Goal: Task Accomplishment & Management: Manage account settings

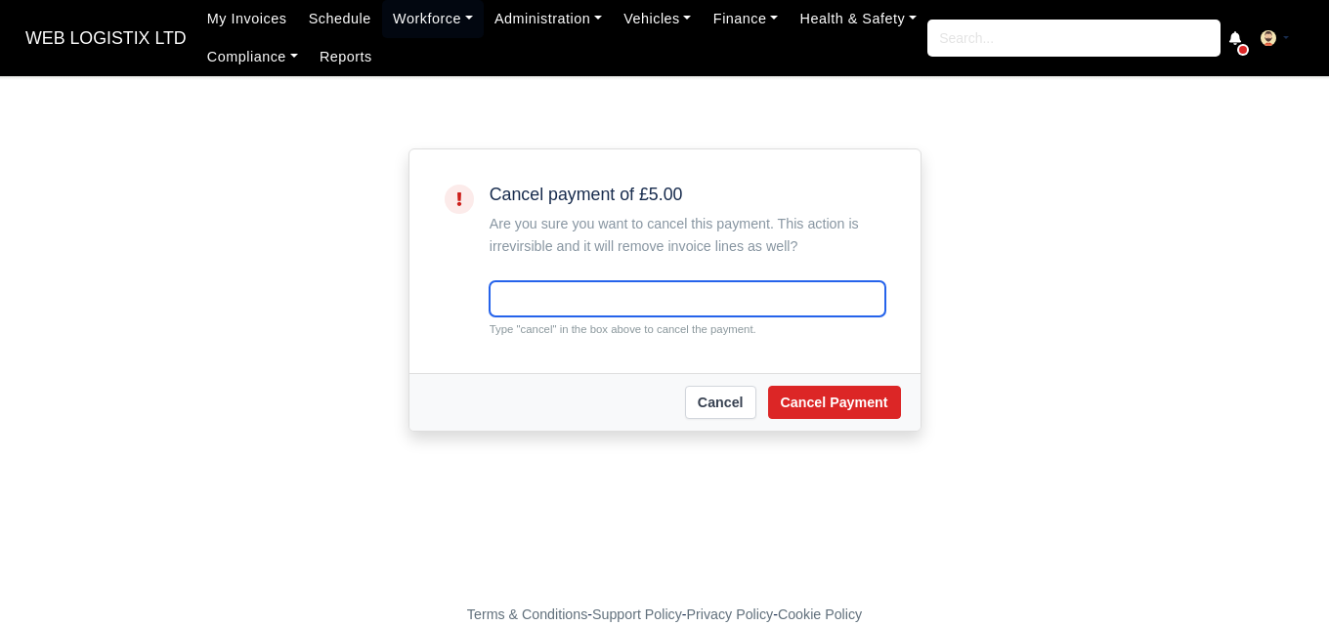
click at [560, 296] on input "text" at bounding box center [687, 298] width 396 height 35
paste input "cancel"
type input "cancel"
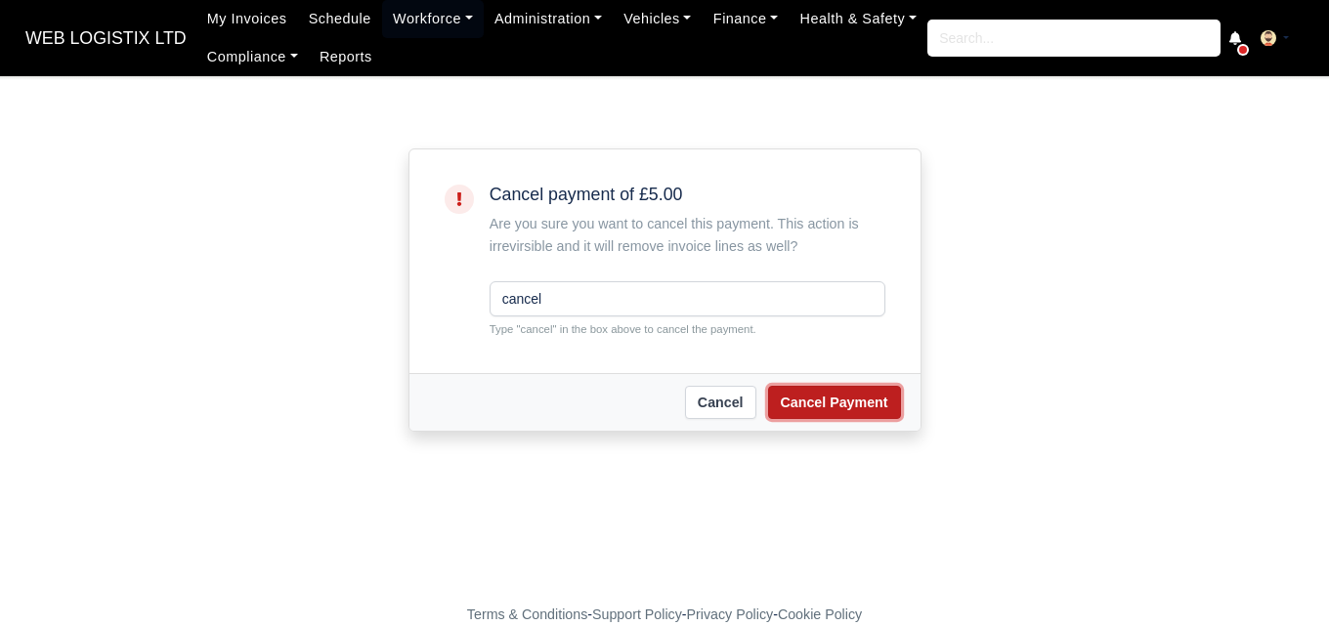
click at [807, 413] on button "Cancel Payment" at bounding box center [834, 402] width 133 height 33
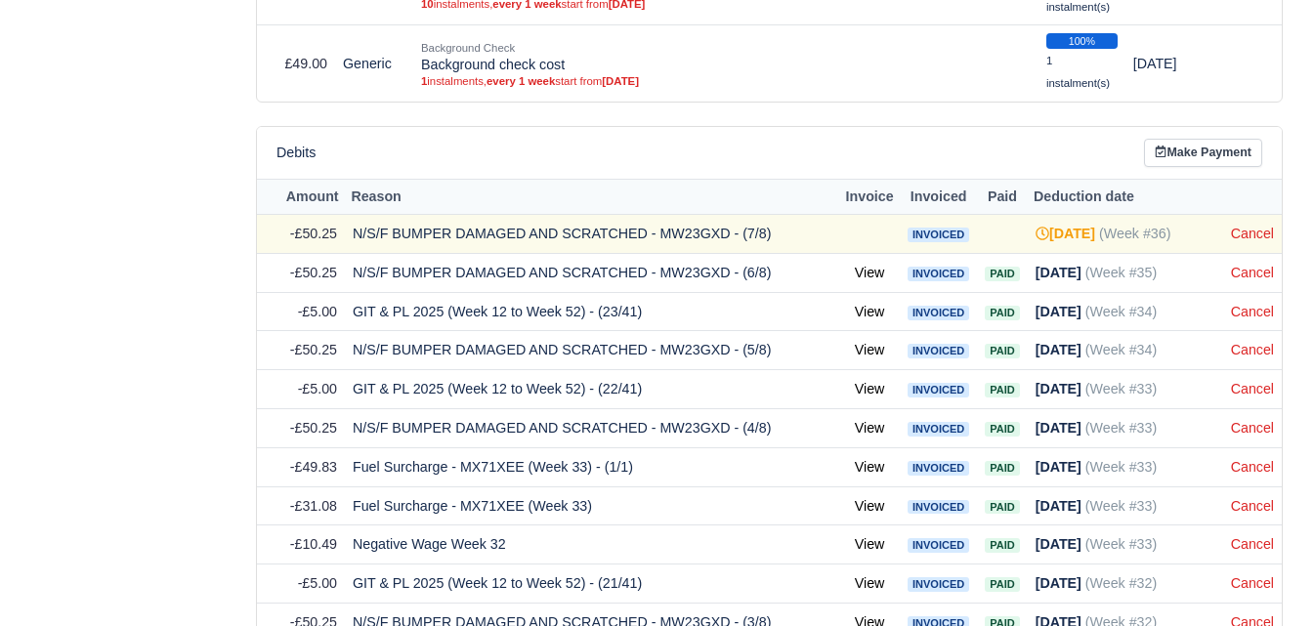
scroll to position [4956, 0]
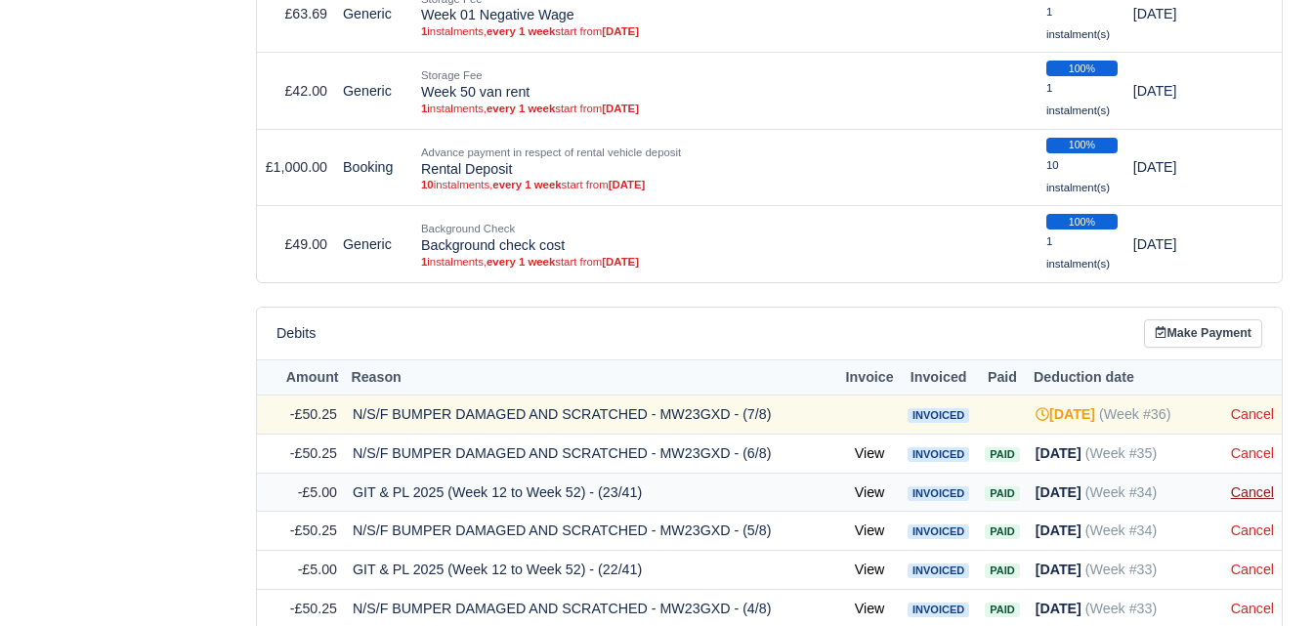
click at [1241, 493] on link "Cancel" at bounding box center [1252, 493] width 43 height 16
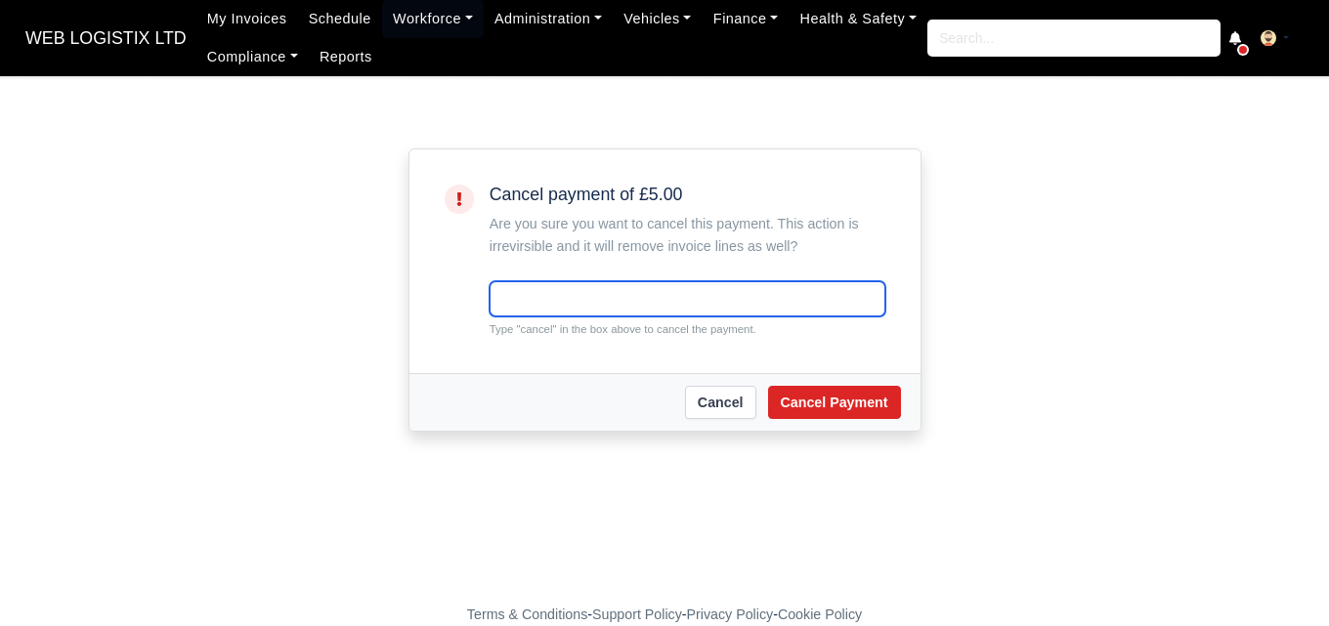
click at [542, 302] on input "text" at bounding box center [687, 298] width 396 height 35
paste input "cancel"
type input "cancel"
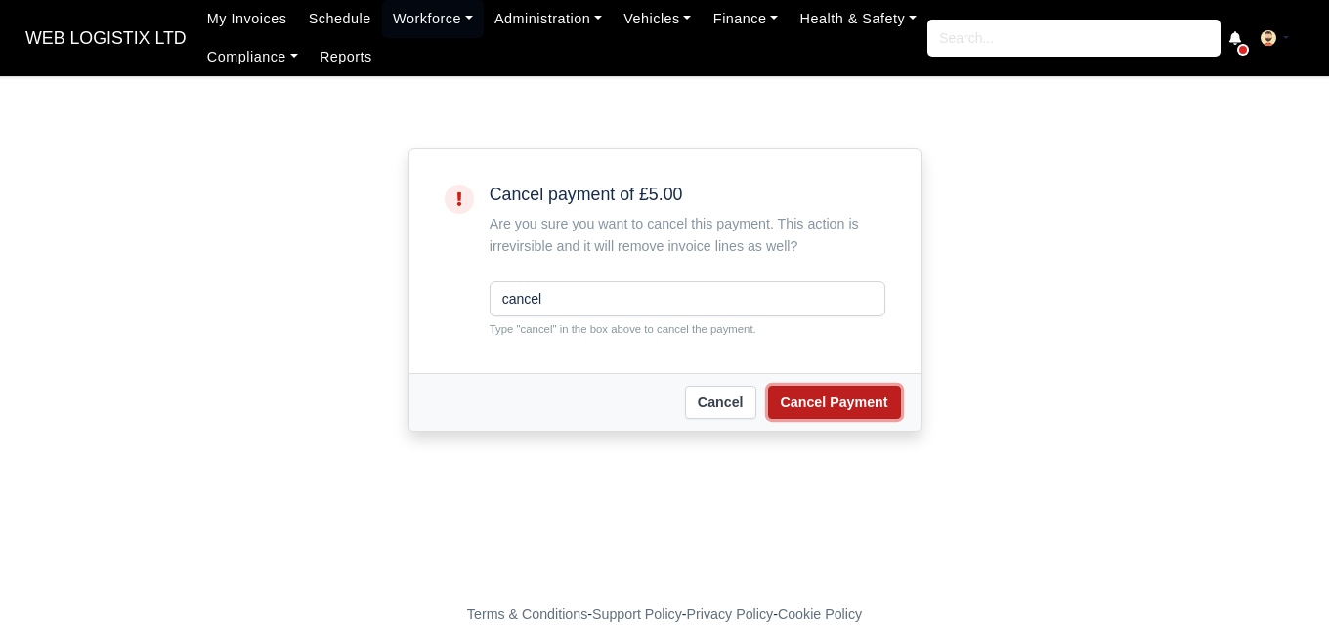
click at [811, 405] on button "Cancel Payment" at bounding box center [834, 402] width 133 height 33
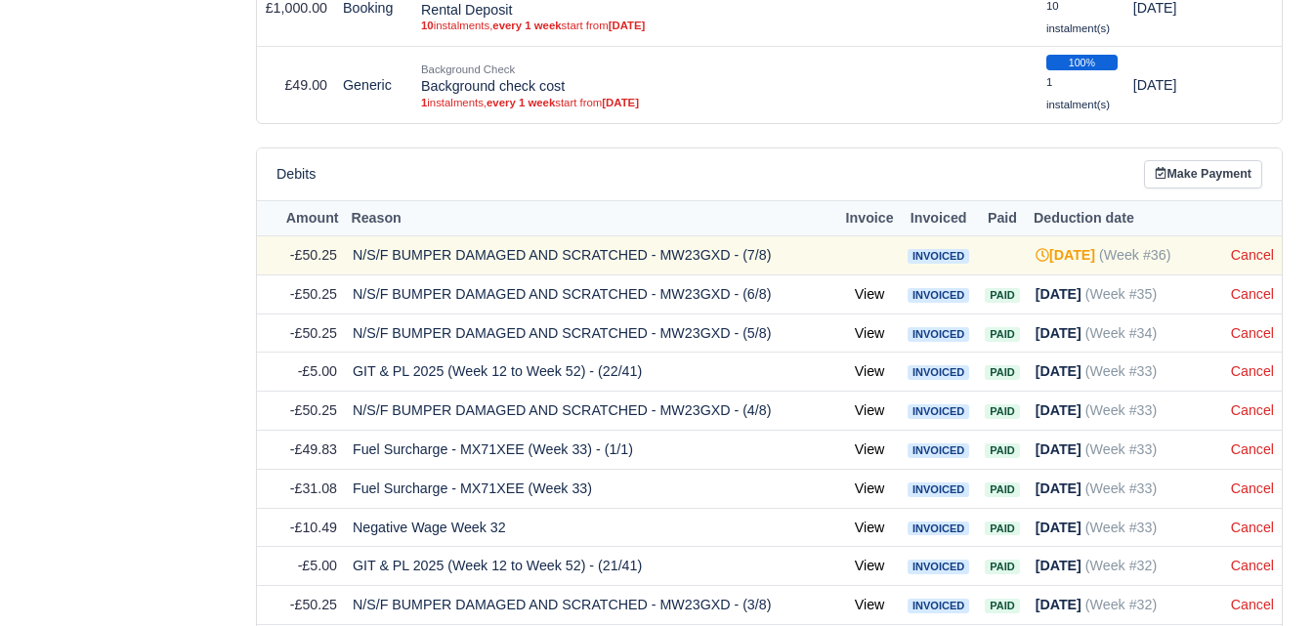
scroll to position [5230, 0]
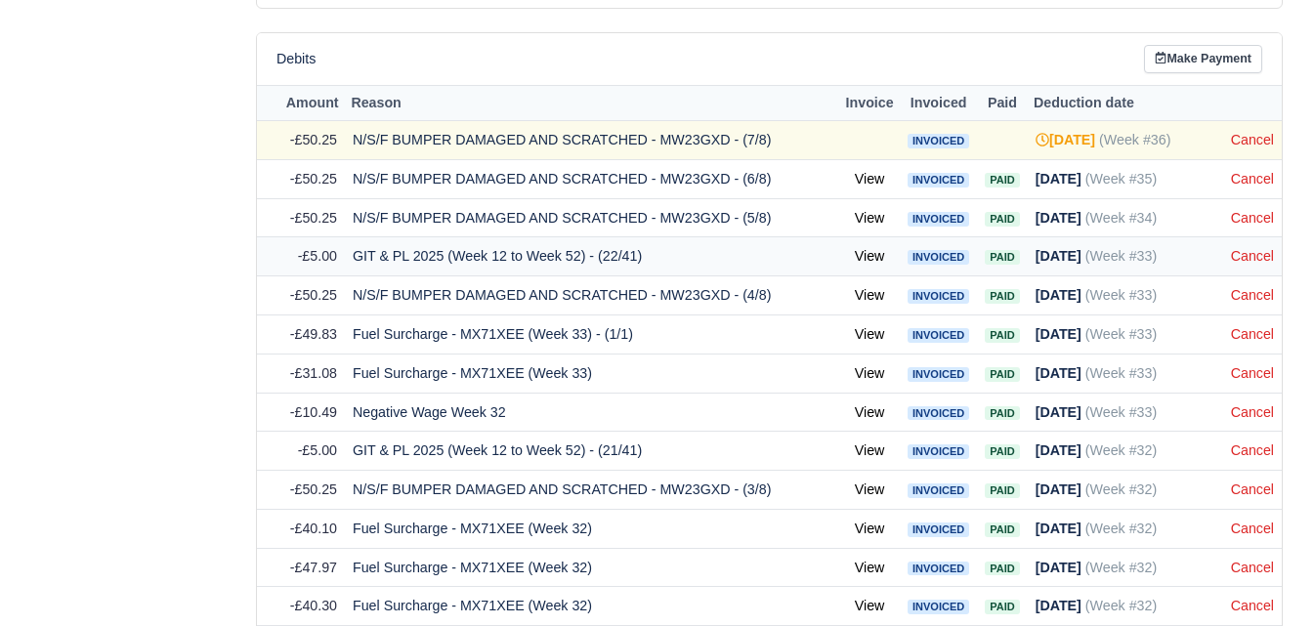
click at [1250, 270] on td "Cancel" at bounding box center [1252, 256] width 59 height 39
click at [1253, 260] on link "Cancel" at bounding box center [1252, 256] width 43 height 16
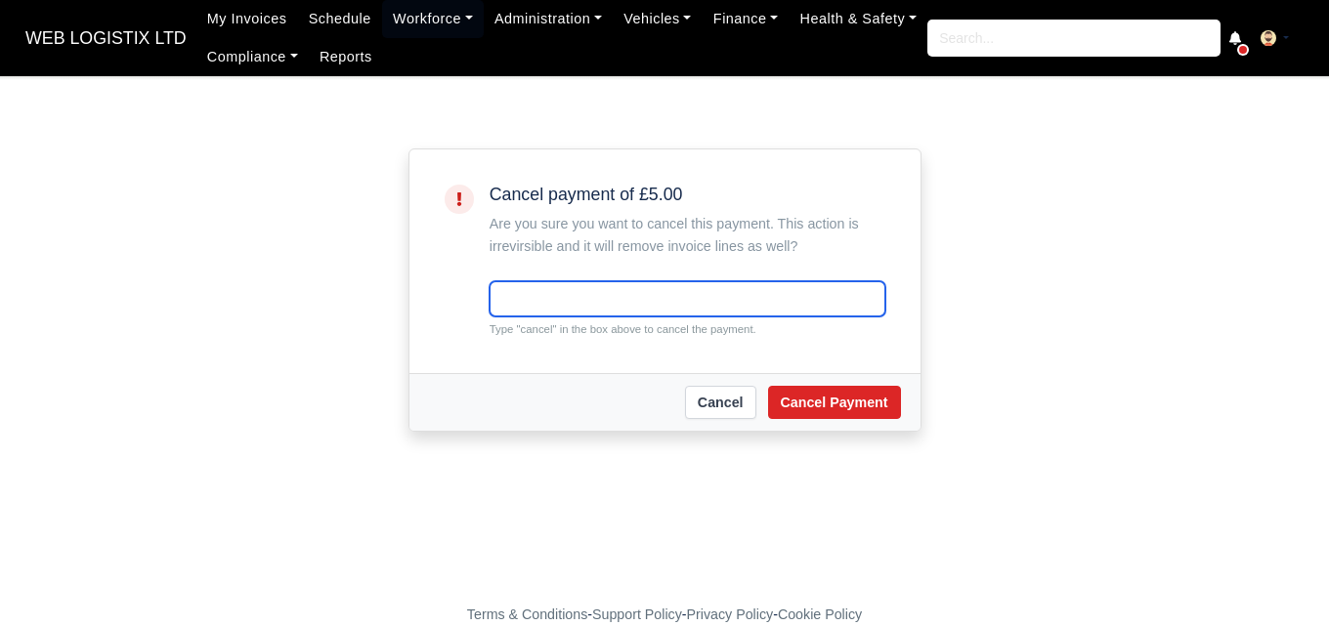
click at [557, 299] on input "text" at bounding box center [687, 298] width 396 height 35
paste input "cancel"
type input "cancel"
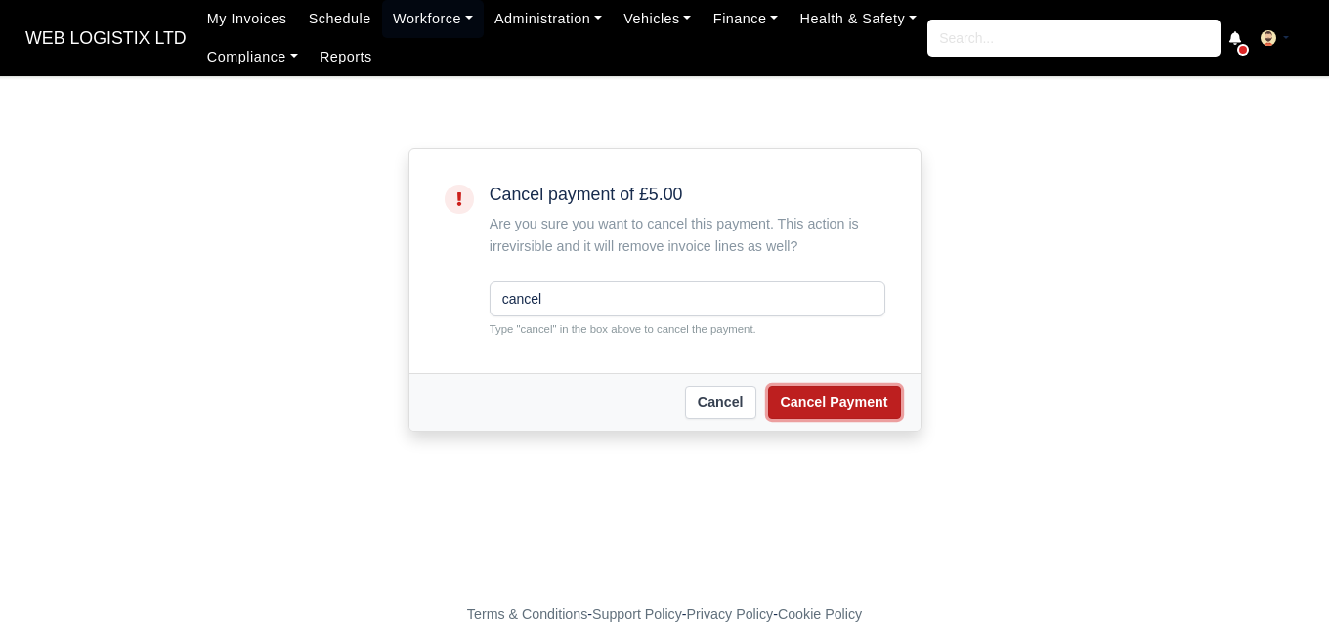
click at [832, 405] on button "Cancel Payment" at bounding box center [834, 402] width 133 height 33
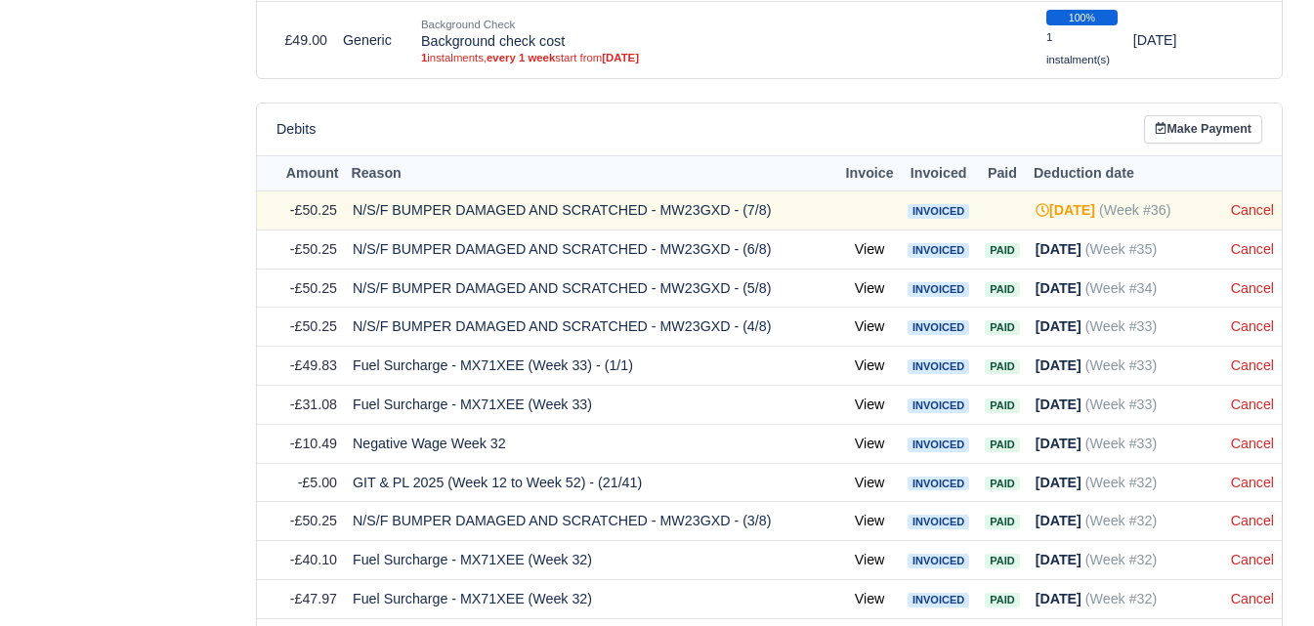
scroll to position [5421, 0]
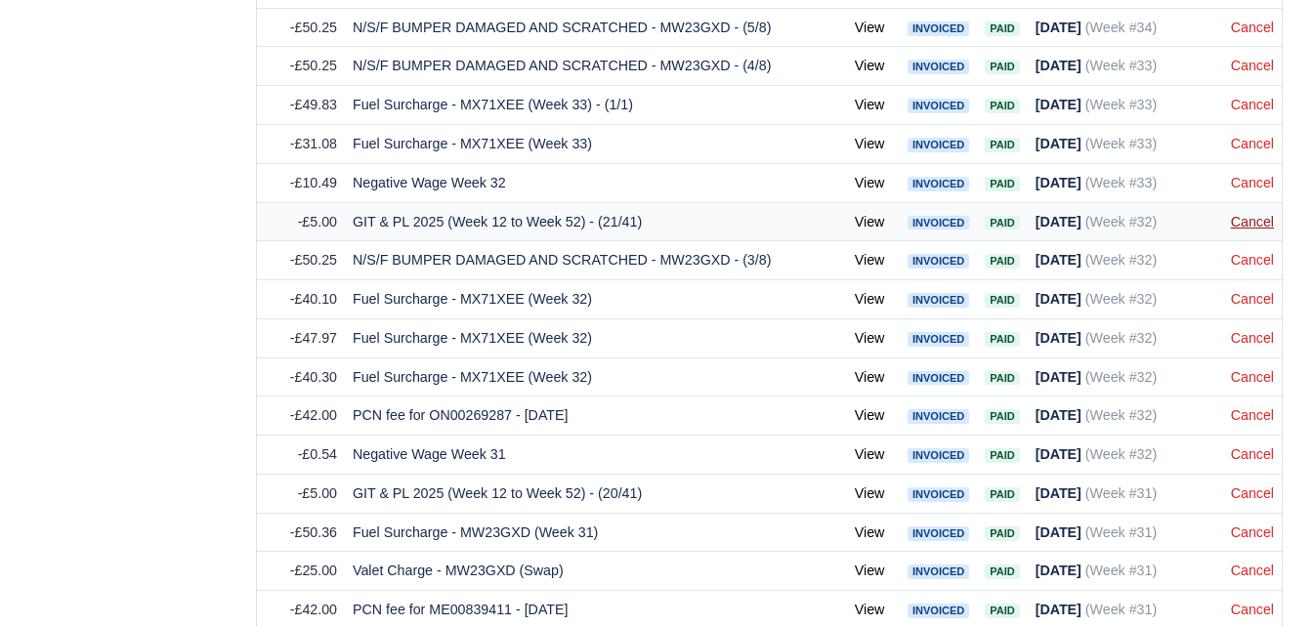
click at [1253, 230] on link "Cancel" at bounding box center [1252, 222] width 43 height 16
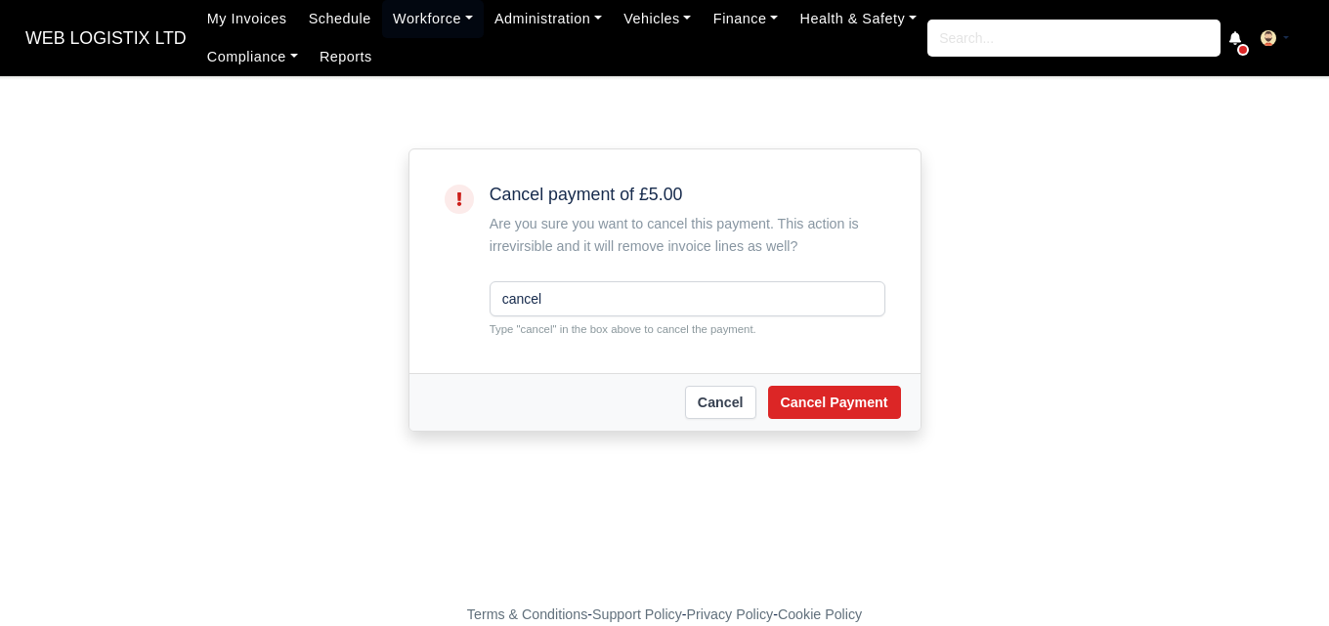
type input "cancel"
click at [845, 424] on div "Cancel Cancel Payment" at bounding box center [664, 402] width 511 height 58
click at [841, 404] on button "Cancel Payment" at bounding box center [834, 402] width 133 height 33
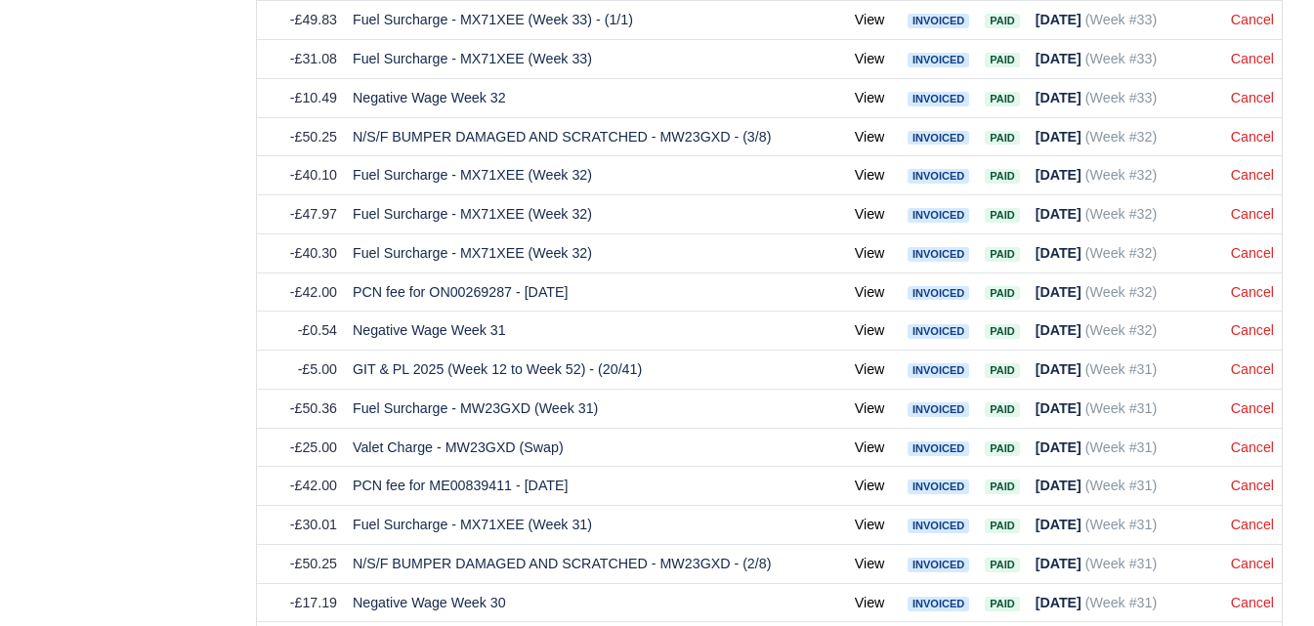
scroll to position [5588, 0]
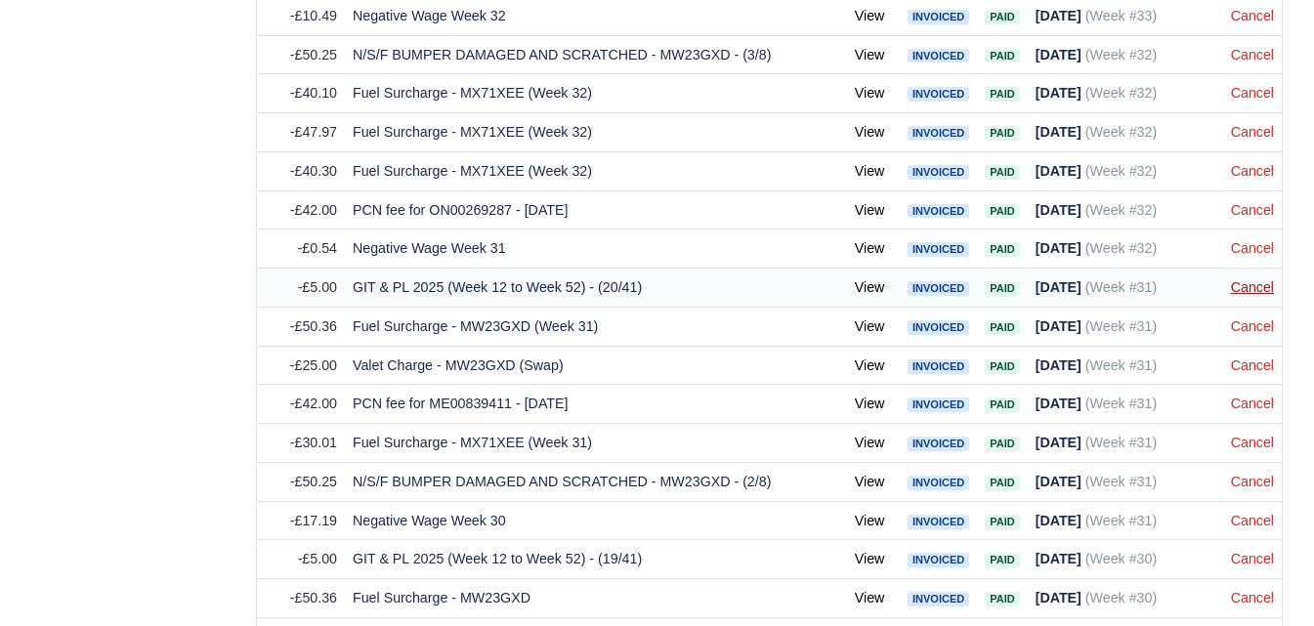
click at [1239, 290] on link "Cancel" at bounding box center [1252, 287] width 43 height 16
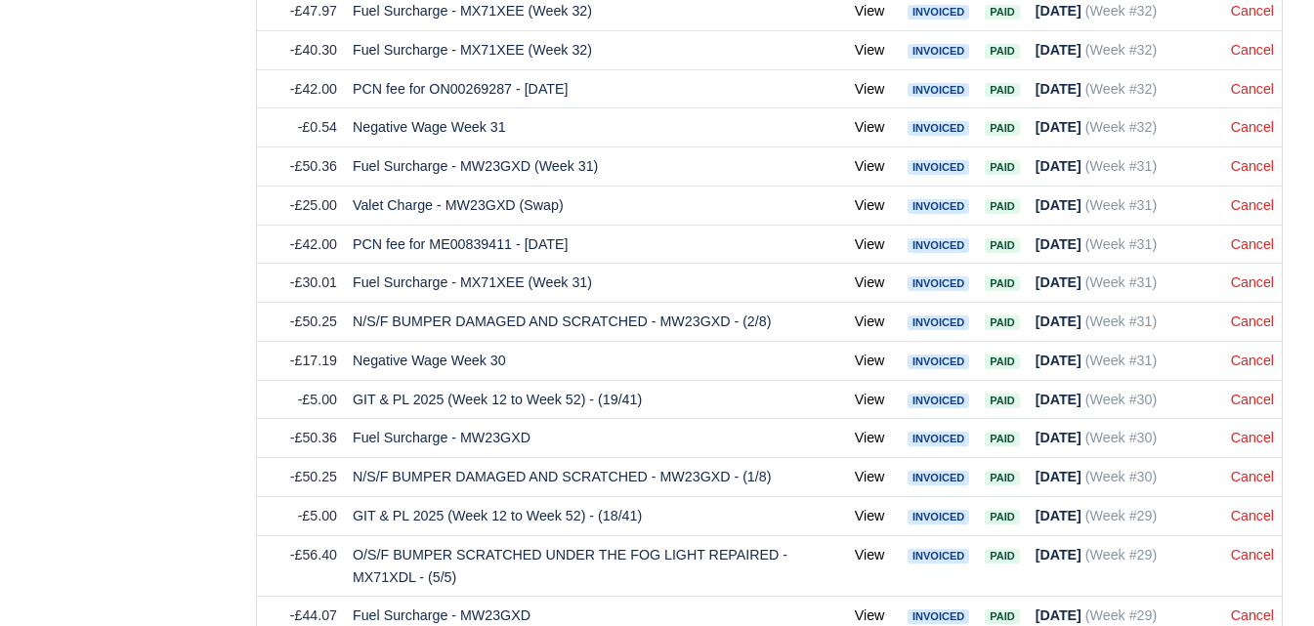
scroll to position [5790, 0]
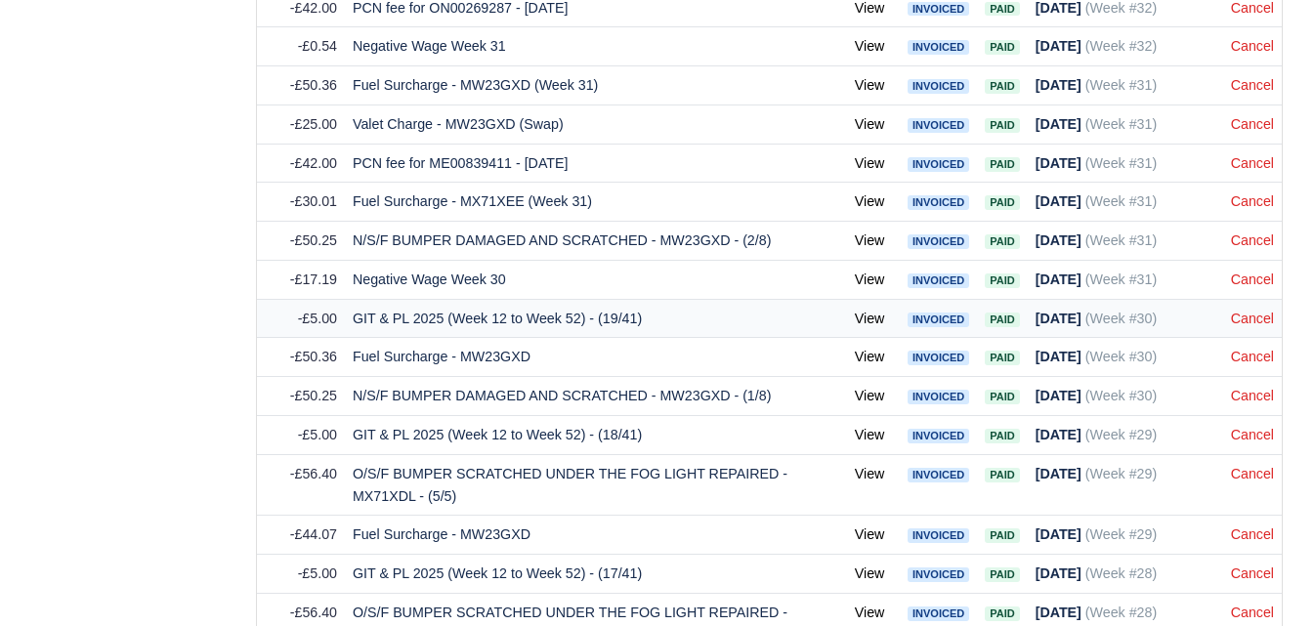
click at [1244, 331] on td "Cancel" at bounding box center [1252, 318] width 59 height 39
click at [1246, 319] on link "Cancel" at bounding box center [1252, 319] width 43 height 16
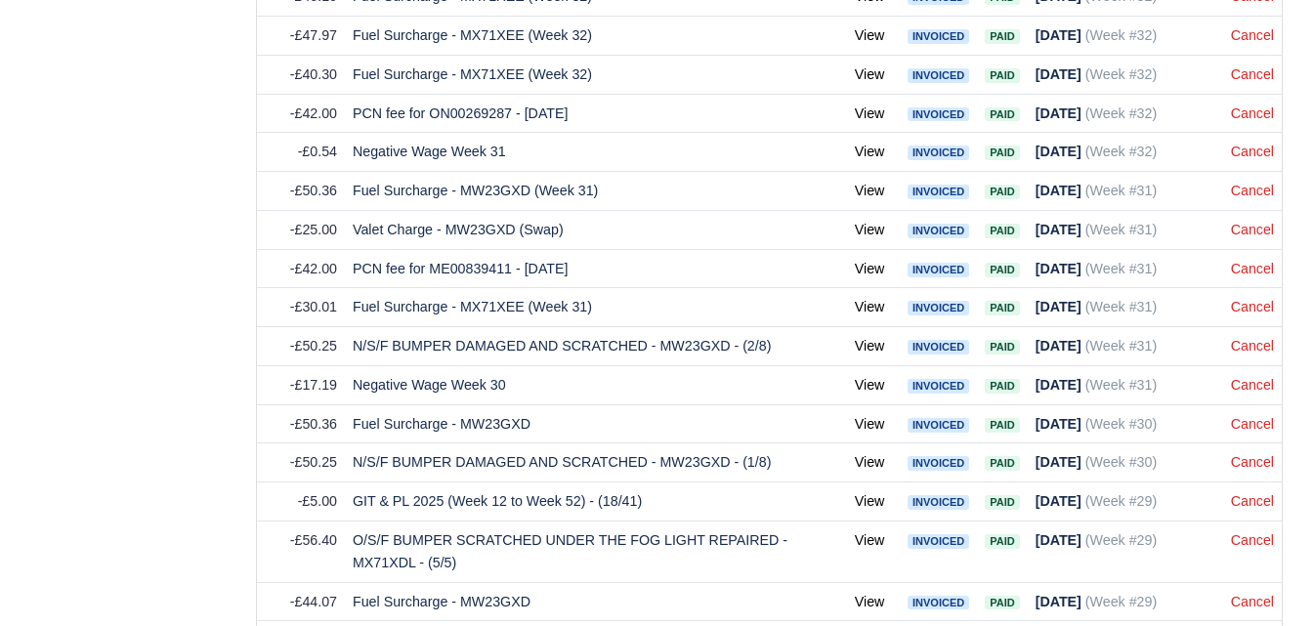
scroll to position [5701, 0]
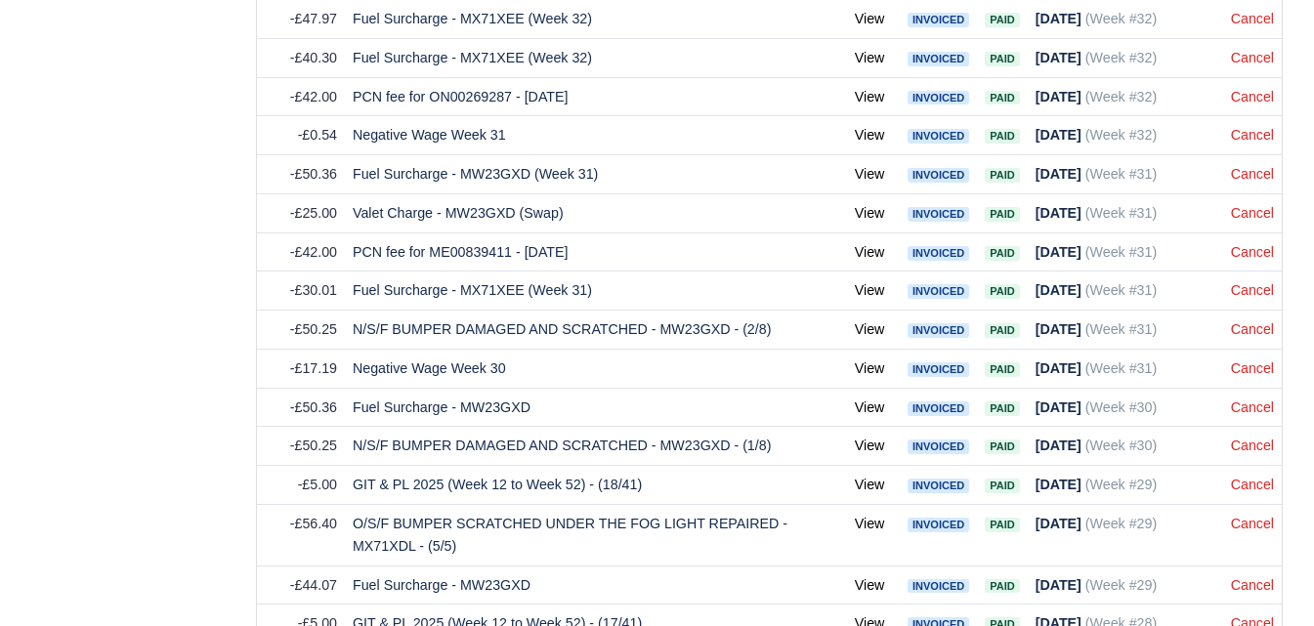
click at [1244, 483] on link "Cancel" at bounding box center [1252, 485] width 43 height 16
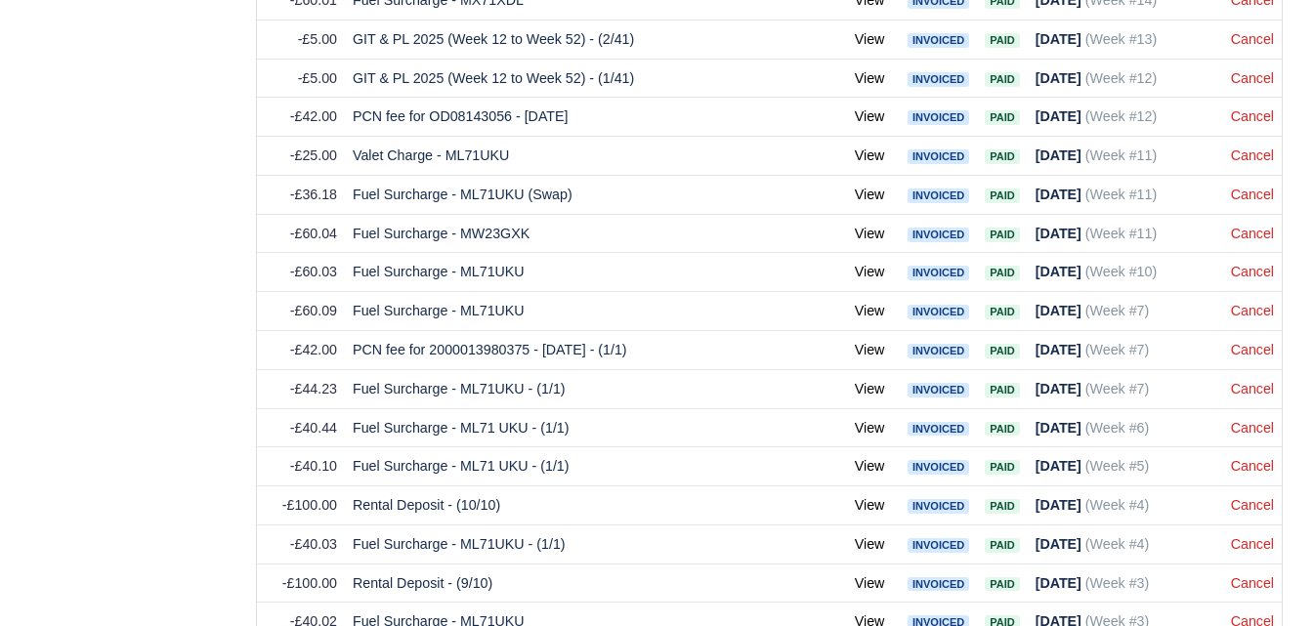
scroll to position [8543, 0]
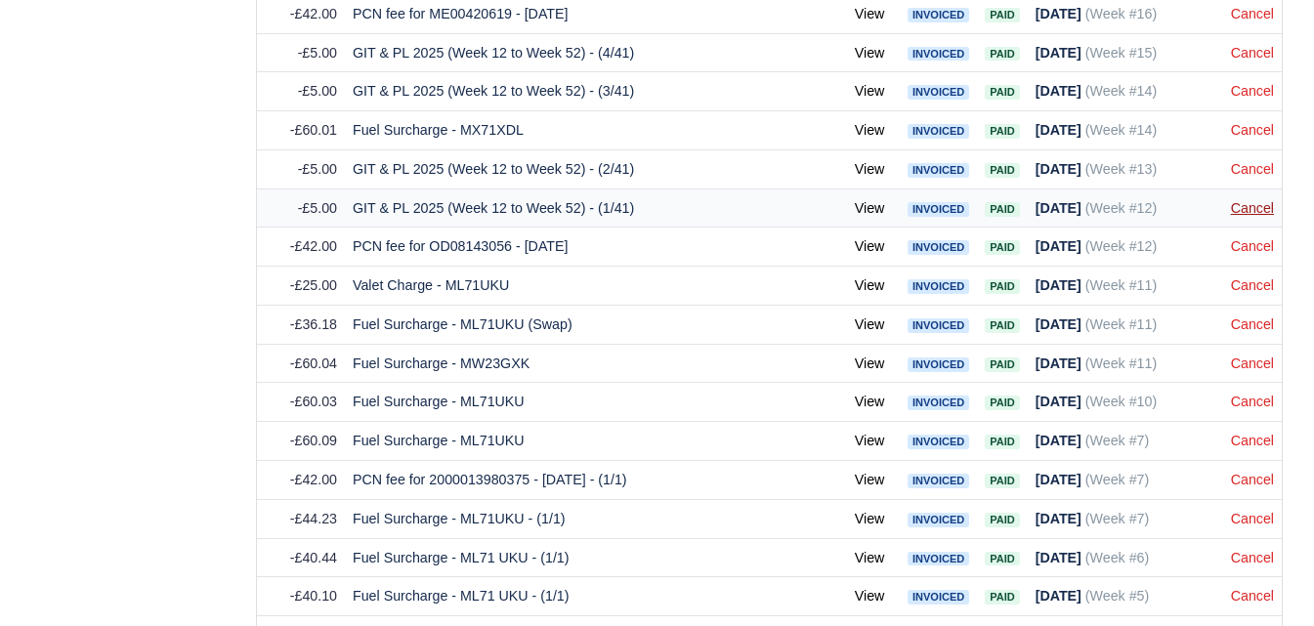
click at [1260, 216] on link "Cancel" at bounding box center [1252, 208] width 43 height 16
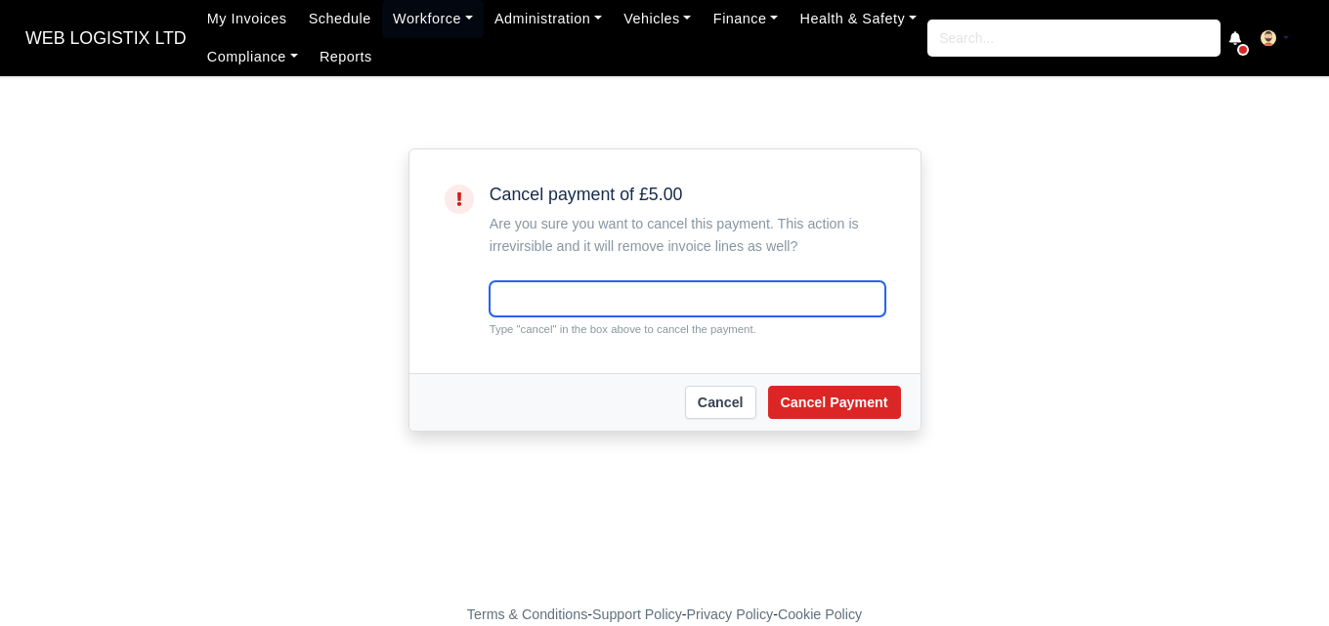
click at [765, 311] on input "text" at bounding box center [687, 298] width 396 height 35
paste input "cancel"
type input "cancel"
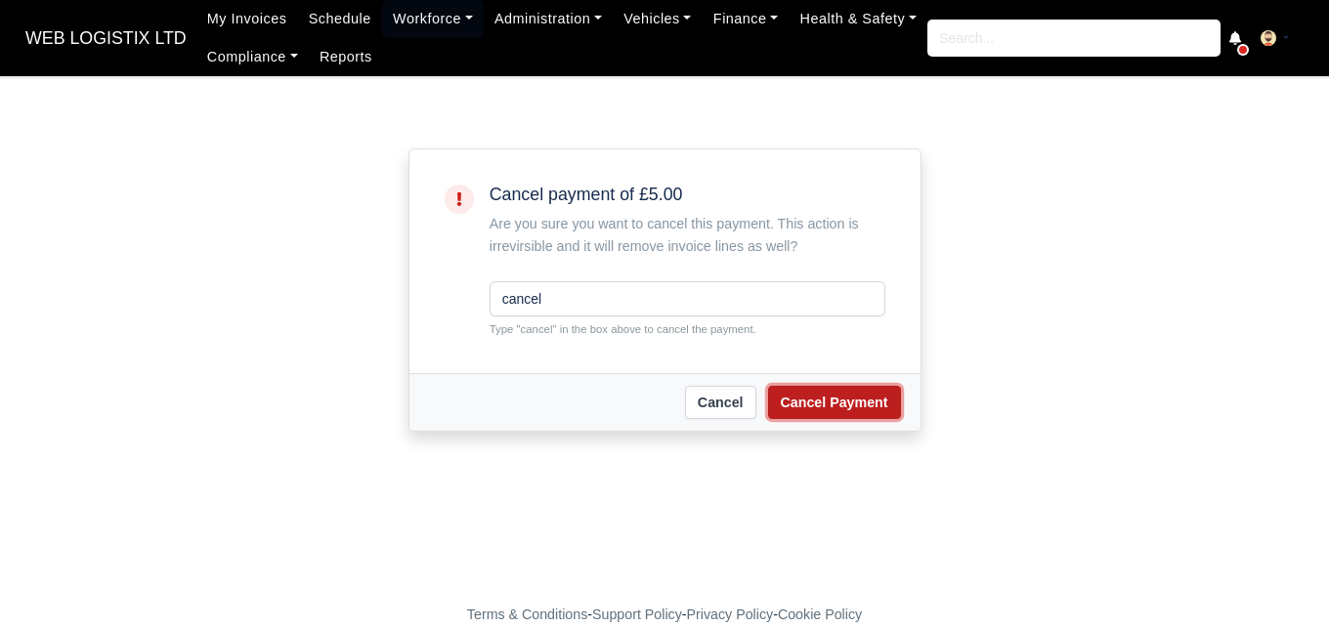
click at [861, 401] on button "Cancel Payment" at bounding box center [834, 402] width 133 height 33
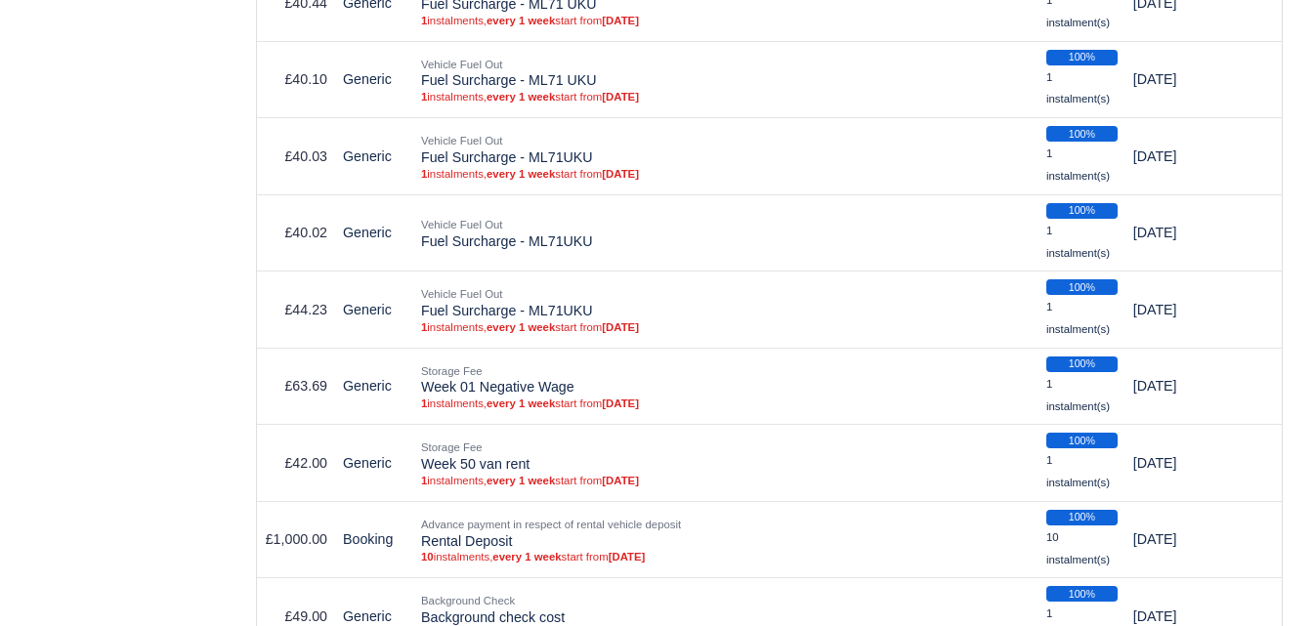
scroll to position [6417, 0]
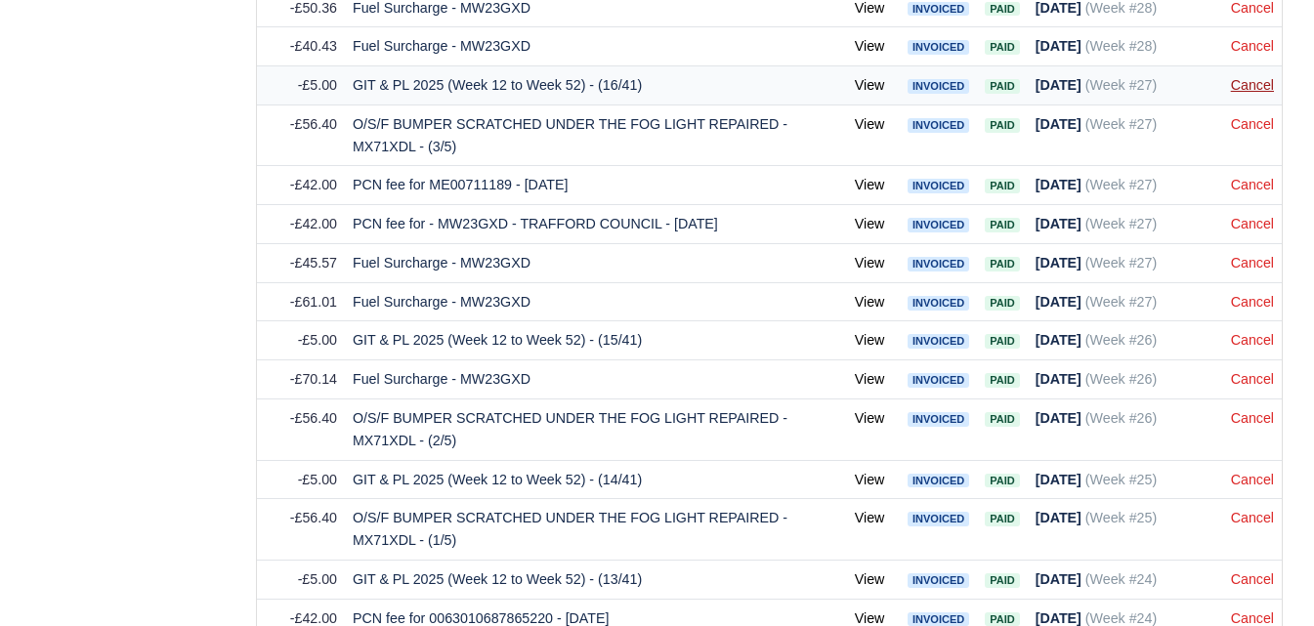
click at [1241, 86] on link "Cancel" at bounding box center [1252, 85] width 43 height 16
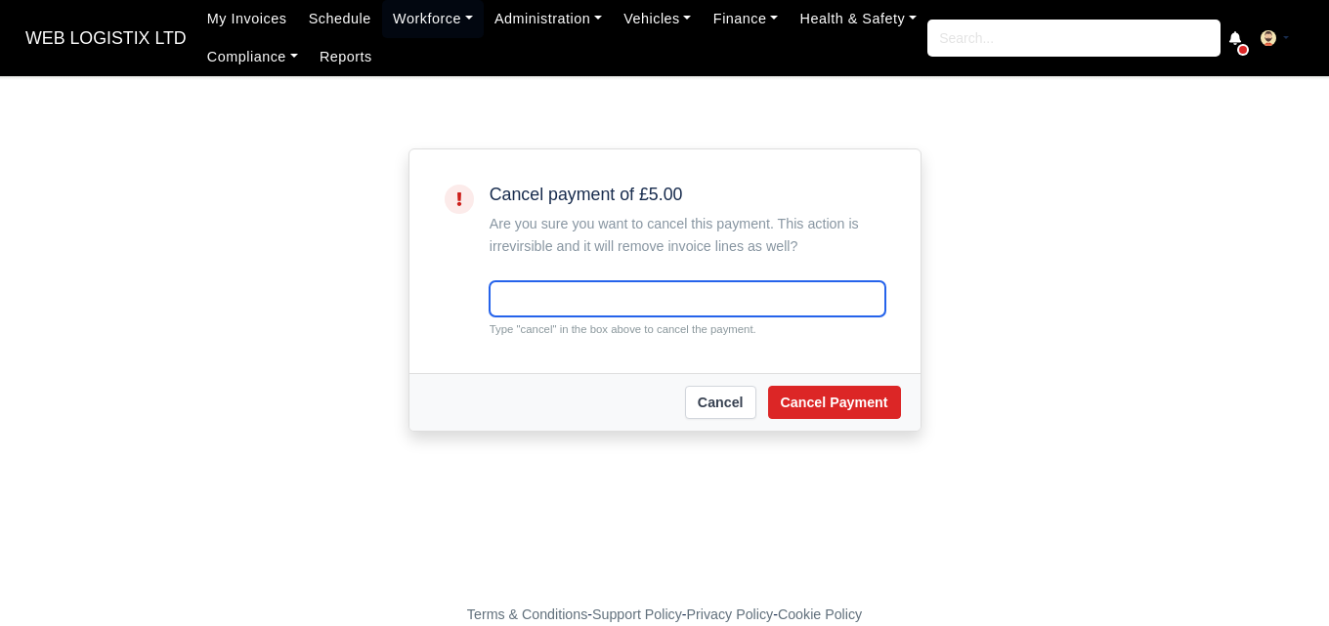
click at [588, 289] on input "text" at bounding box center [687, 298] width 396 height 35
paste input "cancel"
type input "cancel"
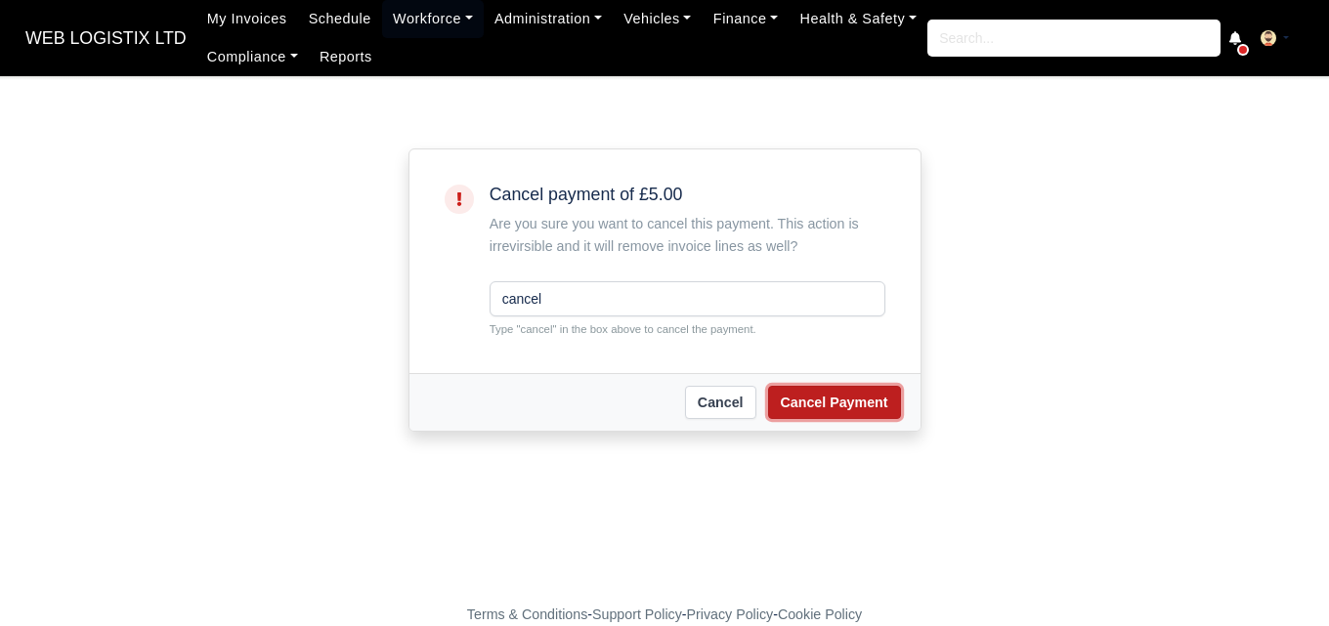
click at [826, 395] on button "Cancel Payment" at bounding box center [834, 402] width 133 height 33
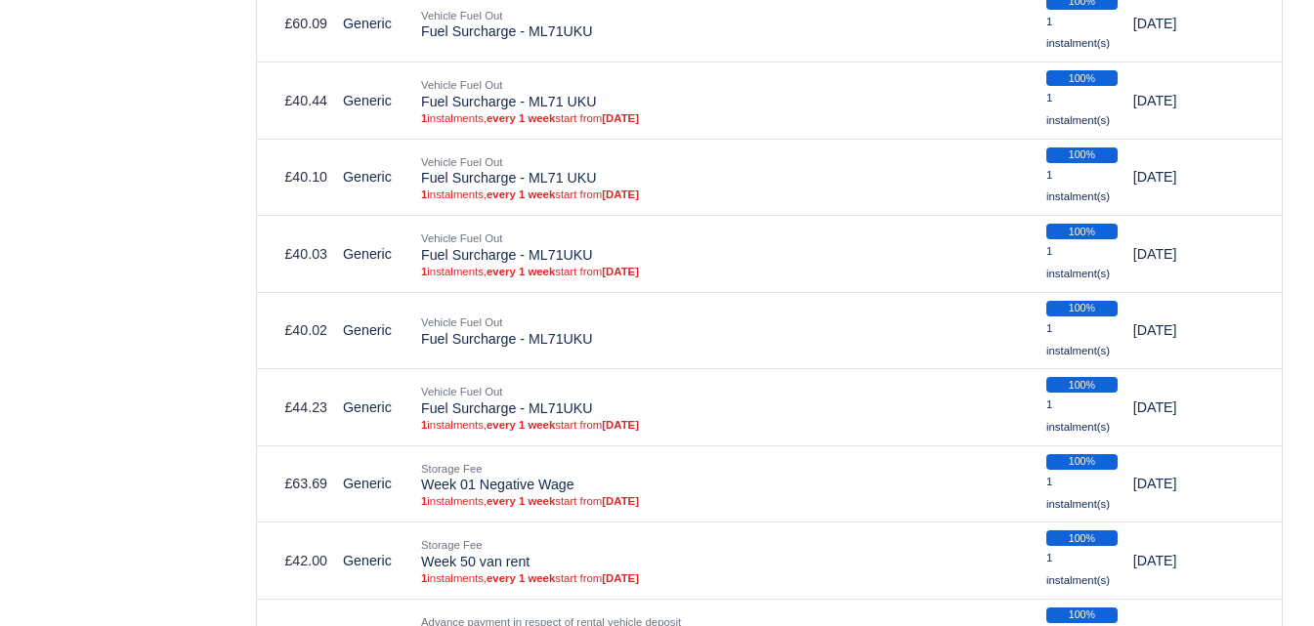
scroll to position [6328, 0]
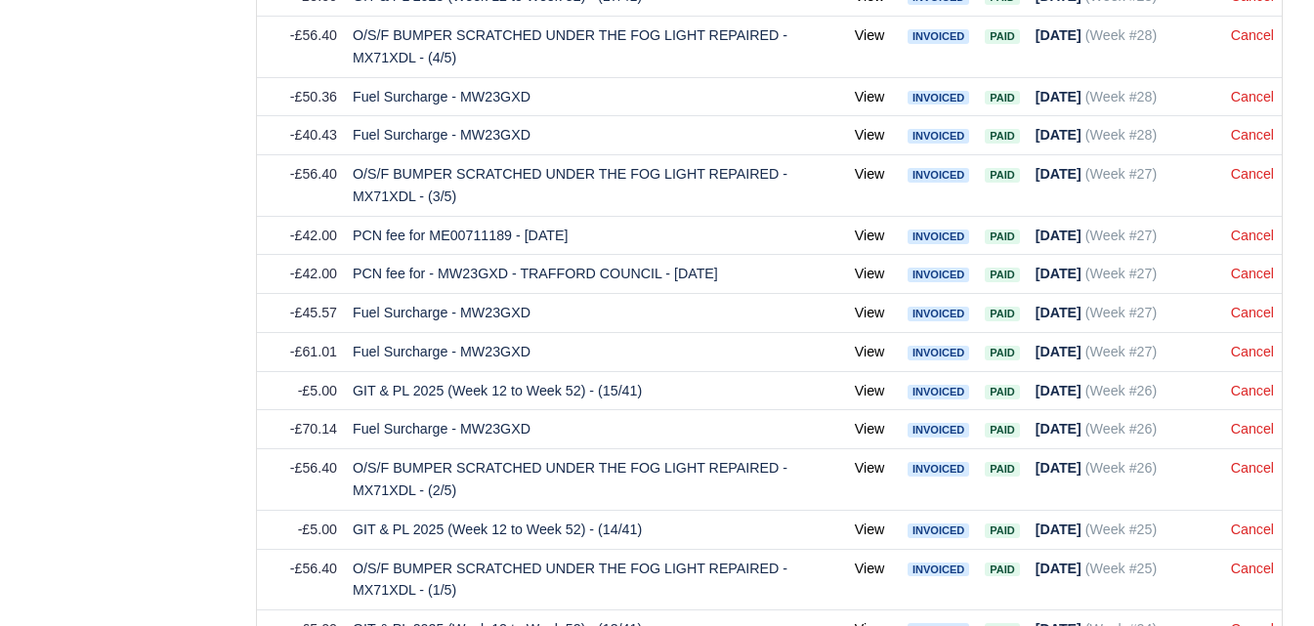
drag, startPoint x: 1321, startPoint y: 65, endPoint x: 1314, endPoint y: 418, distance: 352.7
click at [1268, 399] on link "Cancel" at bounding box center [1252, 391] width 43 height 16
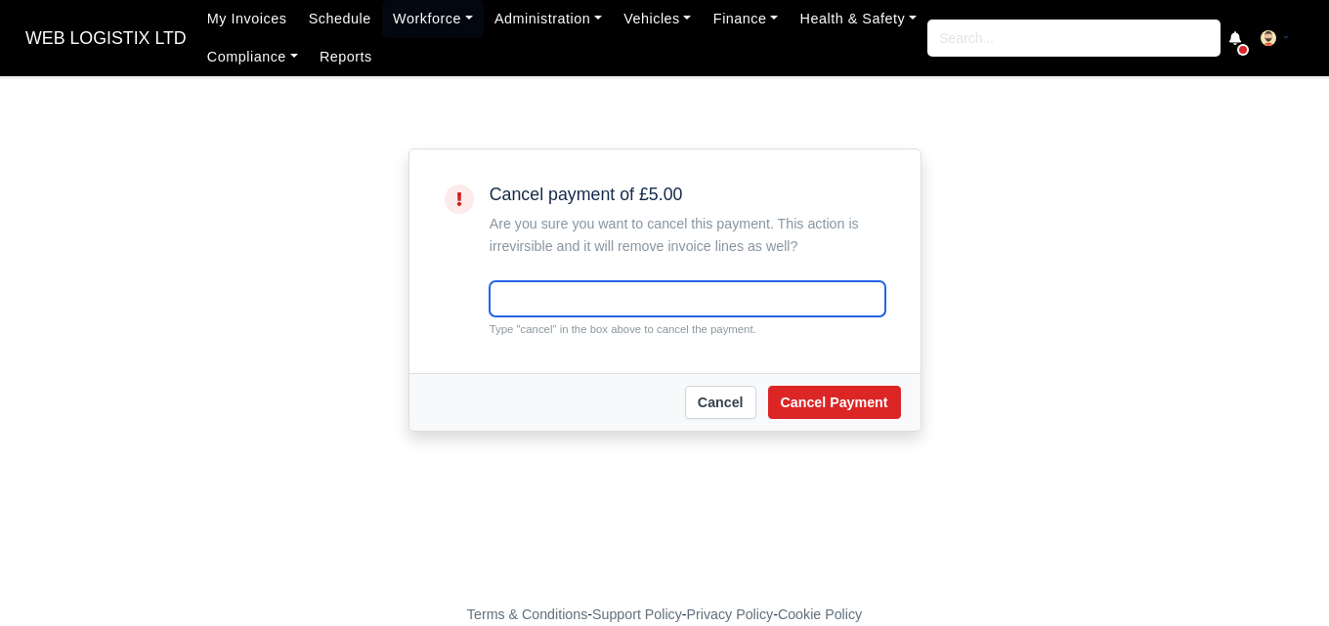
click at [571, 291] on input "text" at bounding box center [687, 298] width 396 height 35
paste input "cancel"
type input "cancel"
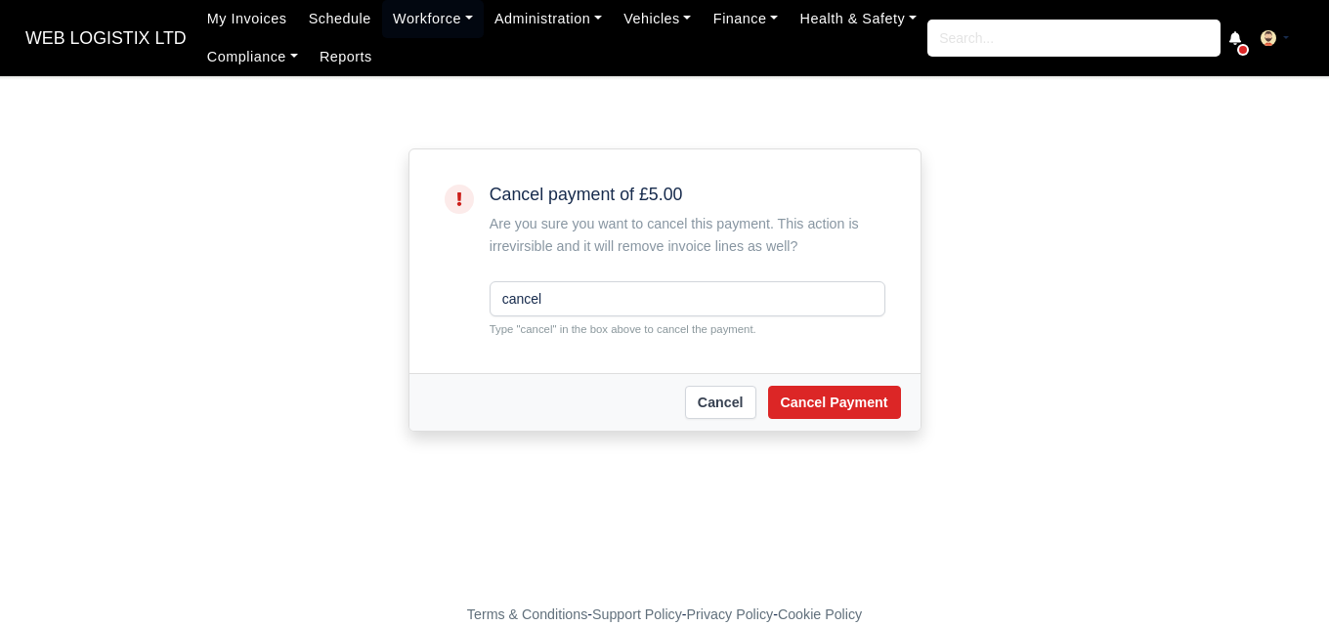
click at [808, 424] on div "Cancel Cancel Payment" at bounding box center [664, 402] width 511 height 58
click at [815, 410] on button "Cancel Payment" at bounding box center [834, 402] width 133 height 33
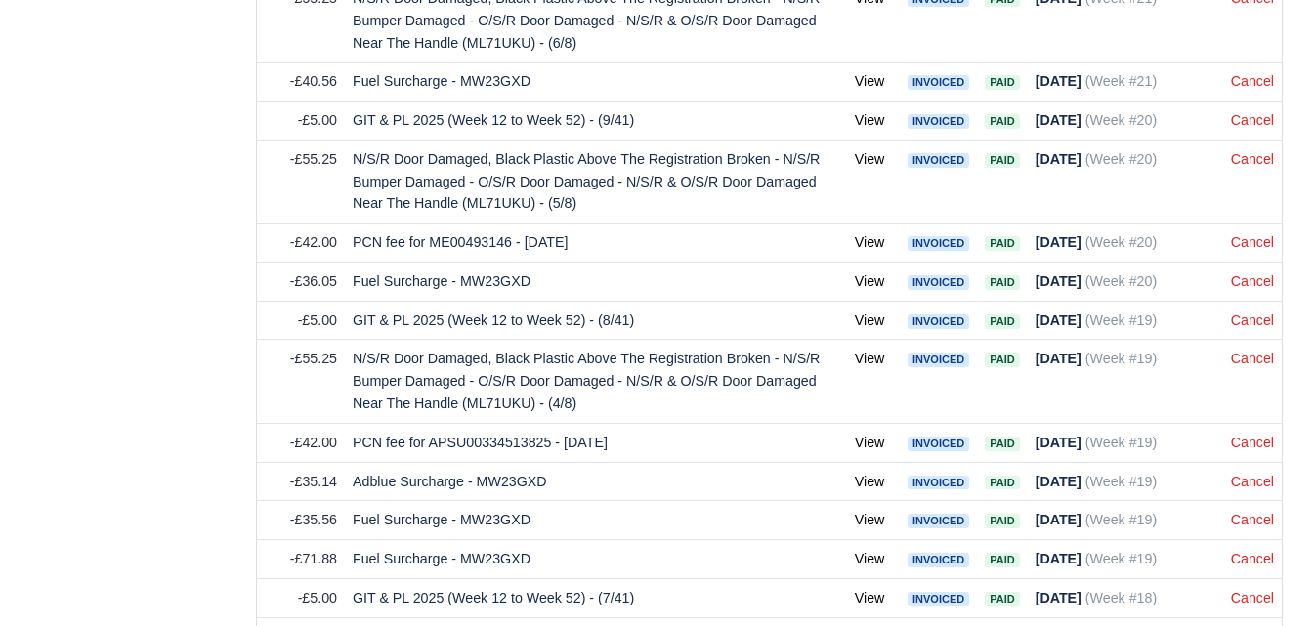
scroll to position [7302, 0]
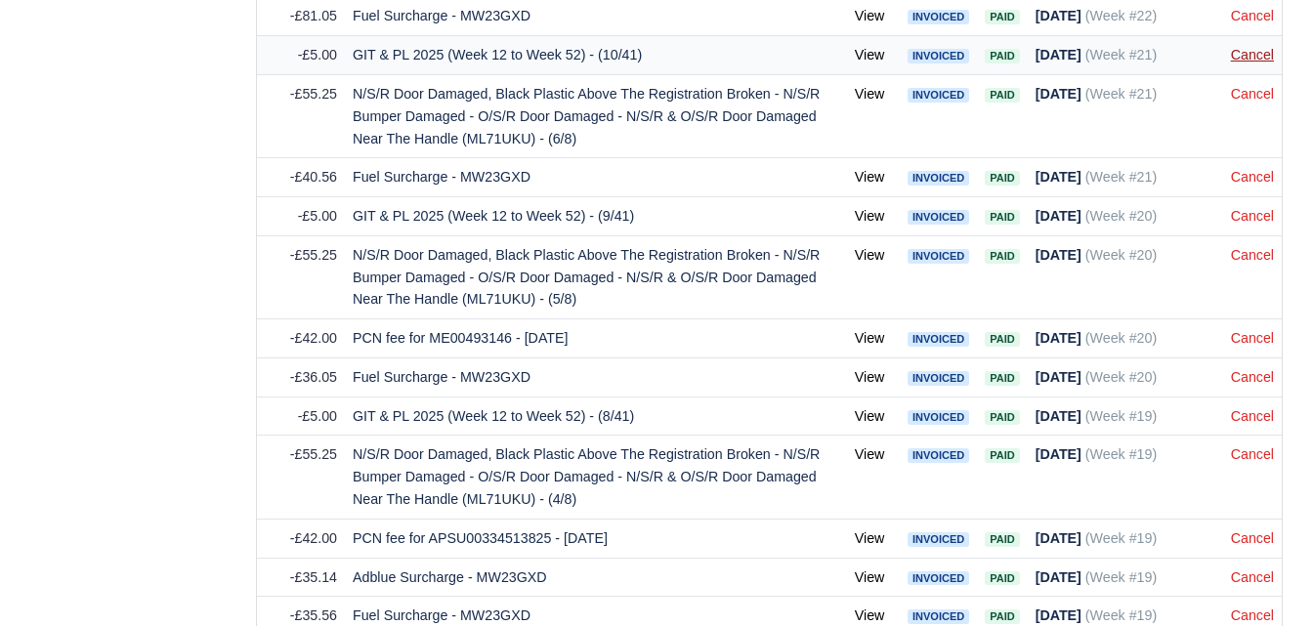
click at [1240, 61] on link "Cancel" at bounding box center [1252, 55] width 43 height 16
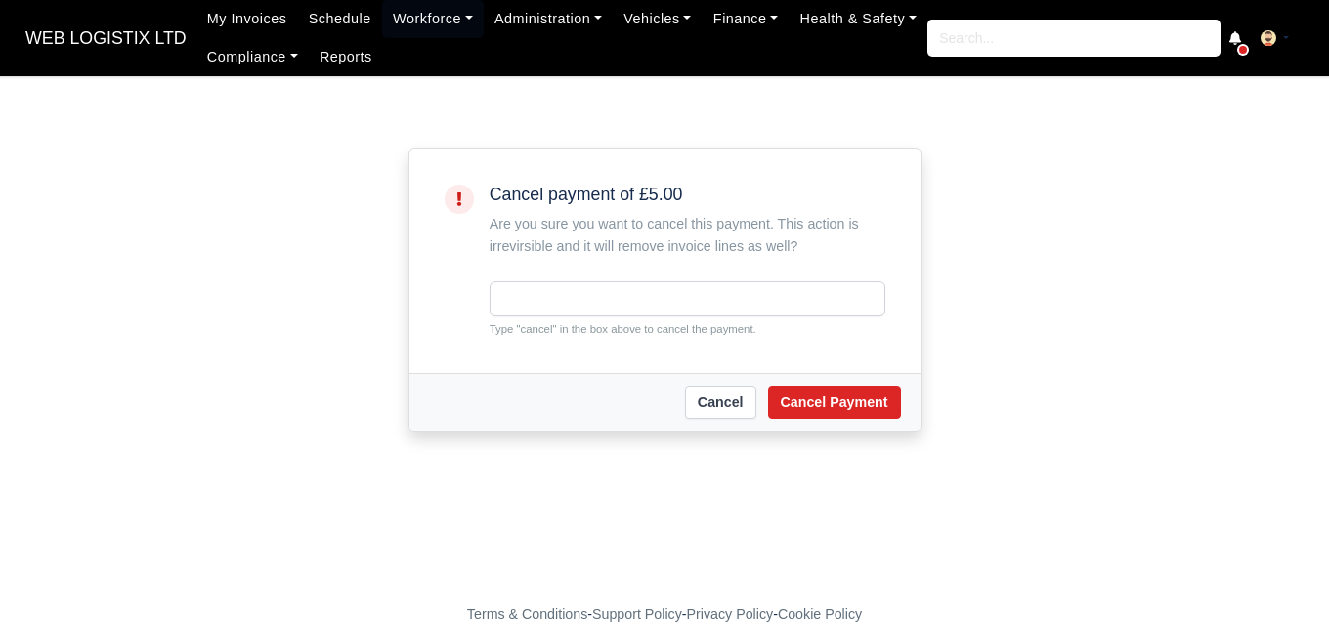
click at [613, 313] on input "text" at bounding box center [687, 298] width 396 height 35
type input "cancel"
click at [815, 417] on button "Cancel Payment" at bounding box center [834, 402] width 133 height 33
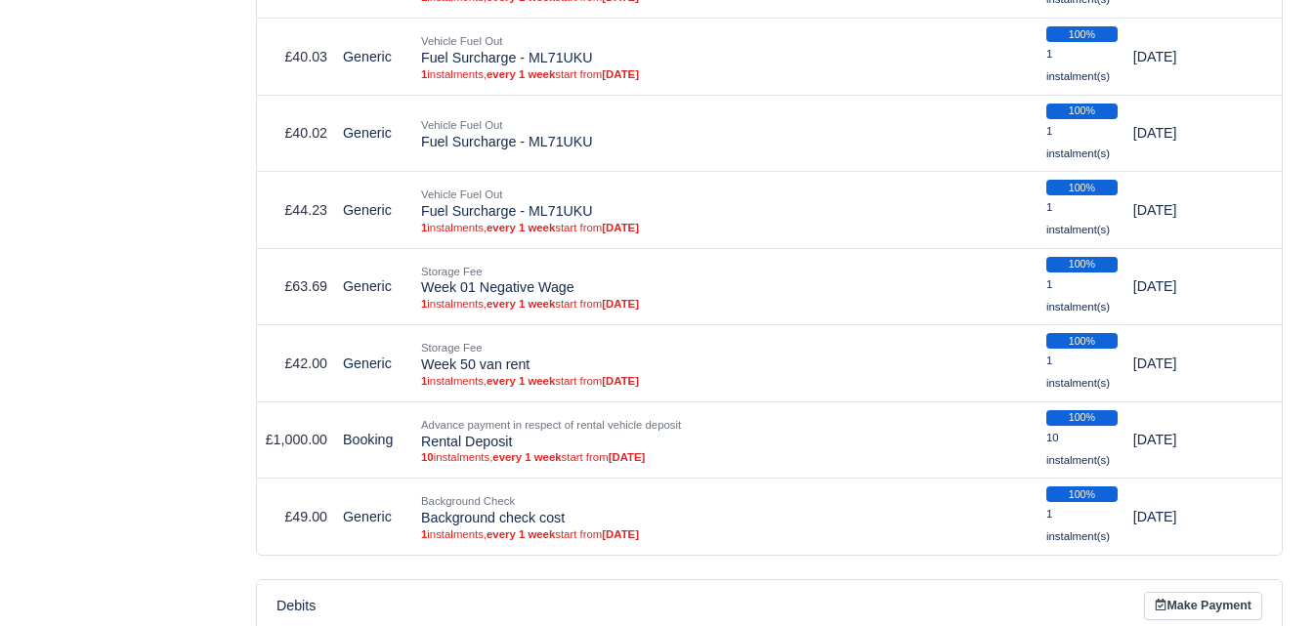
scroll to position [5985, 0]
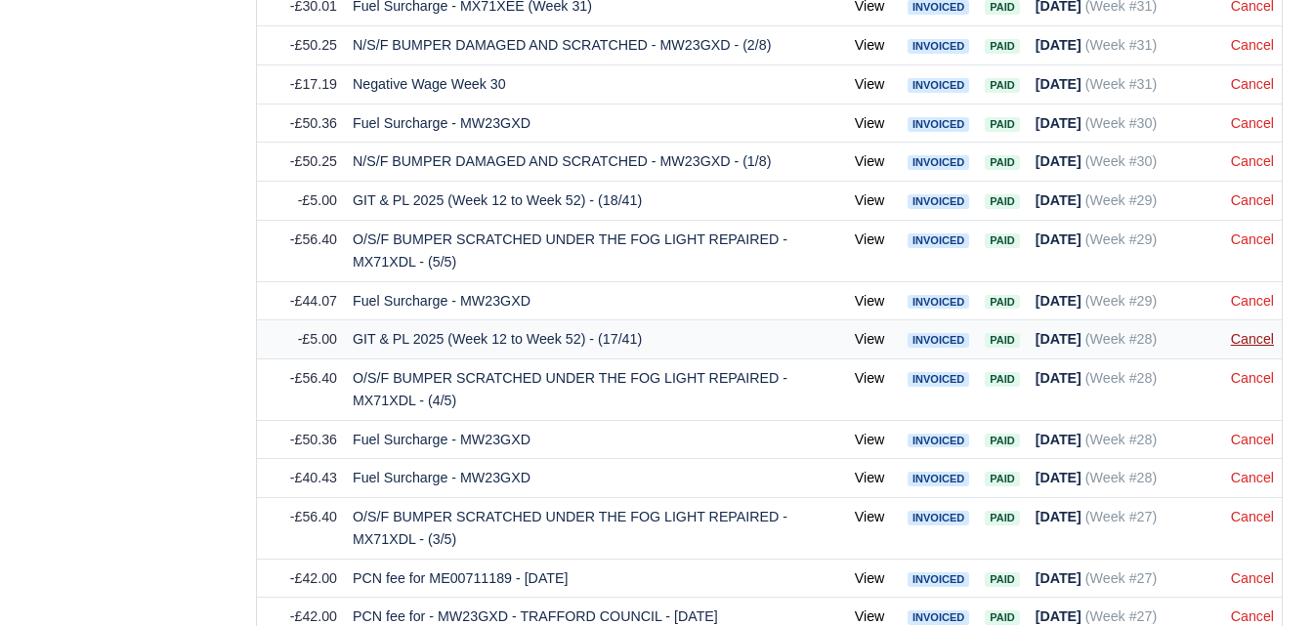
click at [1257, 340] on link "Cancel" at bounding box center [1252, 339] width 43 height 16
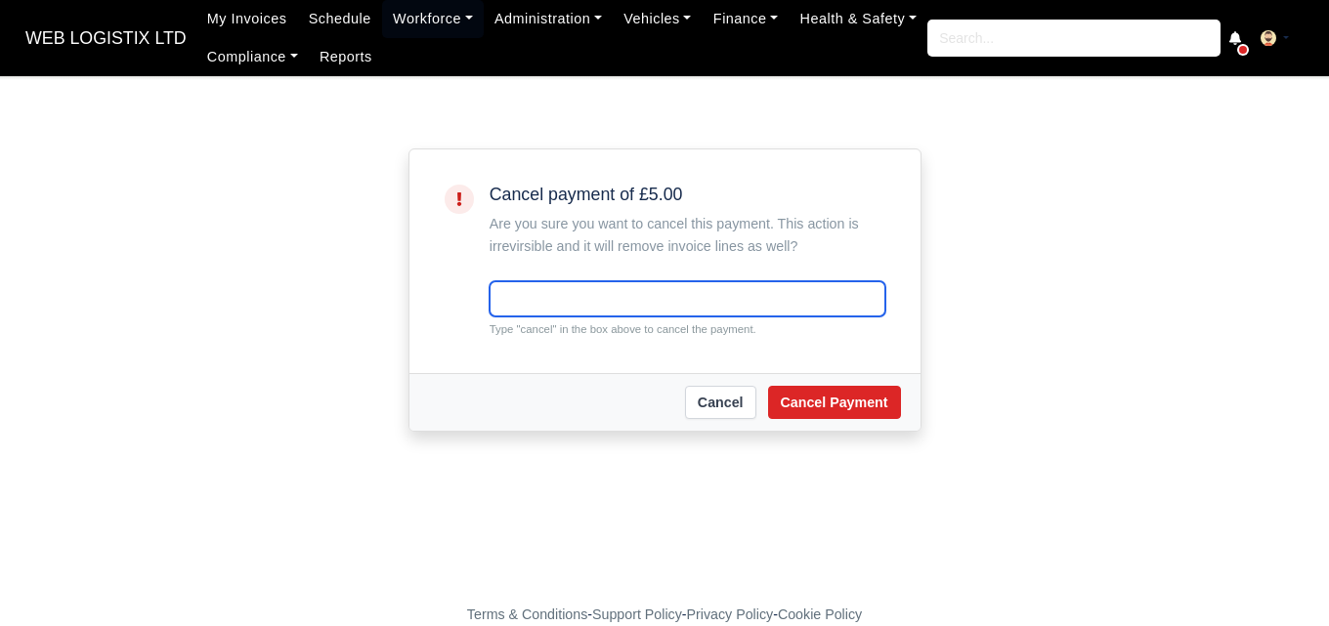
click at [552, 308] on input "text" at bounding box center [687, 298] width 396 height 35
paste input "cancel"
type input "cancel"
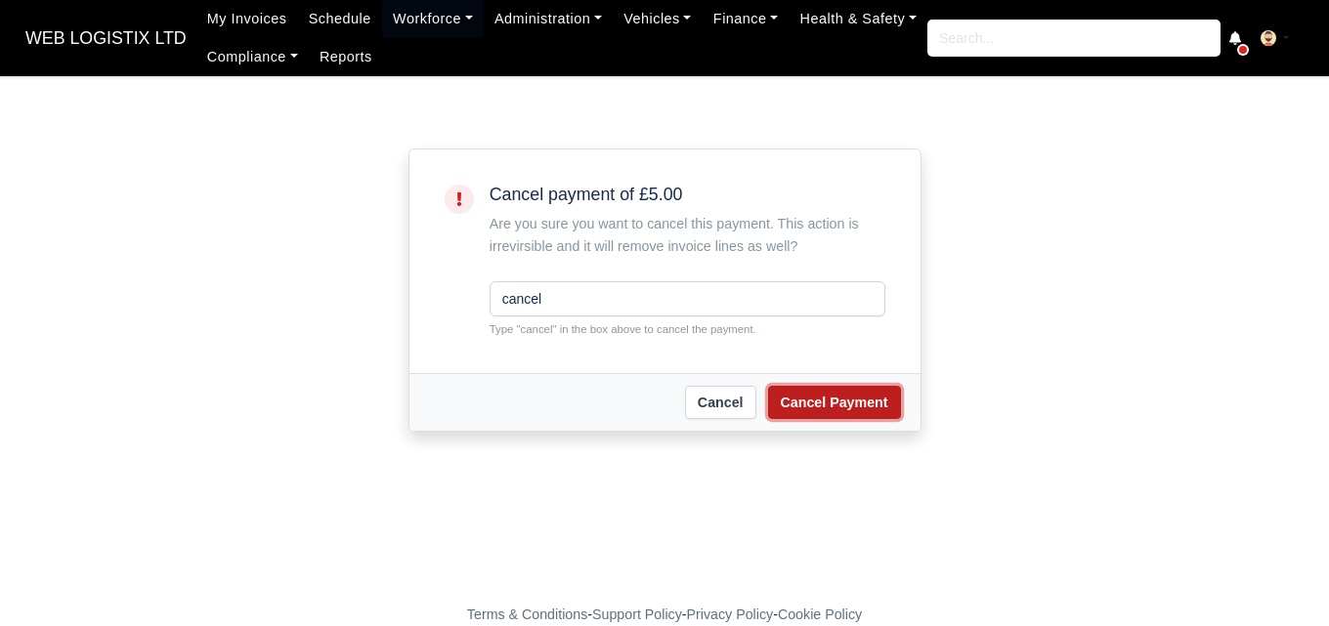
click at [804, 401] on button "Cancel Payment" at bounding box center [834, 402] width 133 height 33
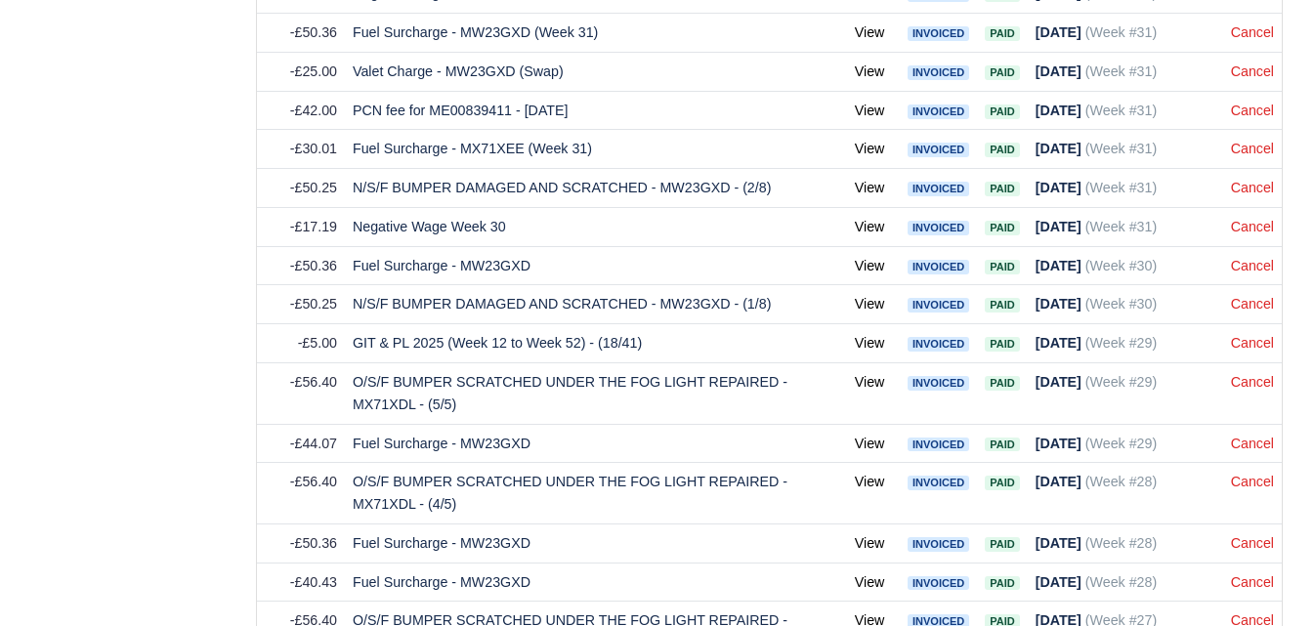
scroll to position [5843, 0]
click at [1261, 339] on link "Cancel" at bounding box center [1252, 343] width 43 height 16
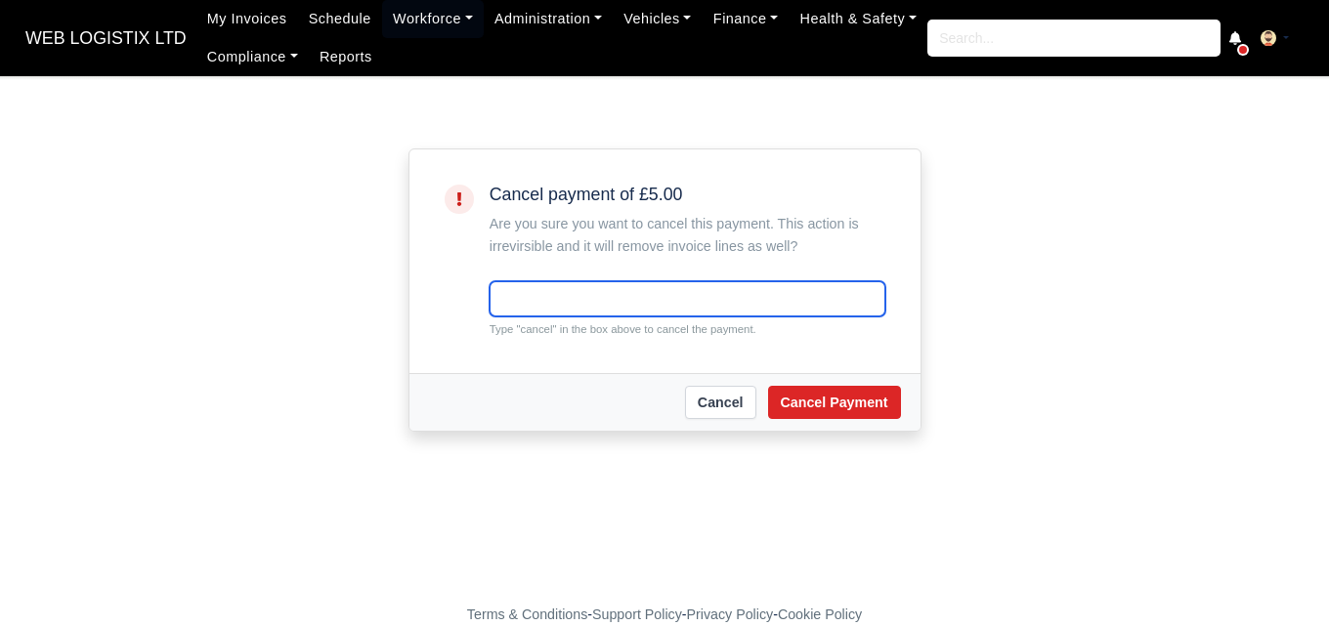
click at [521, 294] on input "text" at bounding box center [687, 298] width 396 height 35
paste input "cancel"
type input "cancel"
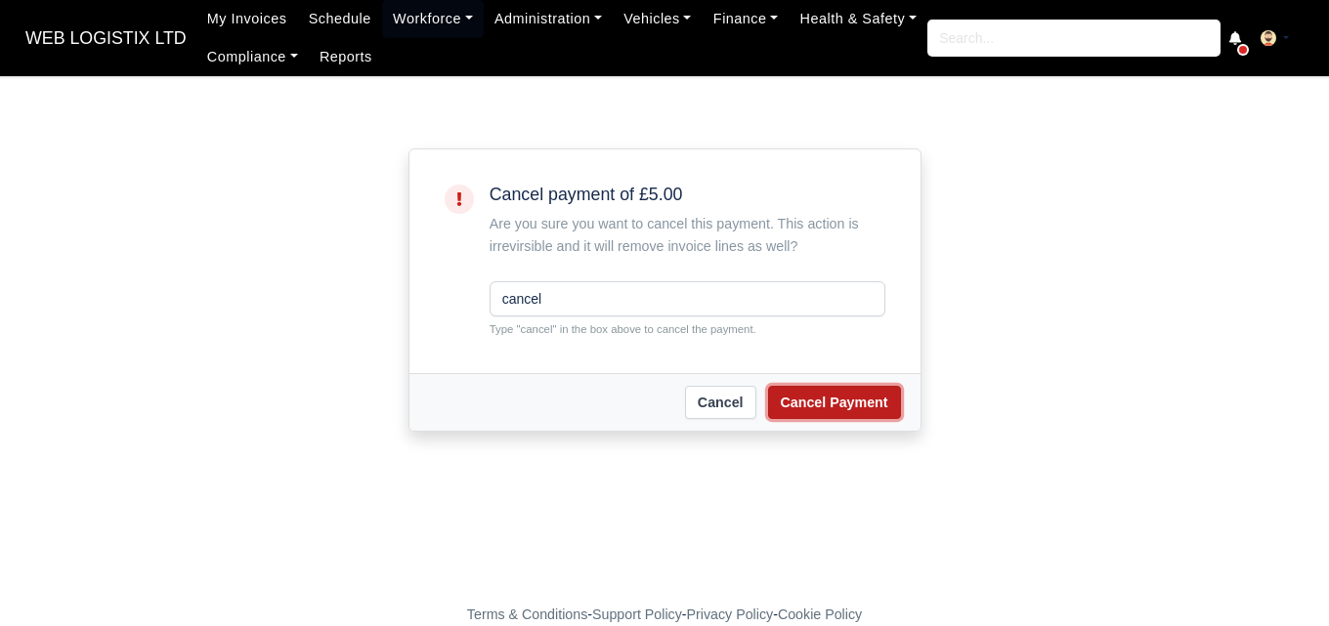
click at [845, 394] on button "Cancel Payment" at bounding box center [834, 402] width 133 height 33
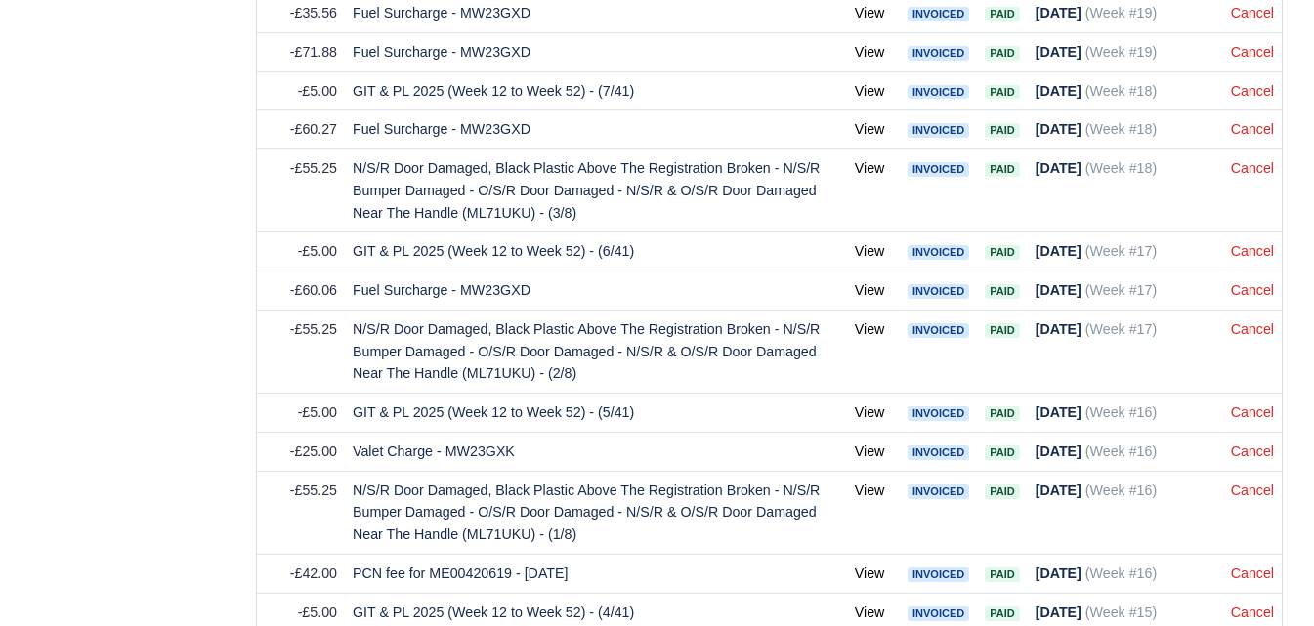
scroll to position [7758, 0]
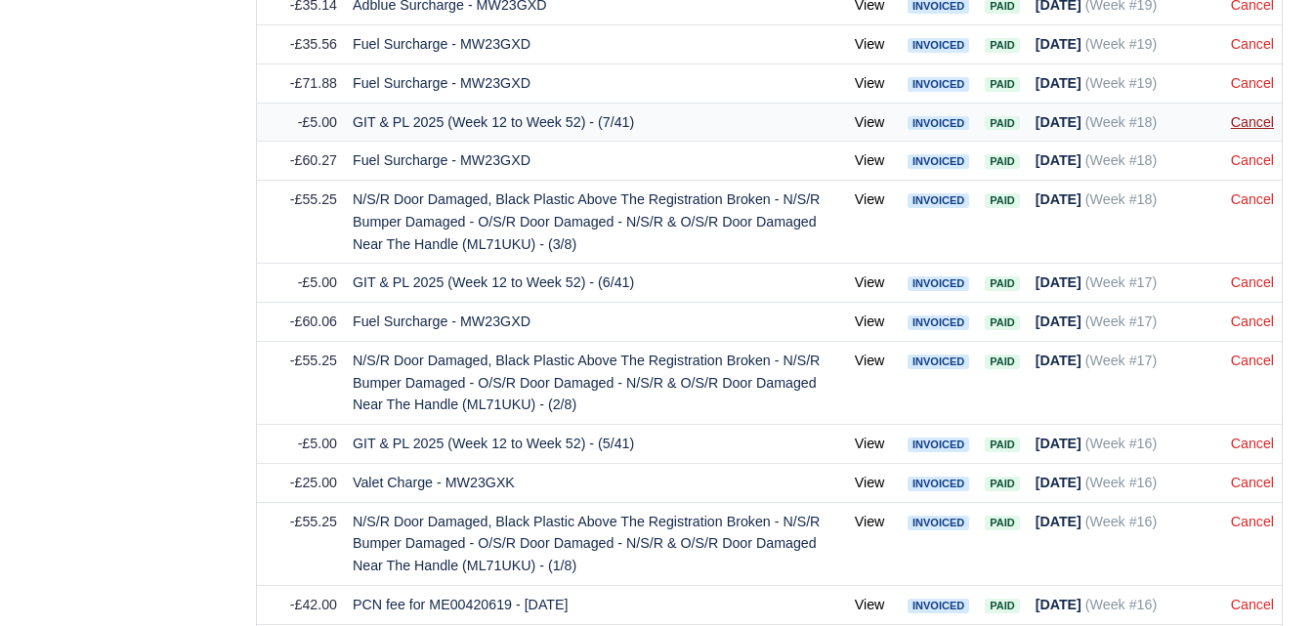
click at [1234, 130] on link "Cancel" at bounding box center [1252, 122] width 43 height 16
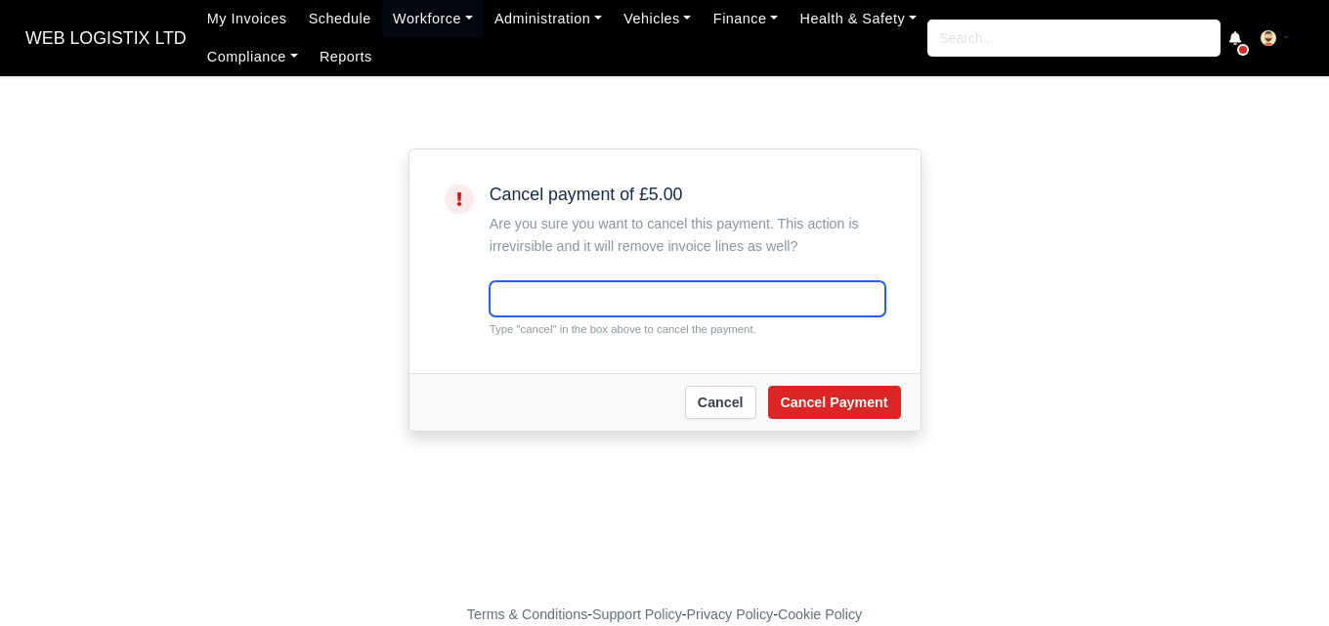
click at [635, 299] on input "text" at bounding box center [687, 298] width 396 height 35
paste input "cancel"
type input "cancel"
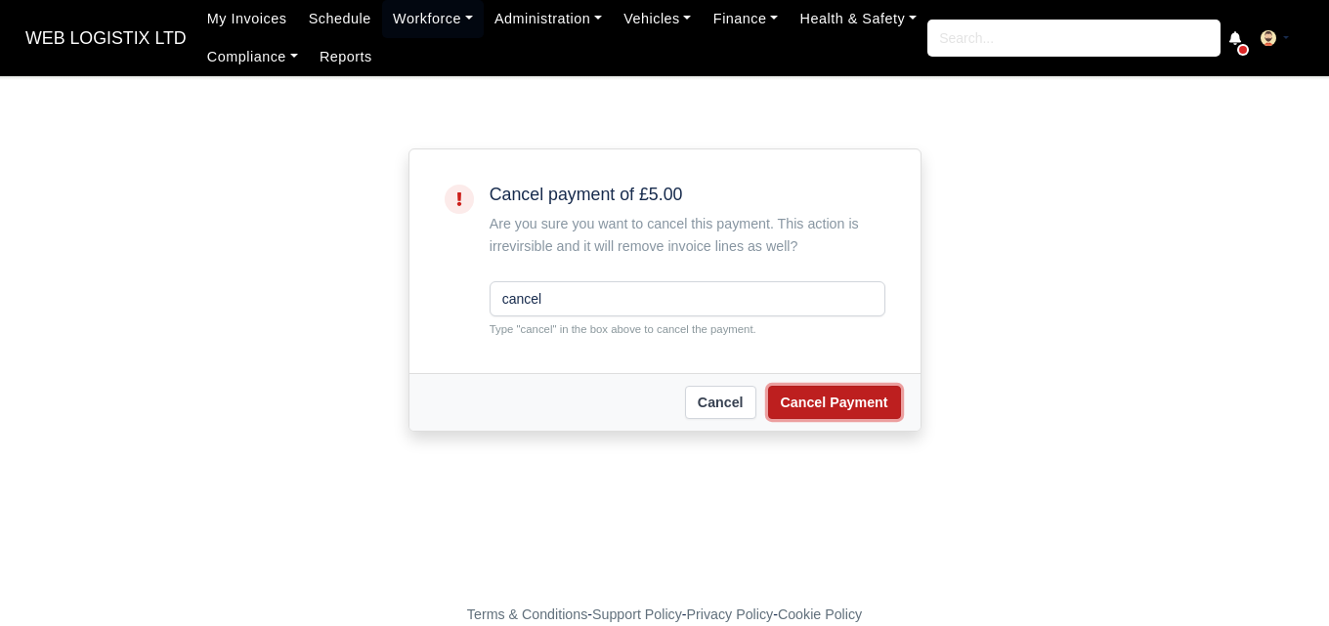
click at [844, 408] on button "Cancel Payment" at bounding box center [834, 402] width 133 height 33
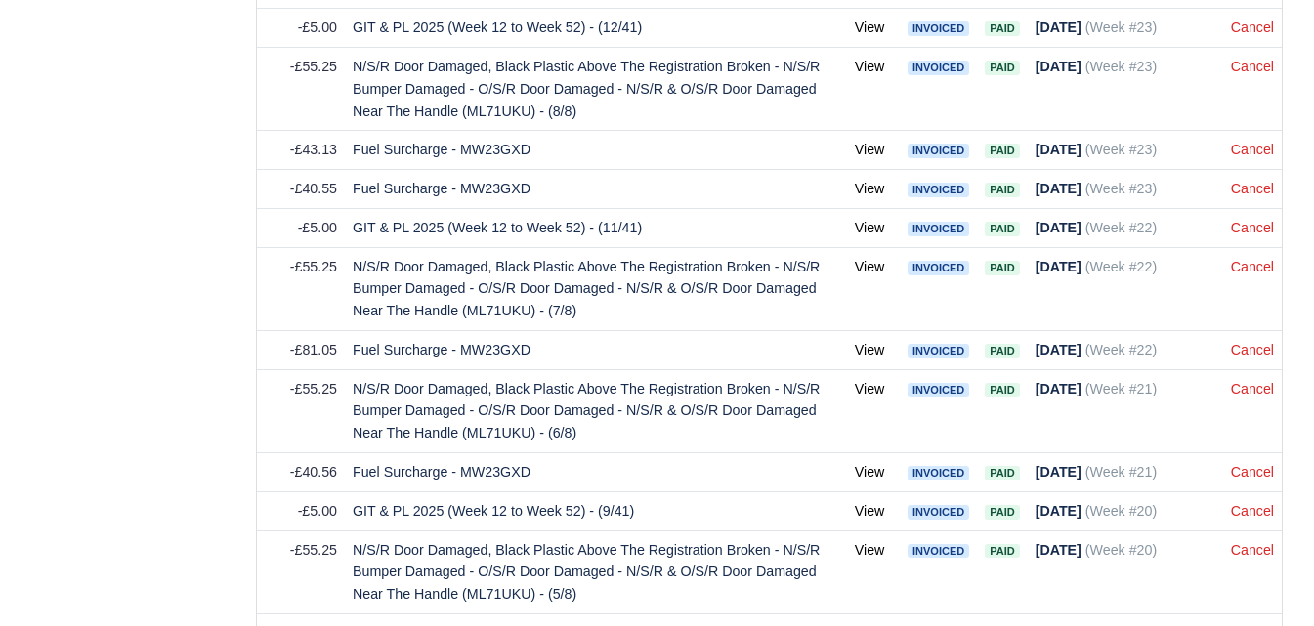
scroll to position [6907, 0]
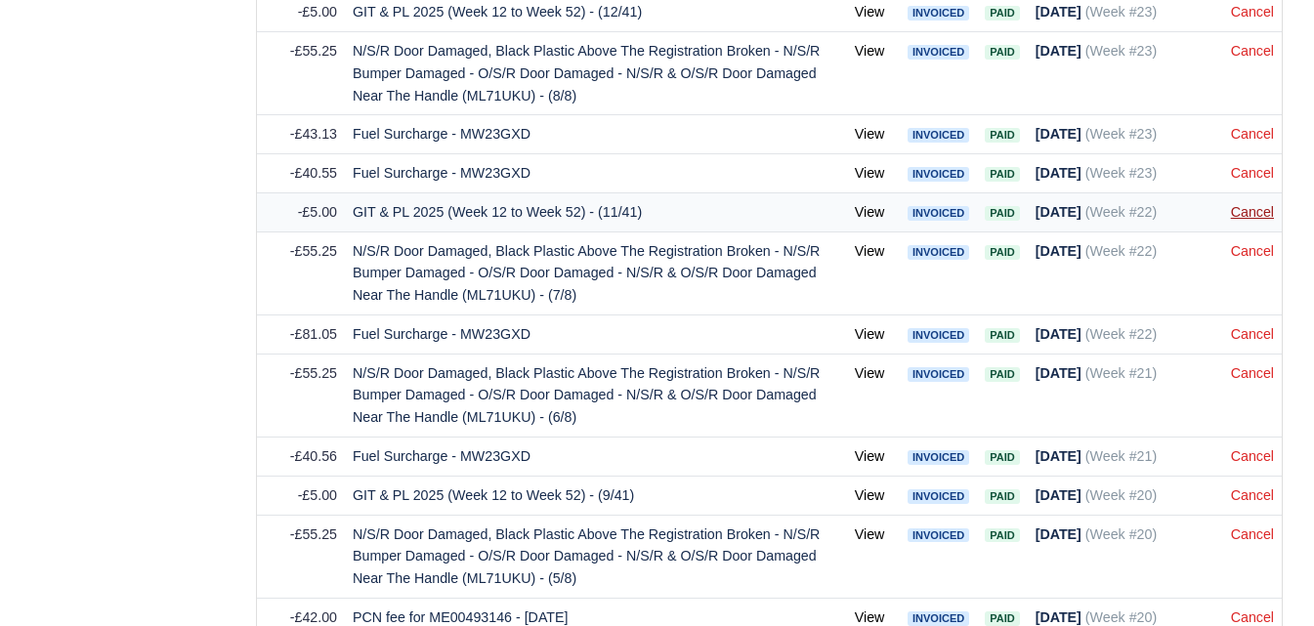
click at [1269, 220] on link "Cancel" at bounding box center [1252, 212] width 43 height 16
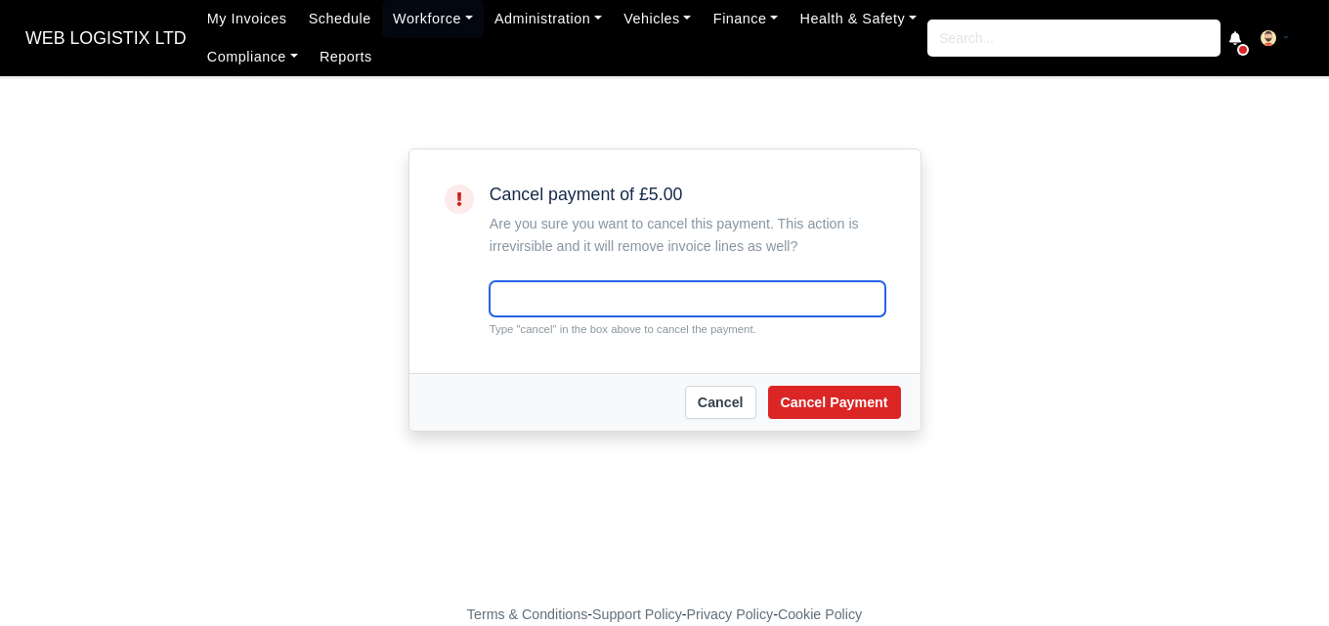
click at [843, 281] on input "text" at bounding box center [687, 298] width 396 height 35
paste input "cancel"
type input "cancel"
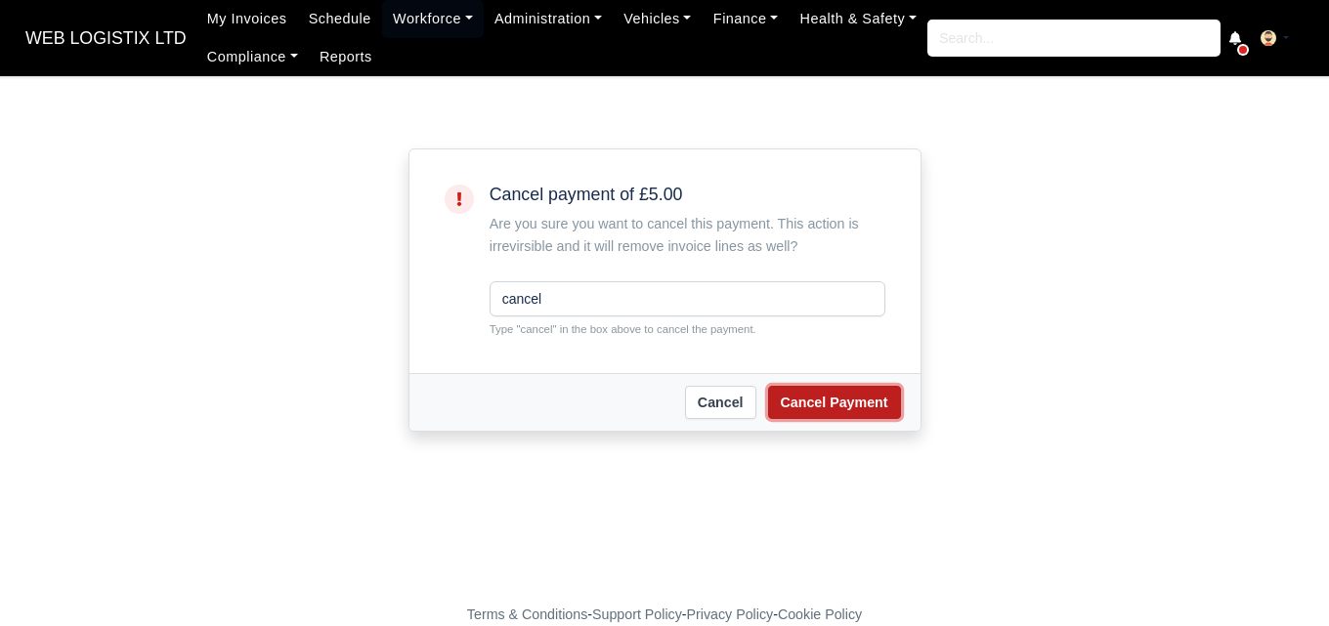
click at [842, 396] on button "Cancel Payment" at bounding box center [834, 402] width 133 height 33
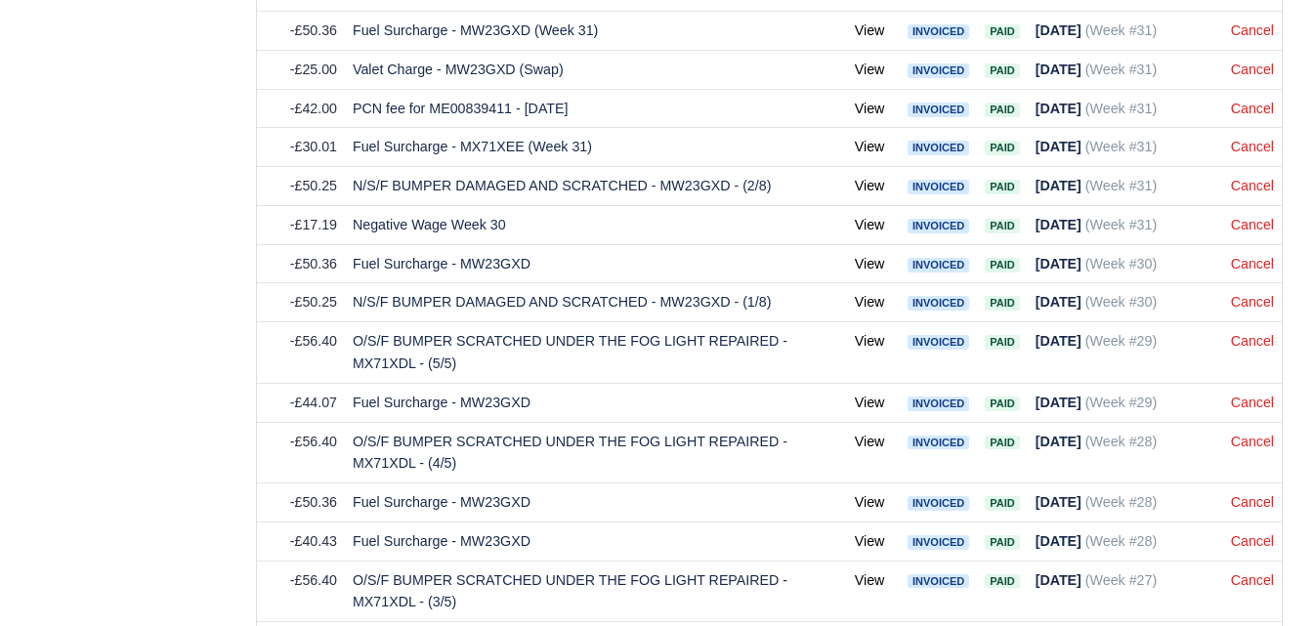
scroll to position [7048, 0]
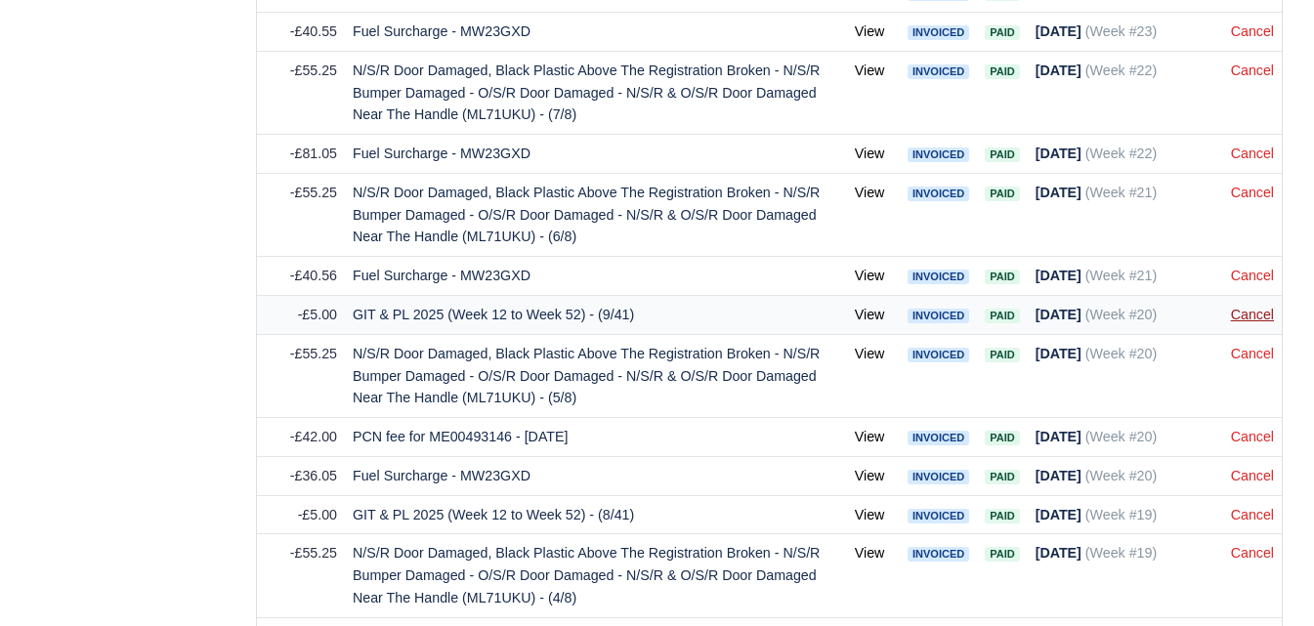
click at [1247, 322] on link "Cancel" at bounding box center [1252, 315] width 43 height 16
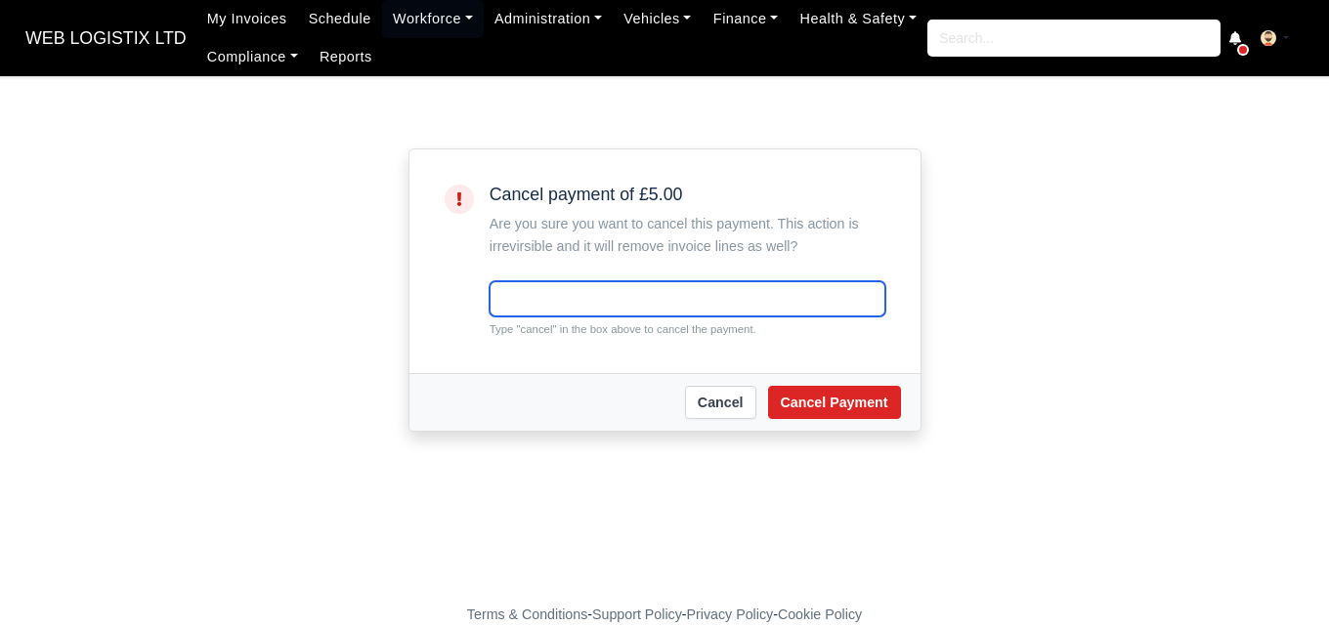
click at [691, 295] on input "text" at bounding box center [687, 298] width 396 height 35
paste input "cancel"
type input "cancel"
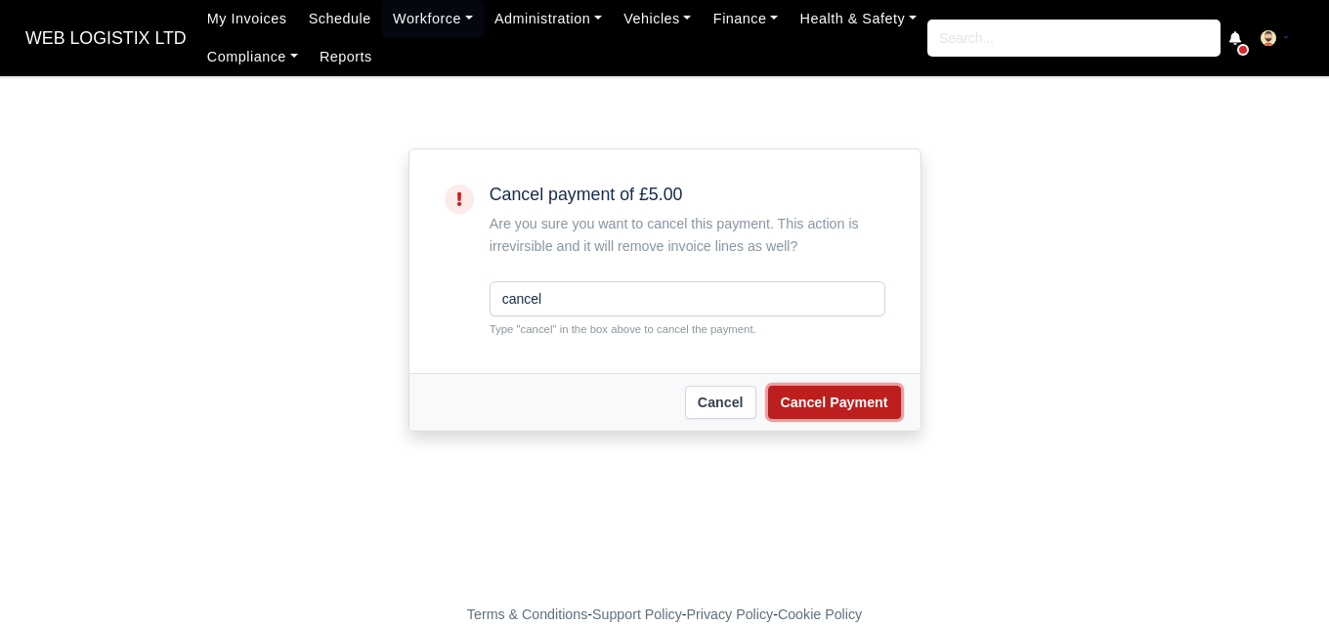
click at [802, 413] on button "Cancel Payment" at bounding box center [834, 402] width 133 height 33
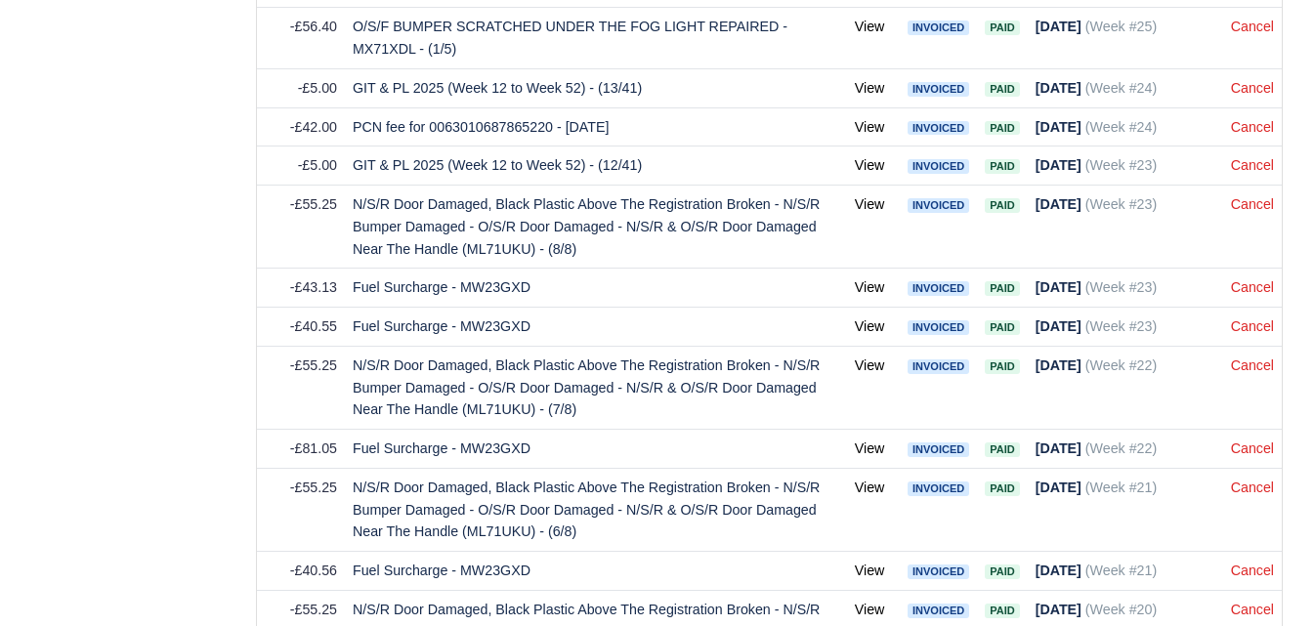
scroll to position [7095, 0]
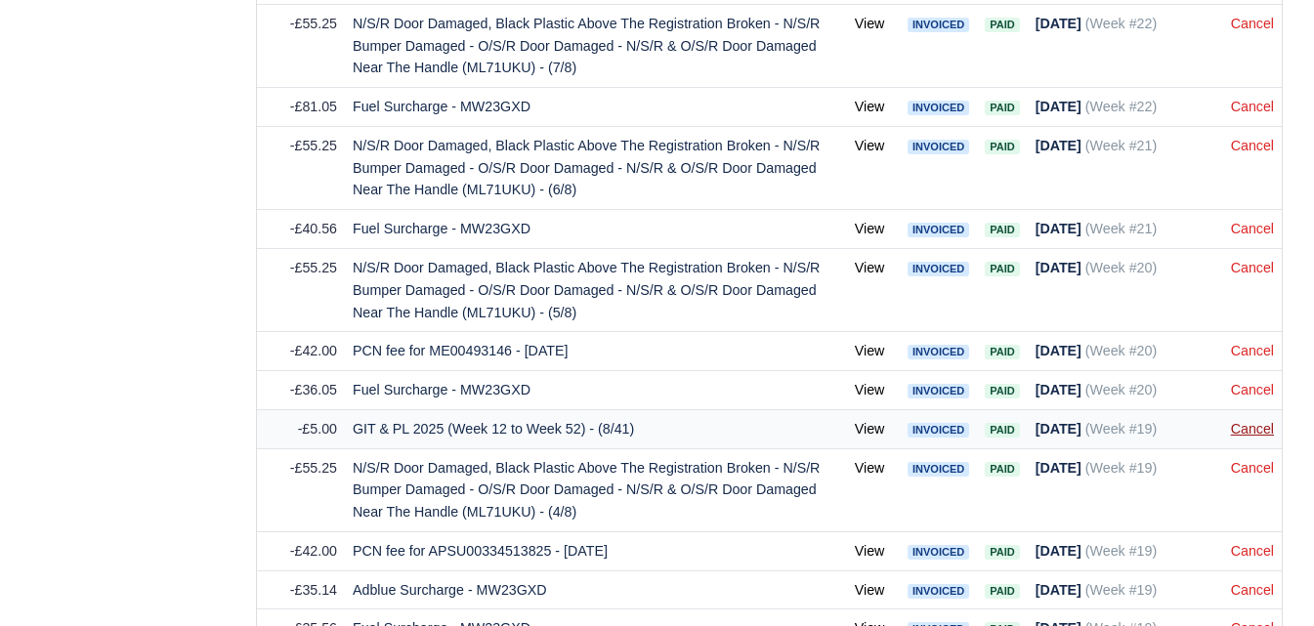
click at [1243, 437] on link "Cancel" at bounding box center [1252, 429] width 43 height 16
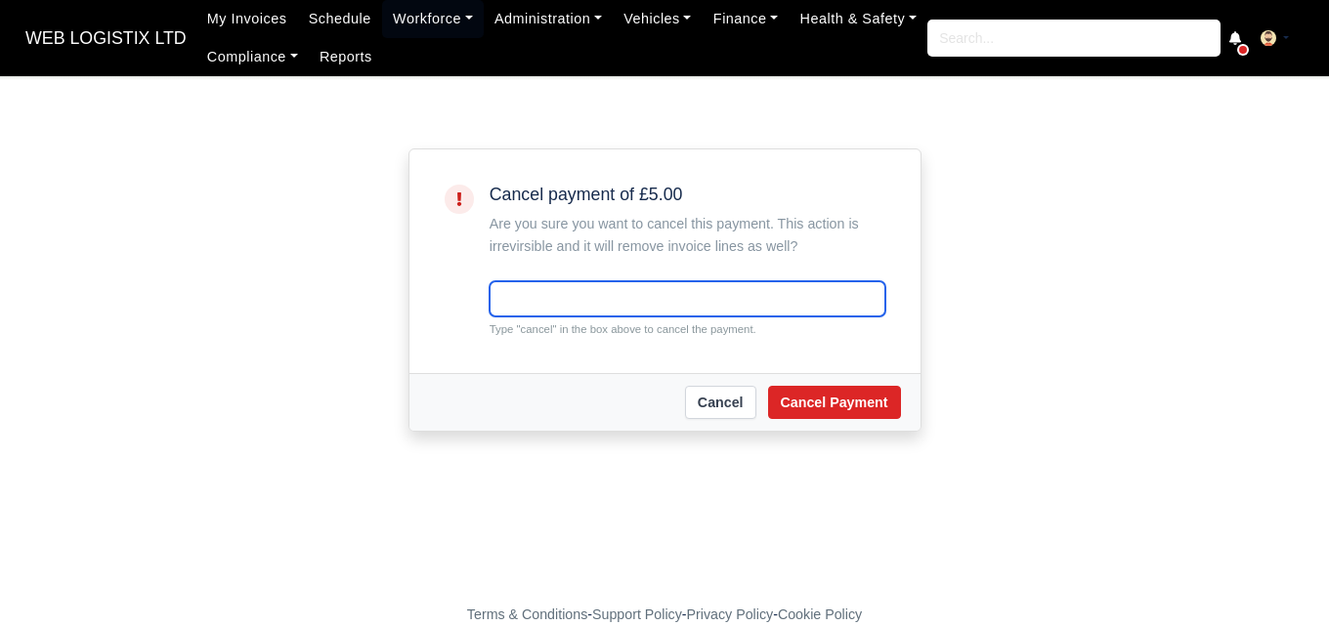
click at [715, 297] on input "text" at bounding box center [687, 298] width 396 height 35
paste input "cancel"
type input "cancel"
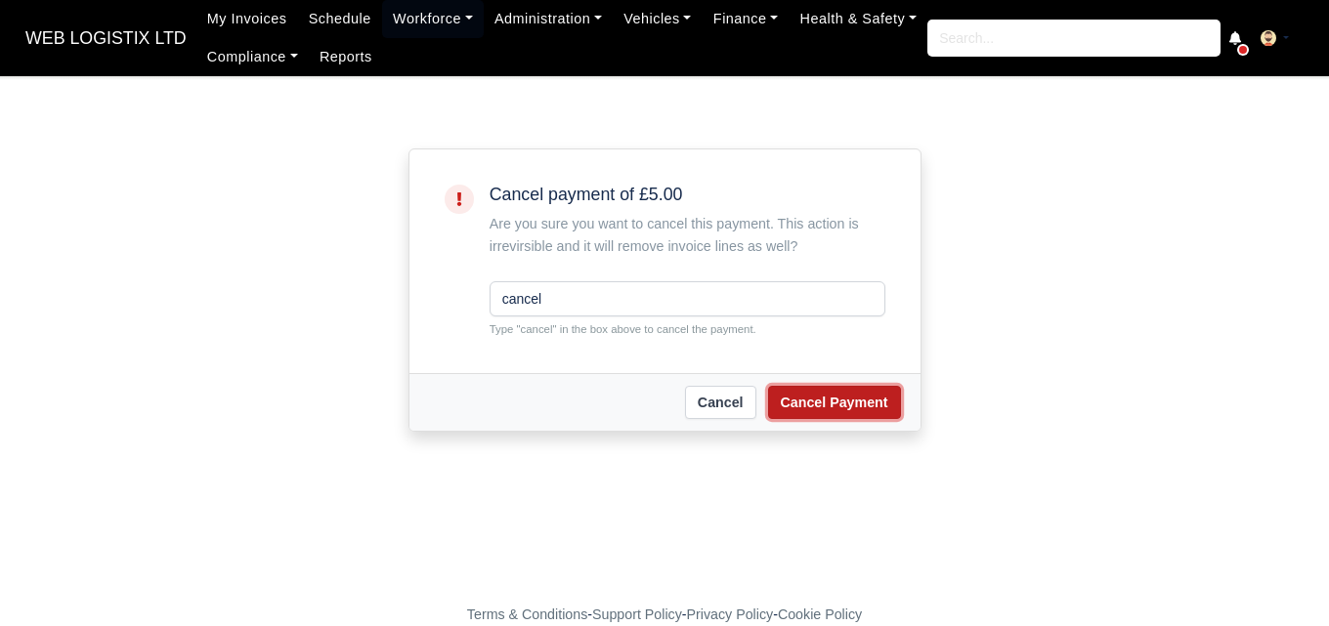
click at [837, 407] on button "Cancel Payment" at bounding box center [834, 402] width 133 height 33
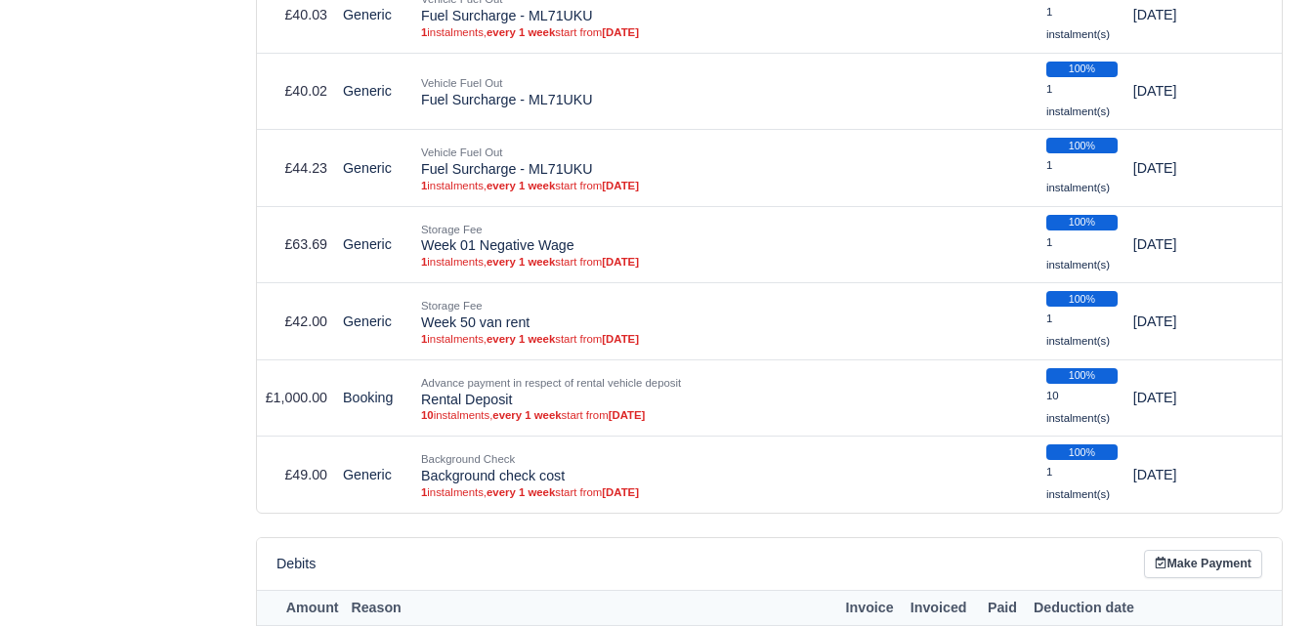
scroll to position [6646, 0]
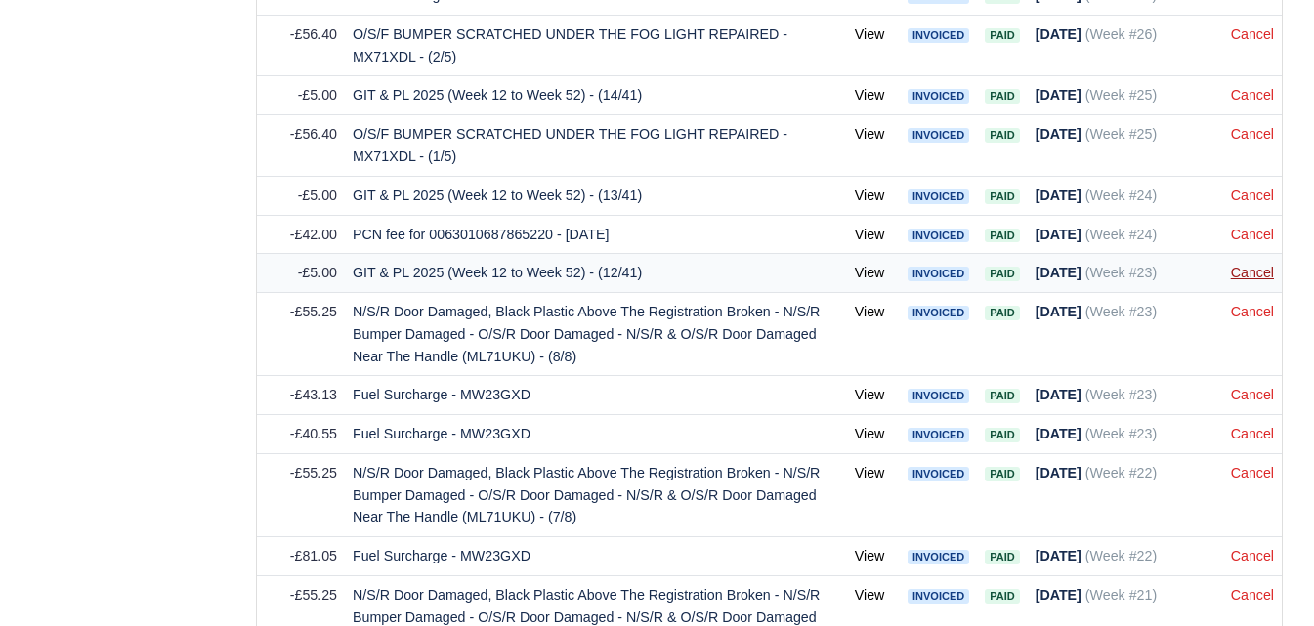
click at [1248, 279] on link "Cancel" at bounding box center [1252, 273] width 43 height 16
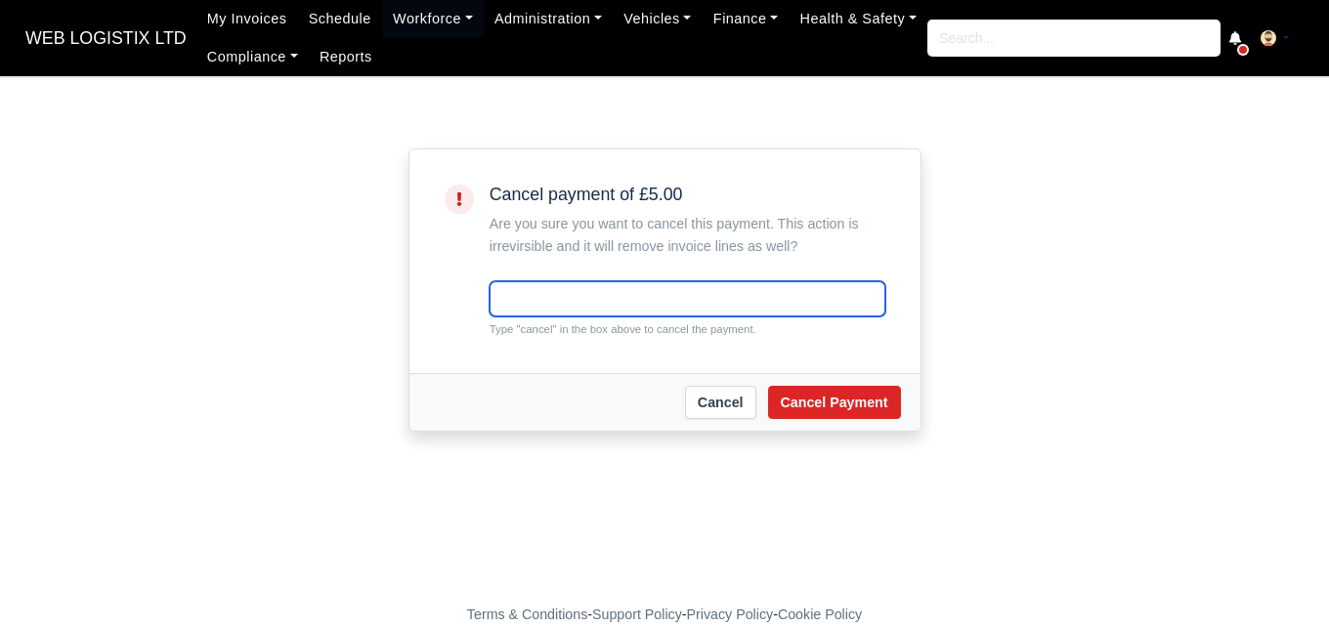
drag, startPoint x: 782, startPoint y: 281, endPoint x: 769, endPoint y: 289, distance: 14.9
click at [780, 281] on input "text" at bounding box center [687, 298] width 396 height 35
paste input "cancel"
type input "cancel"
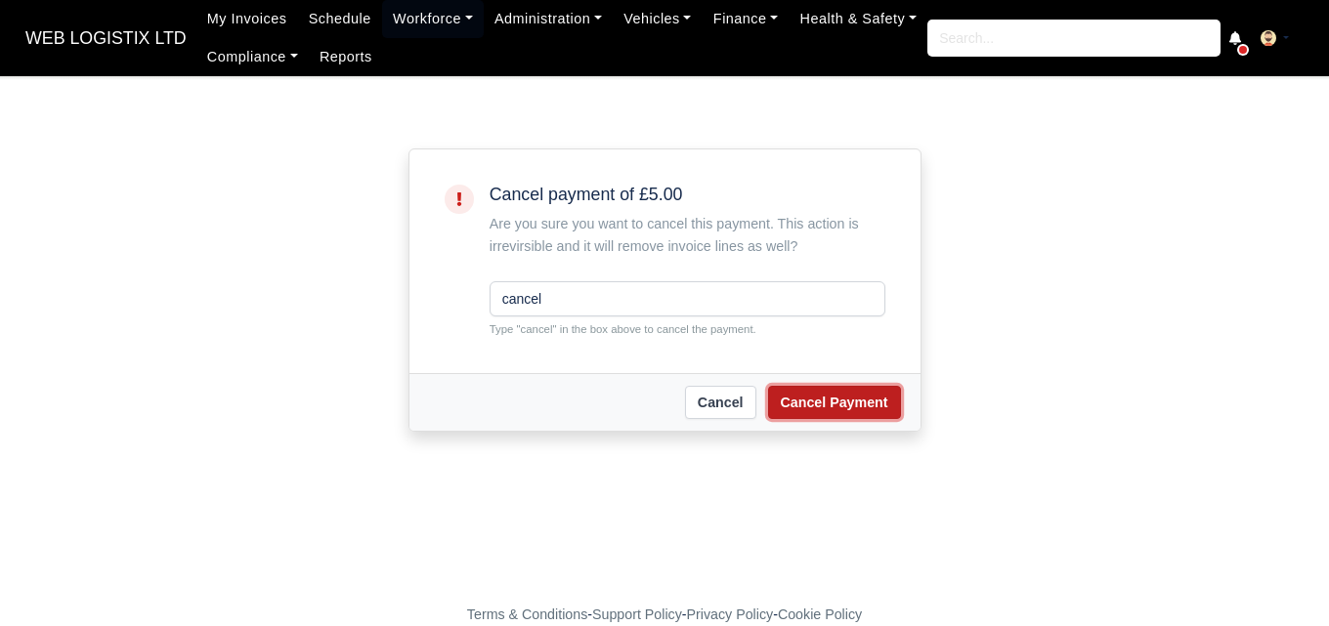
click at [797, 388] on button "Cancel Payment" at bounding box center [834, 402] width 133 height 33
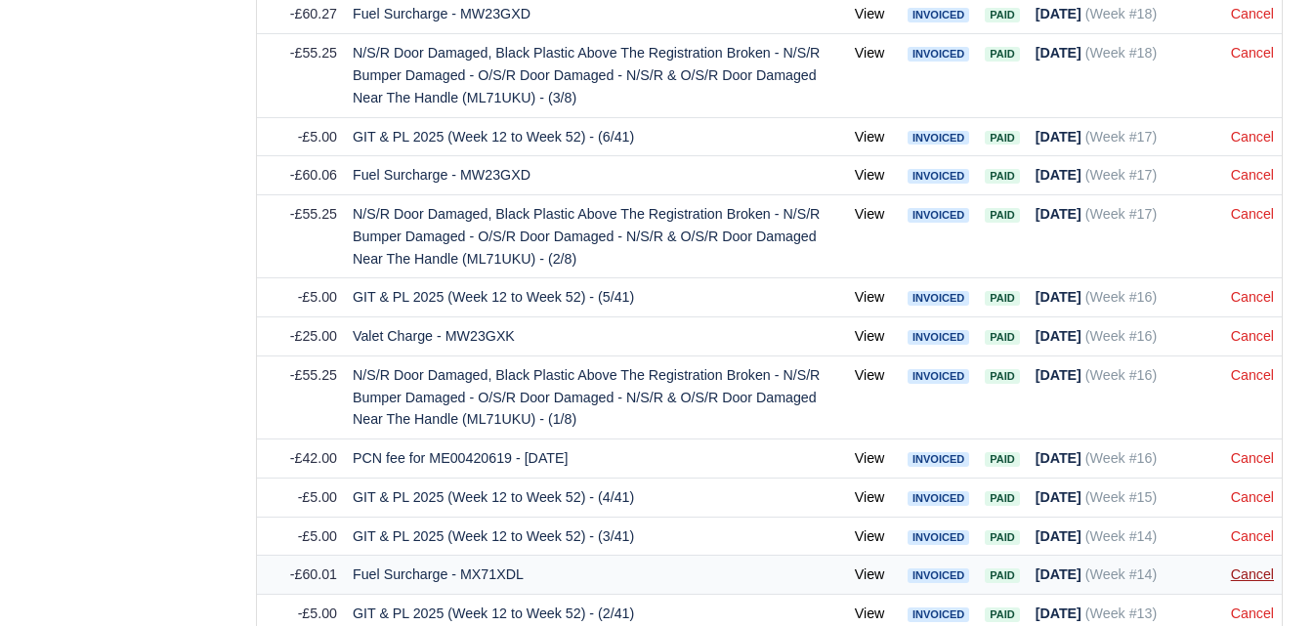
scroll to position [7771, 0]
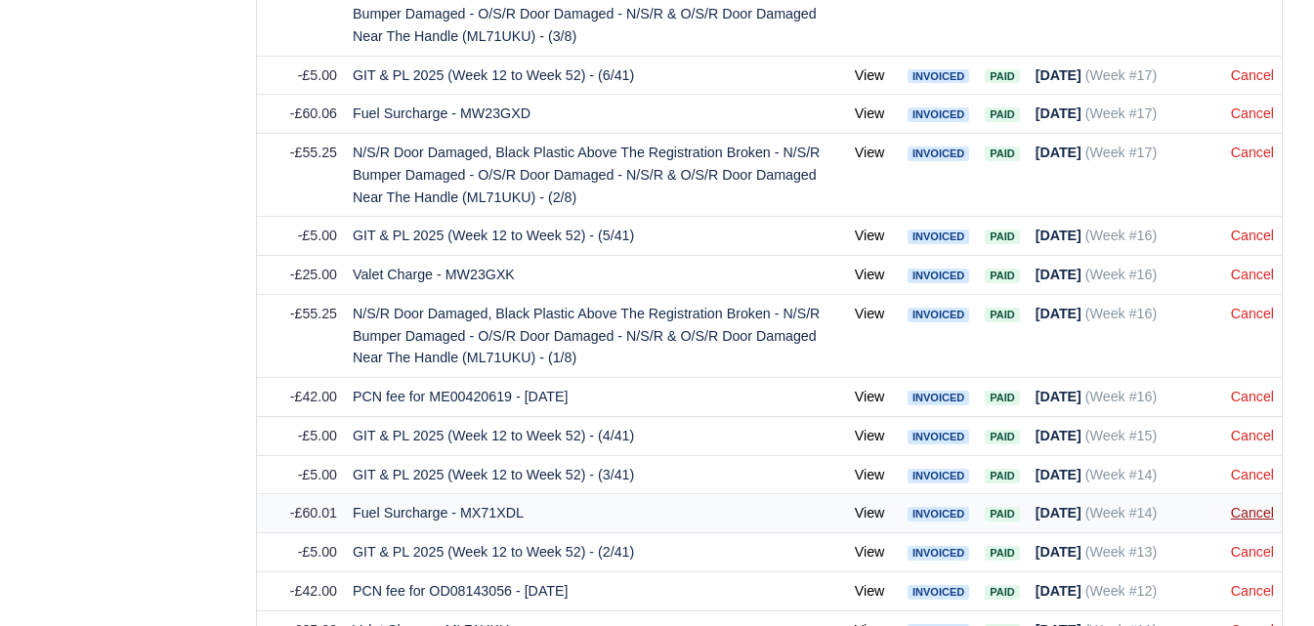
drag, startPoint x: 0, startPoint y: 0, endPoint x: 1263, endPoint y: 530, distance: 1370.0
click at [1256, 83] on link "Cancel" at bounding box center [1252, 75] width 43 height 16
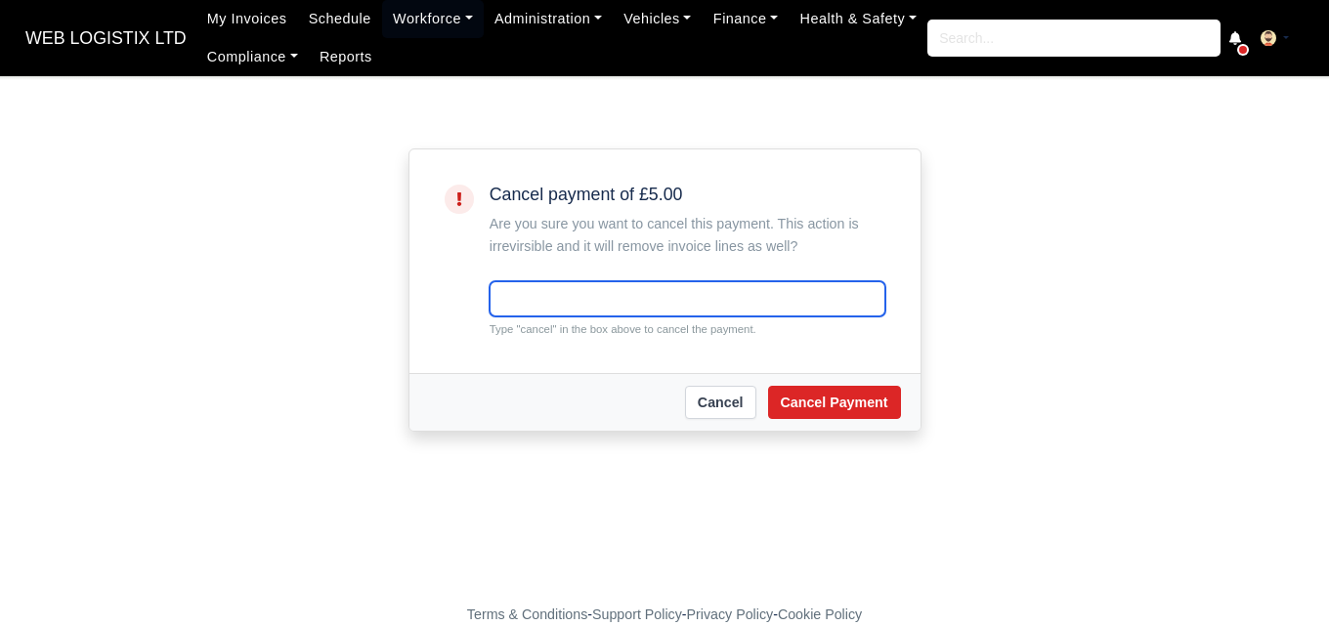
click at [687, 289] on input "text" at bounding box center [687, 298] width 396 height 35
paste input "cancel"
type input "cancel"
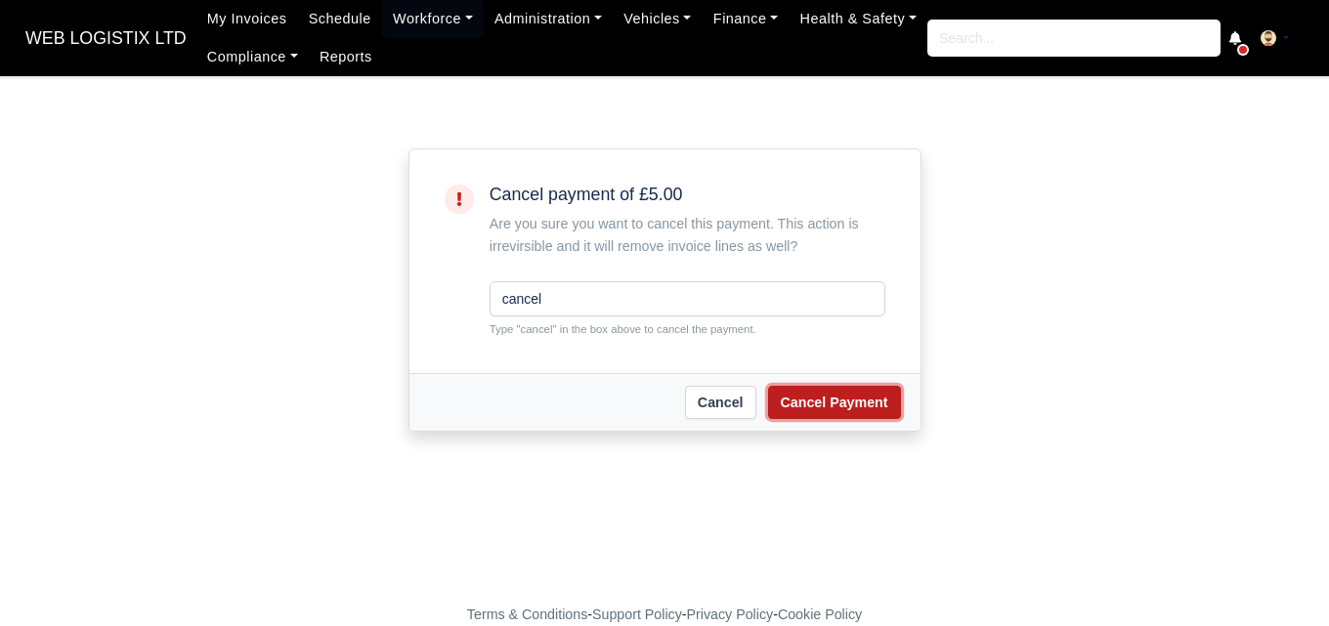
click at [805, 418] on button "Cancel Payment" at bounding box center [834, 402] width 133 height 33
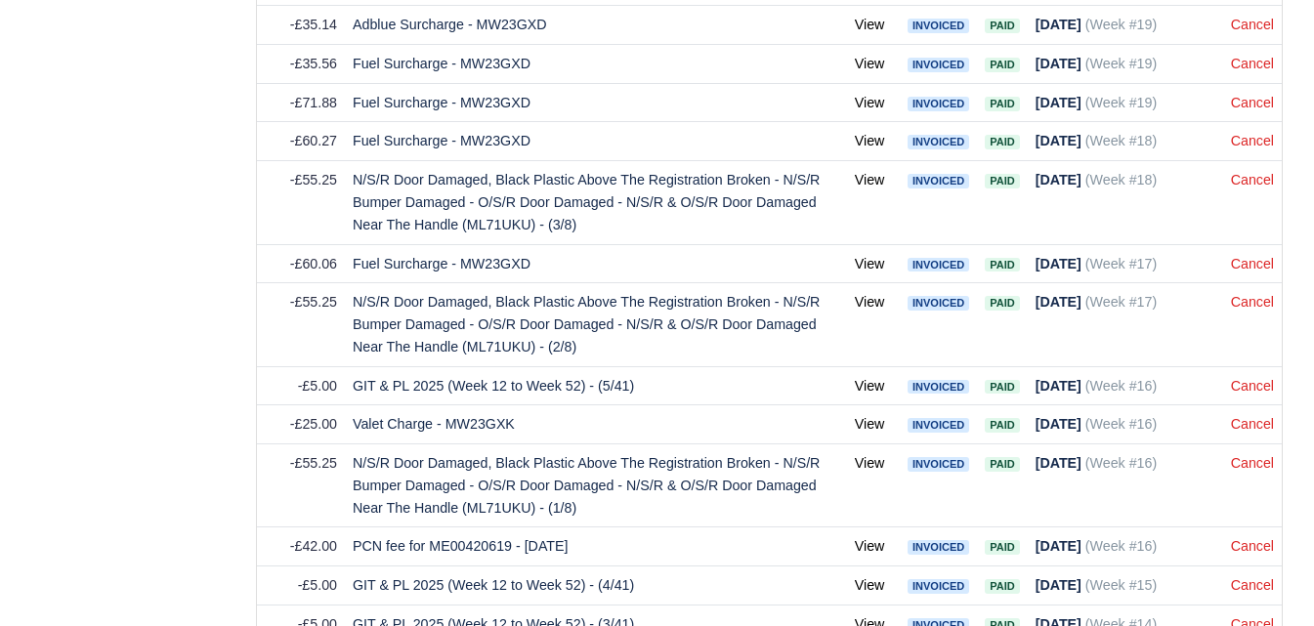
scroll to position [7583, 0]
click at [1259, 392] on link "Cancel" at bounding box center [1252, 386] width 43 height 16
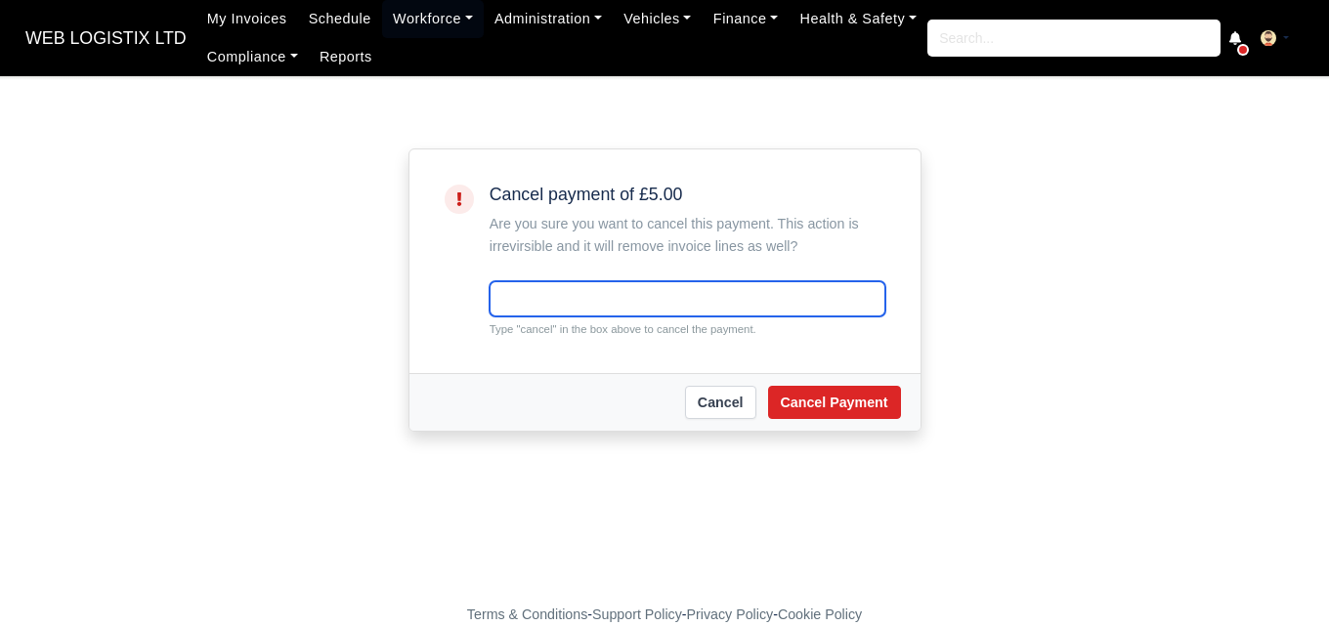
click at [520, 315] on input "text" at bounding box center [687, 298] width 396 height 35
paste input "cancel"
type input "cancel"
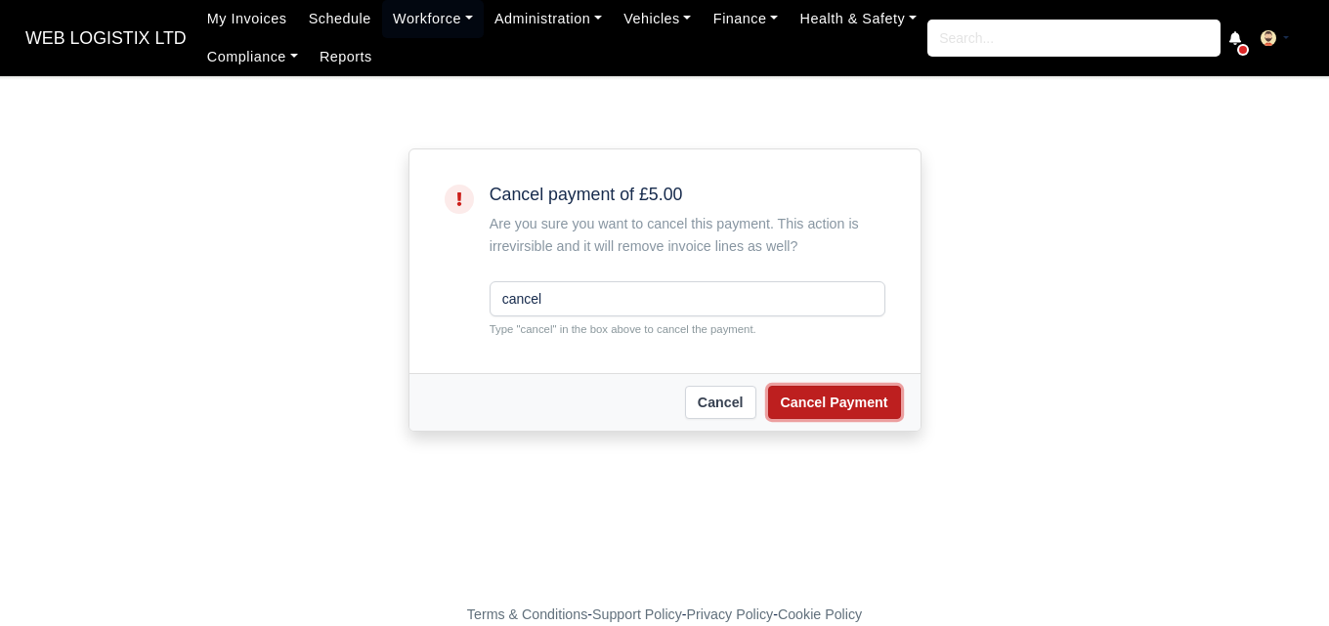
click at [872, 403] on button "Cancel Payment" at bounding box center [834, 402] width 133 height 33
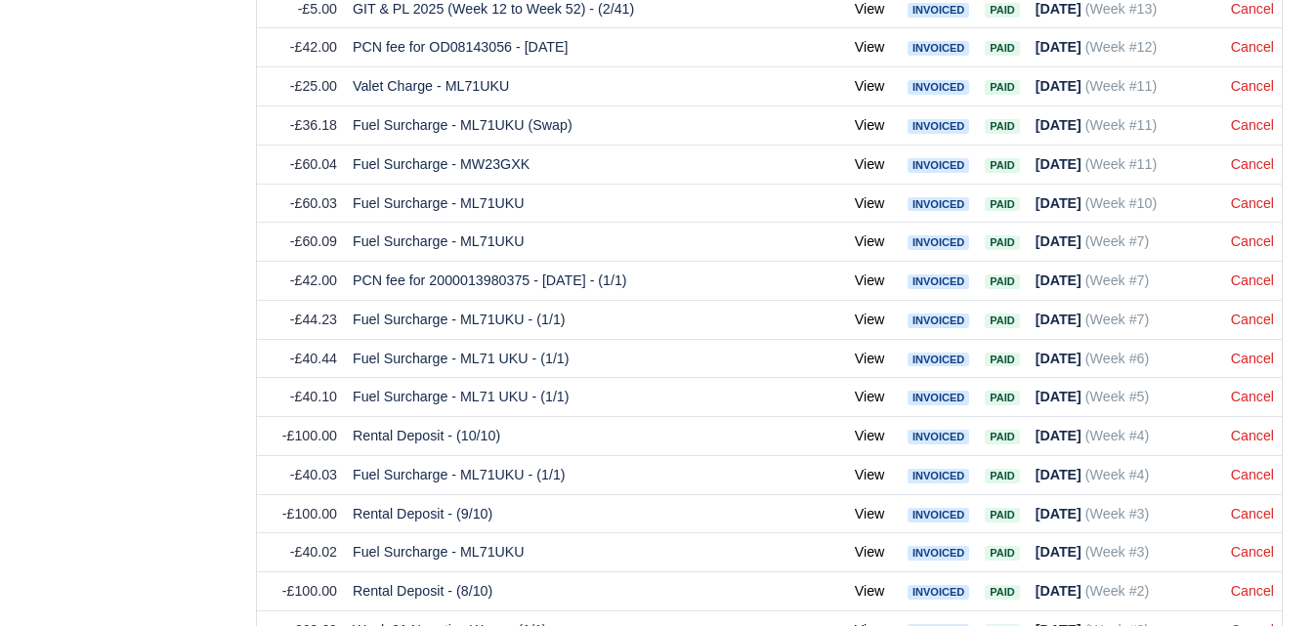
scroll to position [8054, 0]
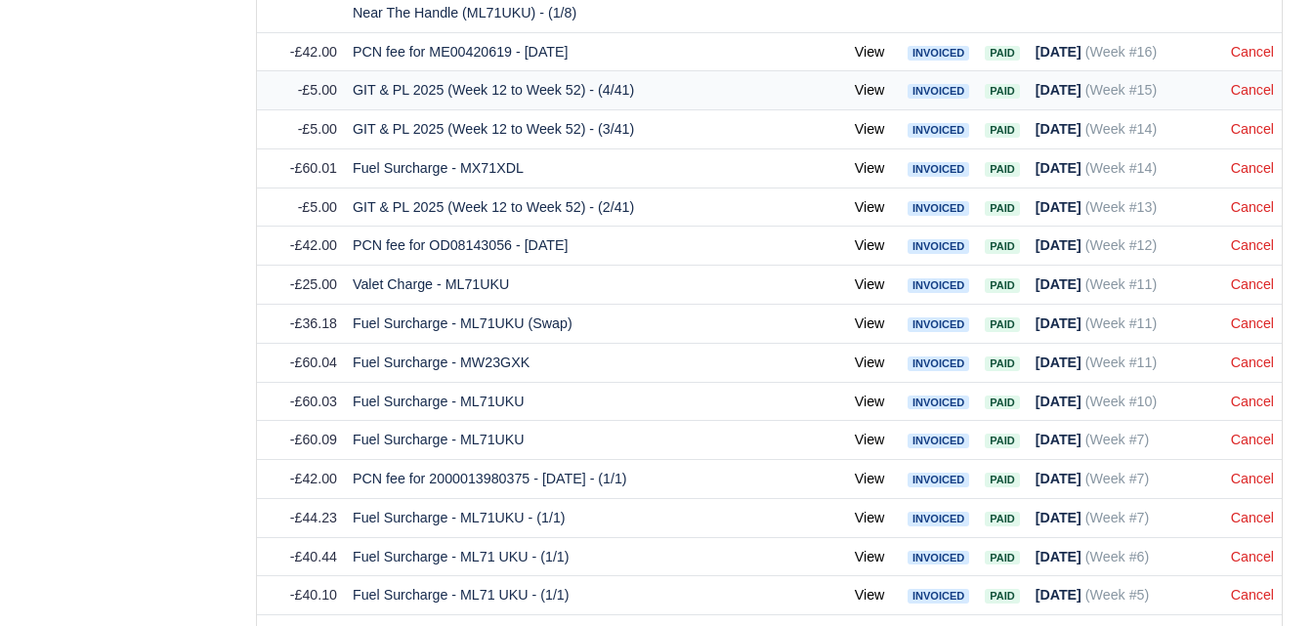
click at [1227, 99] on td "Cancel" at bounding box center [1252, 90] width 59 height 39
click at [1247, 96] on link "Cancel" at bounding box center [1252, 90] width 43 height 16
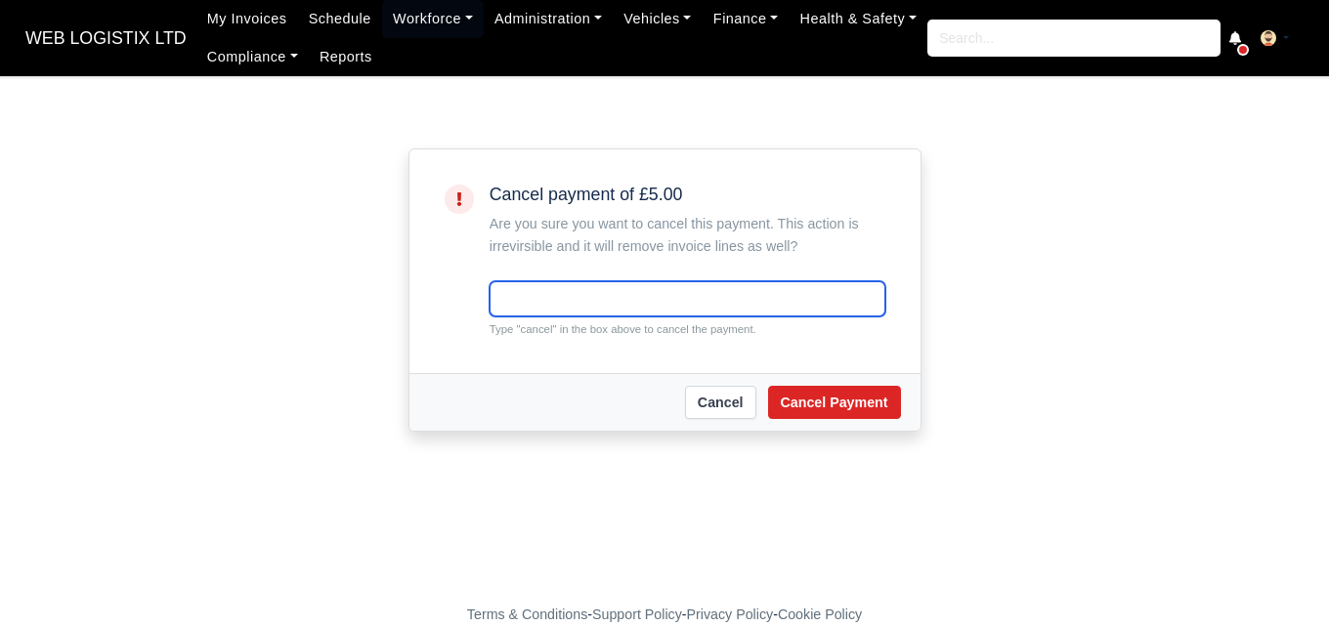
click at [594, 312] on input "text" at bounding box center [687, 298] width 396 height 35
paste input "cancel"
type input "cancel"
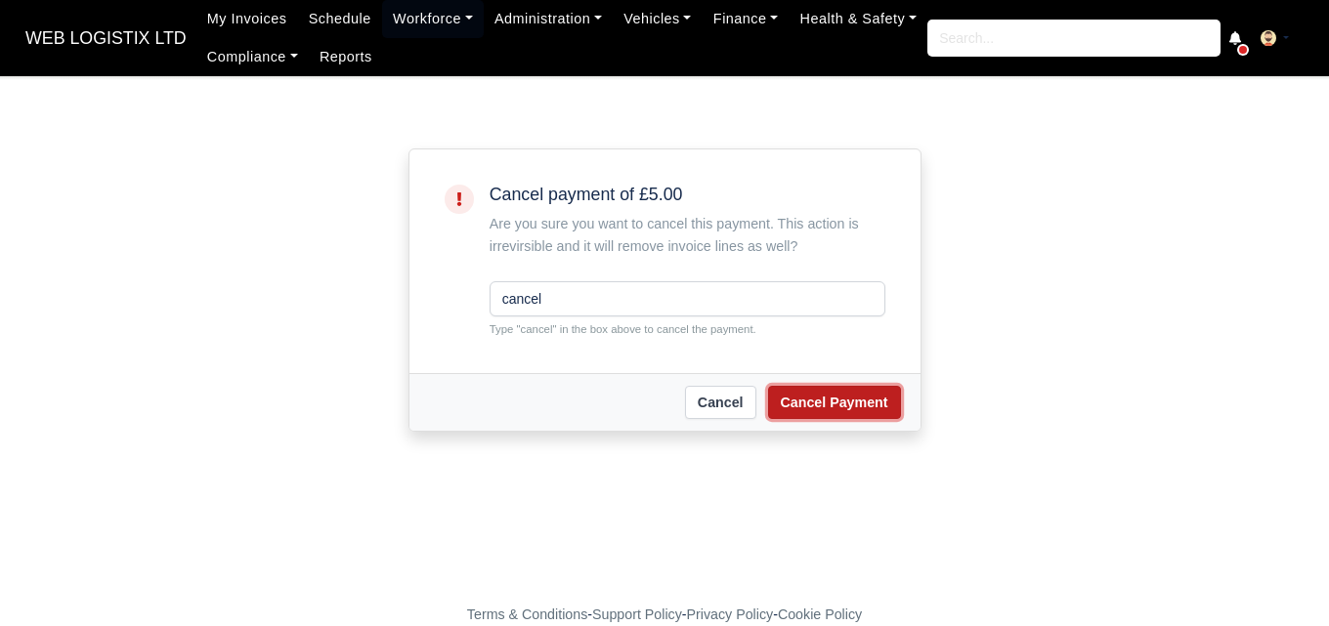
click at [810, 395] on button "Cancel Payment" at bounding box center [834, 402] width 133 height 33
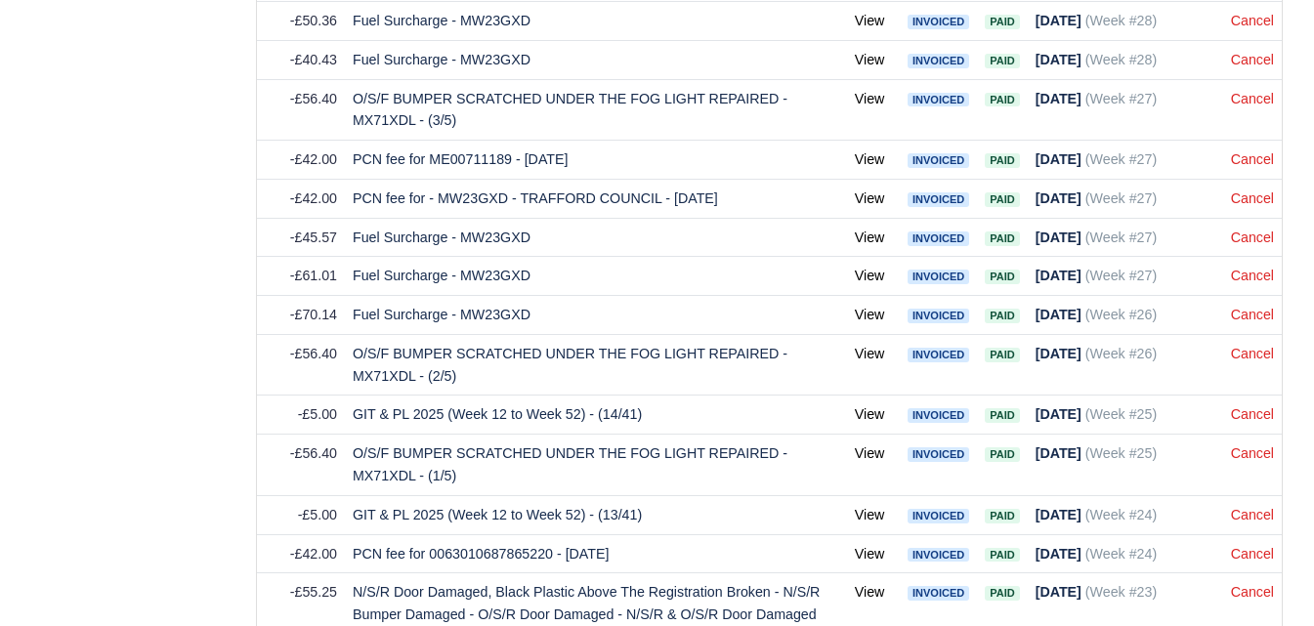
scroll to position [6372, 0]
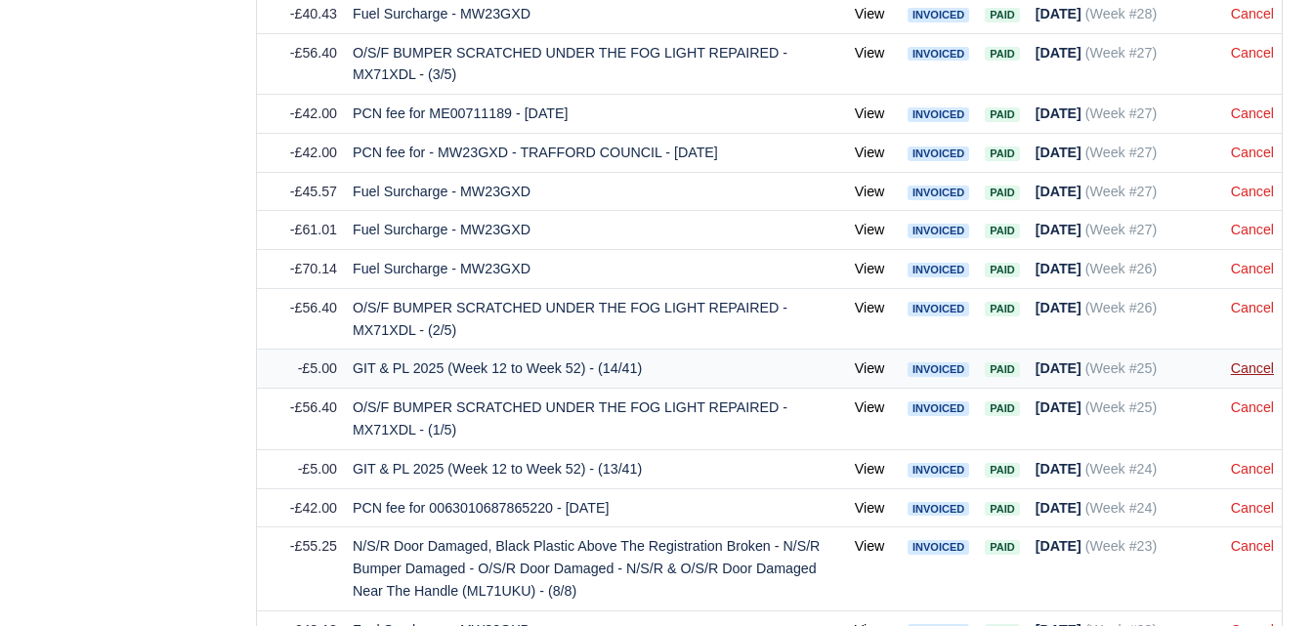
click at [1246, 376] on link "Cancel" at bounding box center [1252, 368] width 43 height 16
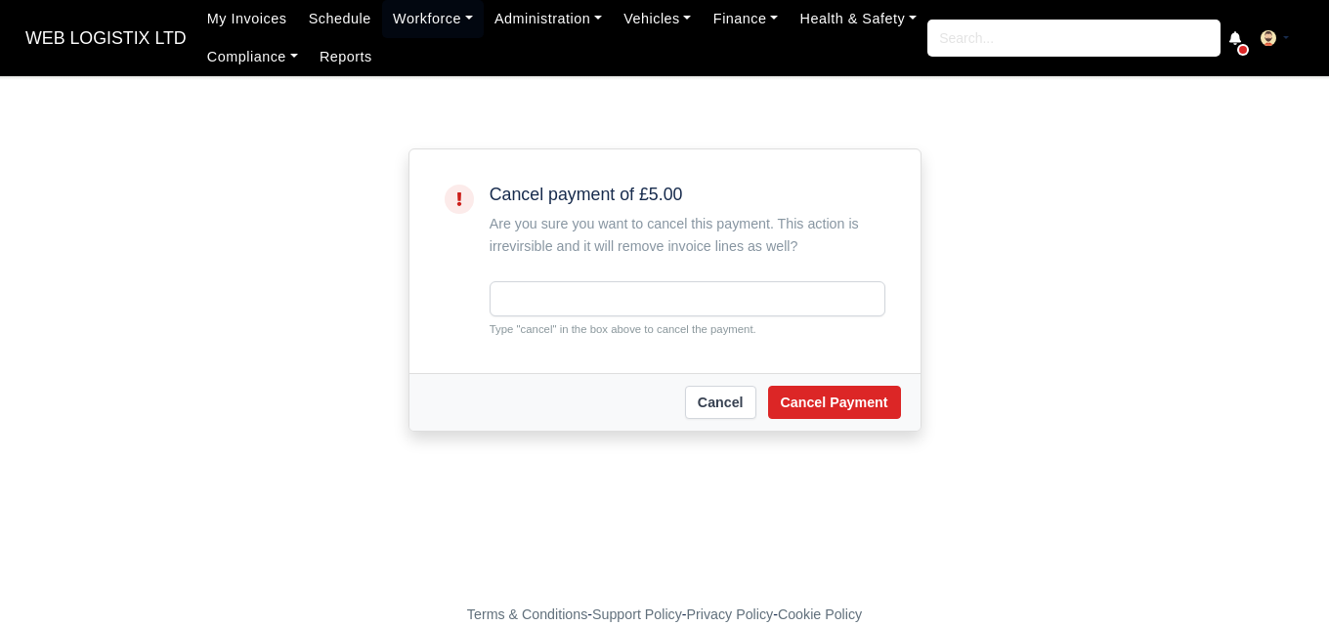
click at [508, 305] on input "text" at bounding box center [687, 298] width 396 height 35
type input "cancel"
click at [834, 398] on button "Cancel Payment" at bounding box center [834, 402] width 133 height 33
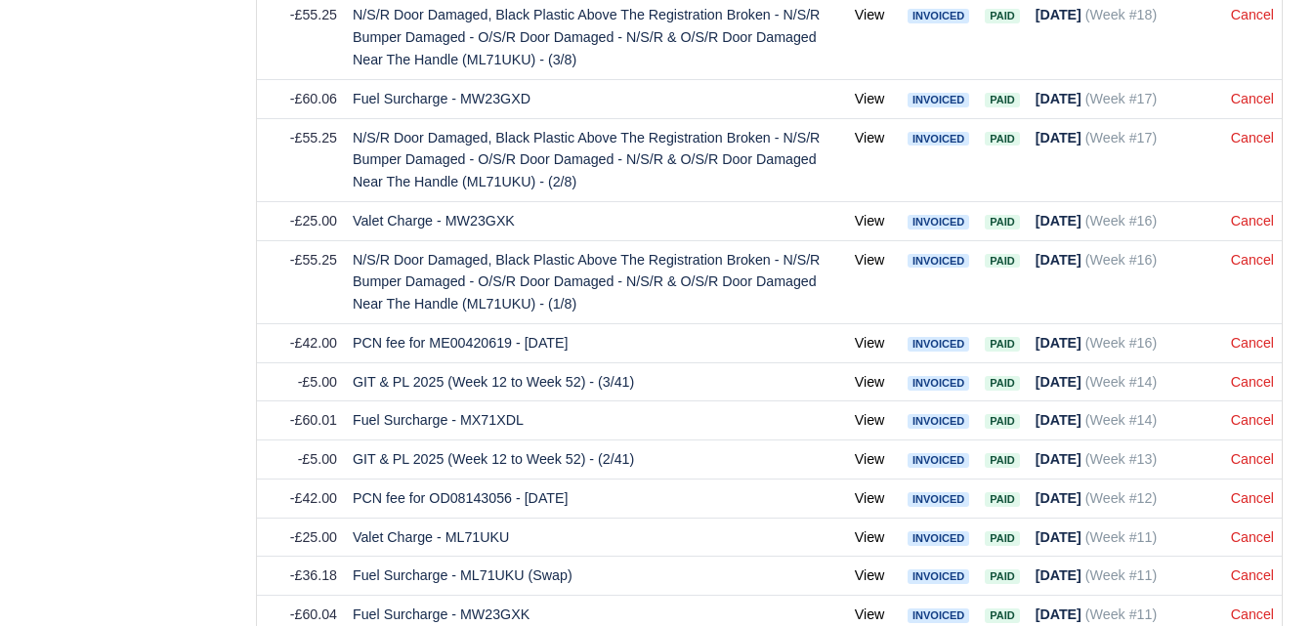
scroll to position [7755, 0]
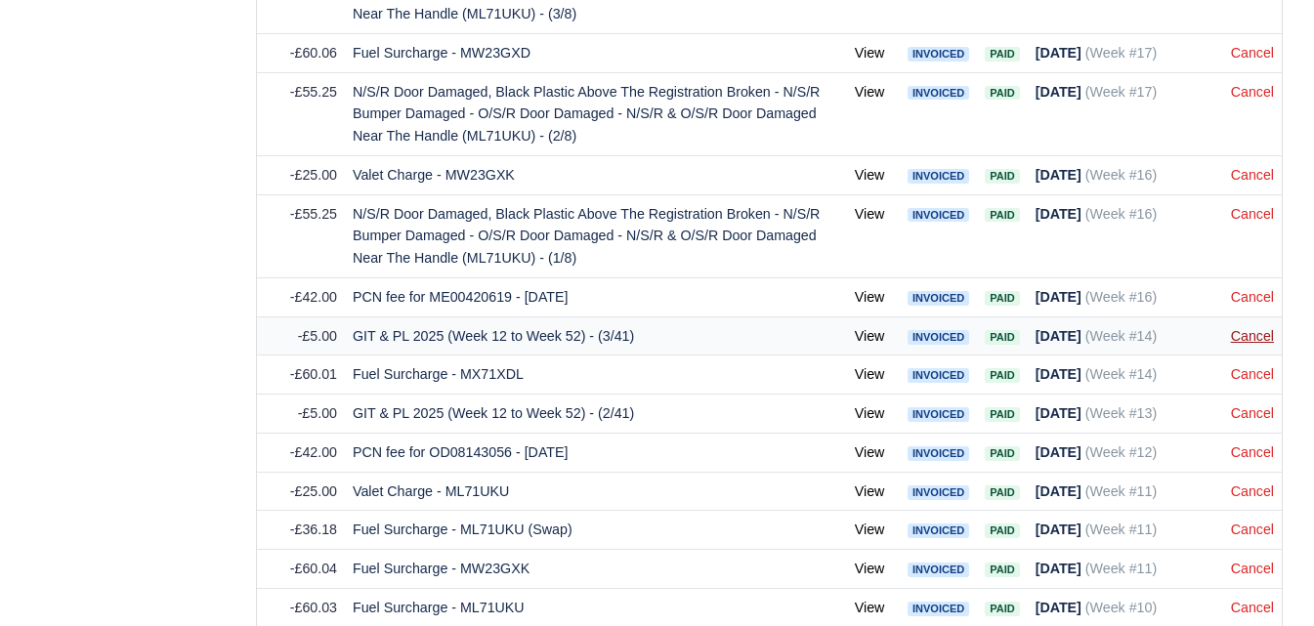
click at [1257, 342] on link "Cancel" at bounding box center [1252, 336] width 43 height 16
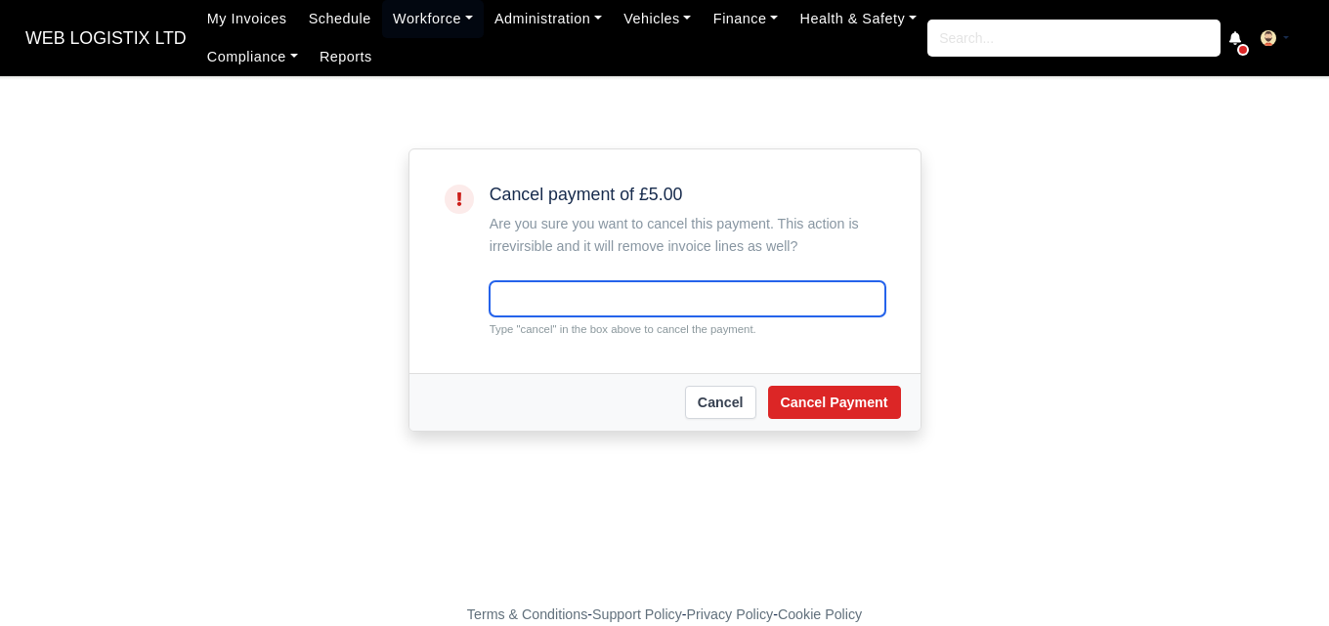
click at [743, 310] on input "text" at bounding box center [687, 298] width 396 height 35
paste input "cancel"
type input "cancel"
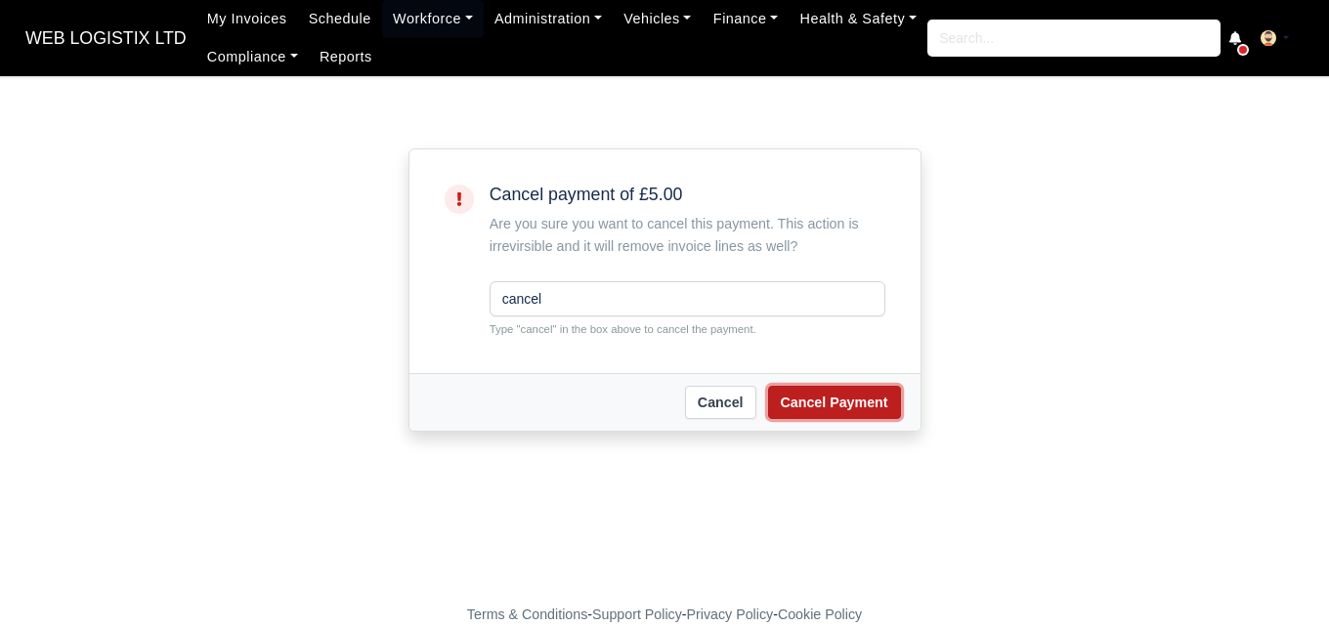
click at [800, 390] on button "Cancel Payment" at bounding box center [834, 402] width 133 height 33
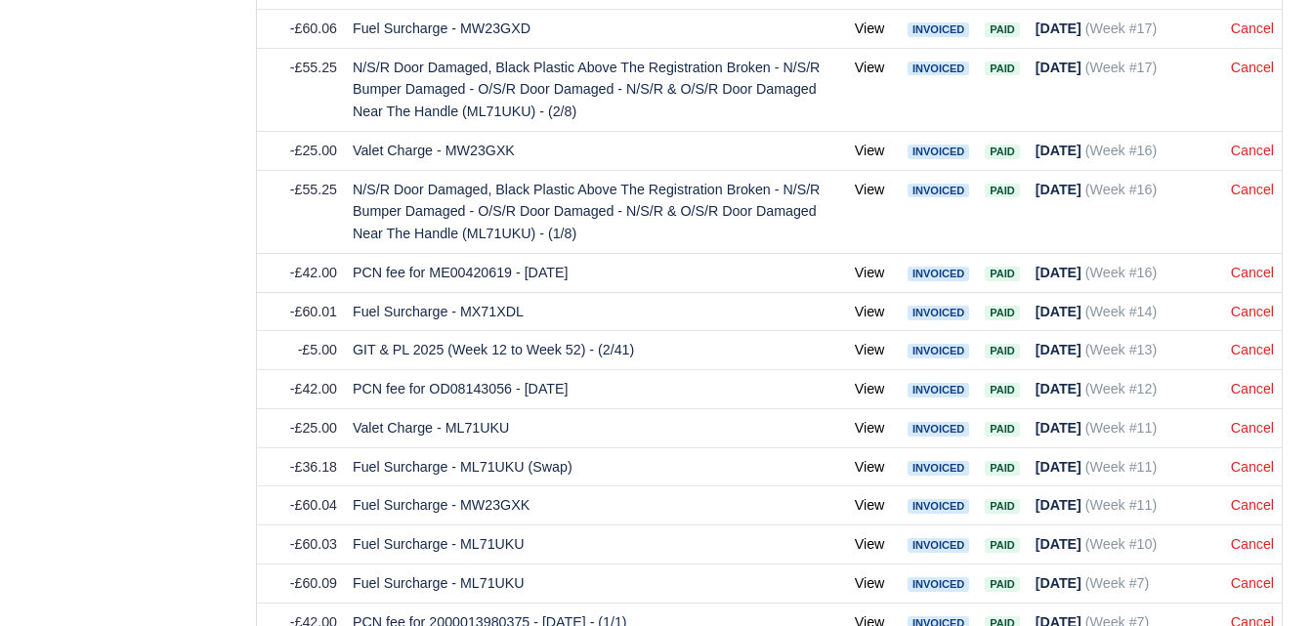
scroll to position [7825, 0]
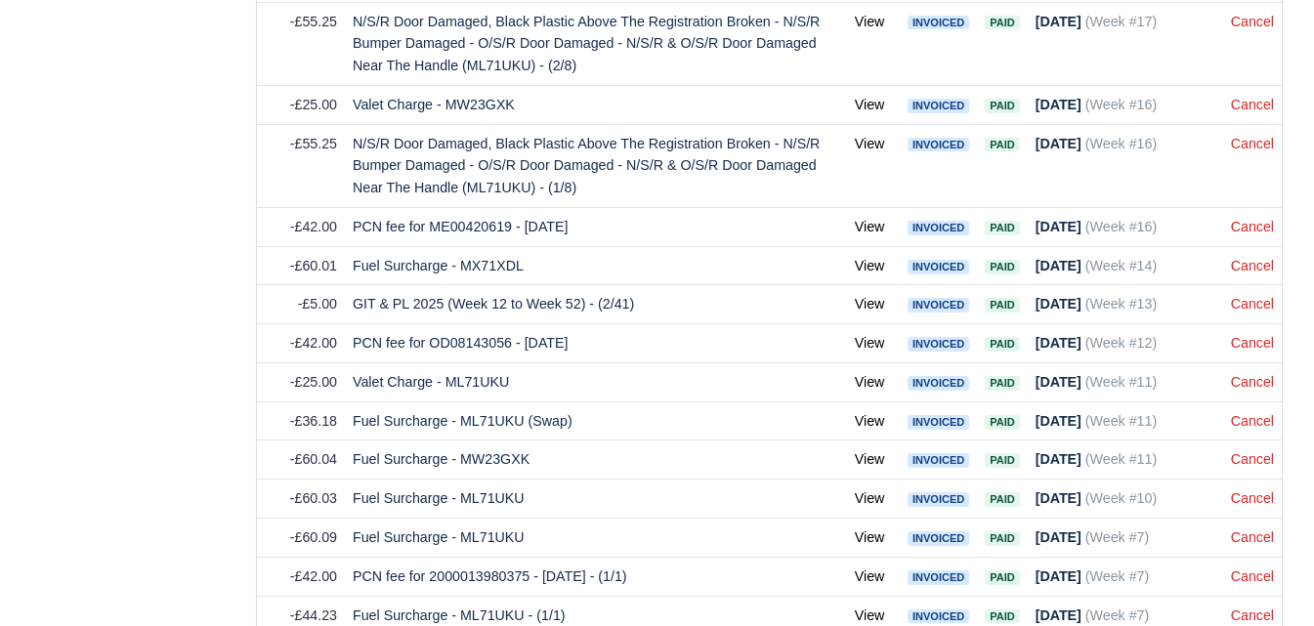
click at [1245, 310] on link "Cancel" at bounding box center [1252, 304] width 43 height 16
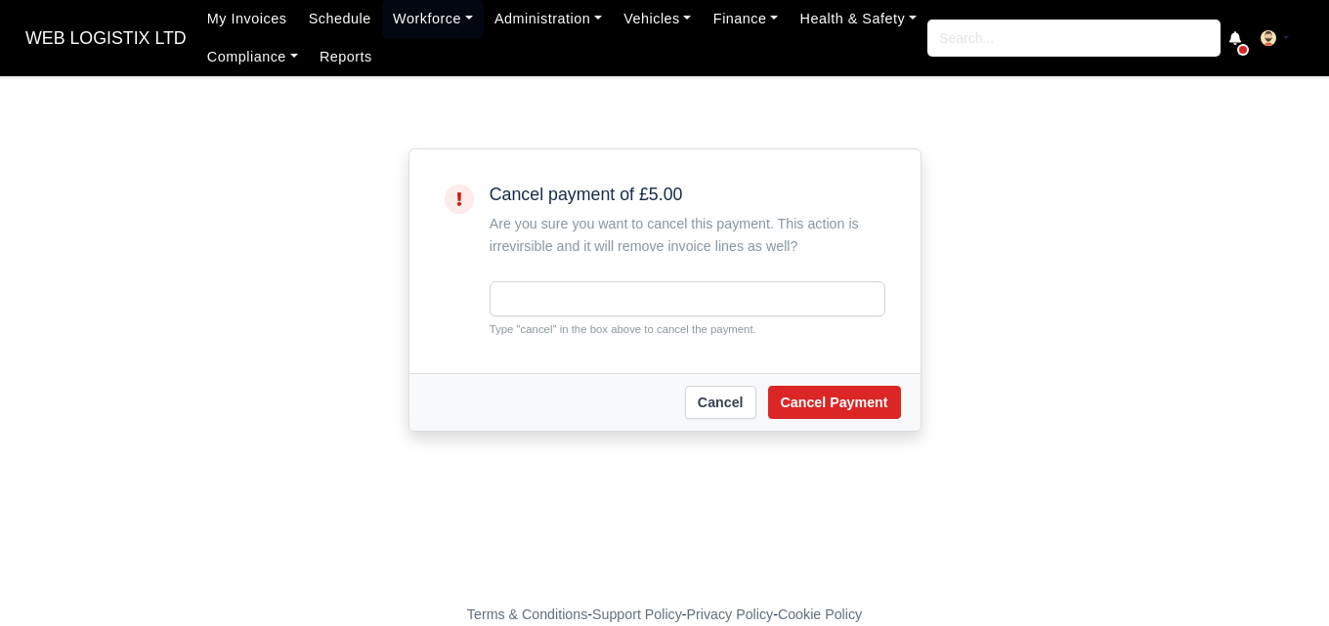
click at [785, 279] on div "Cancel payment of £5.00 Are you sure you want to cancel this payment. This acti…" at bounding box center [687, 261] width 396 height 153
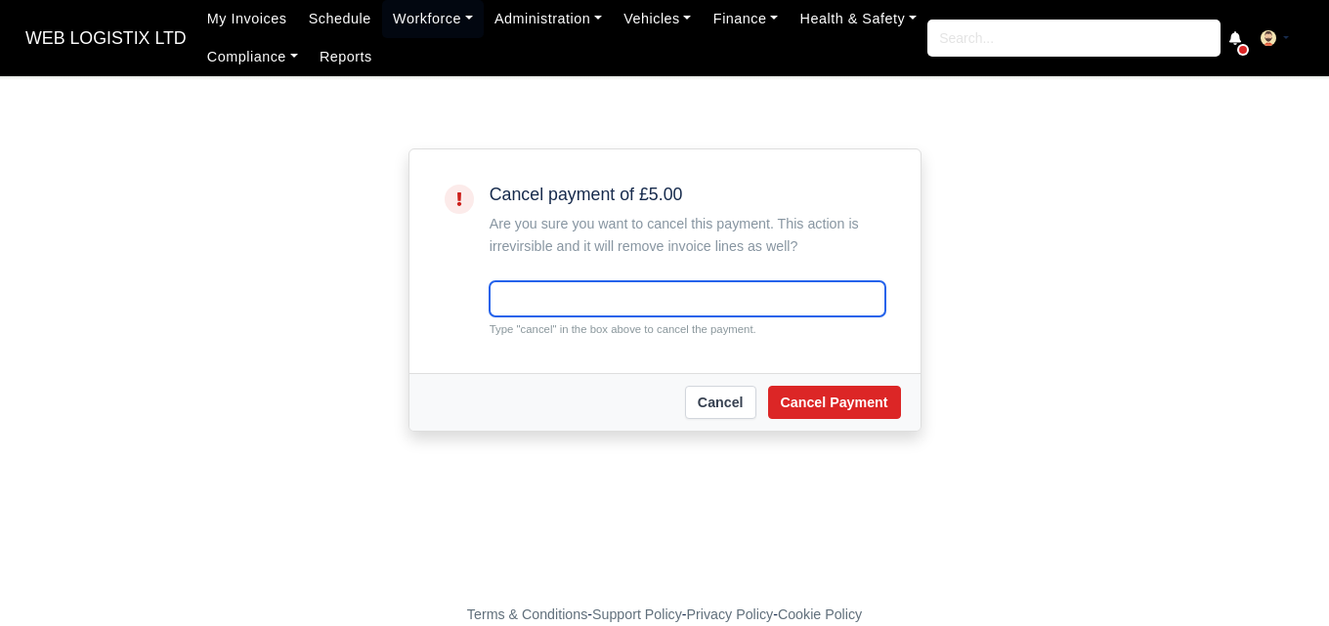
click at [770, 295] on input "text" at bounding box center [687, 298] width 396 height 35
paste input "cancel"
type input "cancel"
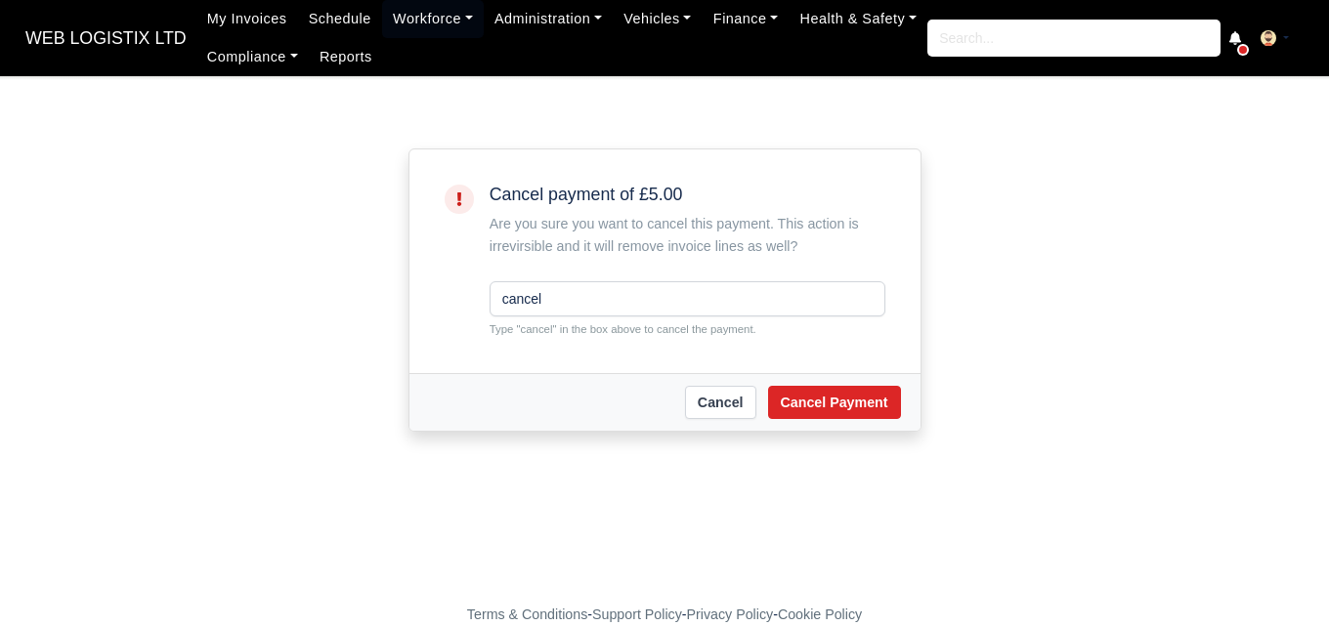
click at [853, 437] on main "Cancel payment of £5.00 Are you sure you want to cancel this payment. This acti…" at bounding box center [664, 352] width 1329 height 504
click at [851, 398] on button "Cancel Payment" at bounding box center [834, 402] width 133 height 33
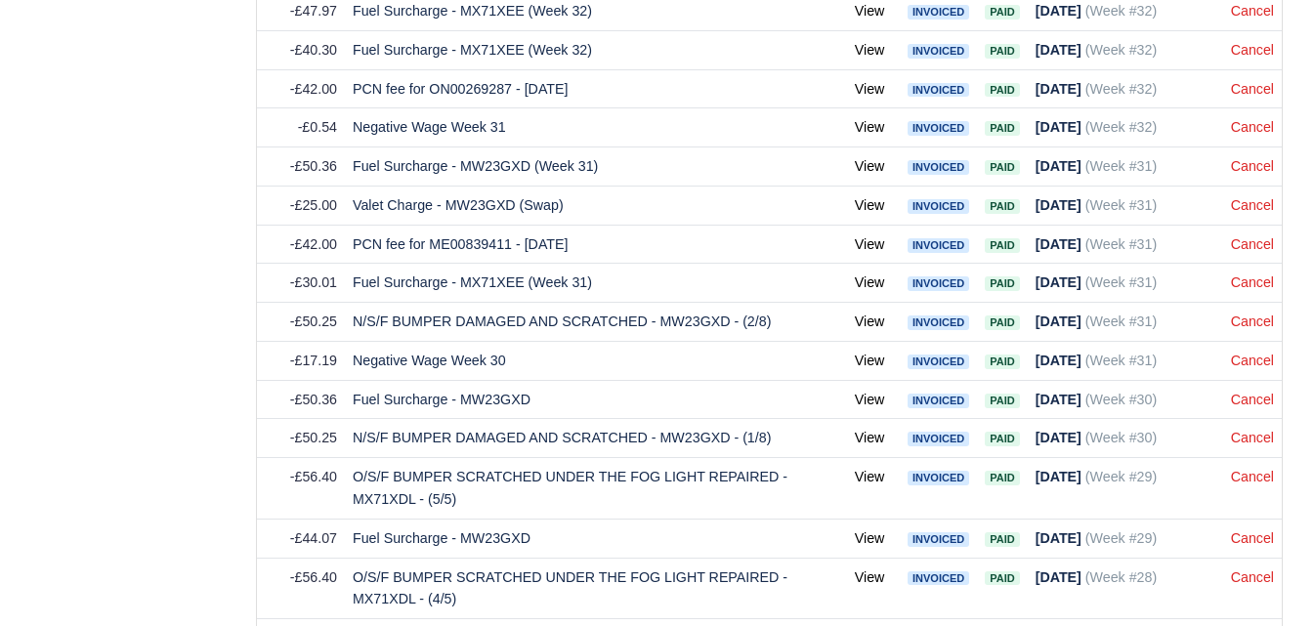
scroll to position [6402, 0]
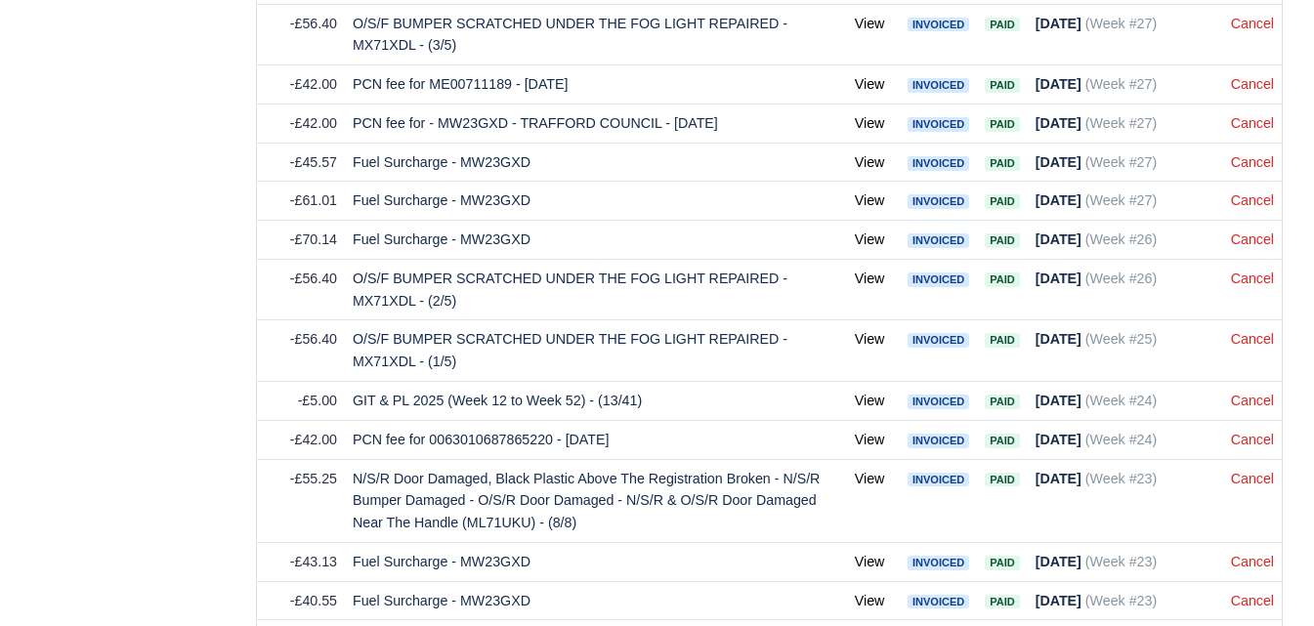
drag, startPoint x: 1320, startPoint y: 37, endPoint x: 1302, endPoint y: 454, distance: 417.5
click at [1242, 405] on link "Cancel" at bounding box center [1252, 401] width 43 height 16
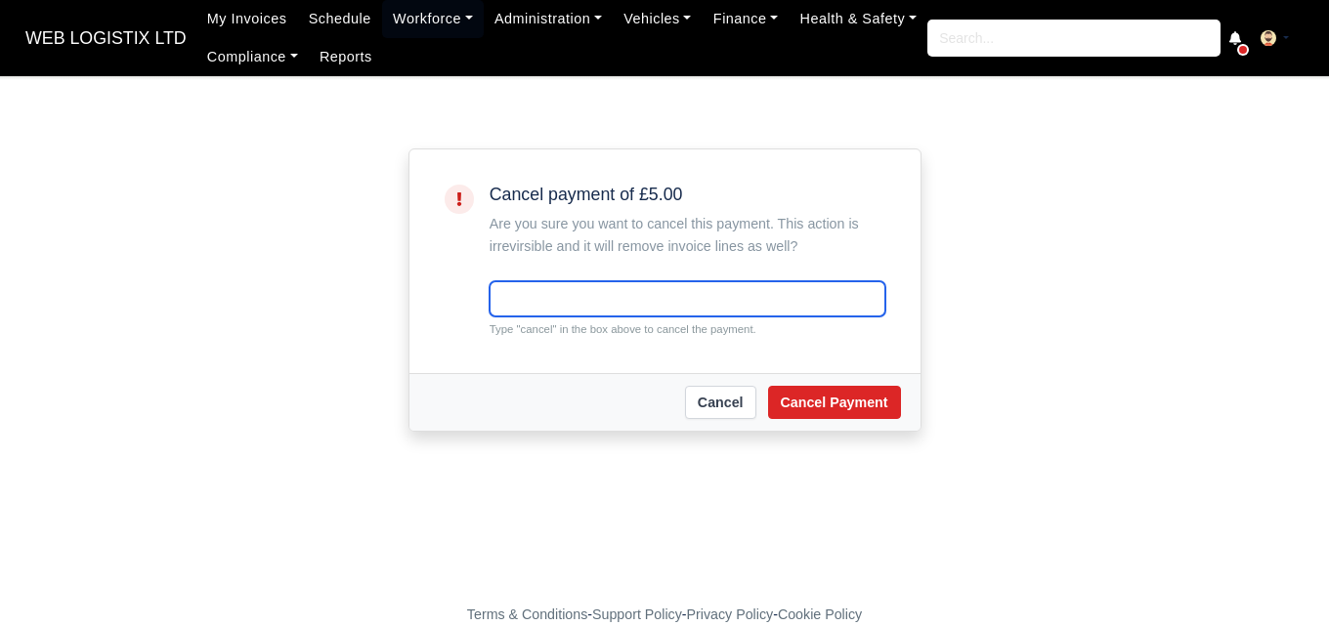
click at [613, 298] on input "text" at bounding box center [687, 298] width 396 height 35
paste input "cancel"
type input "cancel"
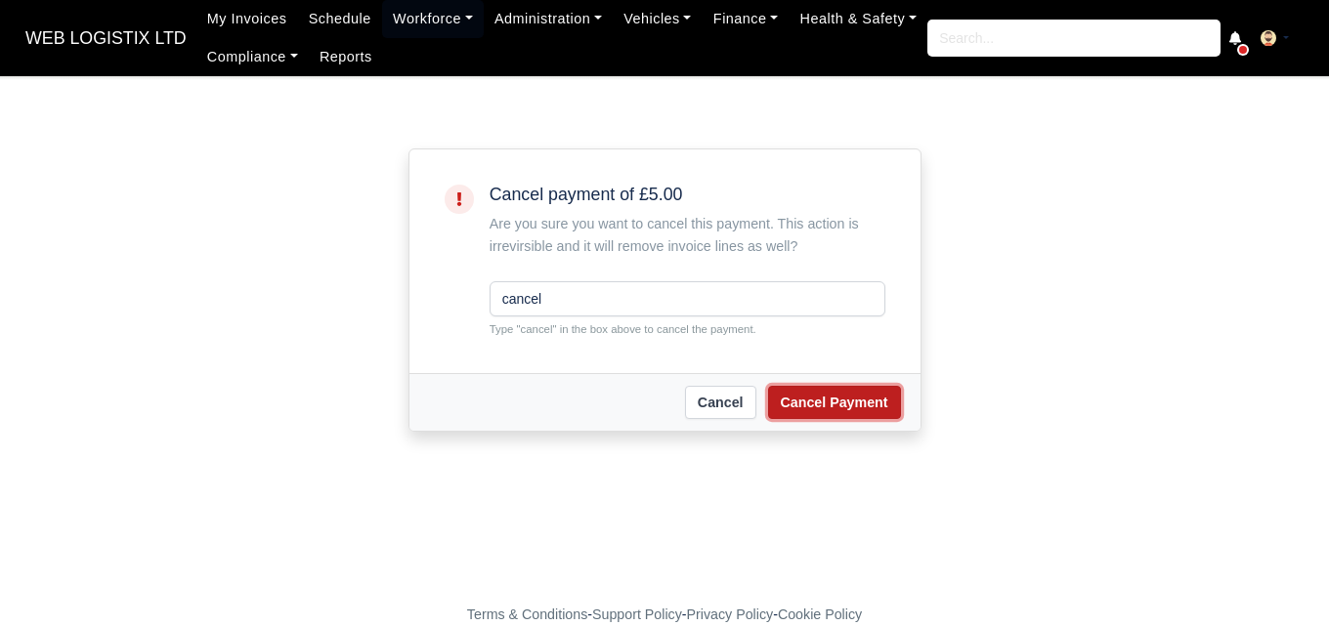
click at [834, 398] on button "Cancel Payment" at bounding box center [834, 402] width 133 height 33
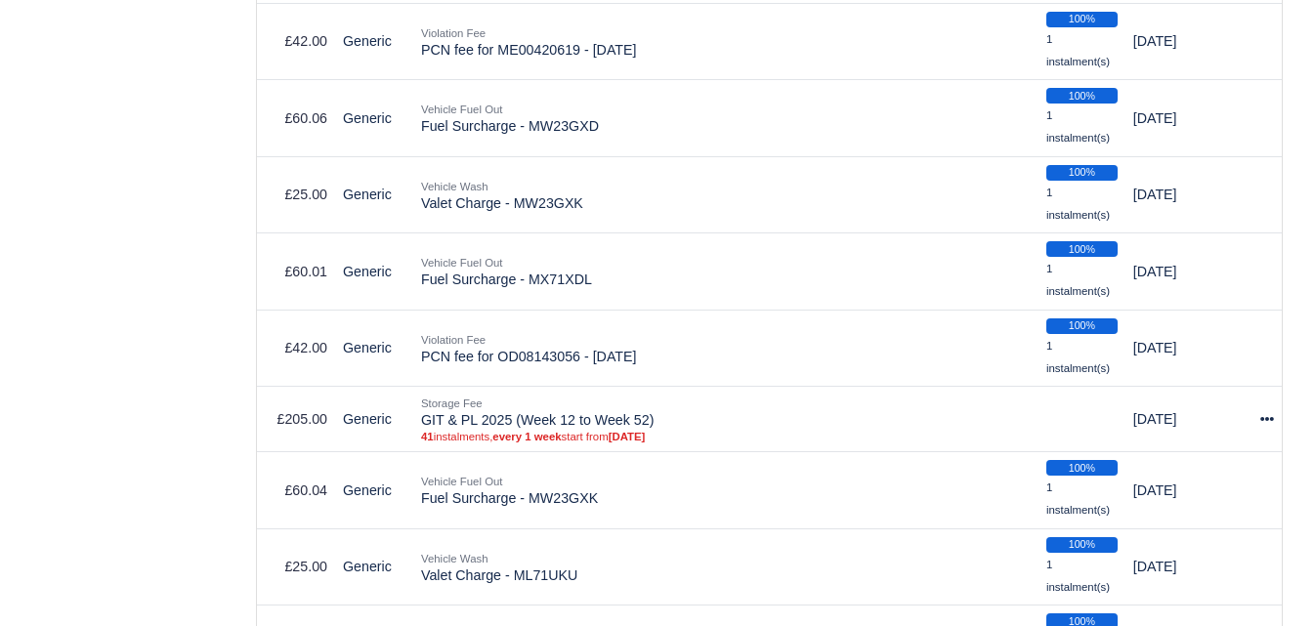
scroll to position [3864, 0]
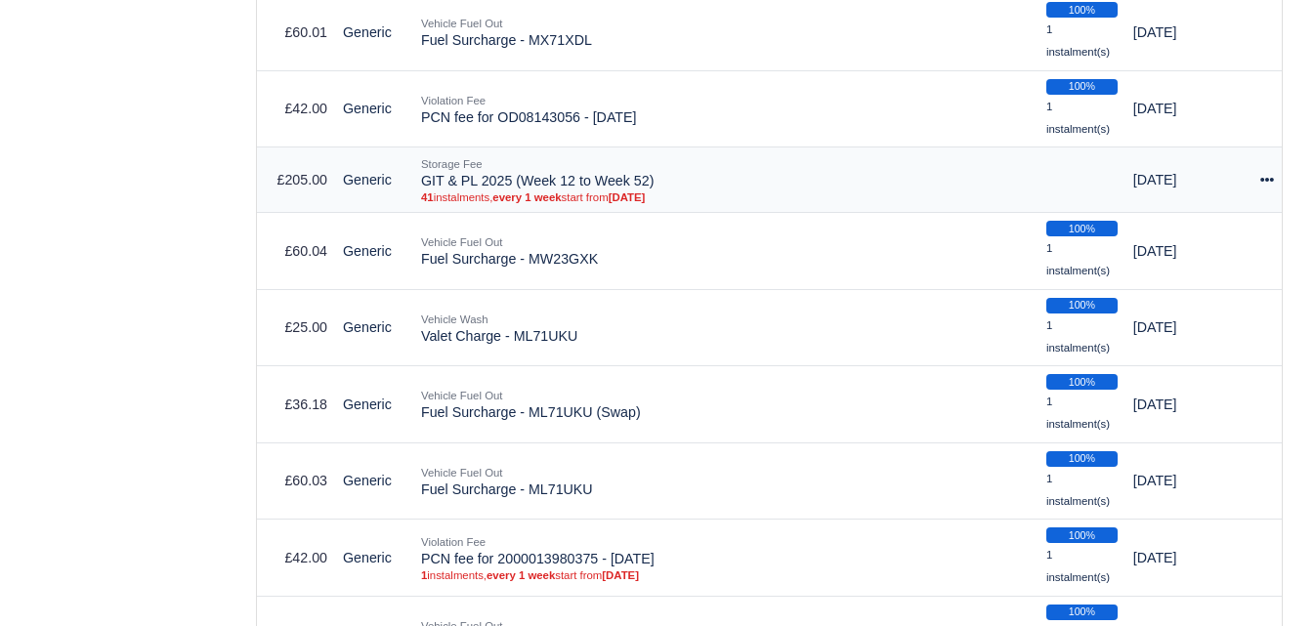
drag, startPoint x: 424, startPoint y: 184, endPoint x: 660, endPoint y: 185, distance: 236.4
click at [660, 185] on td "Storage Fee GIT & PL 2025 (Week 12 to Week 52) 41 instalments, every 1 week sta…" at bounding box center [725, 180] width 625 height 65
copy td "GIT & PL 2025 (Week 12 to Week 52)"
click at [1267, 182] on icon at bounding box center [1267, 180] width 14 height 4
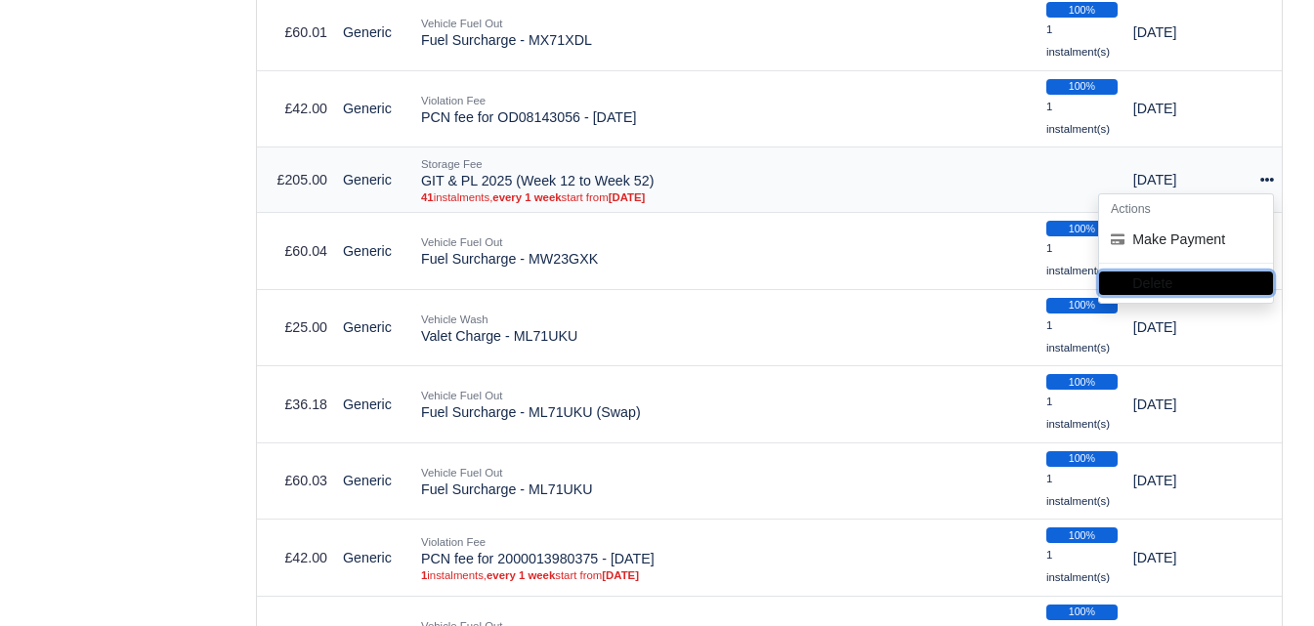
click at [1181, 286] on button "Delete" at bounding box center [1186, 283] width 174 height 23
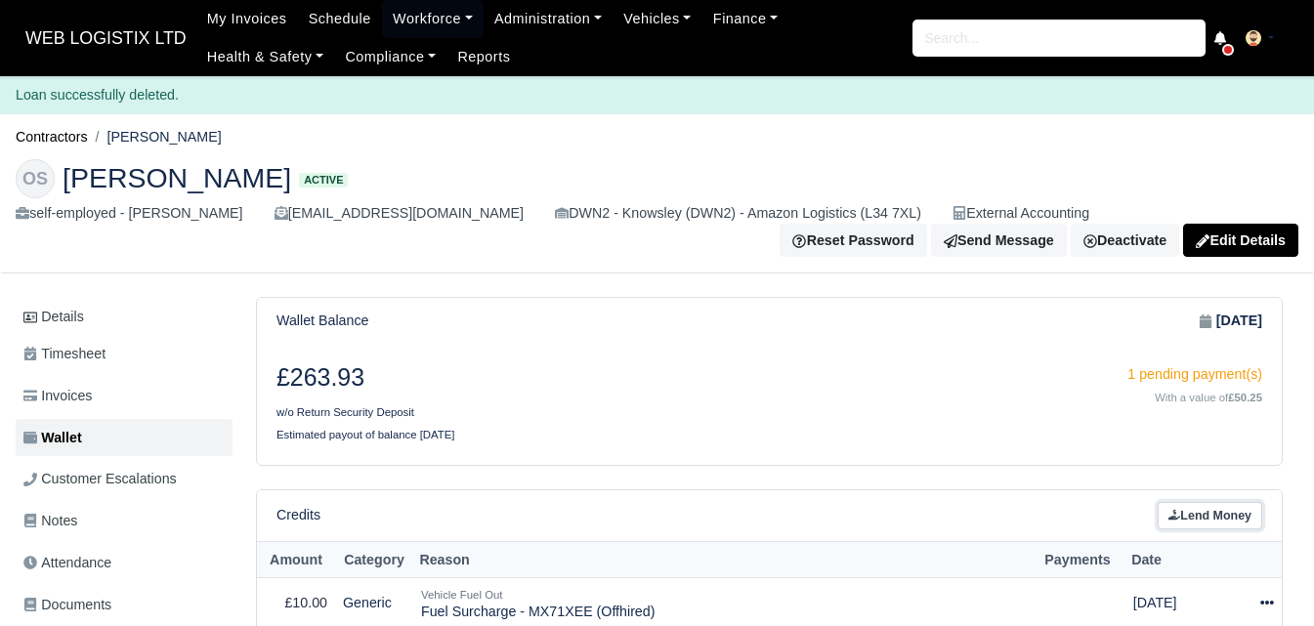
click at [1205, 520] on link "Lend Money" at bounding box center [1210, 516] width 105 height 28
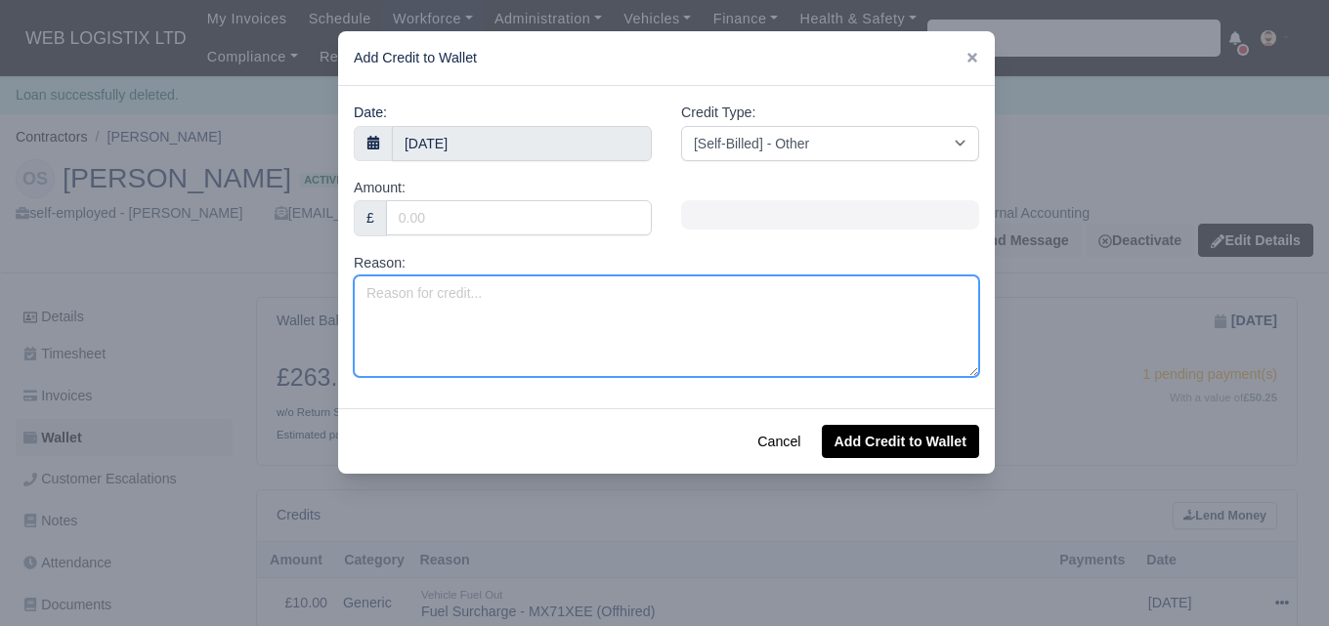
click at [726, 349] on textarea "Reason:" at bounding box center [666, 326] width 625 height 102
paste textarea "GIT & PL 2025 (Week 12 to Week 52)"
click at [568, 295] on textarea "GIT & PL 2025 (Week 12 to Week 52)" at bounding box center [666, 326] width 625 height 102
click at [568, 292] on textarea "GIT & PL 2025 (Week 12 to Week 52)" at bounding box center [666, 326] width 625 height 102
drag, startPoint x: 570, startPoint y: 292, endPoint x: 584, endPoint y: 296, distance: 15.2
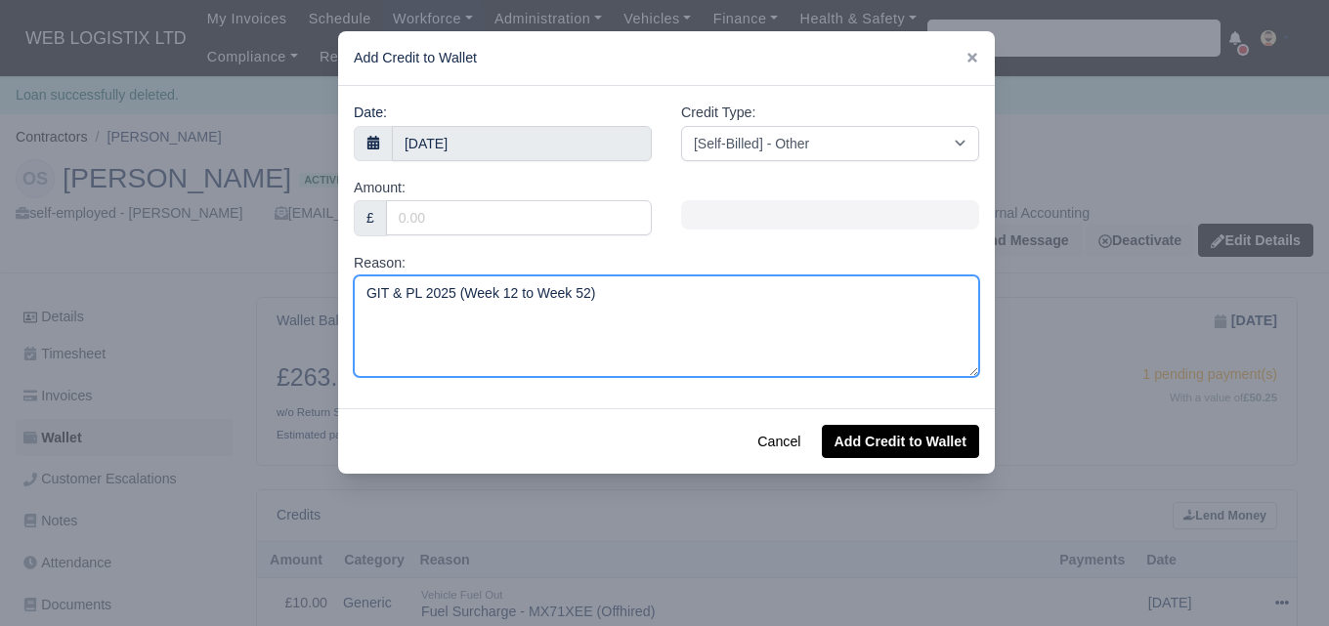
click at [584, 296] on textarea "GIT & PL 2025 (Week 12 to Week 52)" at bounding box center [666, 326] width 625 height 102
type textarea "GIT & PL 2025 (Week 12 to Week 33)"
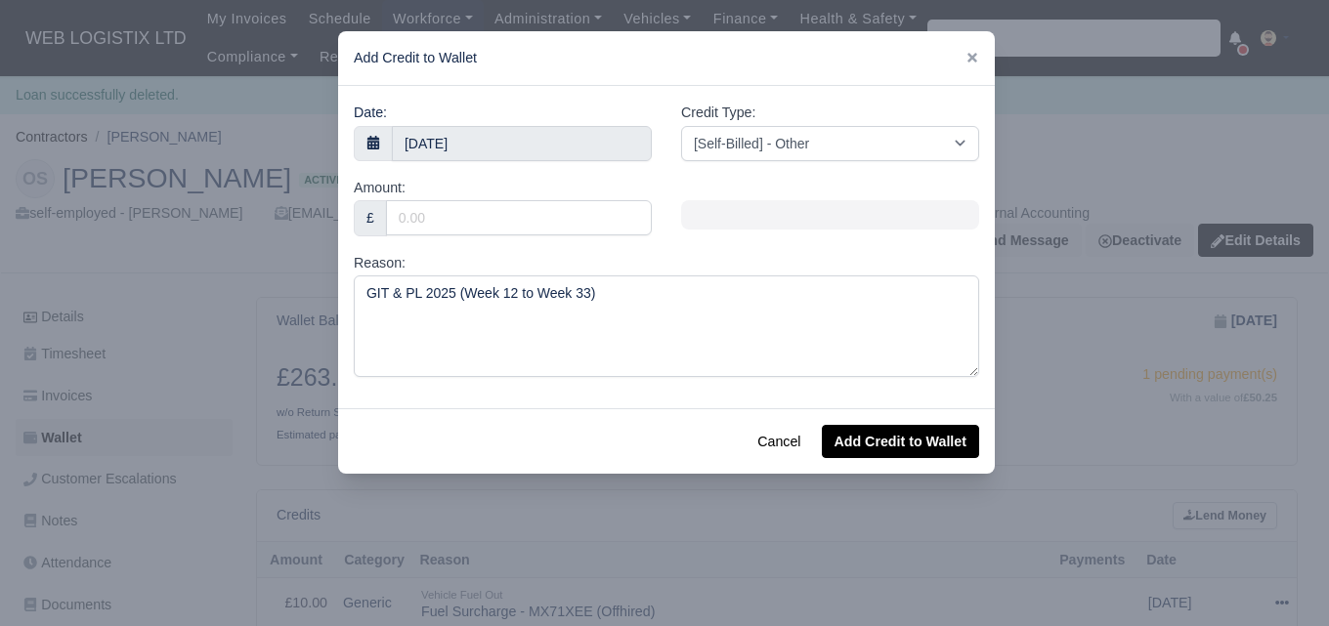
click at [537, 197] on div "Amount: £" at bounding box center [503, 207] width 298 height 60
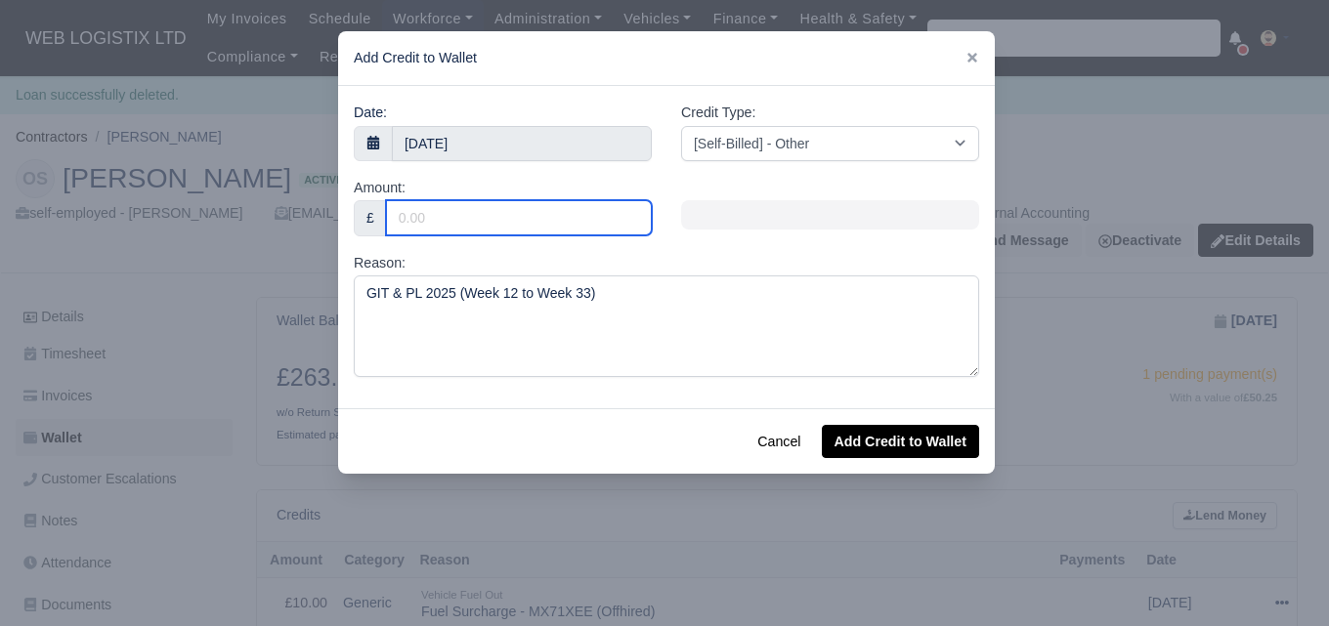
click at [531, 228] on input "Amount:" at bounding box center [519, 217] width 266 height 35
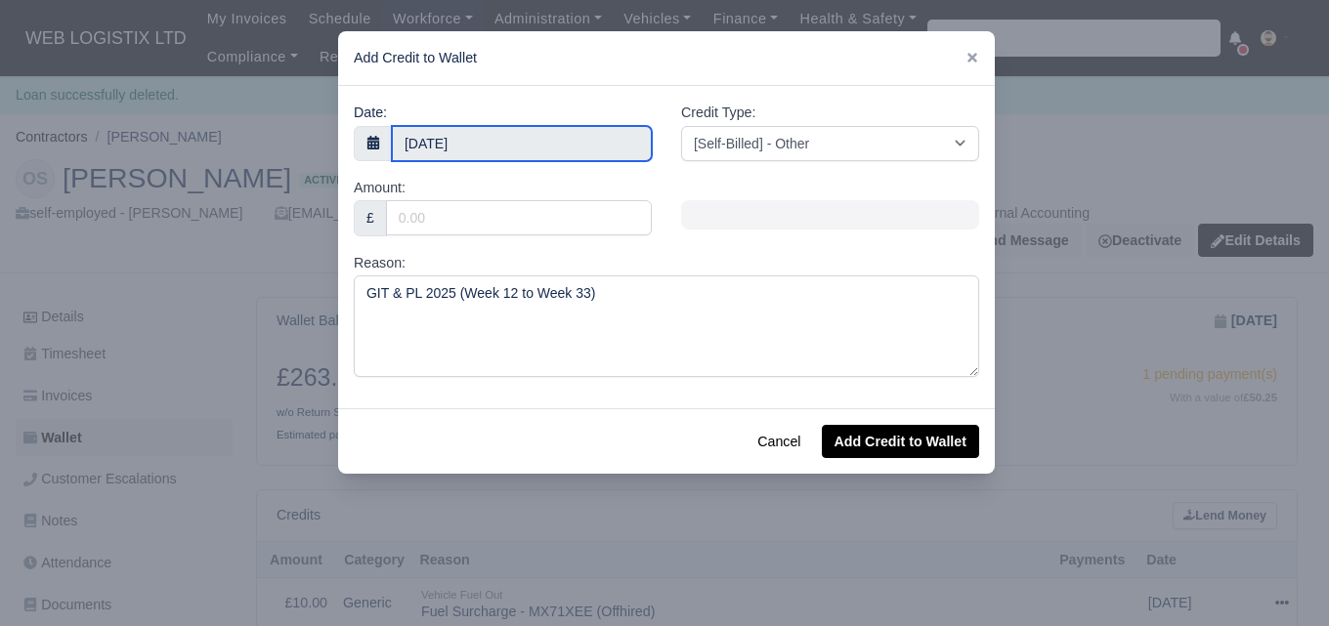
click at [530, 148] on body "WEB LOGISTIX LTD My Invoices Schedule Workforce Manpower Expiring Documents Lea…" at bounding box center [664, 313] width 1329 height 626
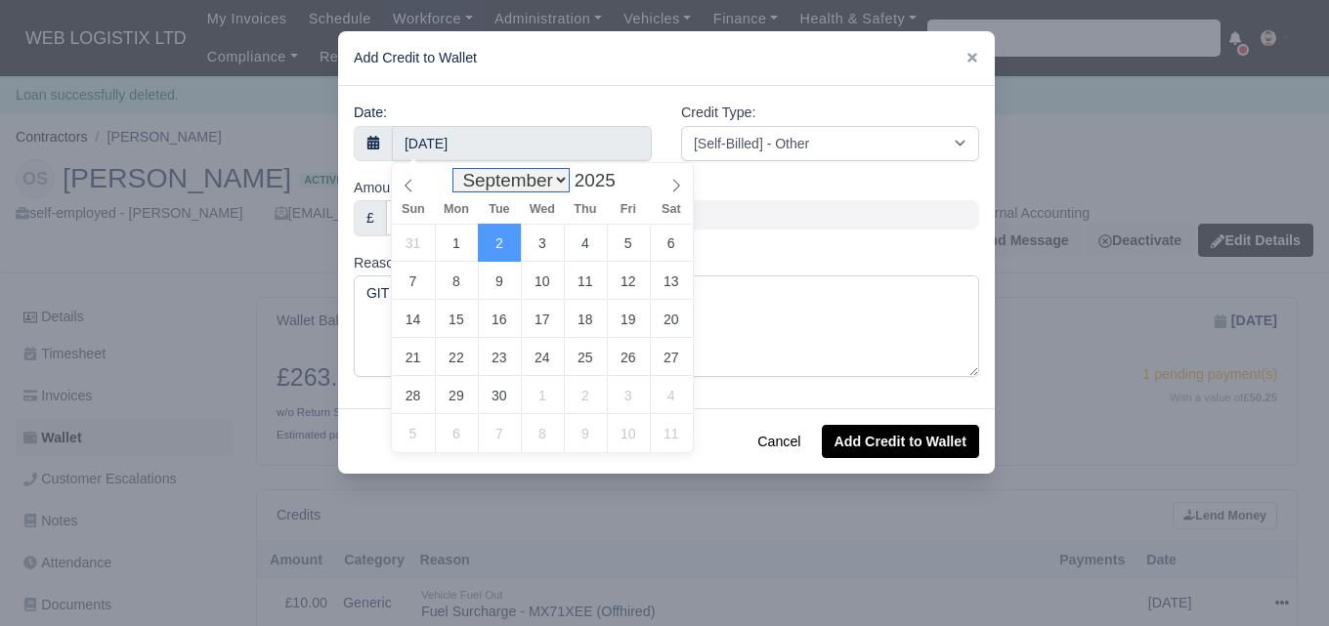
click at [506, 181] on select "January February March April May June July August September October November De…" at bounding box center [510, 180] width 115 height 22
select select "2"
click at [458, 169] on select "January February March April May June July August September October November De…" at bounding box center [510, 180] width 115 height 22
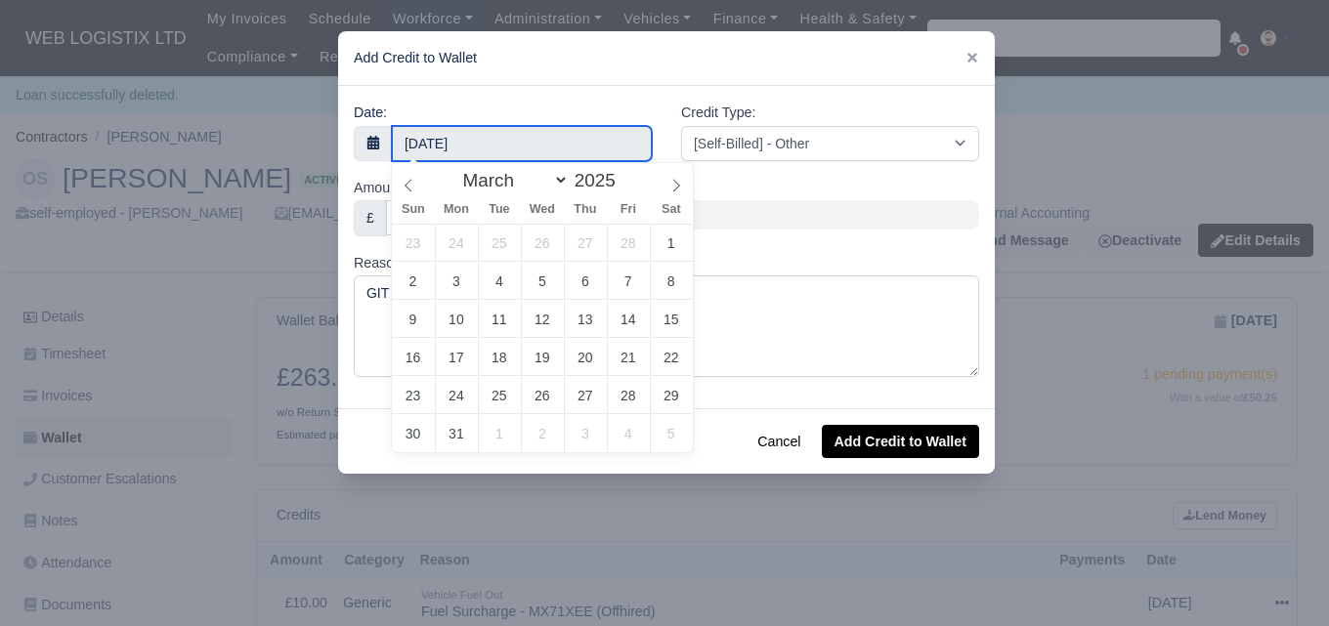
type input "16 March 2025"
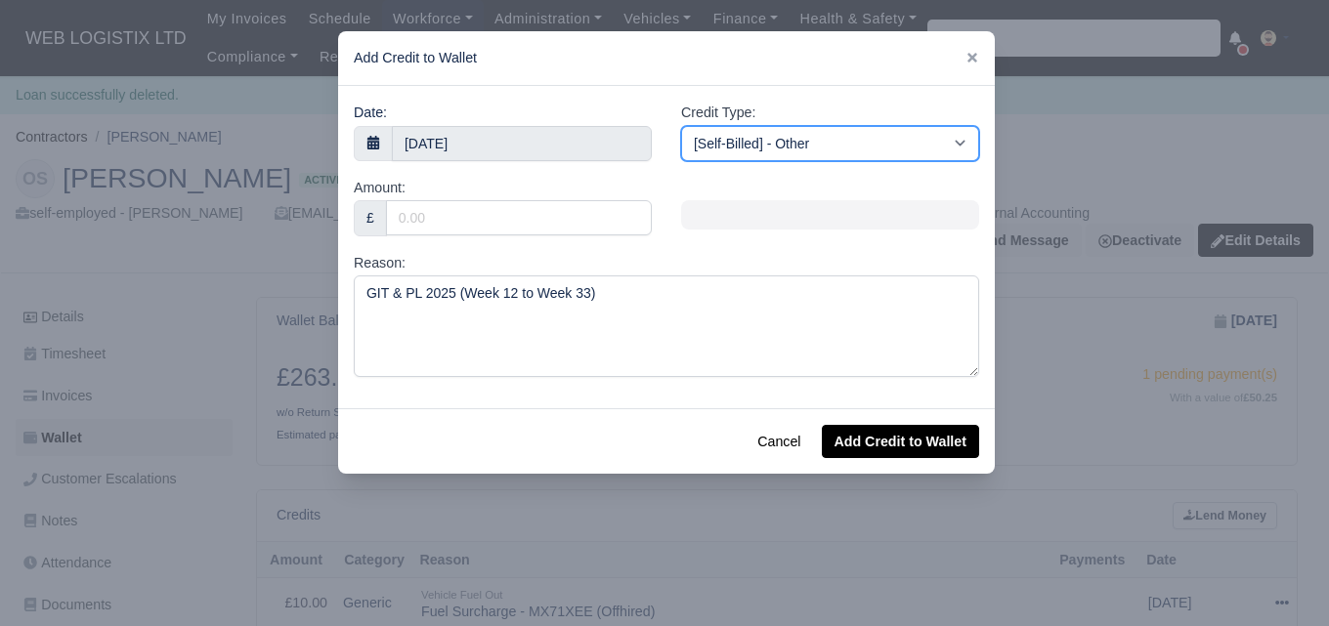
click at [809, 149] on select "[Self-Billed] - Other [Self-Billed] - Negative Invoice [Self-Billed] - Keychain…" at bounding box center [830, 143] width 298 height 35
select select "storage_fee"
click at [681, 126] on select "[Self-Billed] - Other [Self-Billed] - Negative Invoice [Self-Billed] - Keychain…" at bounding box center [830, 143] width 298 height 35
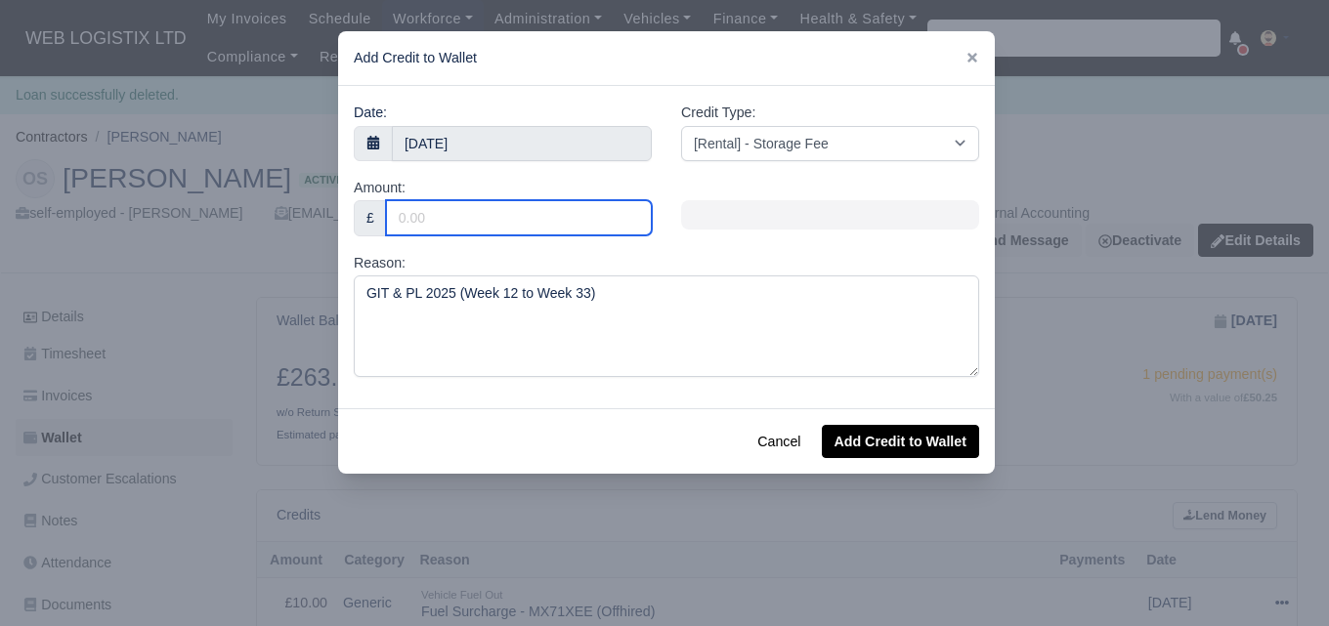
click at [513, 228] on input "Amount:" at bounding box center [519, 217] width 266 height 35
type input "110"
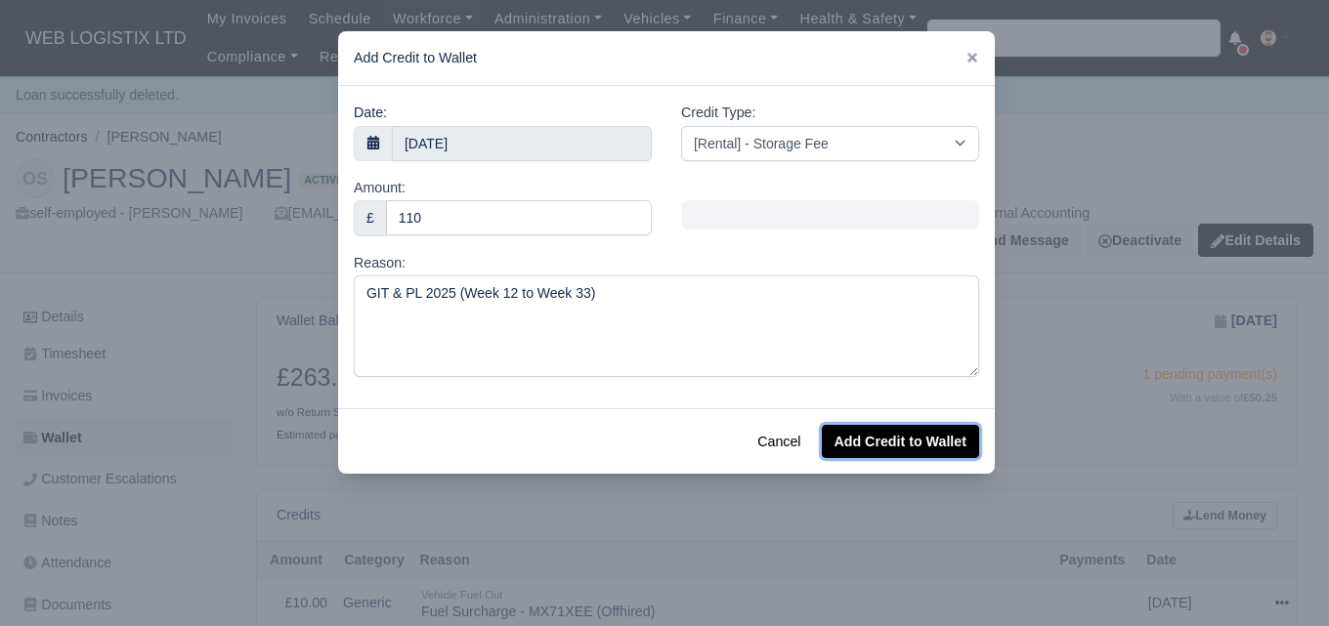
click at [877, 442] on button "Add Credit to Wallet" at bounding box center [900, 441] width 157 height 33
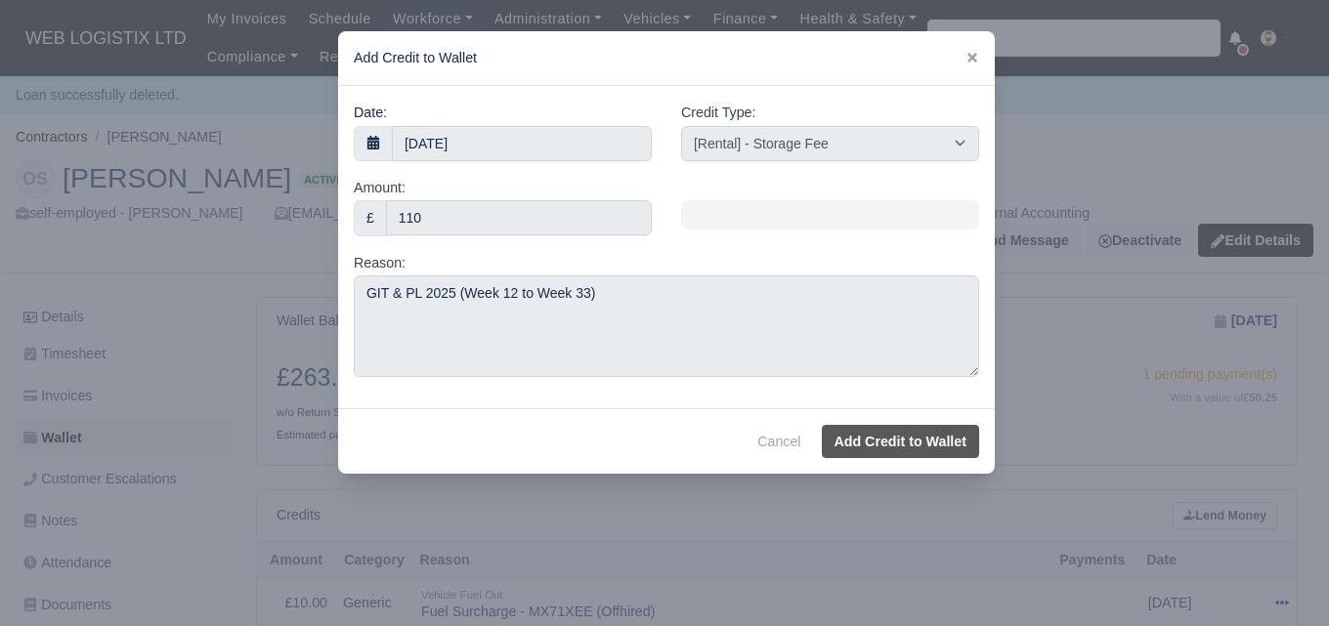
select select "other"
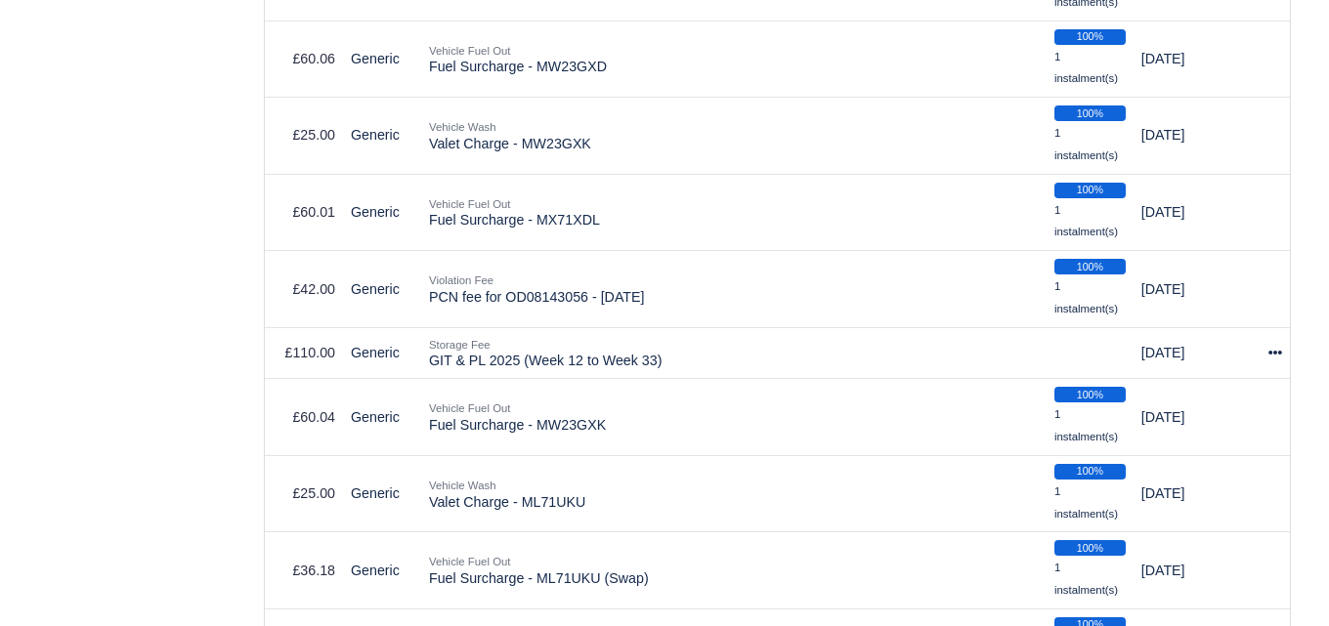
scroll to position [3676, 0]
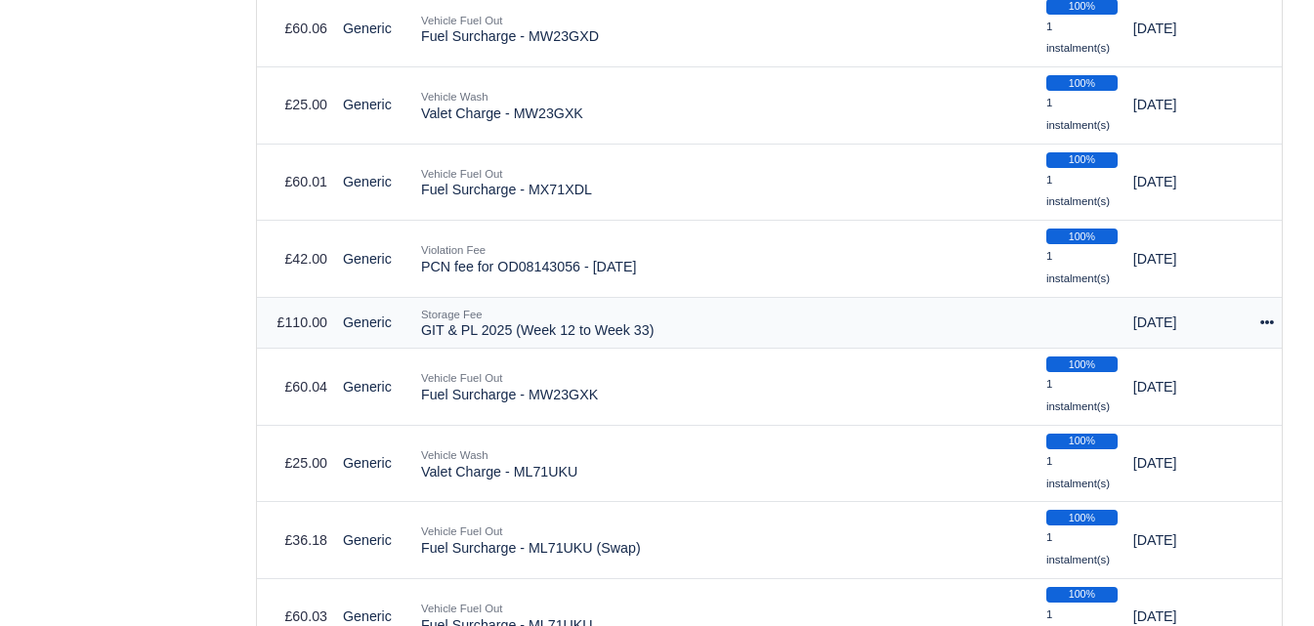
click at [1267, 324] on icon at bounding box center [1267, 322] width 14 height 4
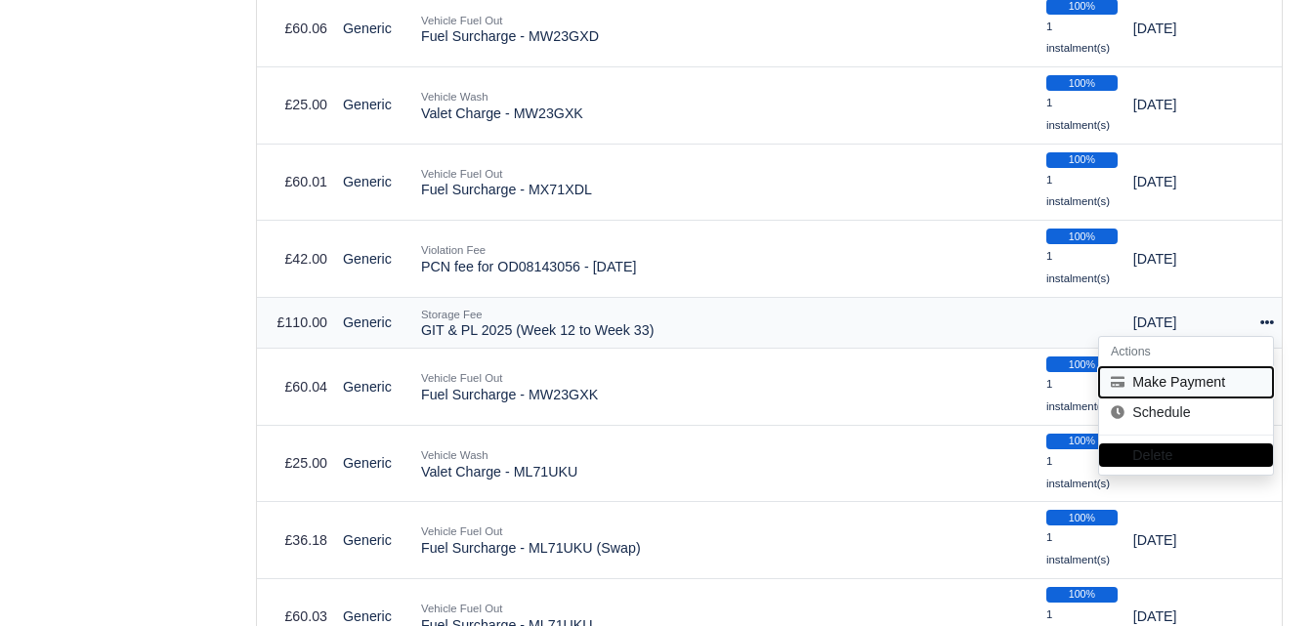
click at [1210, 387] on button "Make Payment" at bounding box center [1186, 382] width 174 height 30
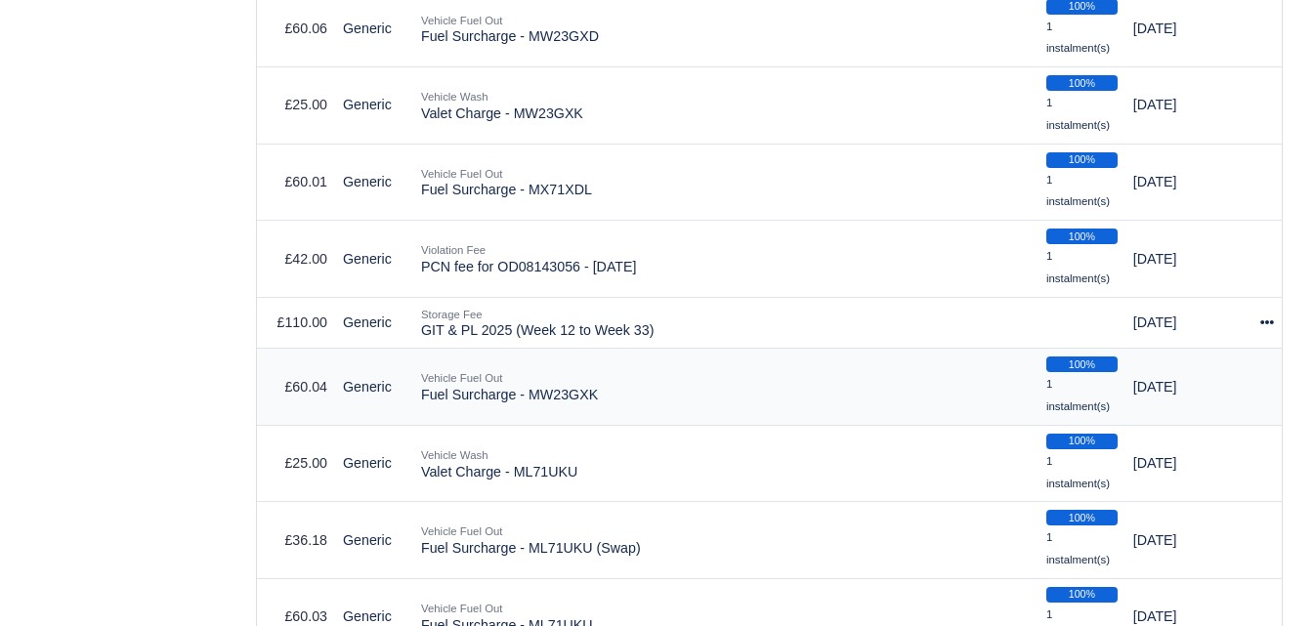
select select "6604"
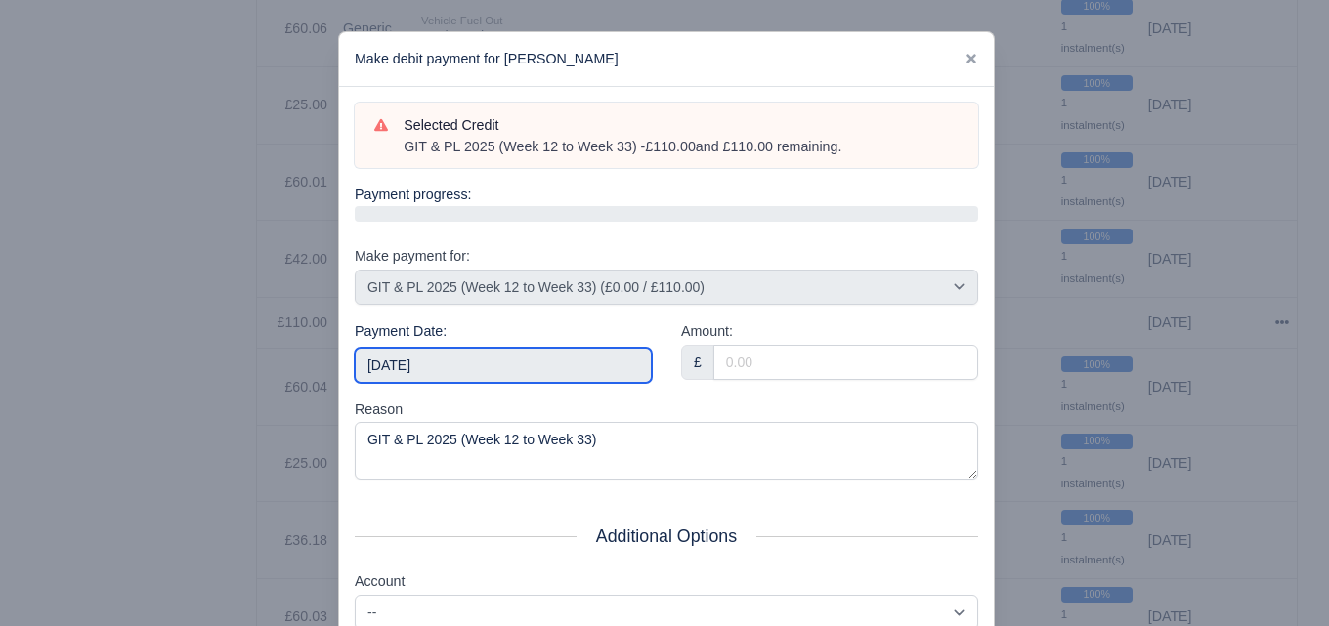
click at [457, 362] on input "2025-09-06" at bounding box center [503, 365] width 297 height 35
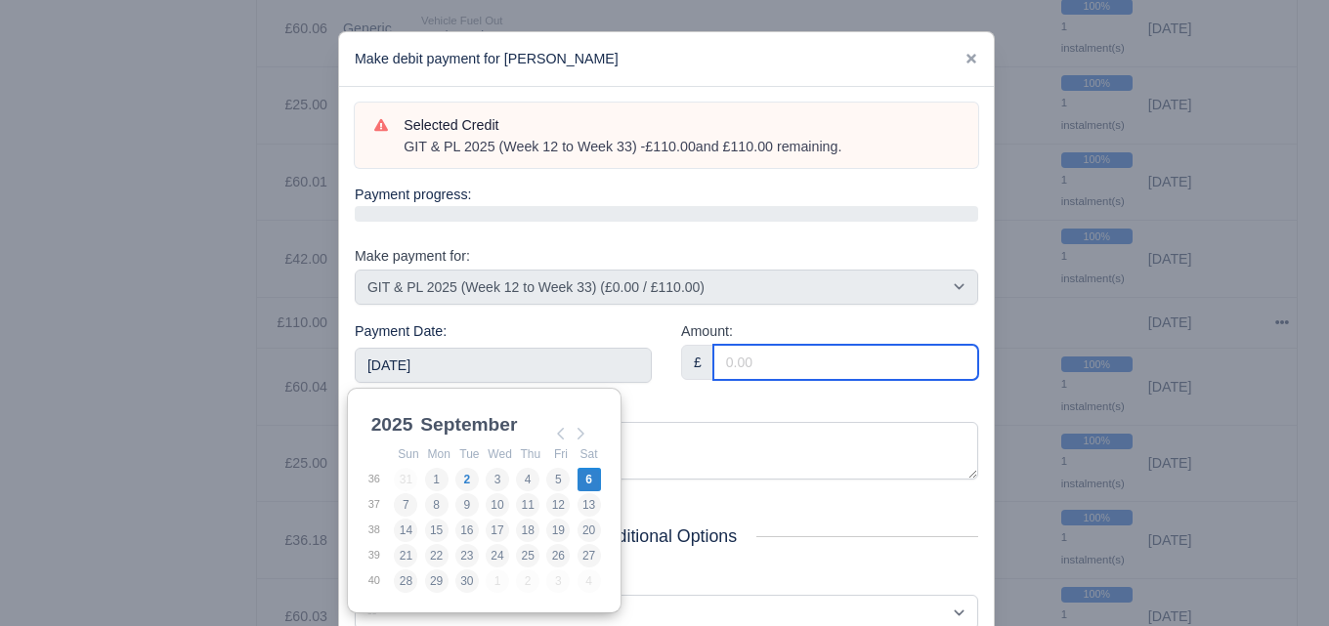
click at [760, 356] on input "Amount:" at bounding box center [845, 362] width 265 height 35
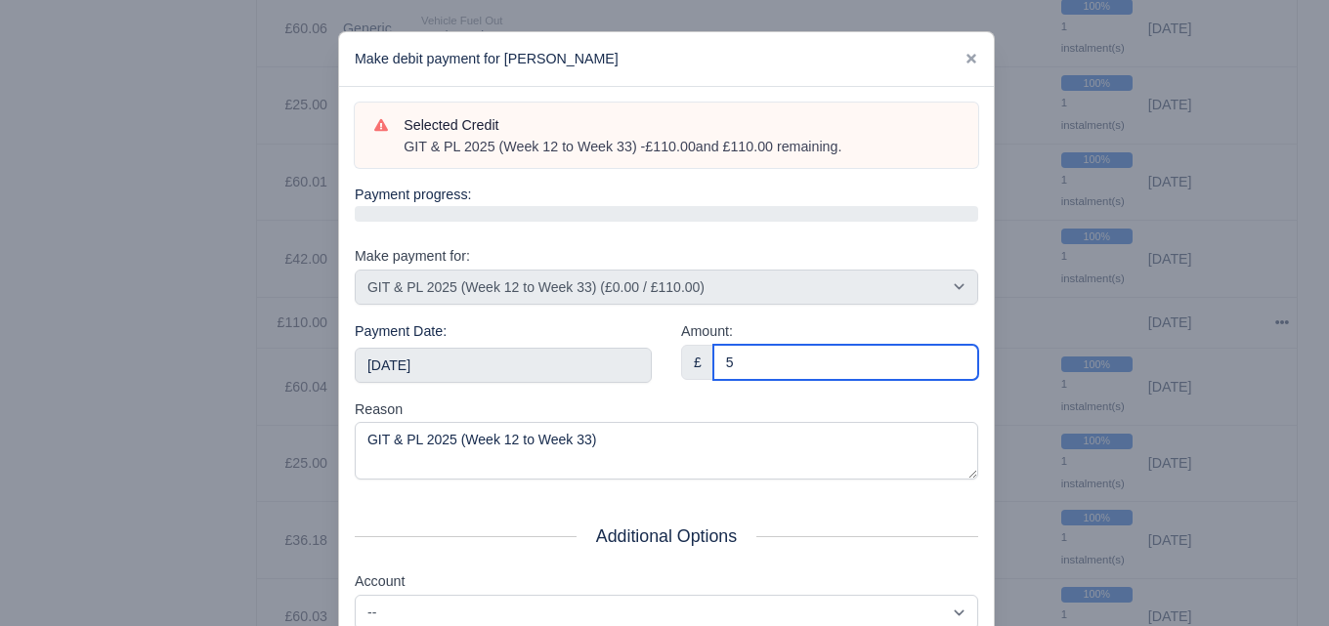
click at [760, 356] on input "5" at bounding box center [845, 362] width 265 height 35
type input "5"
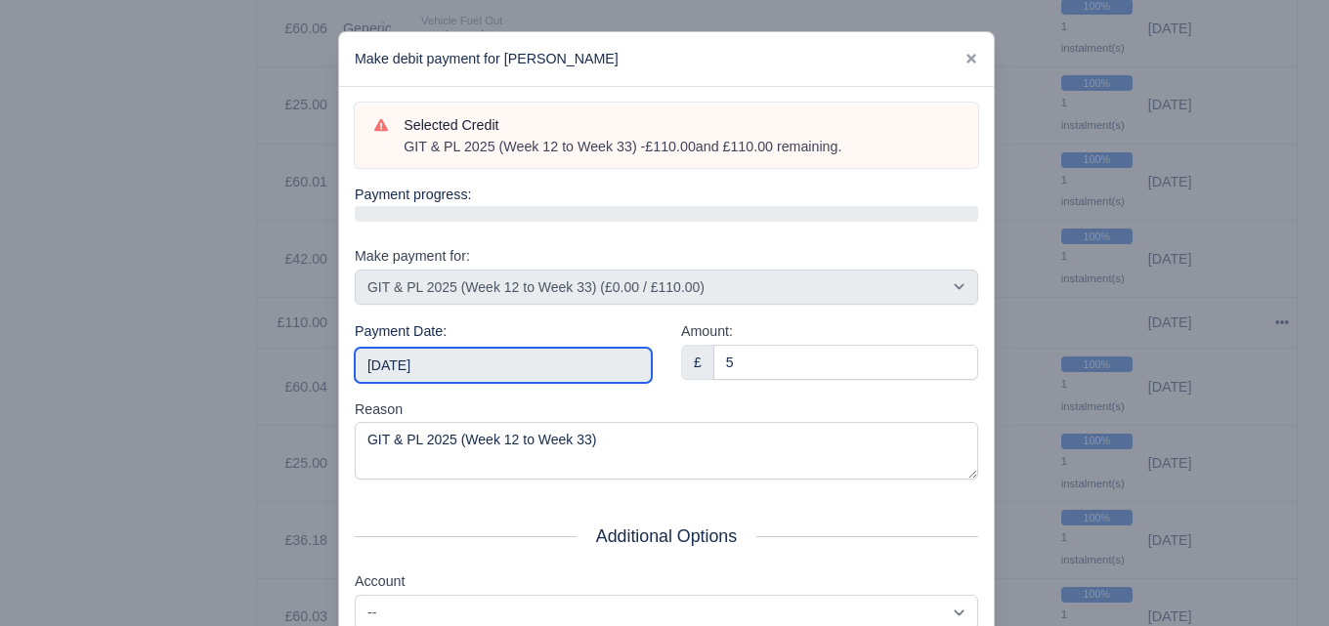
click at [527, 367] on input "2025-09-06" at bounding box center [503, 365] width 297 height 35
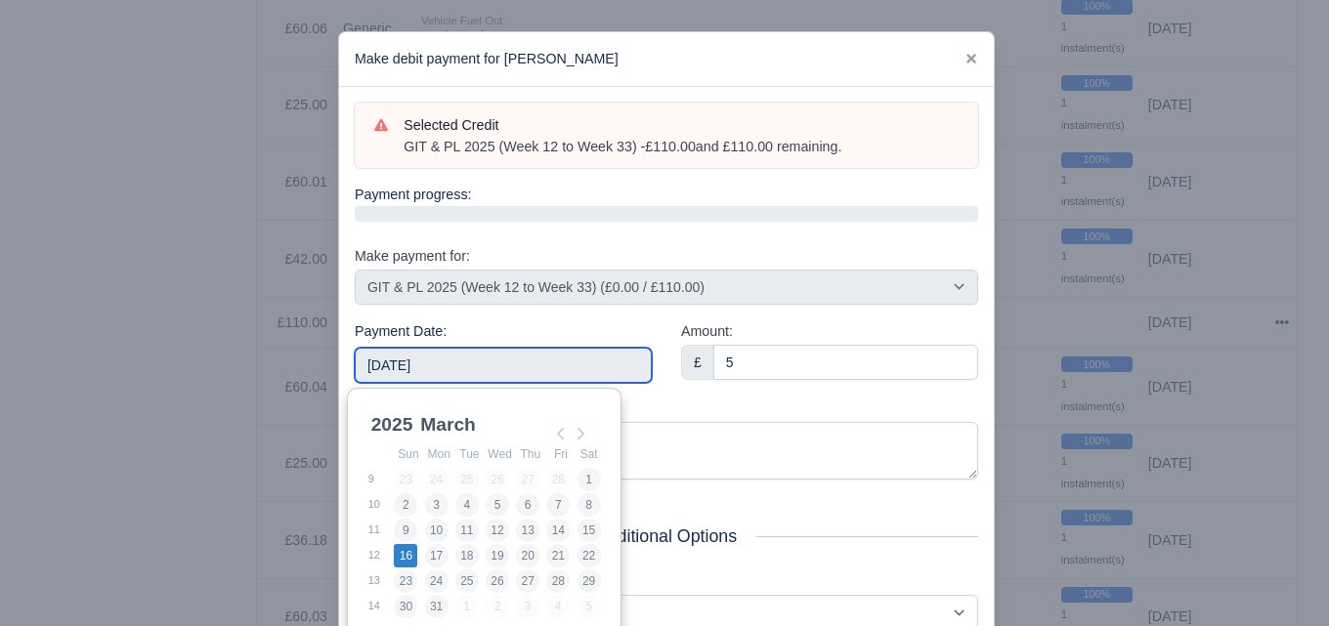
type input "2025-03-16"
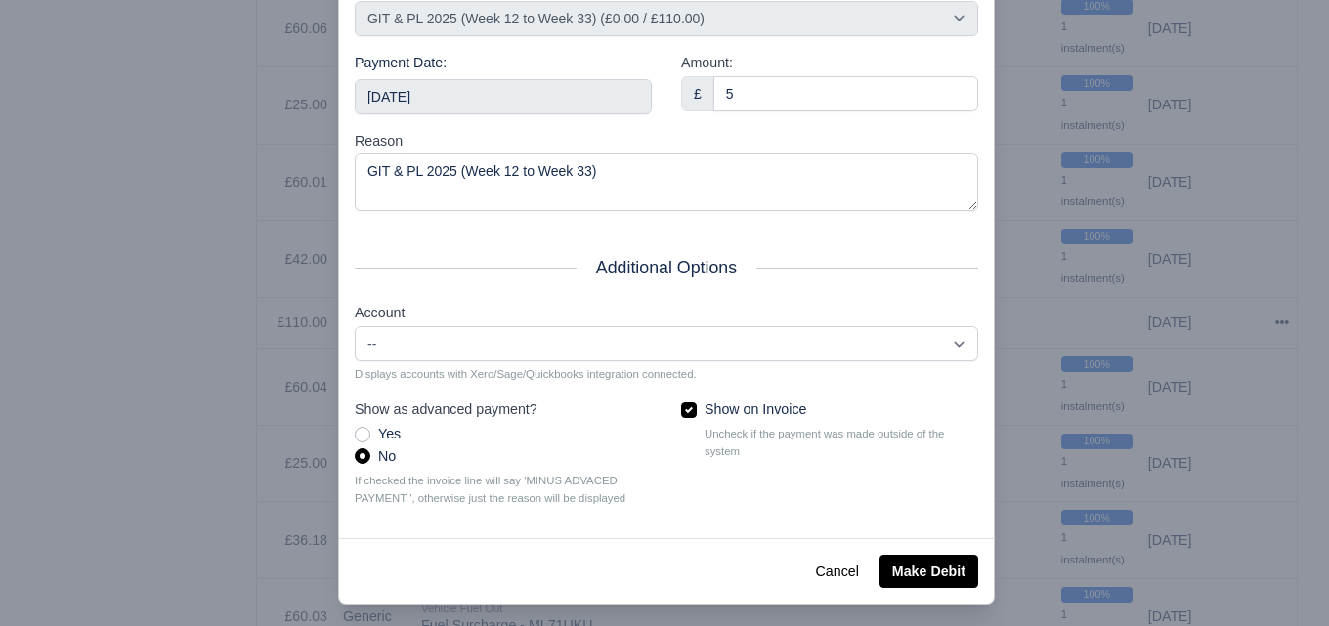
scroll to position [270, 0]
click at [917, 579] on button "Make Debit" at bounding box center [928, 570] width 99 height 33
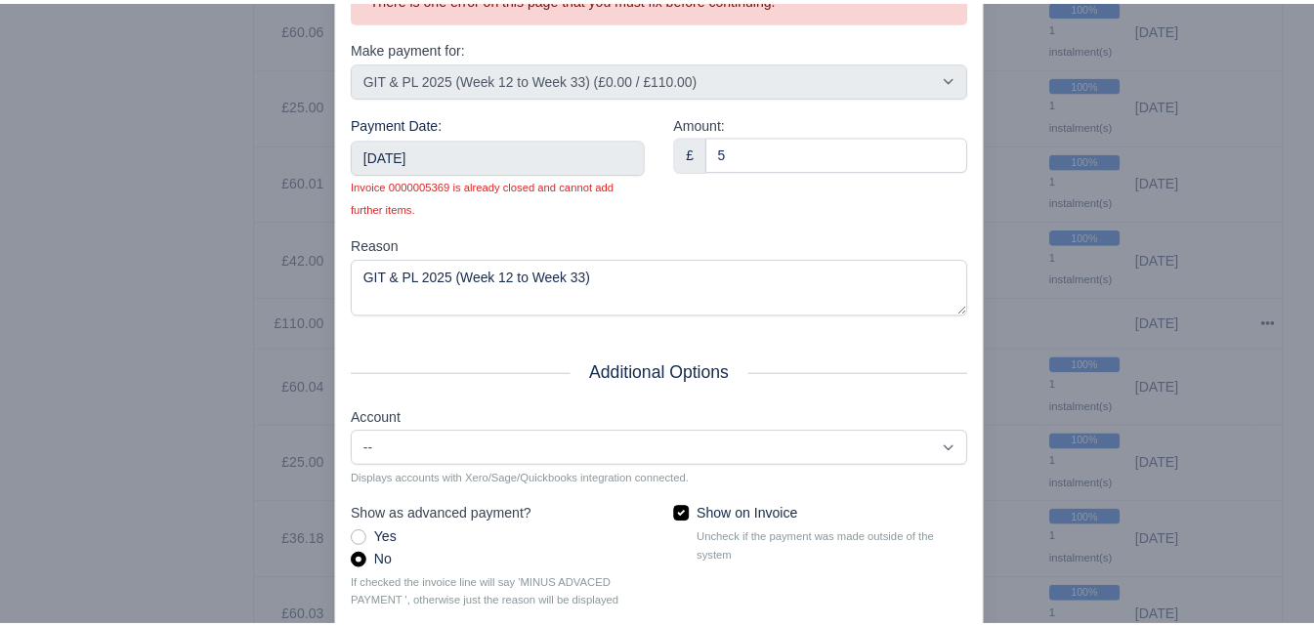
scroll to position [322, 0]
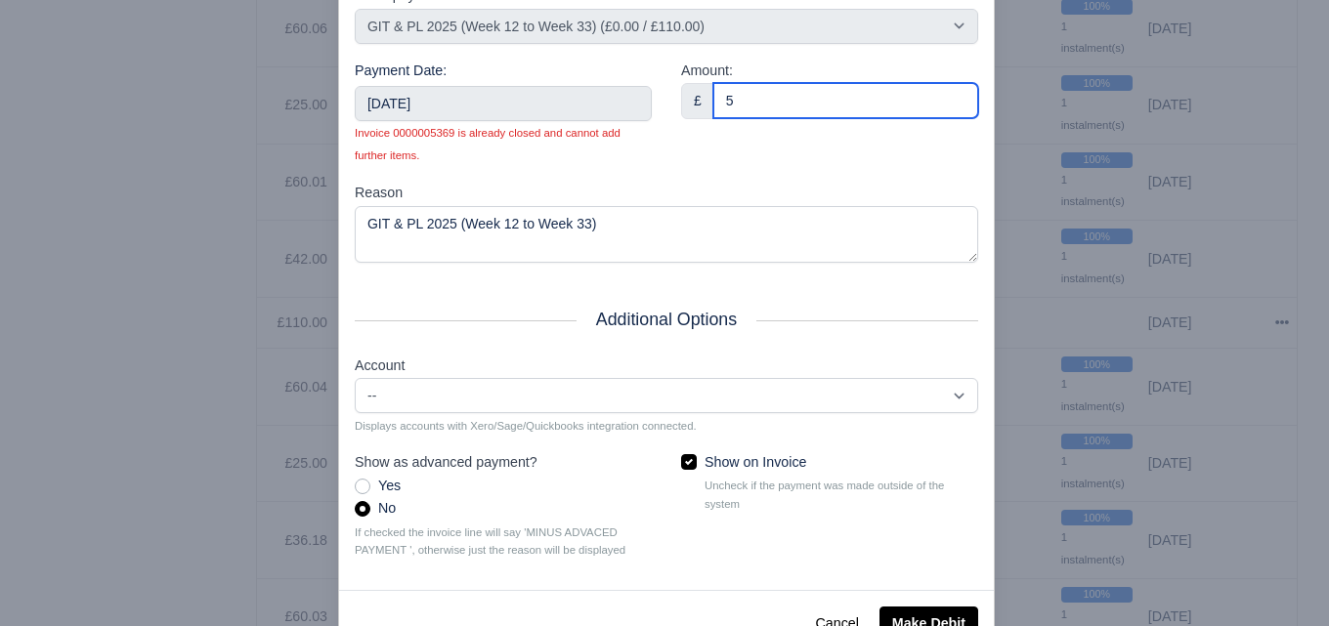
click at [824, 110] on input "5" at bounding box center [845, 100] width 265 height 35
click at [831, 619] on button "Cancel" at bounding box center [837, 623] width 68 height 33
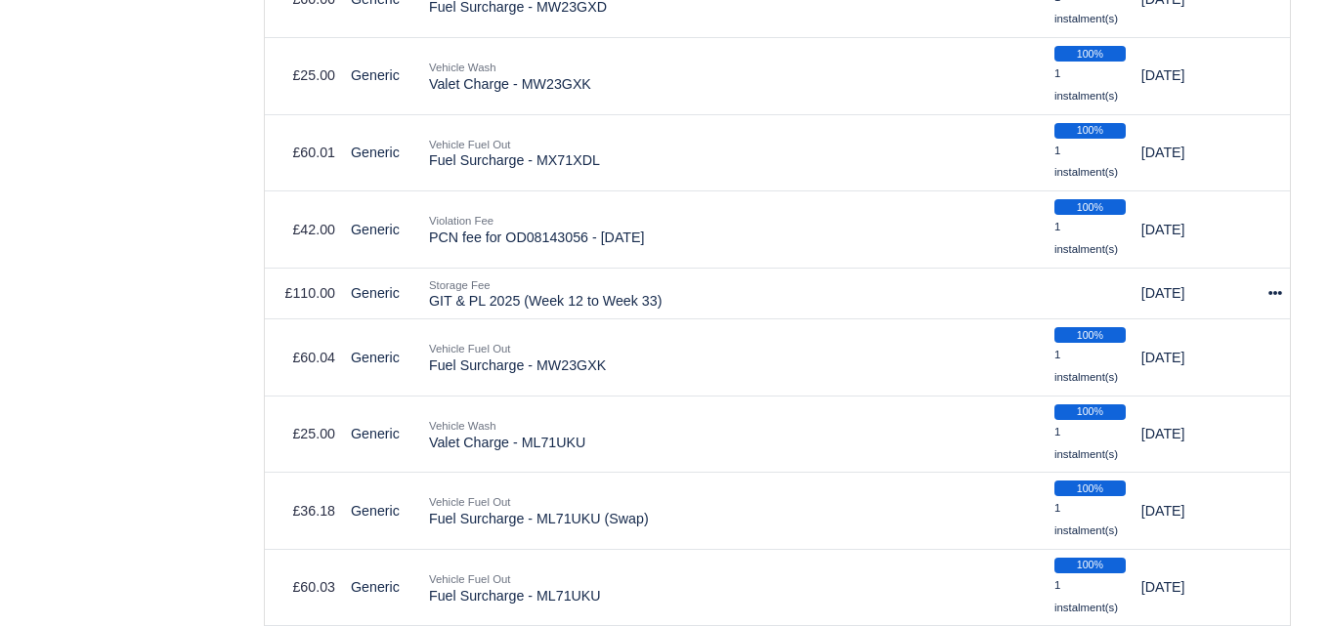
scroll to position [3736, 0]
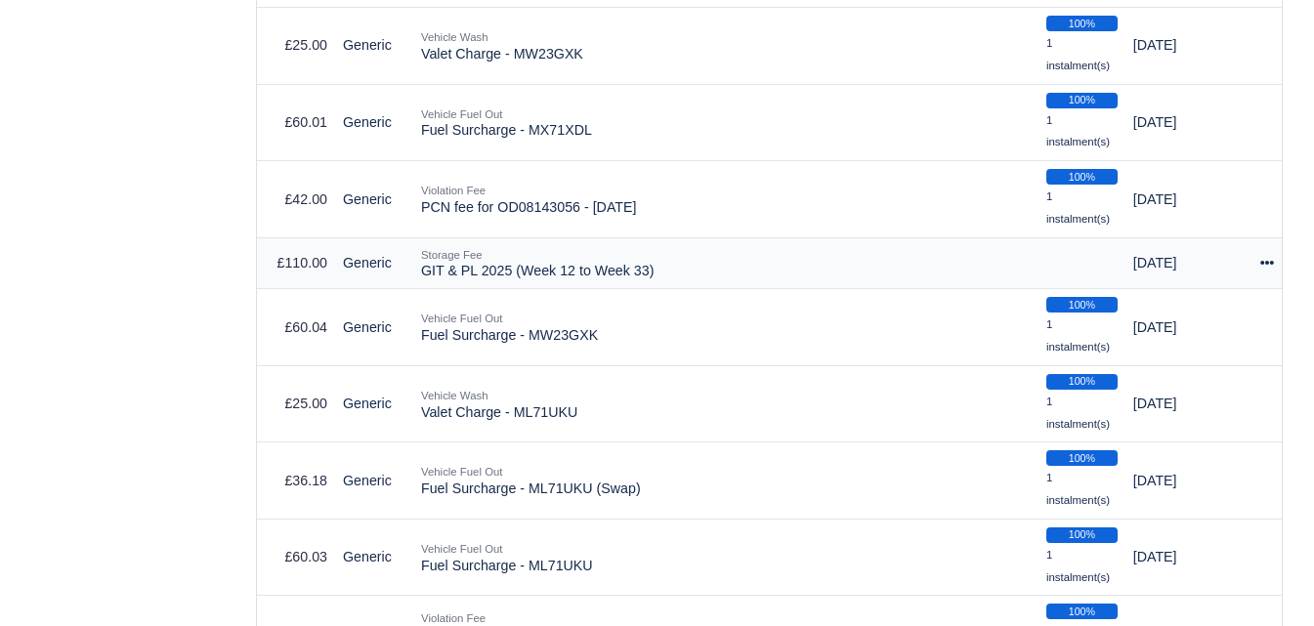
click at [1260, 269] on icon at bounding box center [1267, 263] width 14 height 14
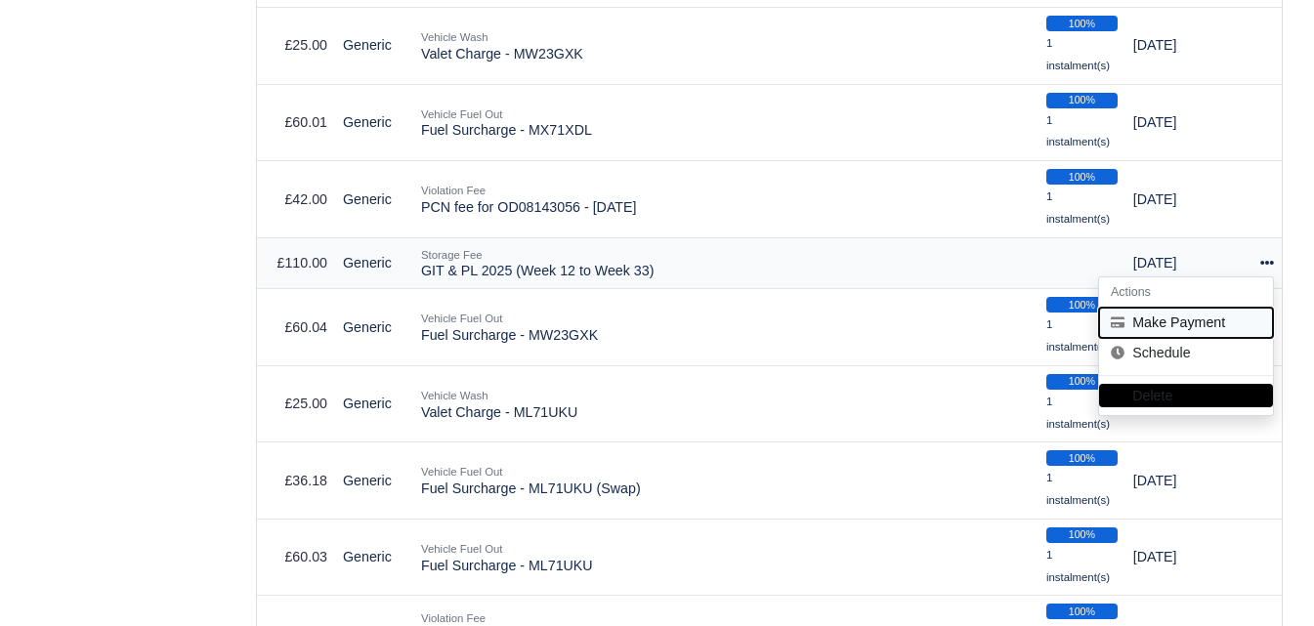
click at [1189, 335] on button "Make Payment" at bounding box center [1186, 323] width 174 height 30
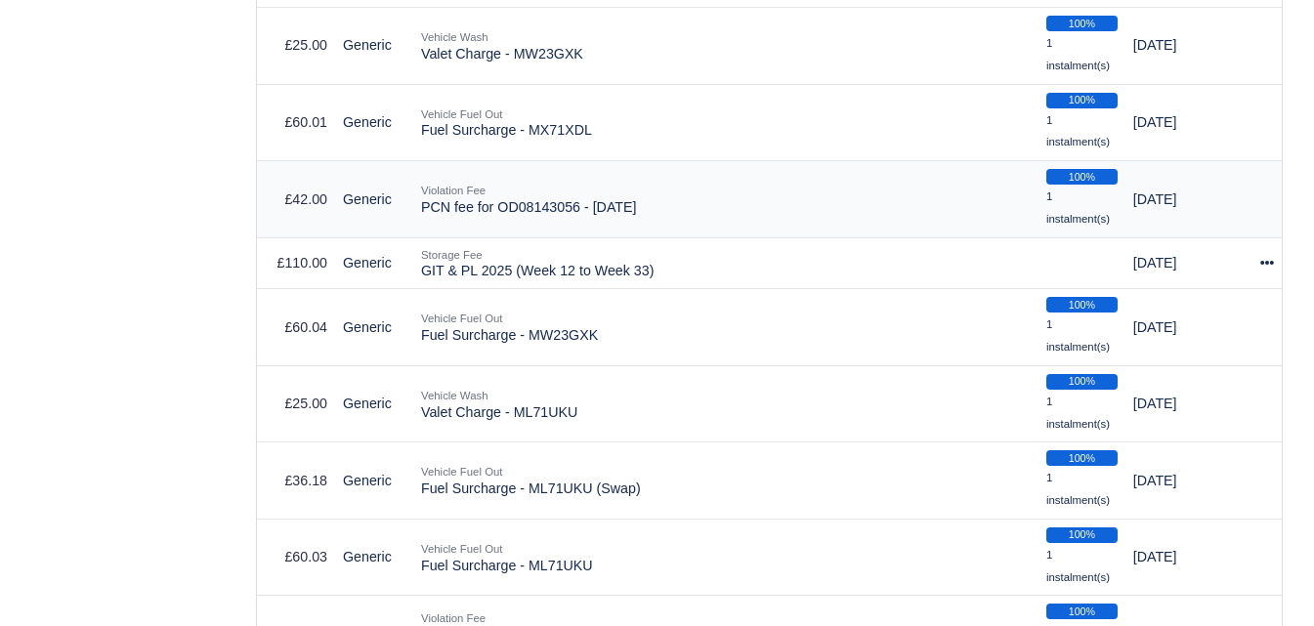
select select "6604"
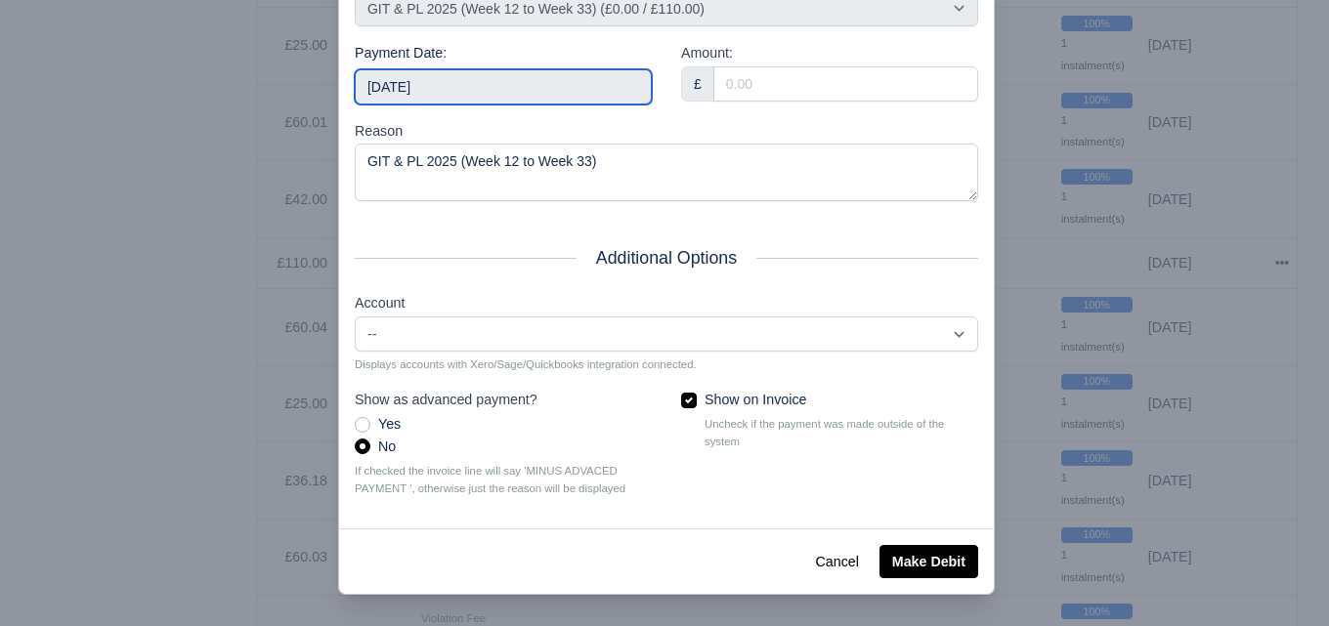
click at [443, 105] on input "[DATE]" at bounding box center [503, 86] width 297 height 35
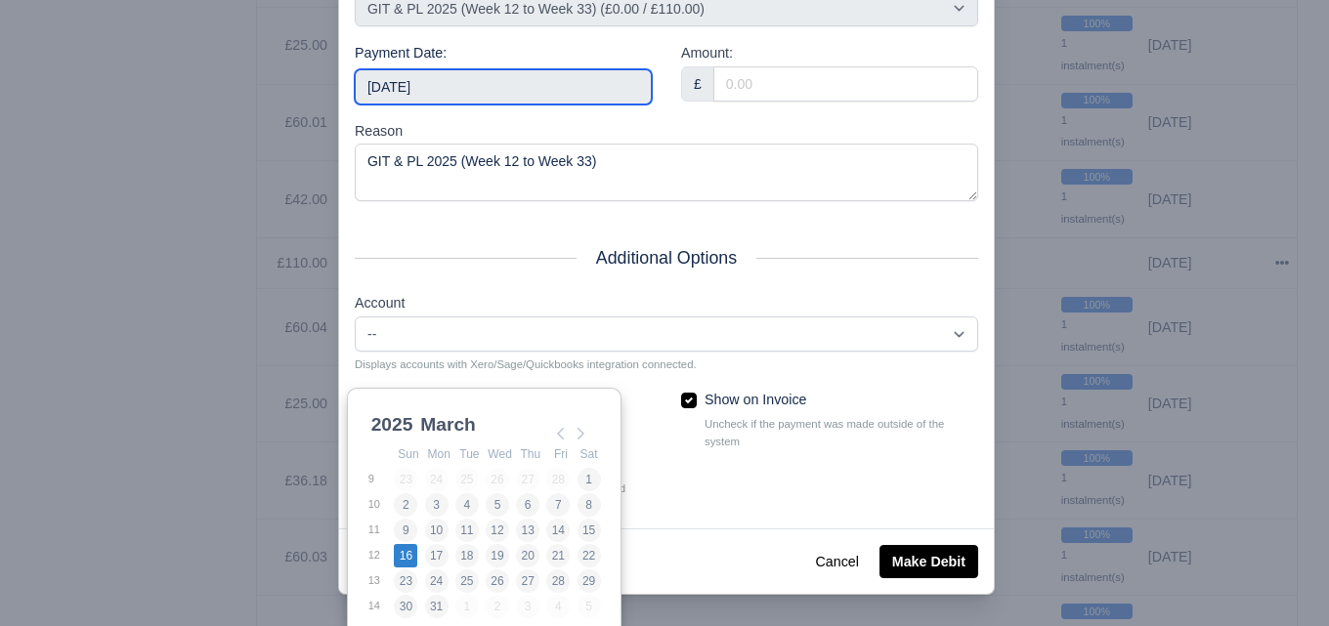
type input "2025-03-16"
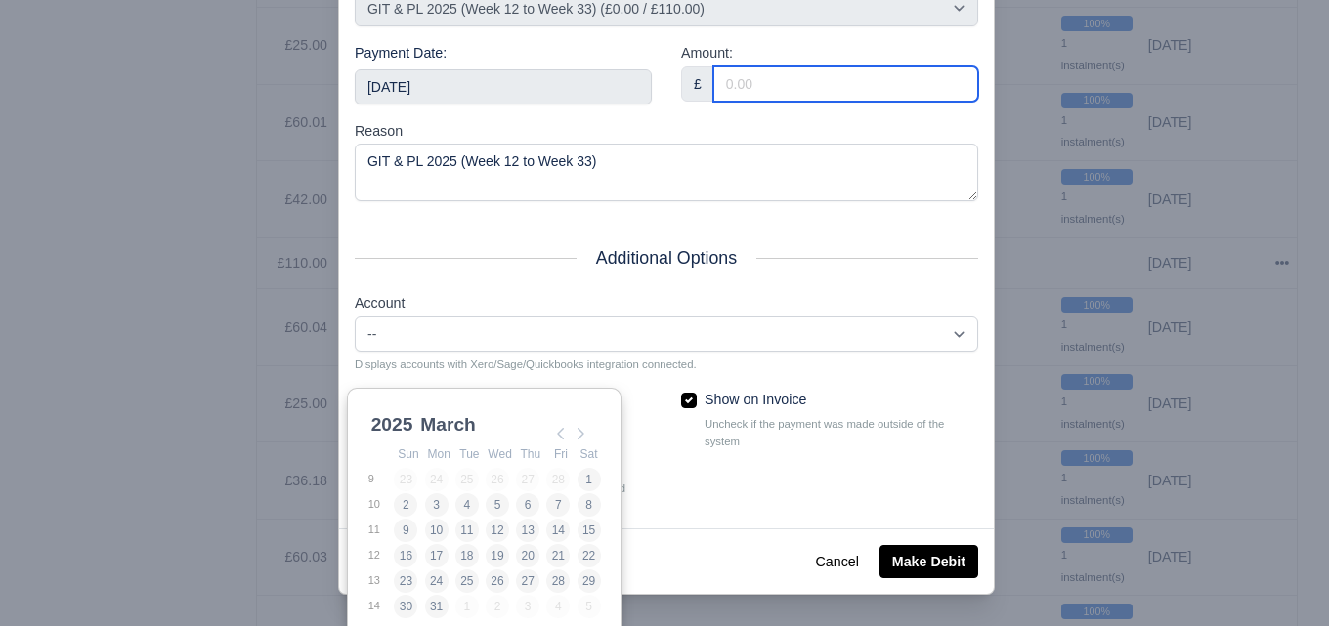
click at [779, 102] on input "Amount:" at bounding box center [845, 83] width 265 height 35
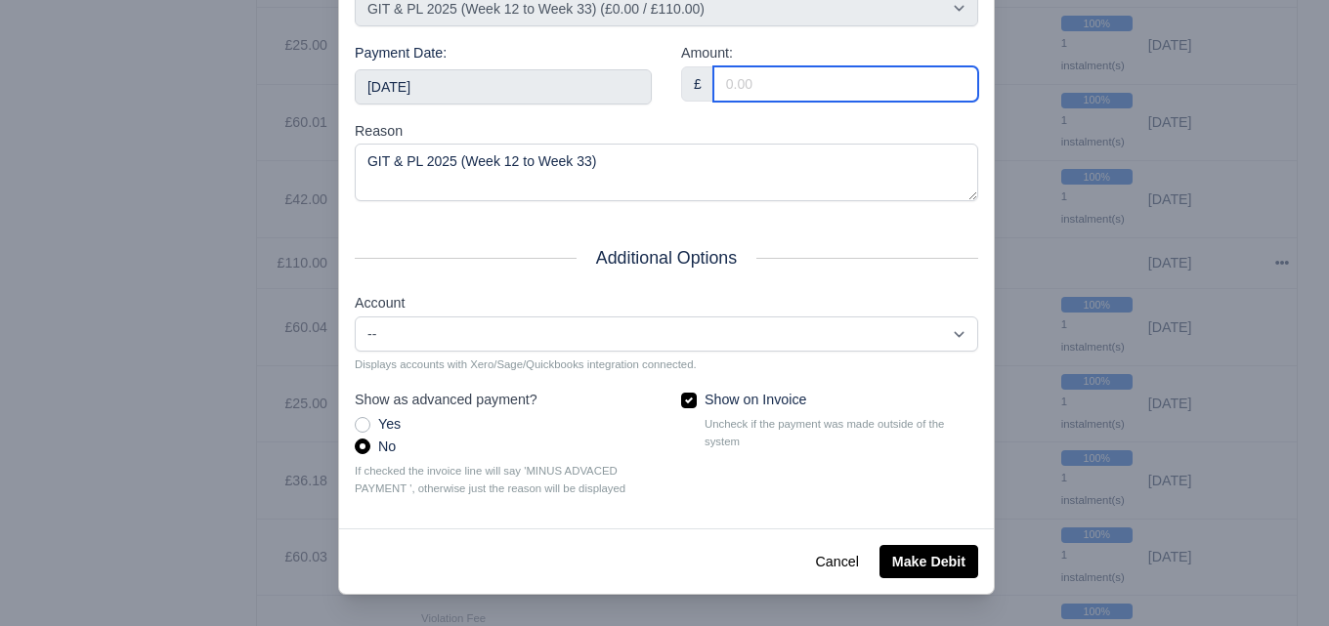
click at [772, 102] on input "Amount:" at bounding box center [845, 83] width 265 height 35
paste input "5"
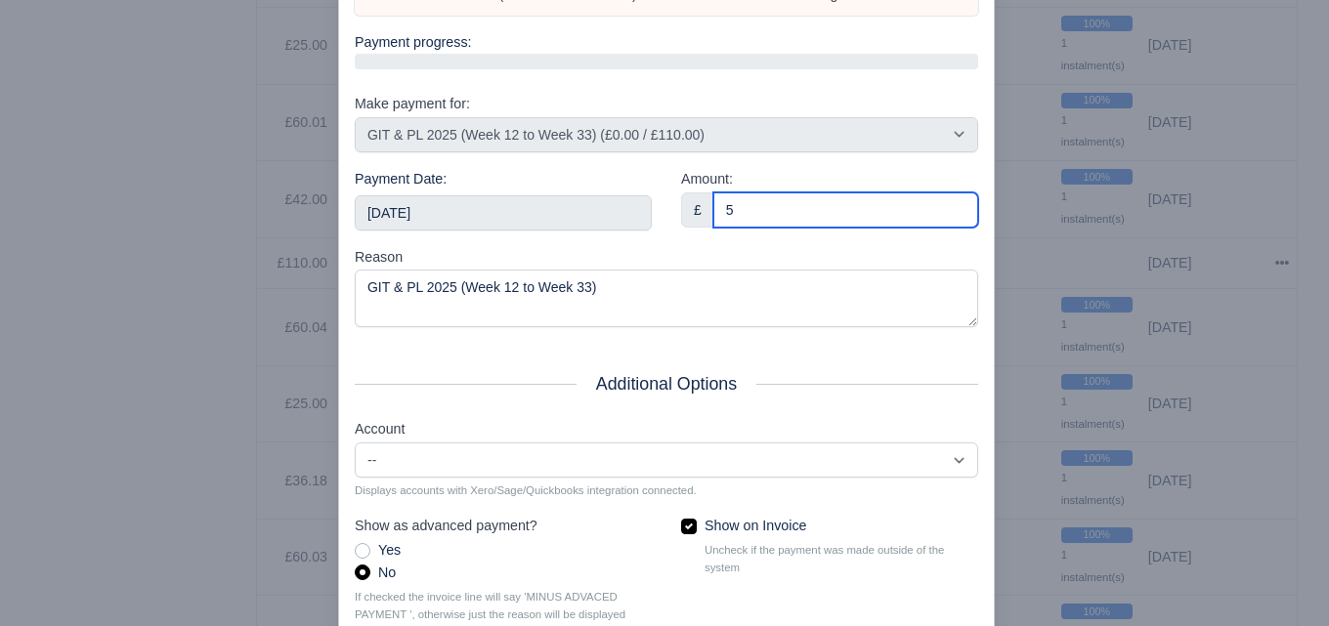
scroll to position [280, 0]
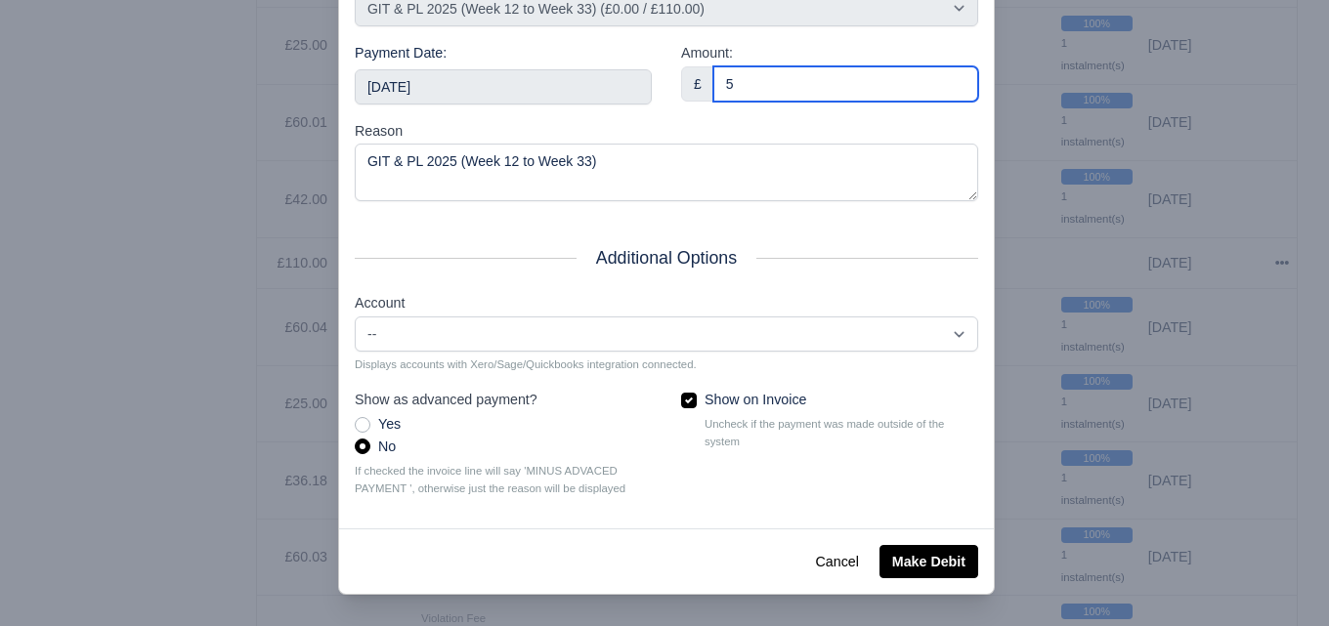
type input "5"
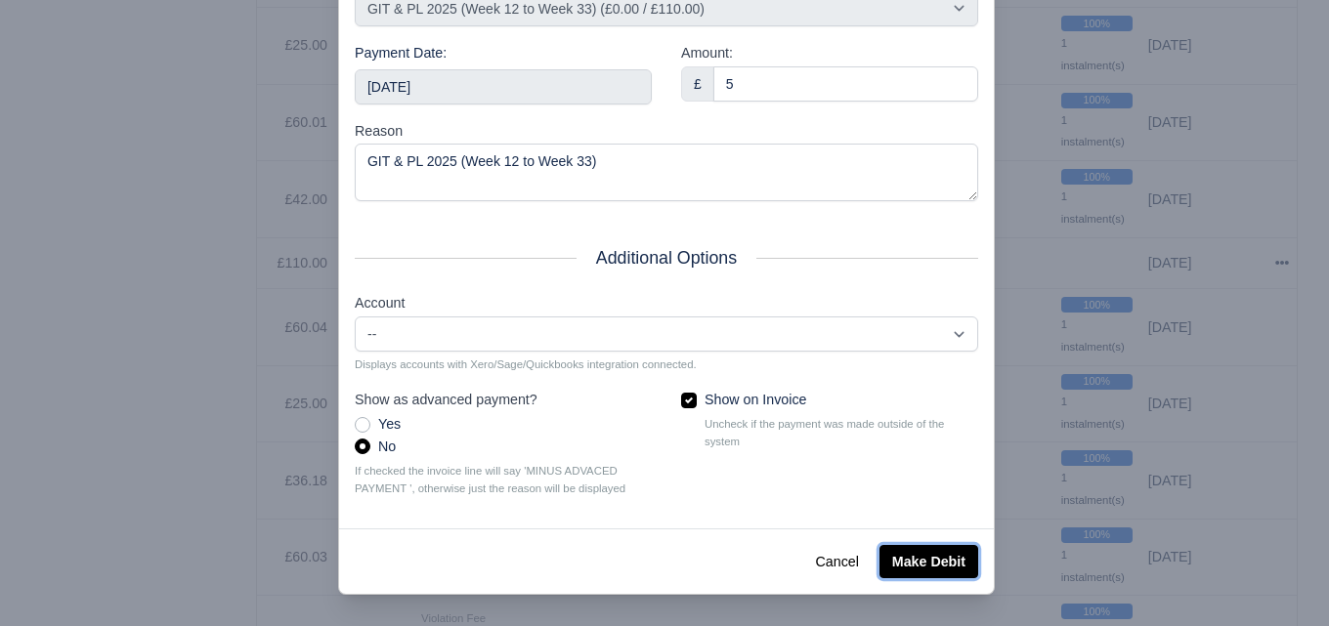
click at [919, 558] on button "Make Debit" at bounding box center [928, 561] width 99 height 33
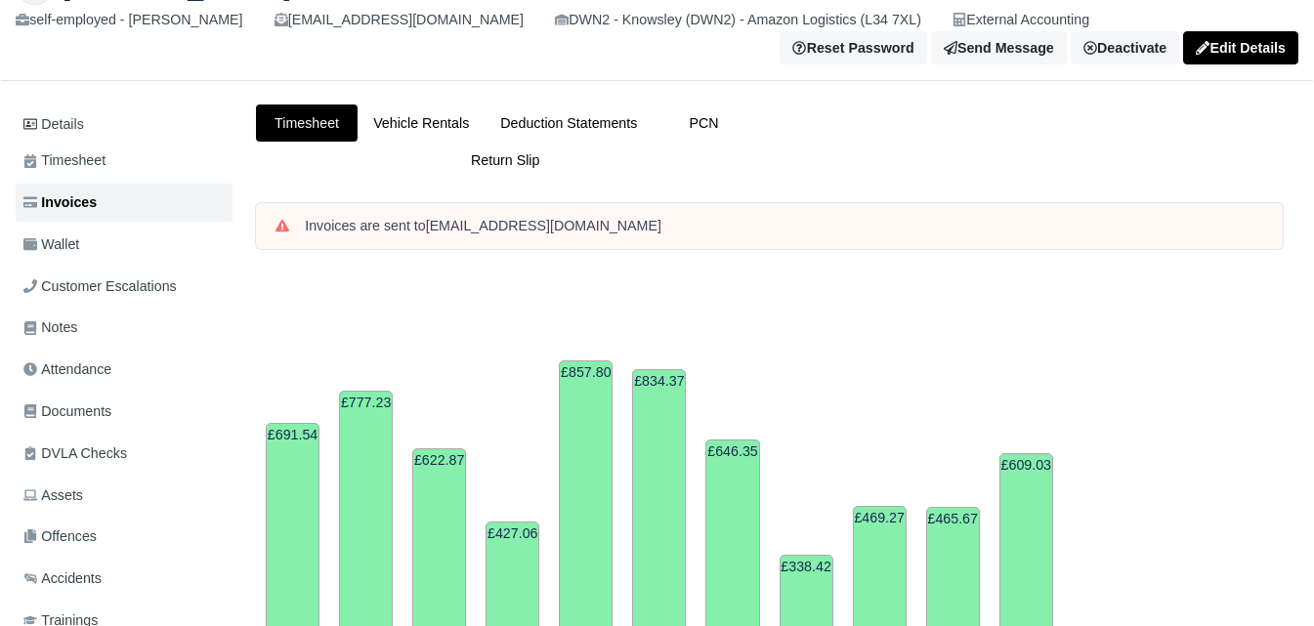
scroll to position [26, 0]
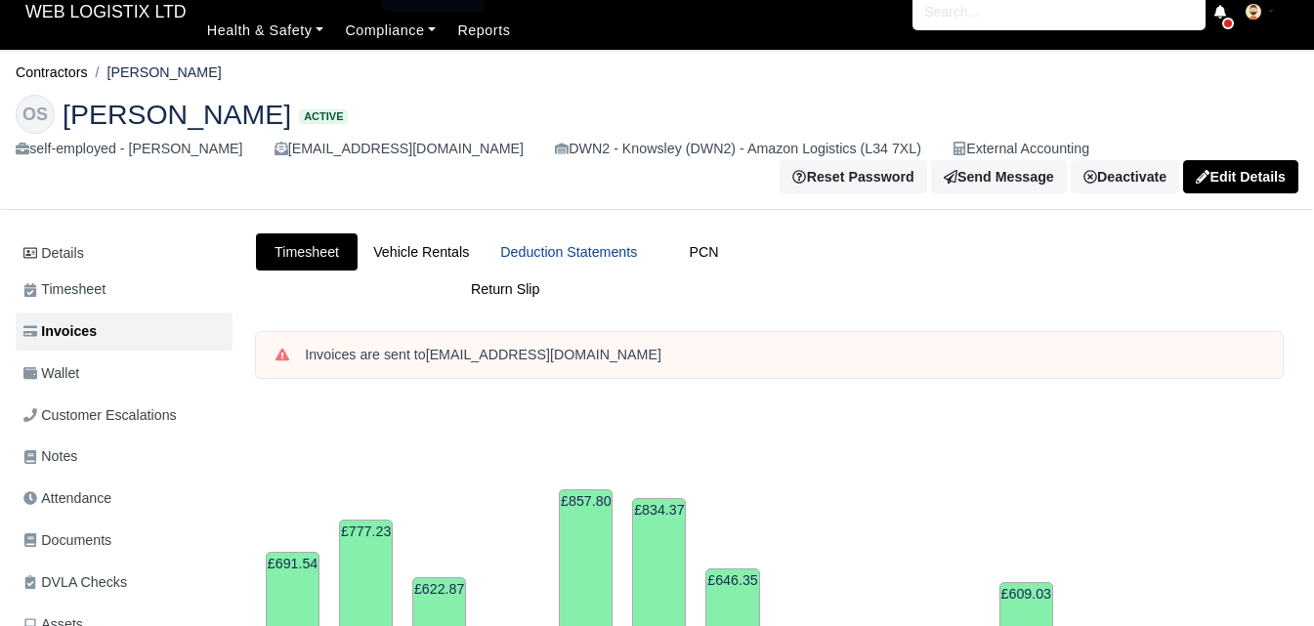
click at [538, 257] on link "Deduction Statements" at bounding box center [569, 252] width 168 height 38
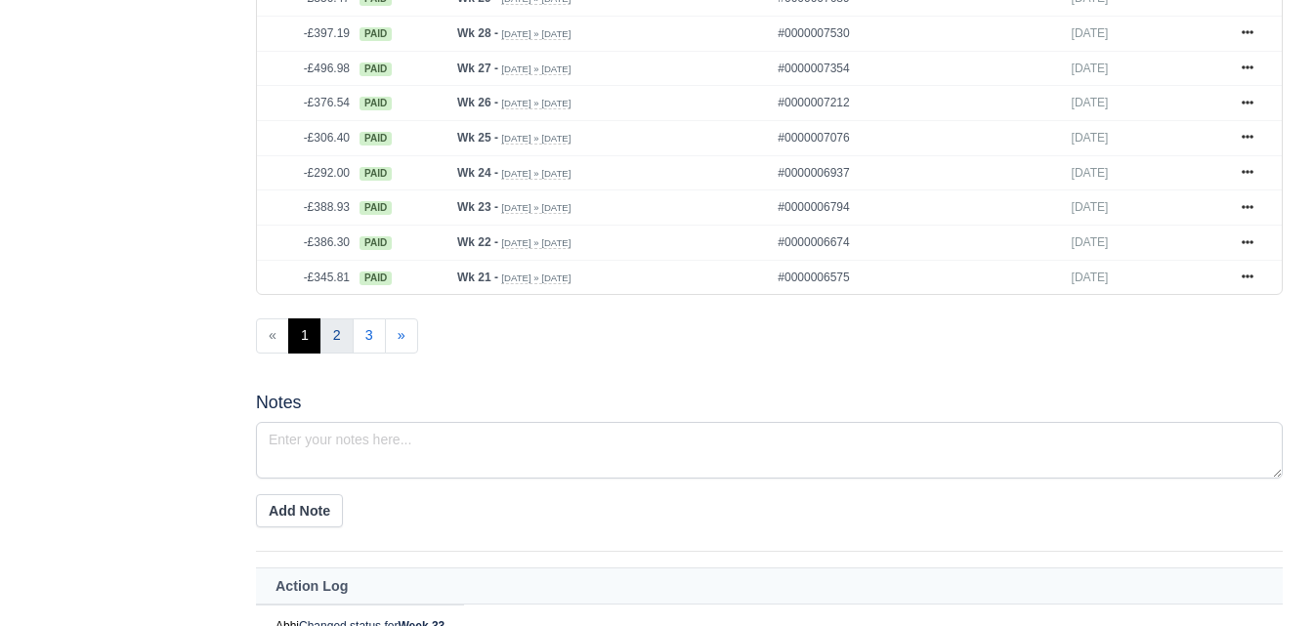
click at [330, 336] on link "2" at bounding box center [336, 335] width 33 height 35
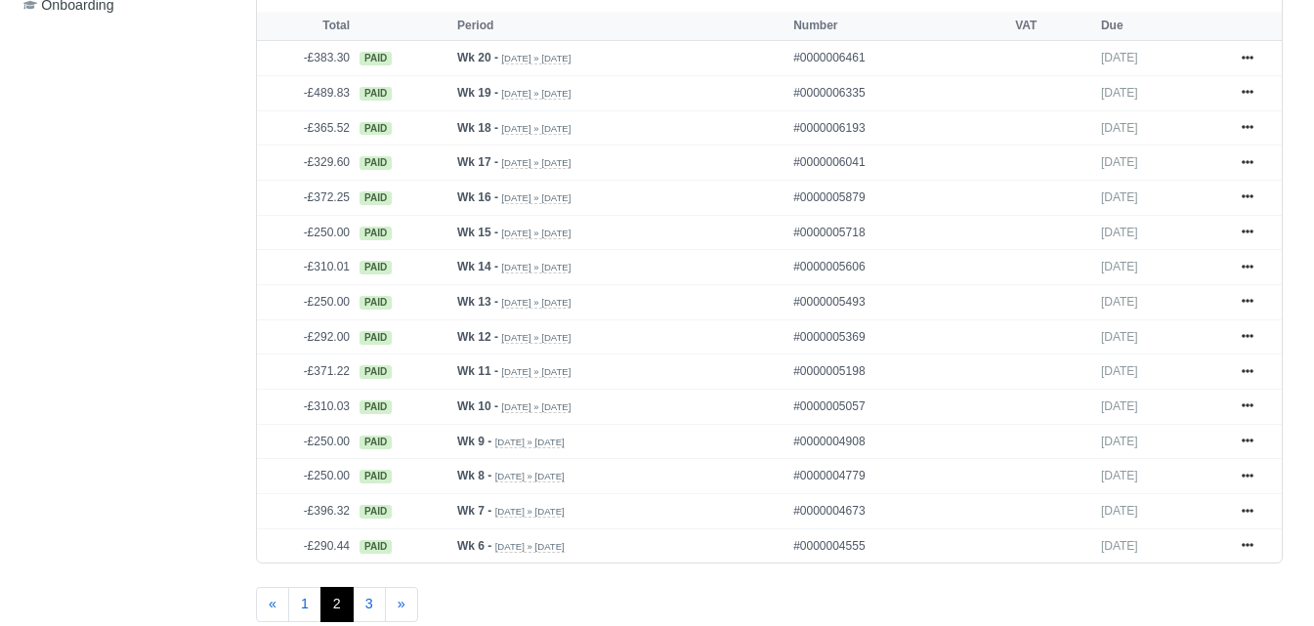
scroll to position [896, 0]
click at [1248, 339] on icon at bounding box center [1248, 337] width 12 height 4
click at [1246, 307] on icon at bounding box center [1248, 301] width 12 height 12
click at [1253, 273] on link at bounding box center [1247, 267] width 29 height 24
click at [1252, 230] on icon at bounding box center [1248, 232] width 12 height 12
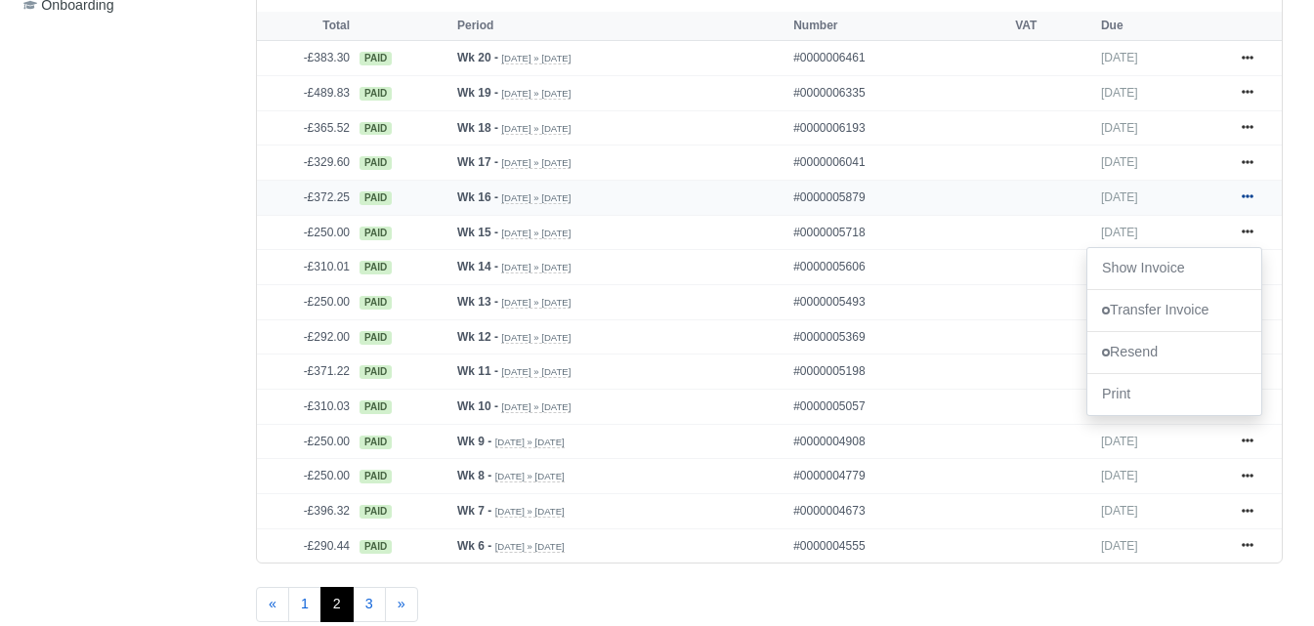
click at [1252, 199] on icon at bounding box center [1248, 197] width 12 height 4
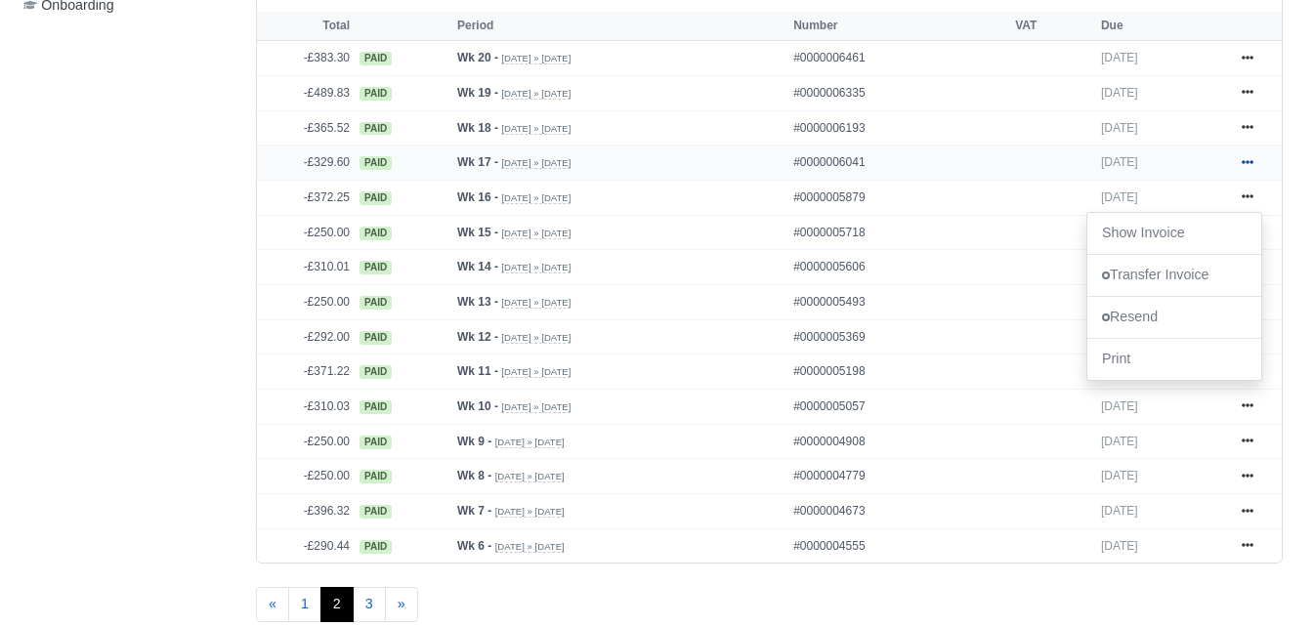
click at [1252, 163] on icon at bounding box center [1248, 162] width 12 height 12
click at [1248, 127] on icon at bounding box center [1248, 127] width 12 height 12
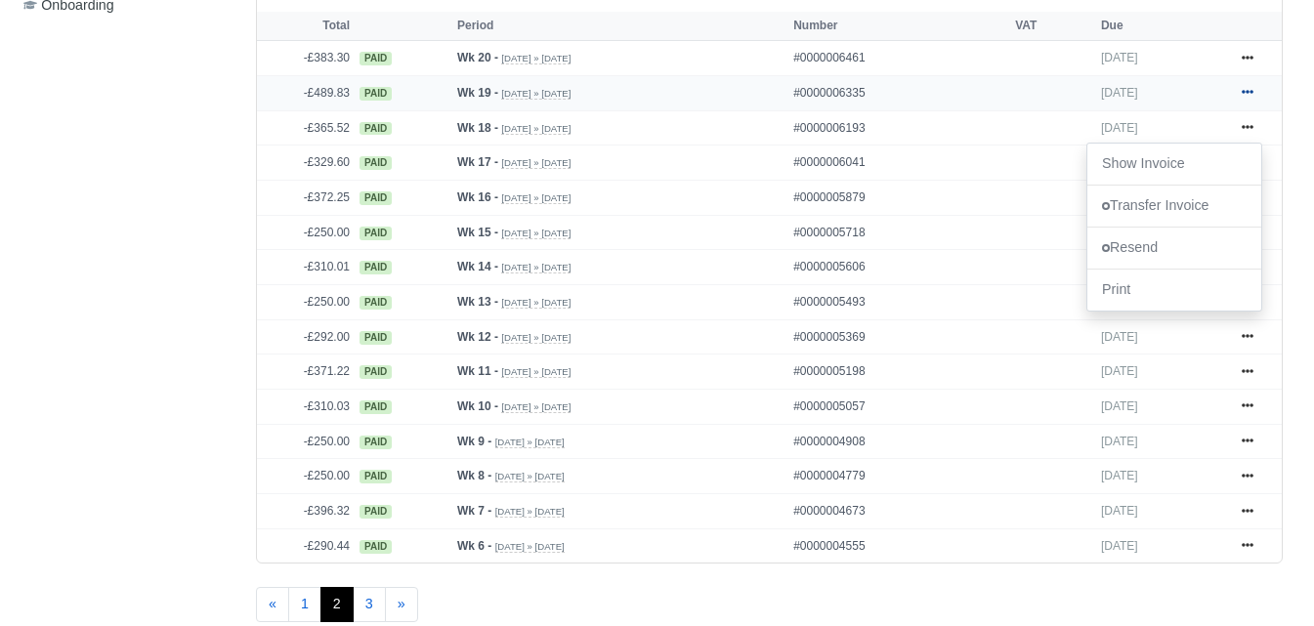
click at [1243, 94] on icon at bounding box center [1248, 92] width 12 height 12
click at [1248, 60] on icon at bounding box center [1248, 58] width 12 height 4
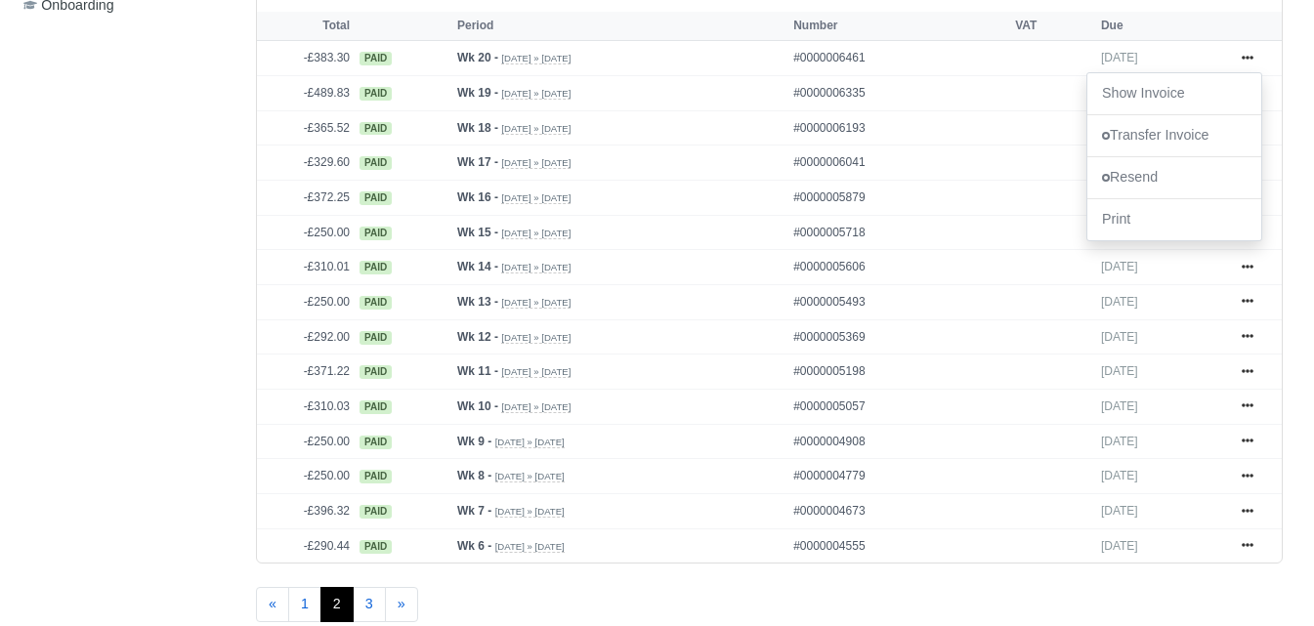
click at [1292, 76] on div "2025-23 £691.54 2025-24 £777.23 2025-25 £622.87 2025-26 £427.06 :" at bounding box center [769, 81] width 1056 height 1114
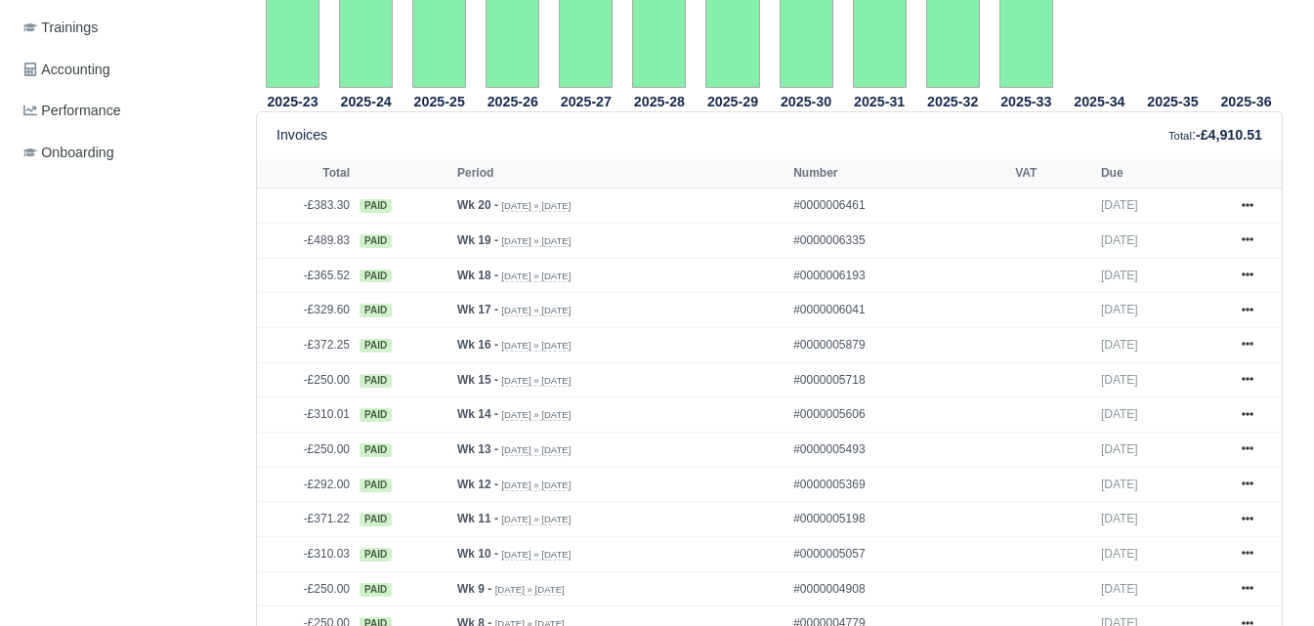
scroll to position [942, 0]
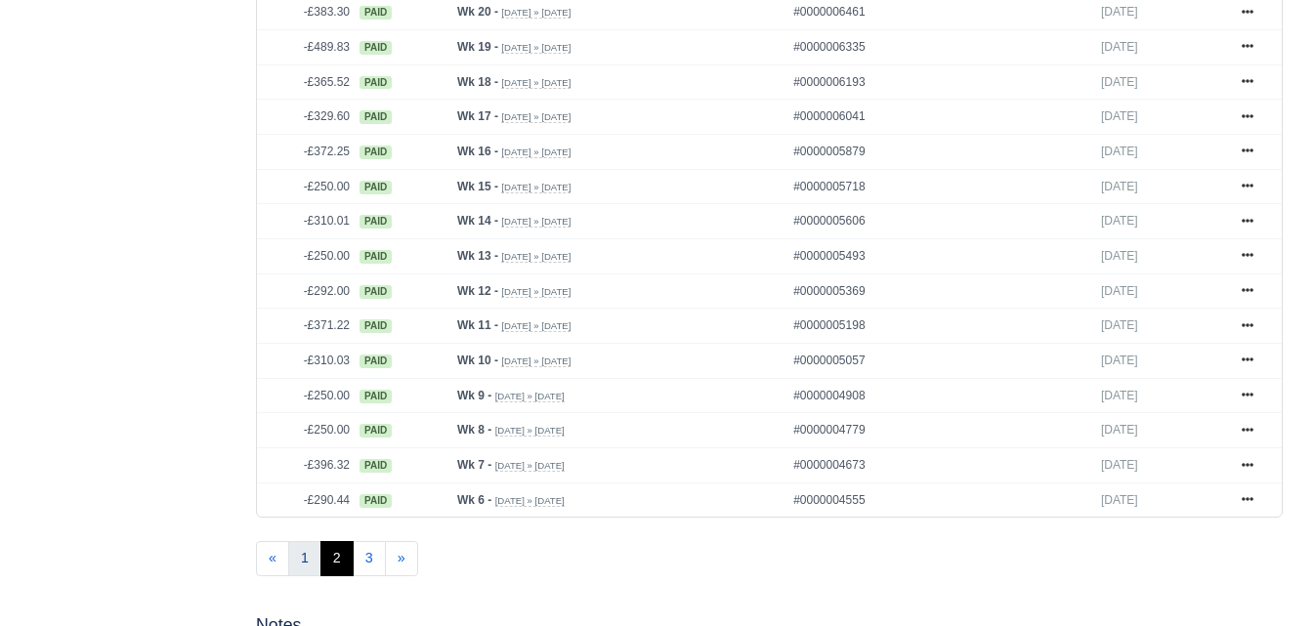
click at [305, 569] on link "1" at bounding box center [304, 558] width 33 height 35
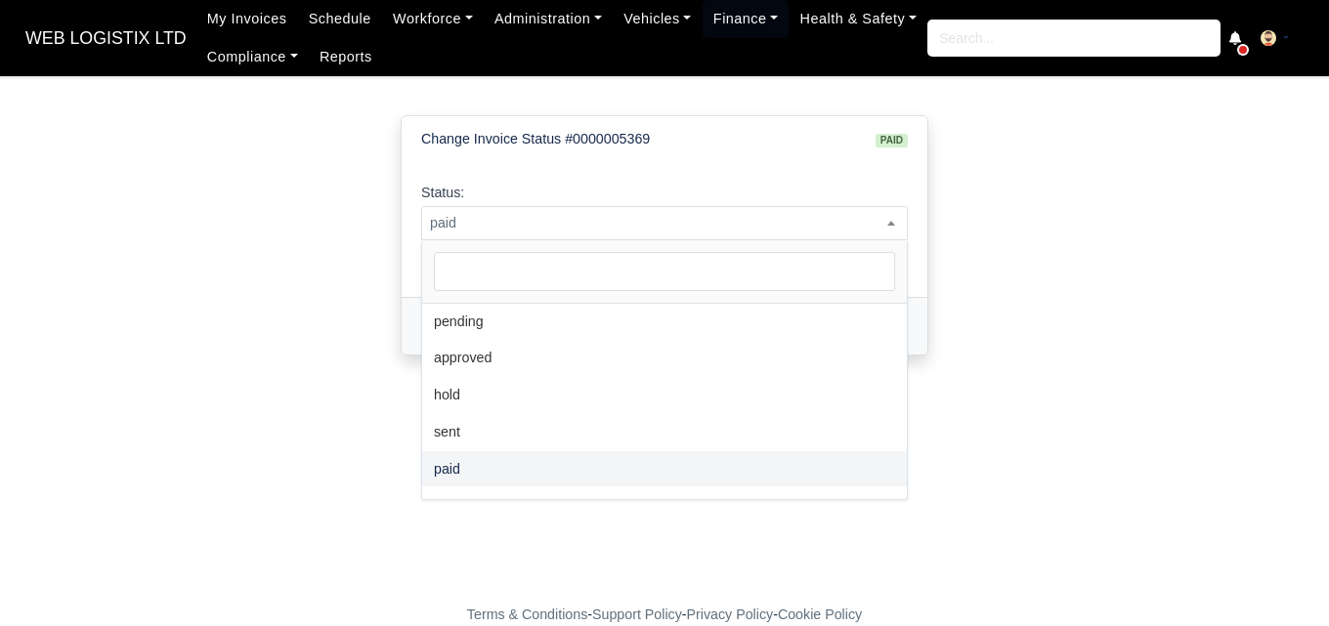
select select "pending"
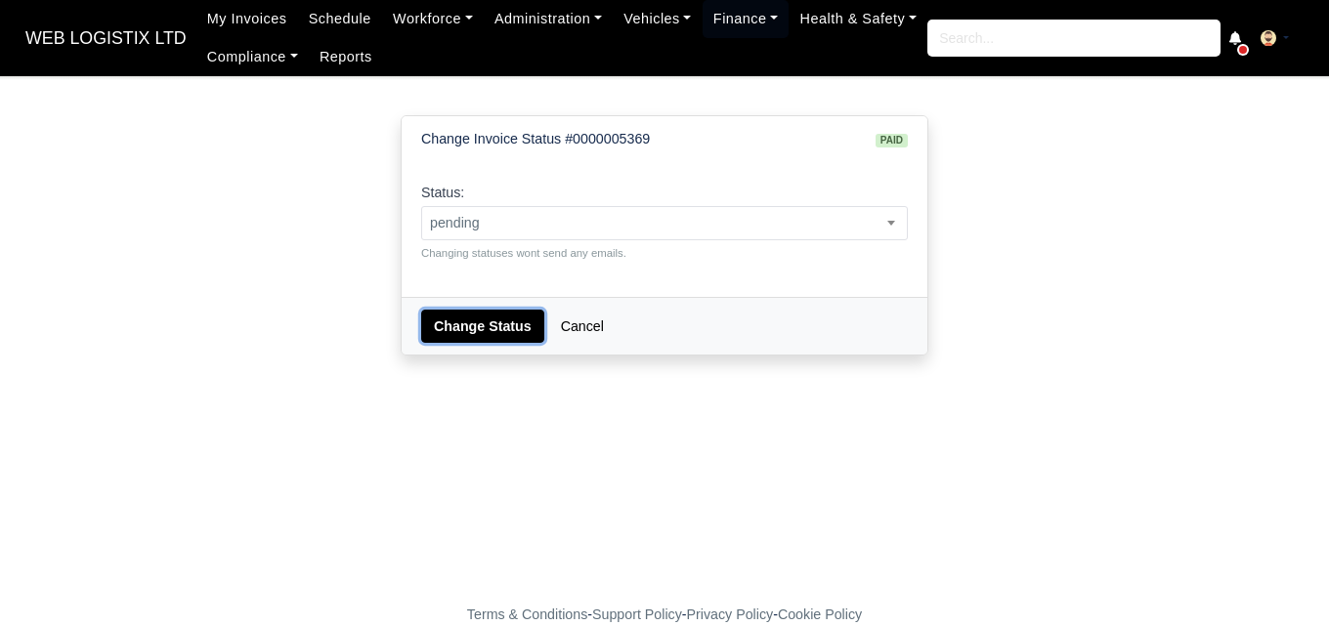
click at [469, 336] on button "Change Status" at bounding box center [482, 326] width 123 height 33
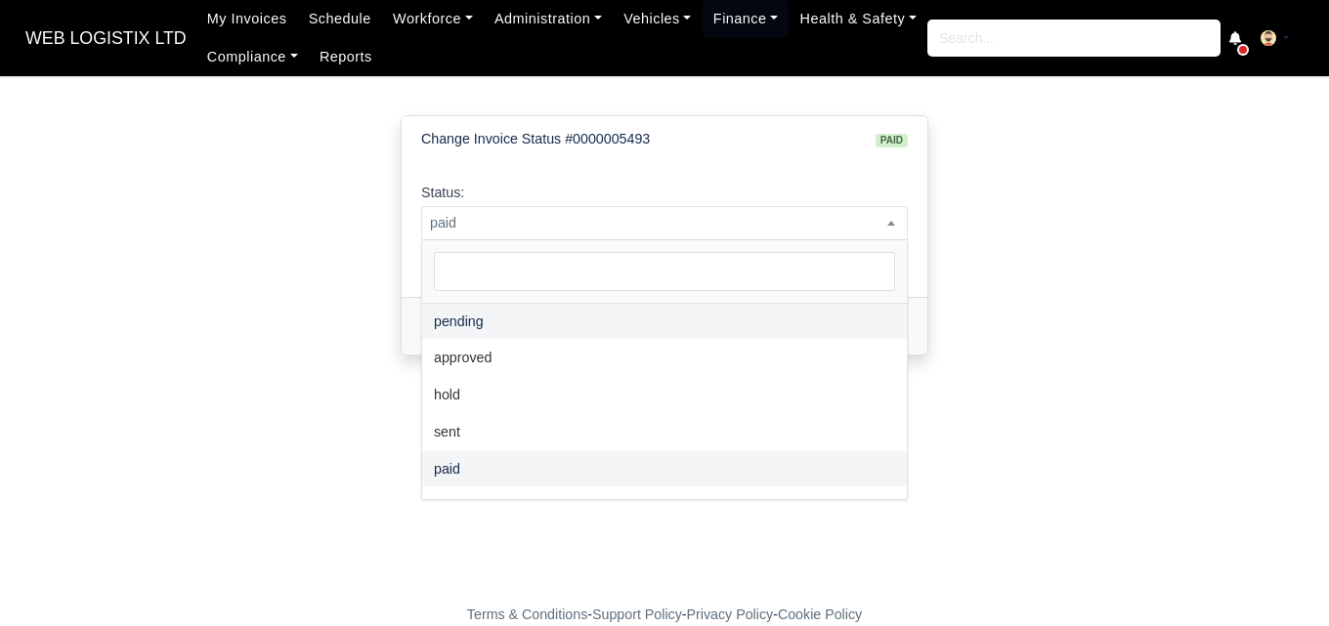
select select "pending"
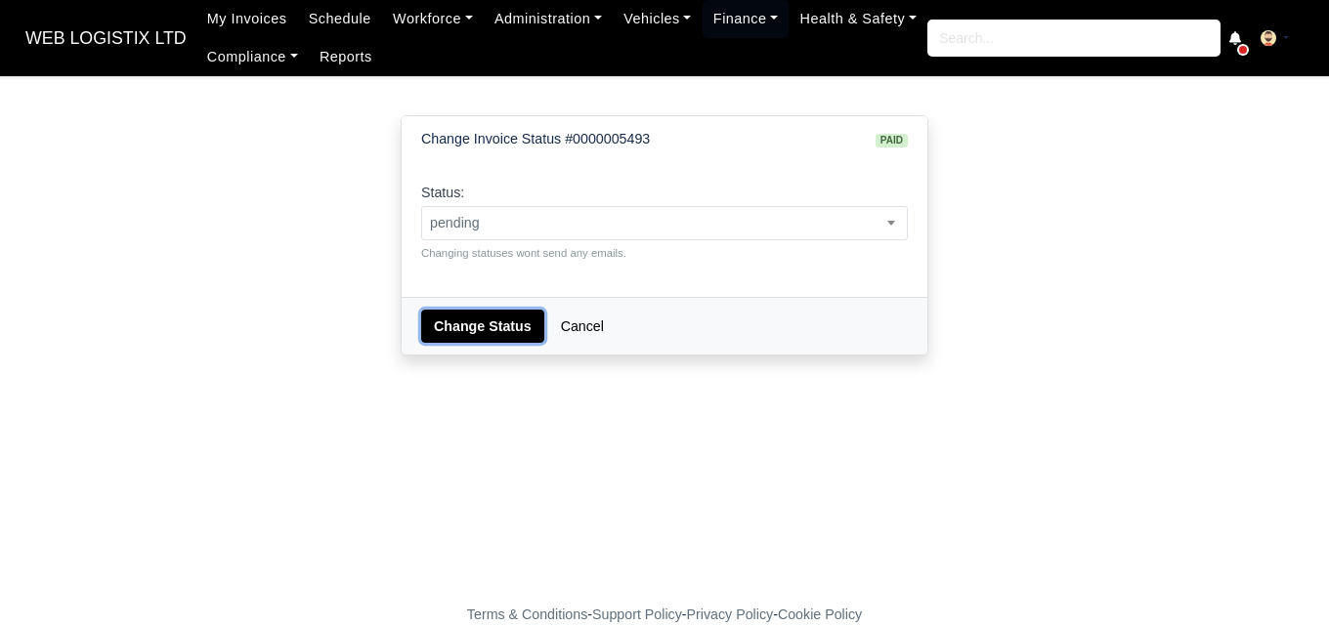
click at [475, 328] on button "Change Status" at bounding box center [482, 326] width 123 height 33
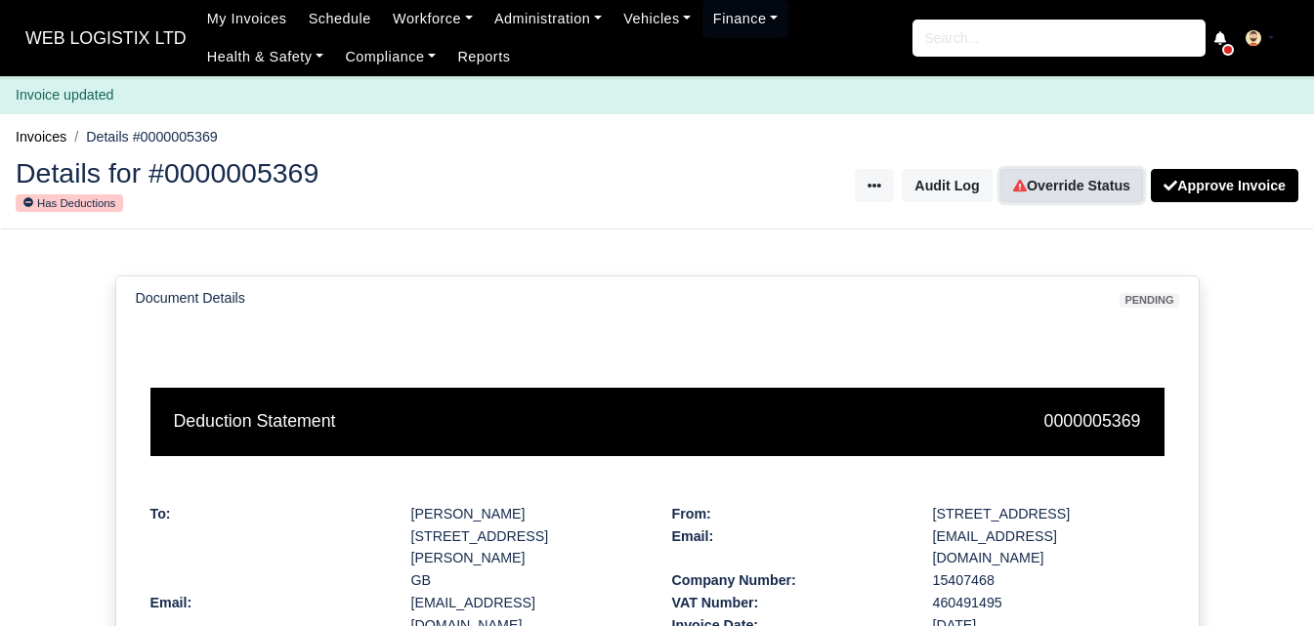
click at [1046, 188] on link "Override Status" at bounding box center [1071, 185] width 143 height 33
click at [1063, 185] on link "Override Status" at bounding box center [1071, 185] width 143 height 33
click at [1074, 183] on link "Override Status" at bounding box center [1071, 185] width 143 height 33
click at [1047, 193] on link "Override Status" at bounding box center [1071, 185] width 143 height 33
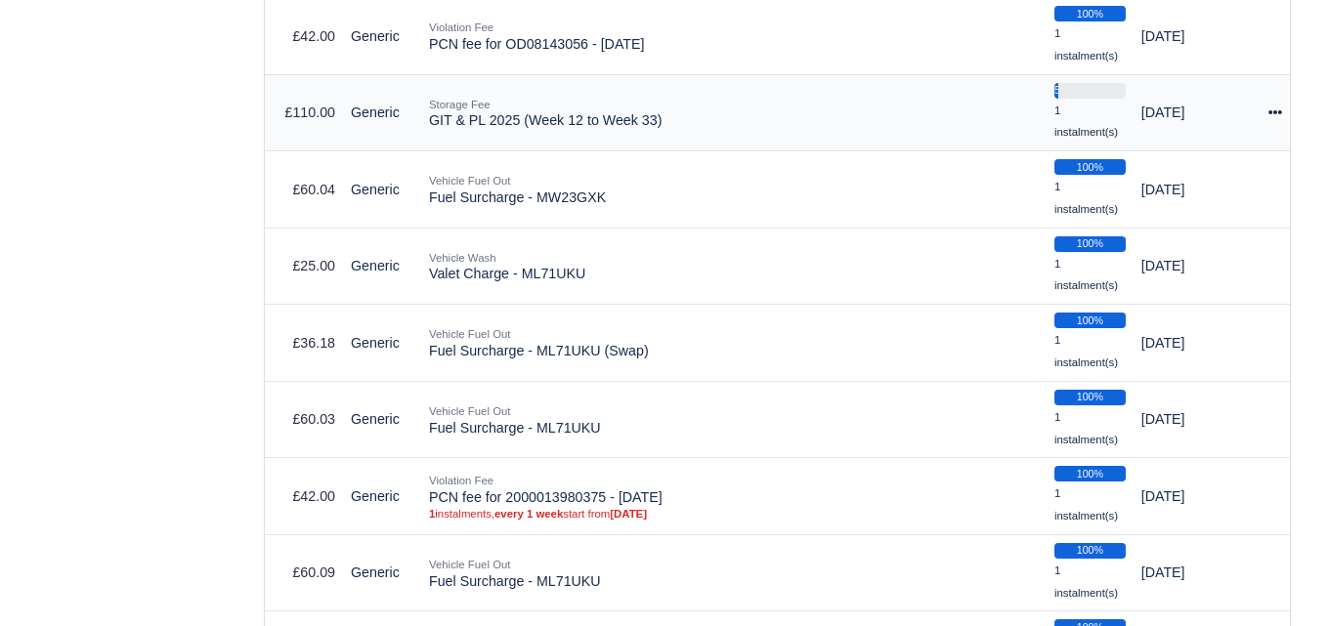
scroll to position [3899, 0]
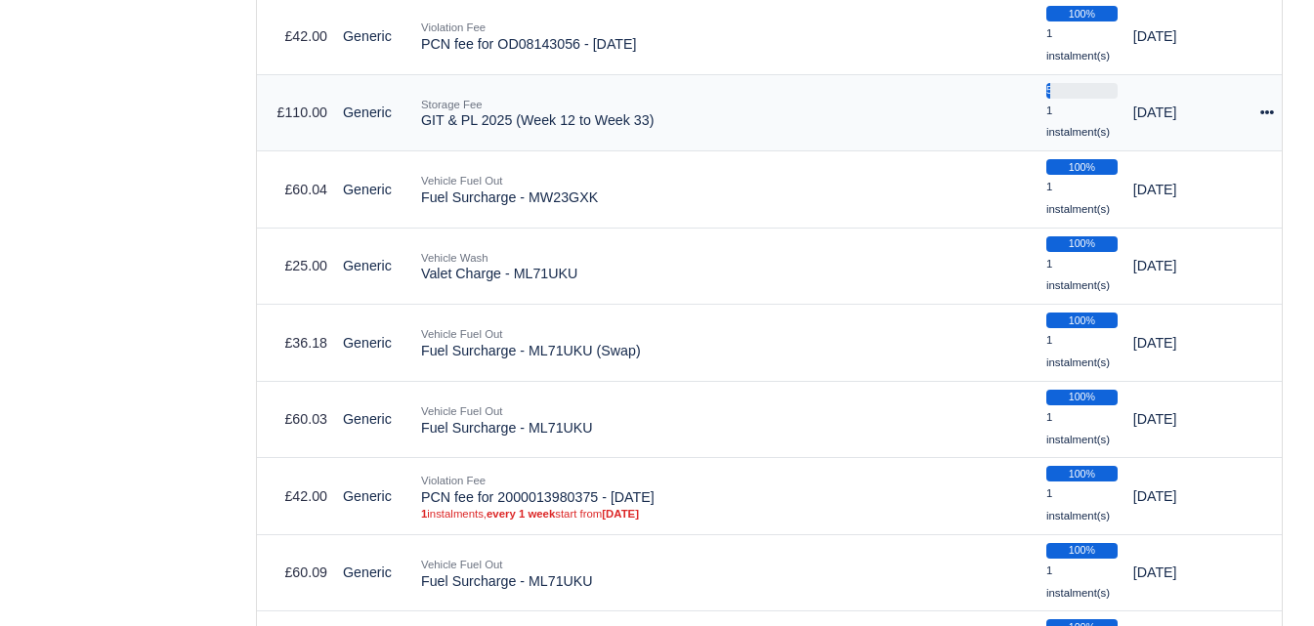
click at [1265, 118] on icon at bounding box center [1267, 113] width 14 height 14
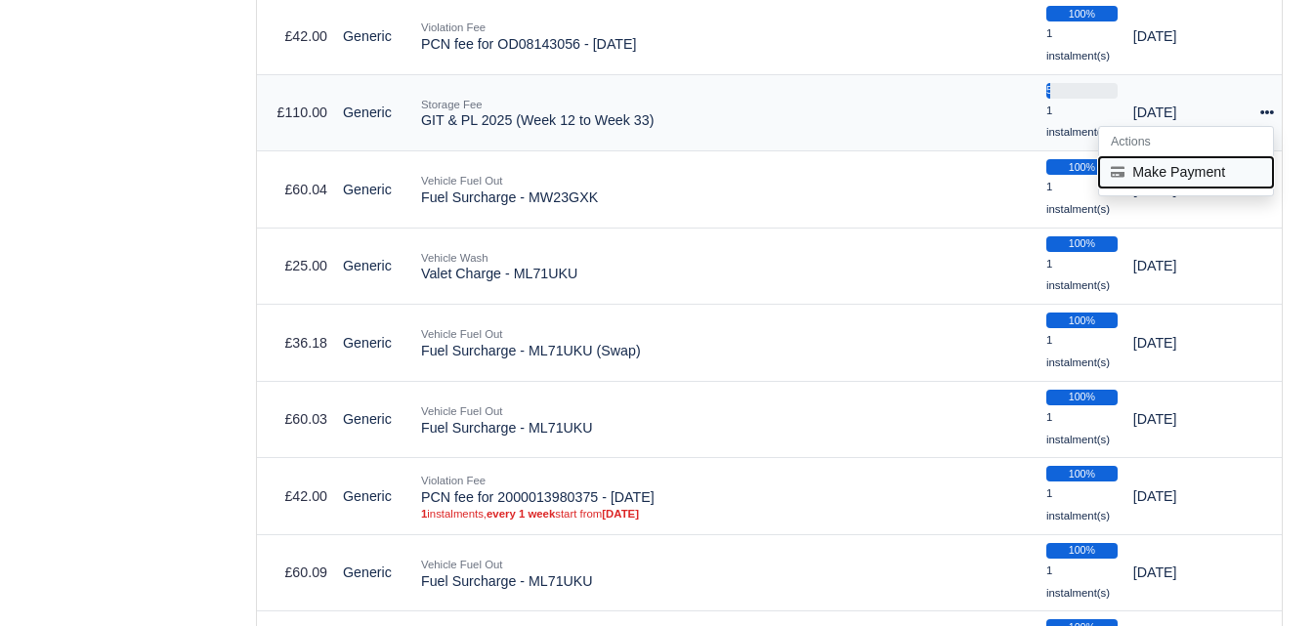
click at [1218, 177] on button "Make Payment" at bounding box center [1186, 172] width 174 height 30
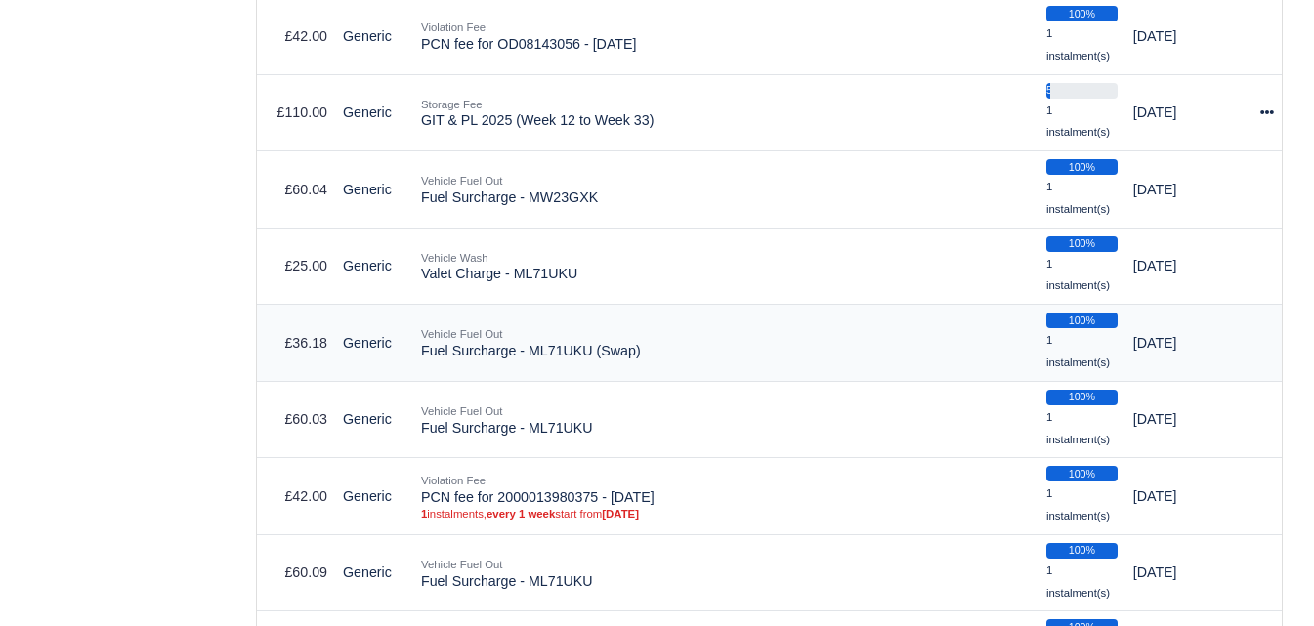
select select "6604"
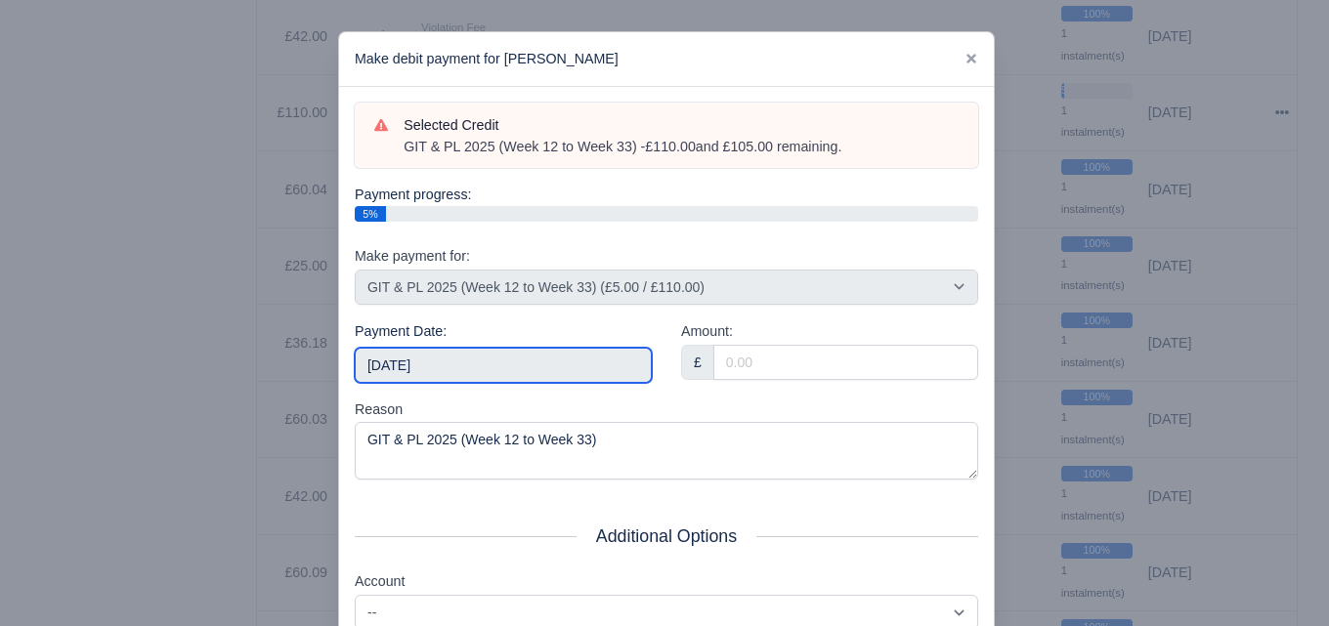
click at [458, 359] on input "[DATE]" at bounding box center [503, 365] width 297 height 35
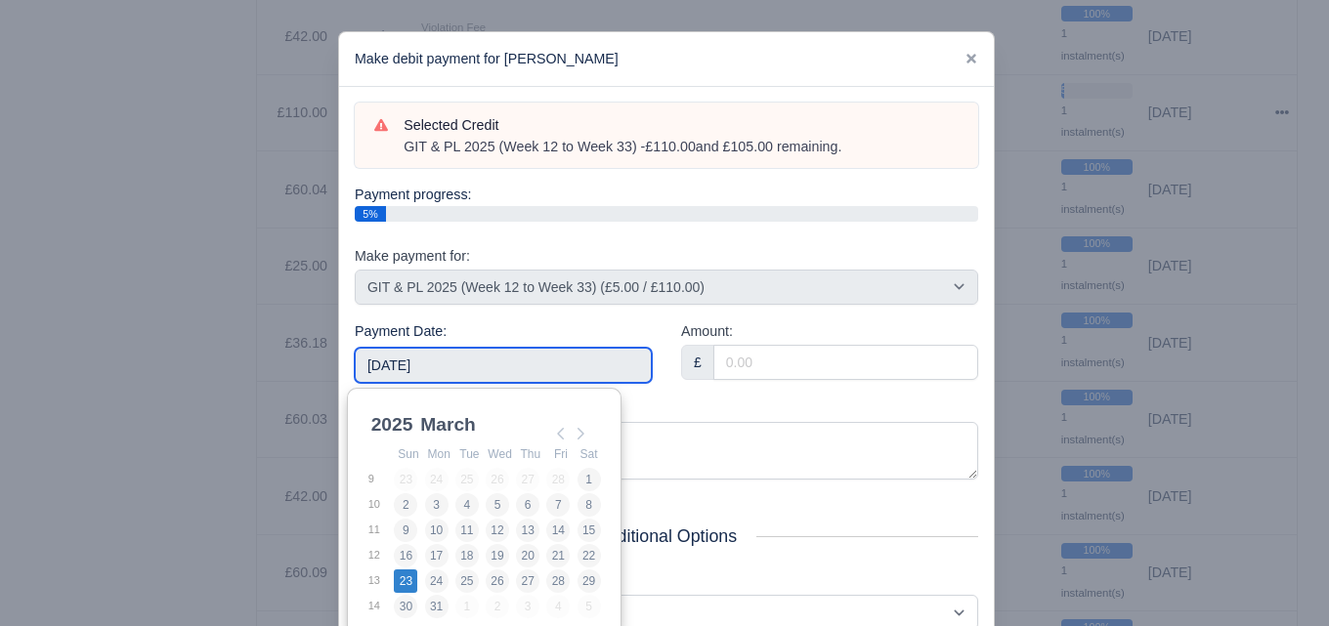
type input "2025-03-23"
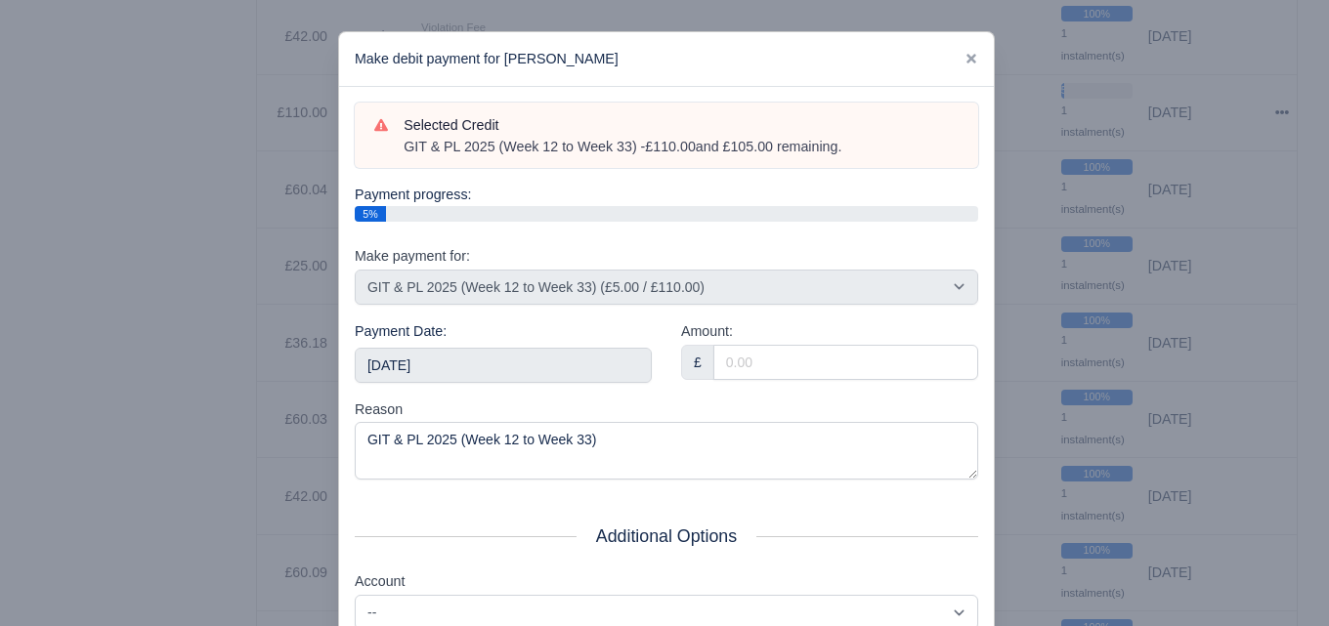
drag, startPoint x: 798, startPoint y: 347, endPoint x: 794, endPoint y: 362, distance: 16.1
click at [798, 352] on div "Amount: £" at bounding box center [829, 350] width 297 height 60
click at [794, 362] on input "Amount:" at bounding box center [845, 362] width 265 height 35
paste input "5"
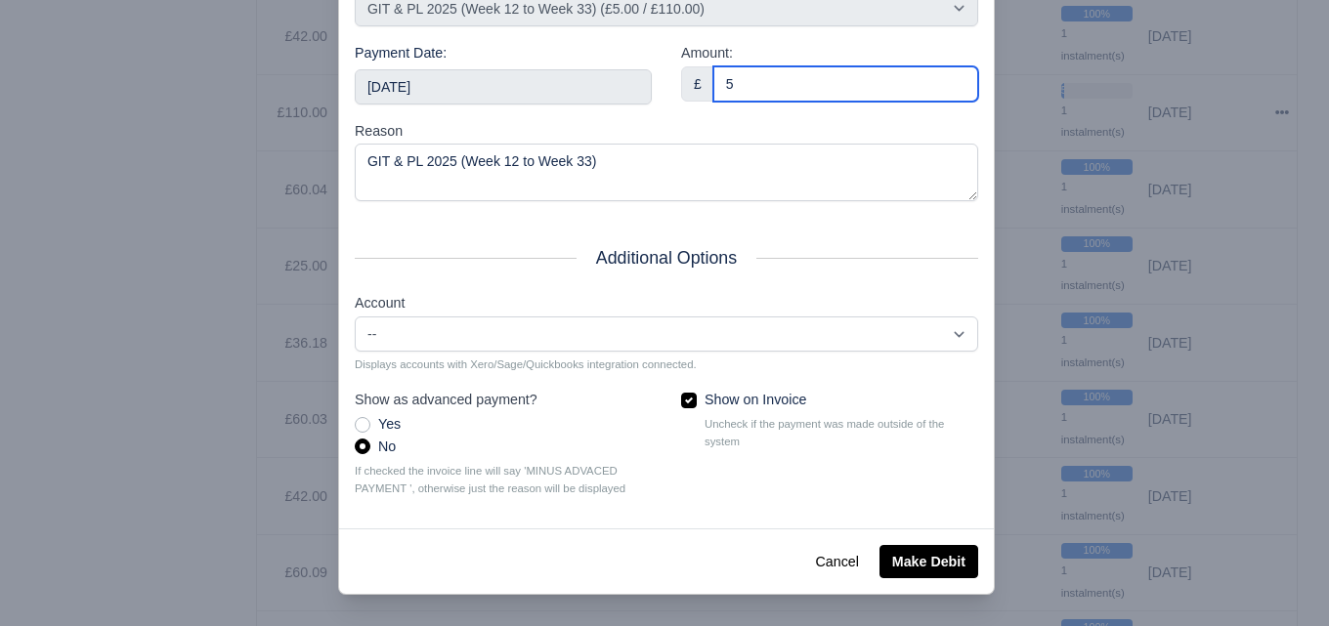
type input "5"
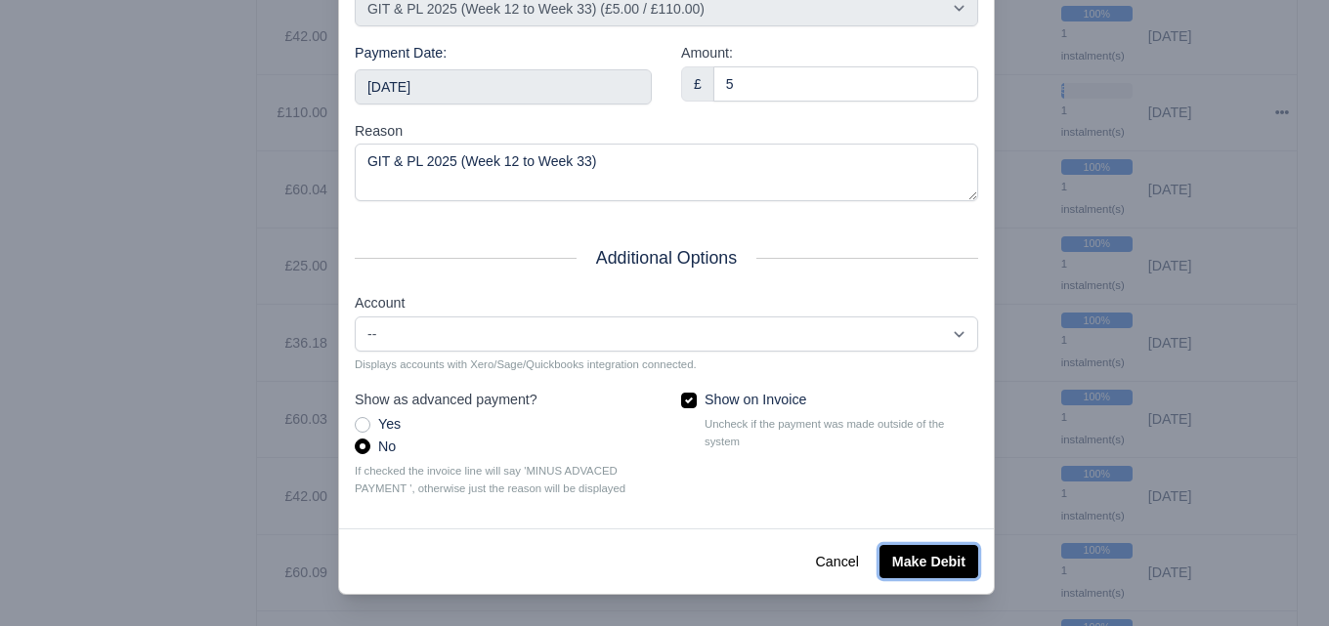
click at [961, 558] on button "Make Debit" at bounding box center [928, 561] width 99 height 33
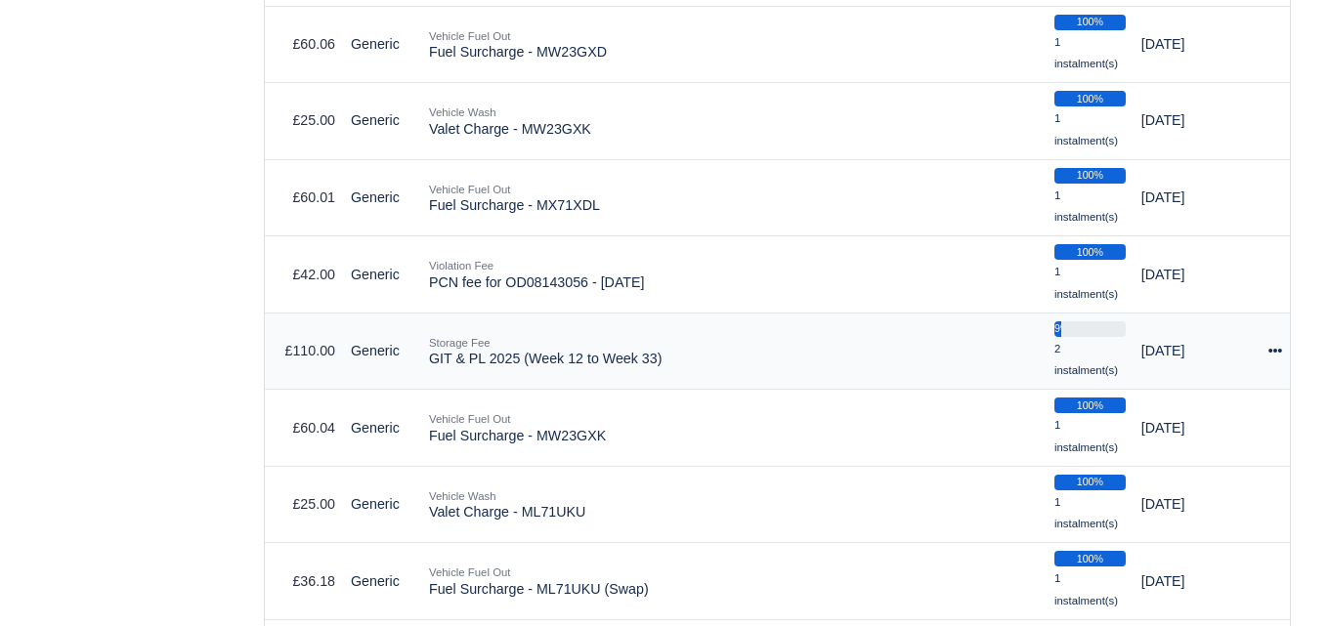
scroll to position [3660, 0]
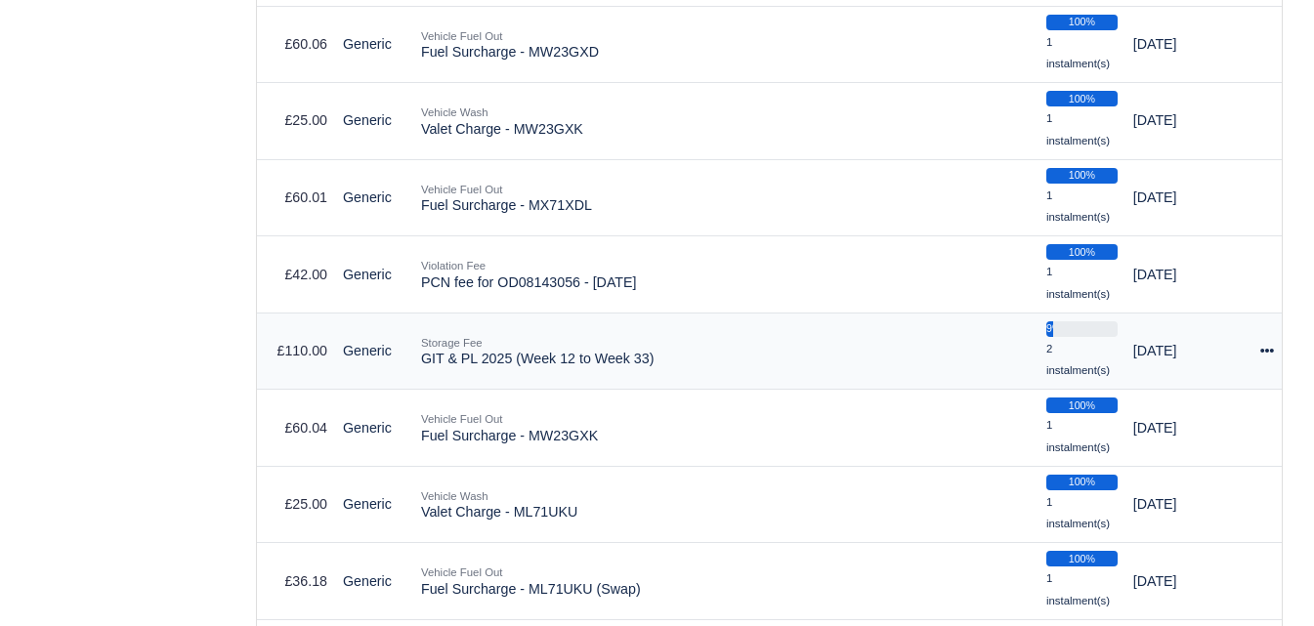
click at [1265, 356] on icon at bounding box center [1267, 351] width 14 height 14
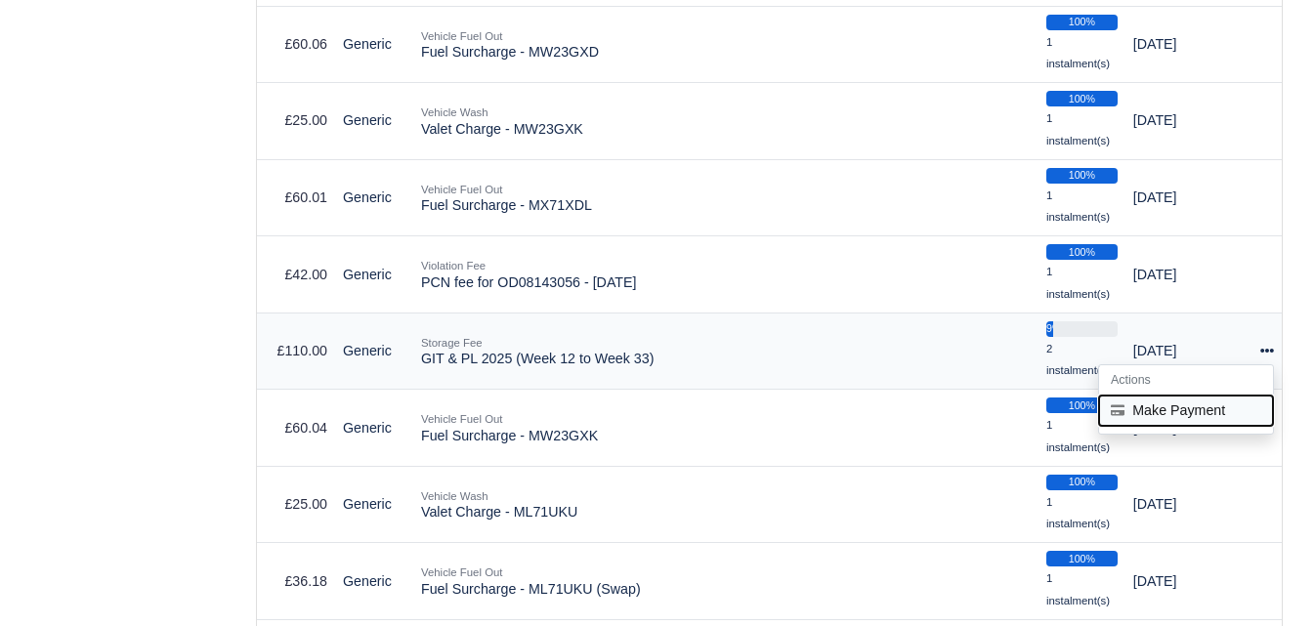
click at [1191, 416] on button "Make Payment" at bounding box center [1186, 411] width 174 height 30
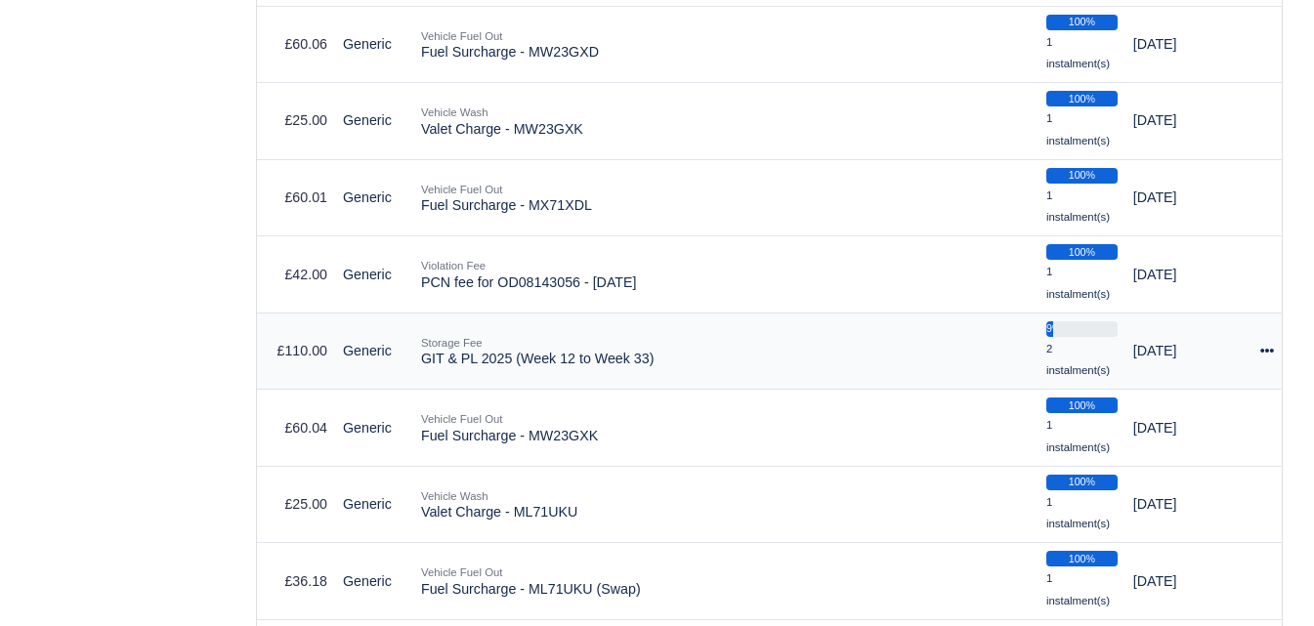
select select "6604"
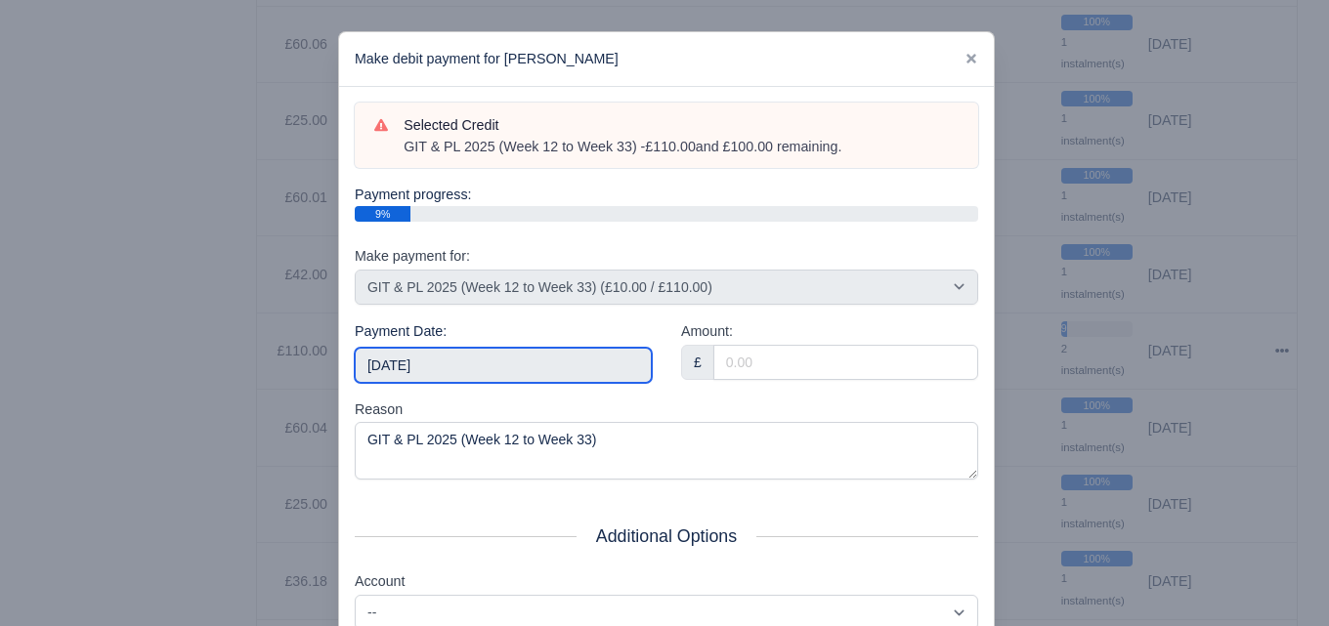
click at [533, 359] on input "[DATE]" at bounding box center [503, 365] width 297 height 35
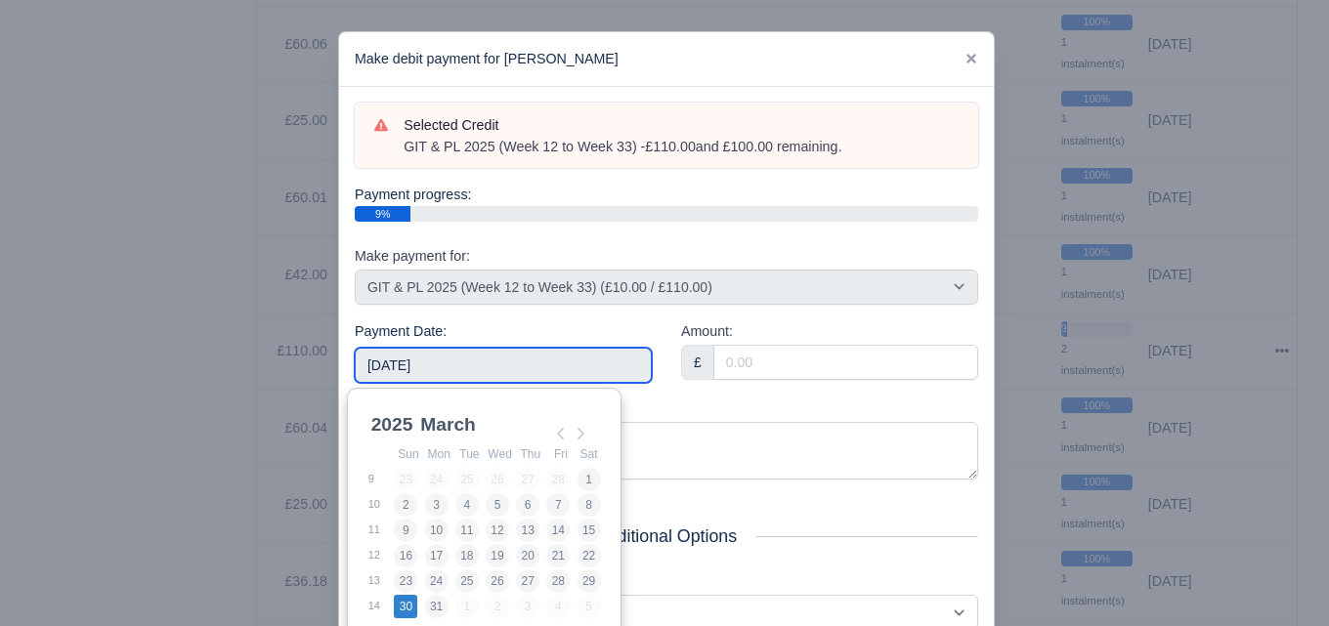
type input "2025-03-30"
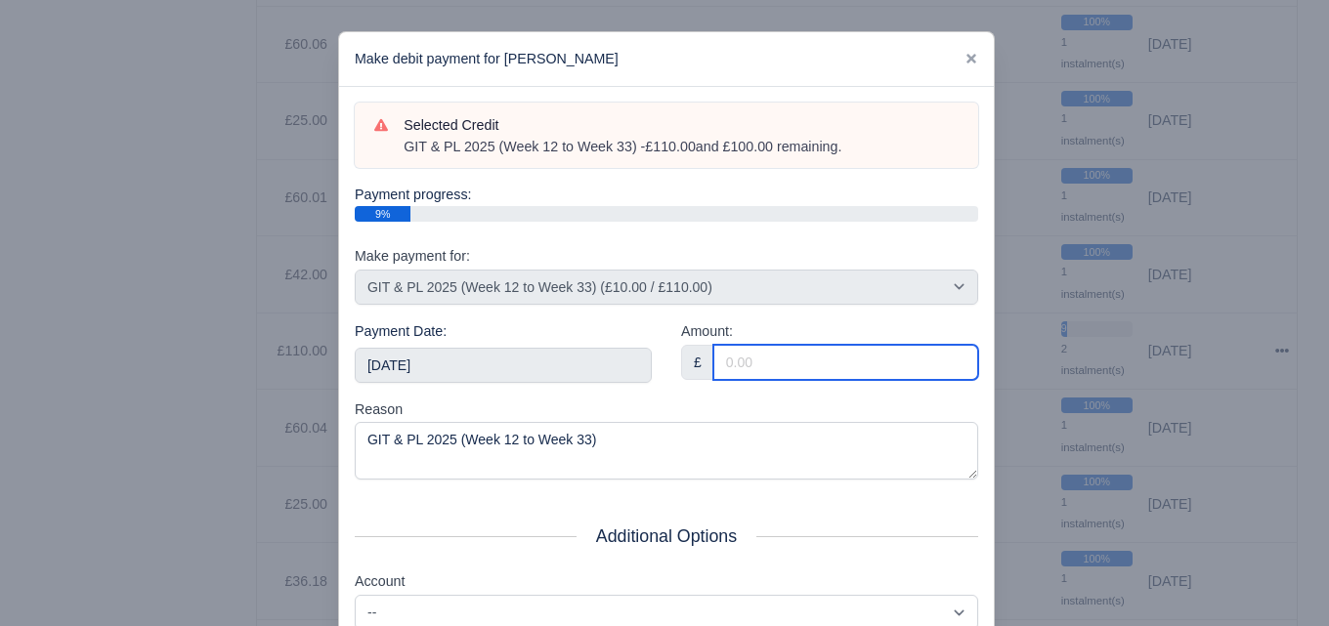
click at [764, 365] on input "Amount:" at bounding box center [845, 362] width 265 height 35
paste input "5"
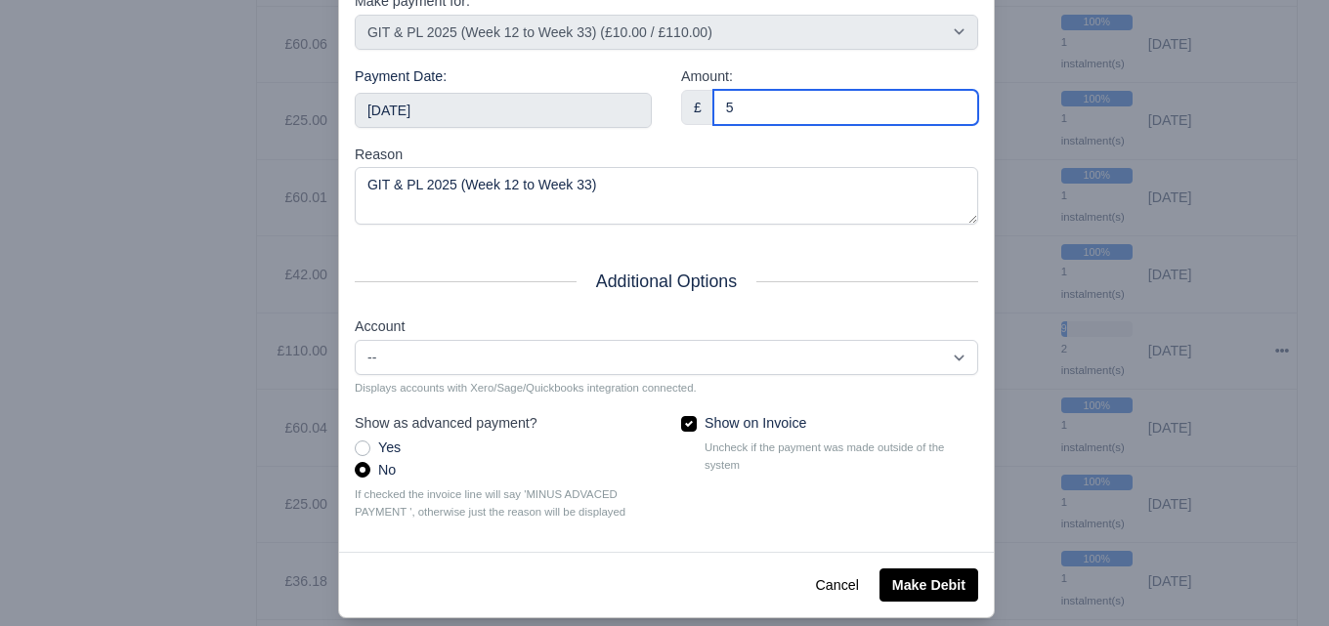
scroll to position [280, 0]
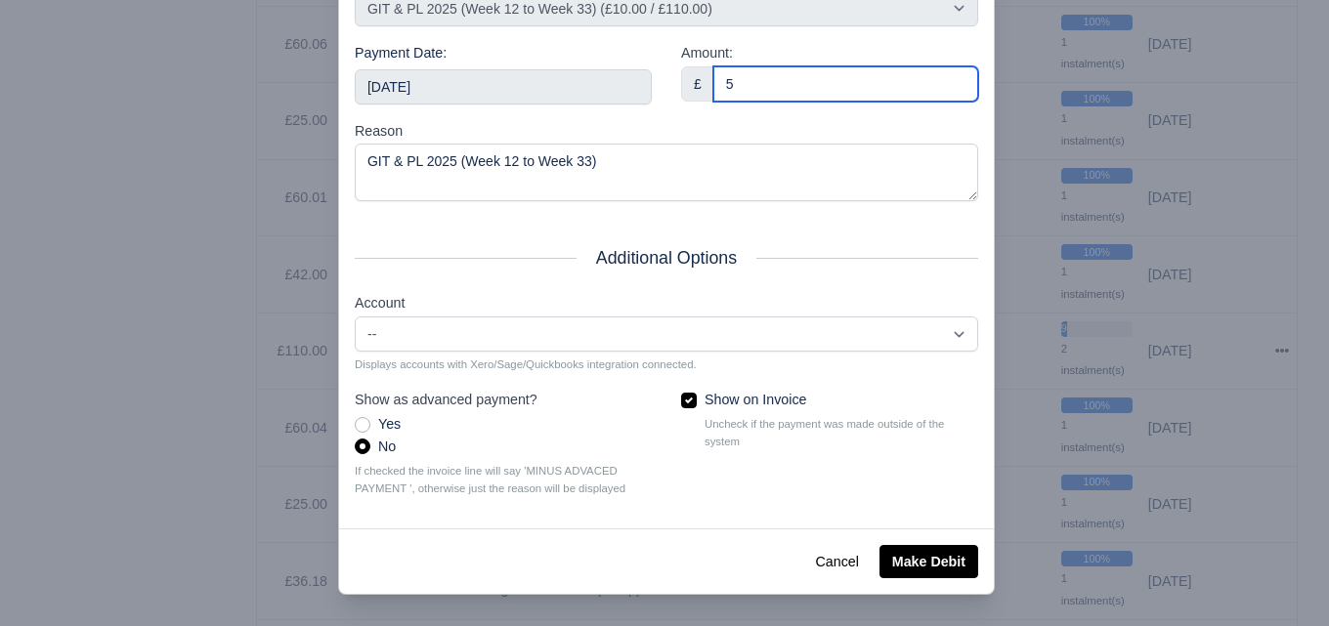
type input "5"
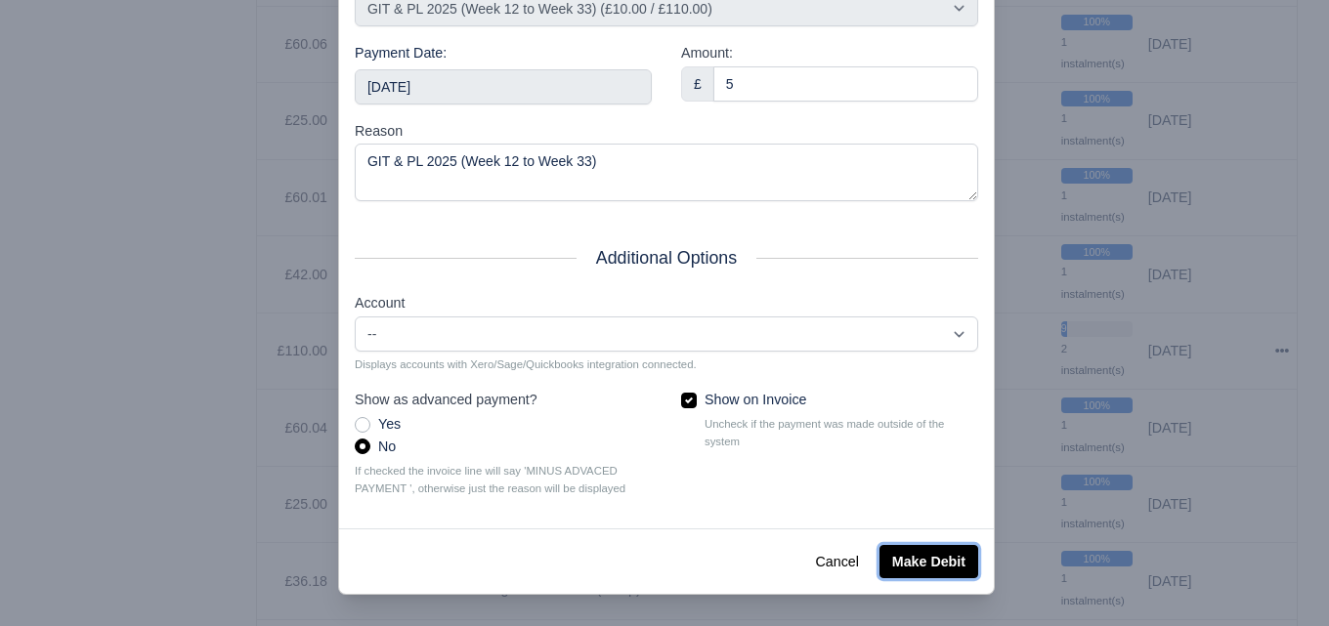
click at [925, 554] on button "Make Debit" at bounding box center [928, 561] width 99 height 33
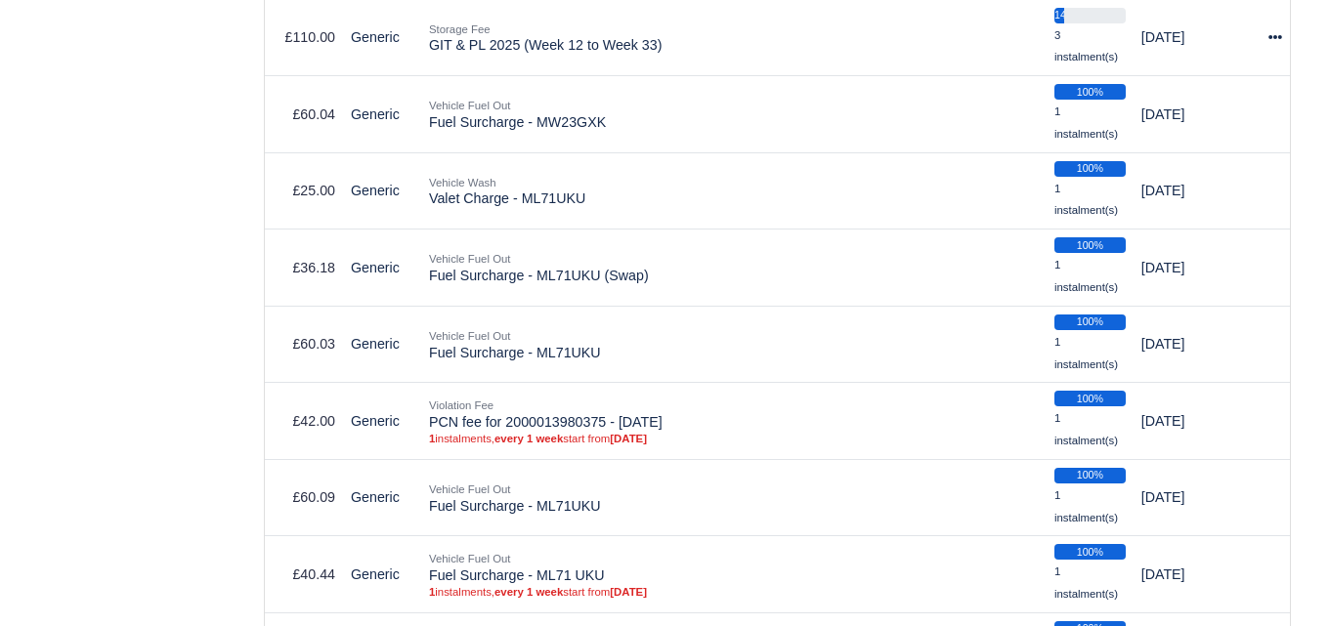
scroll to position [3747, 0]
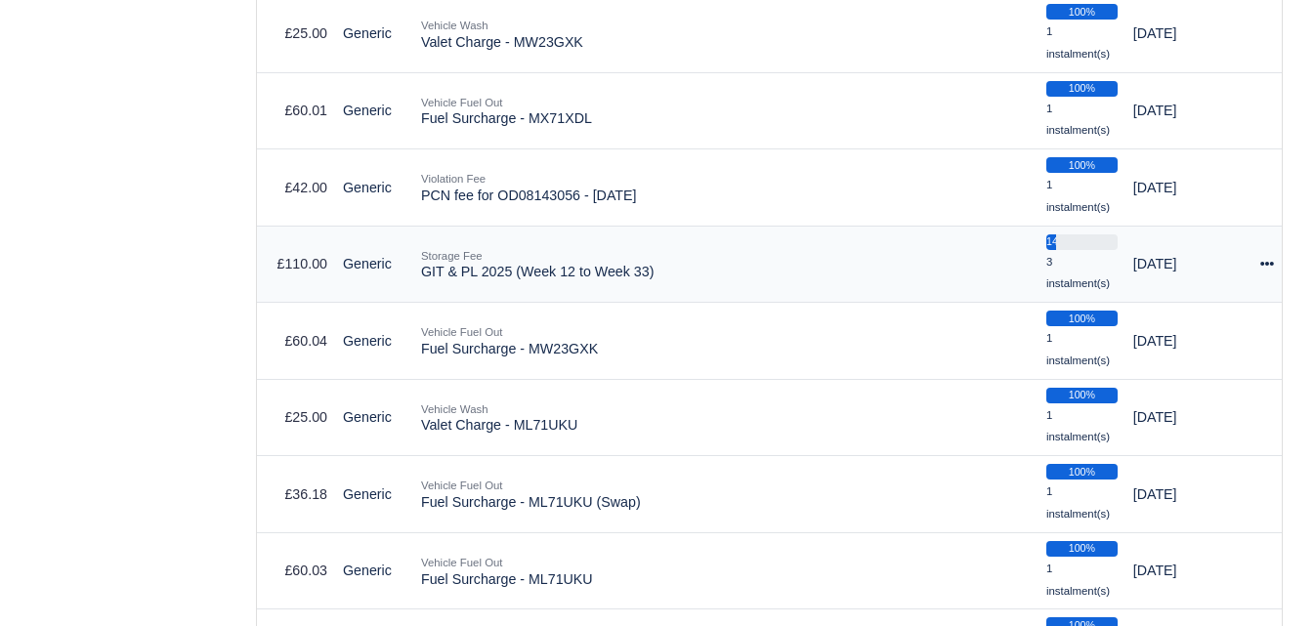
click at [1271, 266] on icon at bounding box center [1267, 264] width 14 height 4
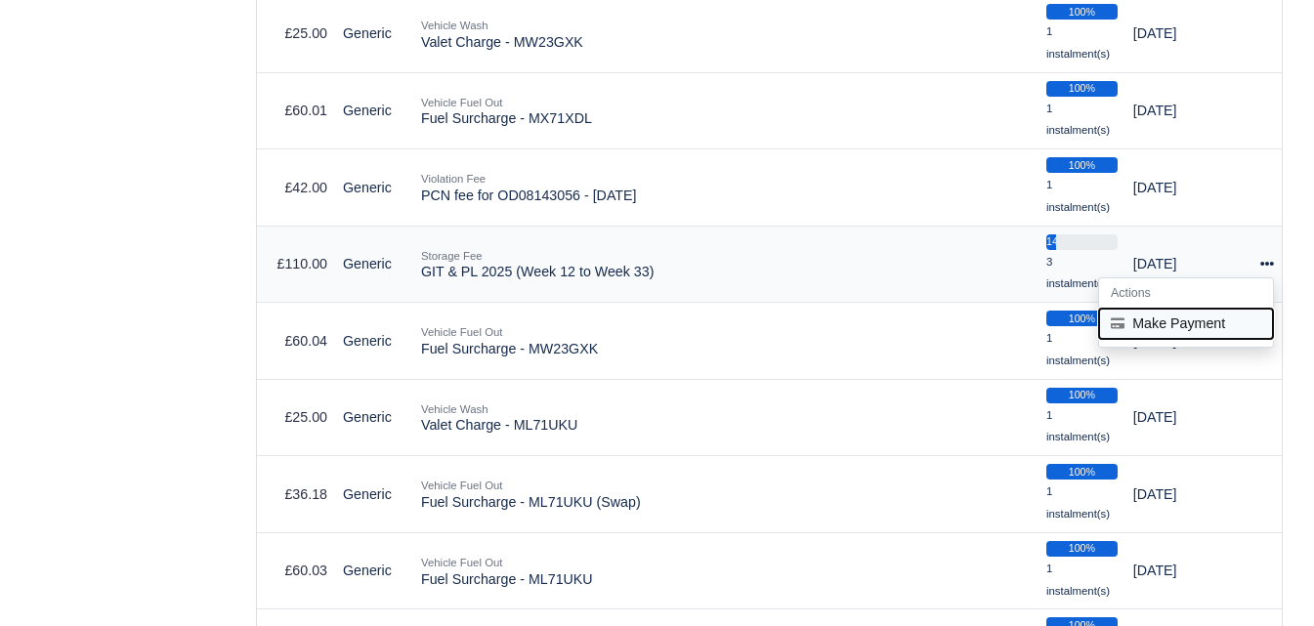
click at [1227, 325] on button "Make Payment" at bounding box center [1186, 324] width 174 height 30
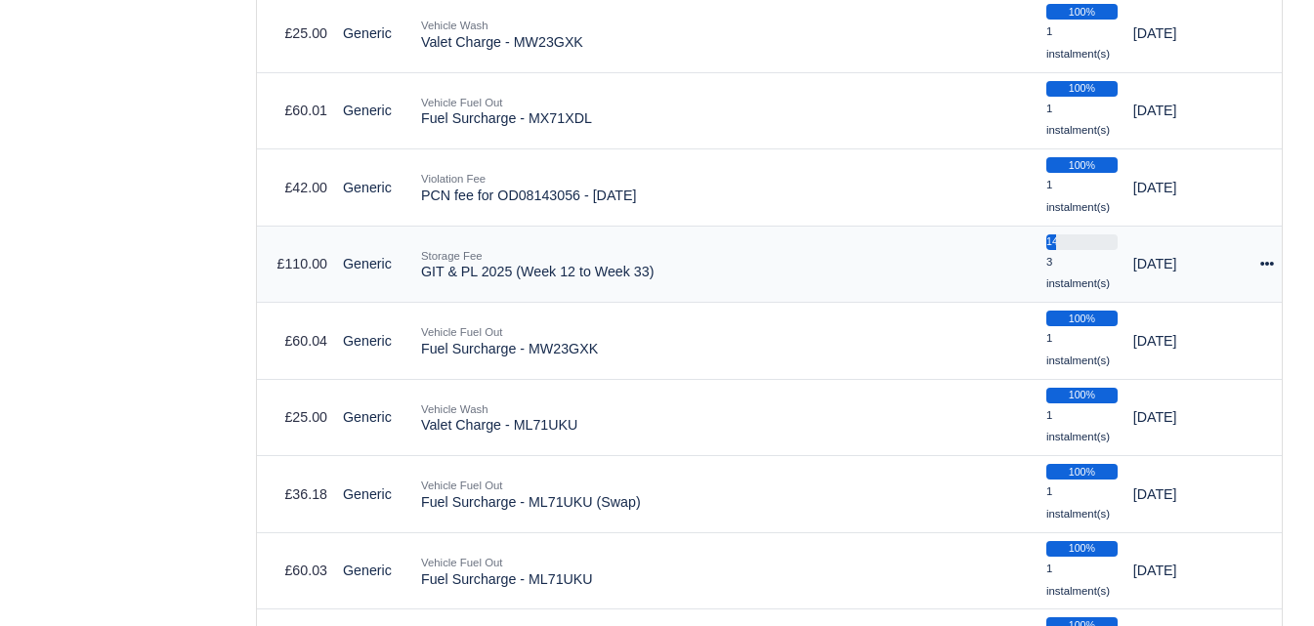
select select "6604"
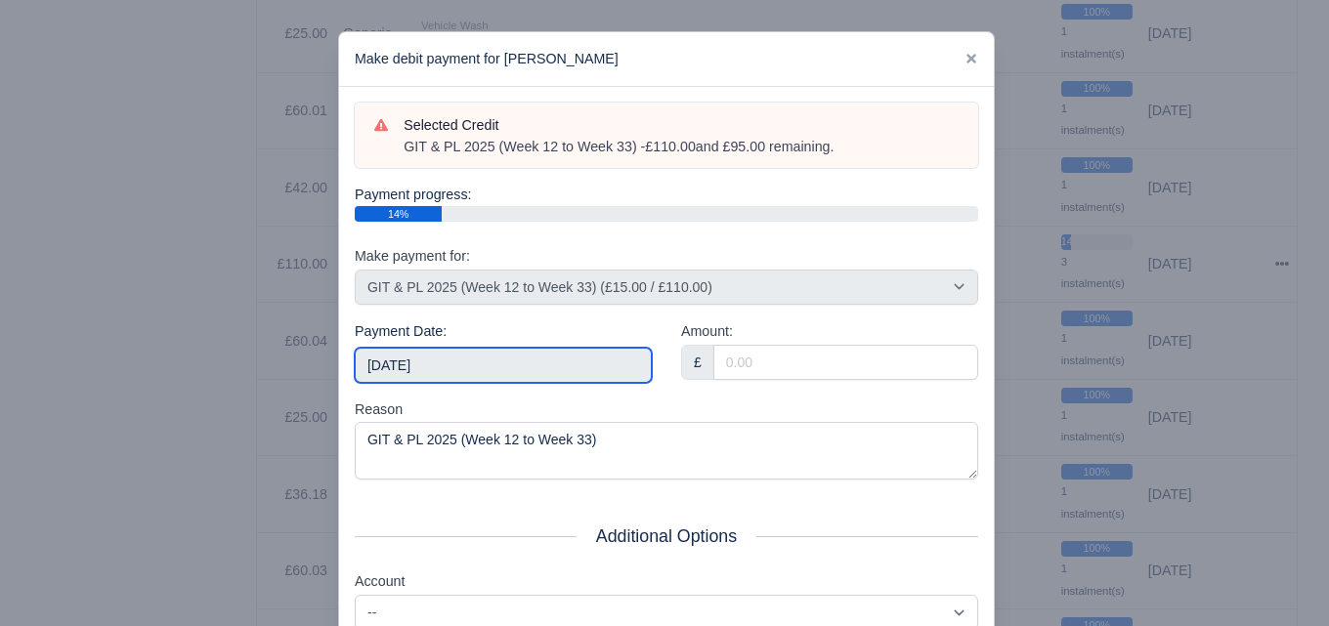
click at [533, 361] on input "[DATE]" at bounding box center [503, 365] width 297 height 35
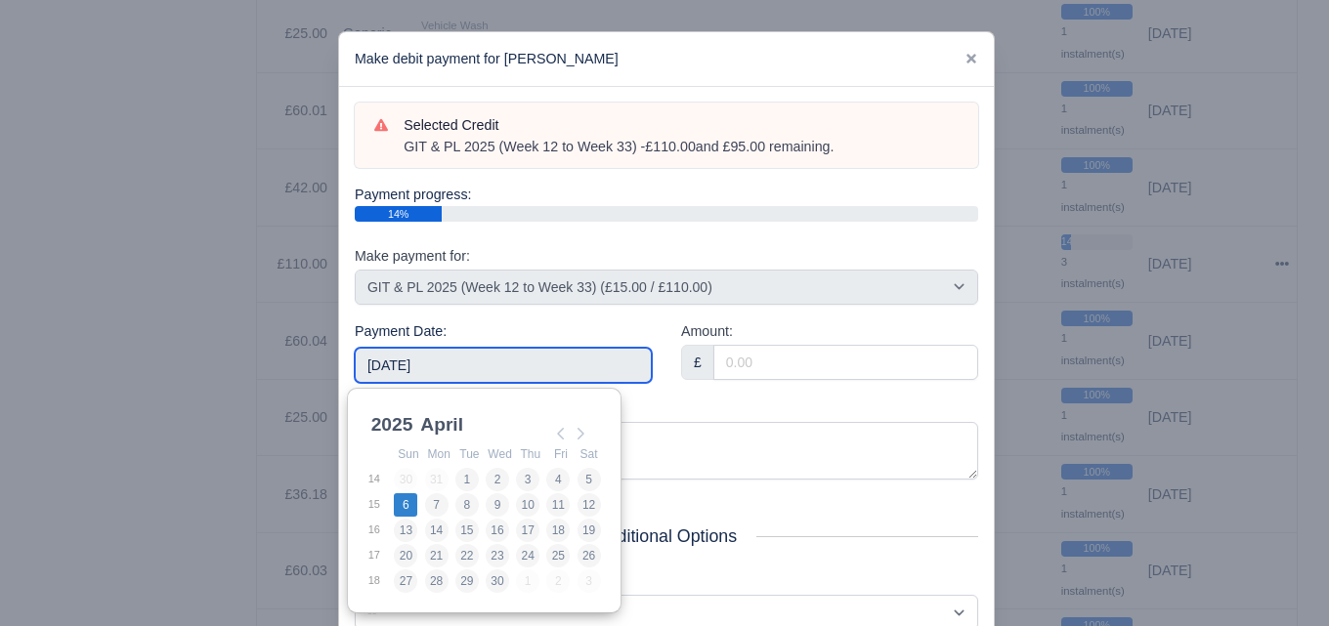
type input "2025-04-06"
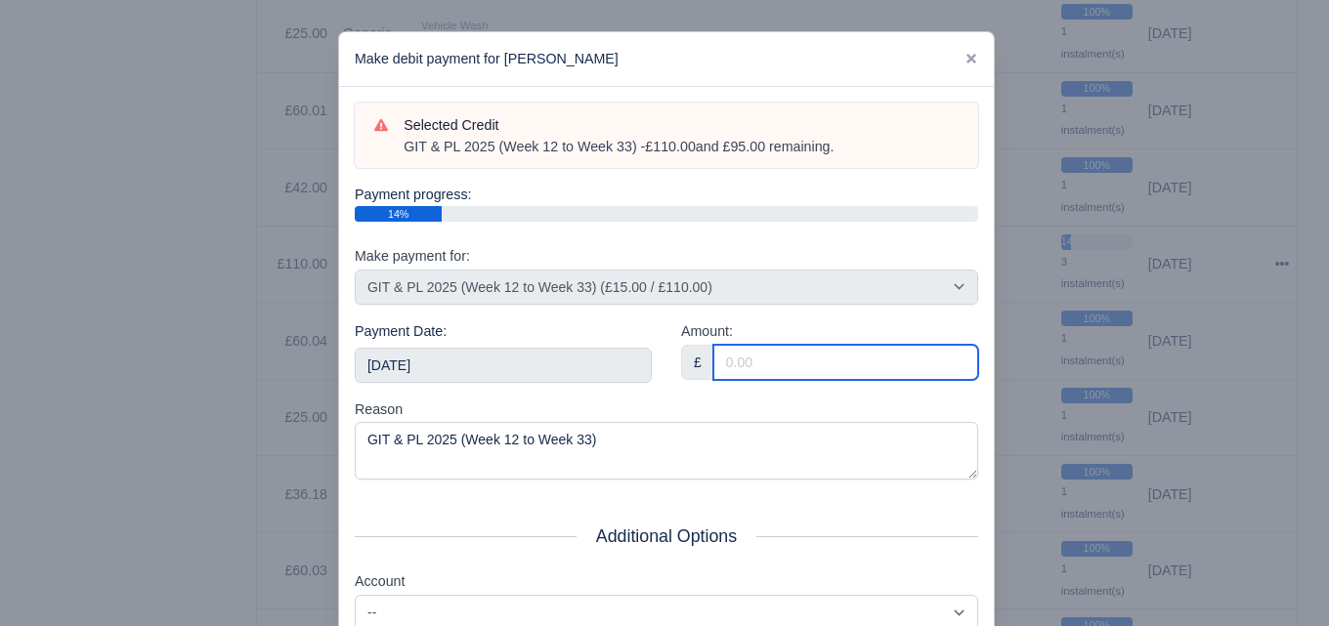
click at [793, 360] on input "Amount:" at bounding box center [845, 362] width 265 height 35
paste input "5"
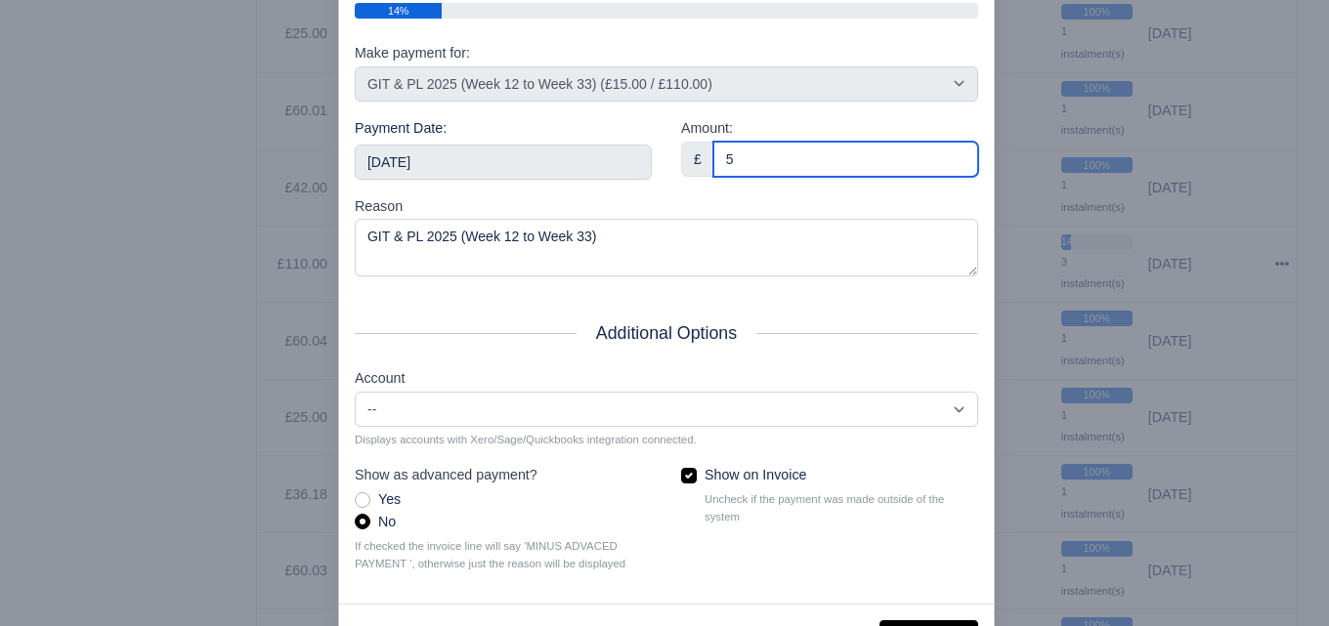
scroll to position [280, 0]
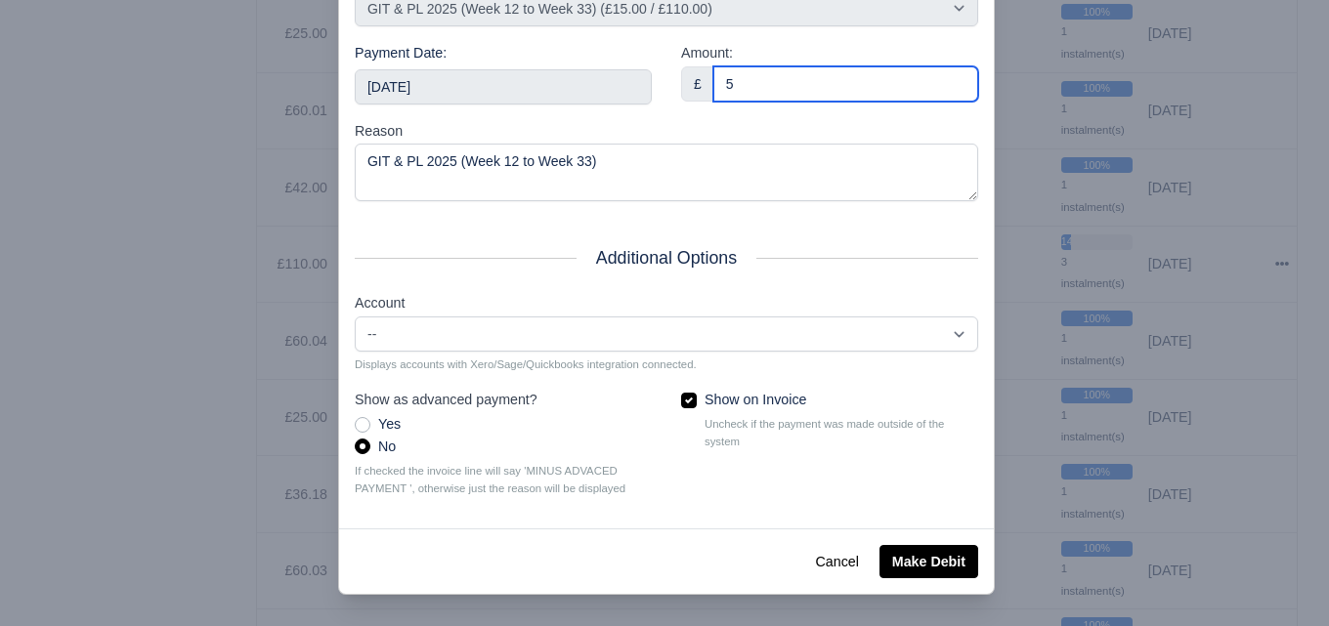
type input "5"
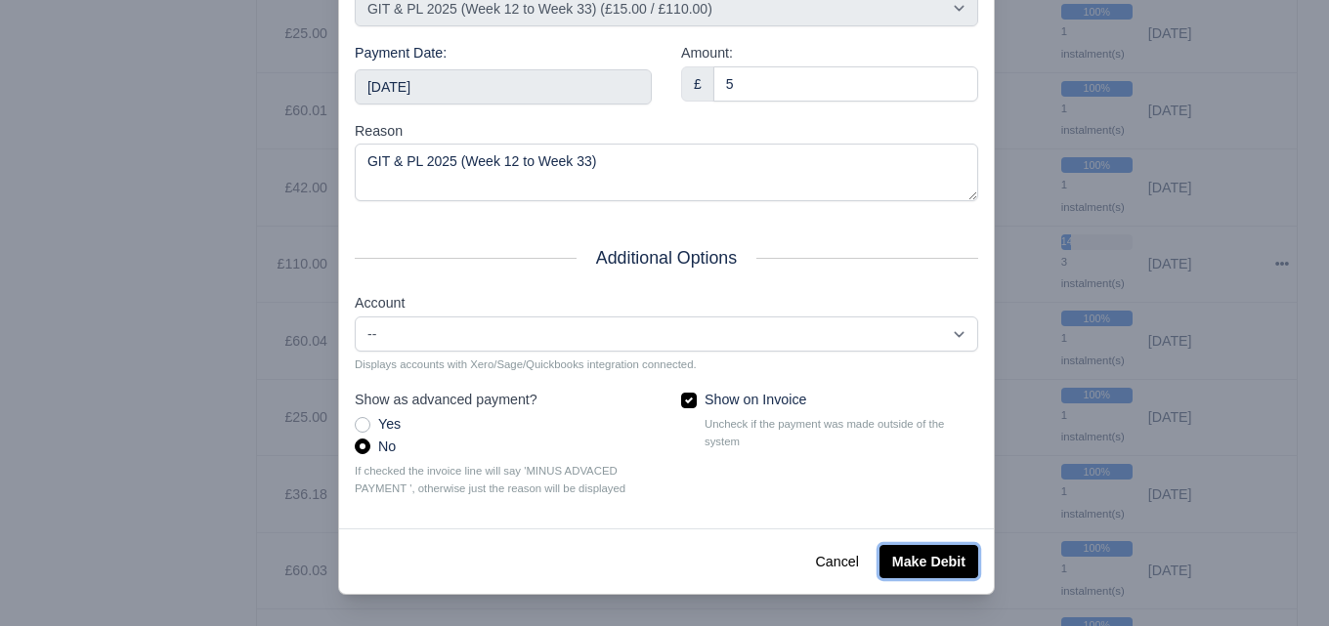
click at [927, 549] on button "Make Debit" at bounding box center [928, 561] width 99 height 33
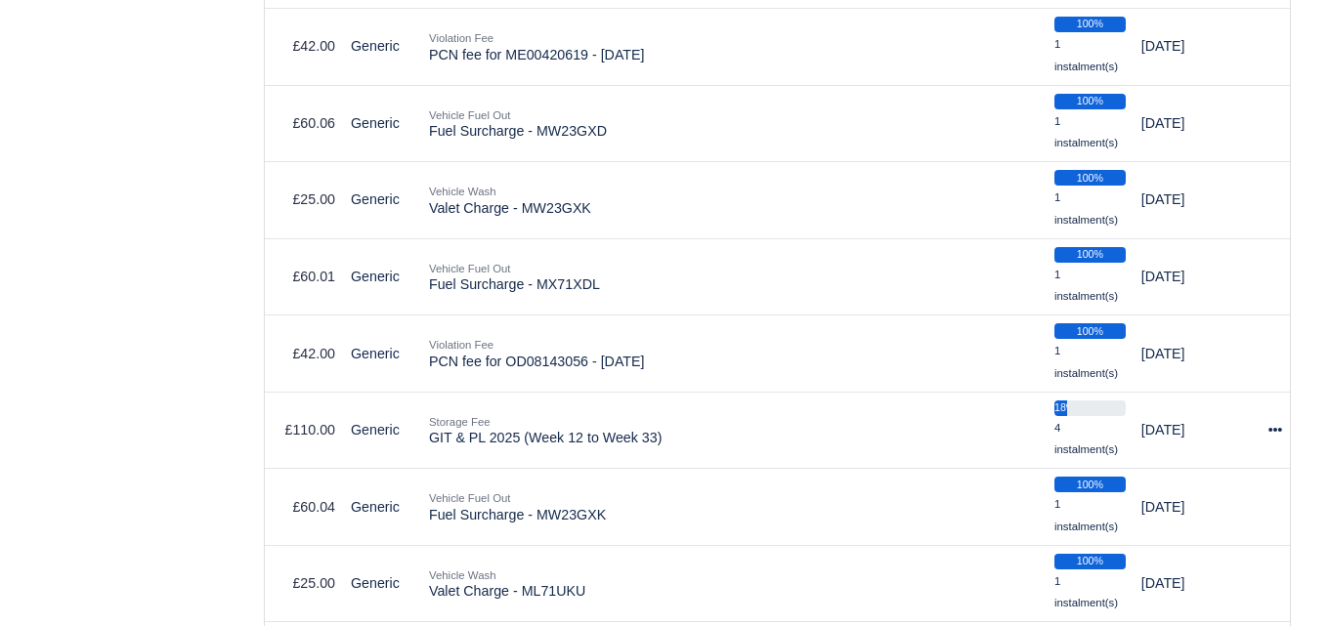
scroll to position [3901, 0]
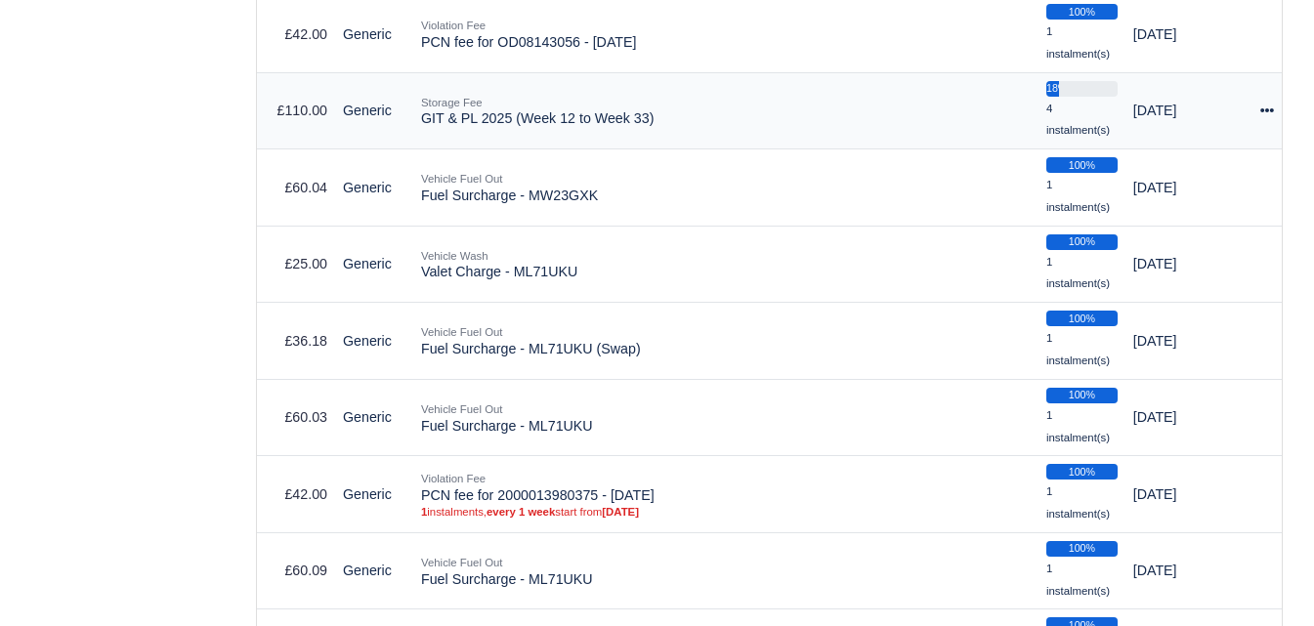
click at [1270, 115] on icon at bounding box center [1267, 111] width 14 height 14
click at [1153, 172] on button "Make Payment" at bounding box center [1186, 170] width 174 height 30
select select "6604"
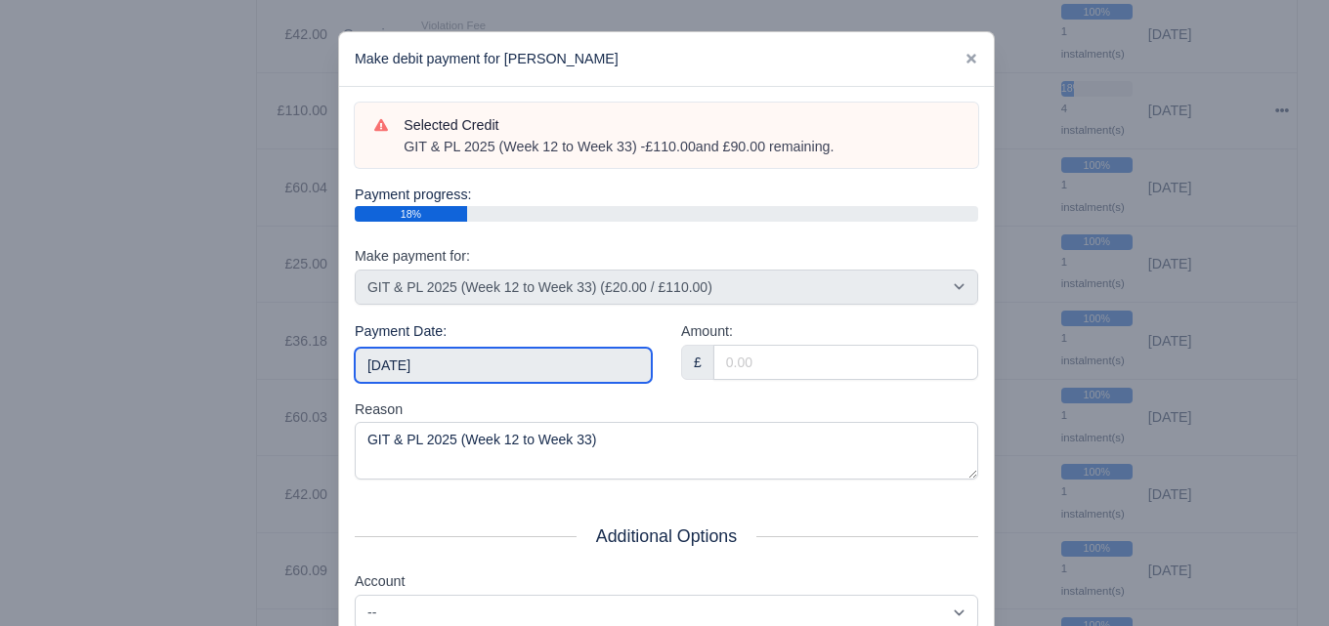
click at [430, 366] on input "2025-09-06" at bounding box center [503, 365] width 297 height 35
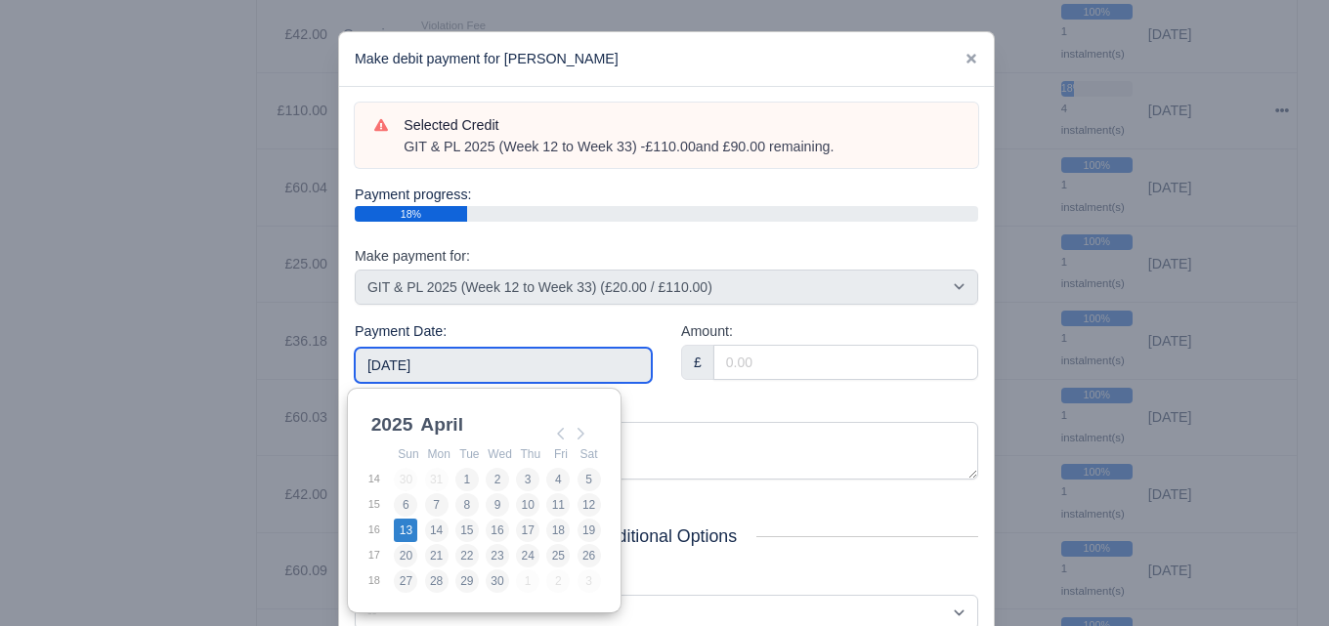
type input "2025-04-13"
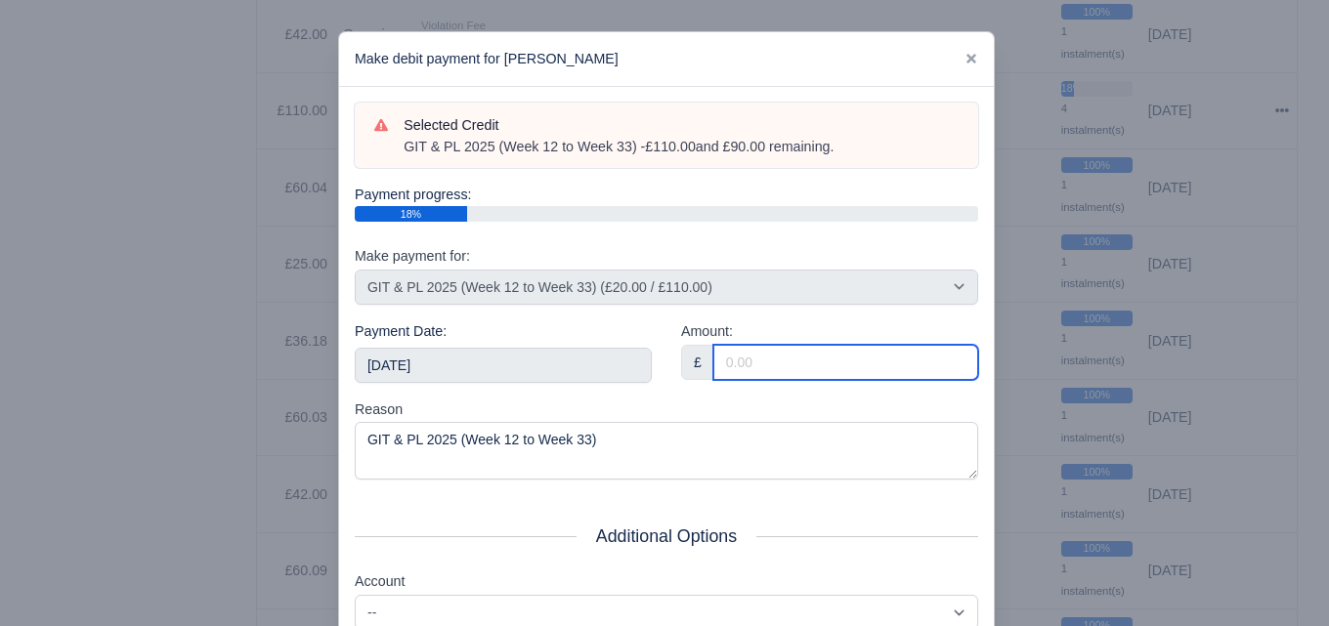
click at [834, 370] on input "Amount:" at bounding box center [845, 362] width 265 height 35
paste input "5"
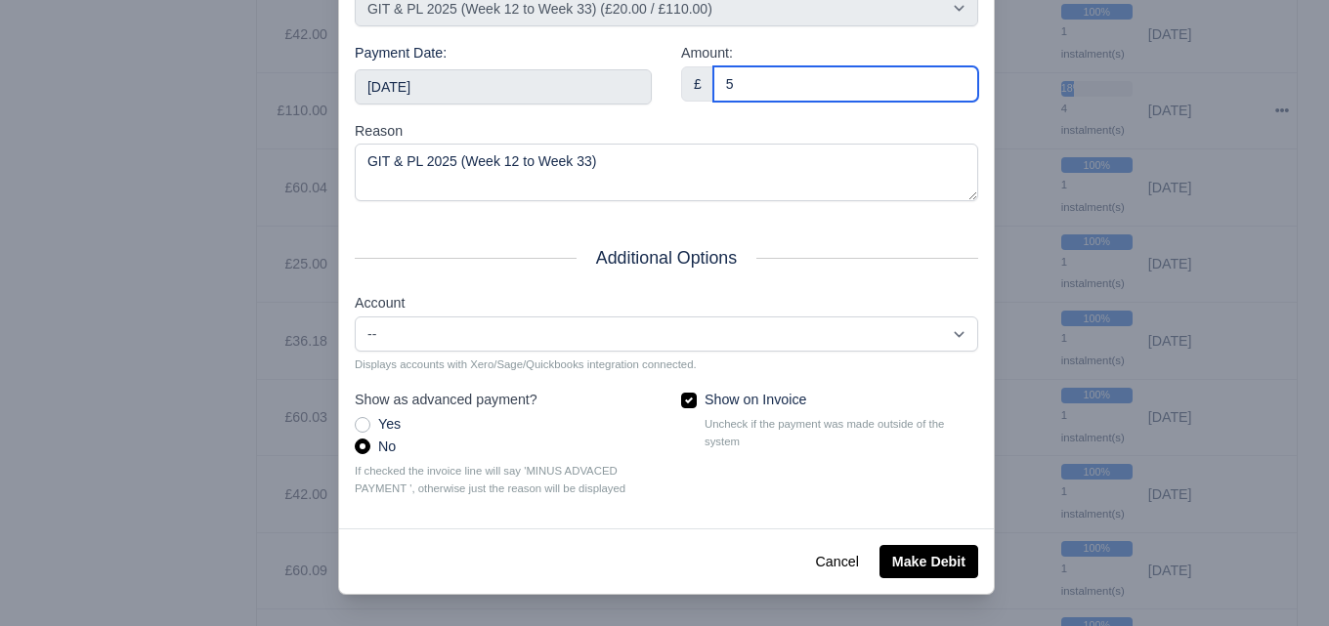
type input "5"
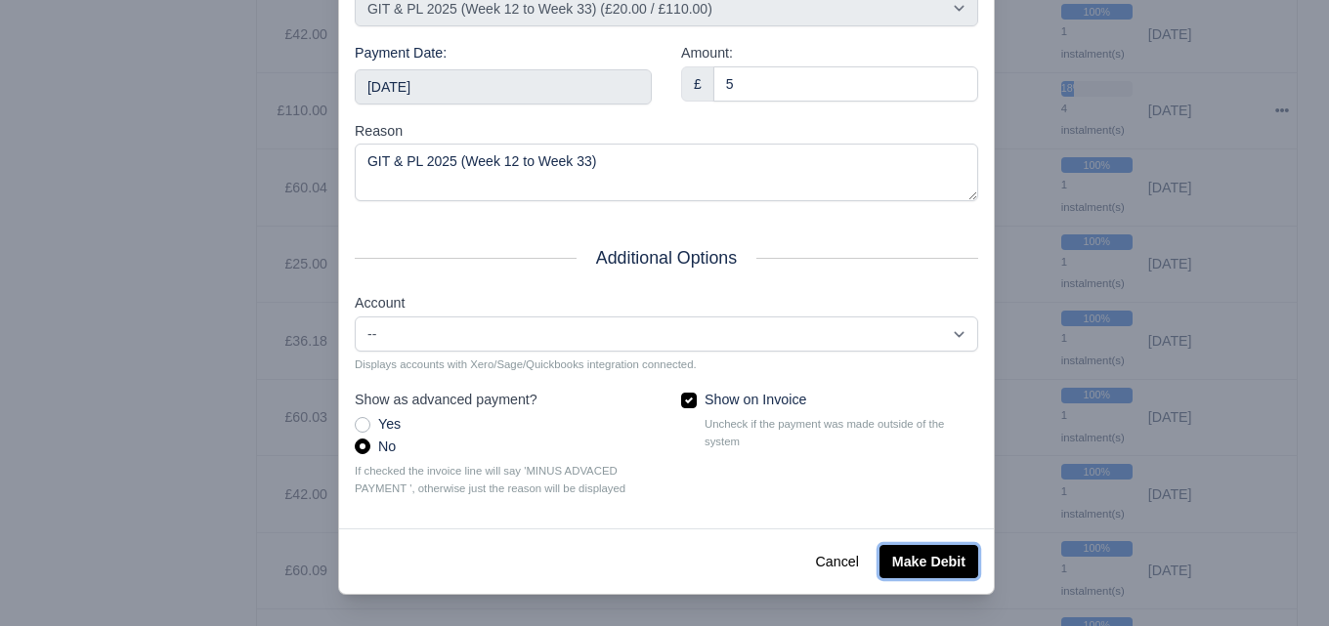
click at [889, 560] on button "Make Debit" at bounding box center [928, 561] width 99 height 33
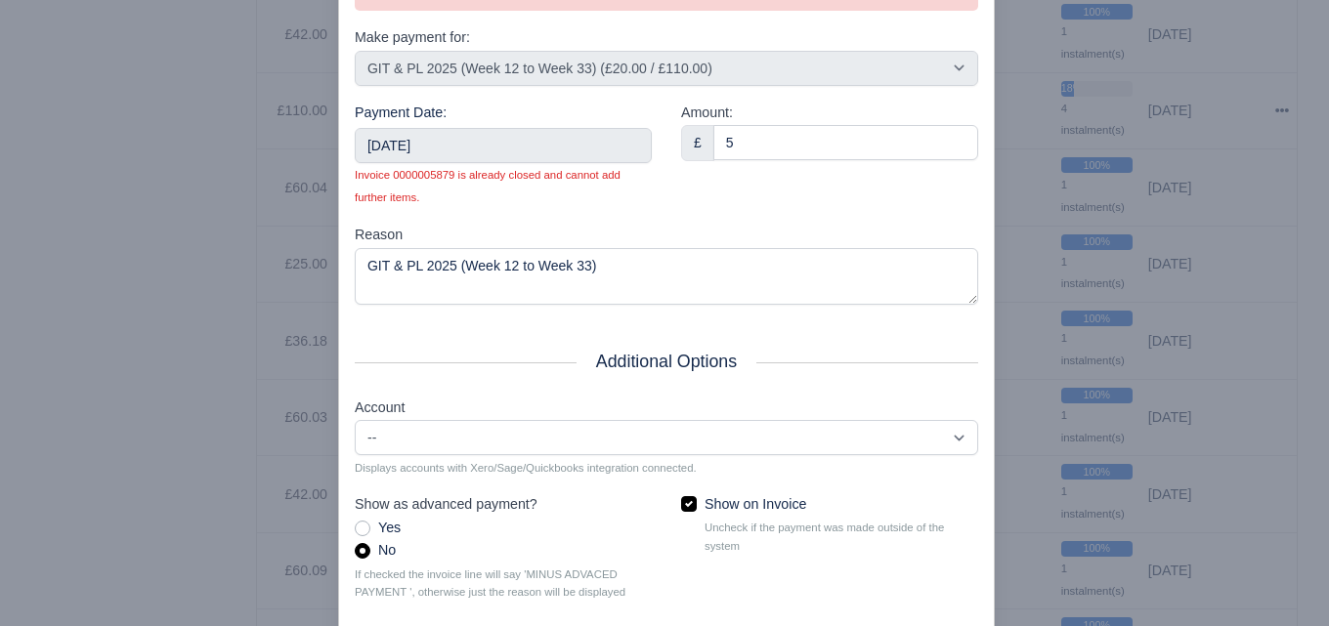
scroll to position [333, 0]
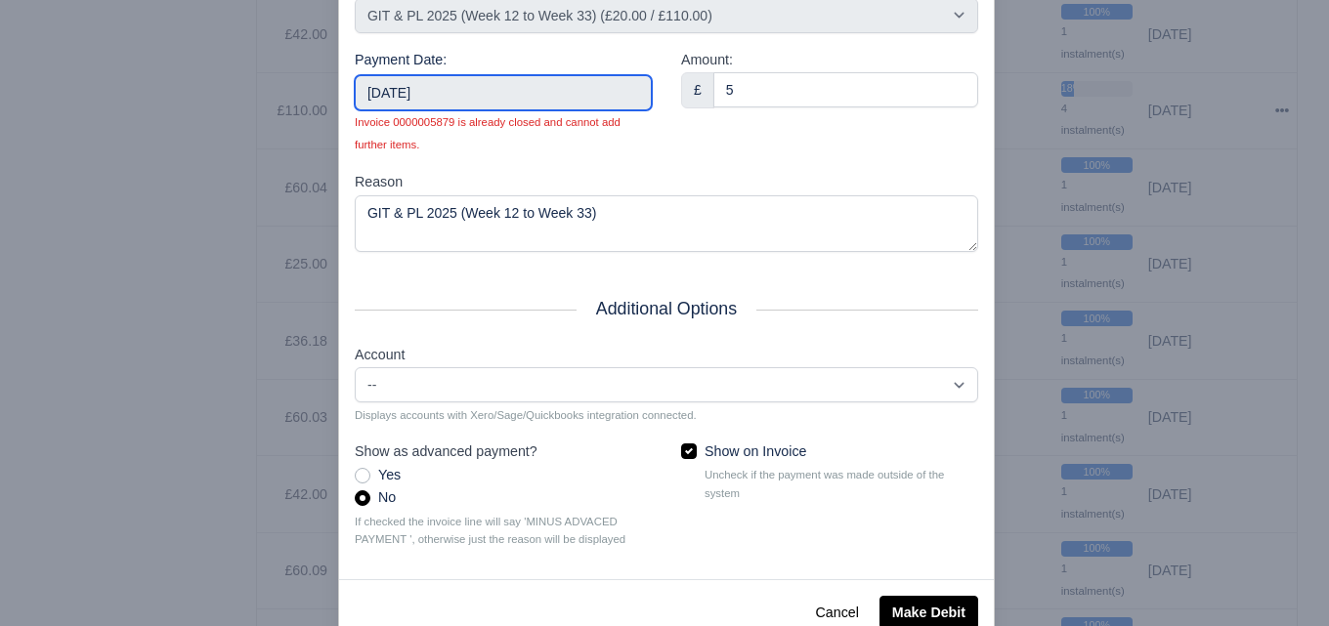
click at [501, 80] on input "2025-04-13" at bounding box center [503, 92] width 297 height 35
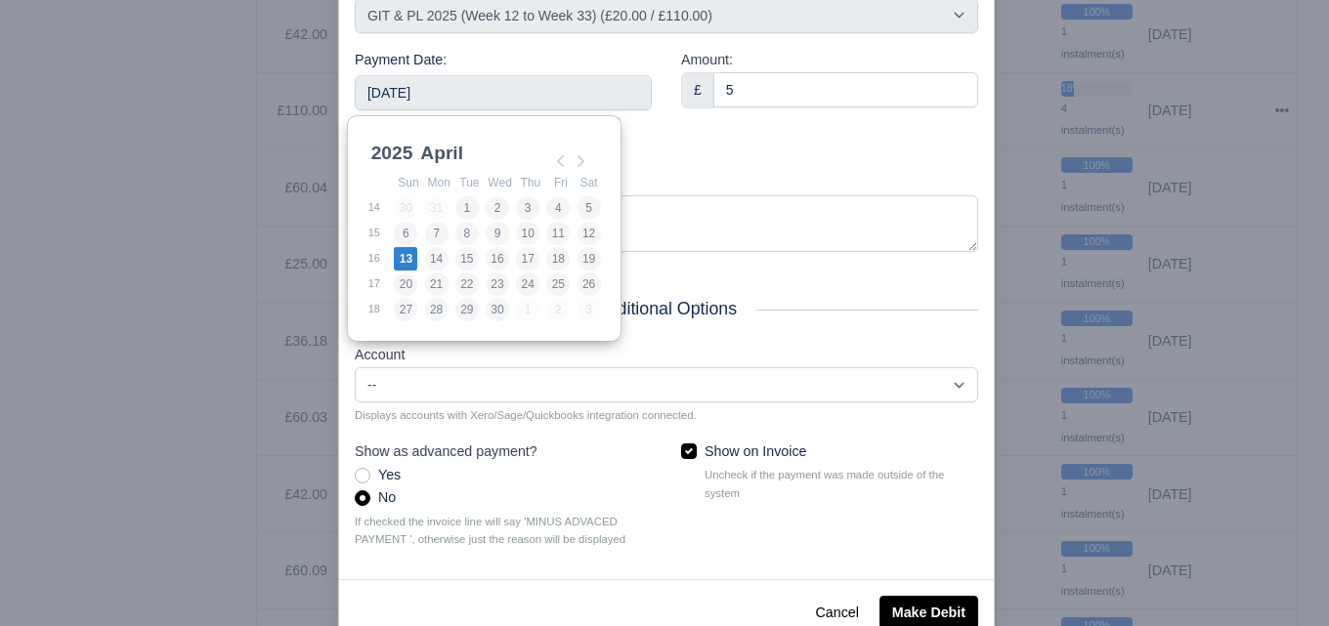
click at [825, 144] on div "Amount: £ 5" at bounding box center [829, 110] width 326 height 122
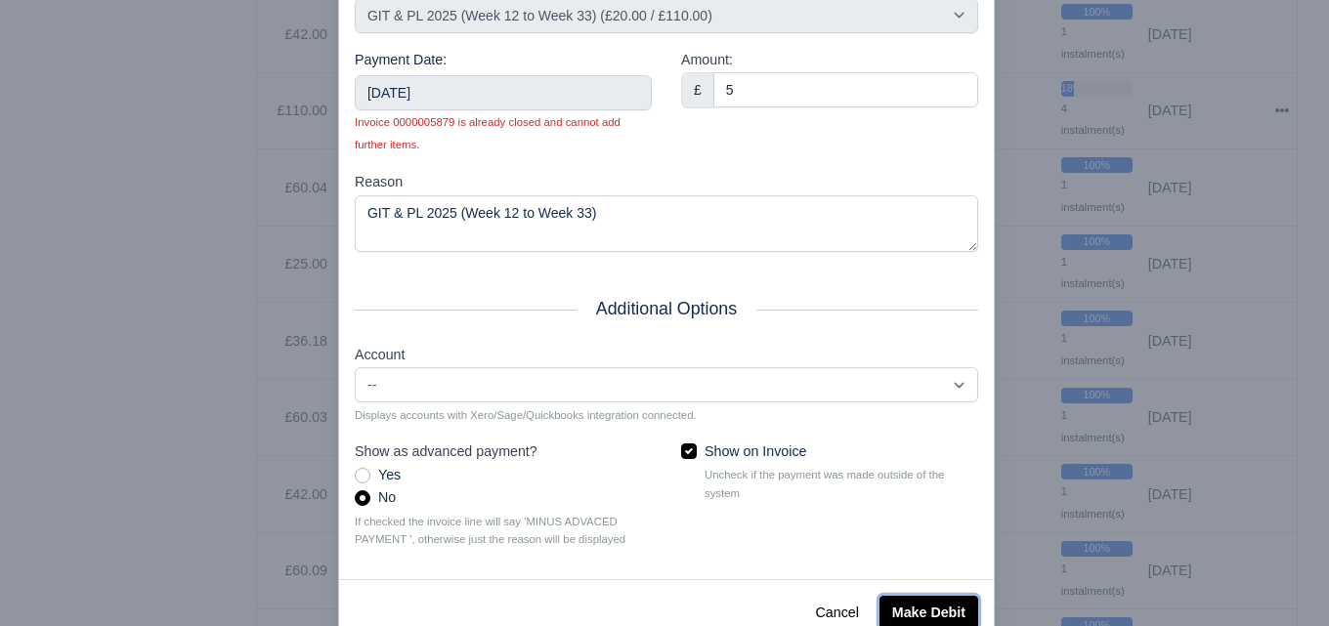
click at [902, 616] on button "Make Debit" at bounding box center [928, 612] width 99 height 33
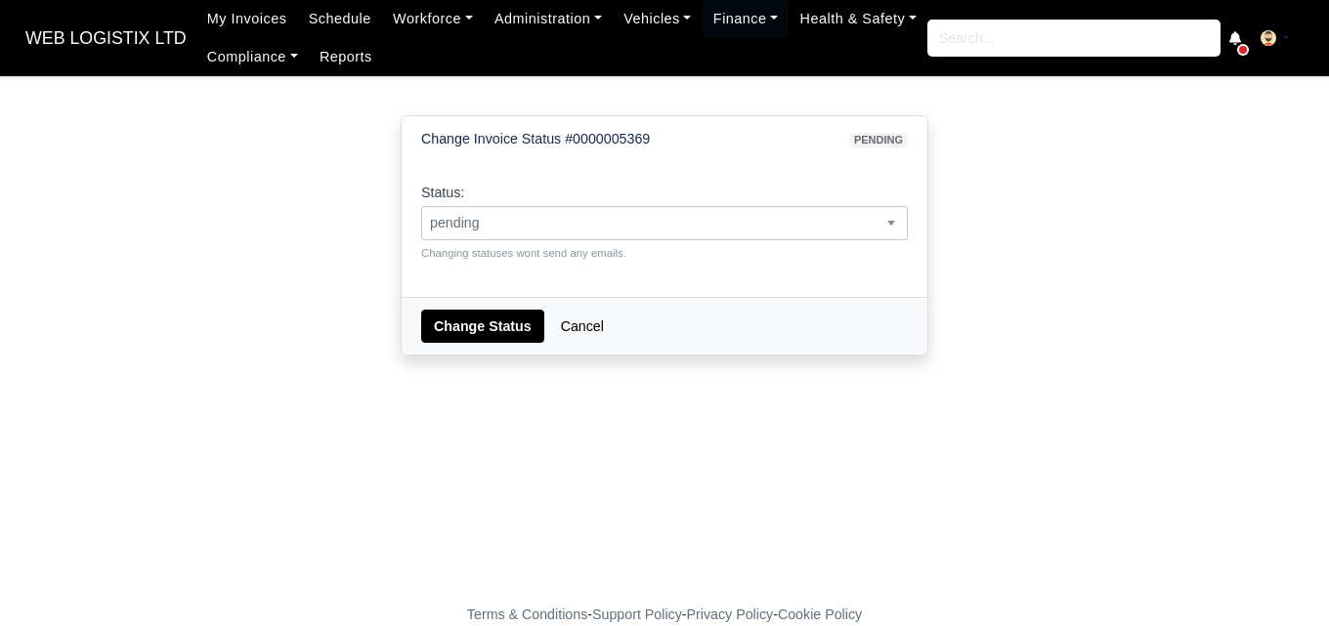
click at [549, 225] on span "pending" at bounding box center [664, 223] width 485 height 24
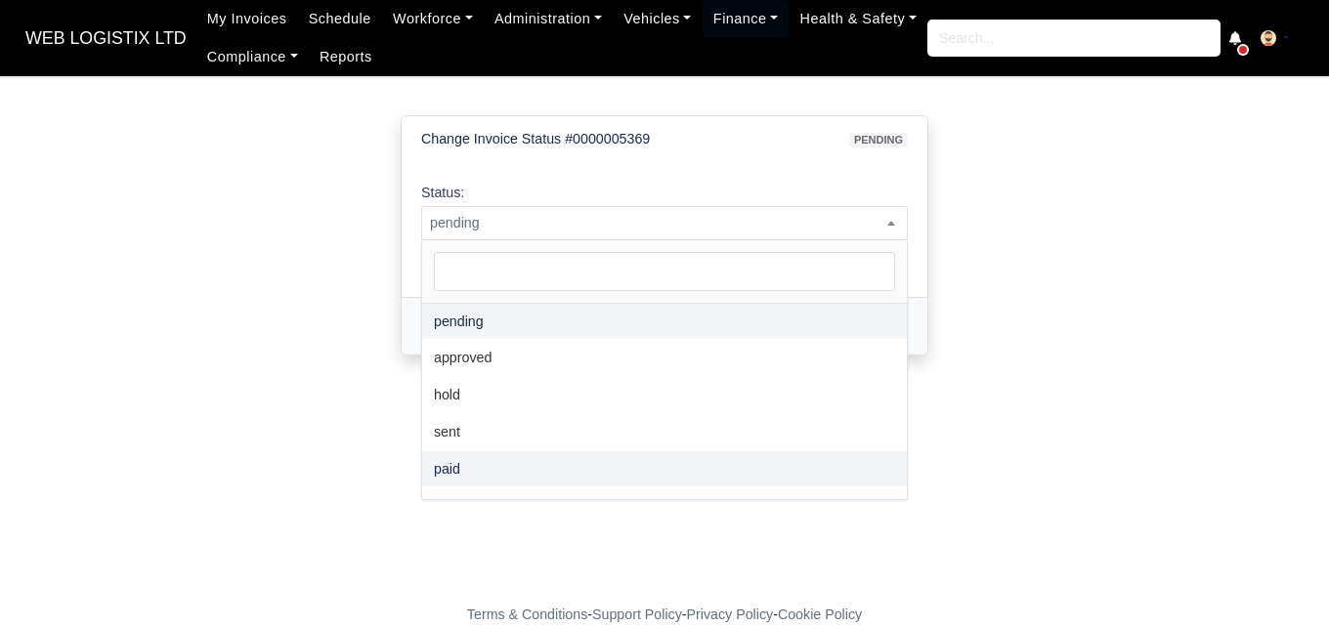
select select "paid"
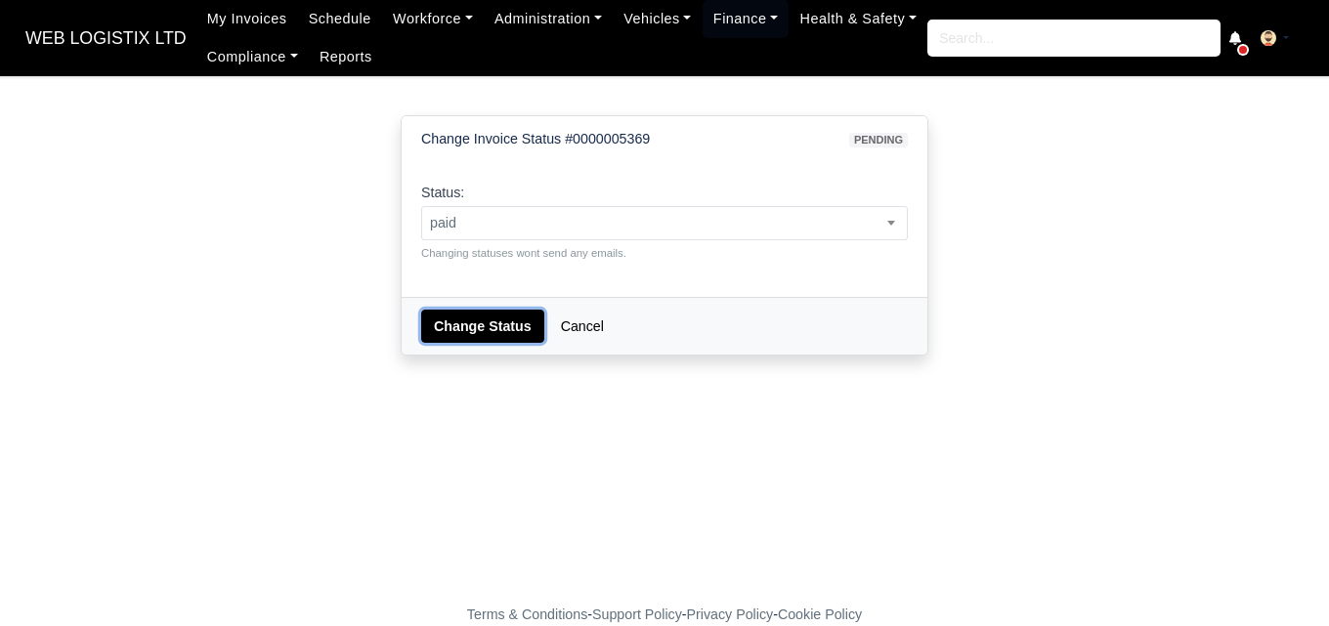
click at [497, 323] on button "Change Status" at bounding box center [482, 326] width 123 height 33
select select "paid"
click at [420, 205] on select "pending approved hold sent paid voided deducted disputed transferred" at bounding box center [420, 205] width 1 height 1
click at [450, 336] on button "Change Status" at bounding box center [482, 326] width 123 height 33
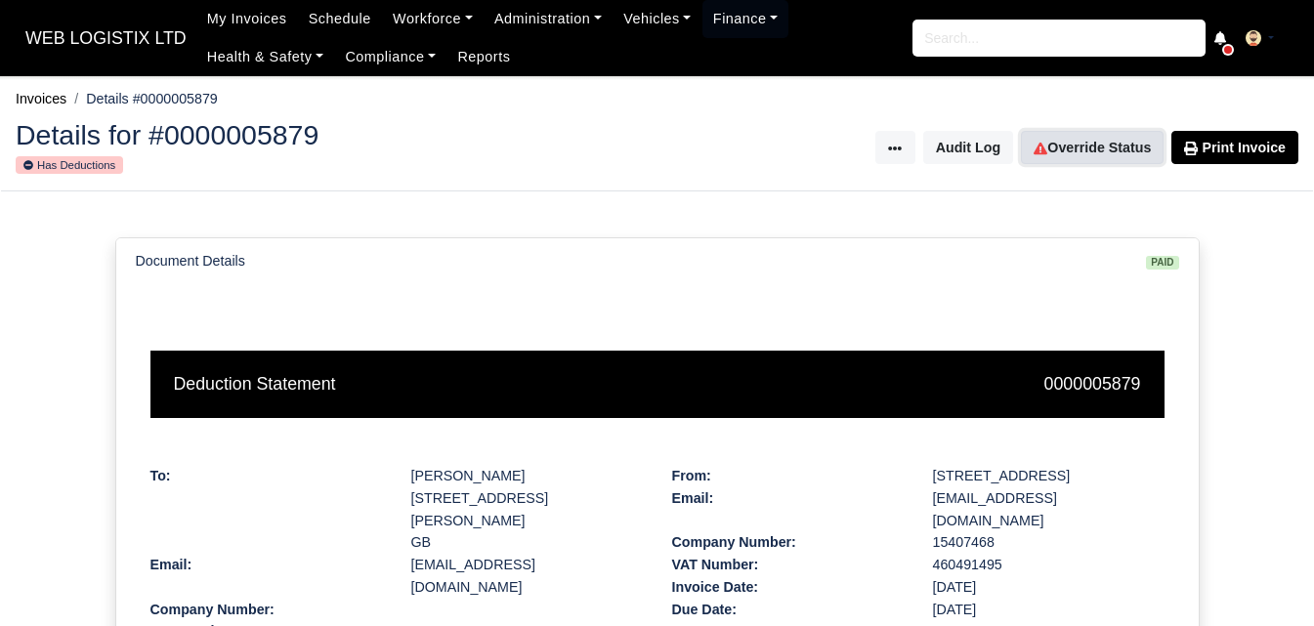
click at [1042, 148] on icon at bounding box center [1041, 148] width 14 height 13
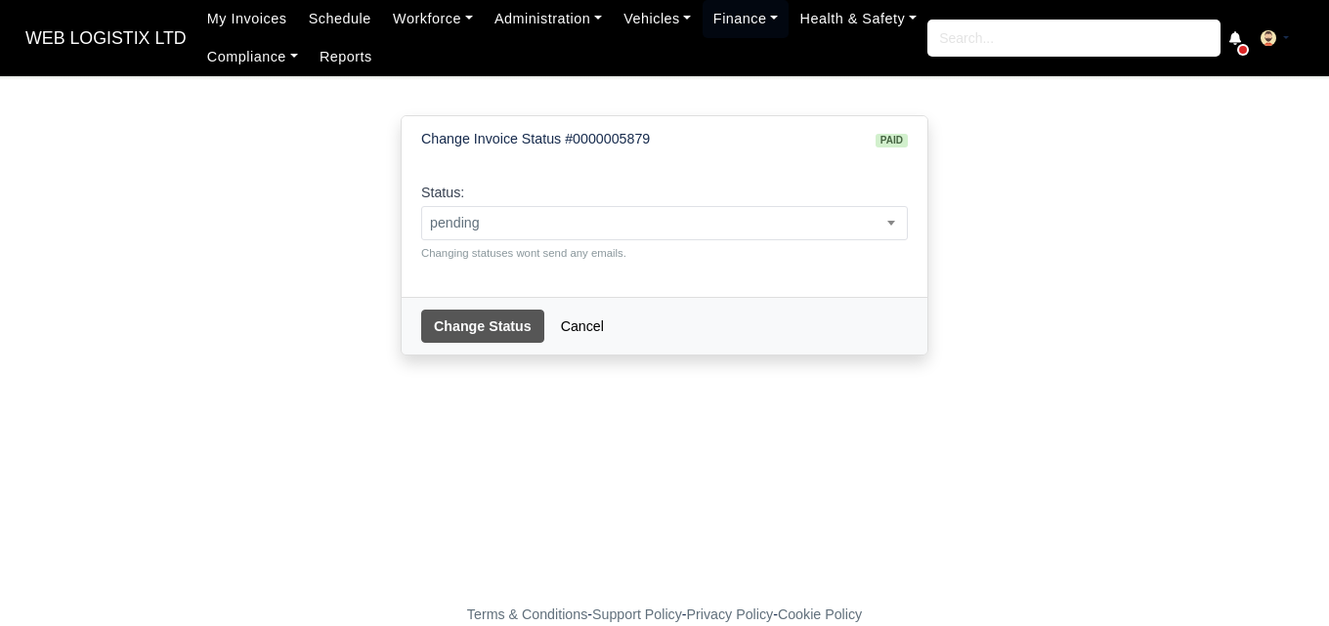
select select "pending"
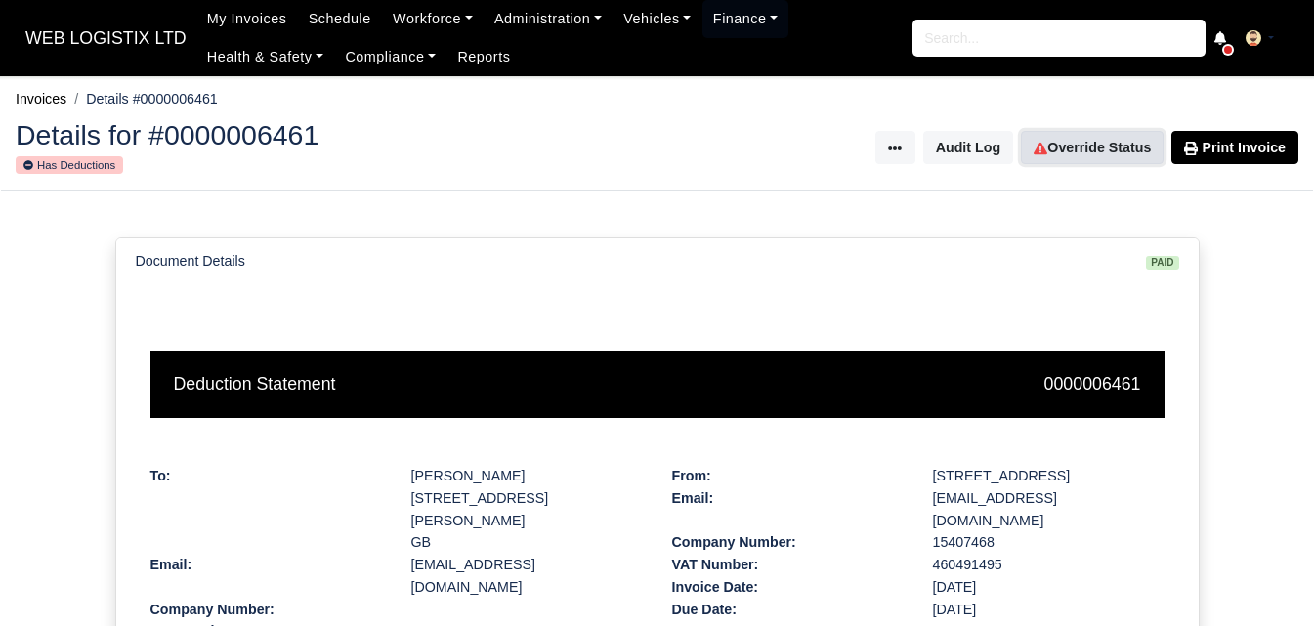
click at [1106, 144] on link "Override Status" at bounding box center [1092, 147] width 143 height 33
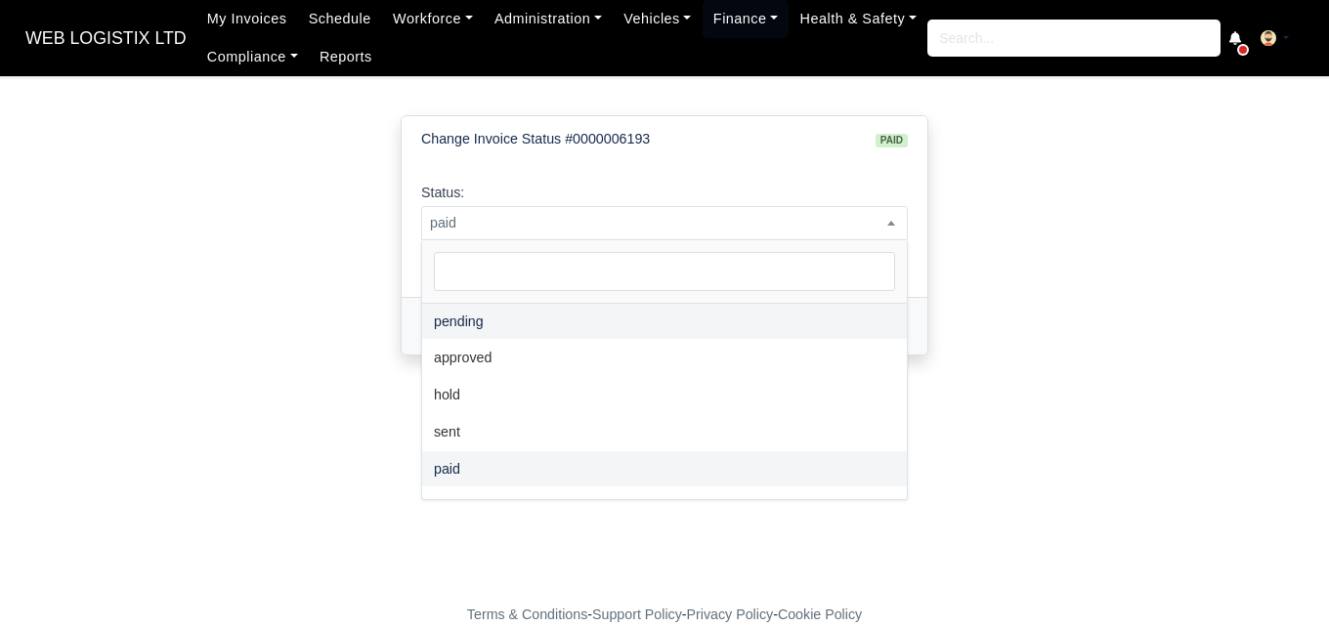
select select "pending"
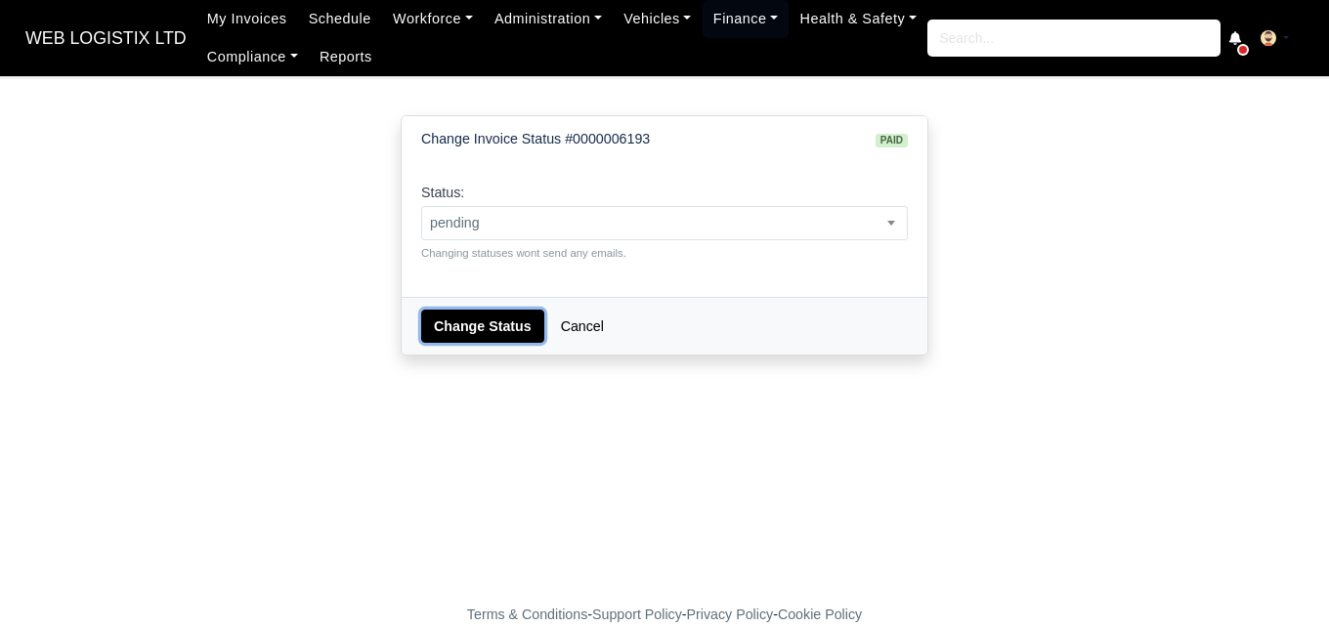
click at [479, 338] on button "Change Status" at bounding box center [482, 326] width 123 height 33
click at [501, 212] on span "paid" at bounding box center [664, 223] width 485 height 24
select select "pending"
click at [467, 339] on button "Change Status" at bounding box center [482, 326] width 123 height 33
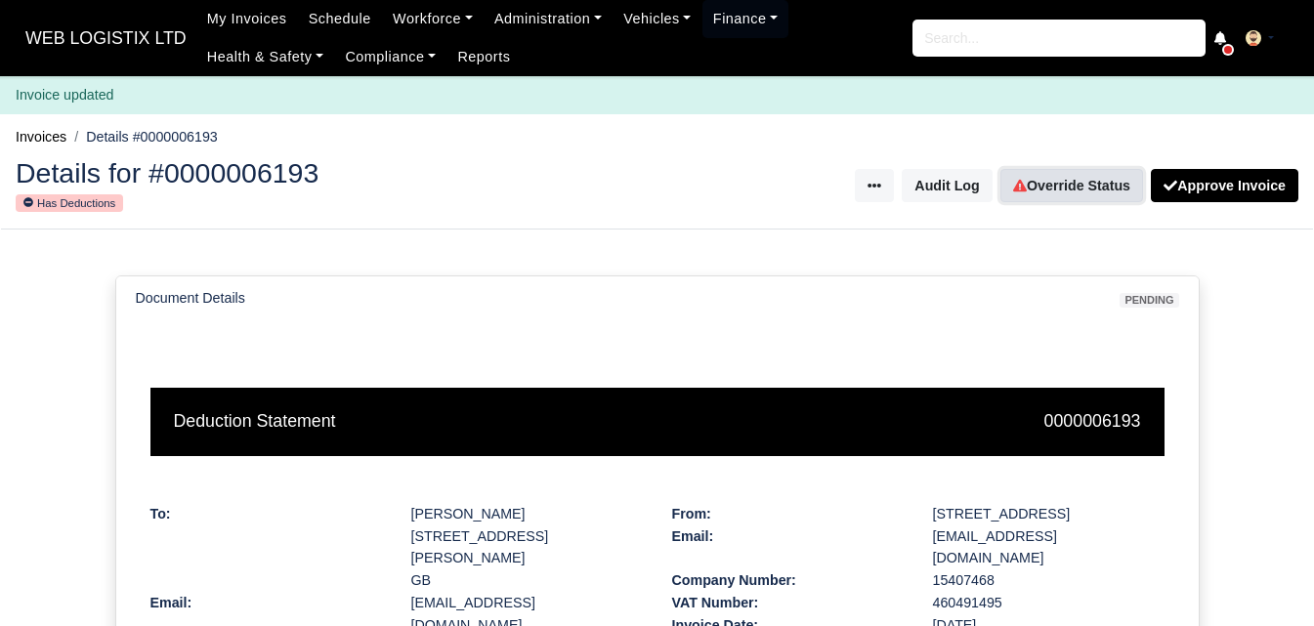
click at [1064, 193] on link "Override Status" at bounding box center [1071, 185] width 143 height 33
click at [1088, 170] on link "Override Status" at bounding box center [1071, 185] width 143 height 33
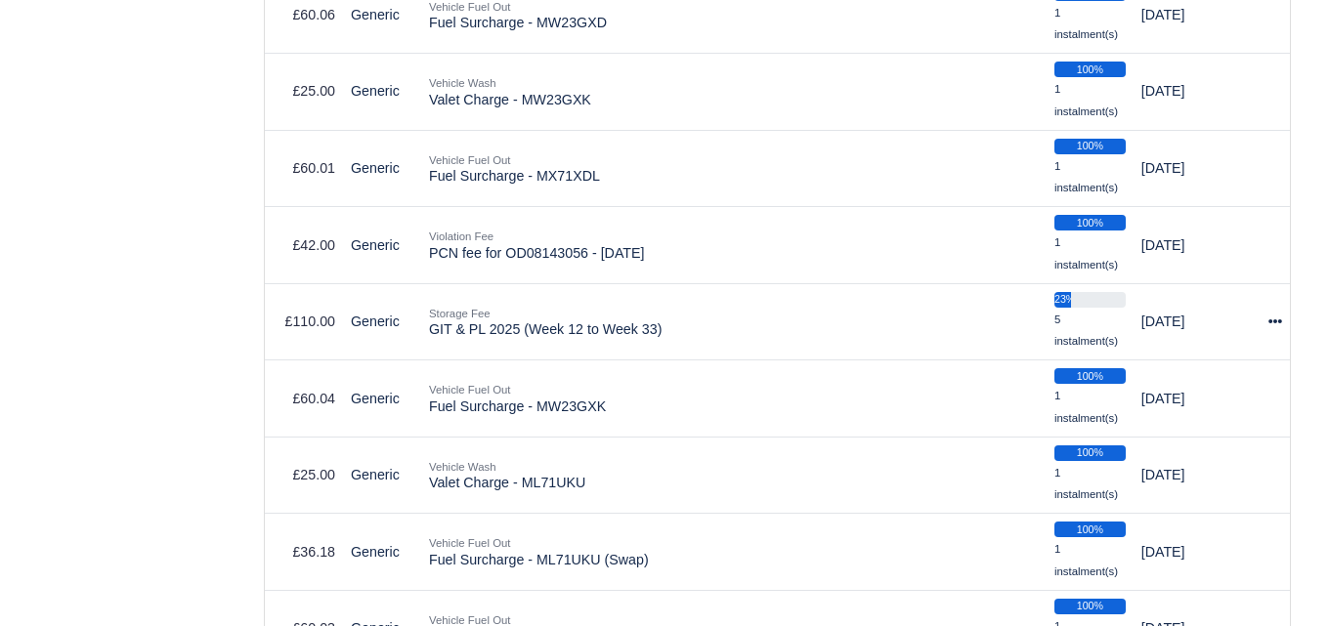
scroll to position [3872, 0]
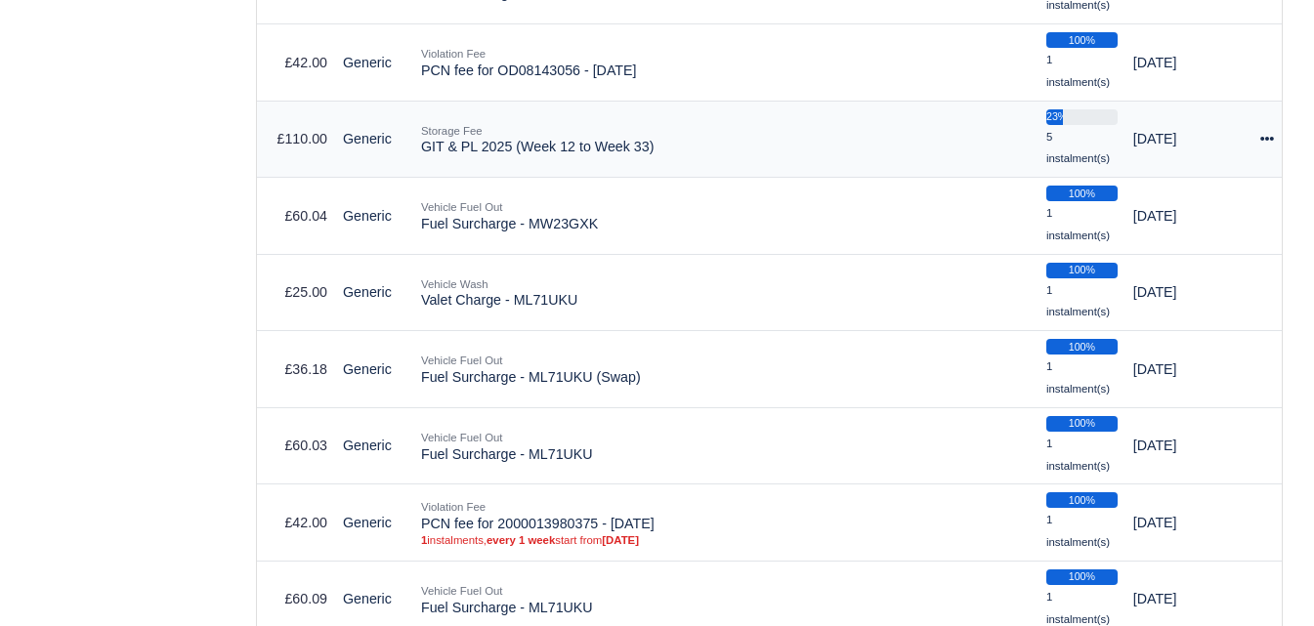
click at [1264, 138] on icon at bounding box center [1267, 139] width 14 height 14
click at [1222, 213] on button "Make Payment" at bounding box center [1186, 199] width 174 height 30
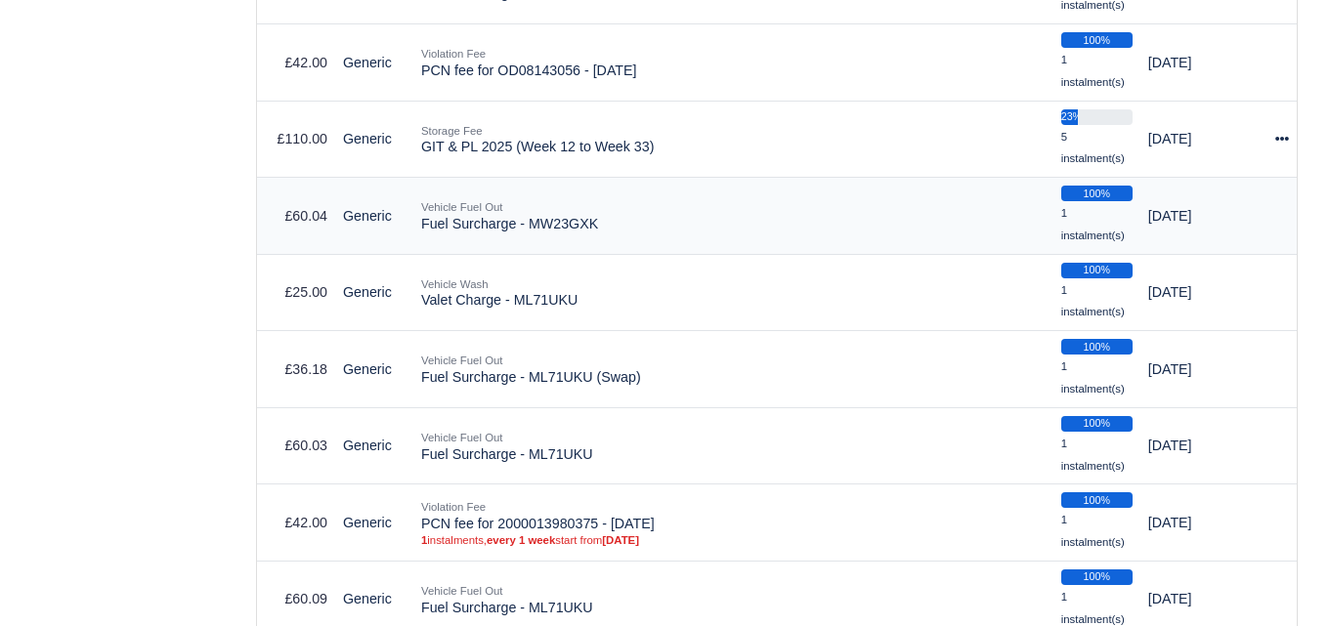
select select "6604"
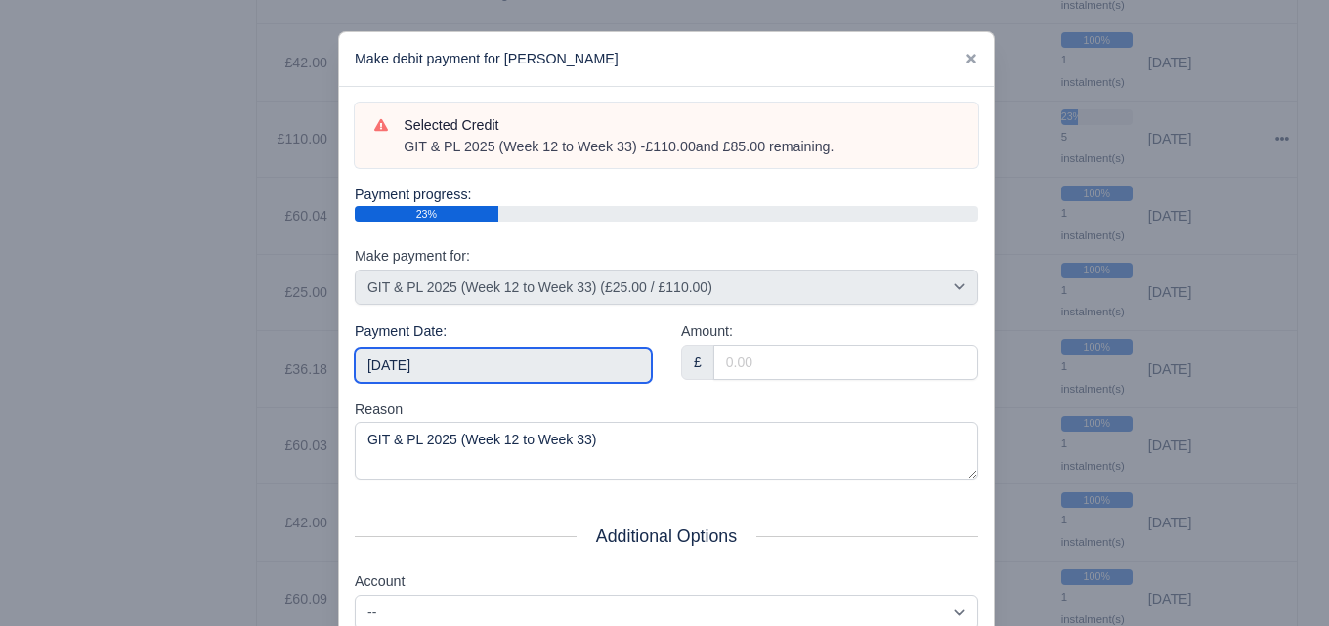
click at [568, 378] on input "[DATE]" at bounding box center [503, 365] width 297 height 35
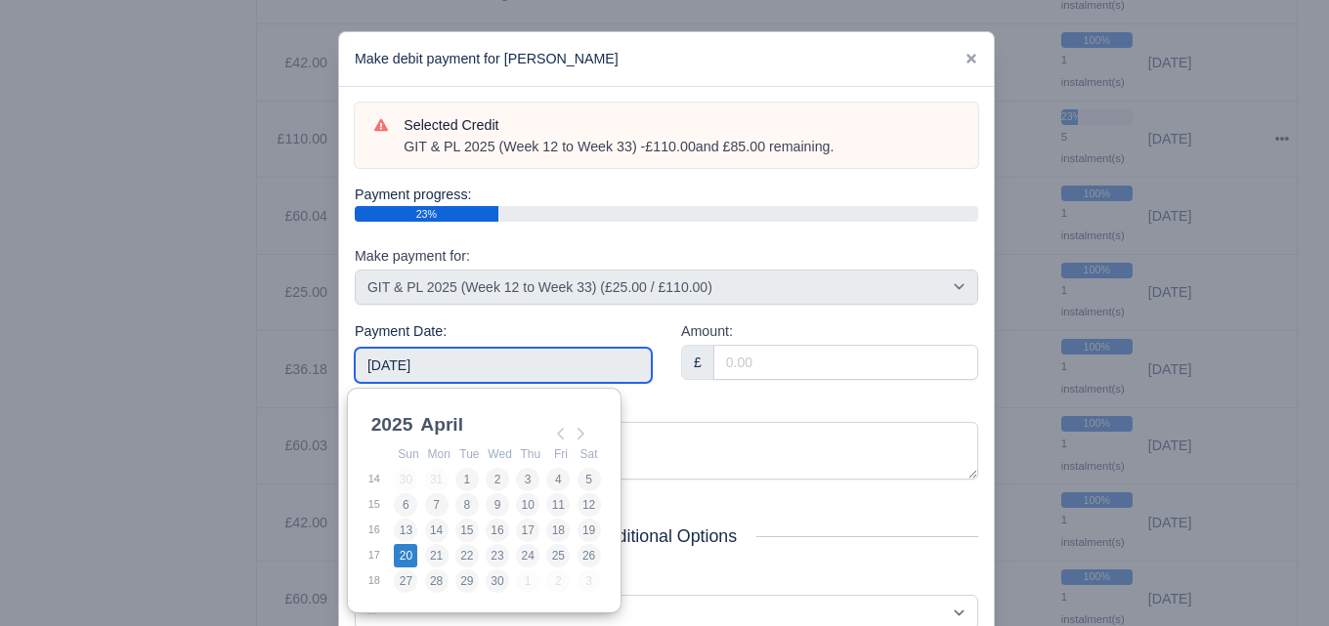
type input "2025-04-20"
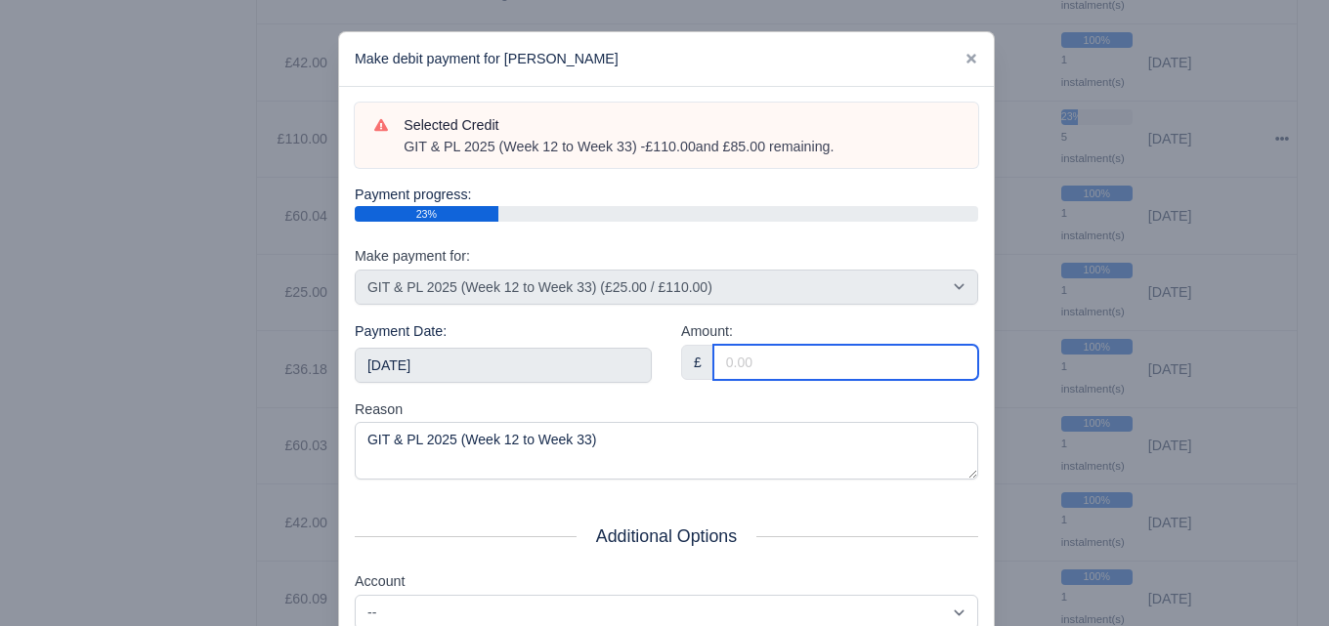
click at [749, 364] on input "Amount:" at bounding box center [845, 362] width 265 height 35
paste input "5"
type input "5"
drag, startPoint x: 1311, startPoint y: 229, endPoint x: 1311, endPoint y: 245, distance: 16.6
click at [1311, 245] on div at bounding box center [664, 313] width 1329 height 626
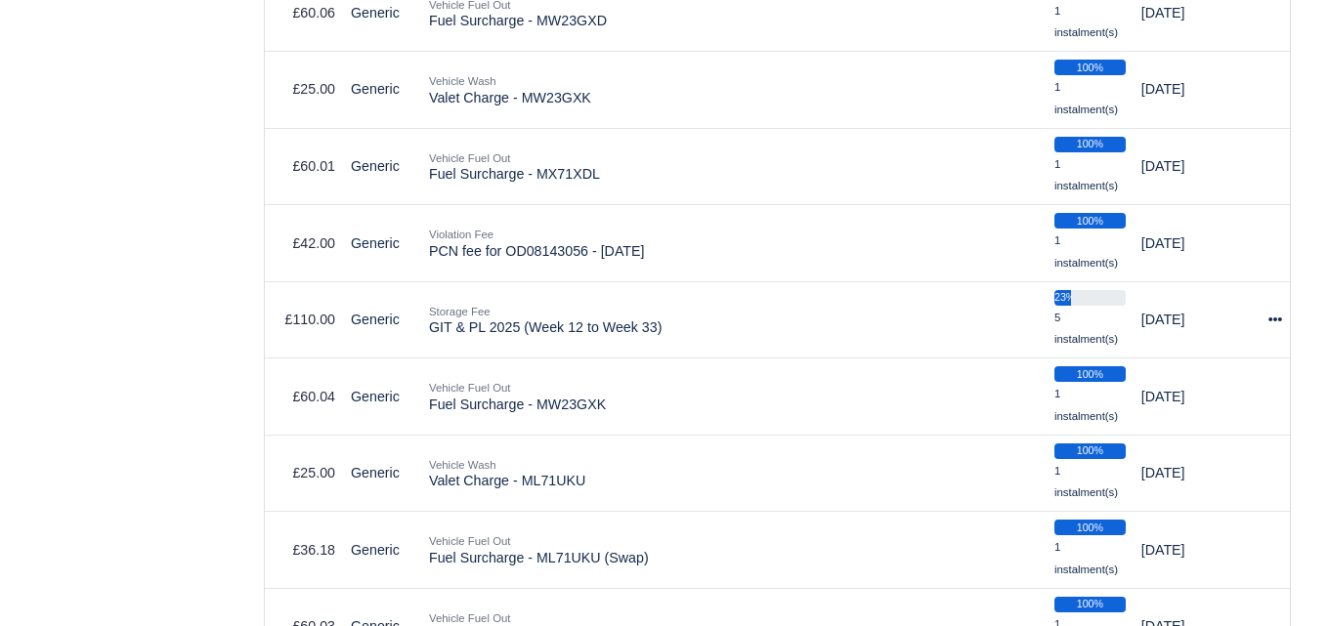
scroll to position [3616, 0]
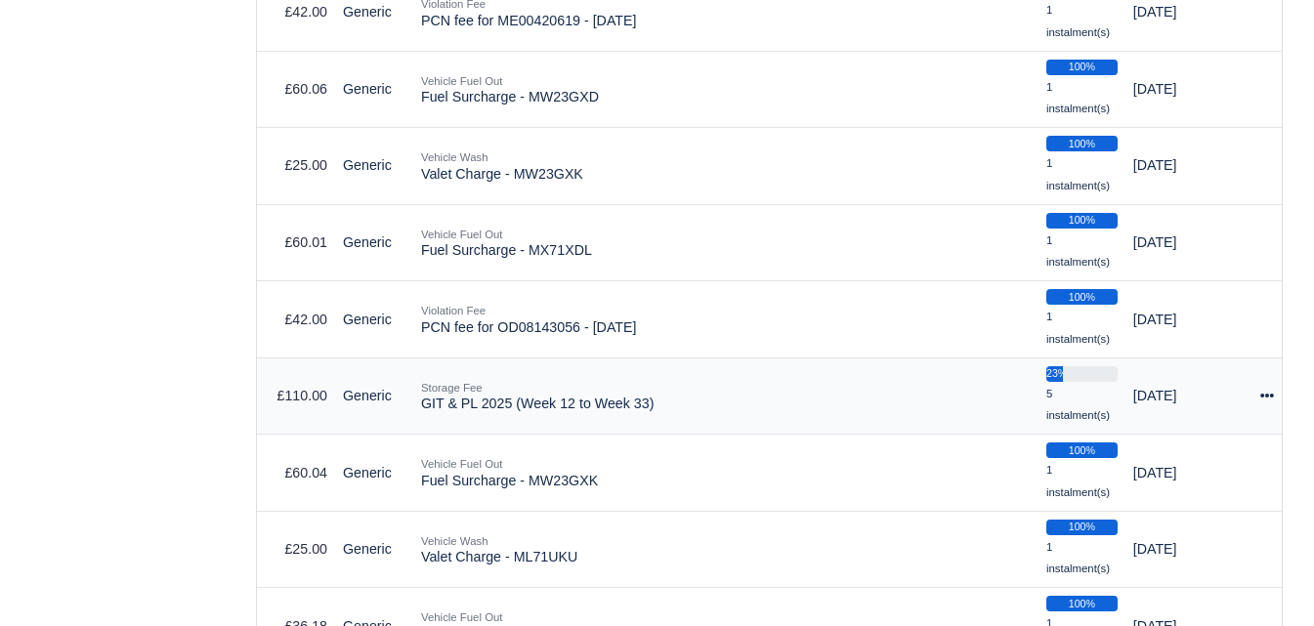
click at [1267, 398] on icon at bounding box center [1267, 396] width 14 height 4
click at [1199, 460] on button "Make Payment" at bounding box center [1186, 456] width 174 height 30
select select "6604"
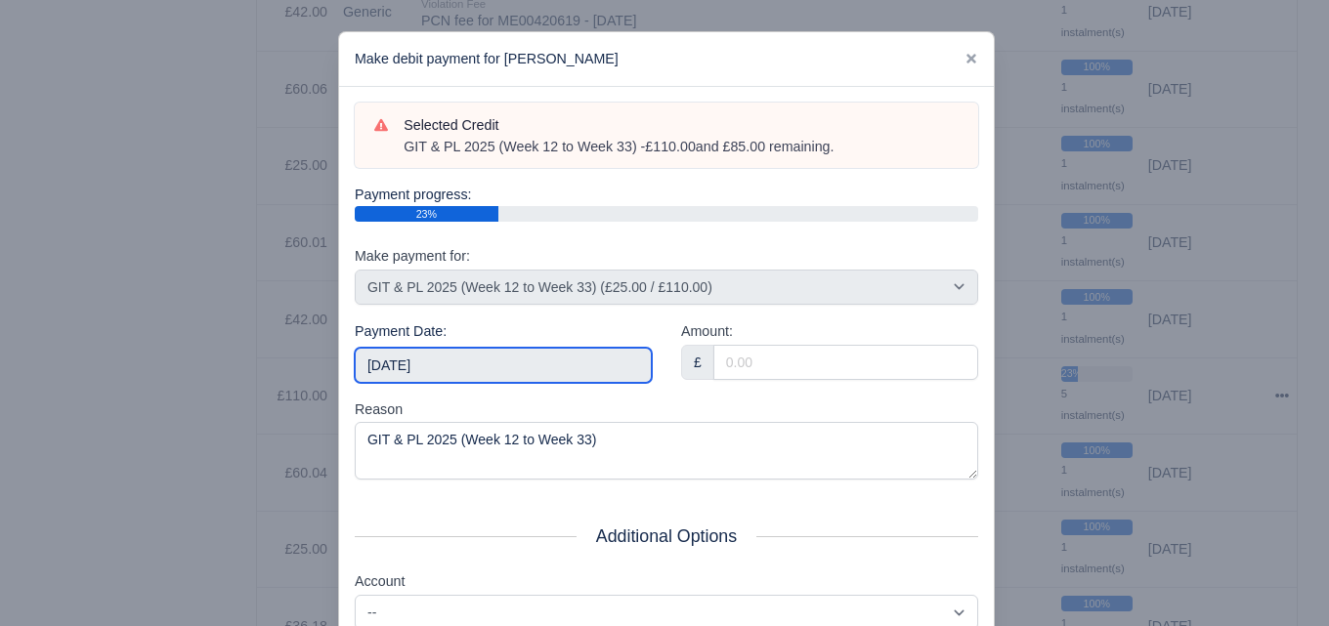
click at [511, 366] on input "[DATE]" at bounding box center [503, 365] width 297 height 35
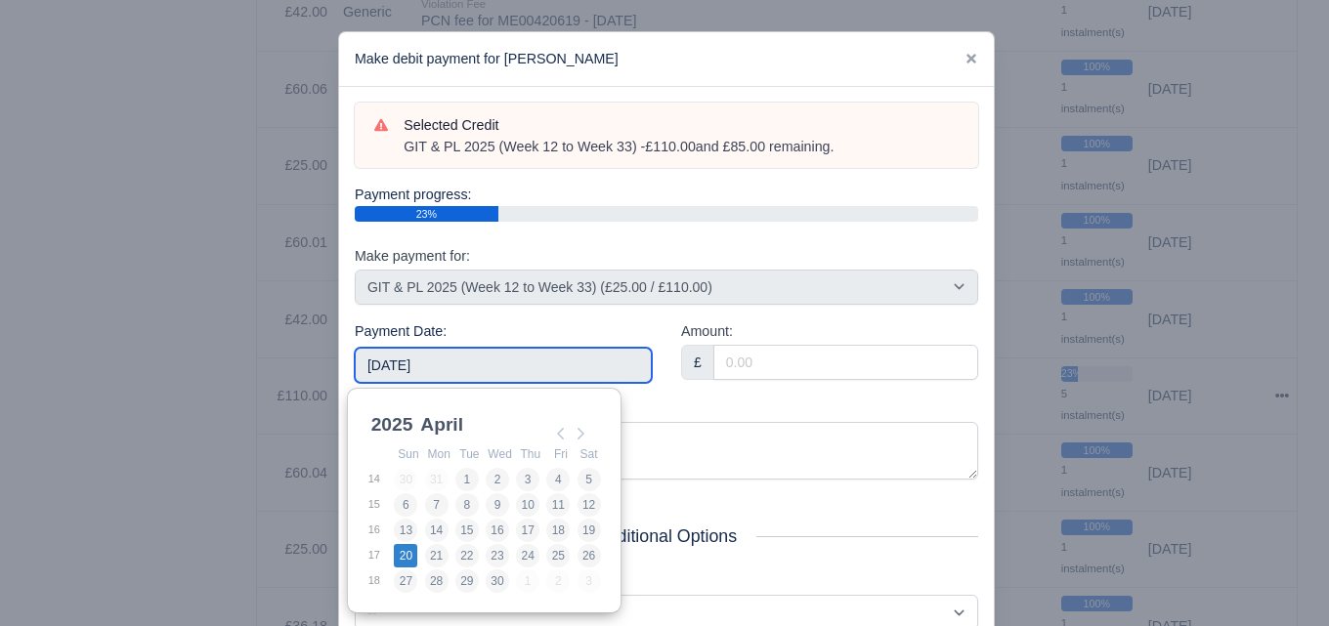
type input "2025-04-20"
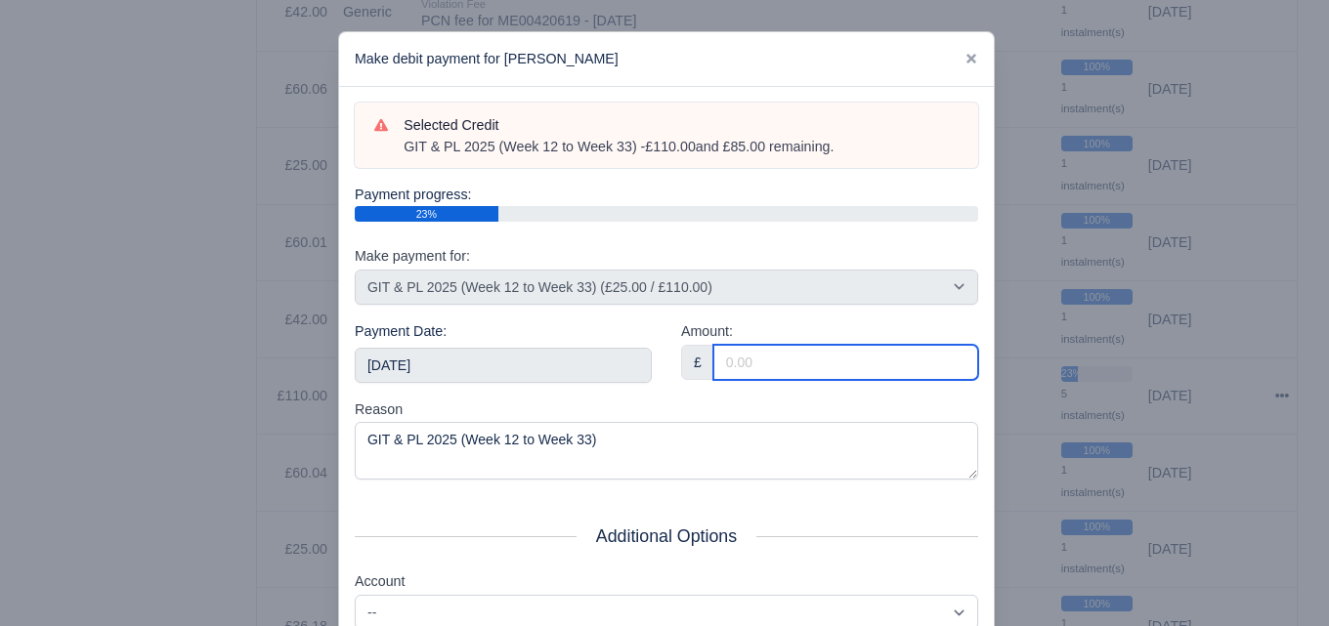
click at [804, 354] on input "Amount:" at bounding box center [845, 362] width 265 height 35
paste input "5"
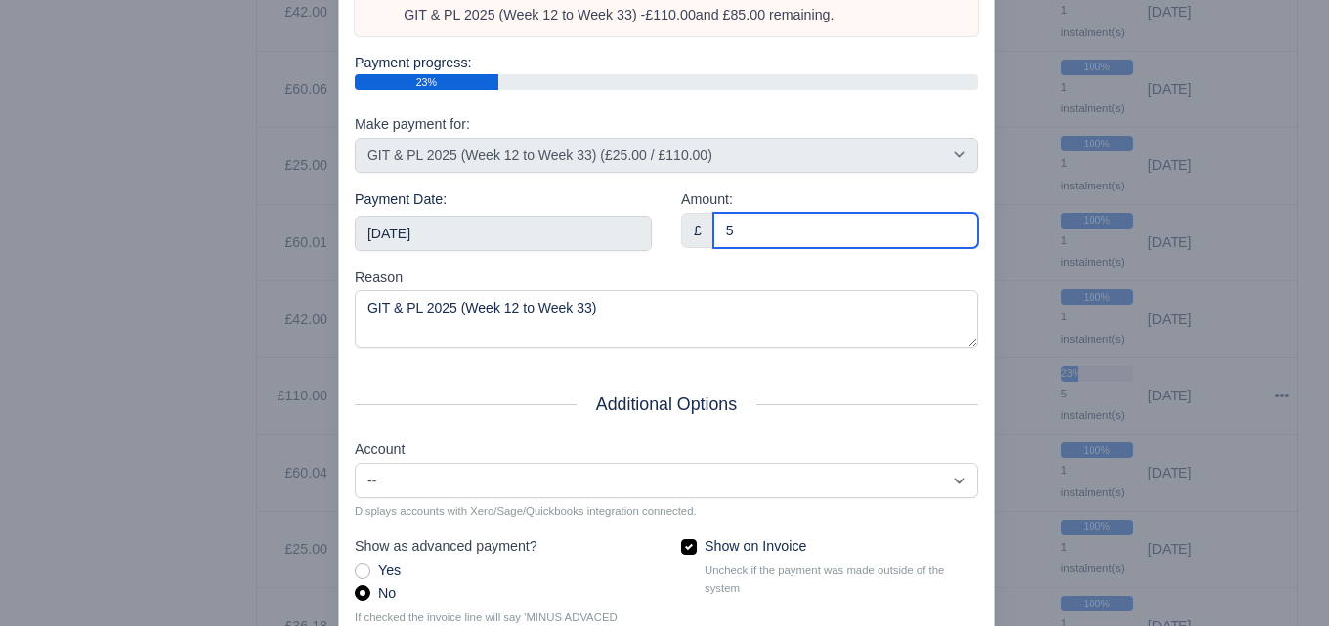
scroll to position [280, 0]
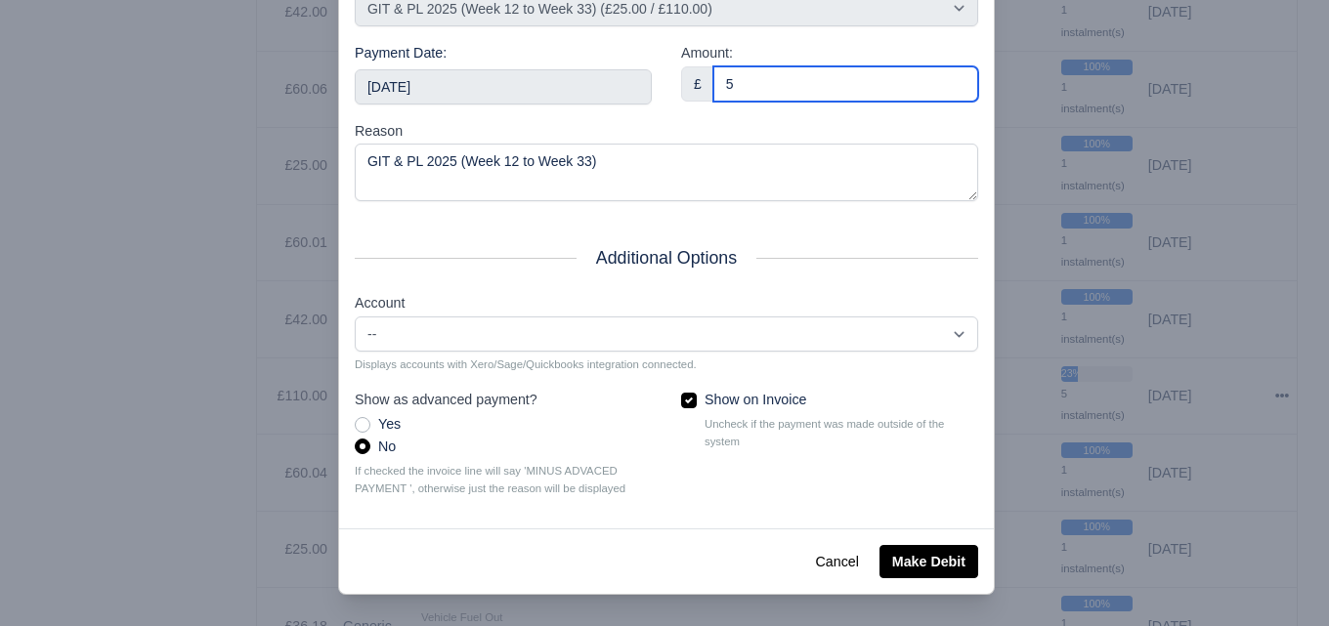
type input "5"
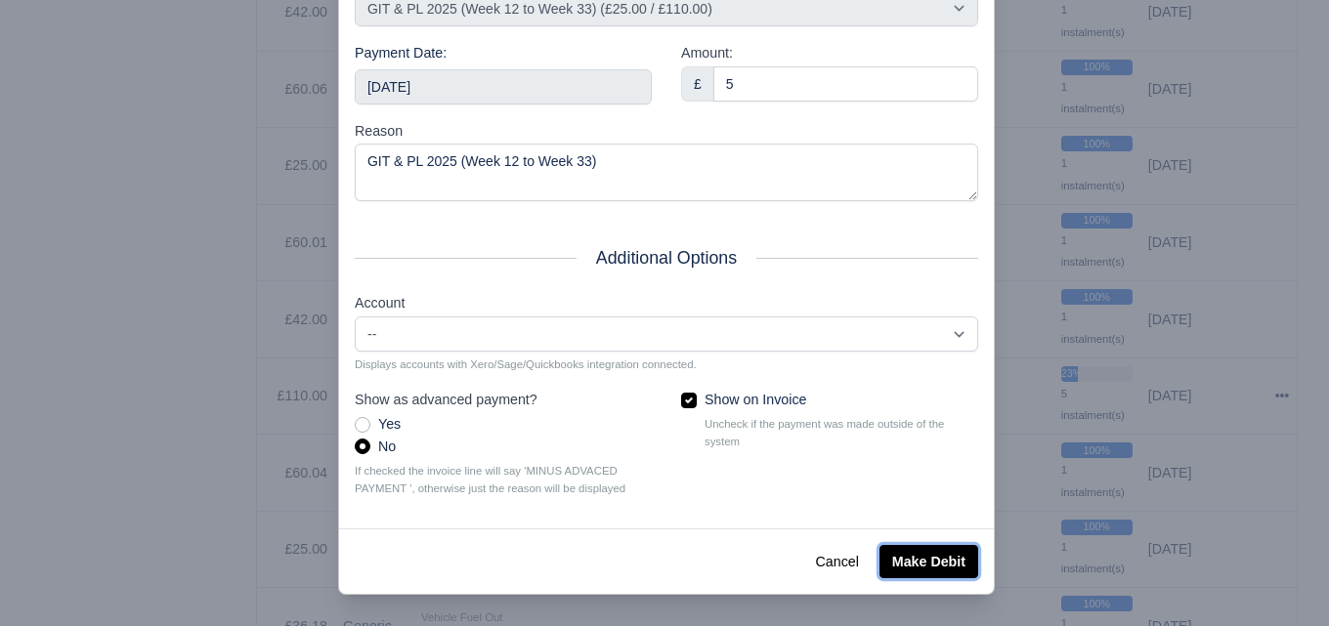
click at [928, 560] on button "Make Debit" at bounding box center [928, 561] width 99 height 33
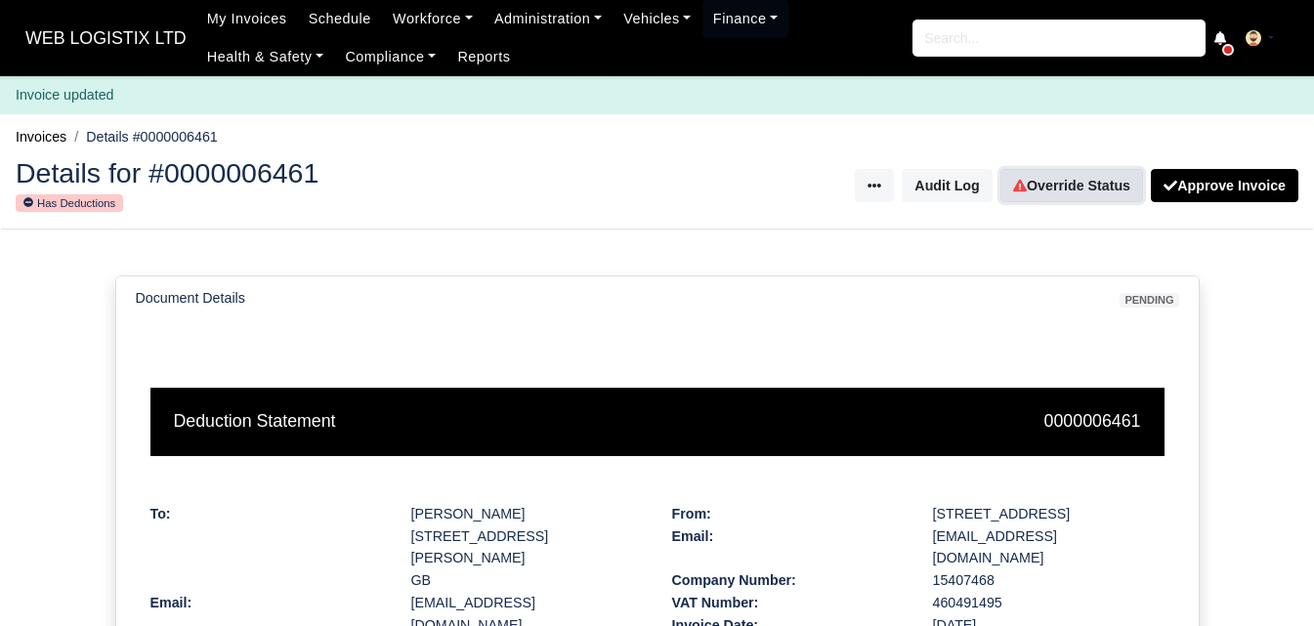
click at [1061, 189] on link "Override Status" at bounding box center [1071, 185] width 143 height 33
click at [1049, 178] on link "Override Status" at bounding box center [1071, 185] width 143 height 33
click at [1069, 189] on link "Override Status" at bounding box center [1071, 185] width 143 height 33
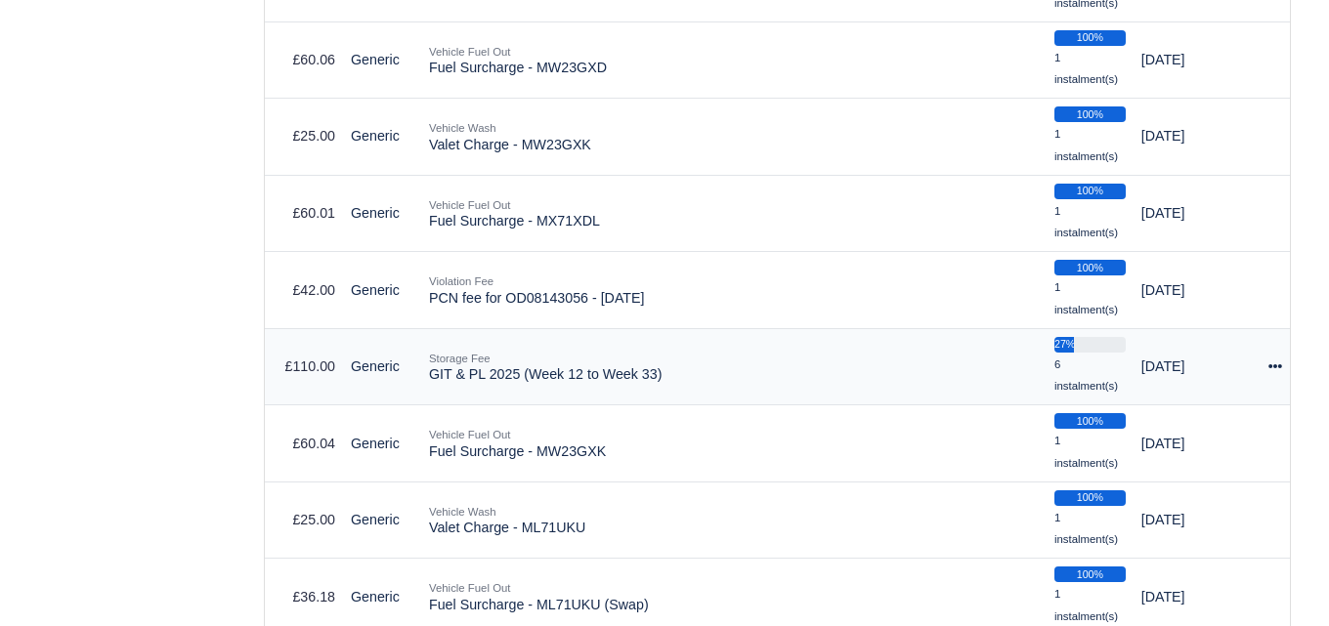
scroll to position [3645, 0]
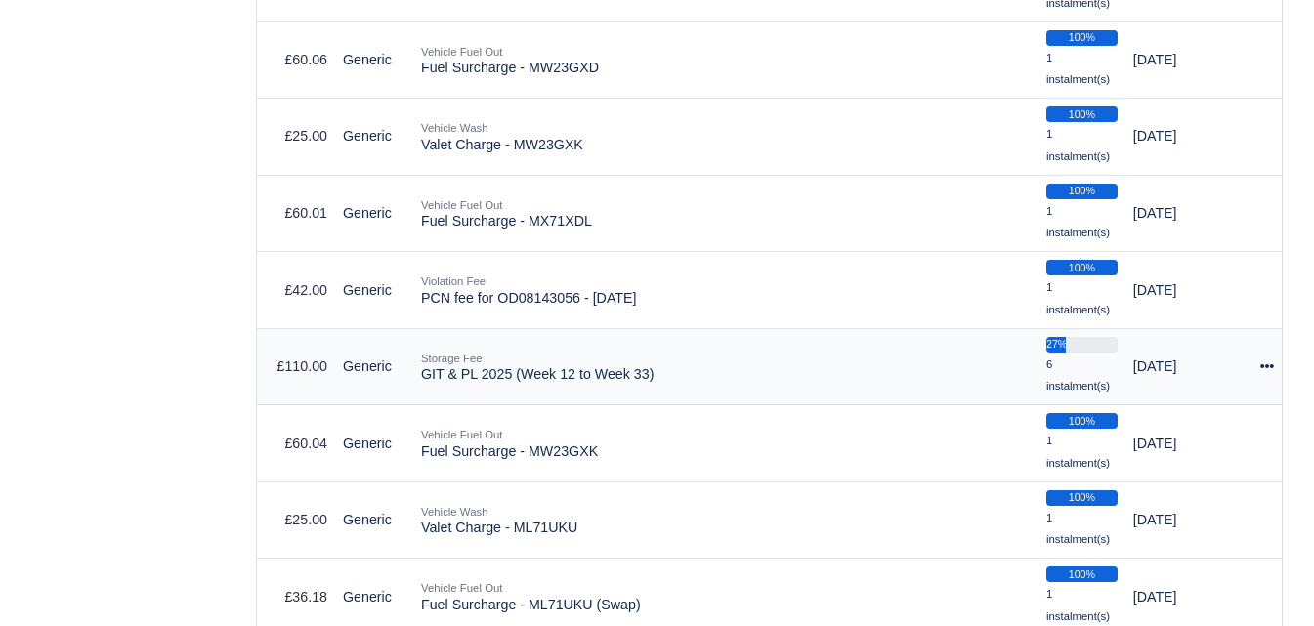
click at [1267, 365] on icon at bounding box center [1267, 366] width 14 height 14
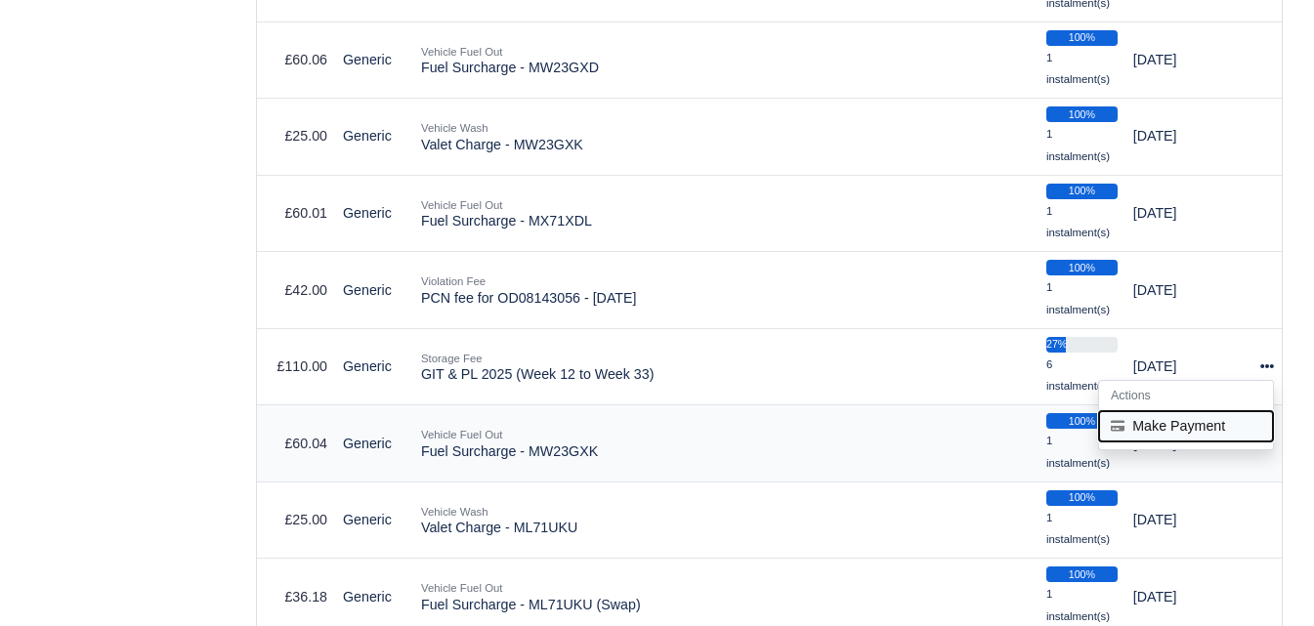
click at [1154, 421] on button "Make Payment" at bounding box center [1186, 426] width 174 height 30
select select "6604"
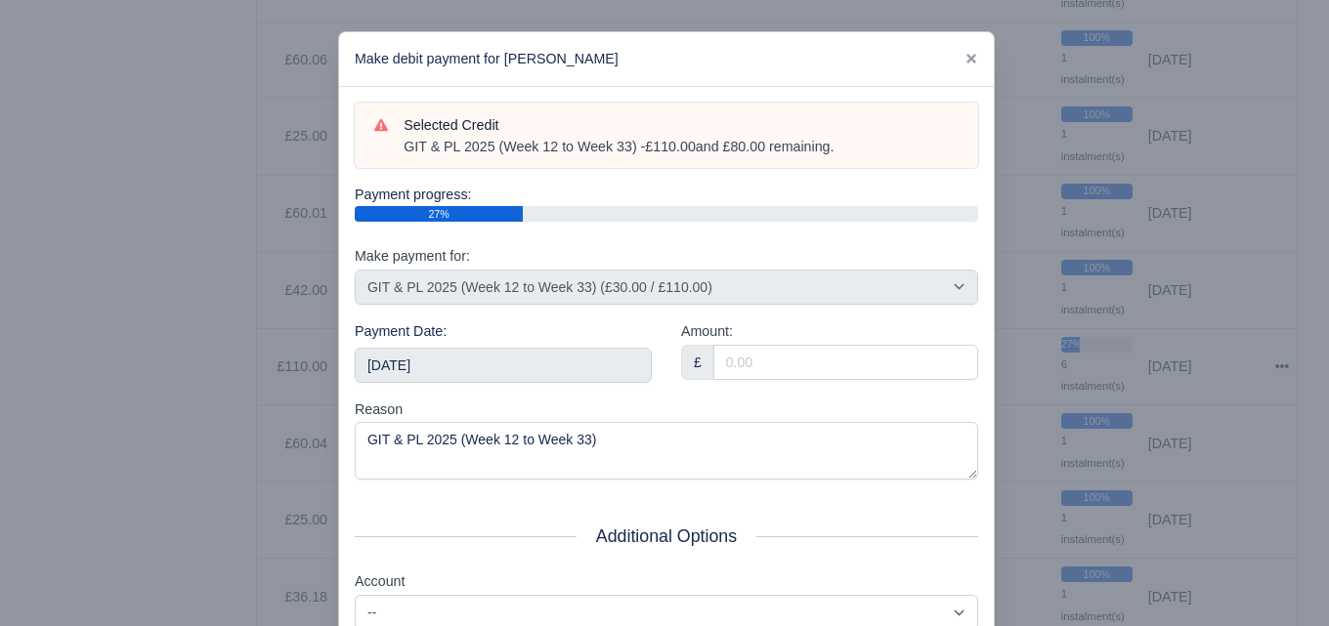
click at [539, 387] on div "Payment Date: 2025-09-06" at bounding box center [503, 359] width 326 height 78
click at [548, 354] on input "[DATE]" at bounding box center [503, 365] width 297 height 35
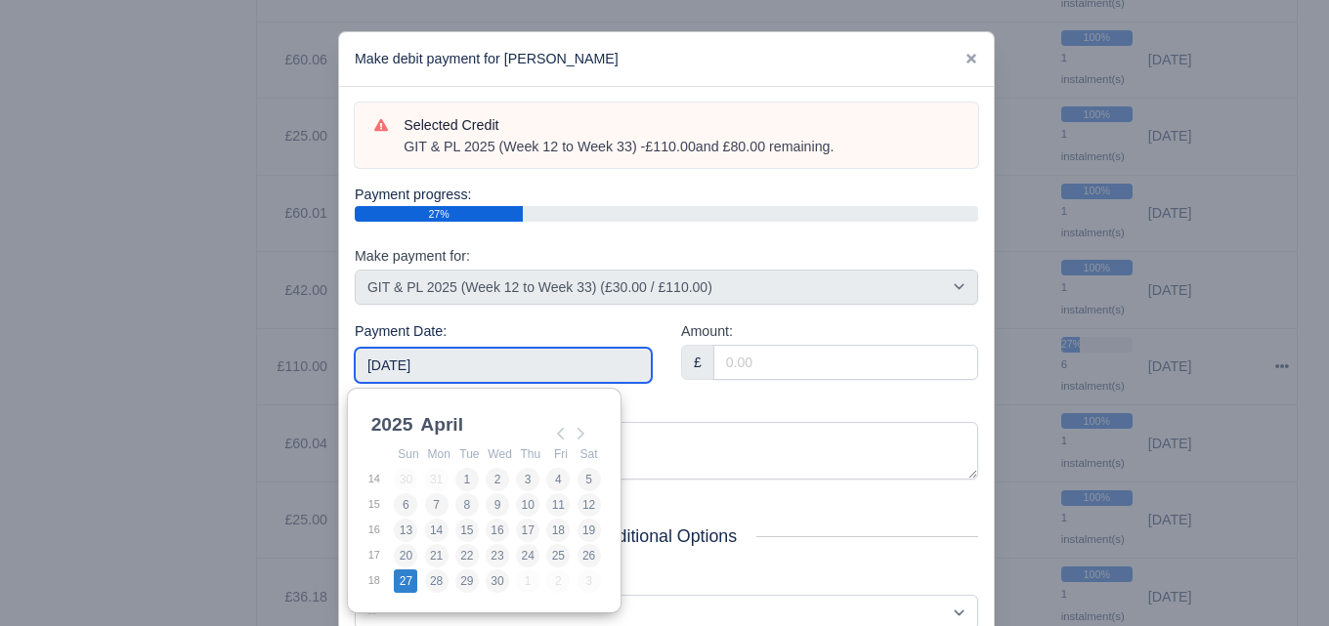
type input "2025-04-27"
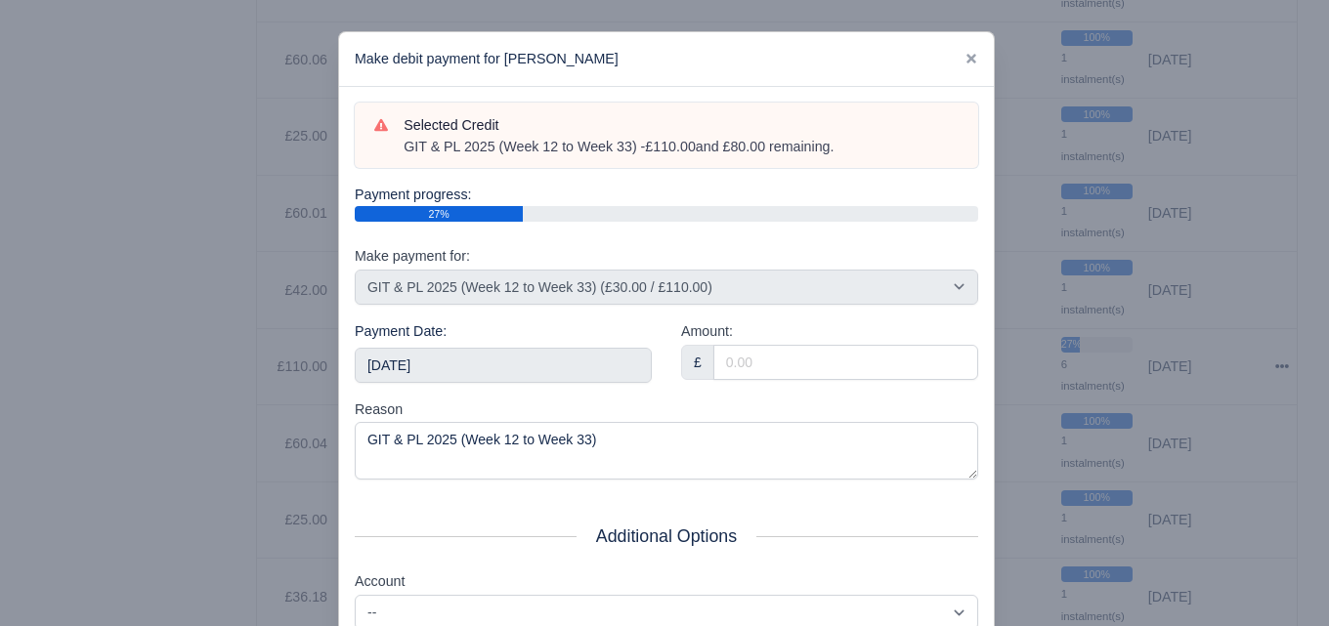
click at [779, 341] on div "Amount: £" at bounding box center [829, 350] width 297 height 60
click at [769, 382] on div "Amount: £" at bounding box center [829, 359] width 326 height 78
click at [767, 363] on input "Amount:" at bounding box center [845, 362] width 265 height 35
paste input "5"
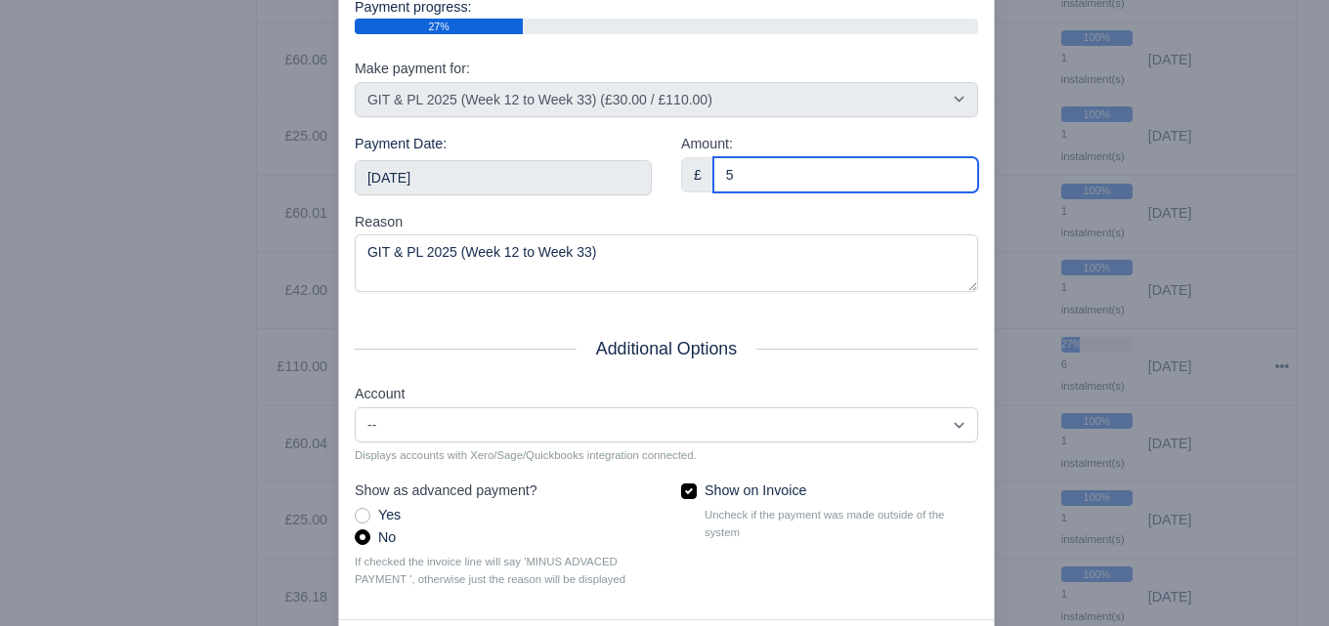
scroll to position [280, 0]
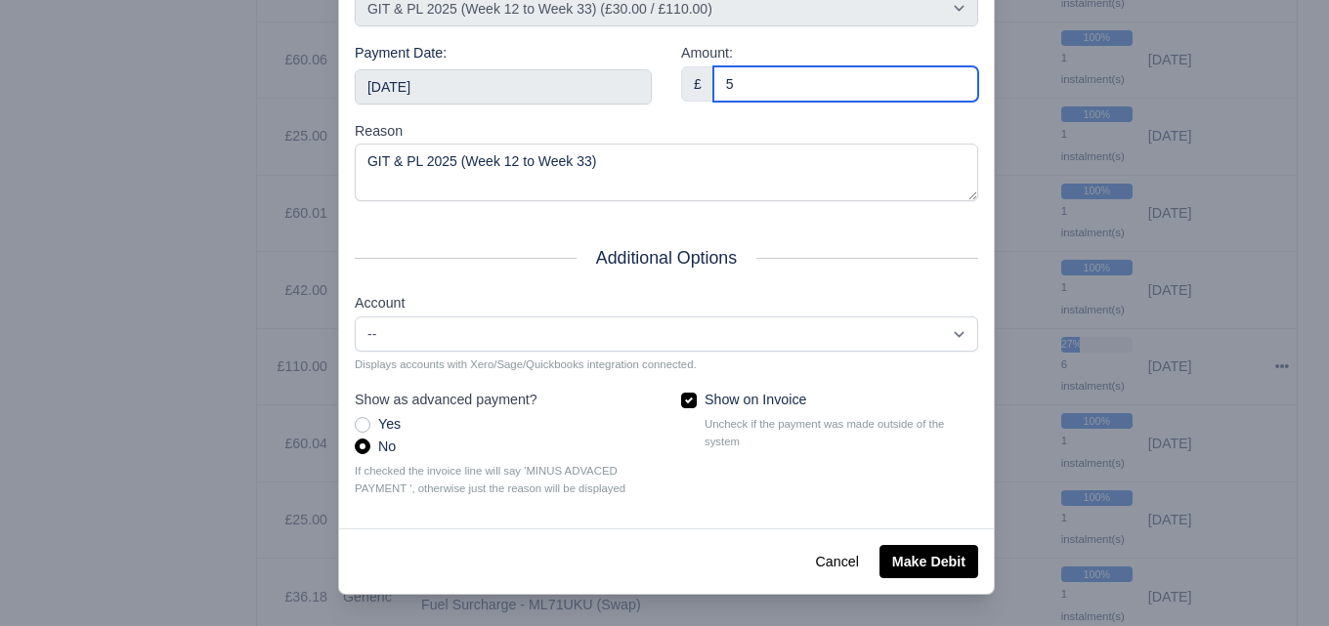
type input "5"
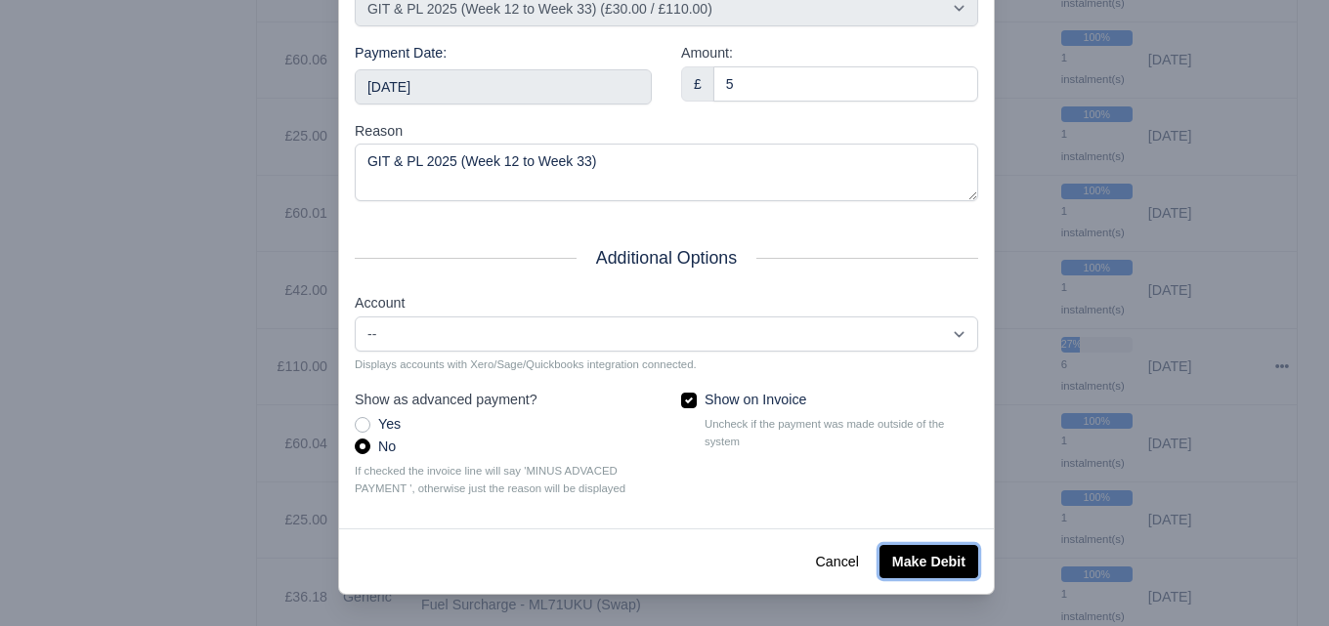
click at [898, 548] on button "Make Debit" at bounding box center [928, 561] width 99 height 33
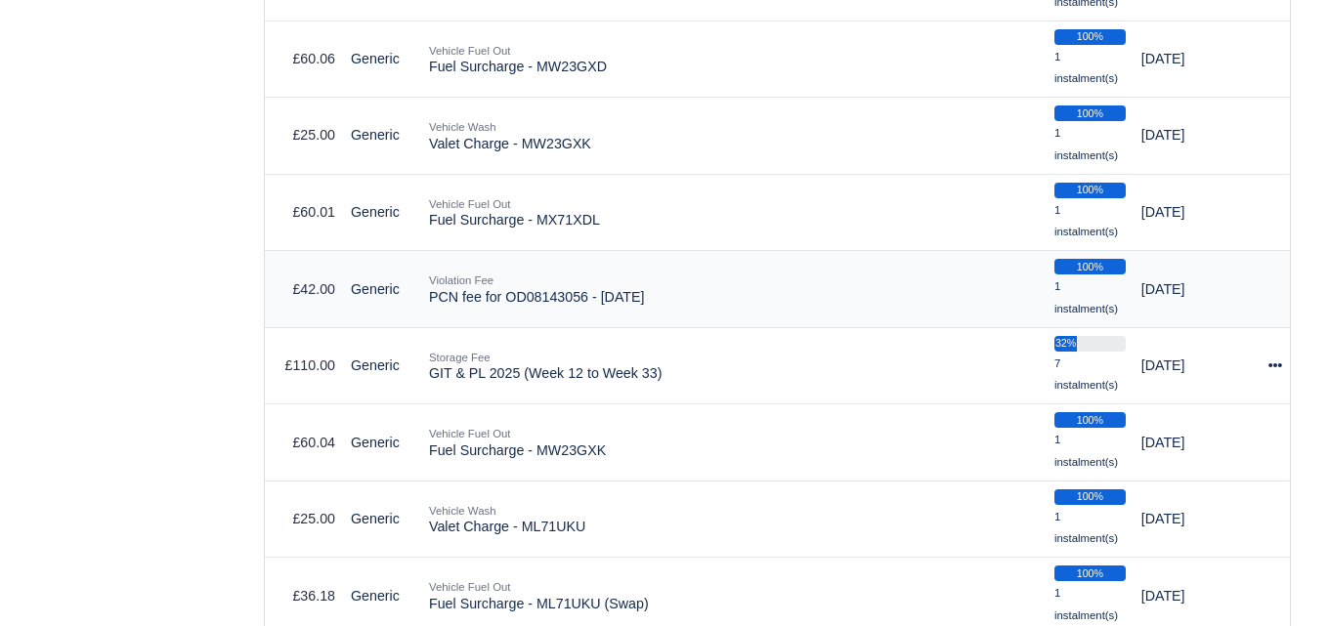
scroll to position [3646, 0]
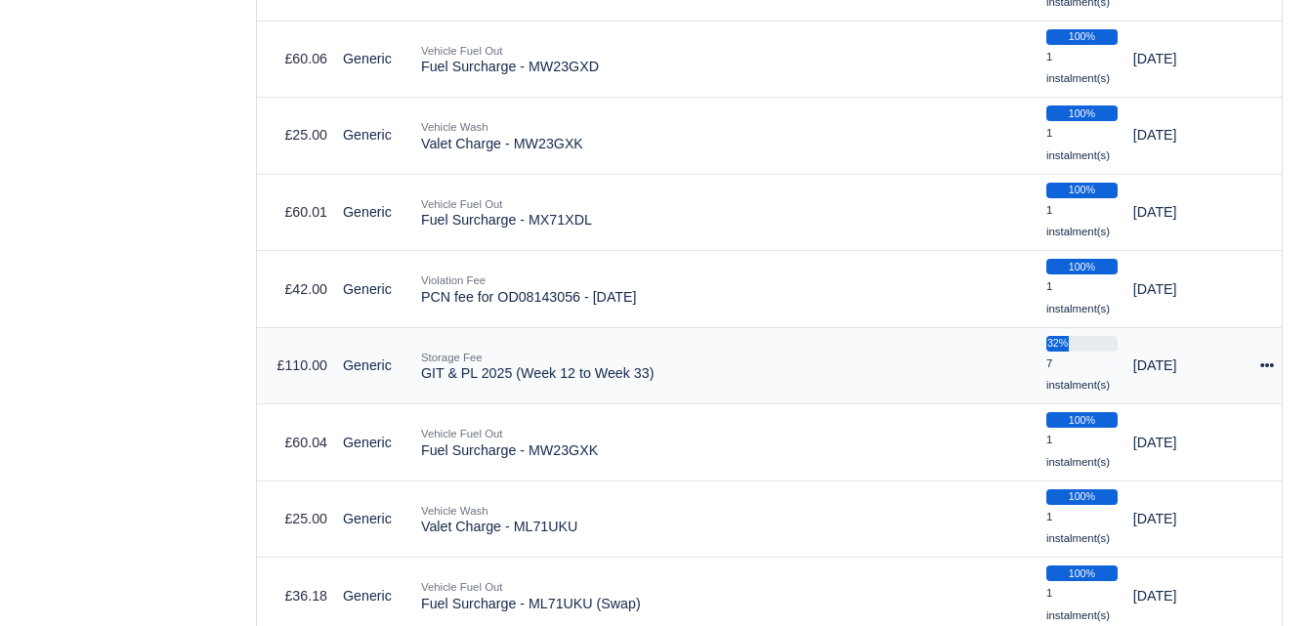
click at [1269, 366] on icon at bounding box center [1267, 366] width 14 height 14
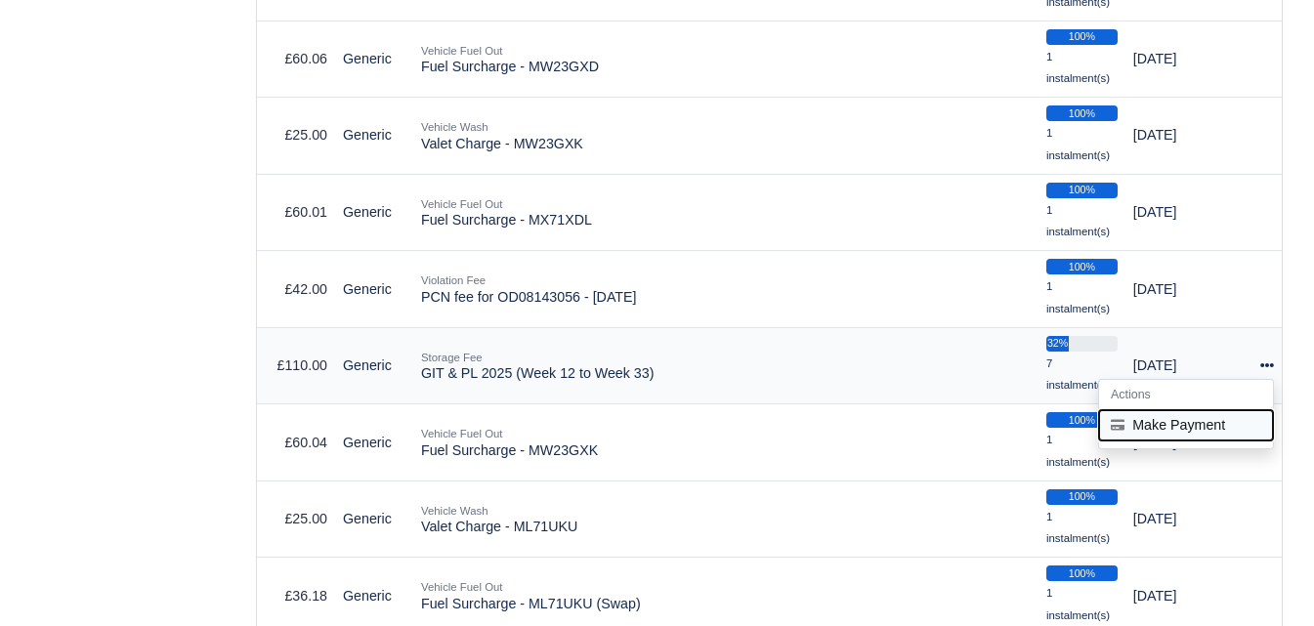
click at [1168, 426] on button "Make Payment" at bounding box center [1186, 425] width 174 height 30
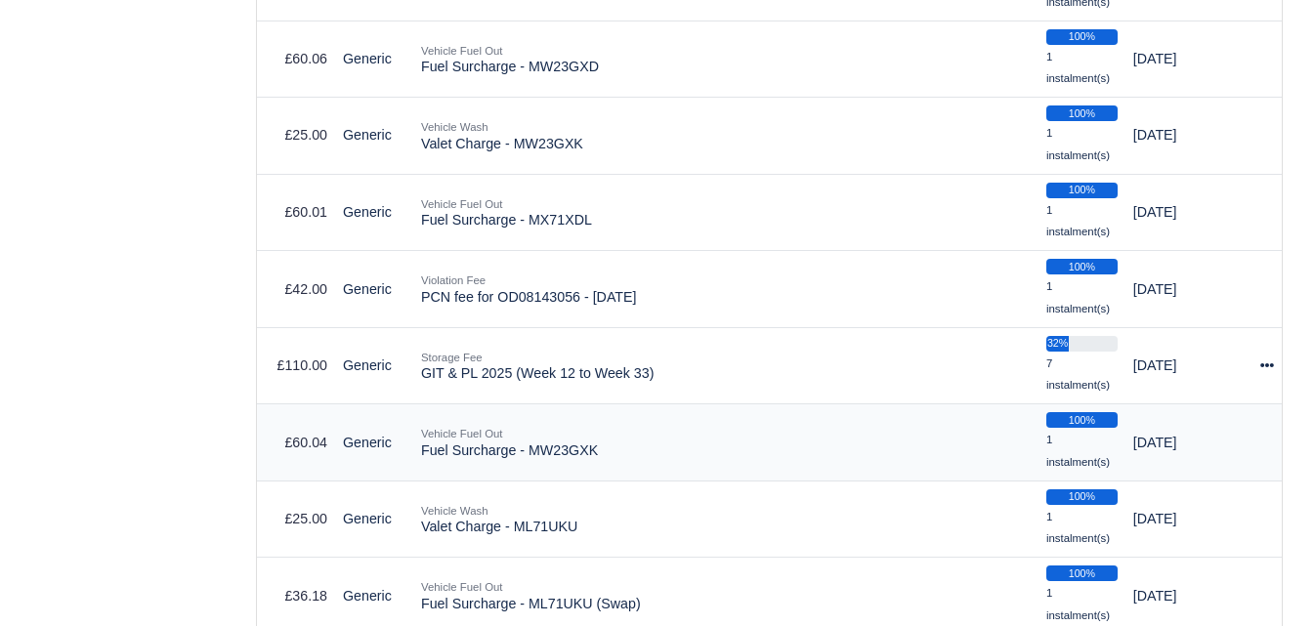
select select "6604"
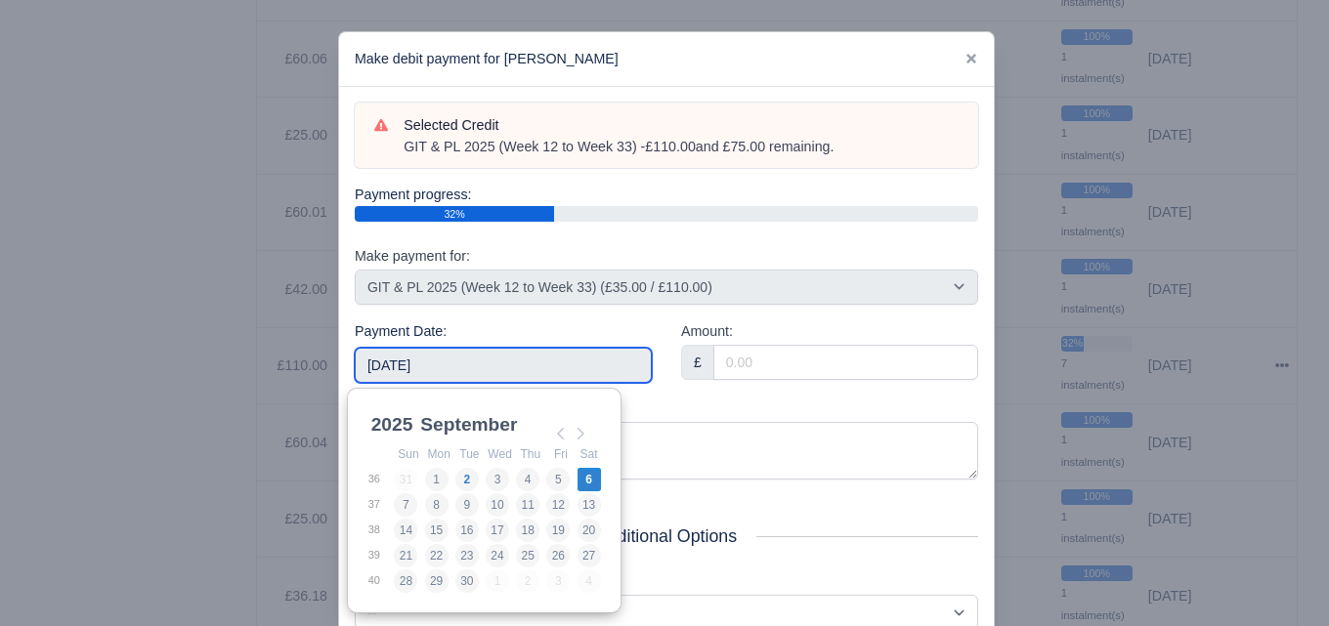
click at [518, 355] on input "[DATE]" at bounding box center [503, 365] width 297 height 35
type input "2025-05-04"
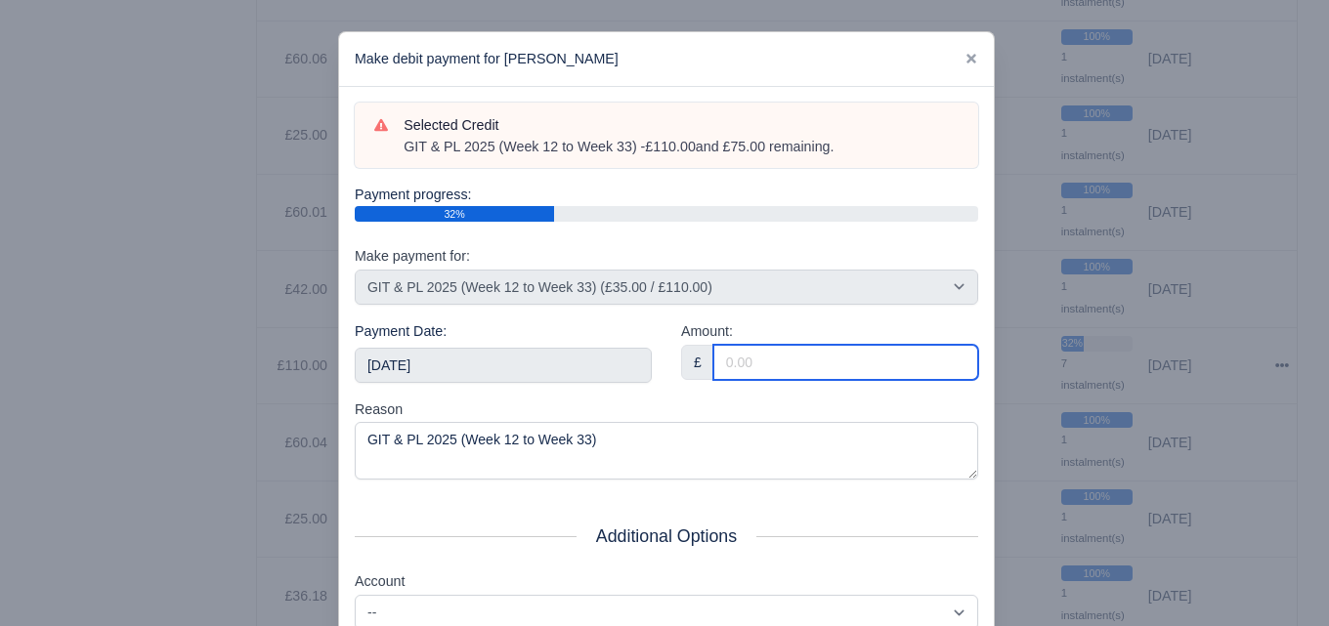
click at [893, 355] on input "Amount:" at bounding box center [845, 362] width 265 height 35
paste input "5"
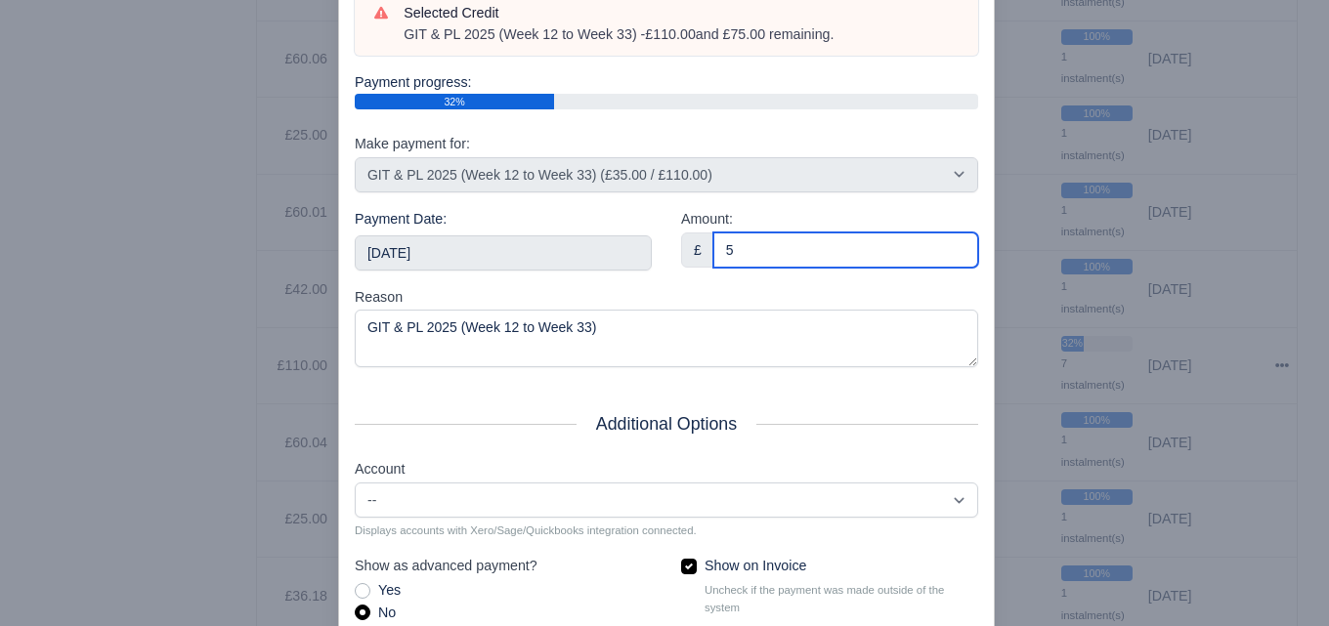
scroll to position [280, 0]
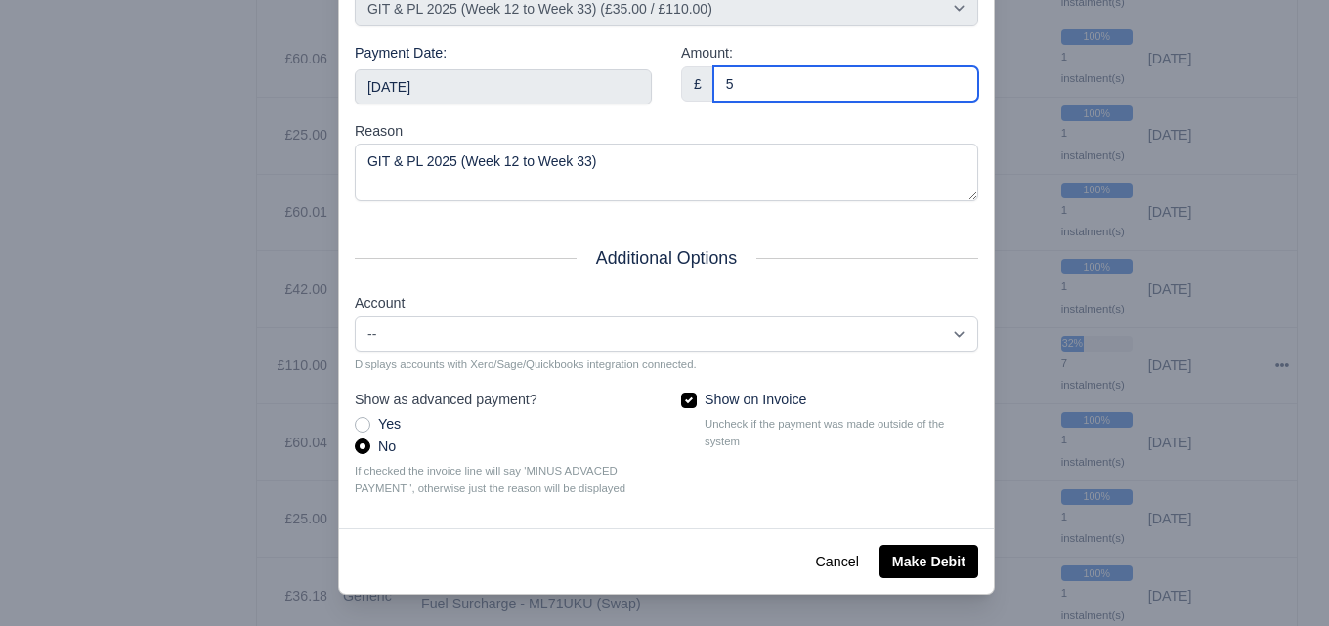
type input "5"
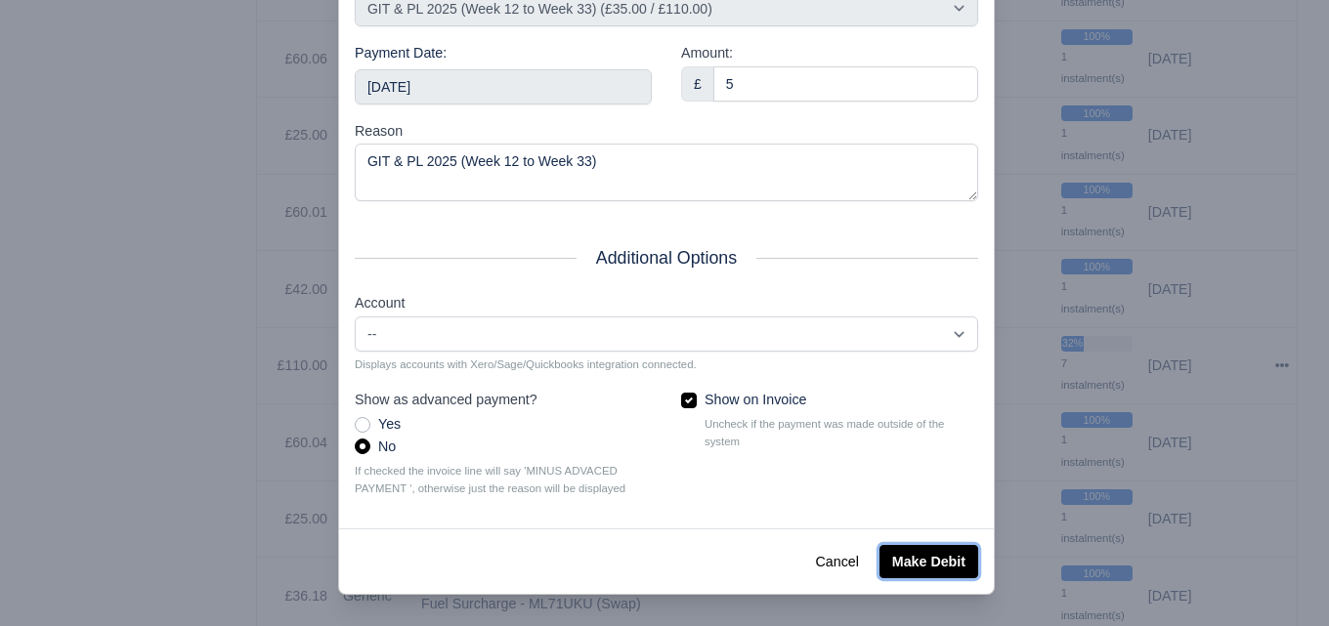
click at [963, 563] on button "Make Debit" at bounding box center [928, 561] width 99 height 33
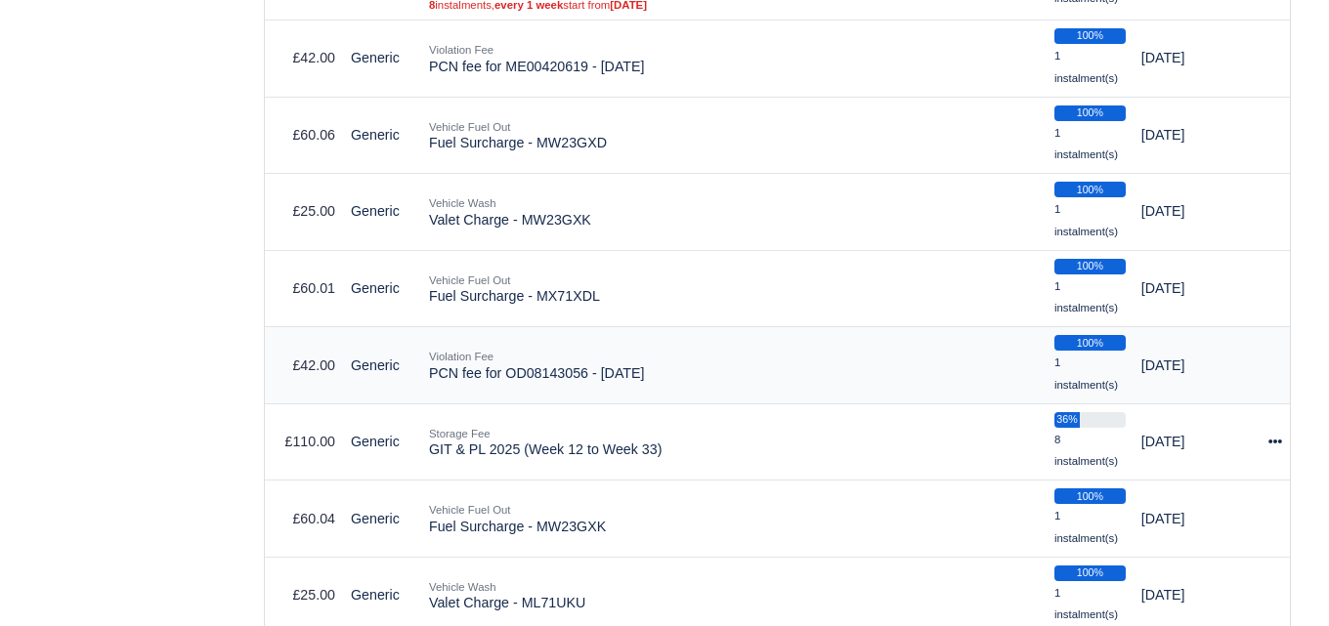
scroll to position [3570, 0]
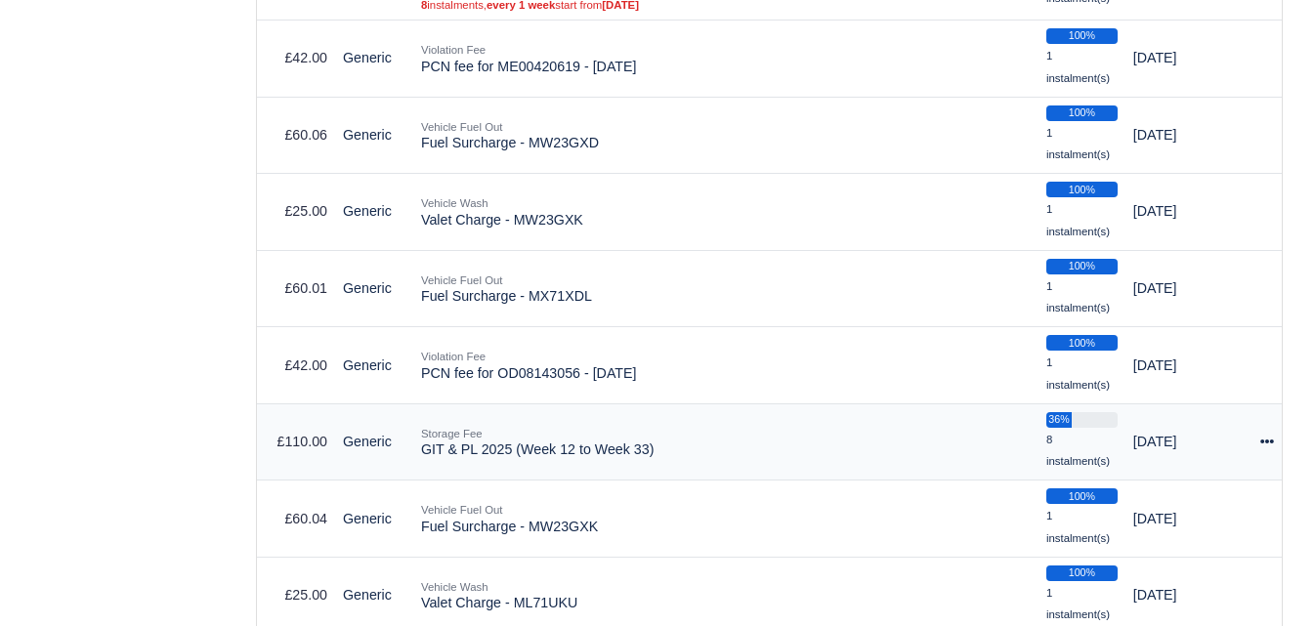
click at [1261, 453] on div at bounding box center [1267, 442] width 14 height 22
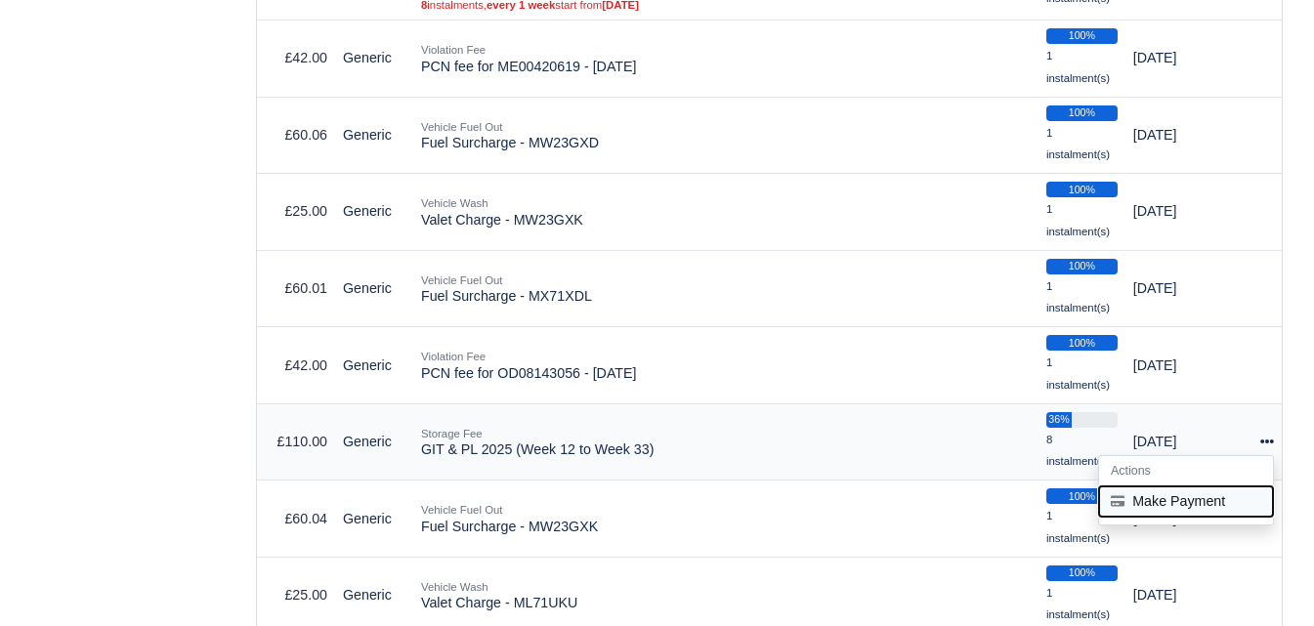
click at [1189, 506] on button "Make Payment" at bounding box center [1186, 501] width 174 height 30
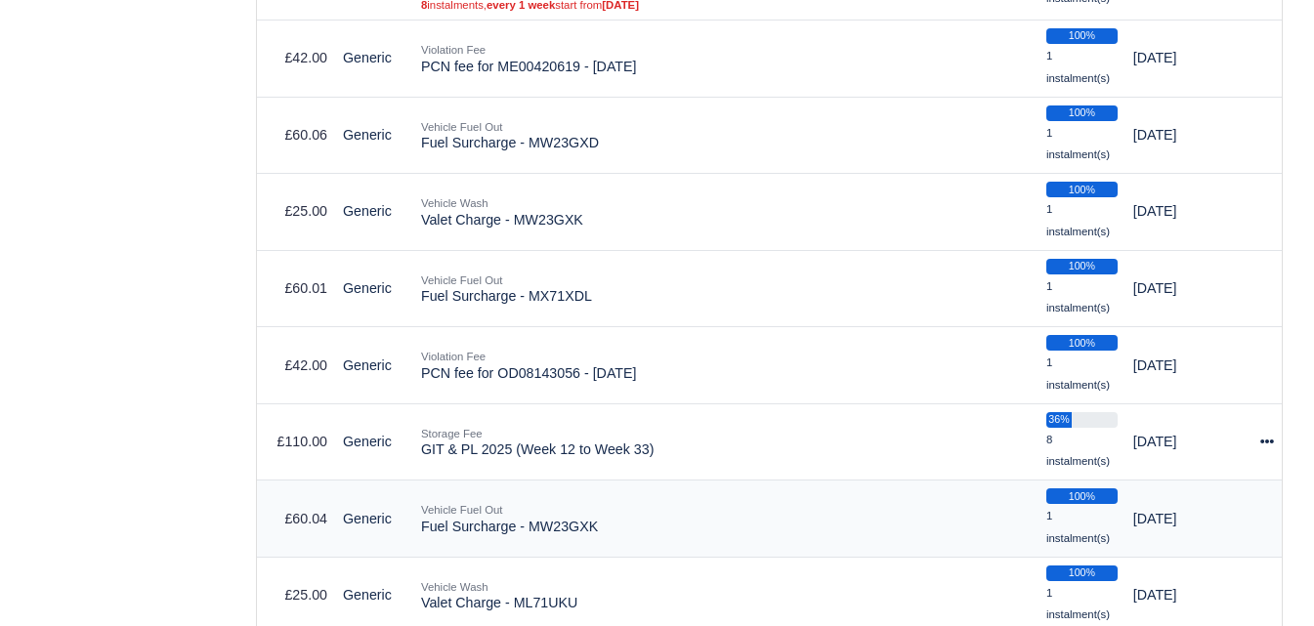
select select "6604"
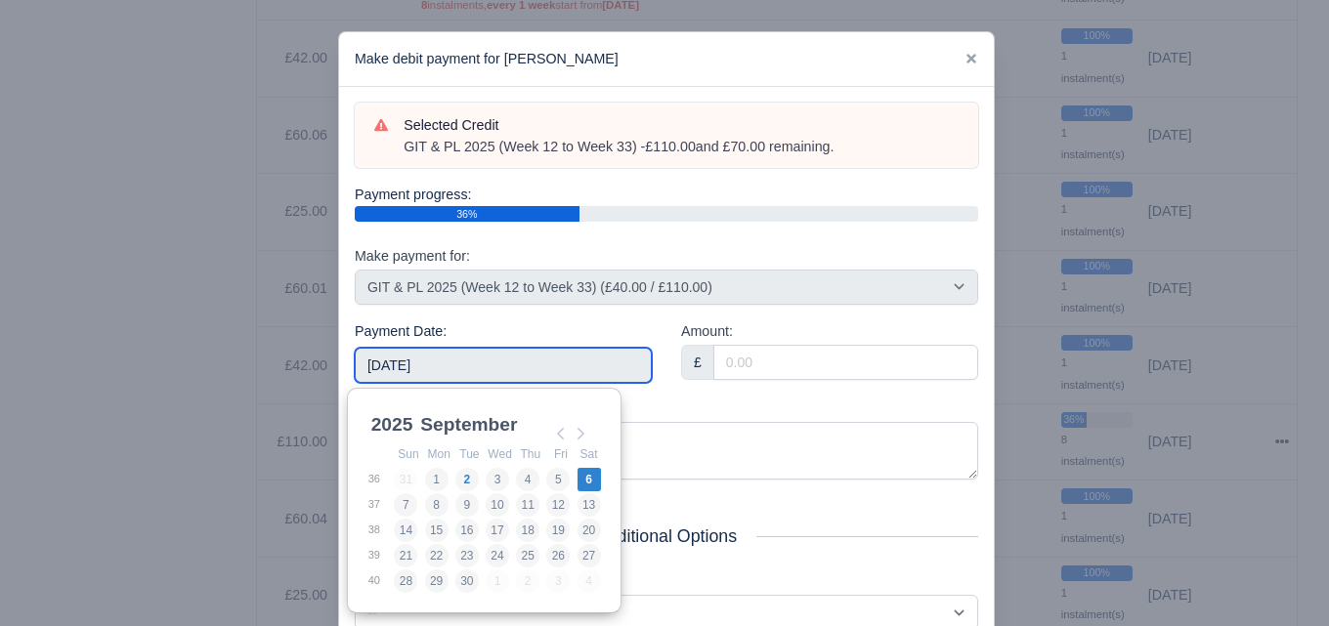
click at [486, 365] on input "[DATE]" at bounding box center [503, 365] width 297 height 35
type input "[DATE]"
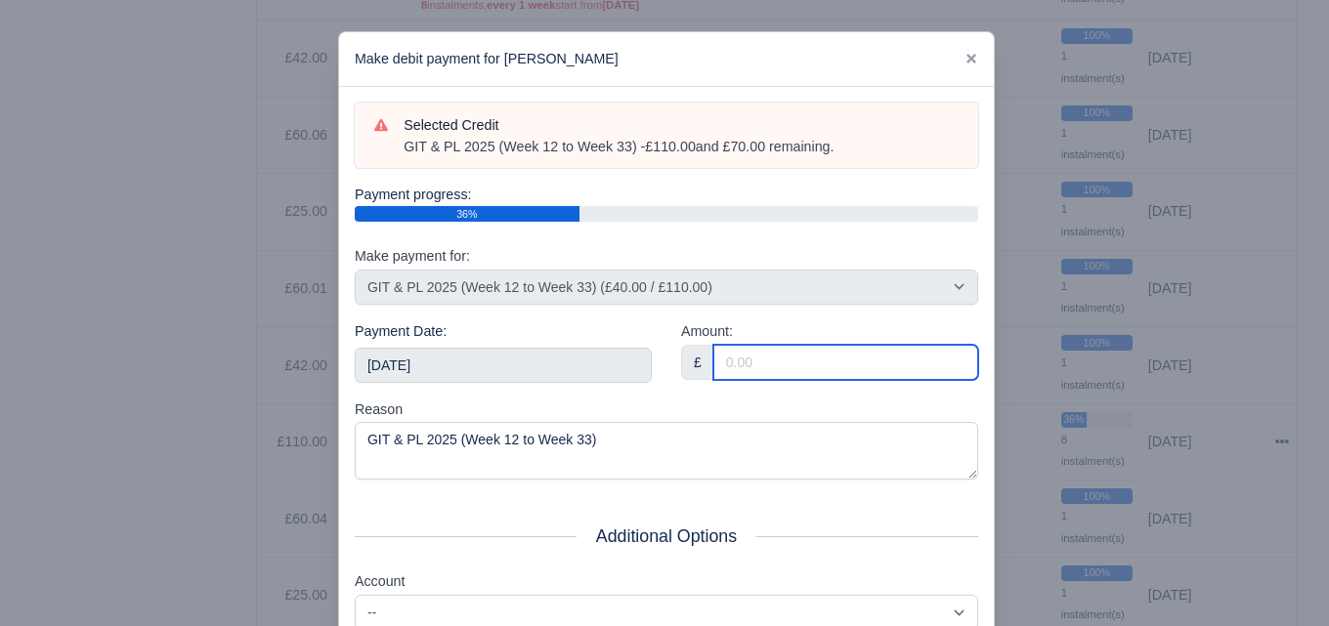
click at [757, 358] on input "Amount:" at bounding box center [845, 362] width 265 height 35
paste input "5"
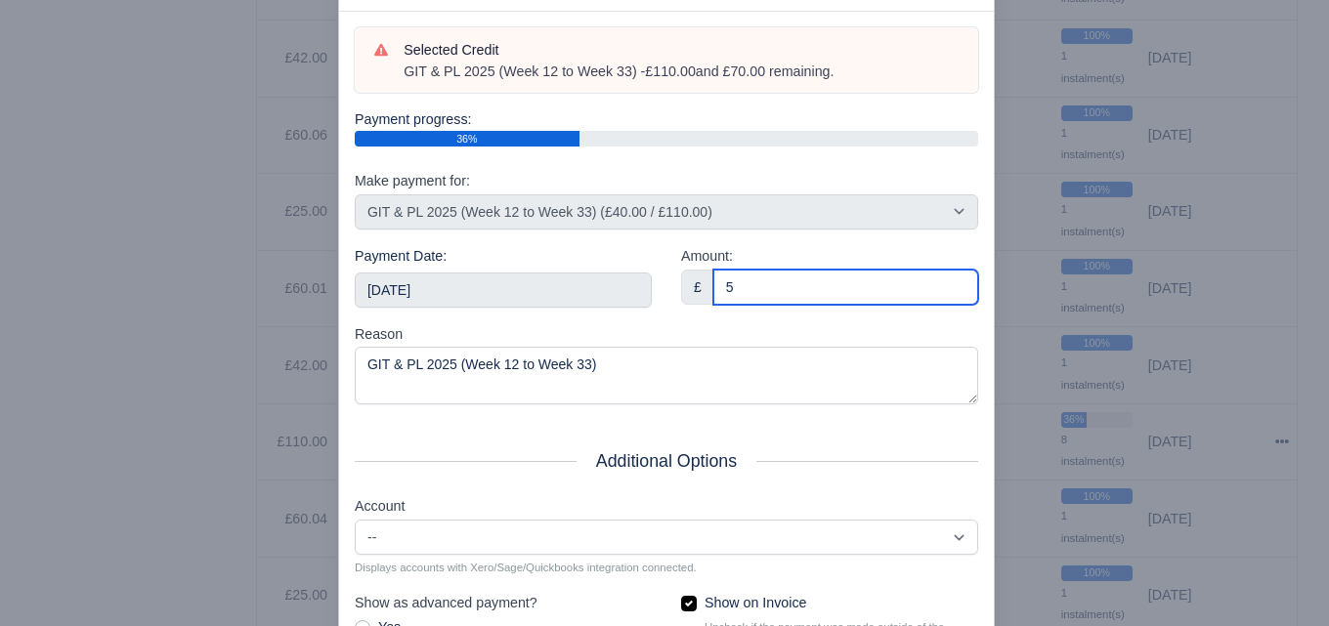
scroll to position [280, 0]
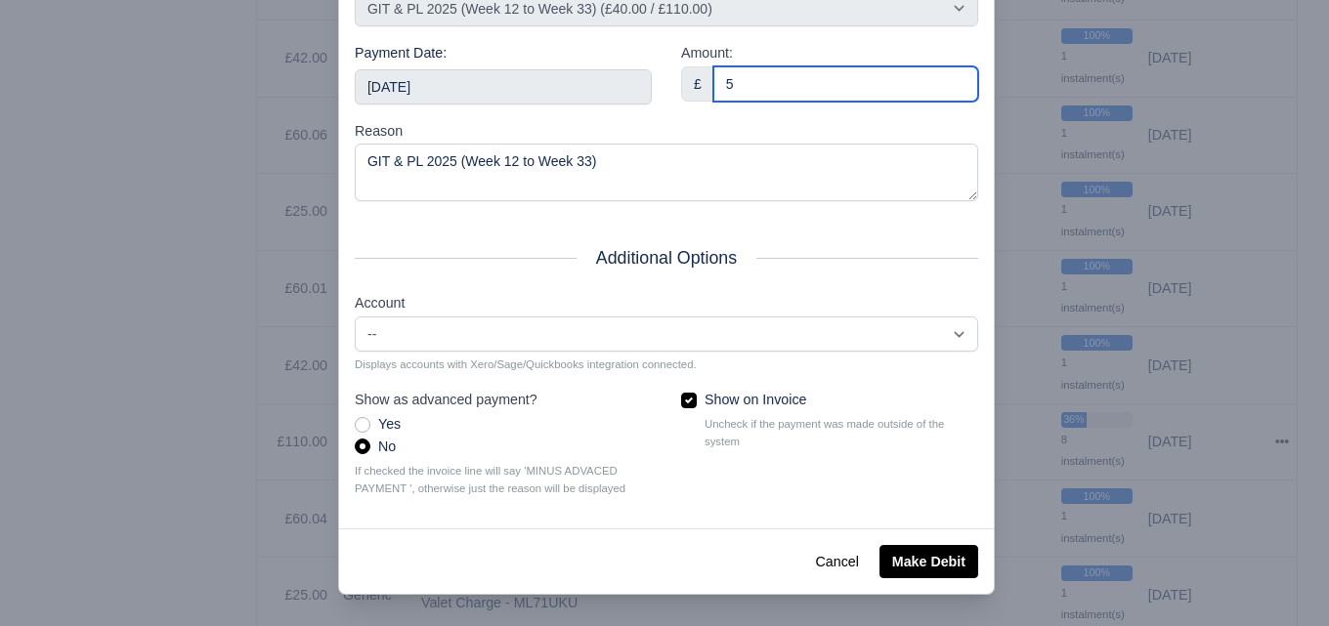
type input "5"
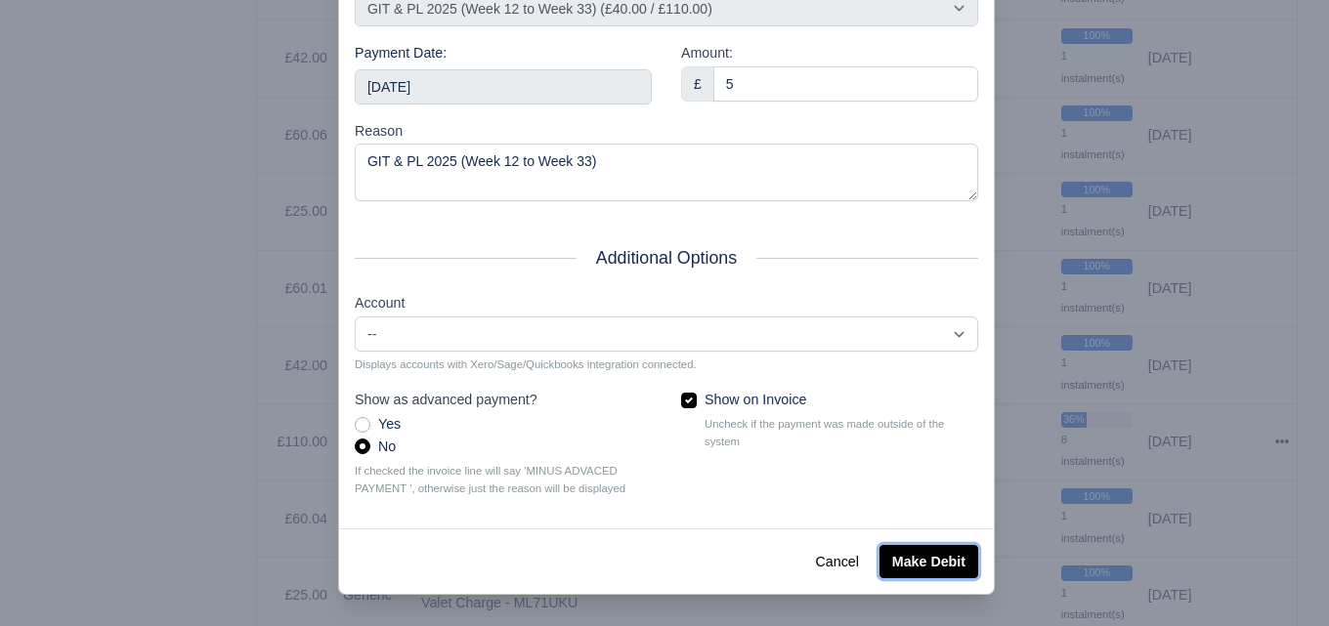
click at [961, 560] on button "Make Debit" at bounding box center [928, 561] width 99 height 33
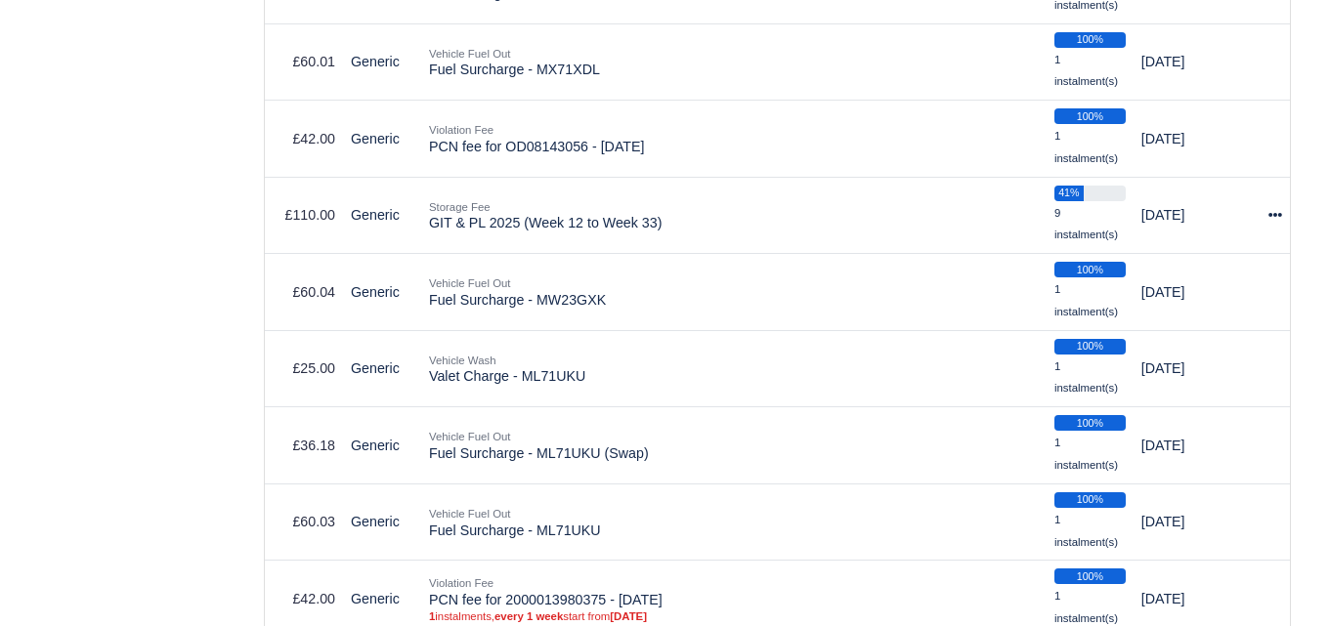
scroll to position [3796, 0]
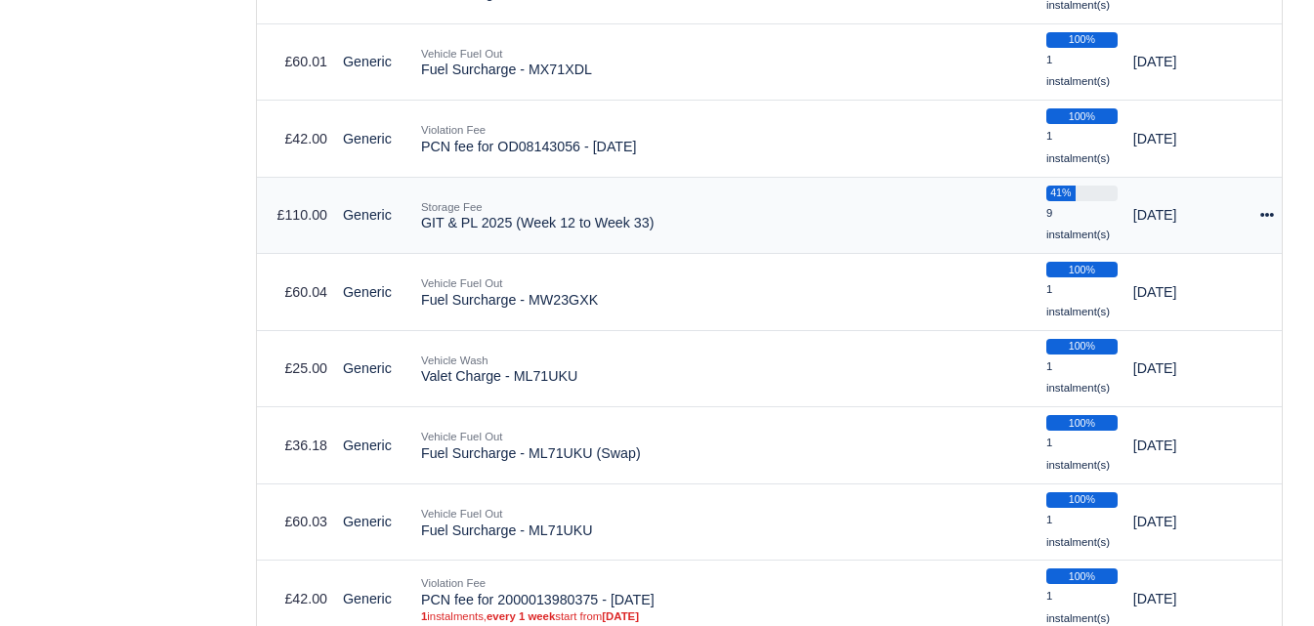
click at [1263, 214] on icon at bounding box center [1267, 215] width 14 height 14
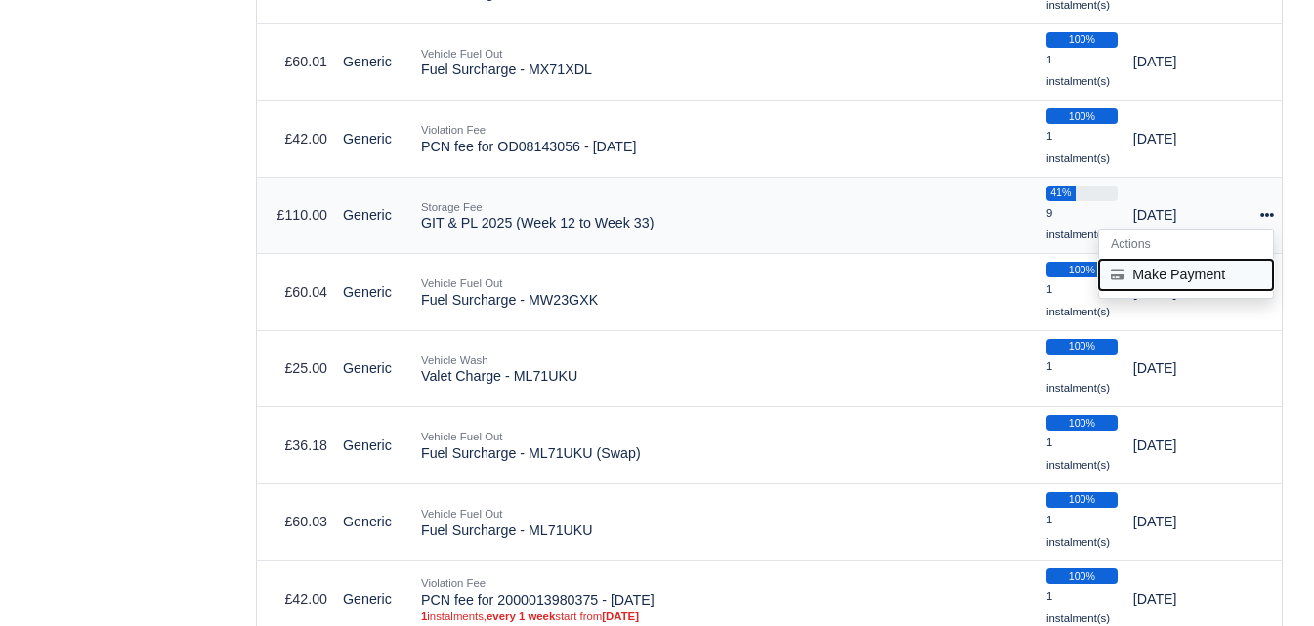
click at [1177, 275] on button "Make Payment" at bounding box center [1186, 275] width 174 height 30
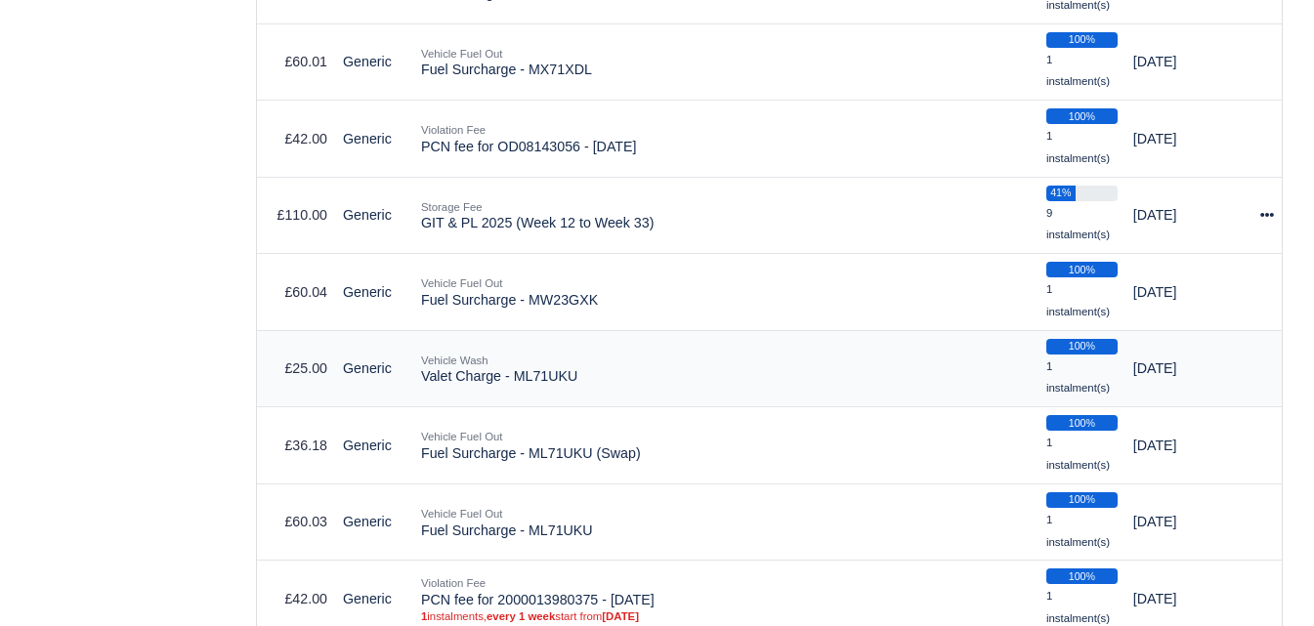
select select "6604"
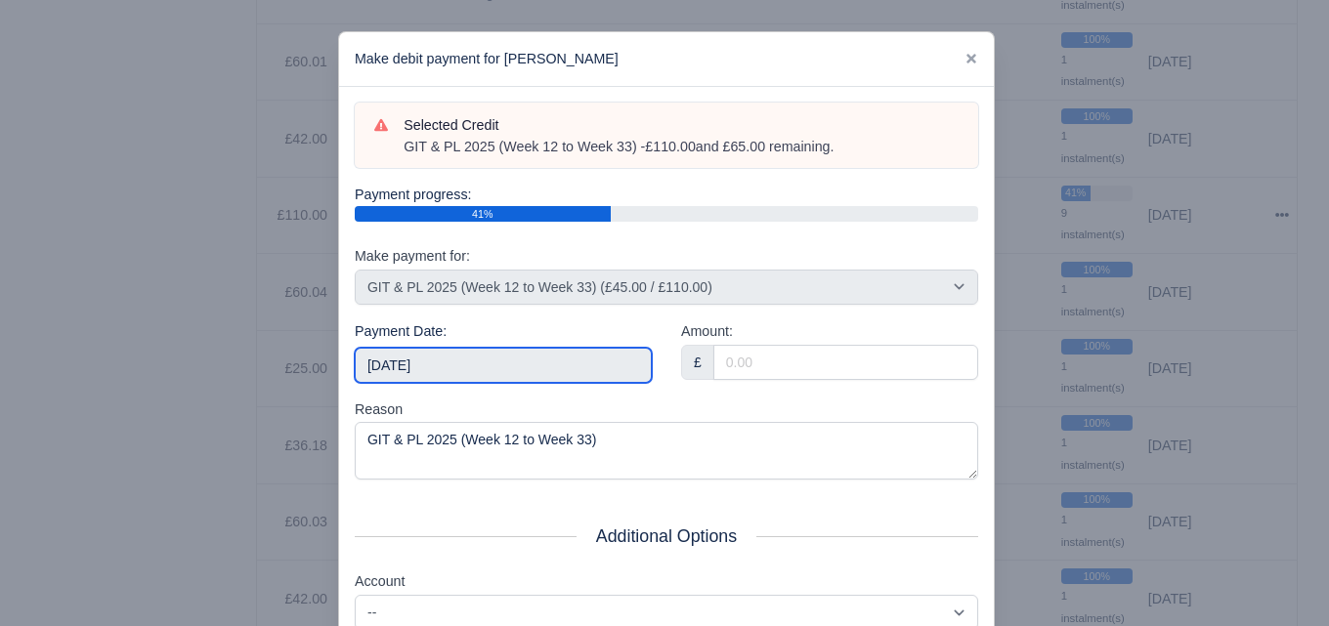
click at [421, 376] on input "2025-09-06" at bounding box center [503, 365] width 297 height 35
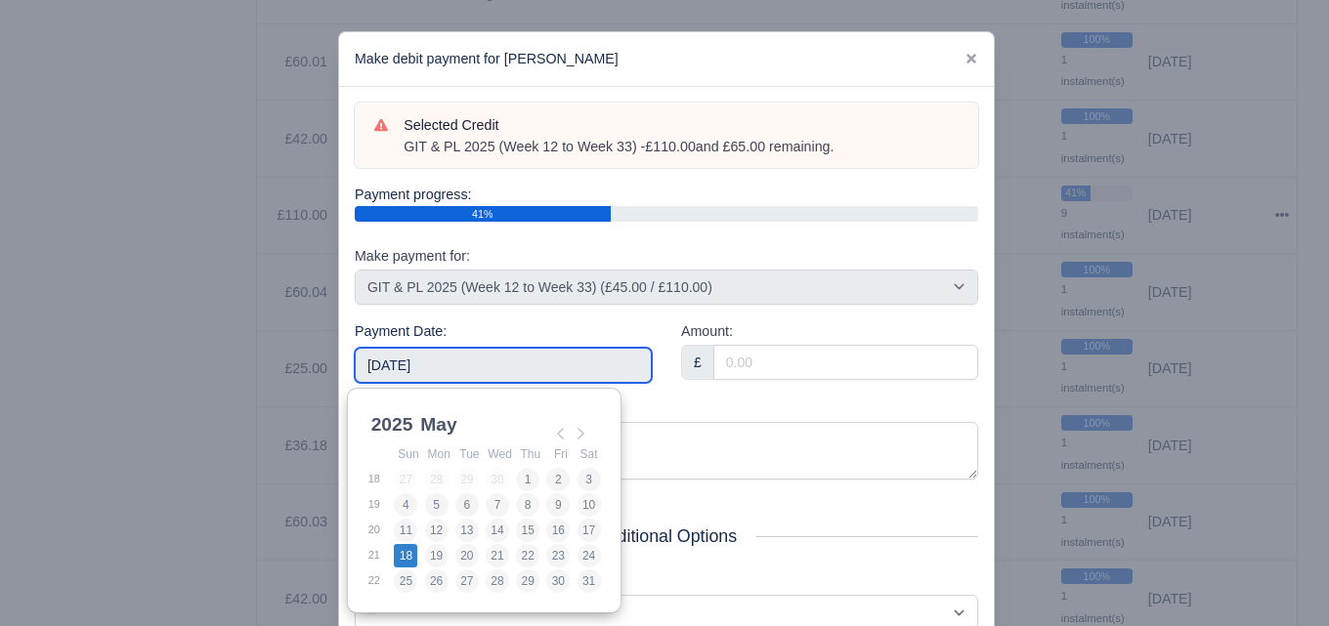
type input "2025-05-18"
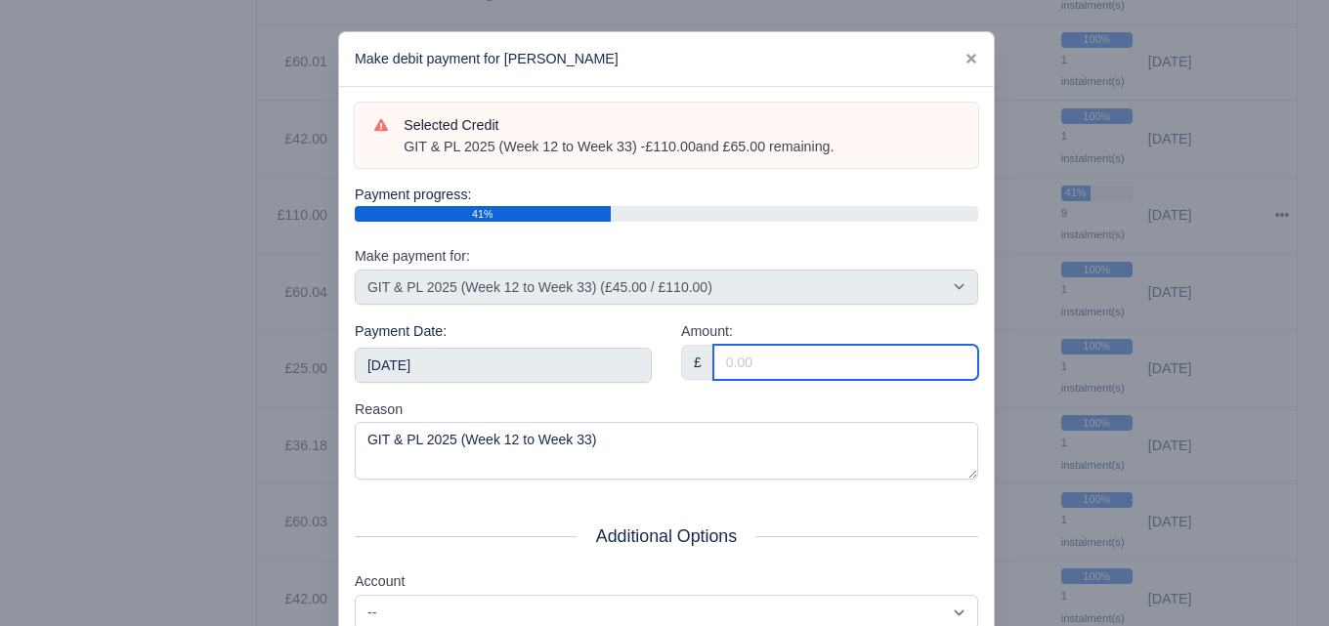
click at [799, 364] on input "Amount:" at bounding box center [845, 362] width 265 height 35
paste input "5"
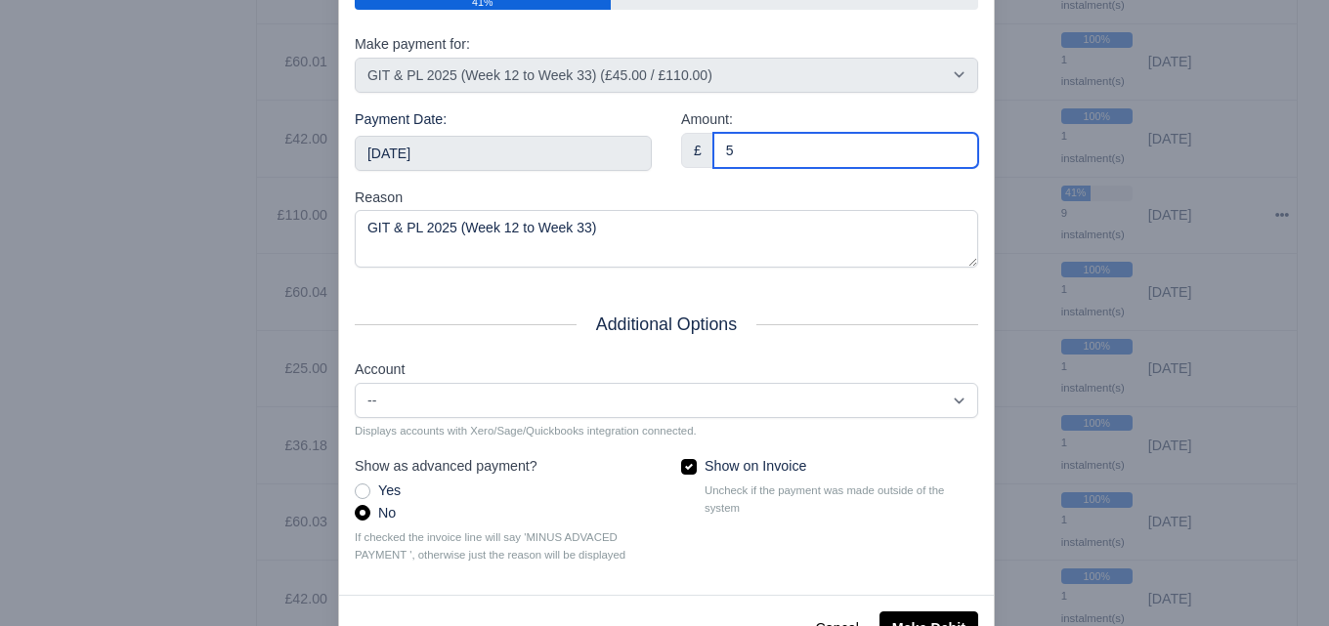
scroll to position [217, 0]
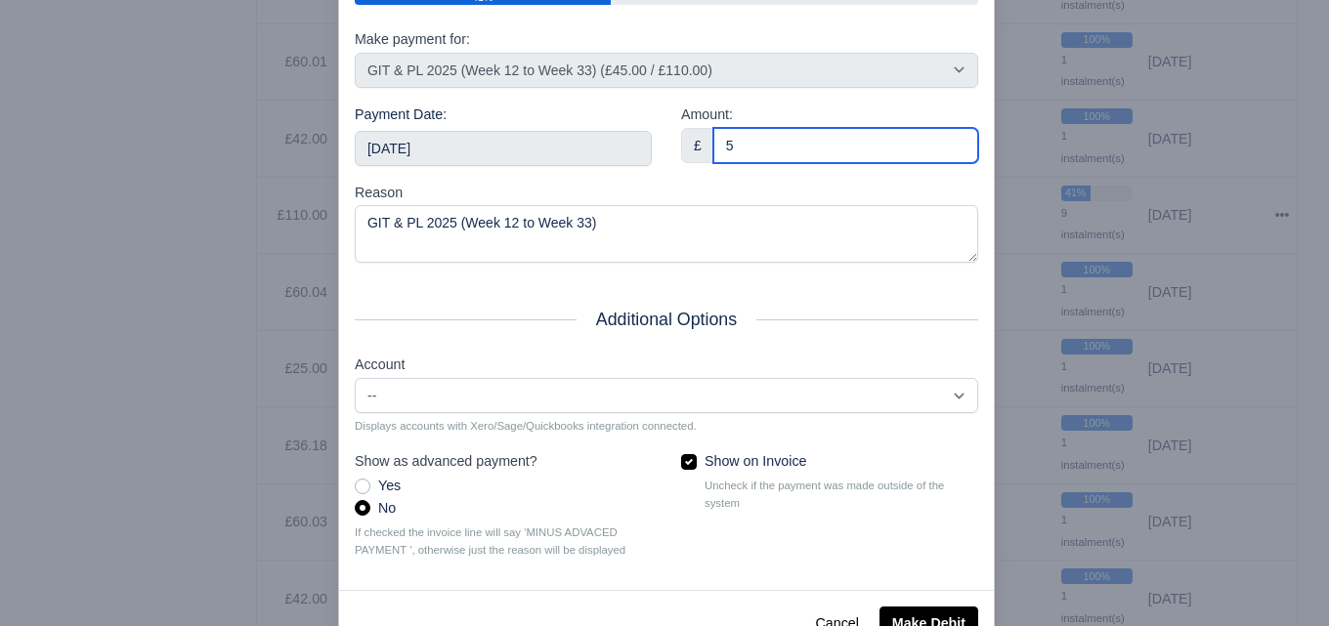
type input "5"
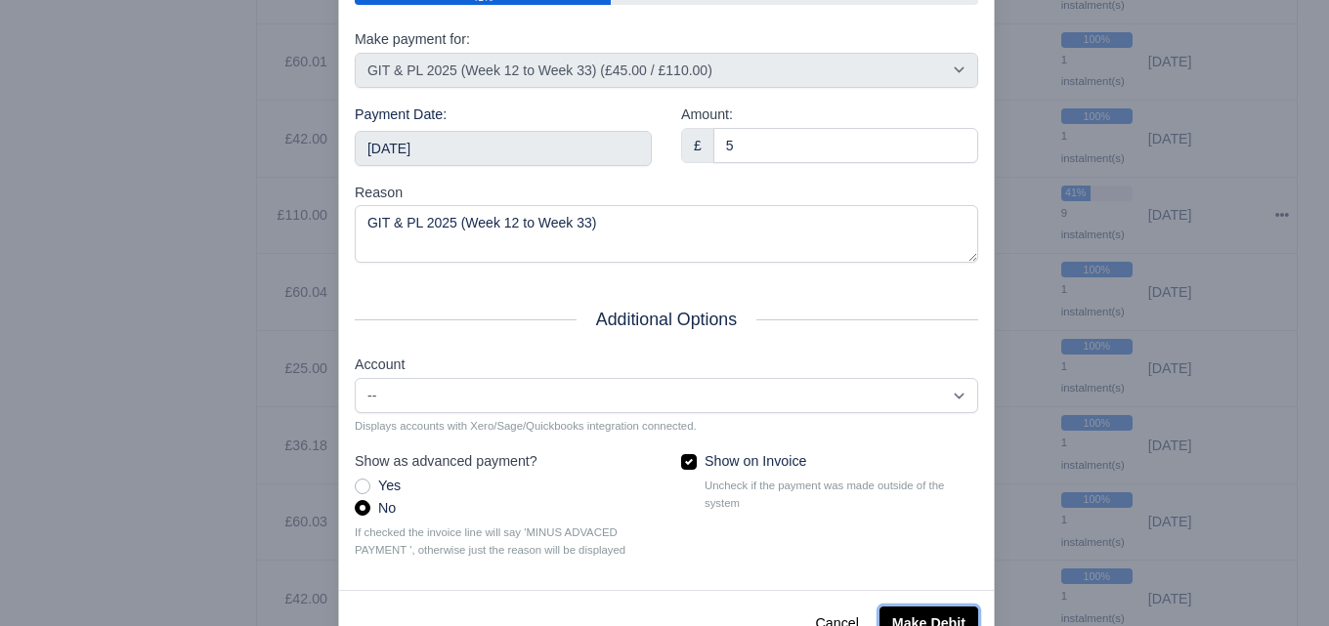
click at [905, 621] on button "Make Debit" at bounding box center [928, 623] width 99 height 33
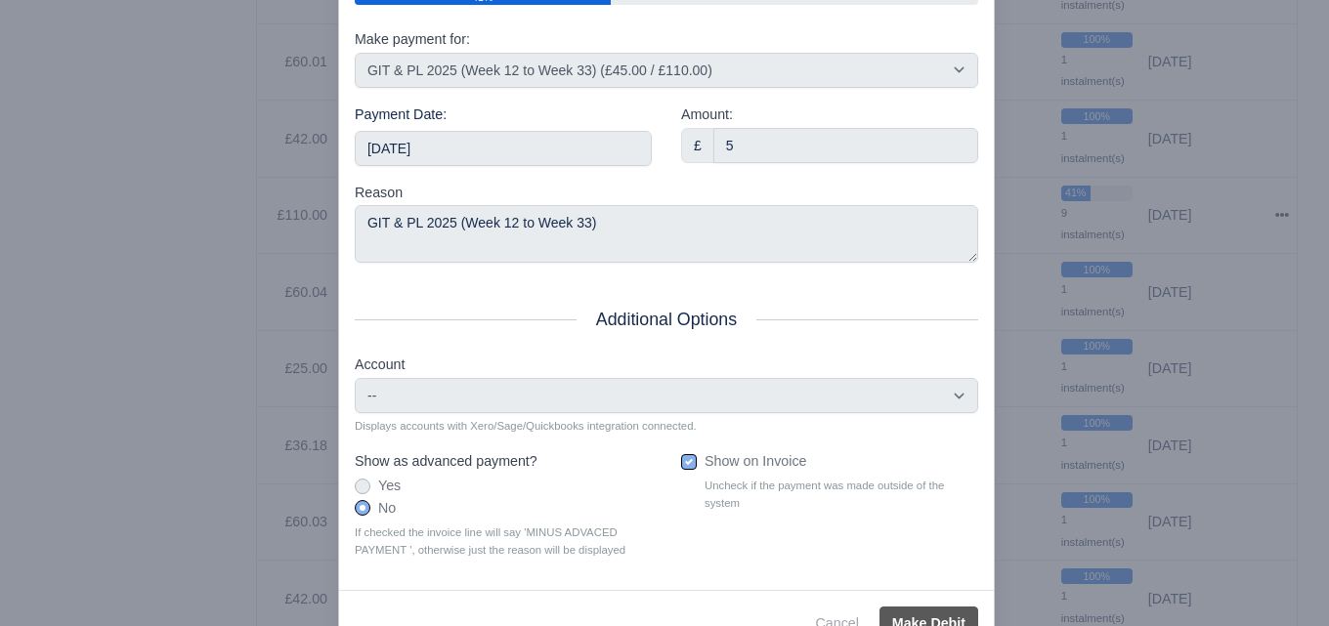
scroll to position [270, 0]
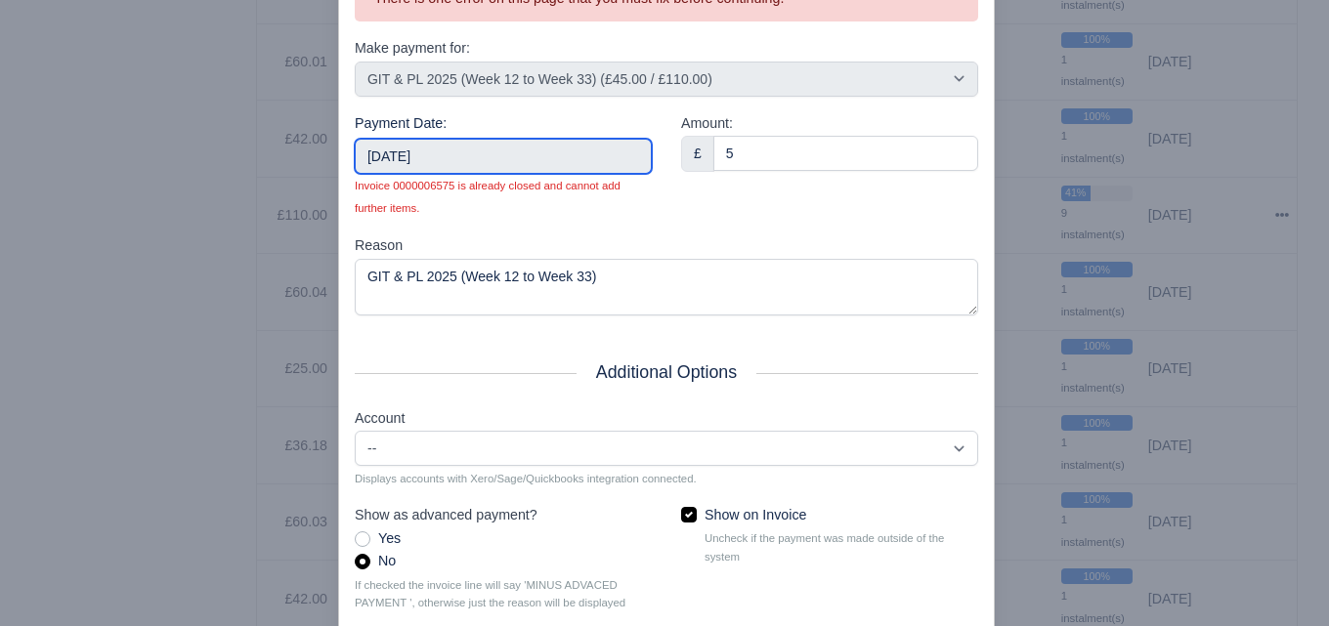
click at [563, 162] on input "2025-05-18" at bounding box center [503, 156] width 297 height 35
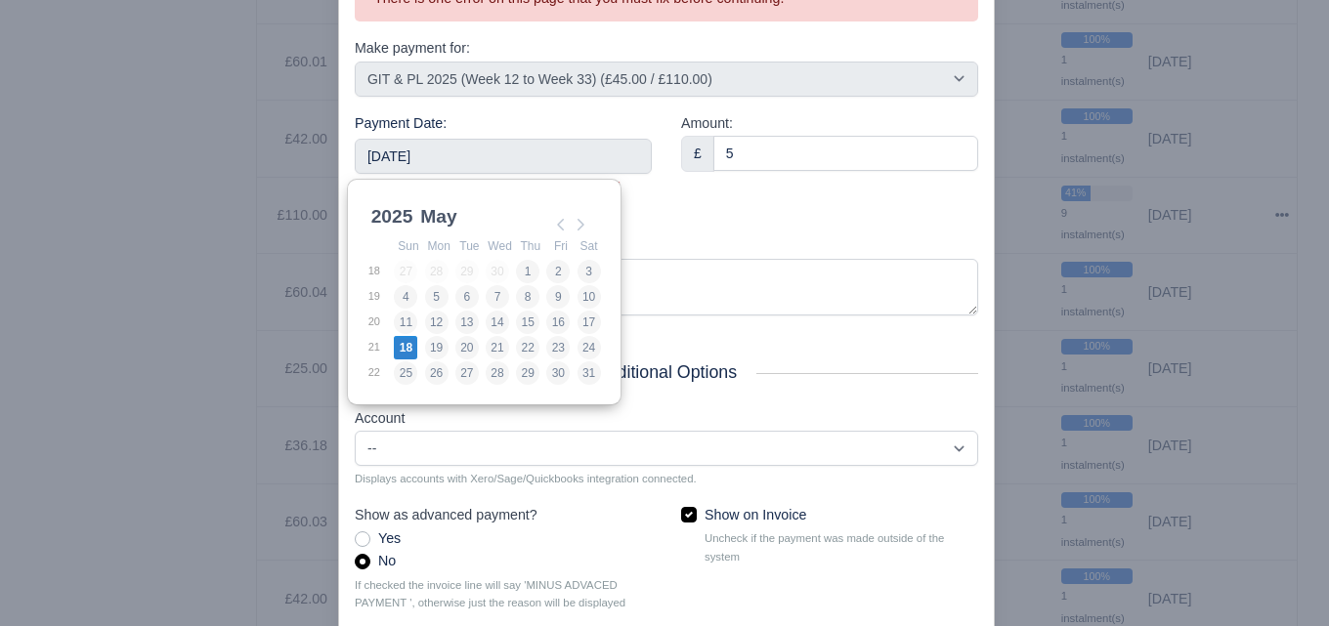
click at [680, 216] on div "Amount: £ 5" at bounding box center [829, 173] width 326 height 122
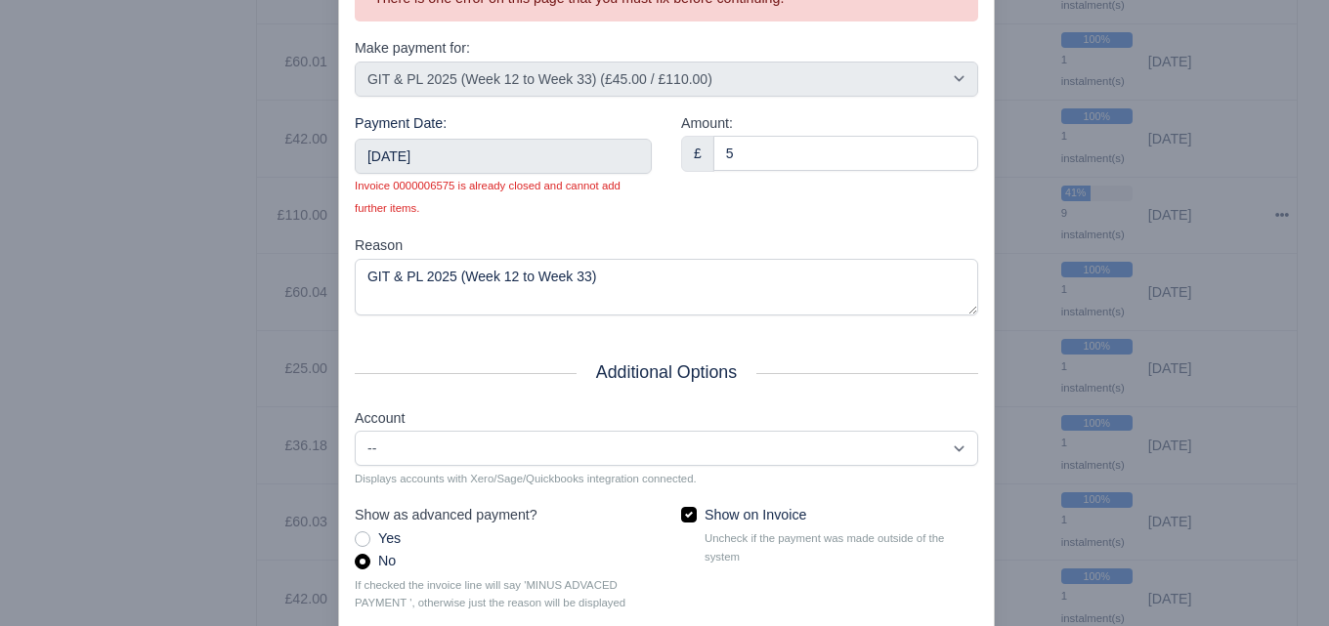
scroll to position [386, 0]
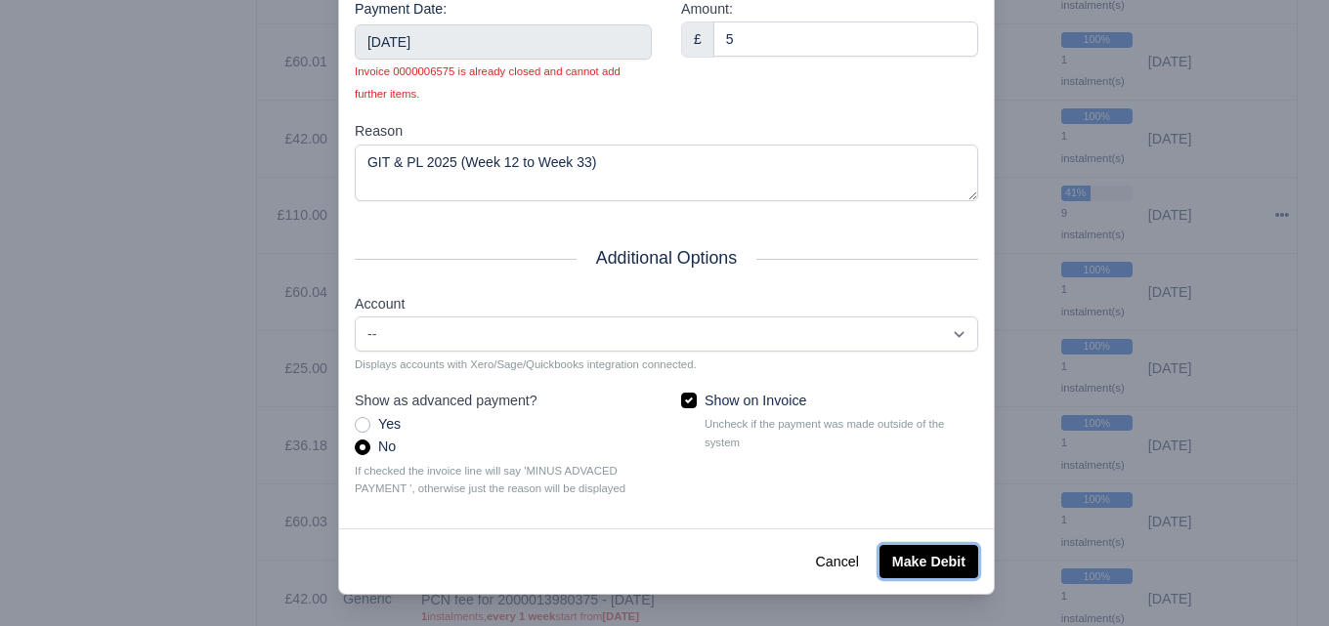
click at [944, 548] on button "Make Debit" at bounding box center [928, 561] width 99 height 33
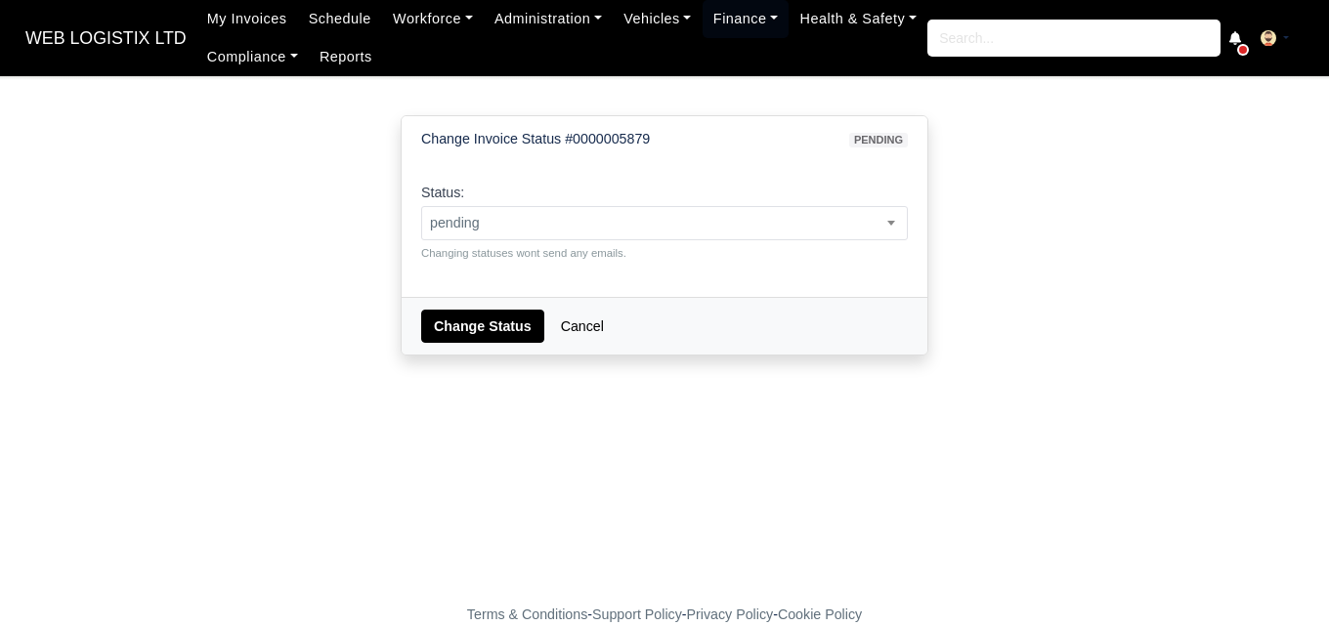
select select "paid"
click at [420, 205] on select "pending approved hold sent paid voided deducted disputed transferred" at bounding box center [420, 205] width 1 height 1
click at [452, 302] on div "Change Status Cancel" at bounding box center [665, 326] width 526 height 58
click at [456, 321] on button "Change Status" at bounding box center [482, 326] width 123 height 33
select select "paid"
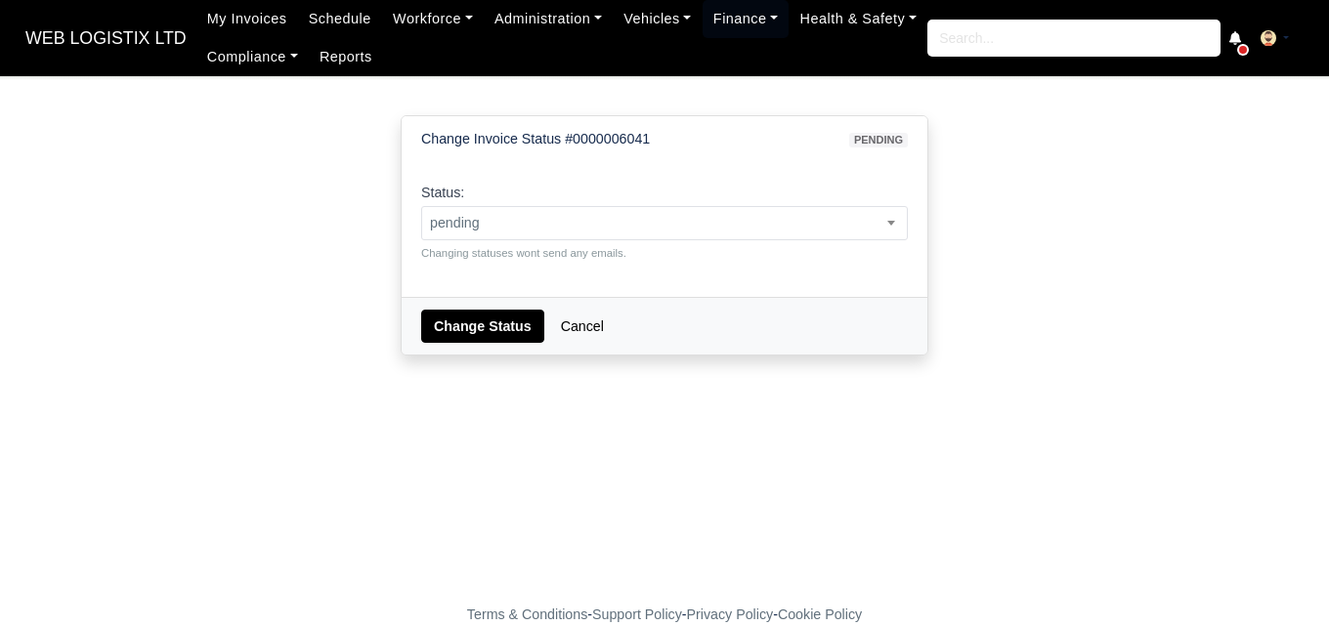
click at [420, 205] on select "pending approved hold sent paid voided deducted disputed transferred" at bounding box center [420, 205] width 1 height 1
click at [459, 318] on button "Change Status" at bounding box center [482, 326] width 123 height 33
select select "paid"
click at [457, 329] on button "Change Status" at bounding box center [482, 326] width 123 height 33
select select "paid"
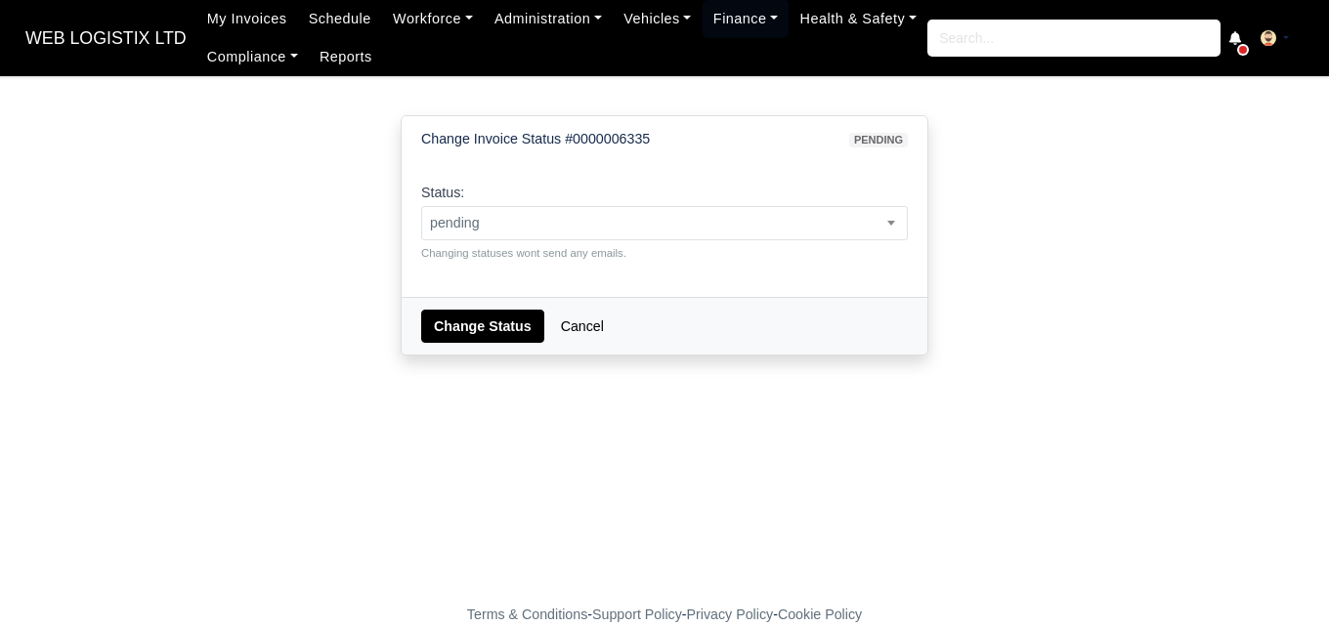
click at [420, 205] on select "pending approved hold sent paid voided deducted disputed transferred" at bounding box center [420, 205] width 1 height 1
click at [453, 328] on button "Change Status" at bounding box center [482, 326] width 123 height 33
select select "paid"
click at [420, 205] on select "pending approved hold sent paid voided deducted disputed transferred" at bounding box center [420, 205] width 1 height 1
click at [456, 326] on button "Change Status" at bounding box center [482, 326] width 123 height 33
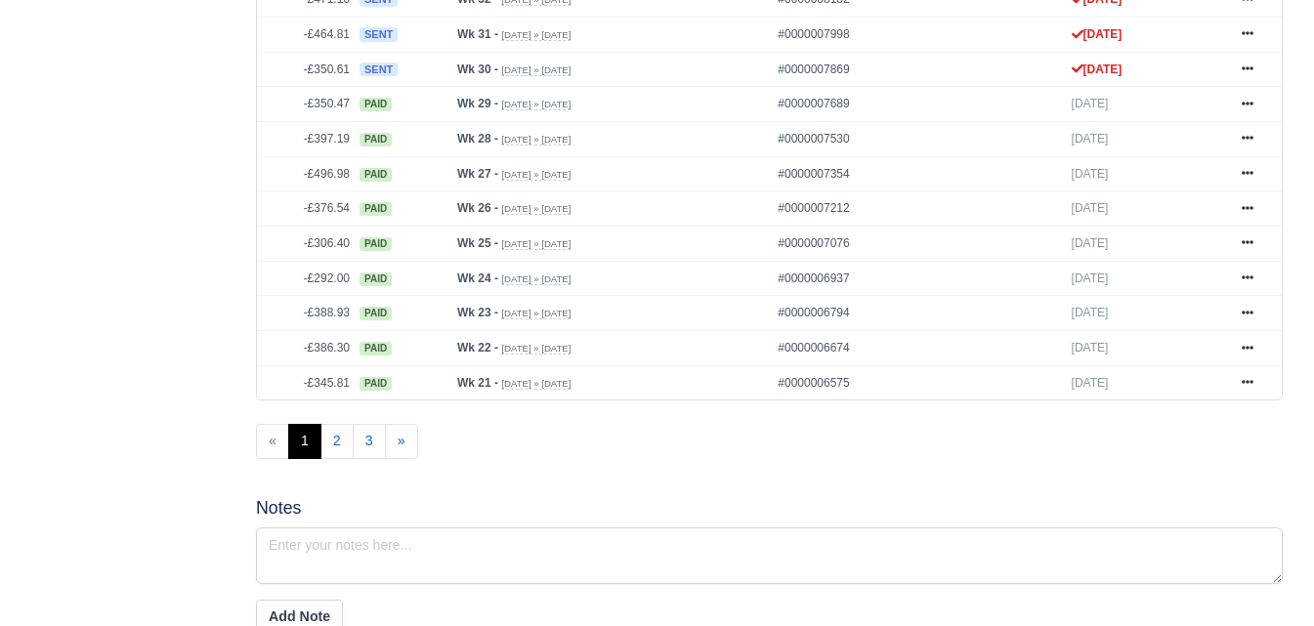
scroll to position [1047, 0]
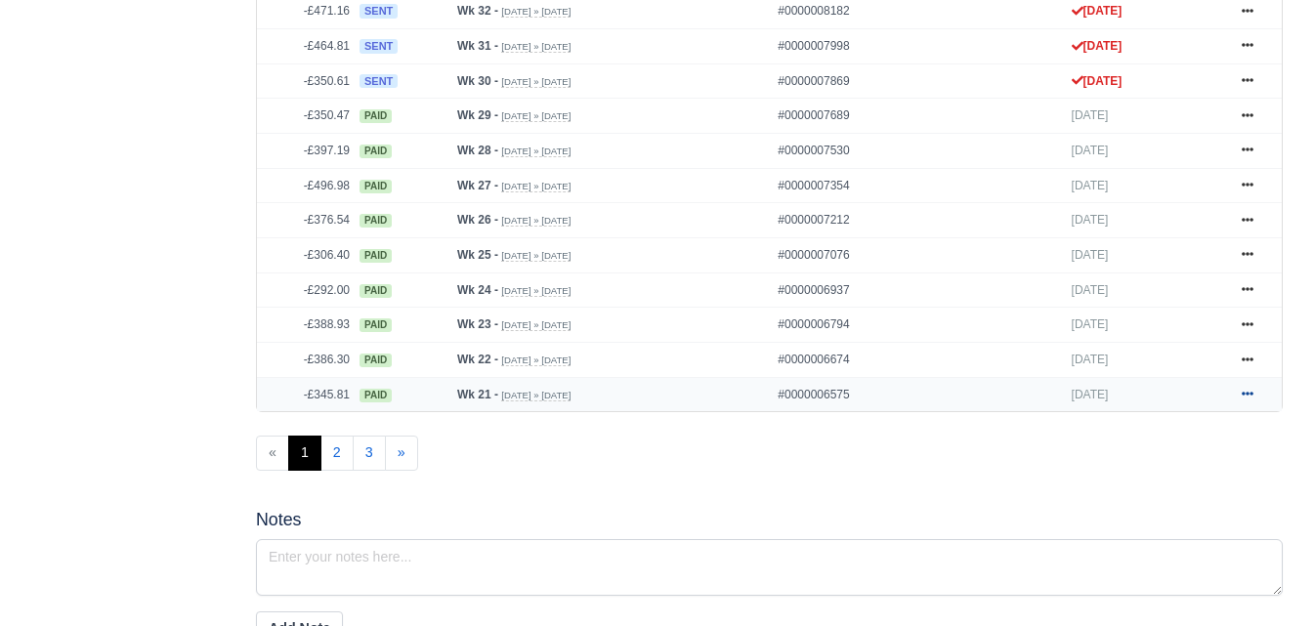
click at [1248, 392] on link at bounding box center [1247, 395] width 29 height 24
click at [1247, 365] on icon at bounding box center [1248, 360] width 12 height 12
click at [1247, 326] on icon at bounding box center [1248, 324] width 12 height 4
click at [1249, 289] on icon at bounding box center [1248, 289] width 12 height 12
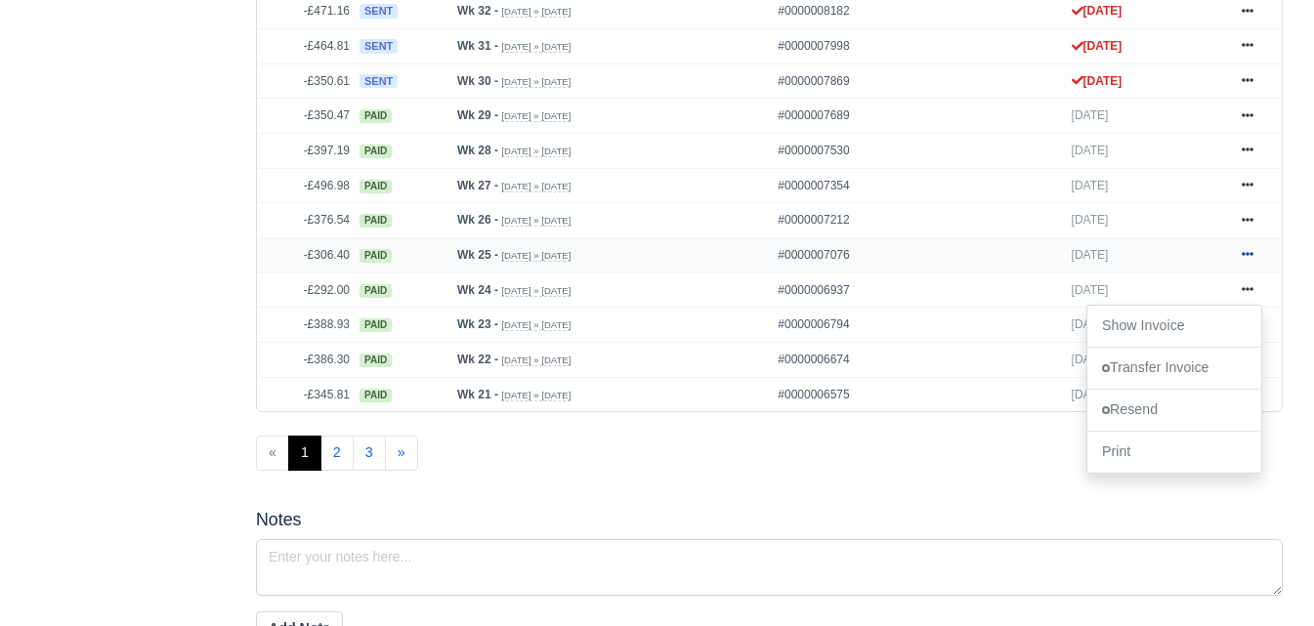
click at [1246, 257] on icon at bounding box center [1248, 254] width 12 height 12
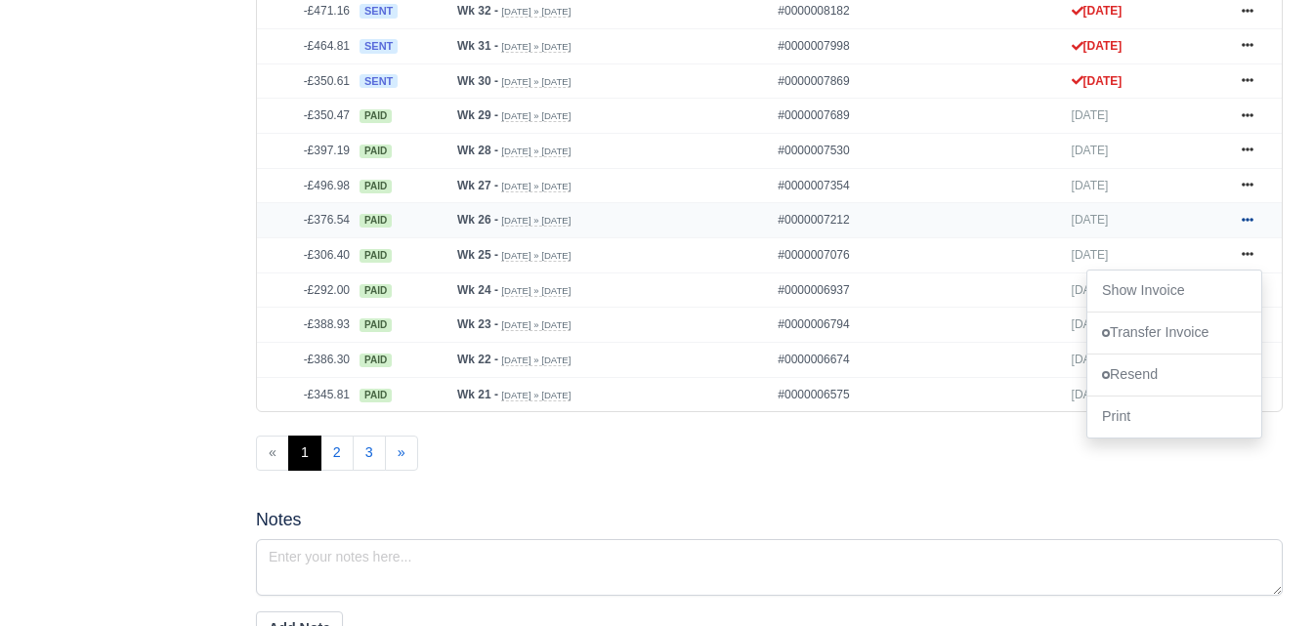
click at [1250, 216] on link at bounding box center [1247, 220] width 29 height 24
click at [1243, 190] on icon at bounding box center [1248, 185] width 12 height 12
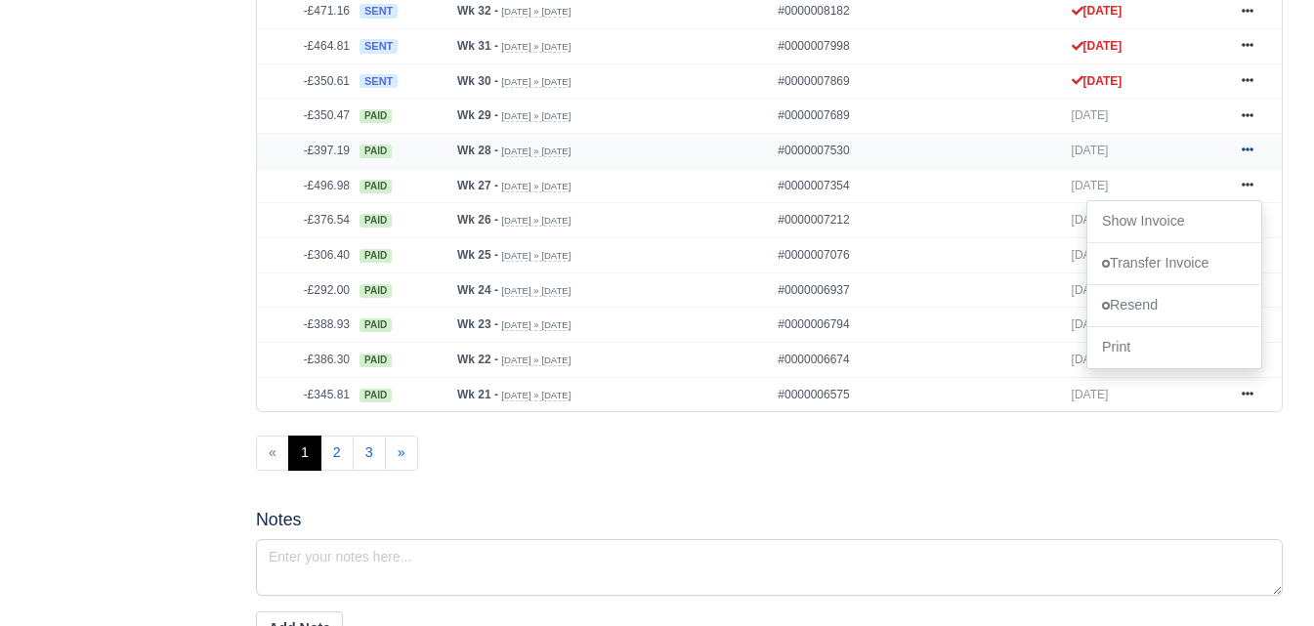
click at [1248, 145] on link at bounding box center [1247, 151] width 29 height 24
click at [1251, 115] on icon at bounding box center [1248, 115] width 12 height 12
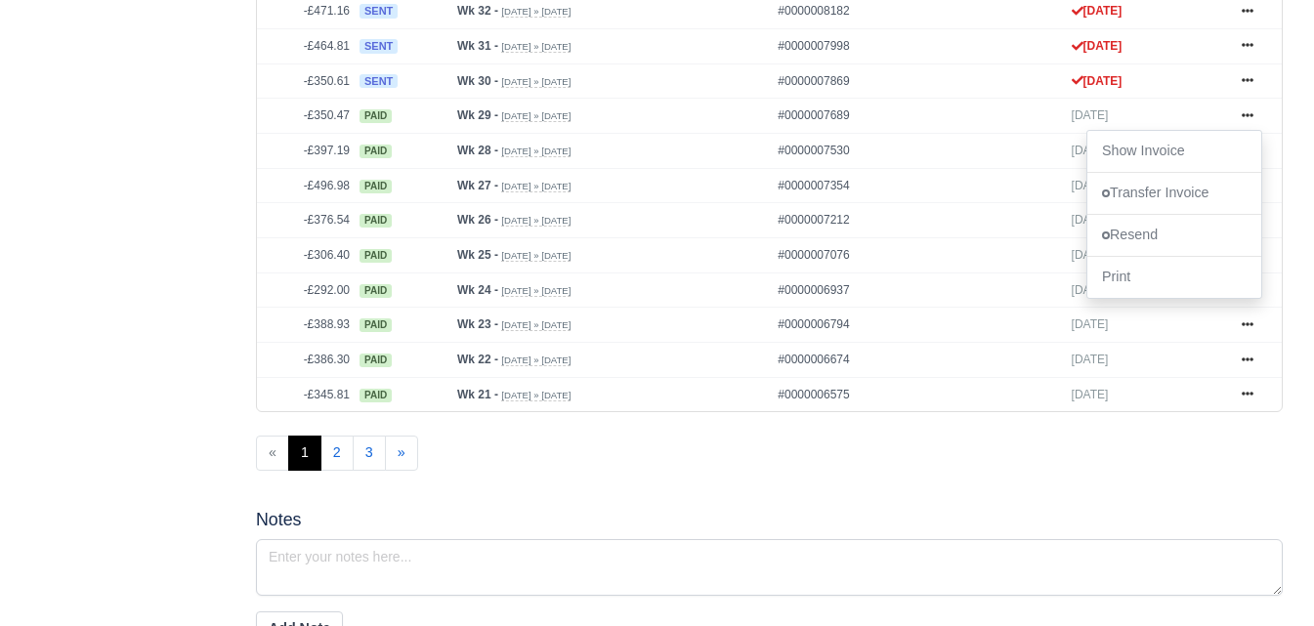
click at [63, 261] on div "Details Timesheet Invoices Wallet Customer Escalations Notes Attendance Documen…" at bounding box center [128, 212] width 225 height 1998
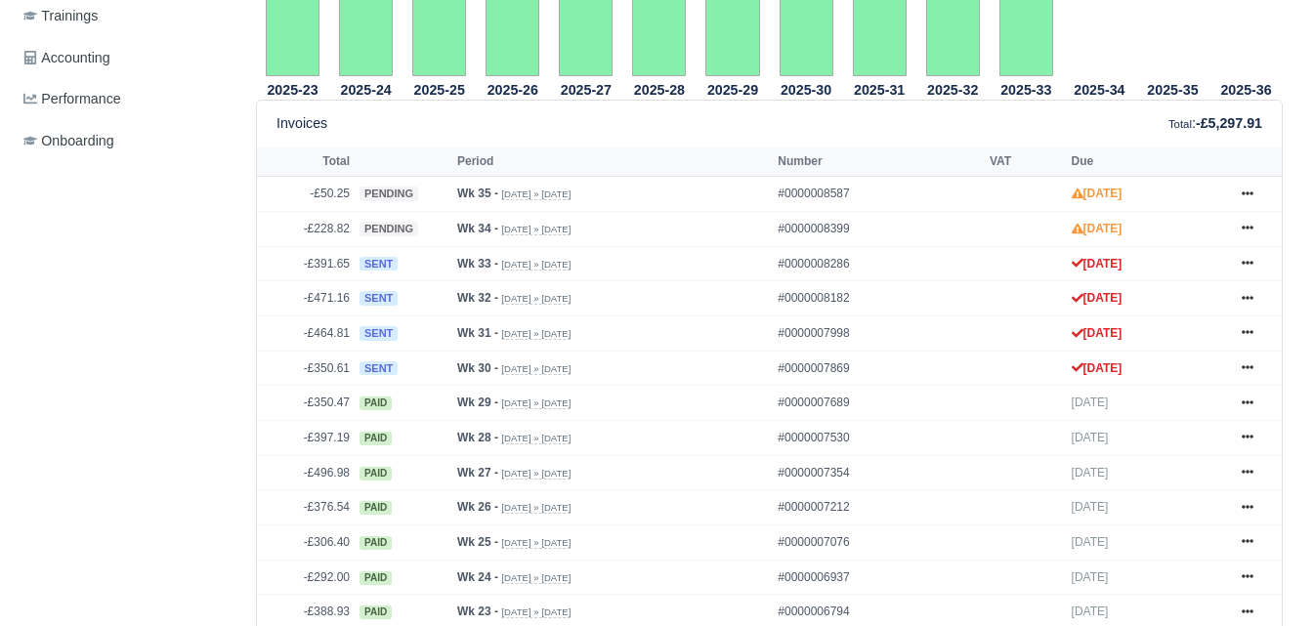
scroll to position [692, 0]
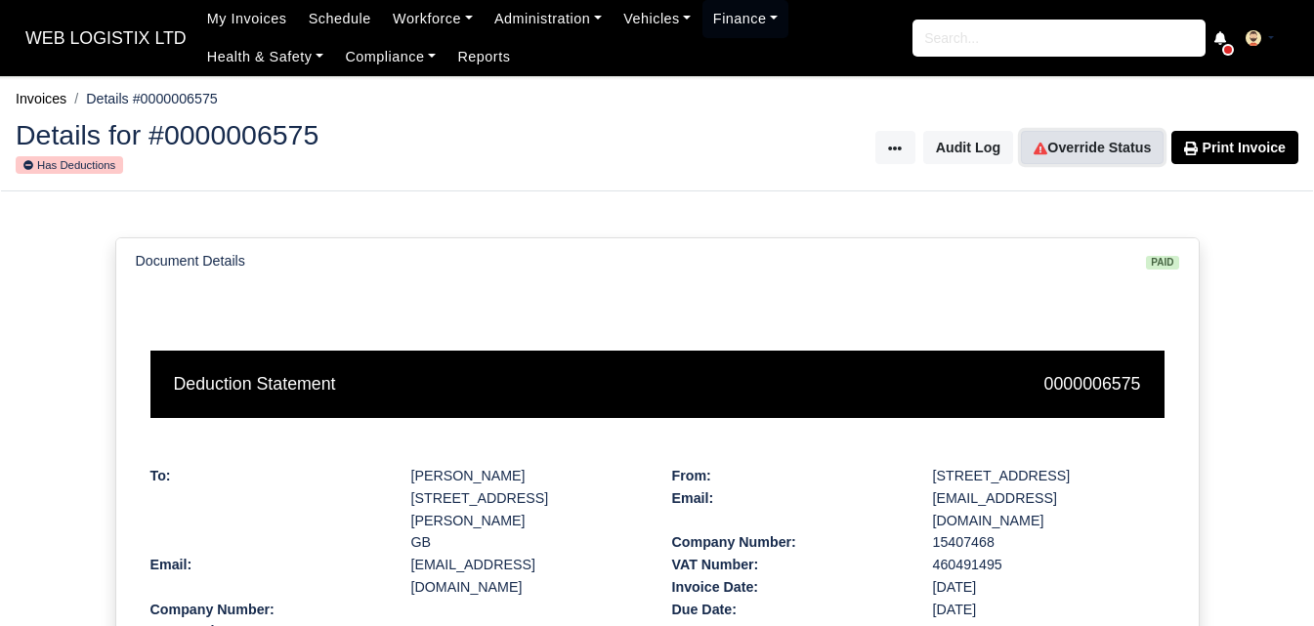
click at [1121, 154] on link "Override Status" at bounding box center [1092, 147] width 143 height 33
click at [1078, 150] on link "Override Status" at bounding box center [1092, 147] width 143 height 33
click at [1065, 150] on link "Override Status" at bounding box center [1092, 147] width 143 height 33
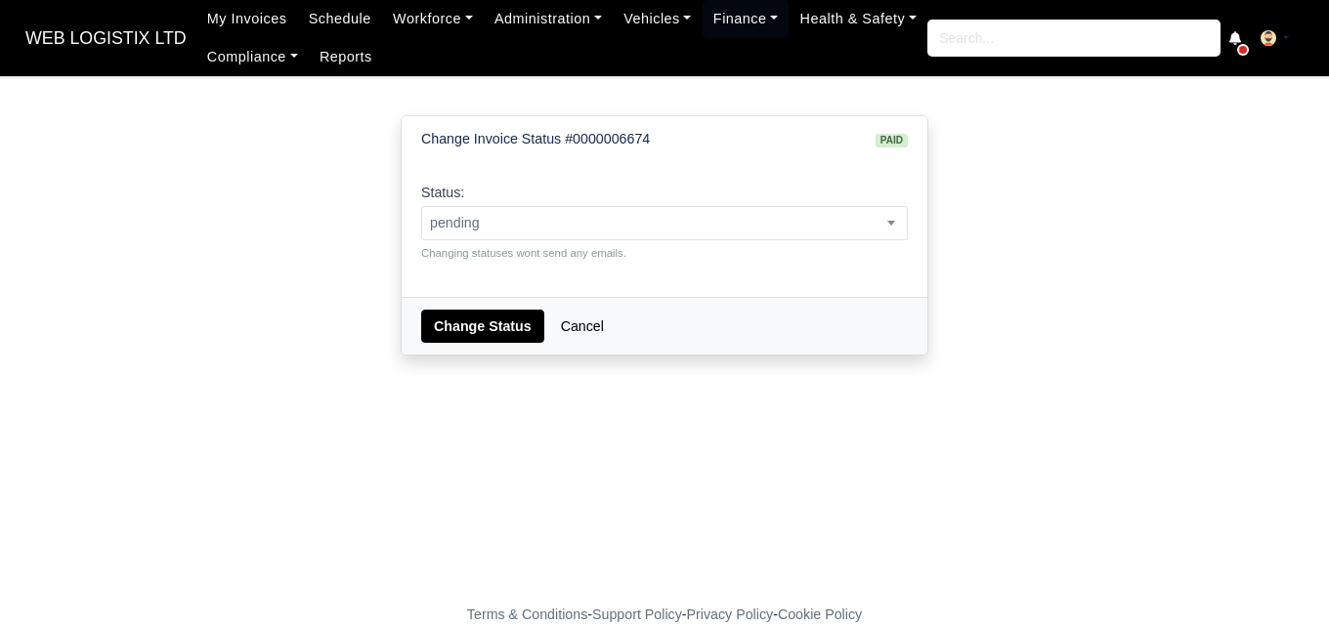
select select "pending"
click at [484, 317] on button "Change Status" at bounding box center [482, 326] width 123 height 33
click at [629, 235] on span "paid" at bounding box center [664, 223] width 486 height 34
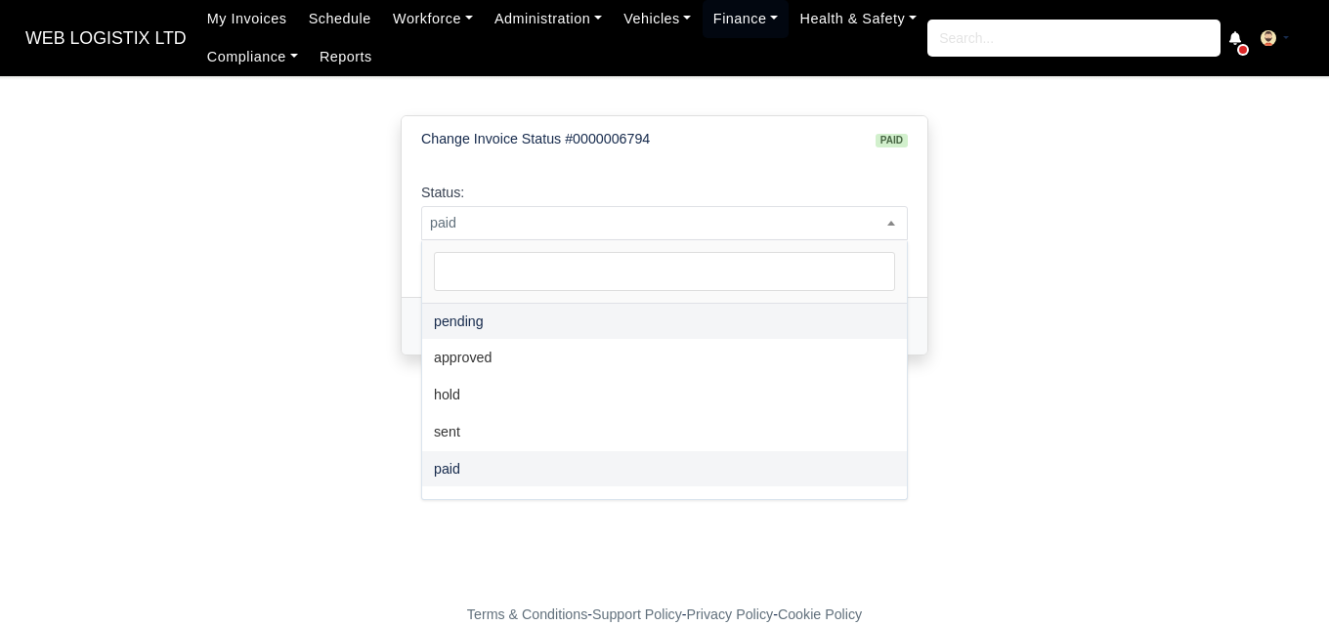
select select "pending"
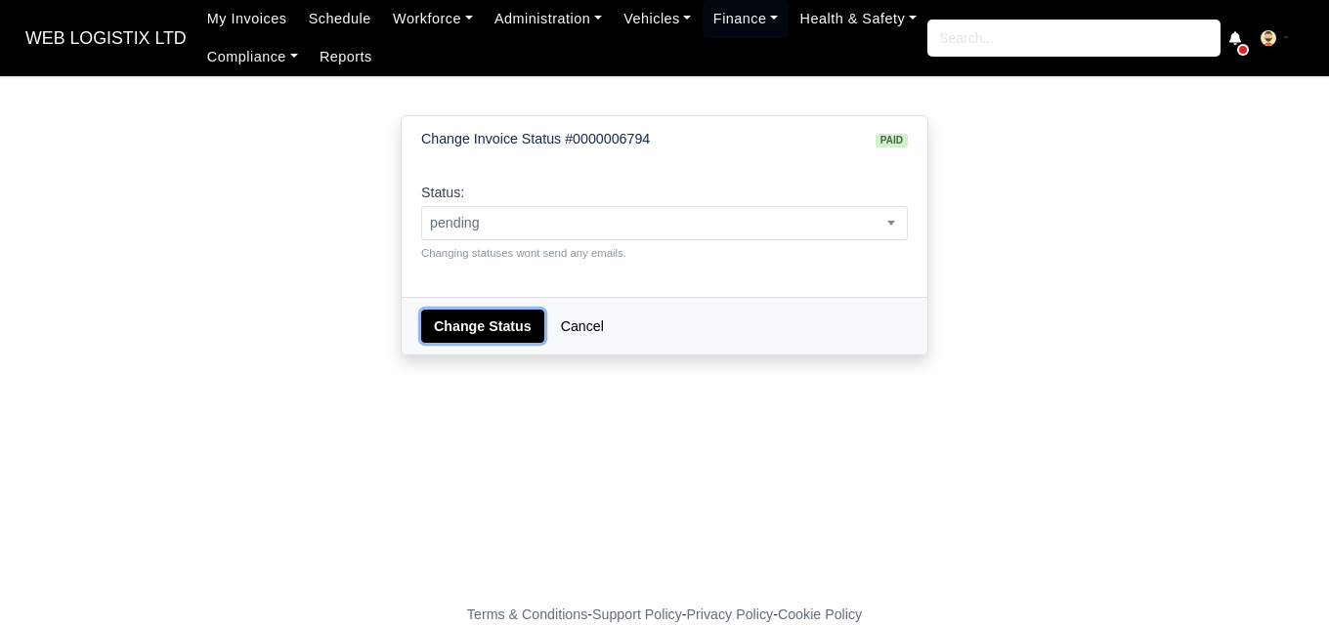
click at [465, 331] on button "Change Status" at bounding box center [482, 326] width 123 height 33
click at [527, 228] on span "paid" at bounding box center [664, 223] width 485 height 24
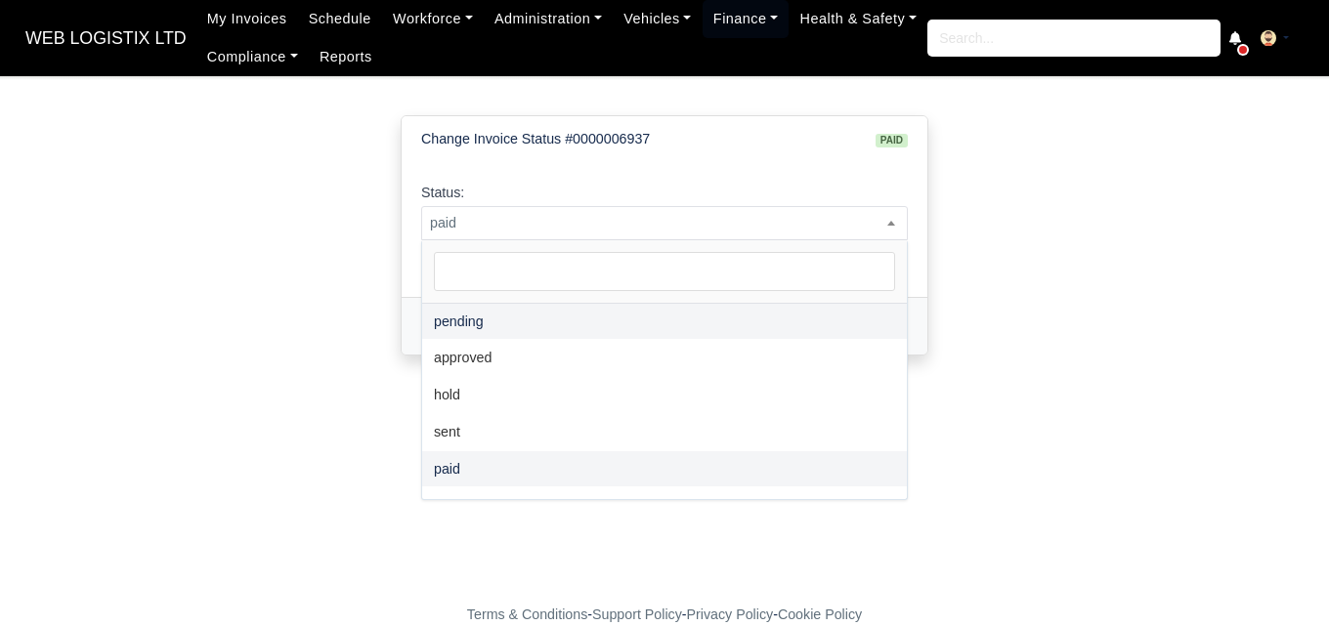
select select "pending"
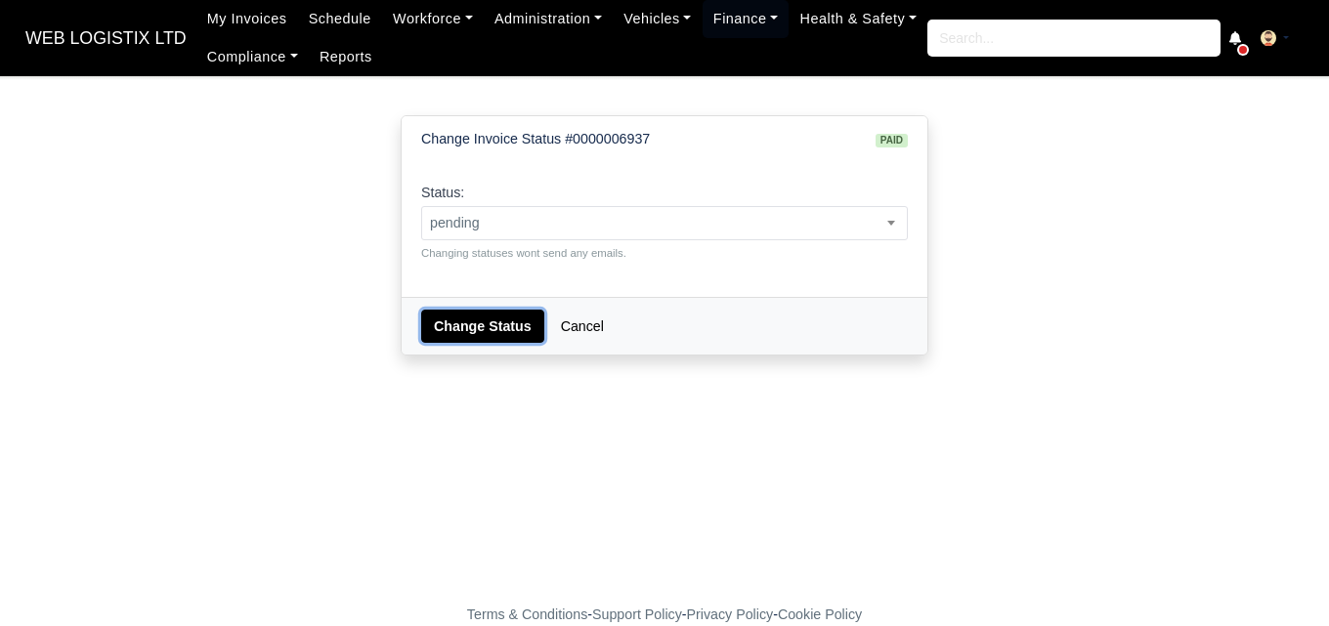
click at [445, 316] on button "Change Status" at bounding box center [482, 326] width 123 height 33
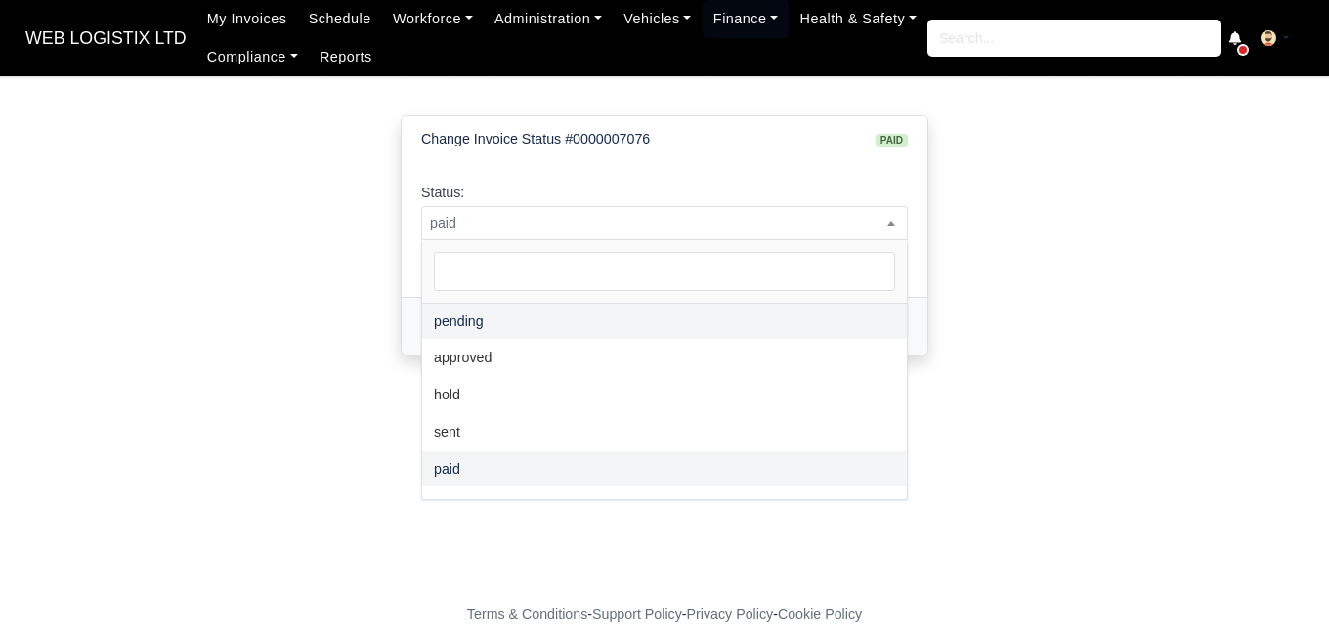
select select "pending"
click at [479, 317] on button "Change Status" at bounding box center [482, 326] width 123 height 33
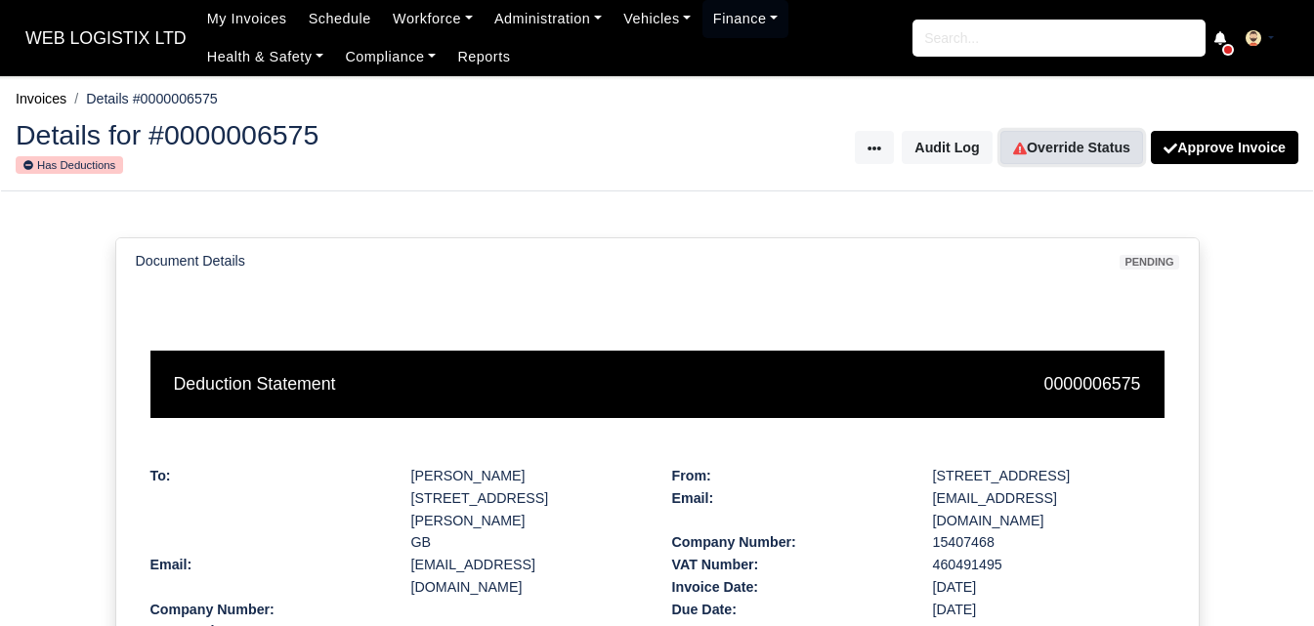
click at [1060, 148] on link "Override Status" at bounding box center [1071, 147] width 143 height 33
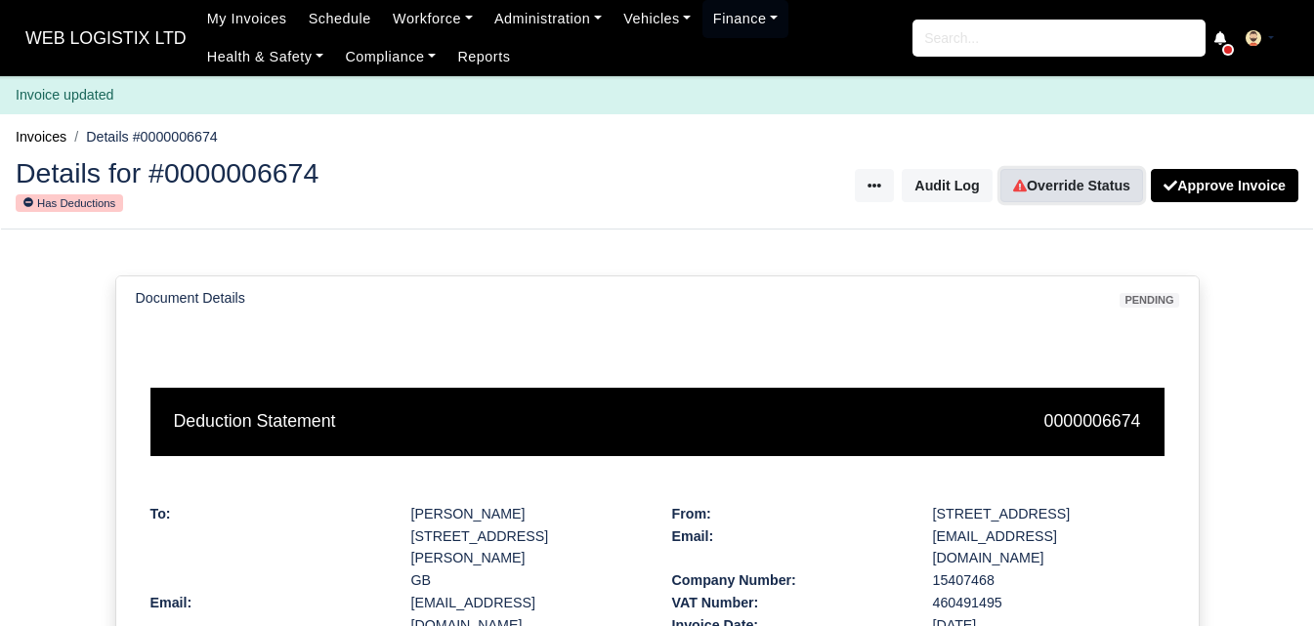
click at [1066, 185] on link "Override Status" at bounding box center [1071, 185] width 143 height 33
click at [1036, 202] on link "Override Status" at bounding box center [1071, 185] width 143 height 33
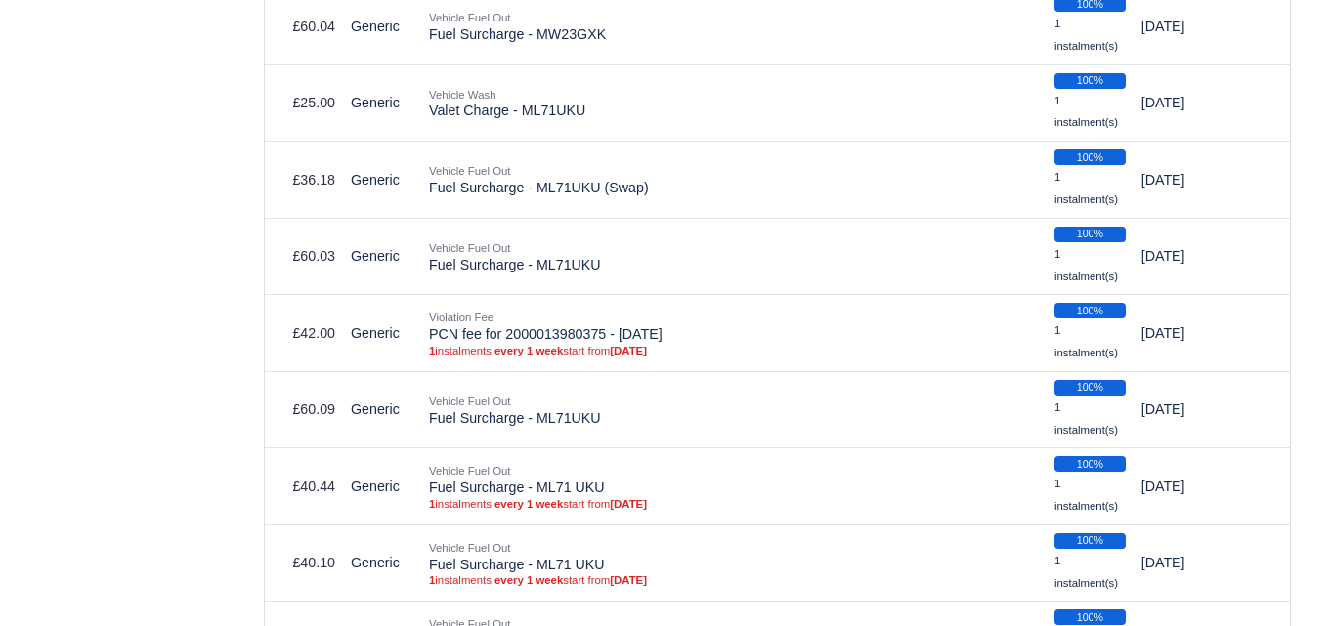
scroll to position [3735, 0]
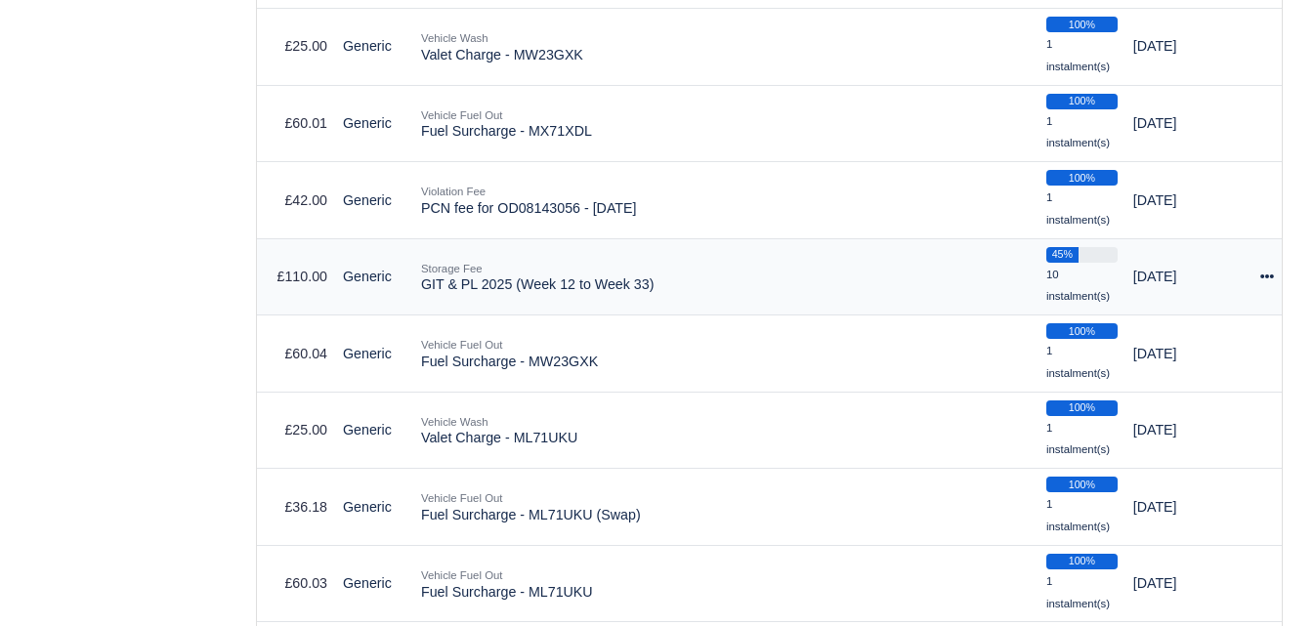
click at [1268, 278] on icon at bounding box center [1267, 277] width 14 height 4
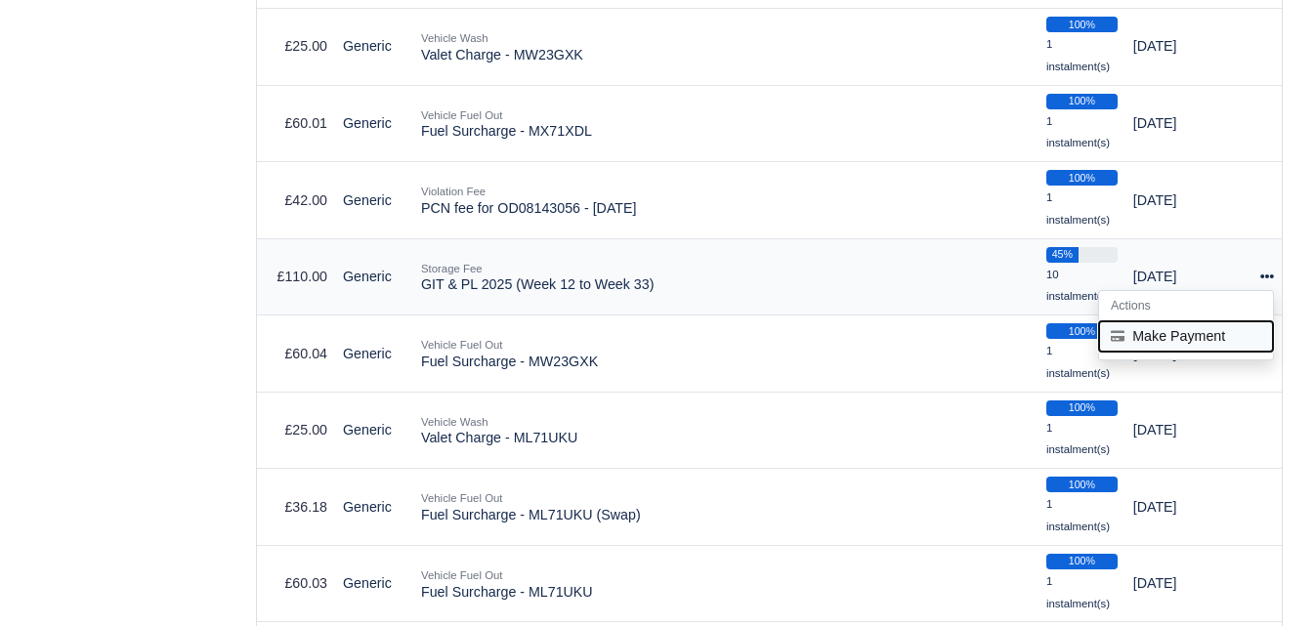
click at [1205, 327] on button "Make Payment" at bounding box center [1186, 336] width 174 height 30
select select "6604"
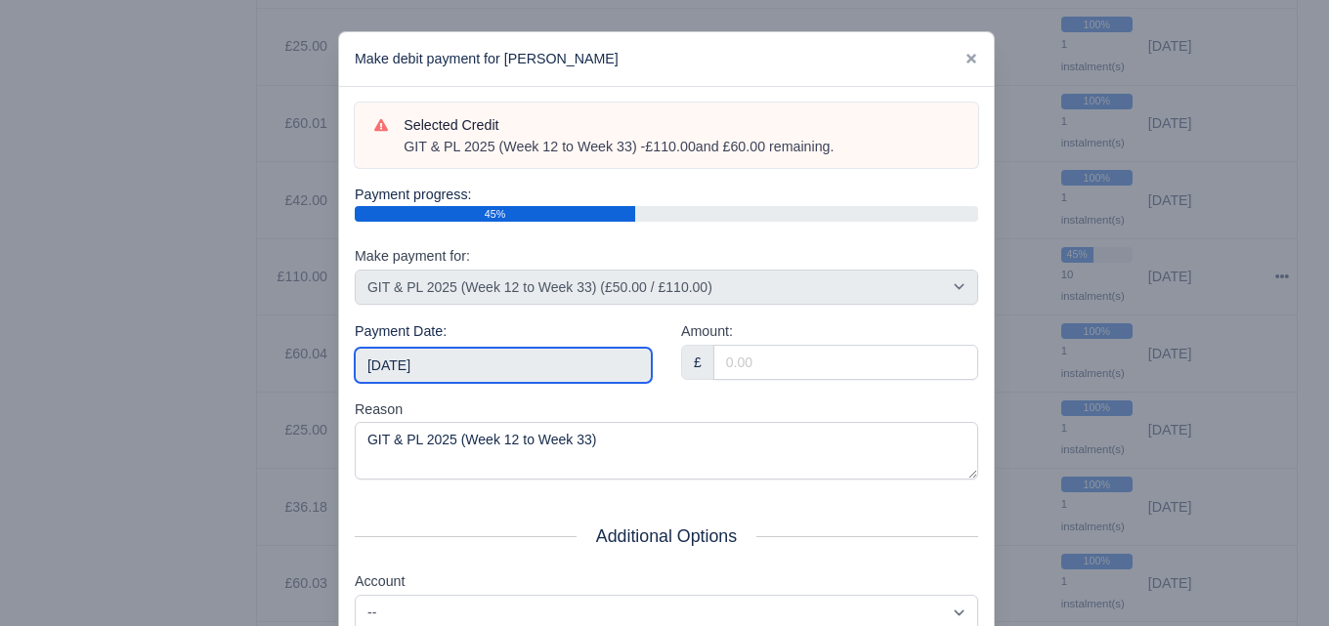
click at [604, 354] on input "[DATE]" at bounding box center [503, 365] width 297 height 35
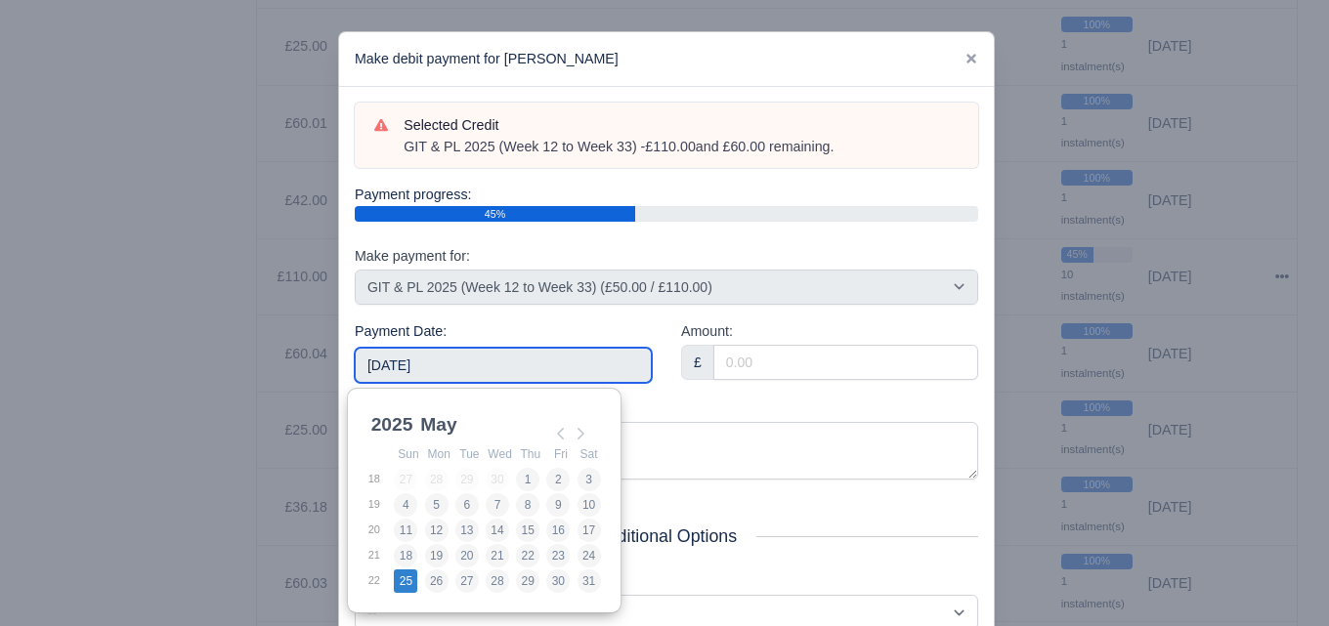
type input "2025-05-25"
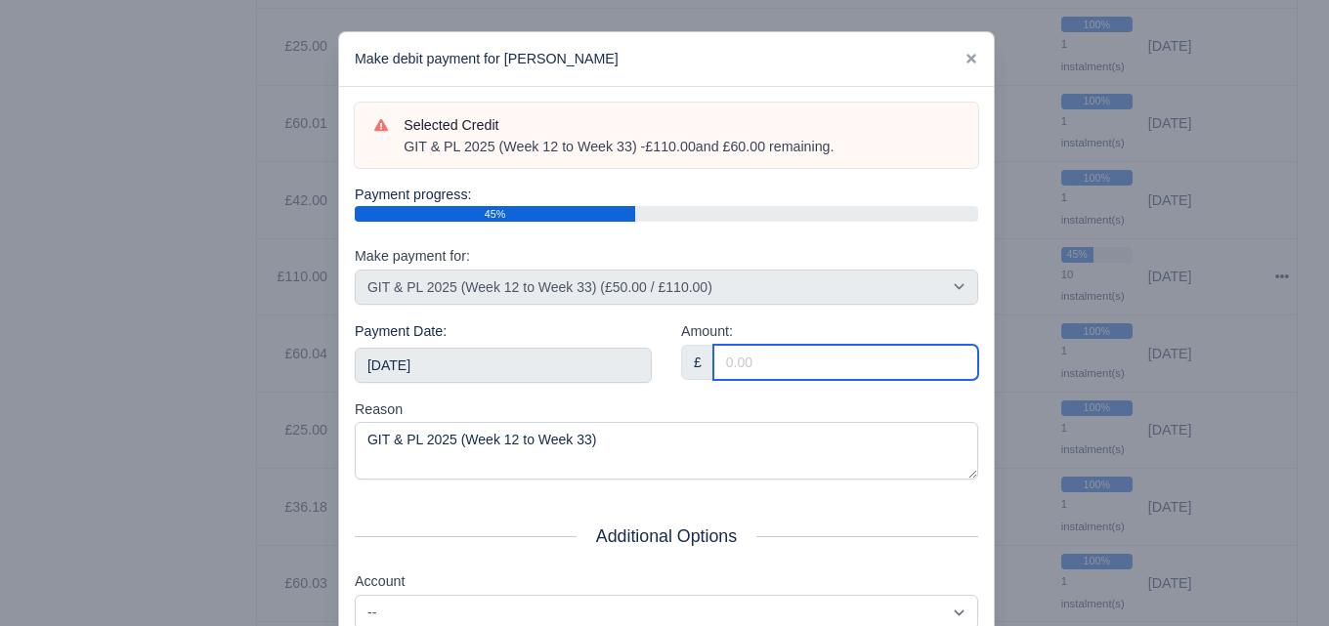
click at [856, 363] on input "Amount:" at bounding box center [845, 362] width 265 height 35
paste input "5"
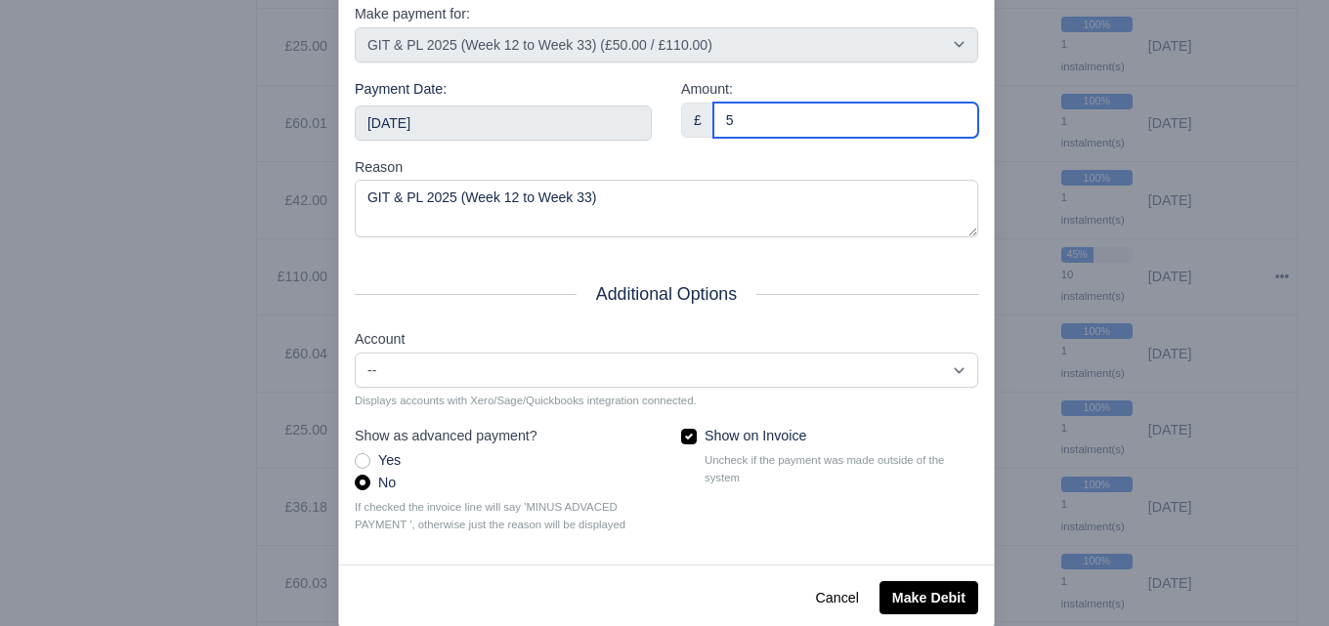
scroll to position [257, 0]
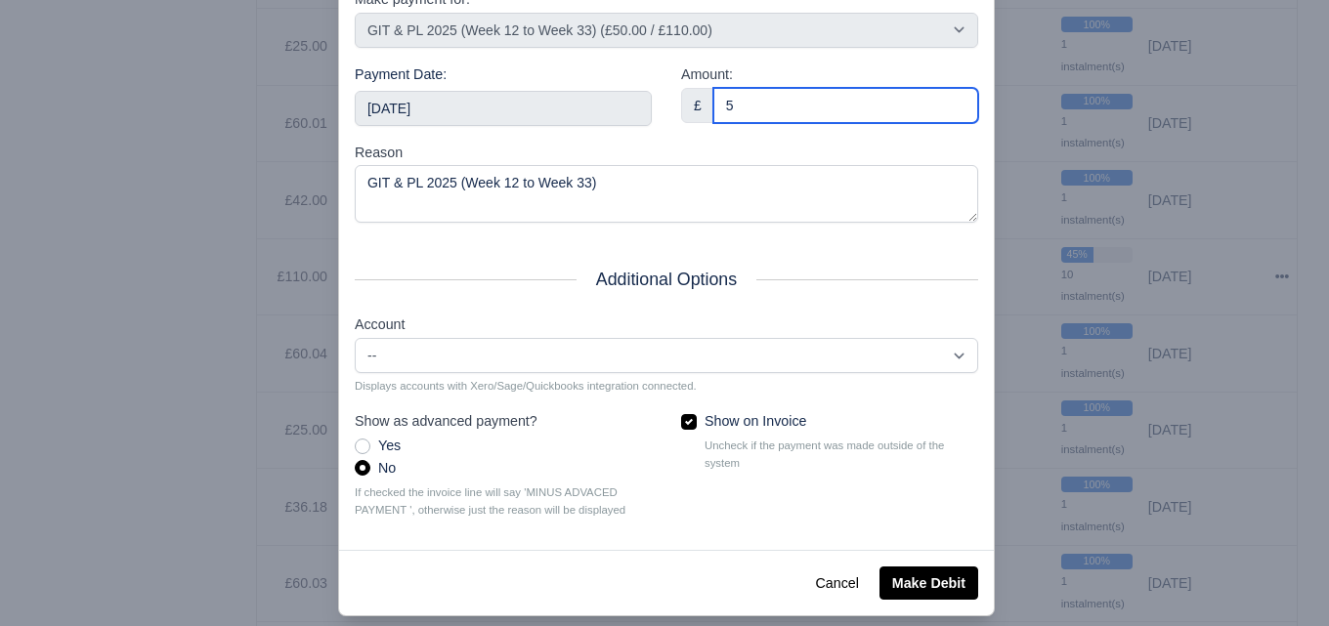
type input "5"
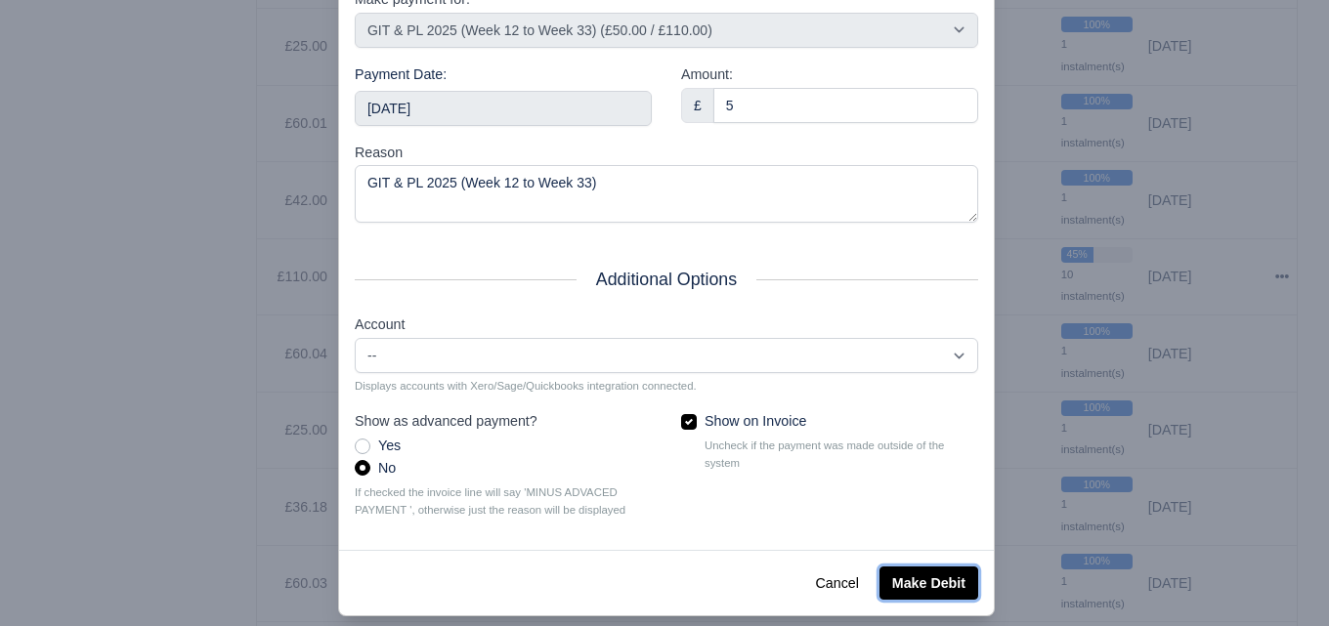
click at [920, 582] on button "Make Debit" at bounding box center [928, 583] width 99 height 33
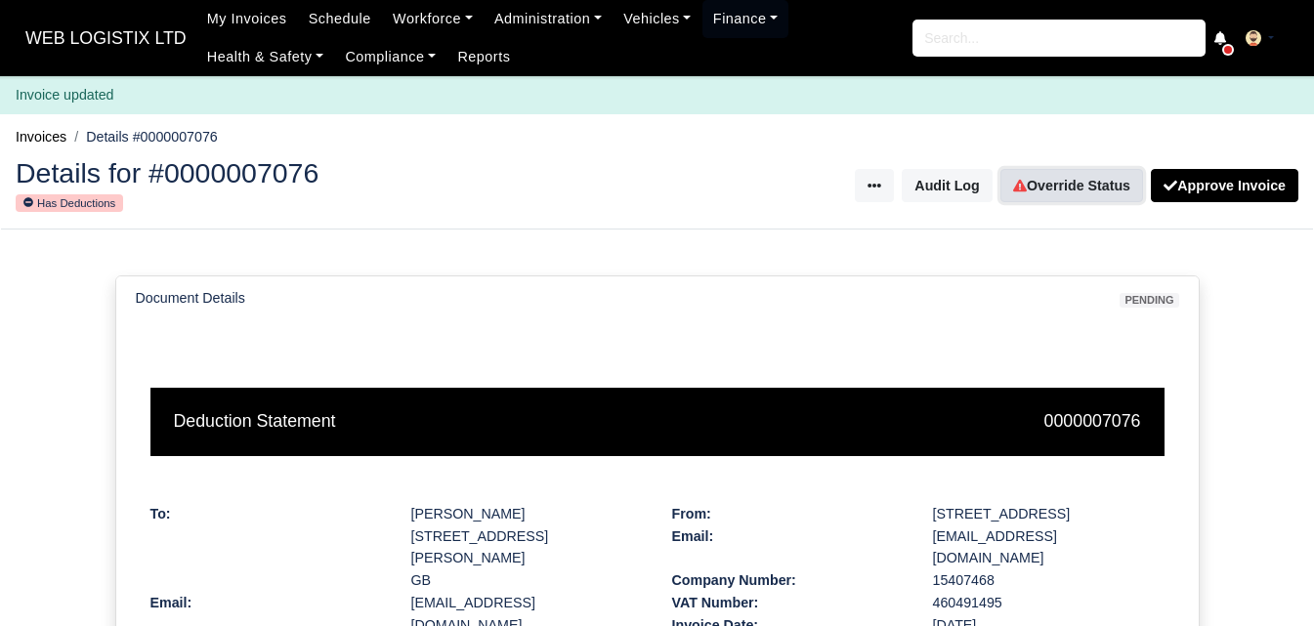
click at [1054, 194] on link "Override Status" at bounding box center [1071, 185] width 143 height 33
click at [1075, 177] on link "Override Status" at bounding box center [1071, 185] width 143 height 33
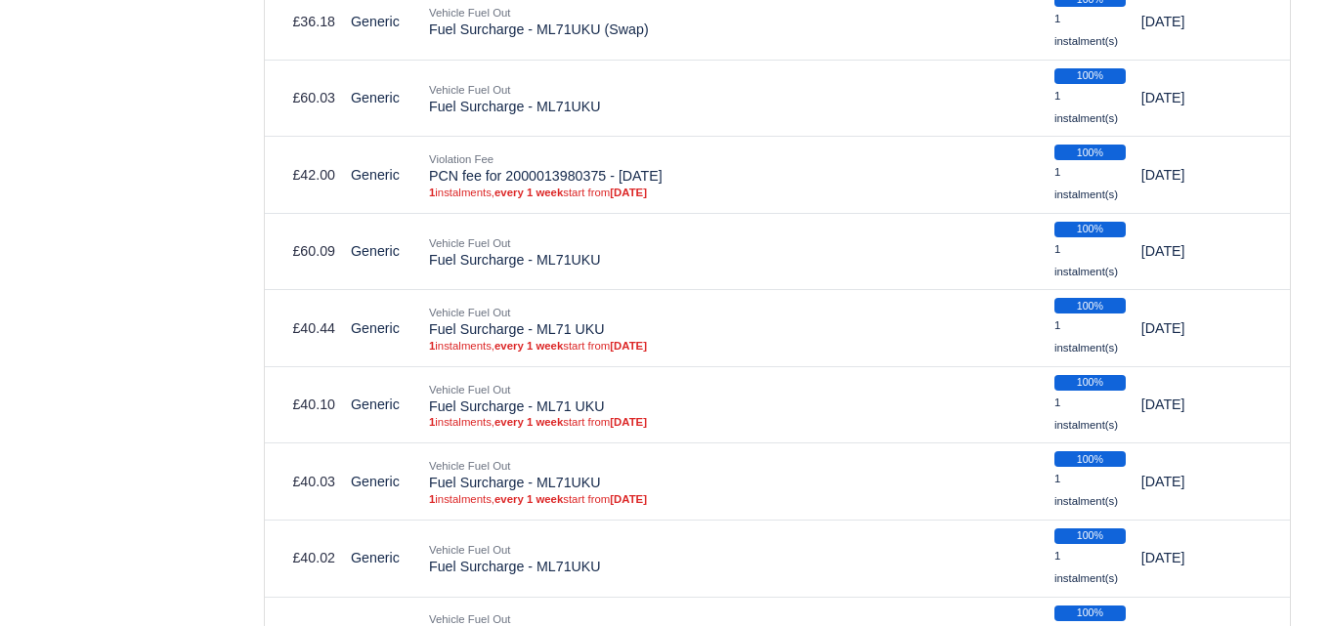
scroll to position [3845, 0]
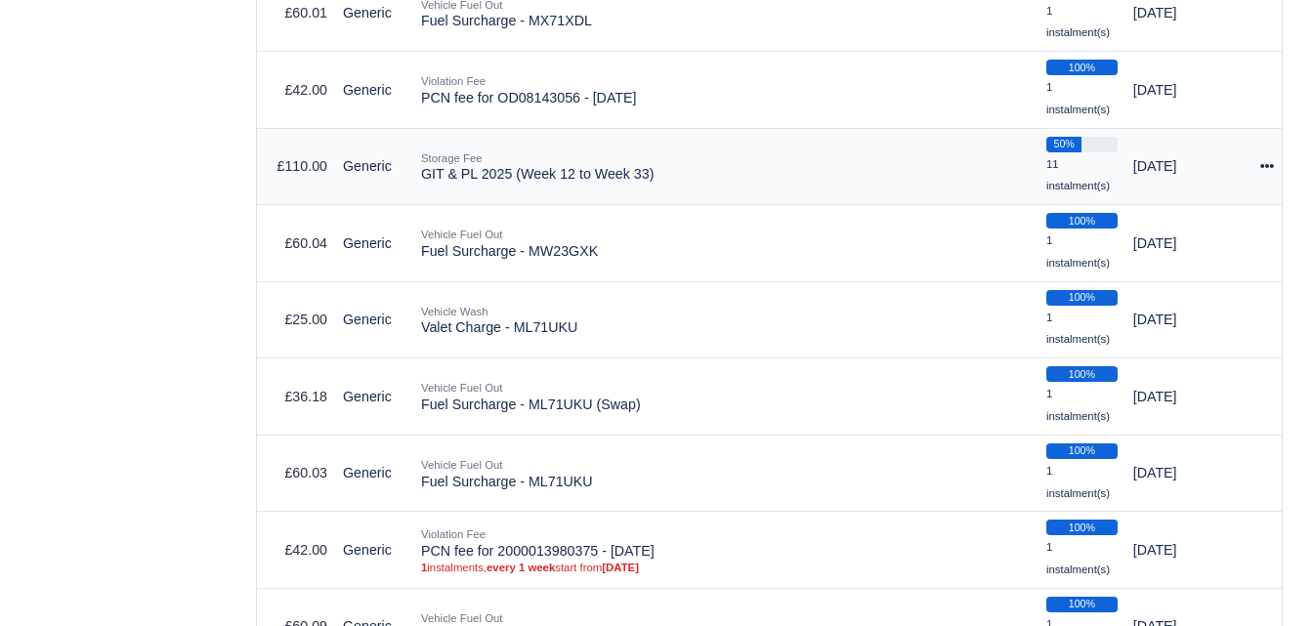
click at [1271, 168] on icon at bounding box center [1267, 166] width 14 height 4
click at [1164, 233] on button "Make Payment" at bounding box center [1186, 226] width 174 height 30
select select "6604"
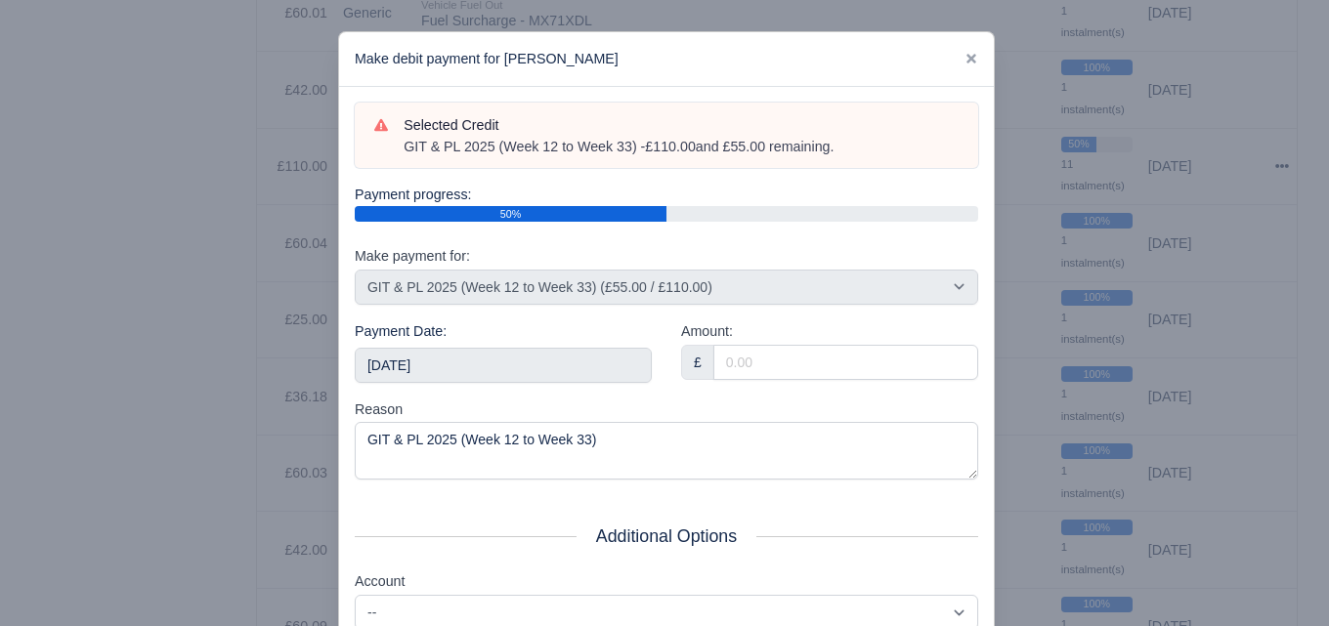
click at [487, 382] on div "Payment Date: 2025-09-06" at bounding box center [503, 359] width 326 height 78
click at [487, 364] on input "[DATE]" at bounding box center [503, 365] width 297 height 35
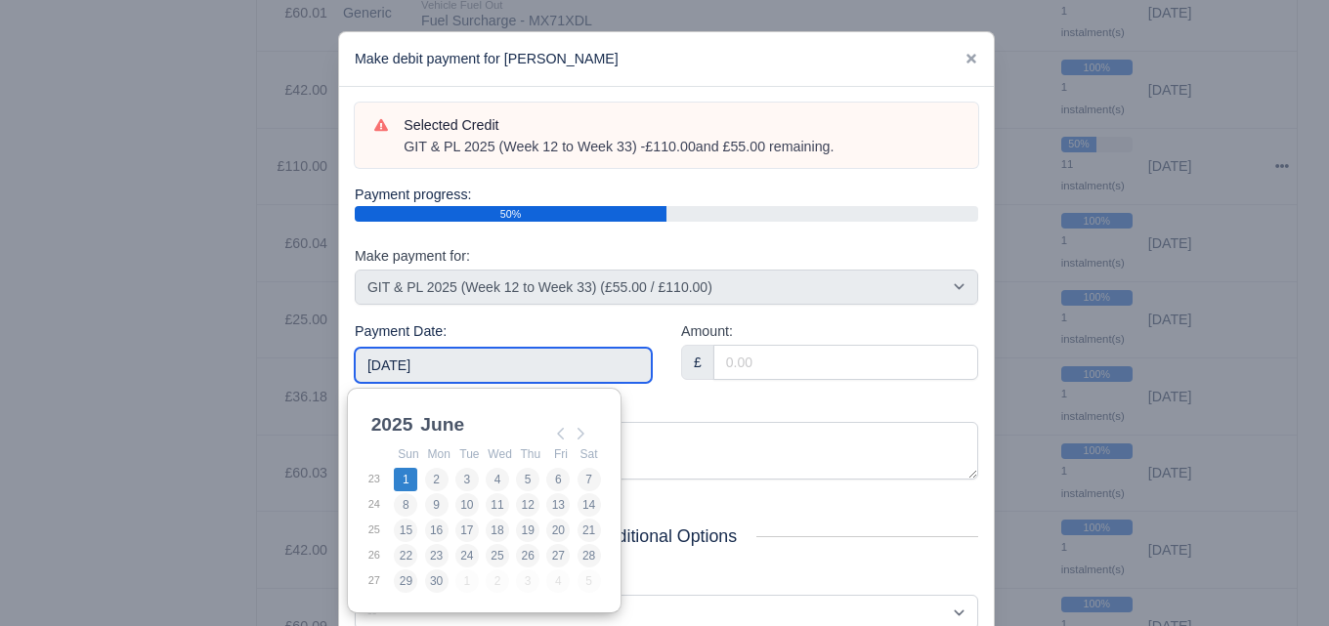
type input "2025-06-01"
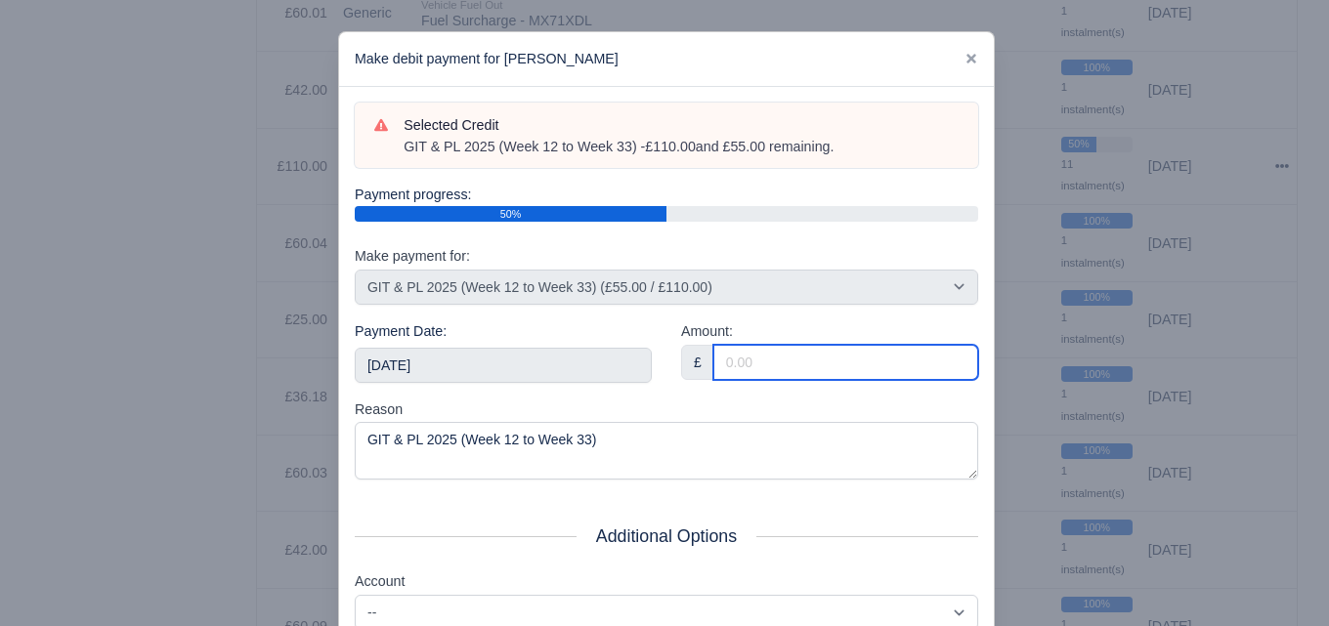
click at [764, 358] on input "Amount:" at bounding box center [845, 362] width 265 height 35
paste input "5"
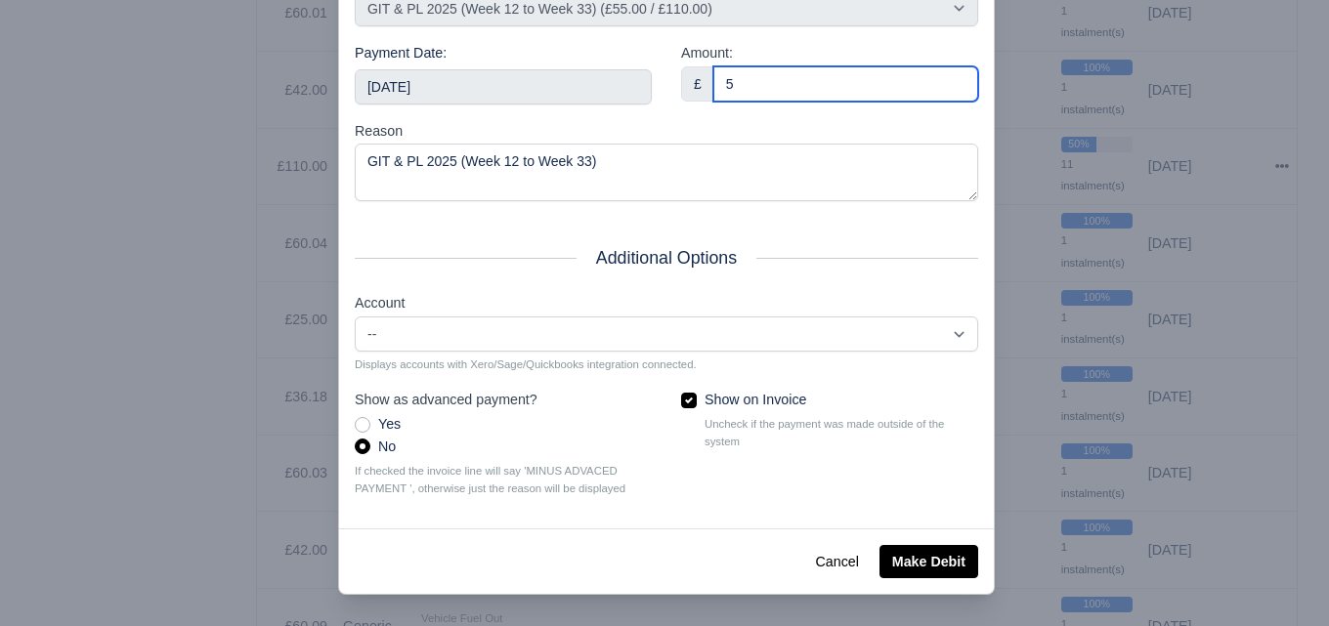
scroll to position [280, 0]
type input "5"
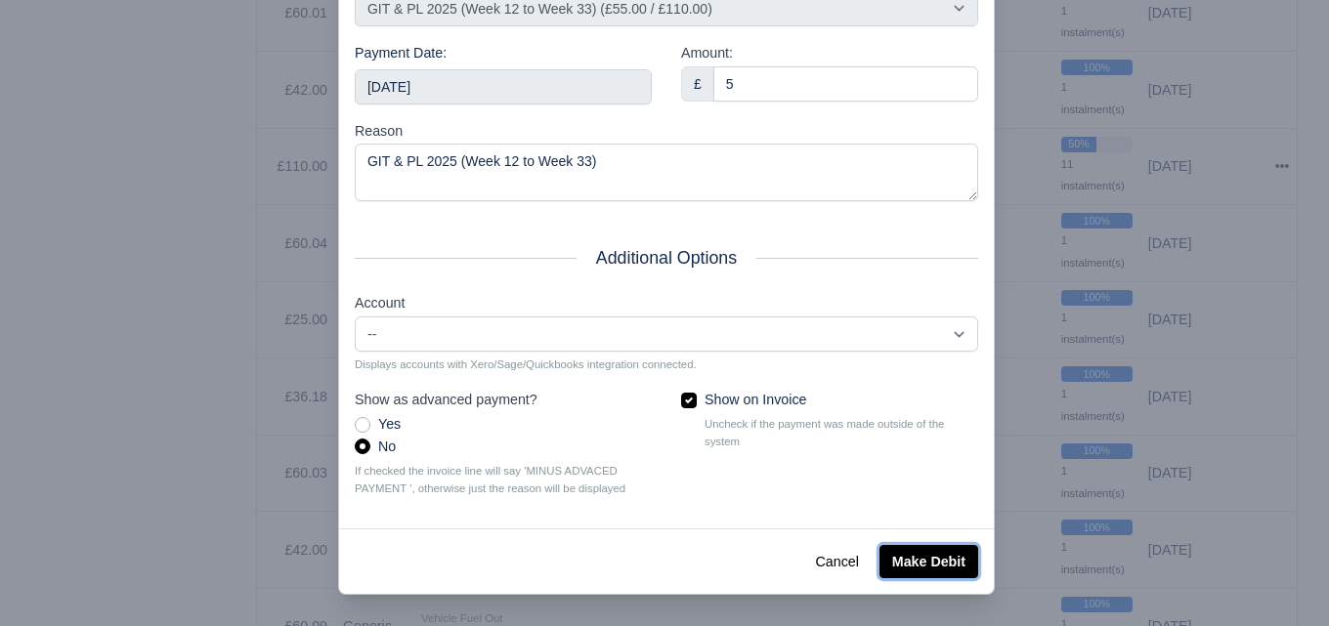
click at [913, 562] on button "Make Debit" at bounding box center [928, 561] width 99 height 33
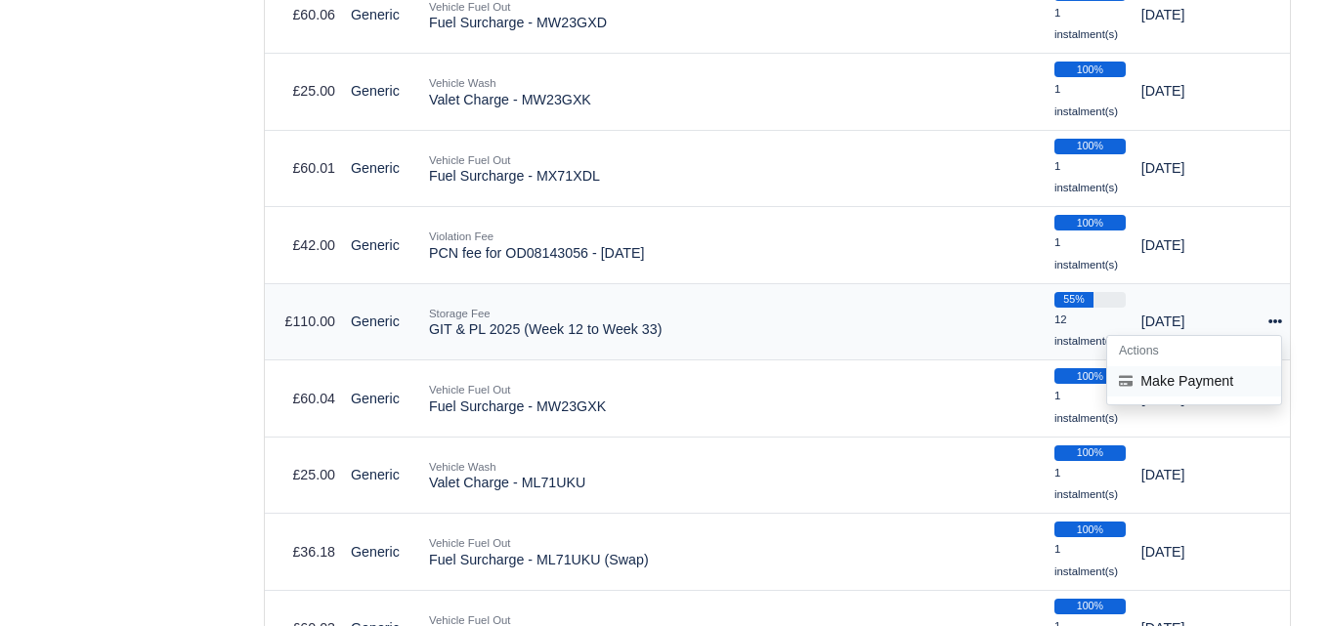
scroll to position [3690, 0]
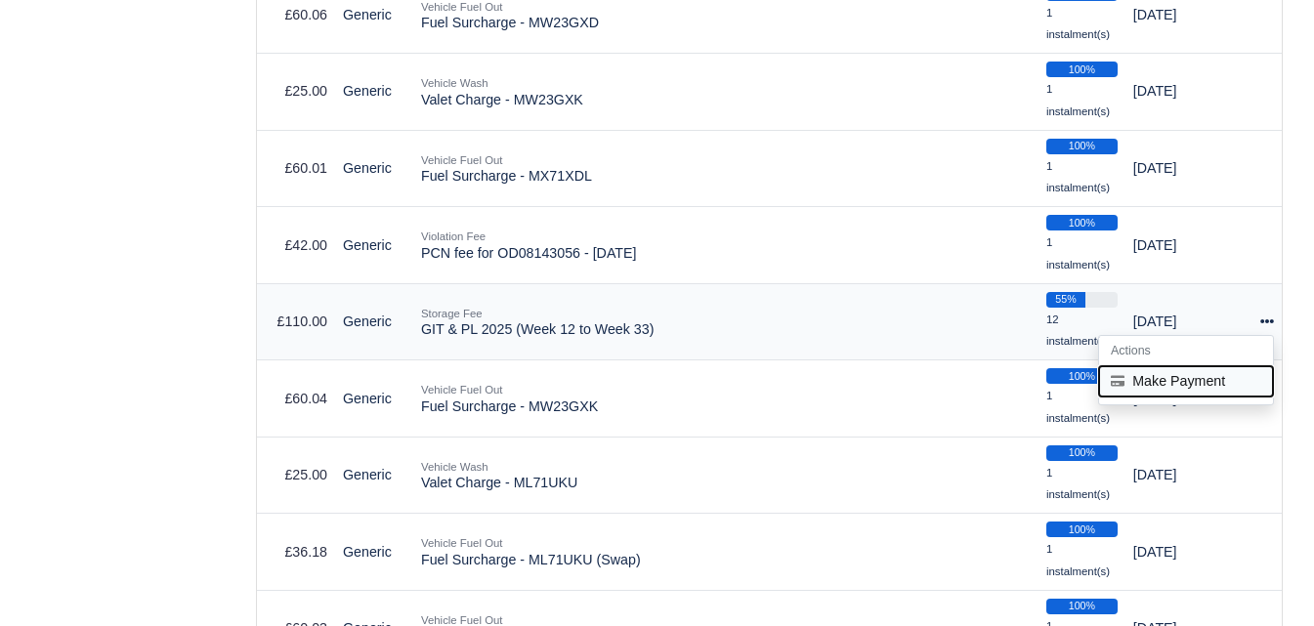
click at [1178, 394] on button "Make Payment" at bounding box center [1186, 381] width 174 height 30
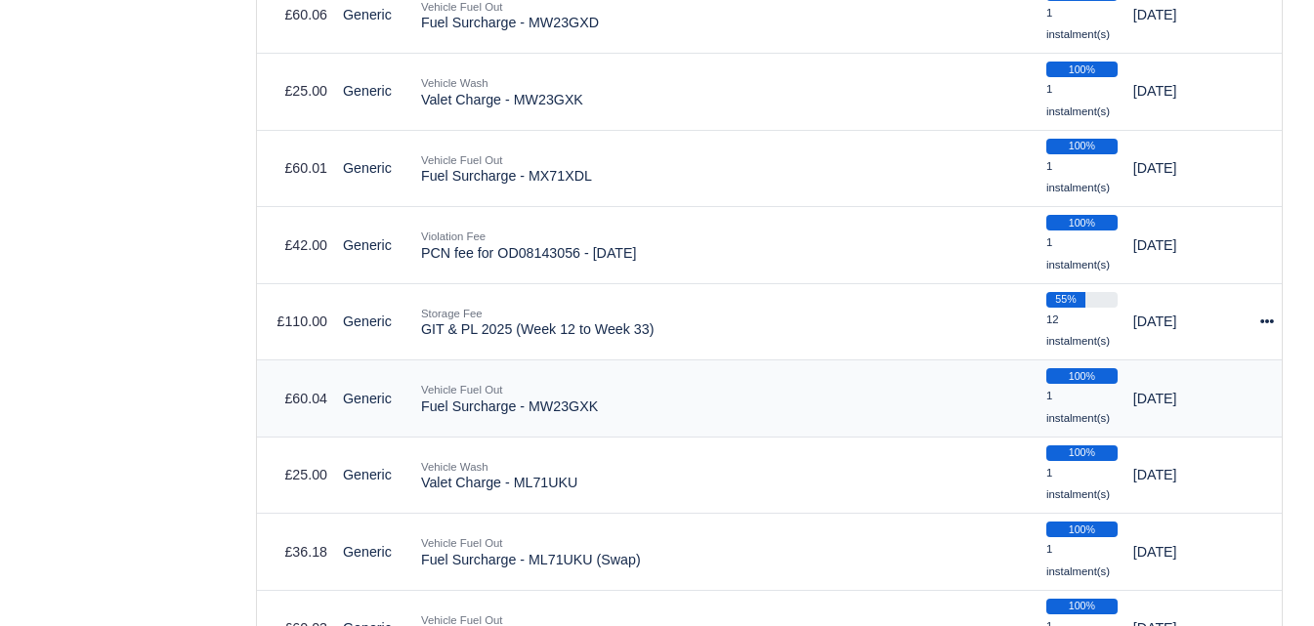
select select "6604"
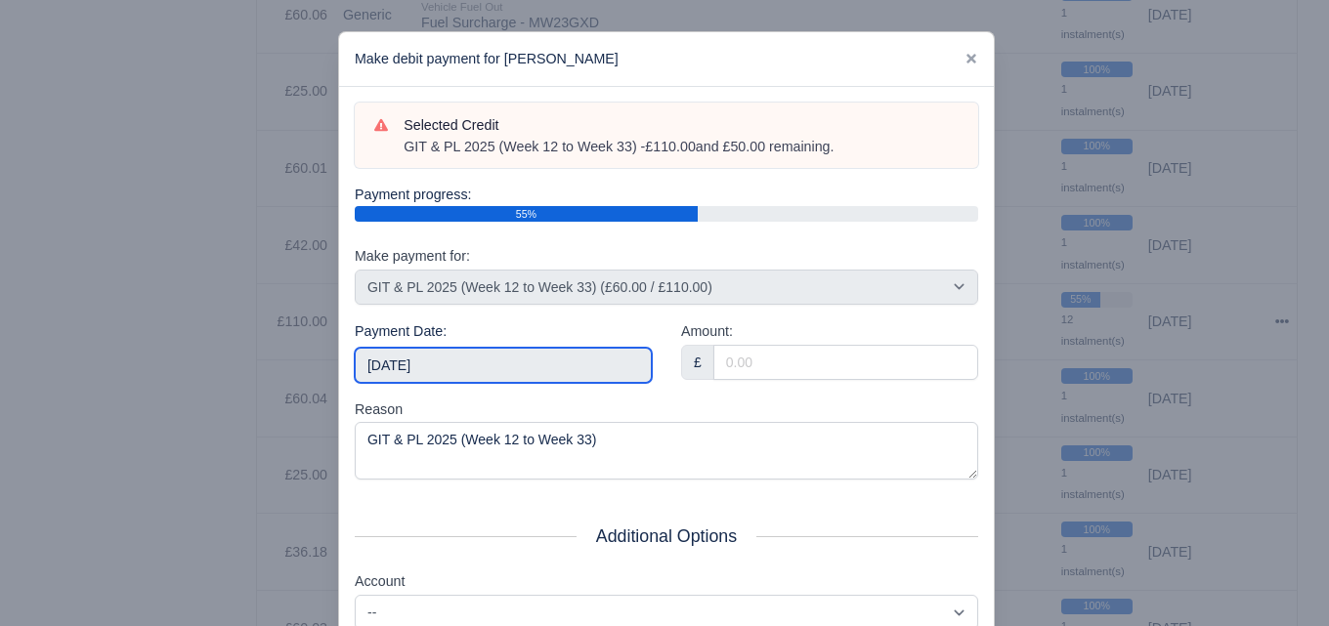
click at [553, 377] on input "[DATE]" at bounding box center [503, 365] width 297 height 35
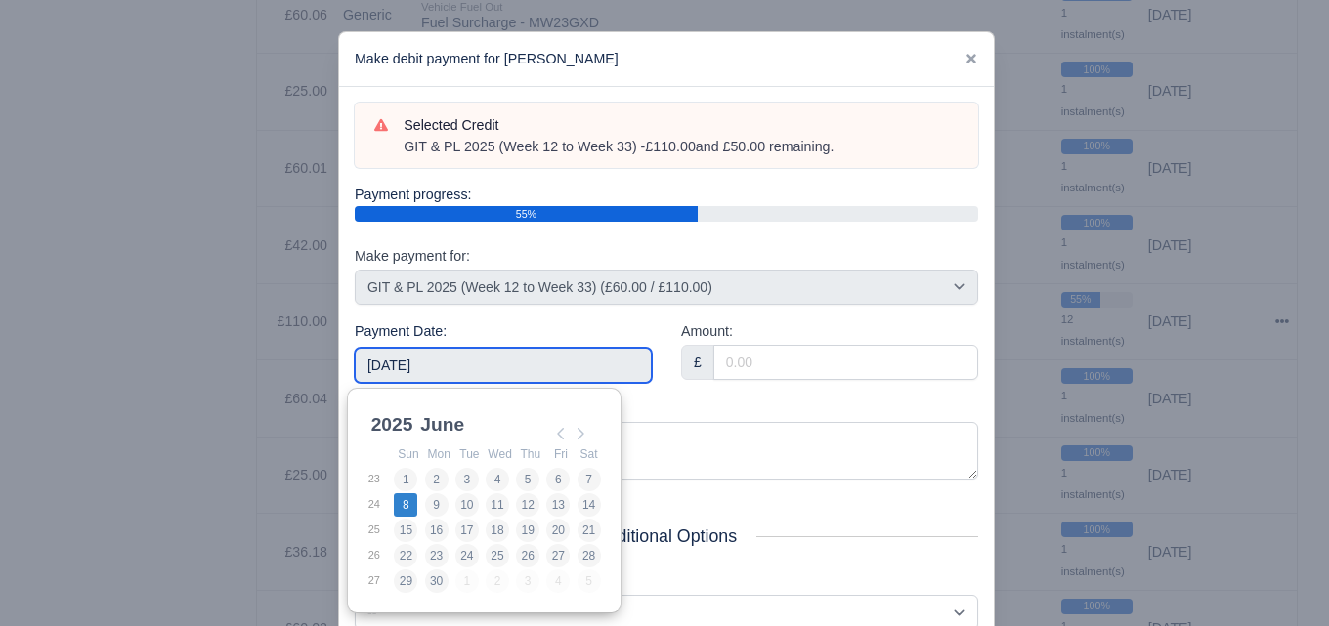
type input "[DATE]"
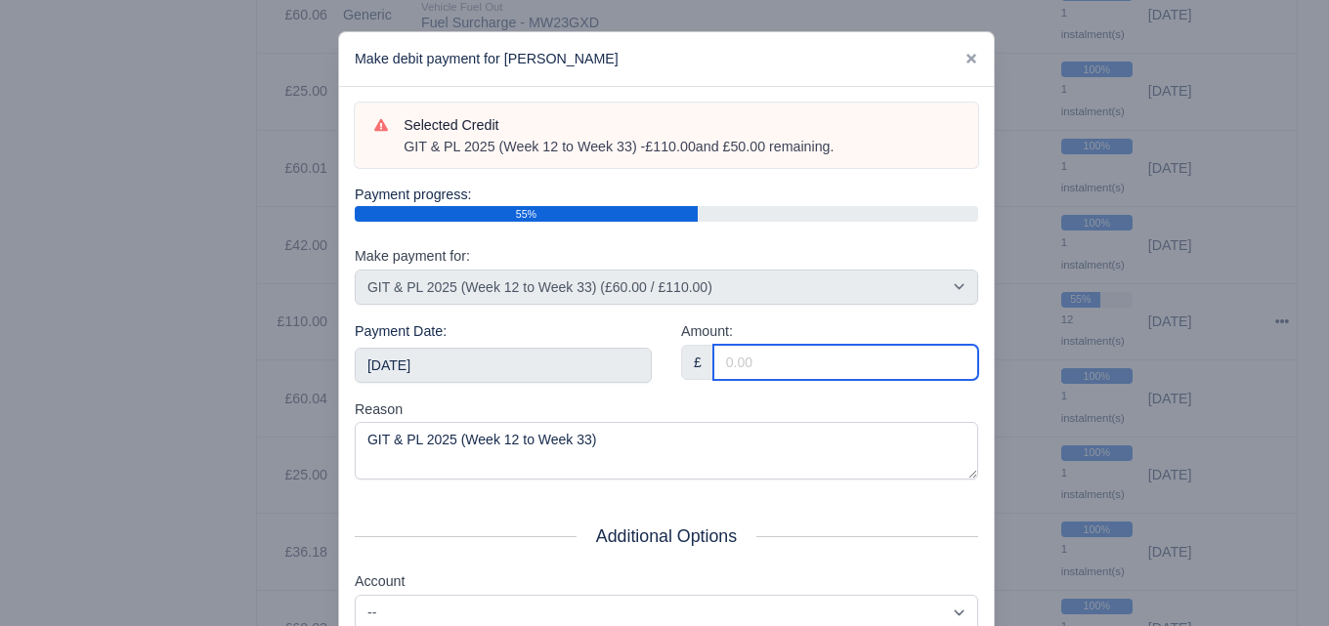
click at [887, 364] on input "Amount:" at bounding box center [845, 362] width 265 height 35
paste input "5"
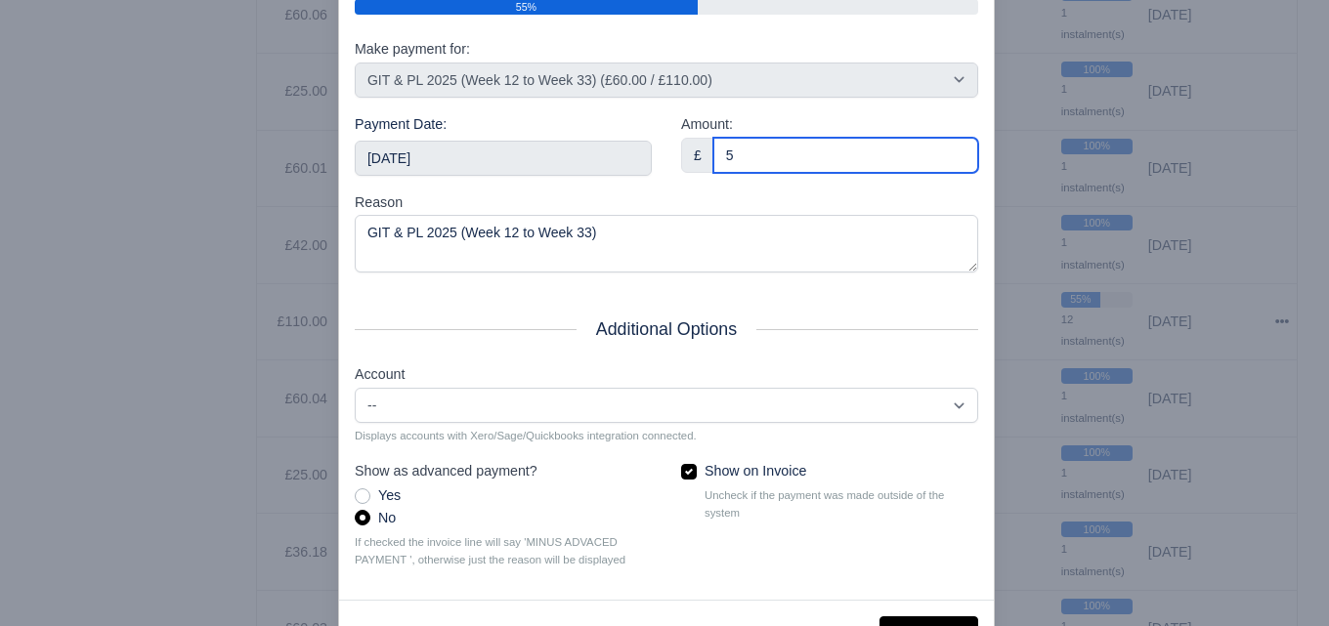
scroll to position [280, 0]
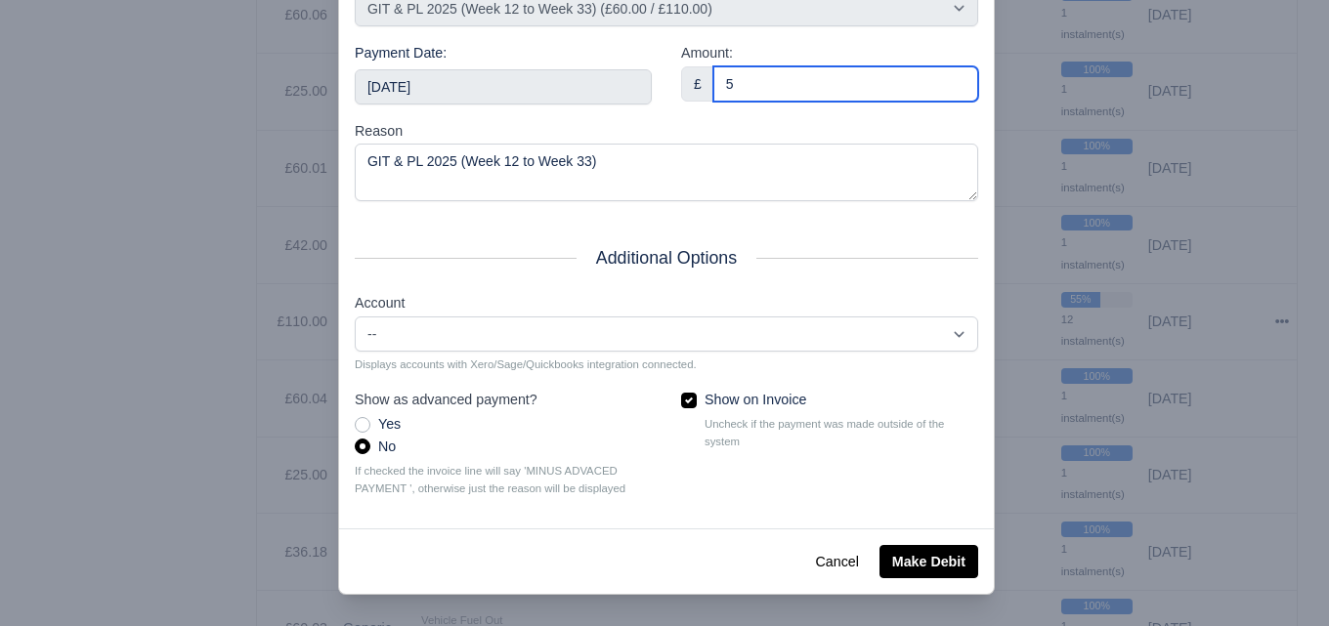
type input "5"
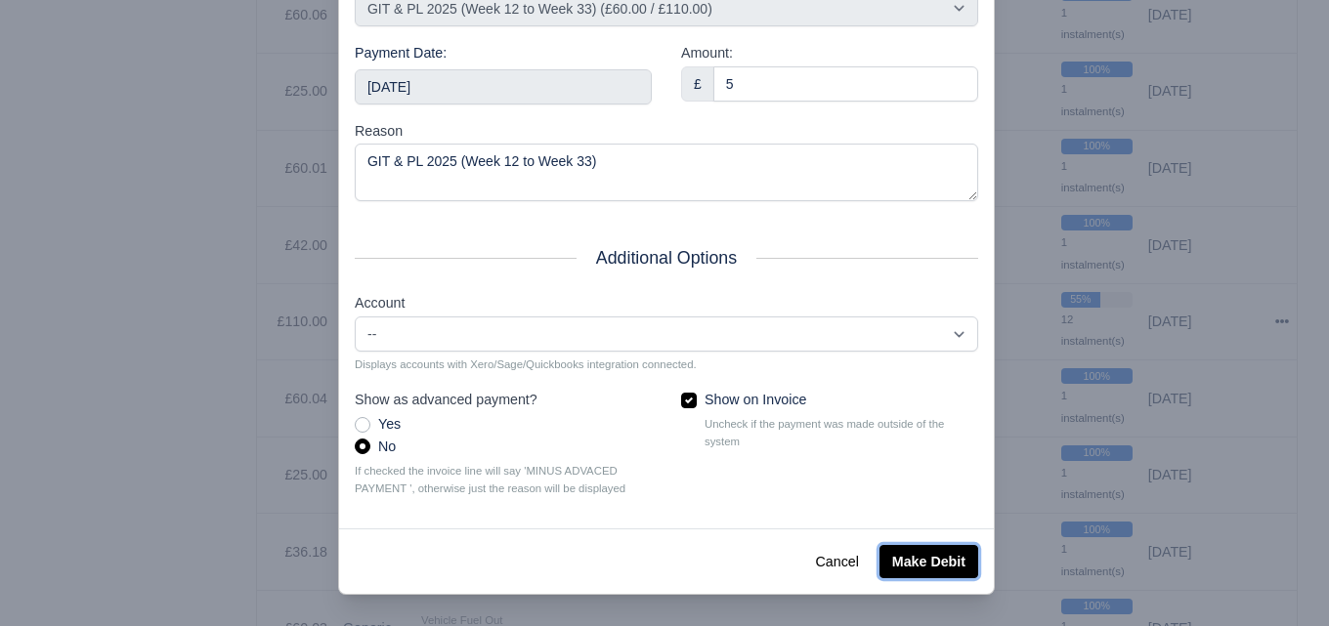
click at [885, 569] on button "Make Debit" at bounding box center [928, 561] width 99 height 33
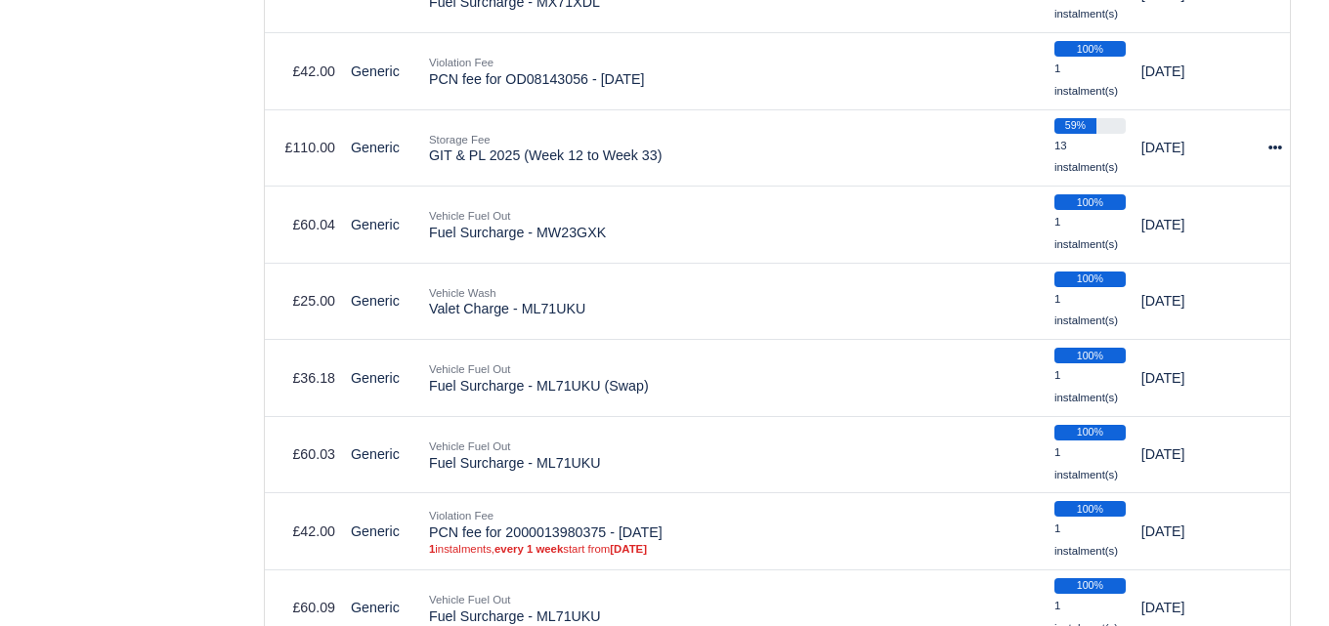
scroll to position [3595, 0]
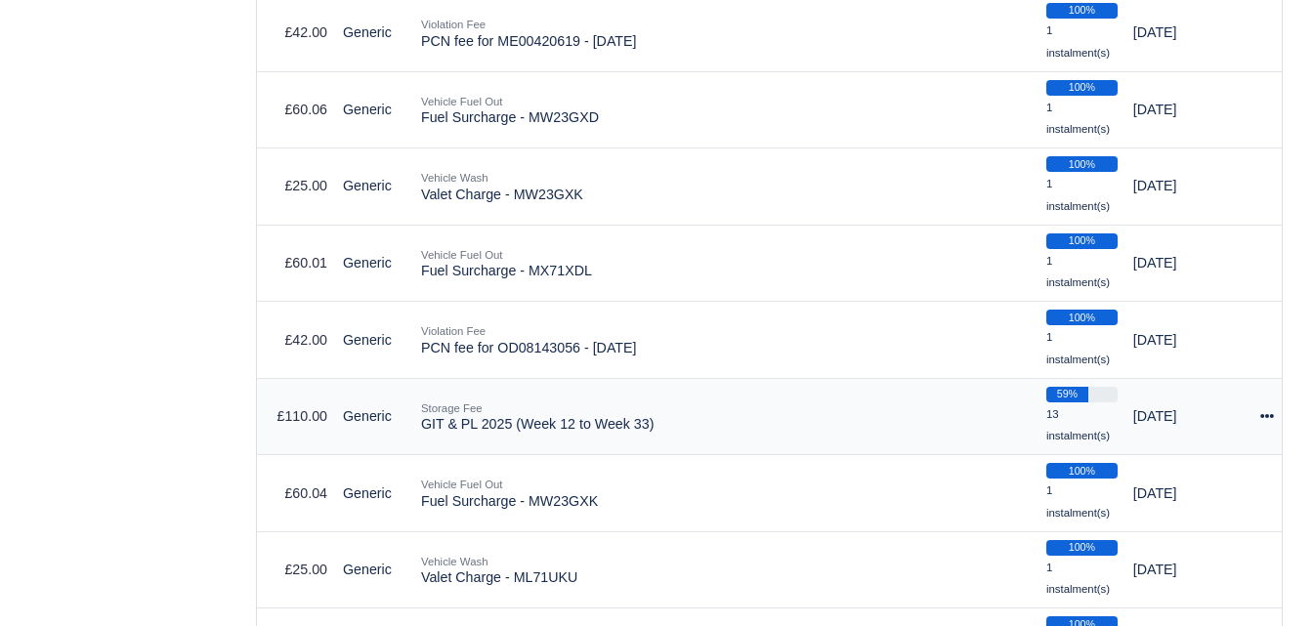
click at [1270, 423] on icon at bounding box center [1267, 416] width 14 height 14
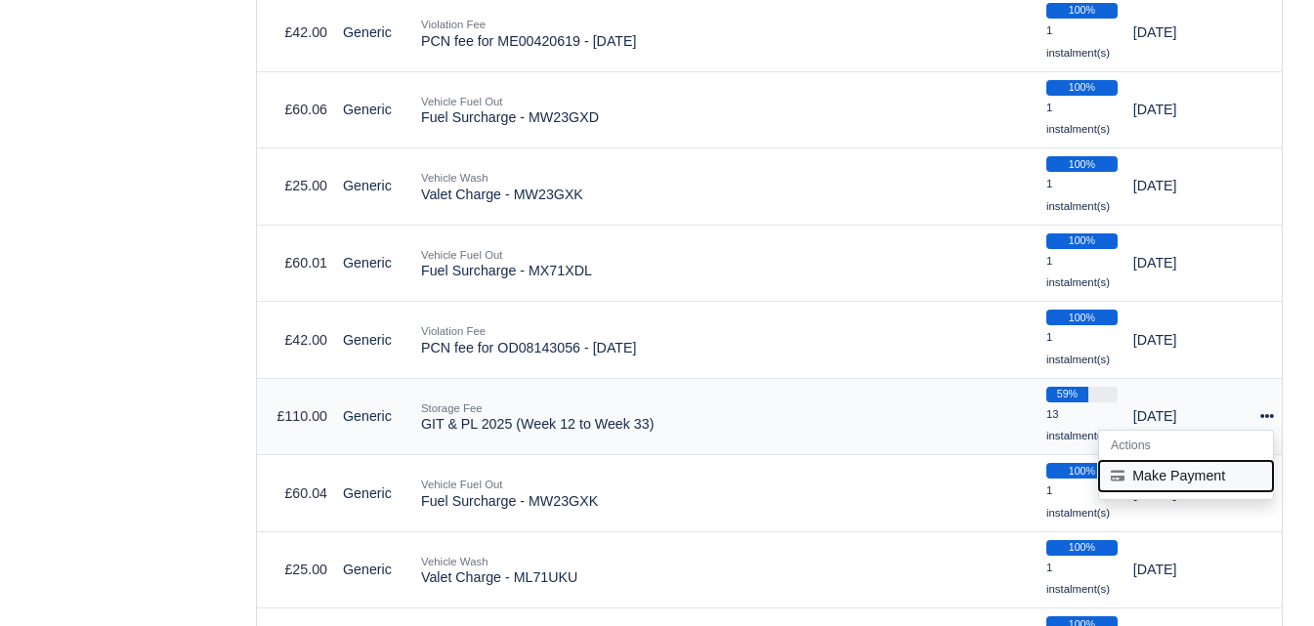
click at [1195, 476] on button "Make Payment" at bounding box center [1186, 476] width 174 height 30
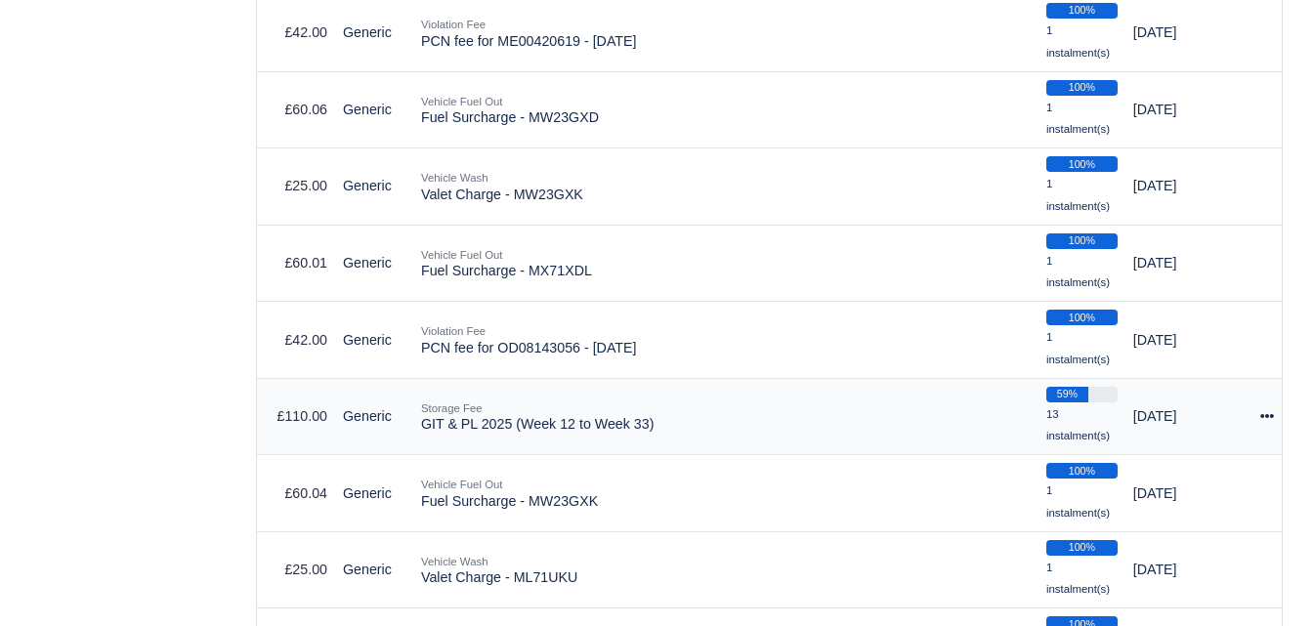
select select "6604"
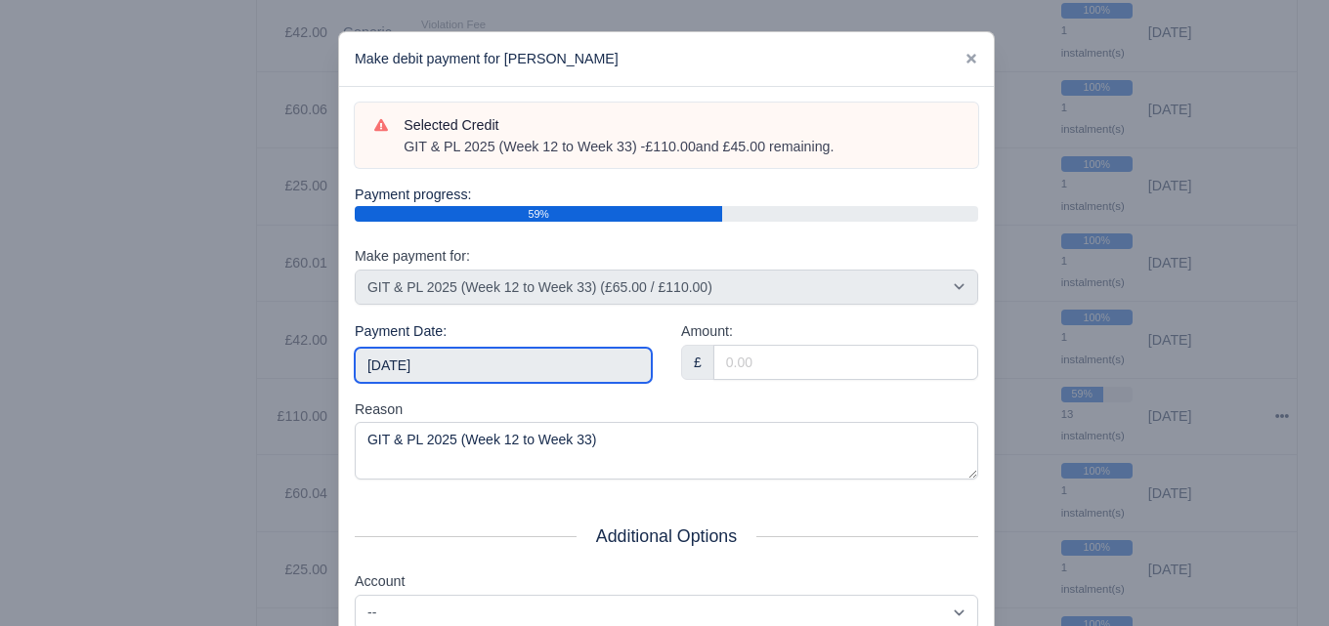
click at [444, 369] on input "2025-09-06" at bounding box center [503, 365] width 297 height 35
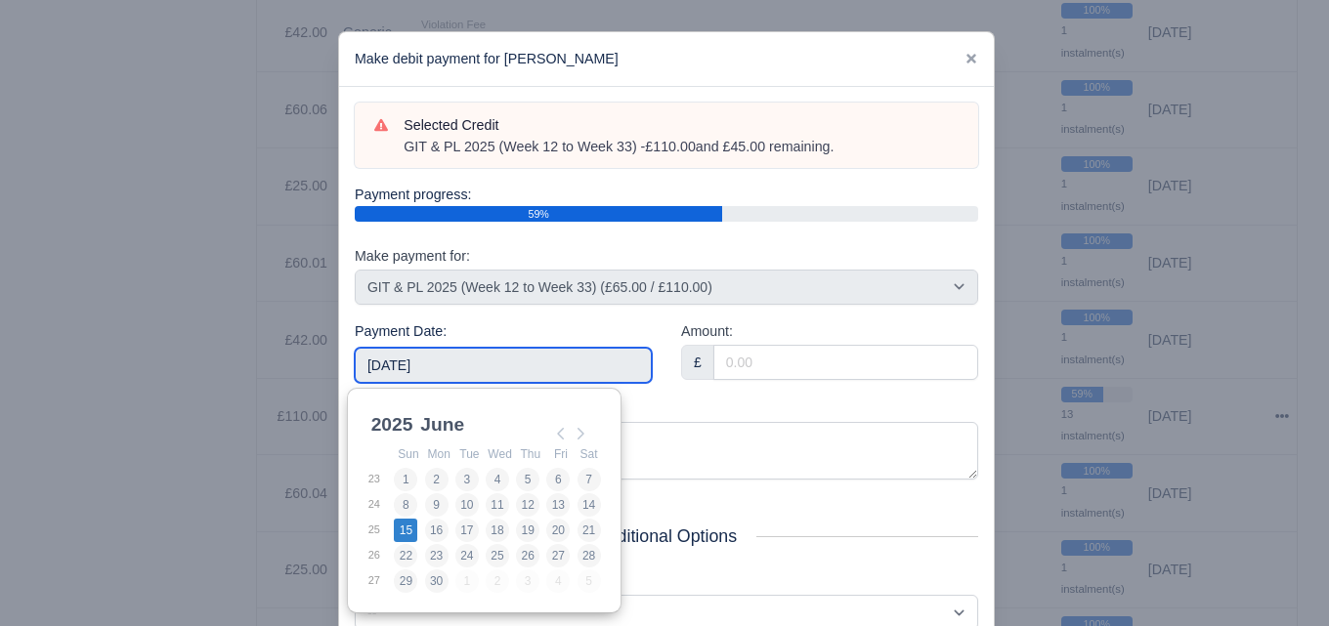
type input "2025-06-15"
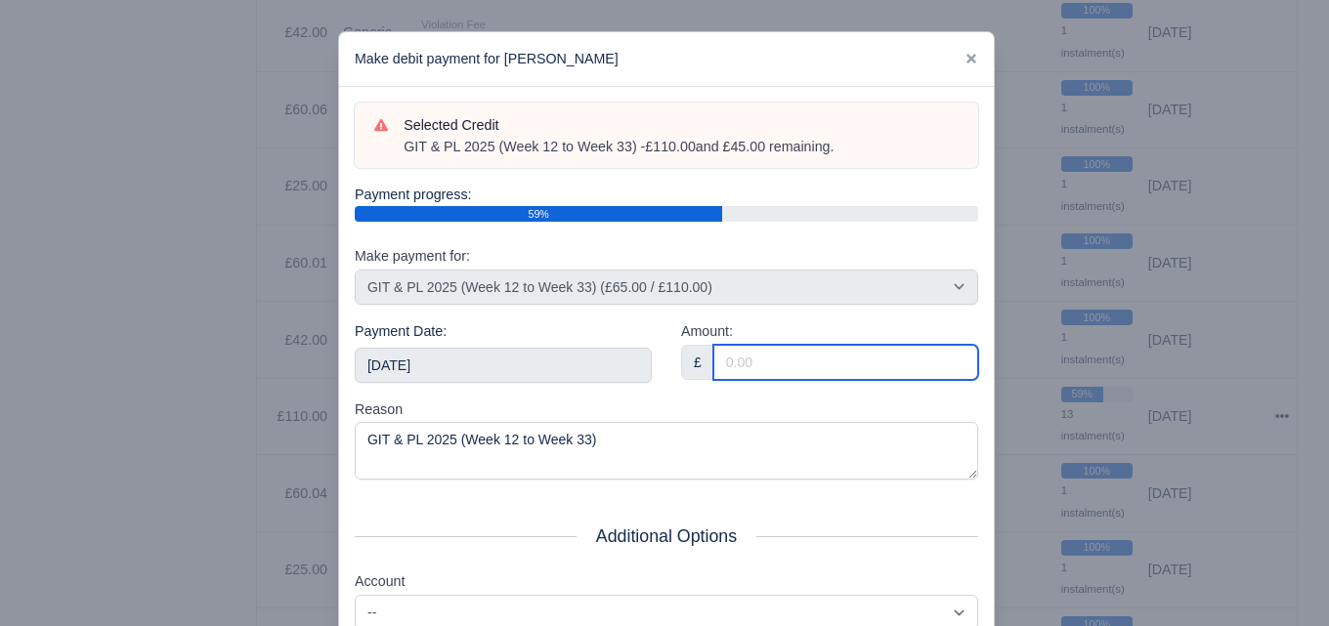
click at [895, 363] on input "Amount:" at bounding box center [845, 362] width 265 height 35
paste input "5"
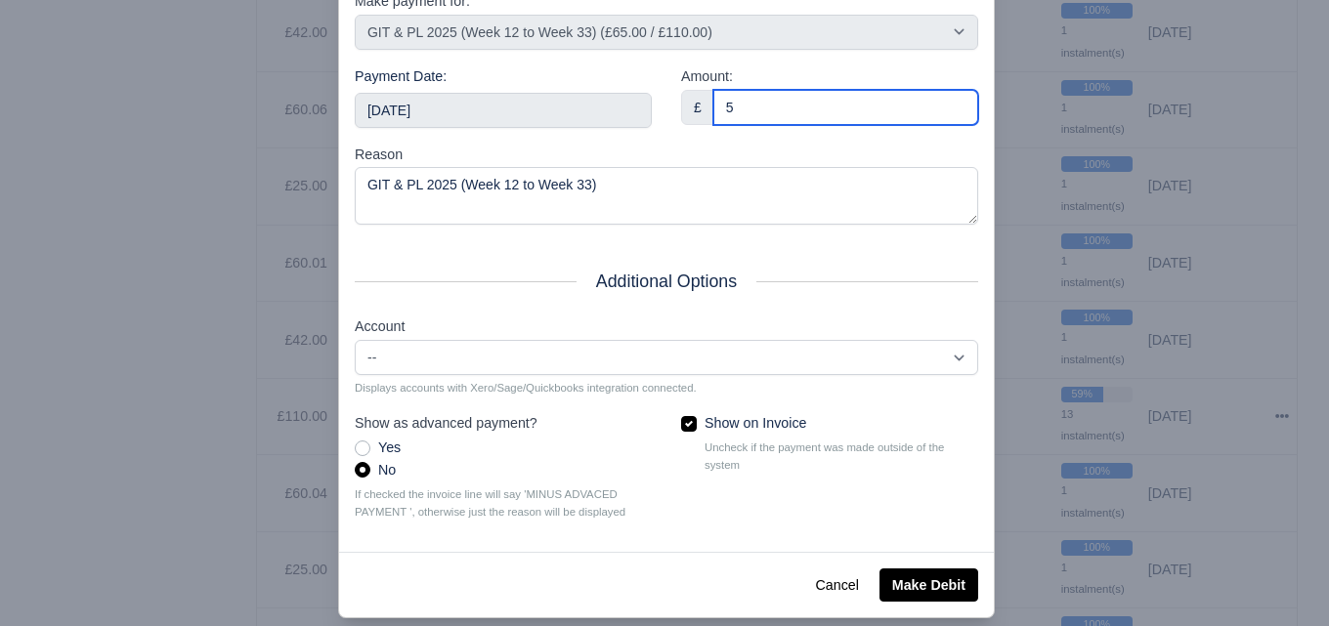
scroll to position [280, 0]
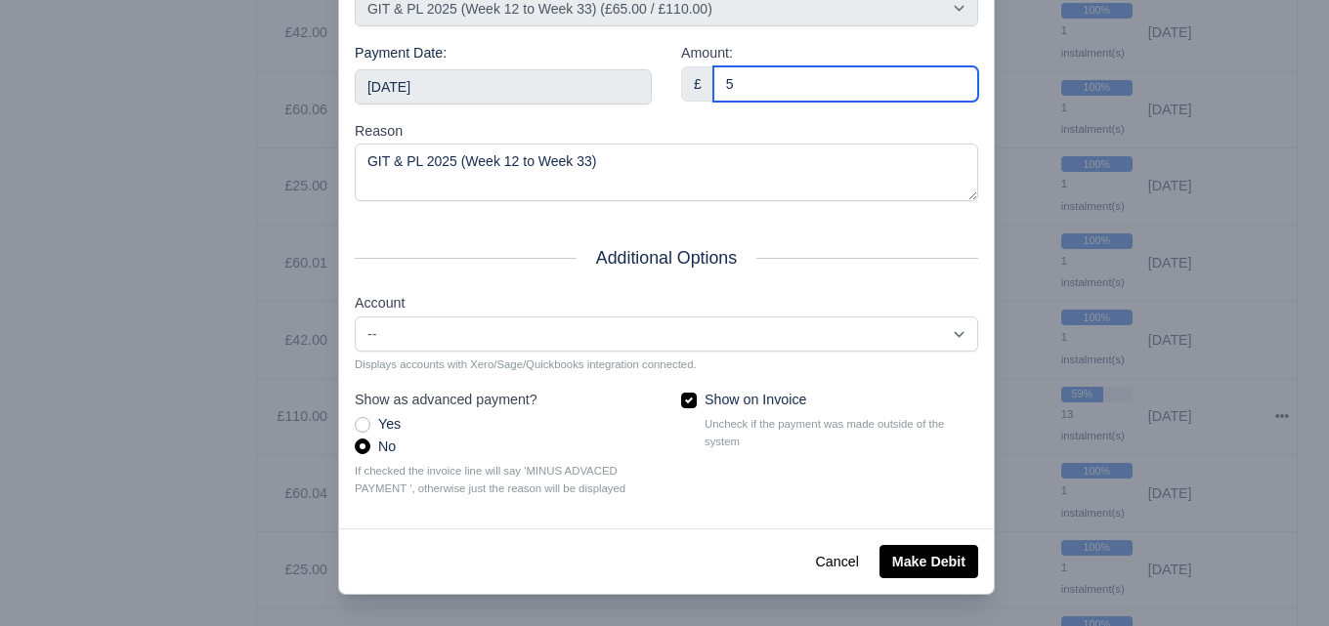
type input "5"
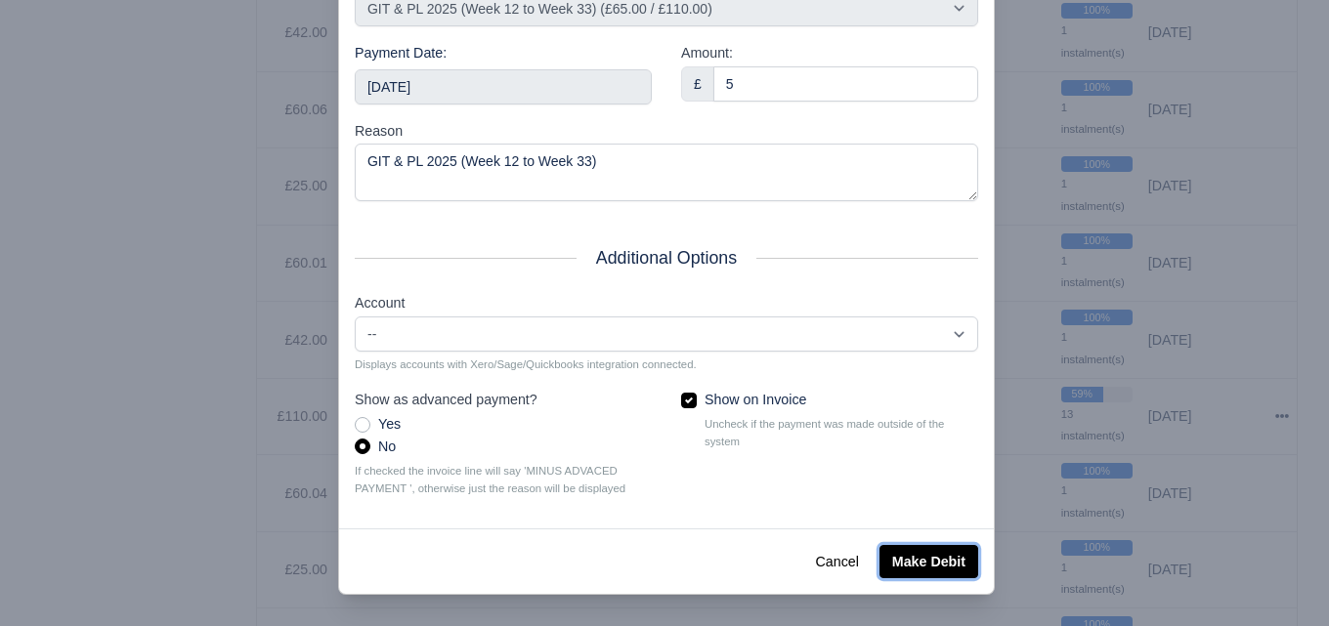
click at [913, 561] on button "Make Debit" at bounding box center [928, 561] width 99 height 33
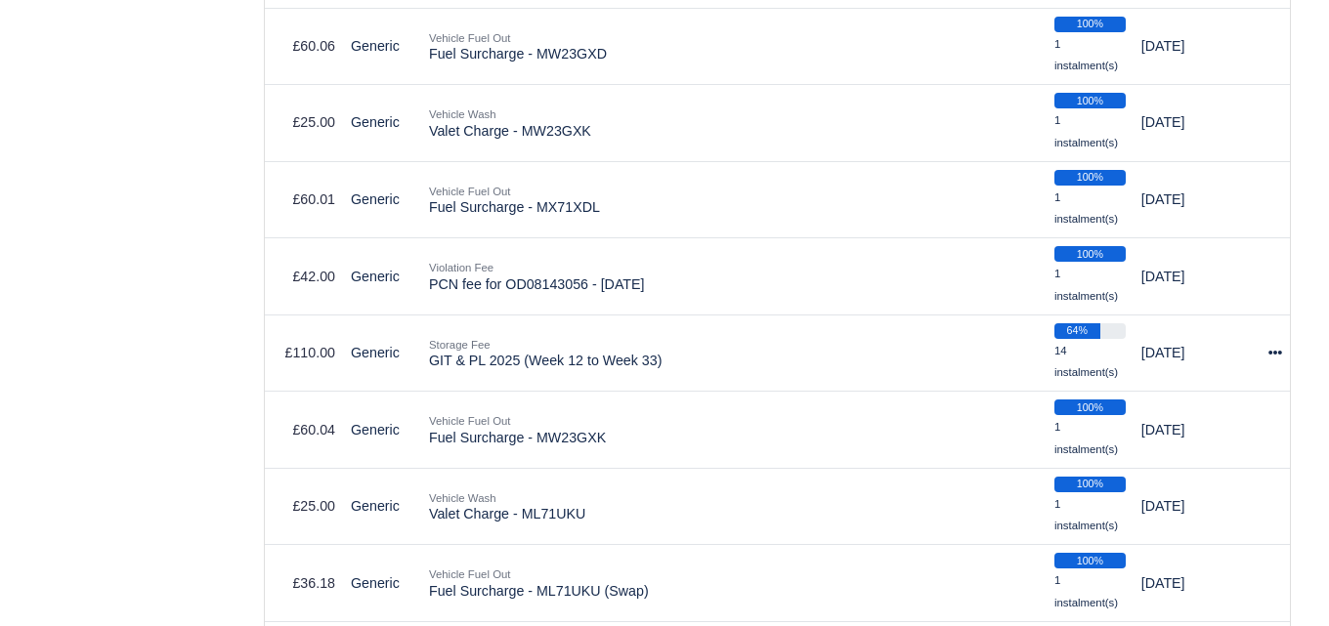
scroll to position [3705, 0]
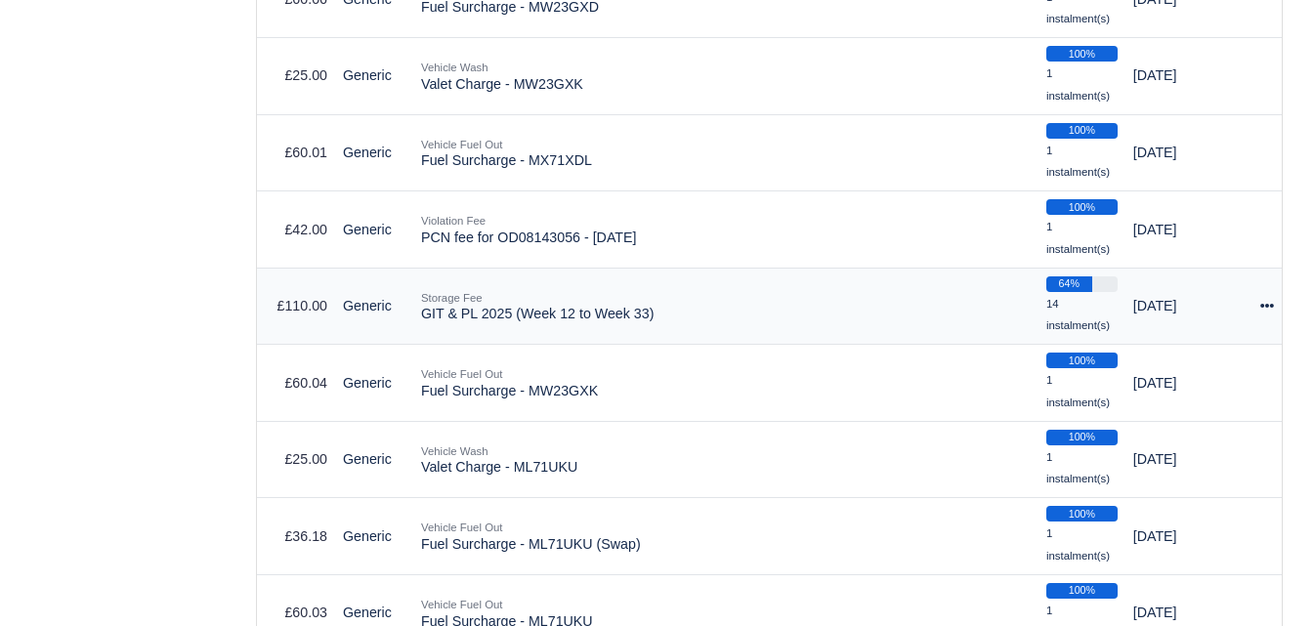
click at [1263, 308] on icon at bounding box center [1267, 306] width 14 height 4
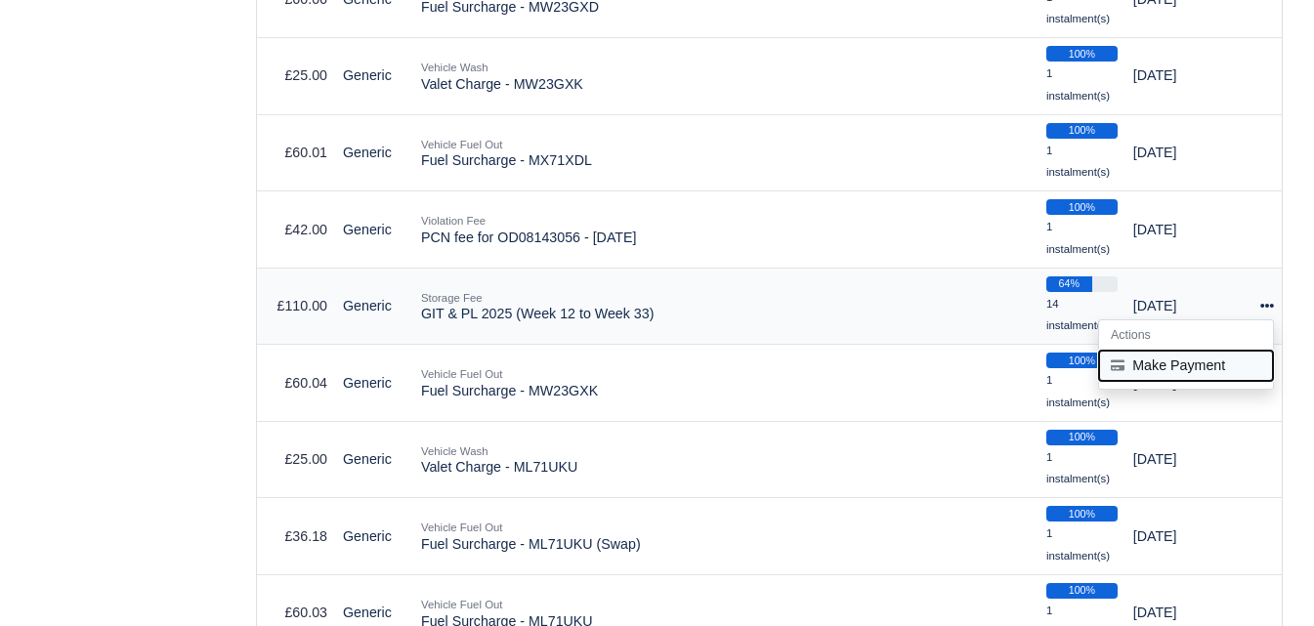
click at [1183, 365] on button "Make Payment" at bounding box center [1186, 366] width 174 height 30
select select "6604"
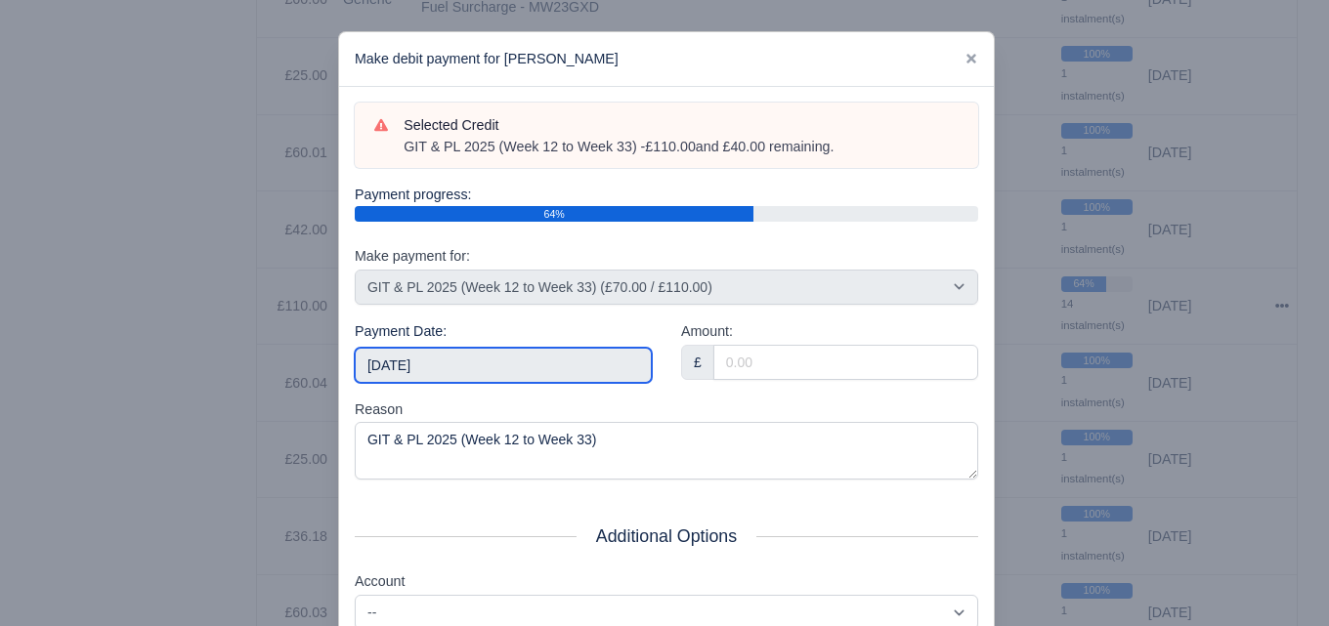
click at [560, 373] on input "2025-09-06" at bounding box center [503, 365] width 297 height 35
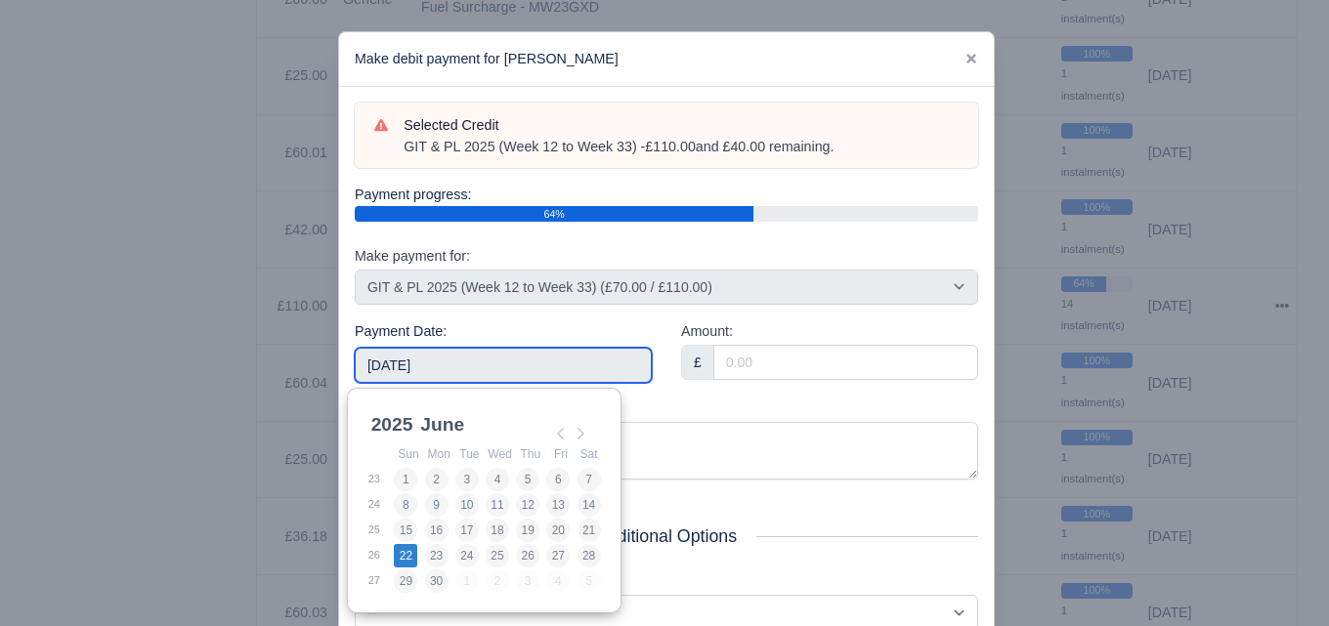
type input "2025-06-22"
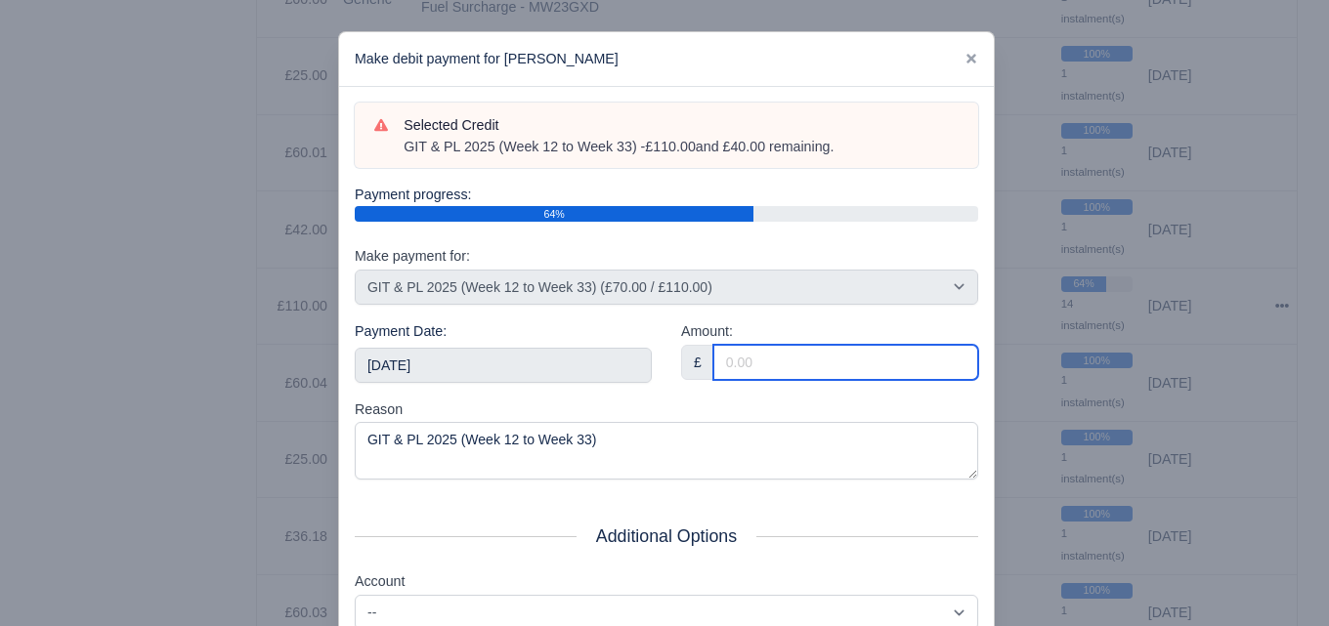
click at [846, 364] on input "Amount:" at bounding box center [845, 362] width 265 height 35
paste input "5"
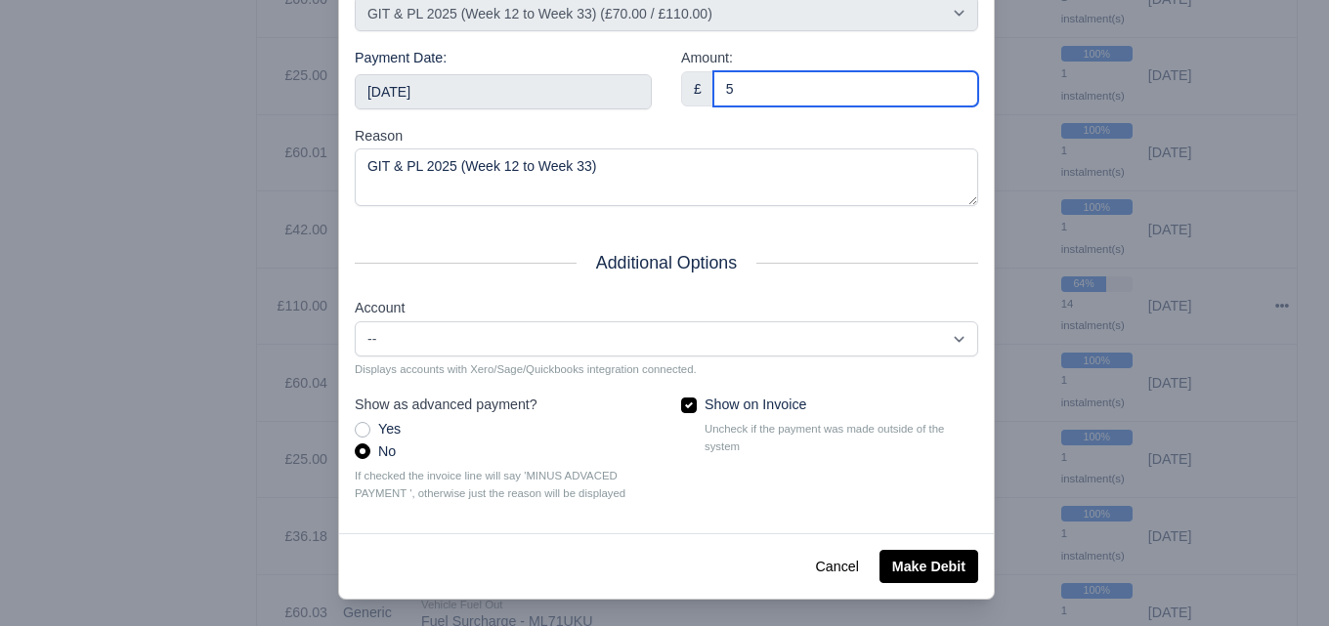
scroll to position [280, 0]
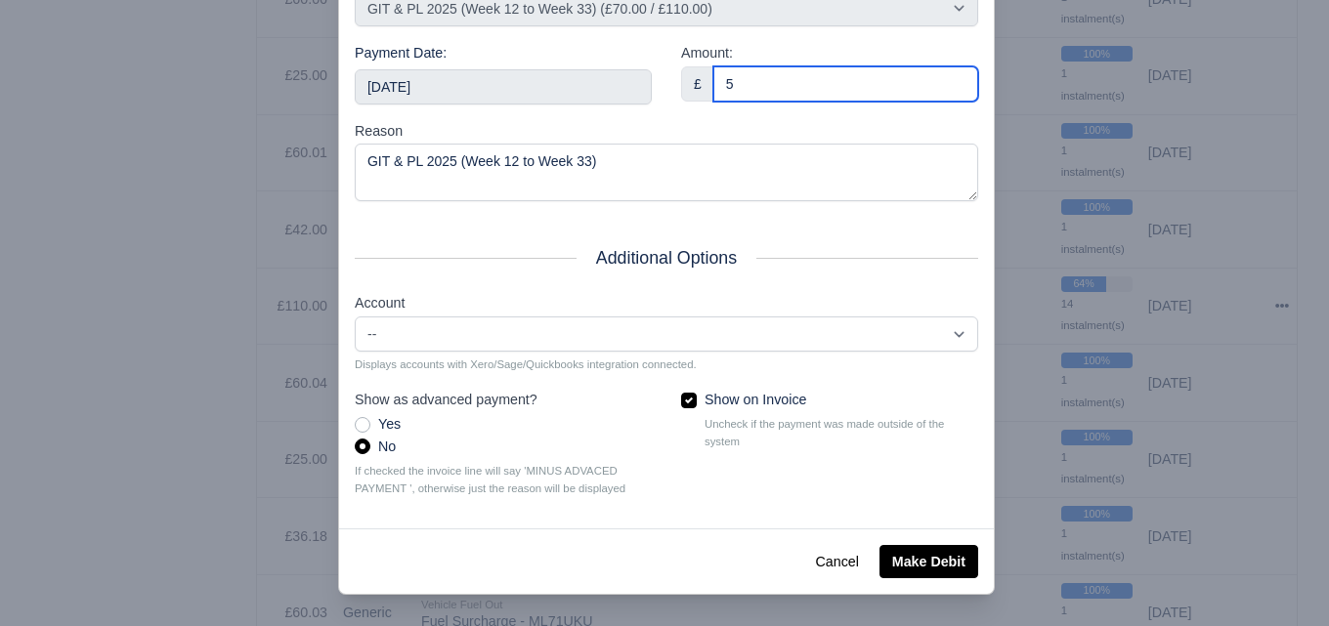
type input "5"
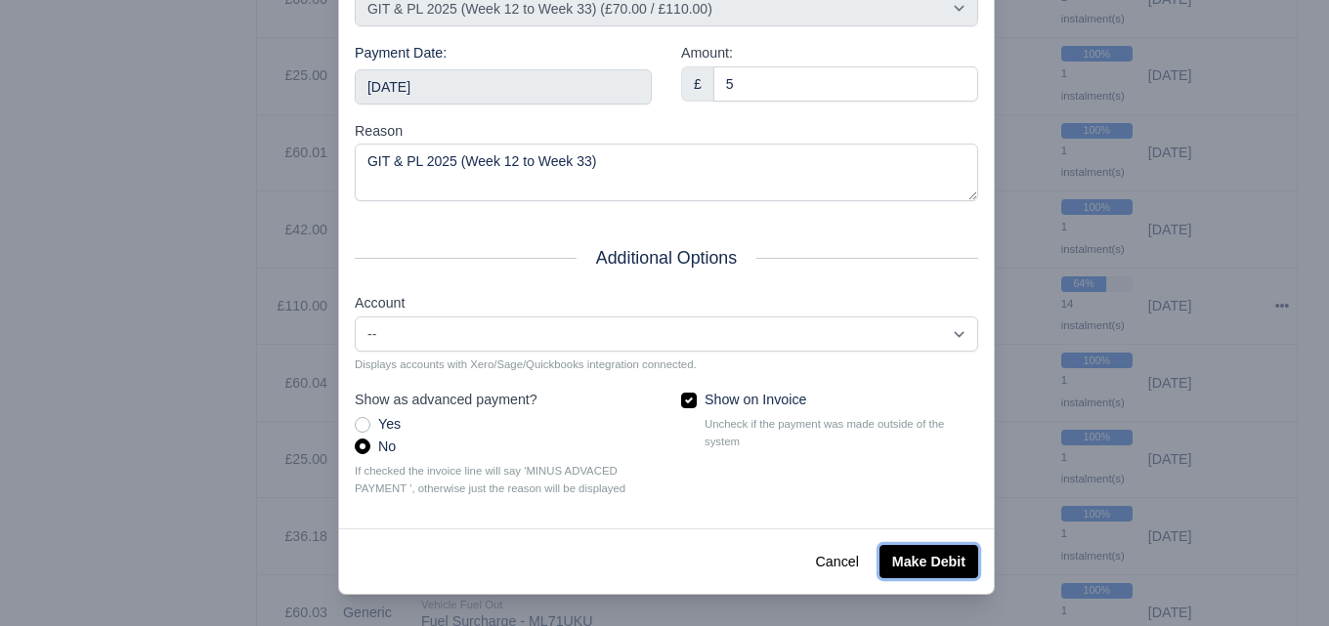
click at [942, 569] on button "Make Debit" at bounding box center [928, 561] width 99 height 33
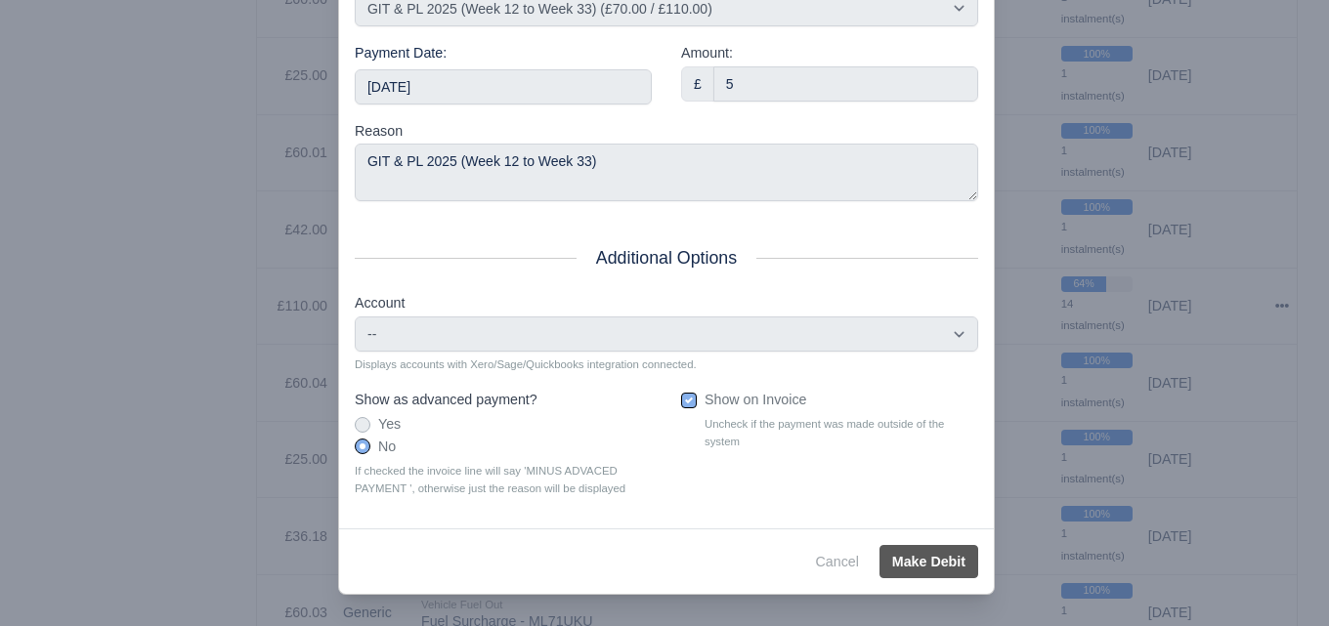
scroll to position [333, 0]
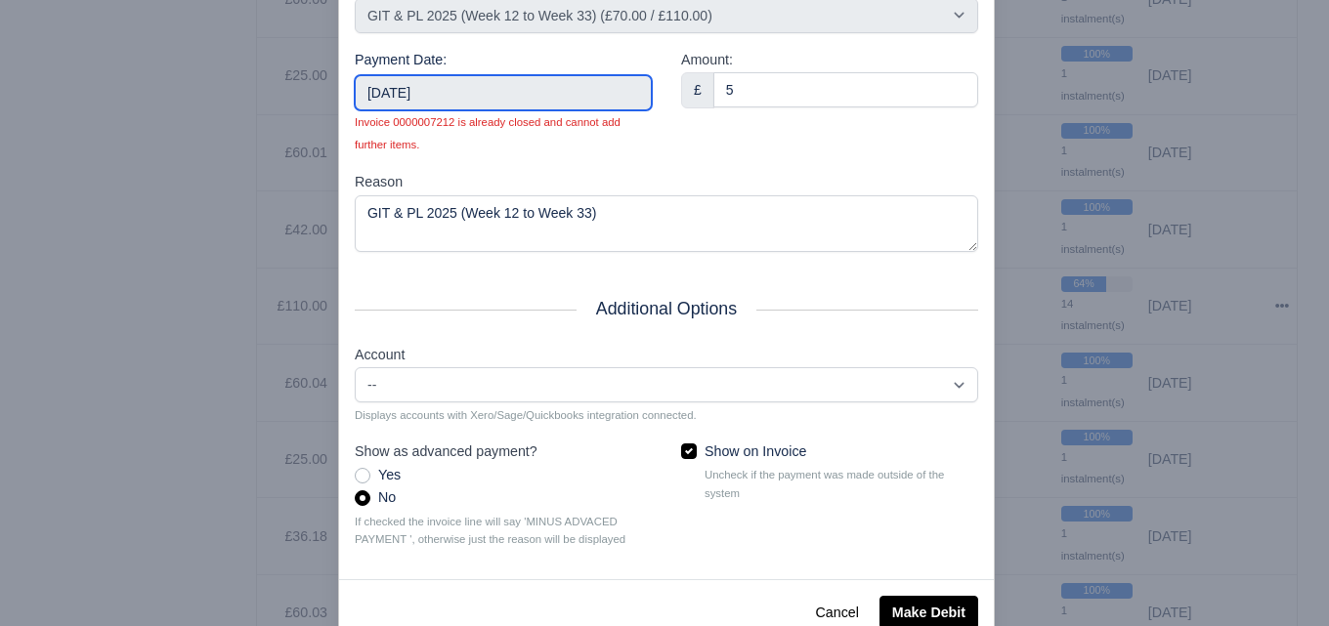
click at [572, 81] on input "2025-06-22" at bounding box center [503, 92] width 297 height 35
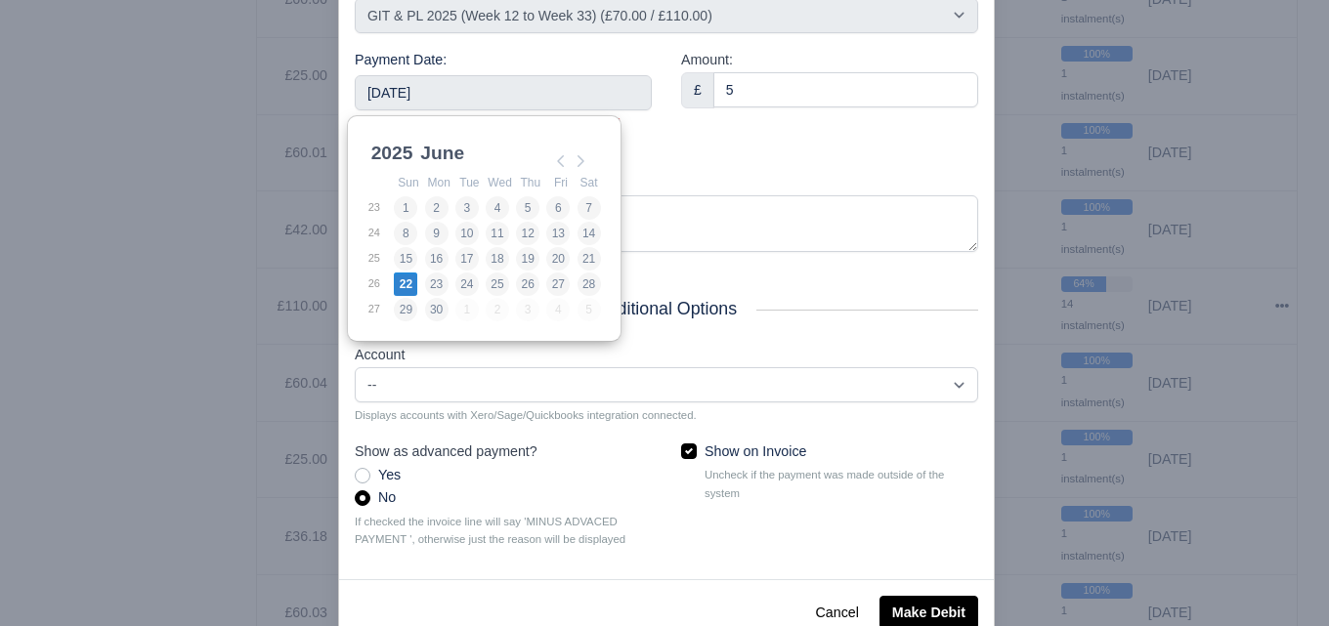
click at [729, 154] on div "Amount: £ 5" at bounding box center [829, 110] width 326 height 122
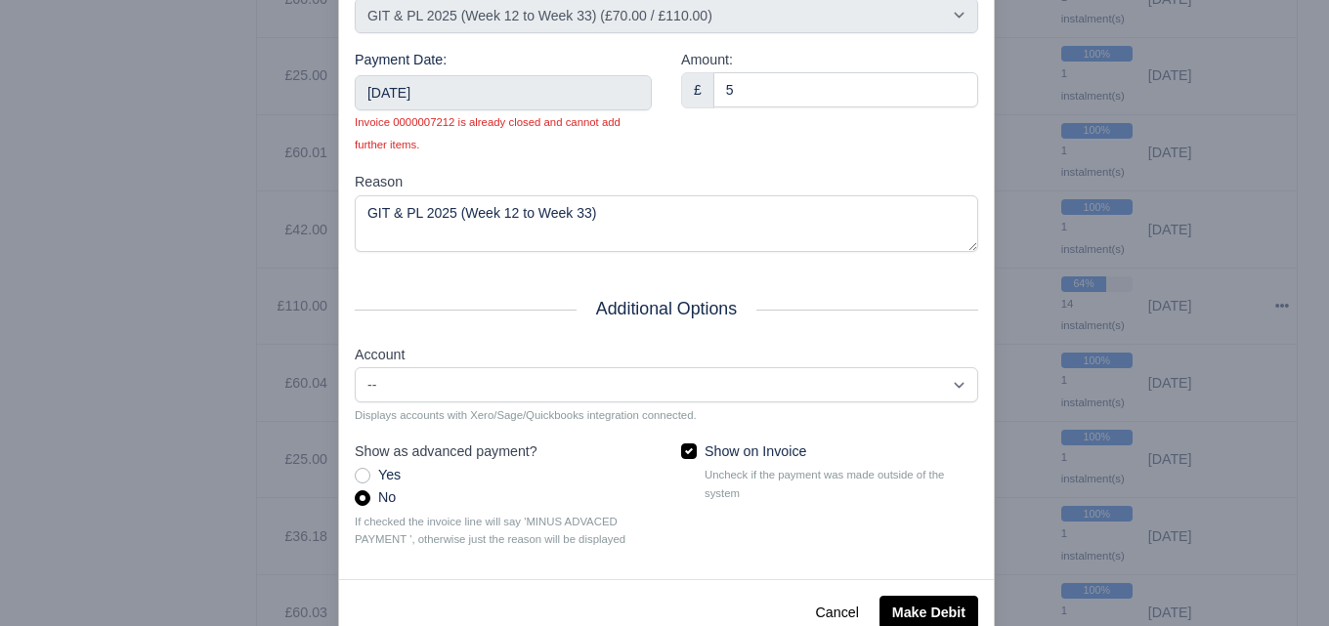
scroll to position [386, 0]
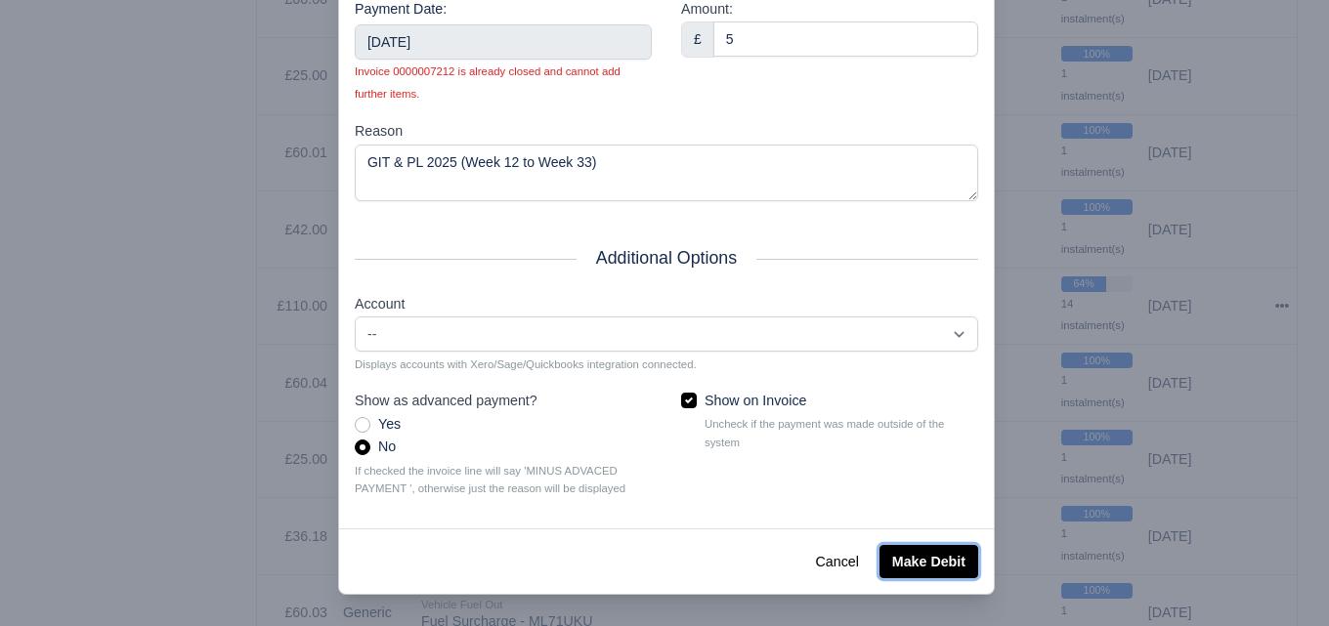
click at [922, 555] on button "Make Debit" at bounding box center [928, 561] width 99 height 33
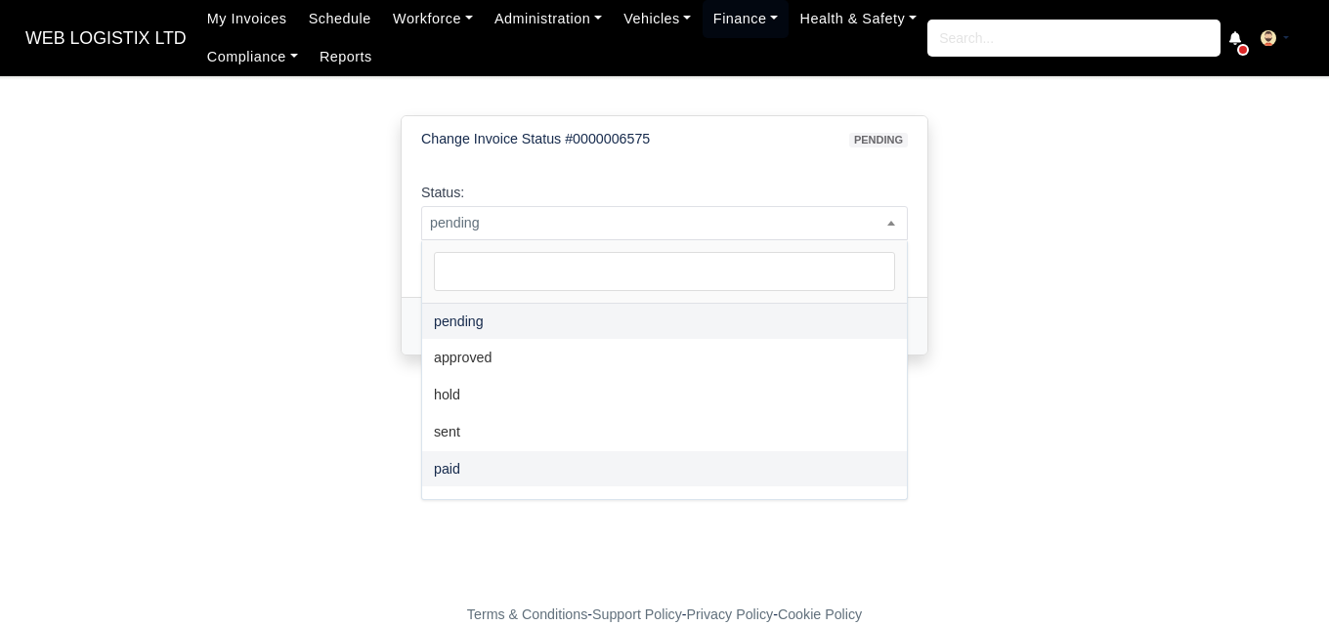
select select "paid"
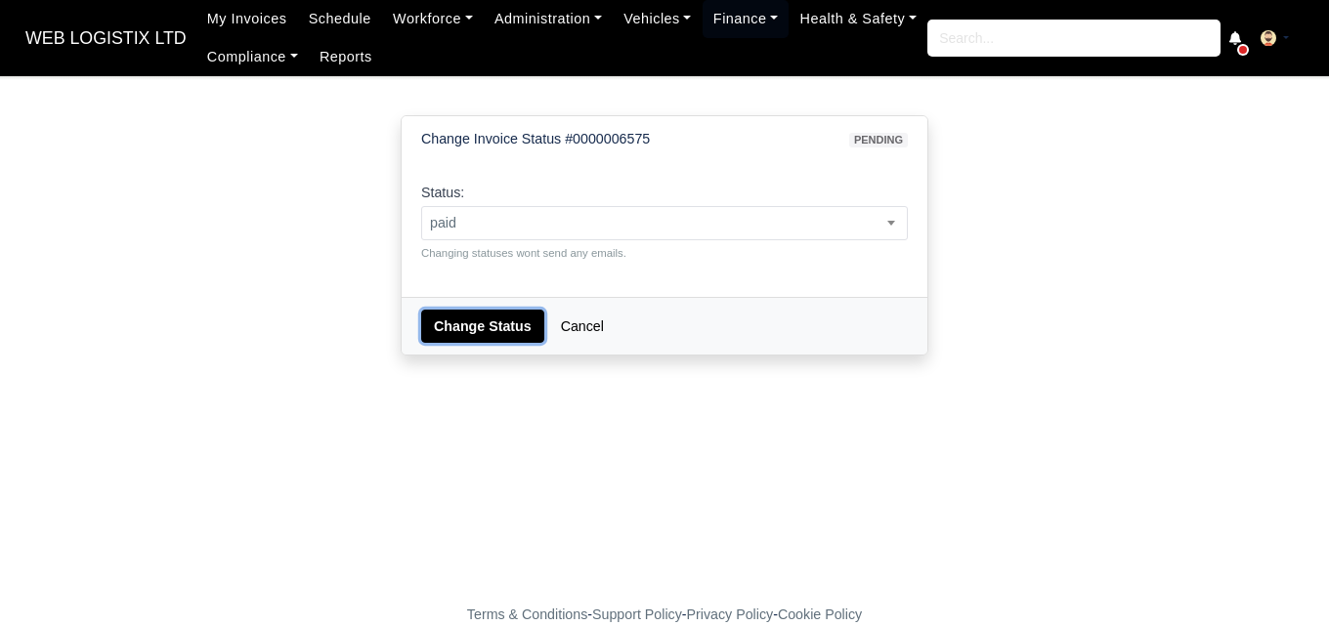
click at [443, 338] on button "Change Status" at bounding box center [482, 326] width 123 height 33
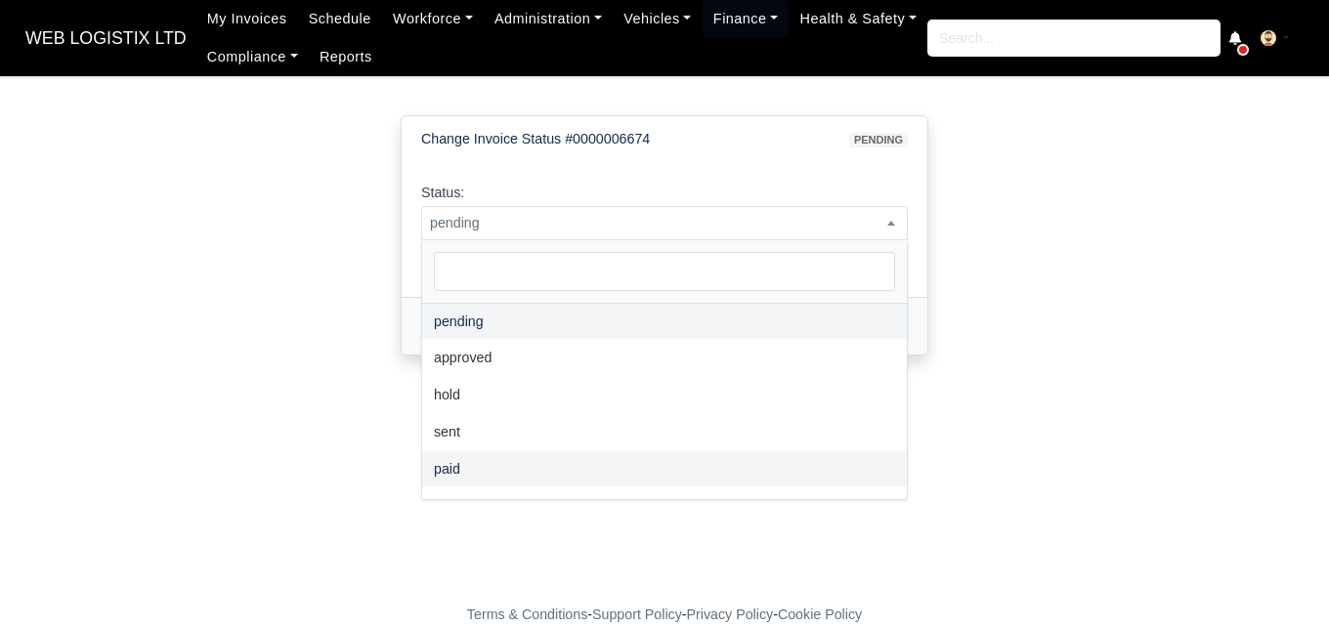
select select "paid"
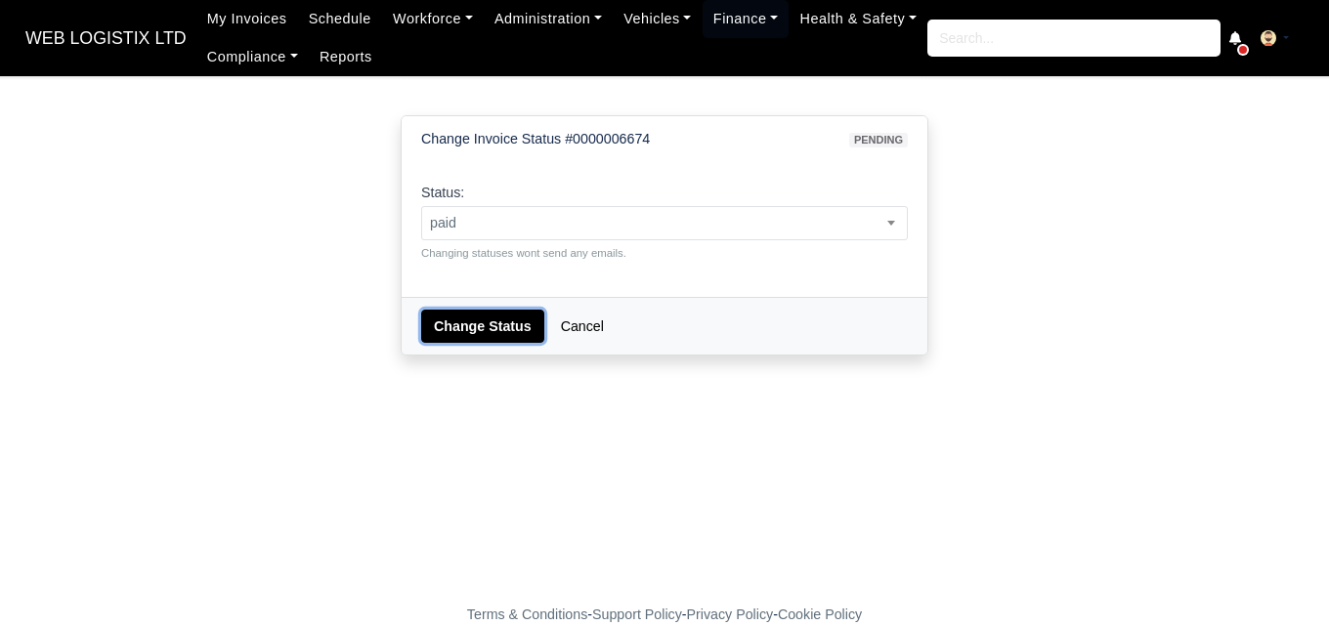
click at [471, 326] on button "Change Status" at bounding box center [482, 326] width 123 height 33
click at [504, 223] on span "pending" at bounding box center [664, 223] width 485 height 24
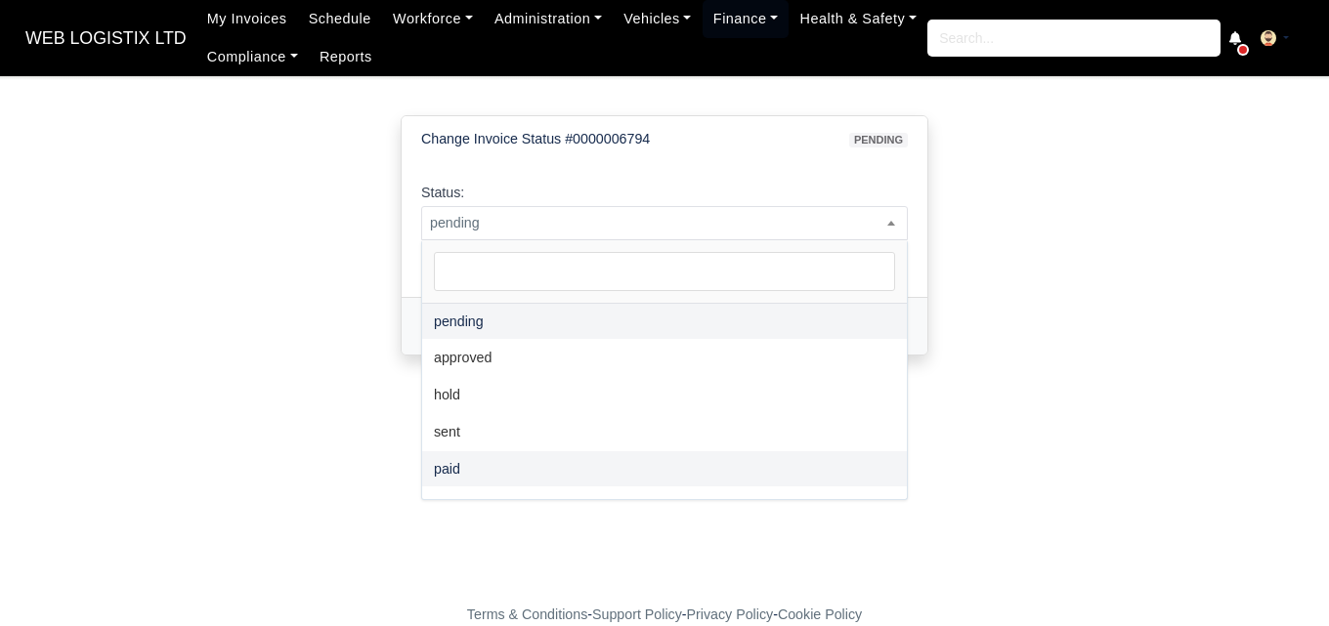
select select "paid"
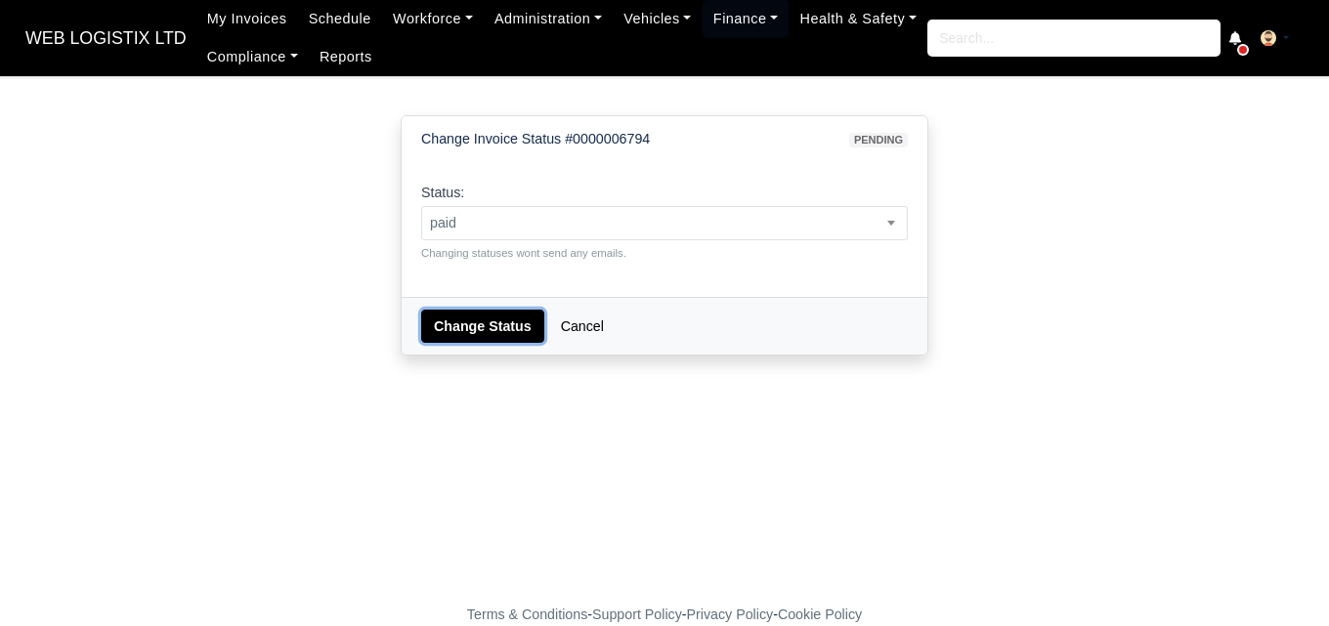
click at [480, 310] on button "Change Status" at bounding box center [482, 326] width 123 height 33
select select "paid"
click at [420, 205] on select "pending approved hold sent paid voided deducted disputed transferred" at bounding box center [420, 205] width 1 height 1
click at [447, 319] on button "Change Status" at bounding box center [482, 326] width 123 height 33
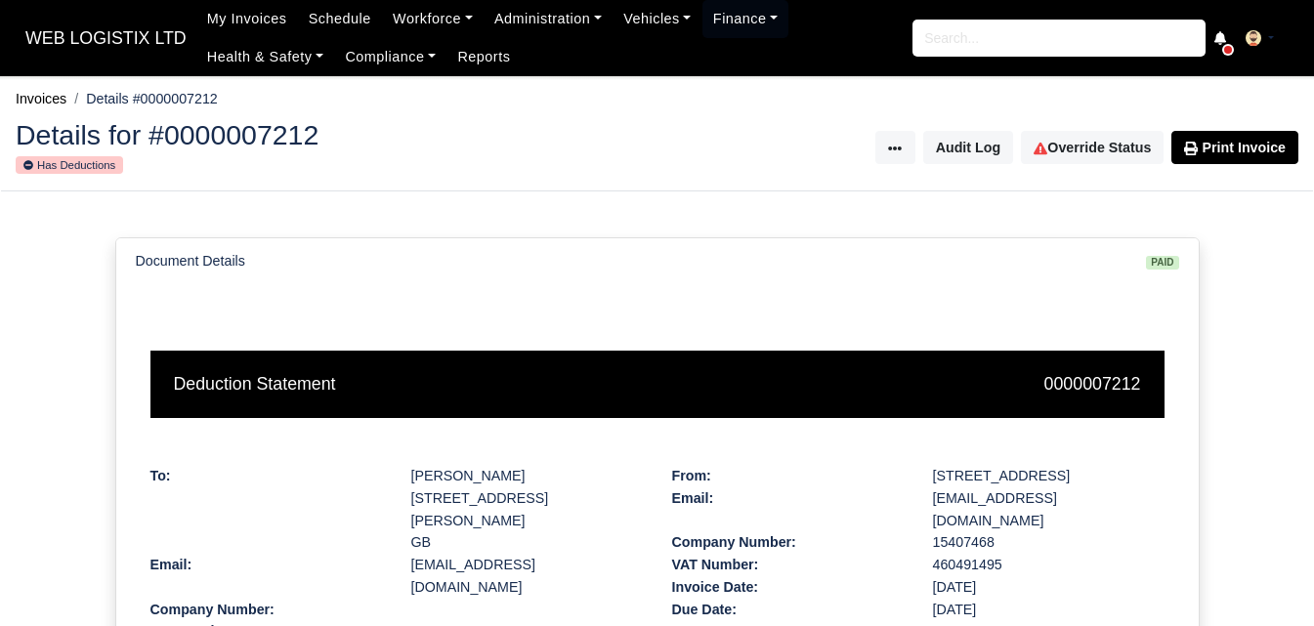
click at [932, 251] on div "Document Details paid" at bounding box center [657, 261] width 1043 height 22
click at [1094, 154] on link "Override Status" at bounding box center [1092, 147] width 143 height 33
click at [1116, 151] on link "Override Status" at bounding box center [1092, 147] width 143 height 33
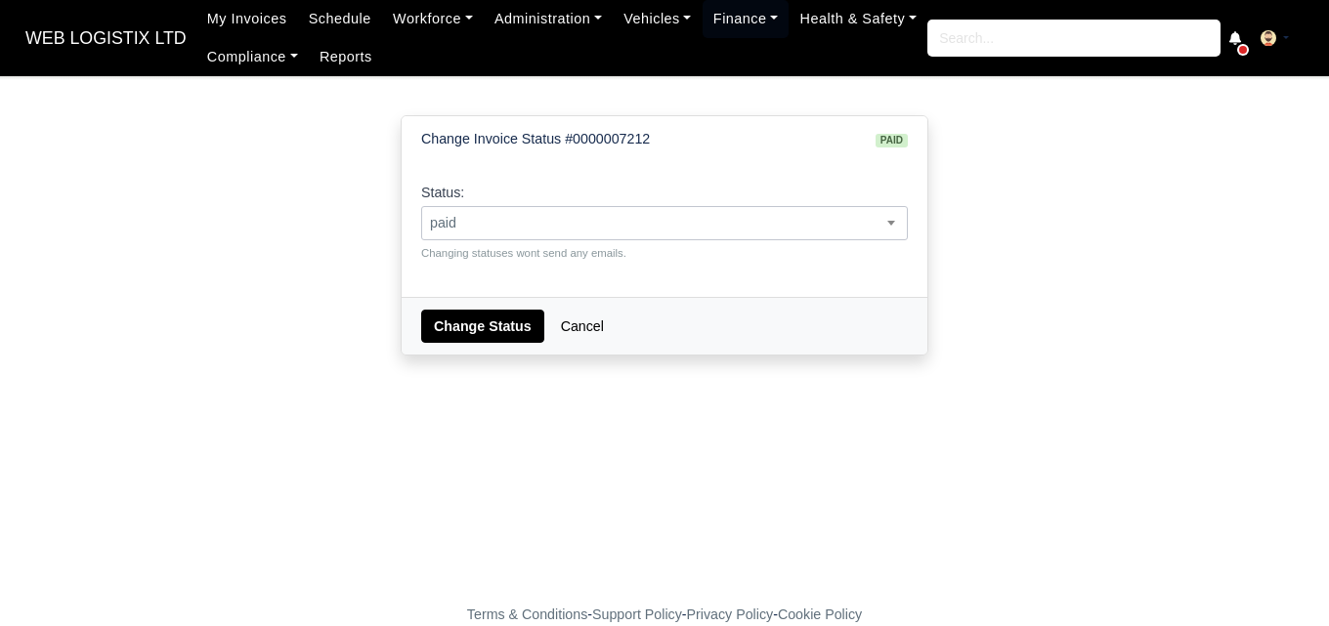
click at [498, 213] on span "paid" at bounding box center [664, 223] width 485 height 24
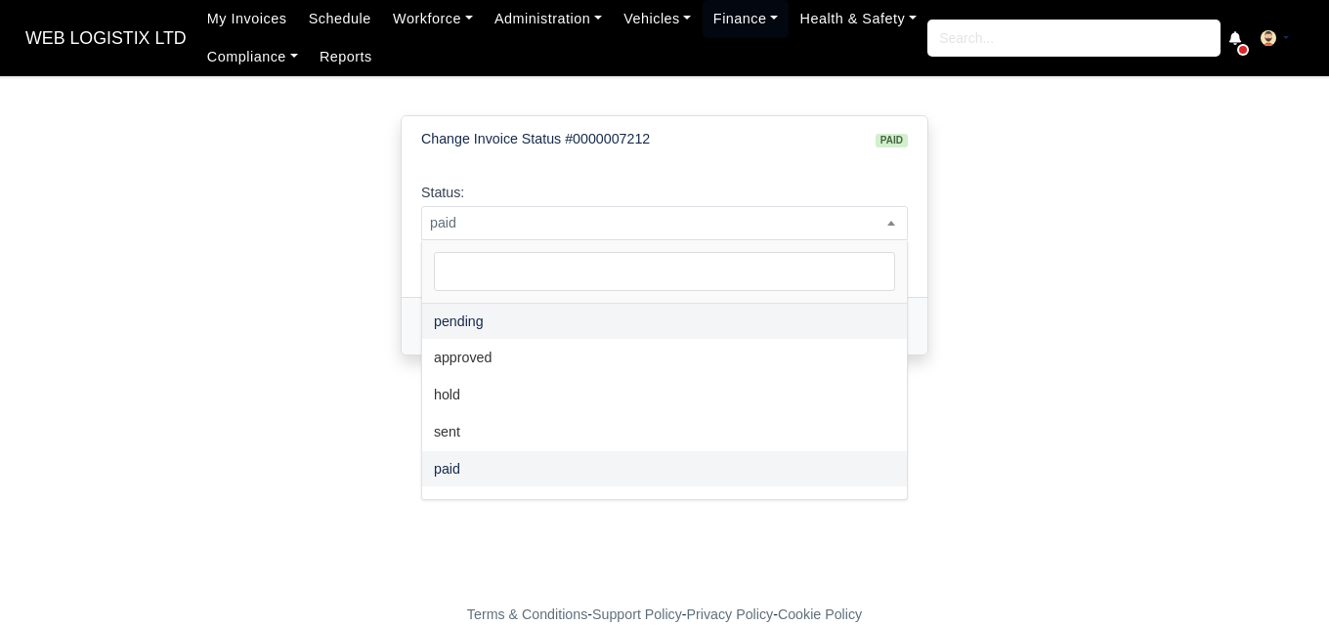
select select "pending"
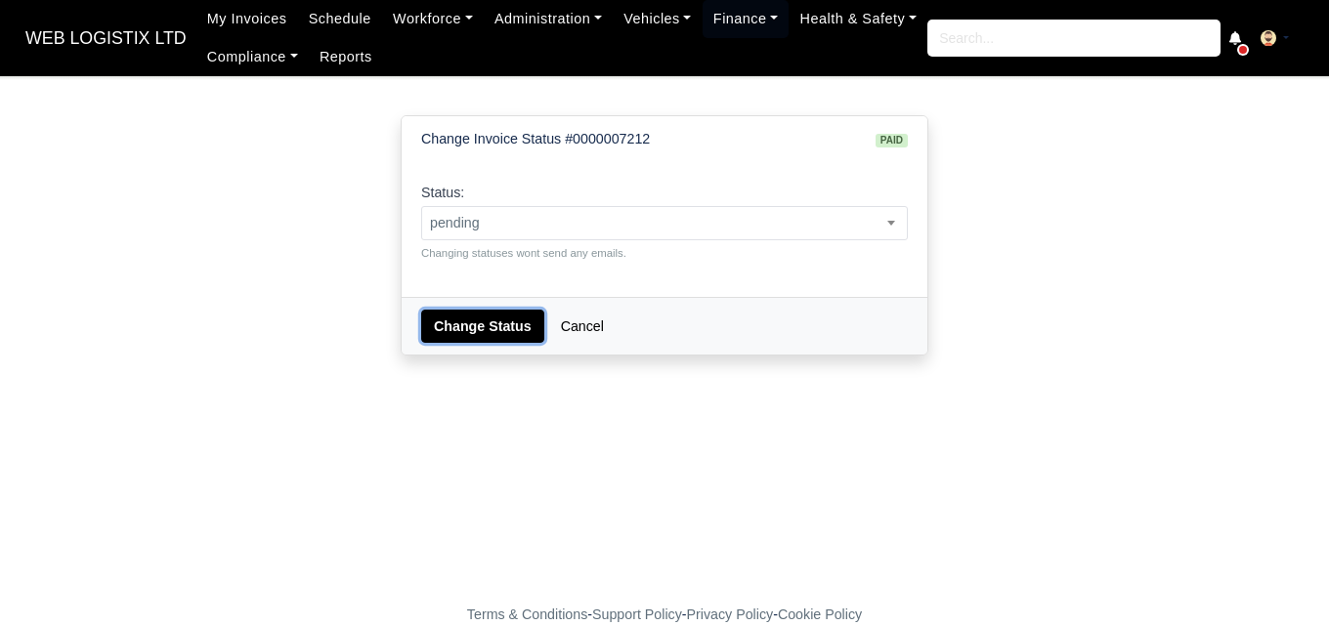
click at [465, 318] on button "Change Status" at bounding box center [482, 326] width 123 height 33
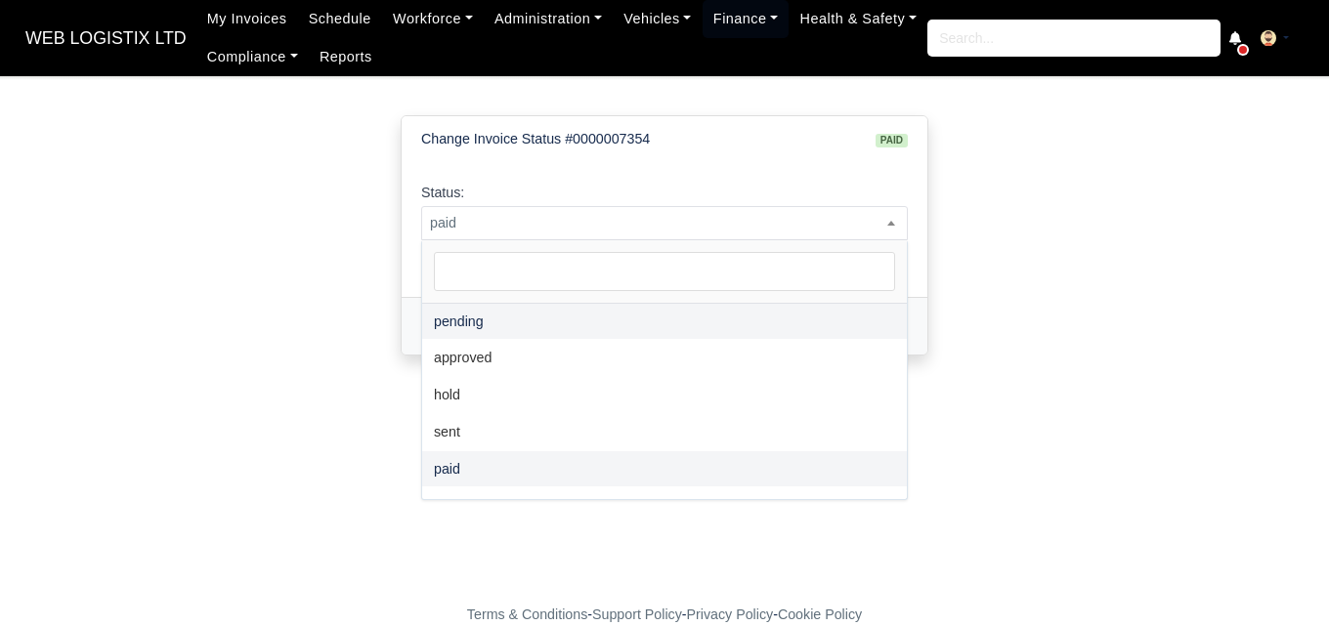
select select "pending"
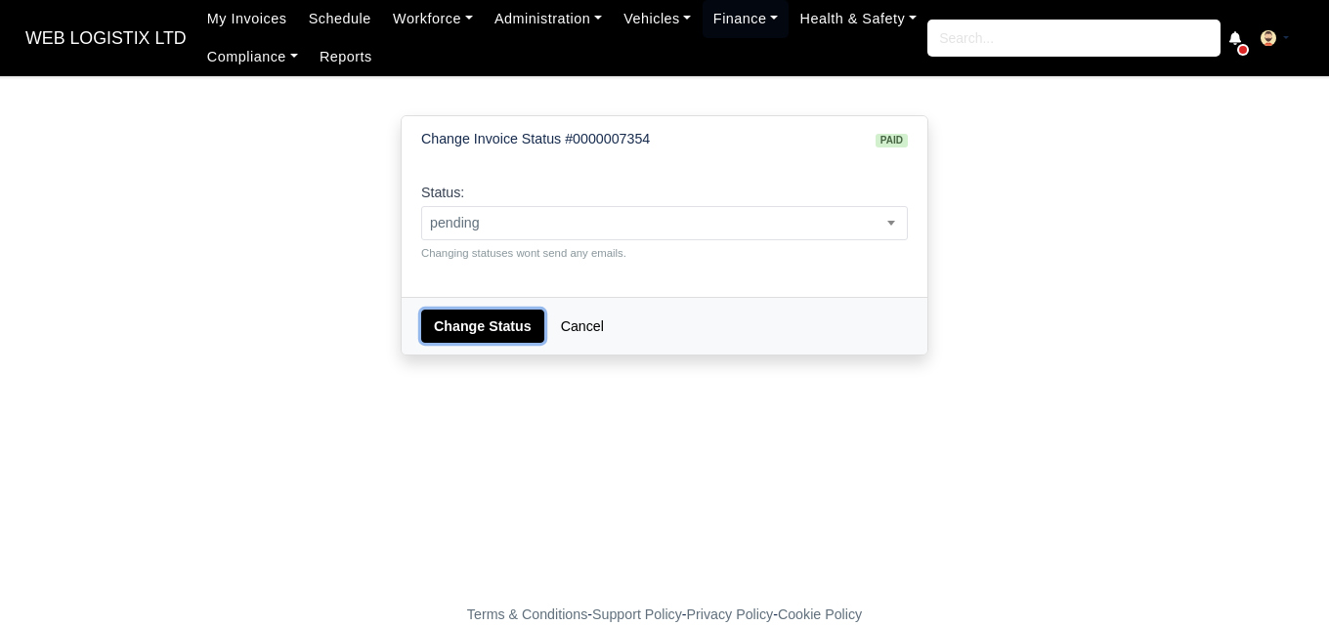
click at [455, 310] on button "Change Status" at bounding box center [482, 326] width 123 height 33
select select "pending"
click at [420, 205] on select "pending approved hold sent paid voided deducted disputed transferred" at bounding box center [420, 205] width 1 height 1
click at [466, 320] on button "Change Status" at bounding box center [482, 326] width 123 height 33
select select "pending"
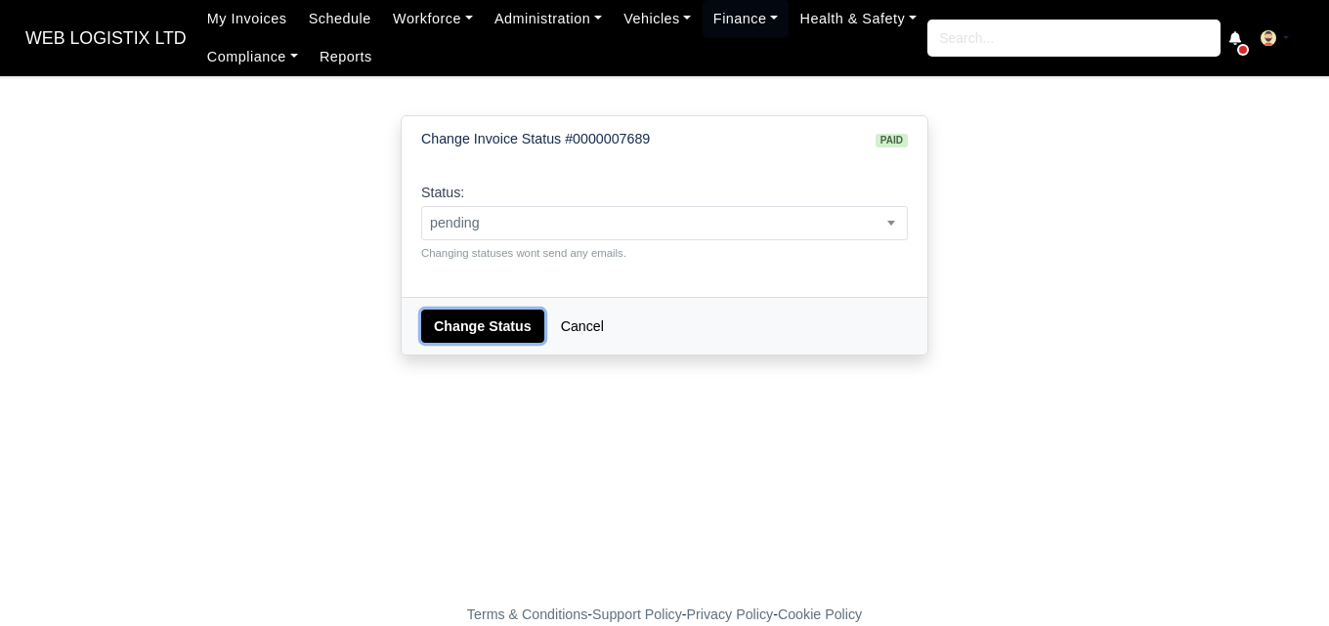
click at [468, 332] on button "Change Status" at bounding box center [482, 326] width 123 height 33
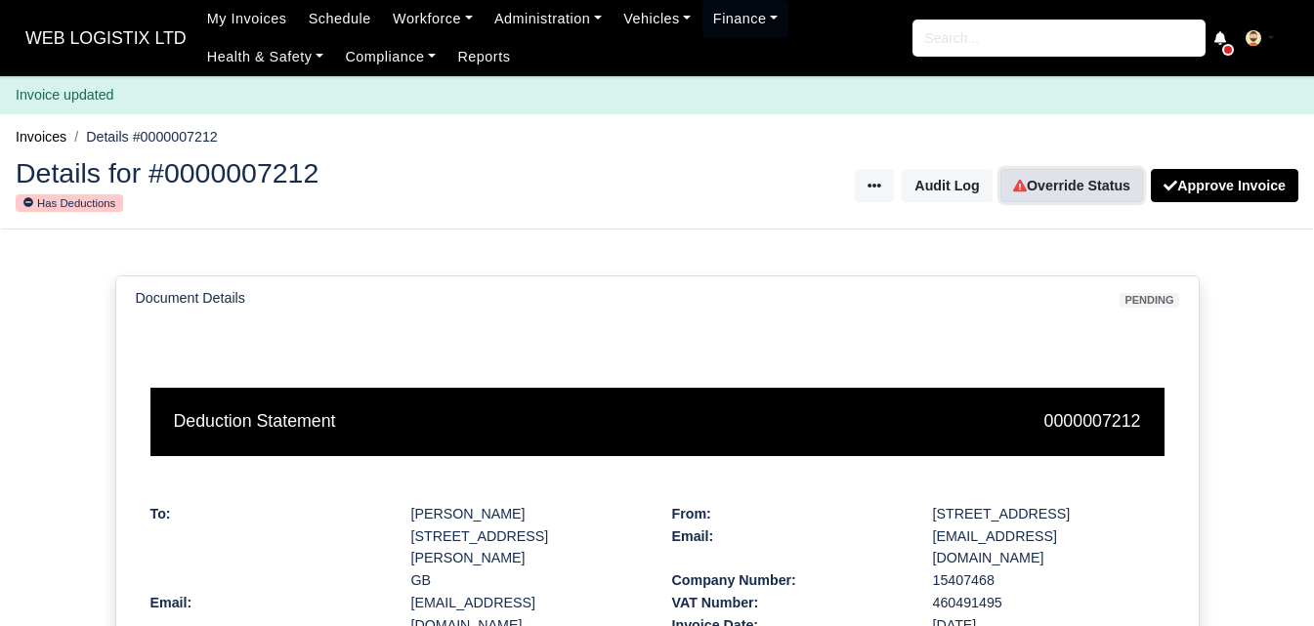
click at [1061, 181] on link "Override Status" at bounding box center [1071, 185] width 143 height 33
click at [1058, 218] on div "Details for #0000007530 Has Deductions Invoice Actions Put on Hold Void Invoice…" at bounding box center [657, 187] width 1312 height 86
click at [1055, 193] on link "Override Status" at bounding box center [1071, 185] width 143 height 33
click at [1065, 186] on link "Override Status" at bounding box center [1071, 185] width 143 height 33
click at [1092, 191] on link "Override Status" at bounding box center [1071, 185] width 143 height 33
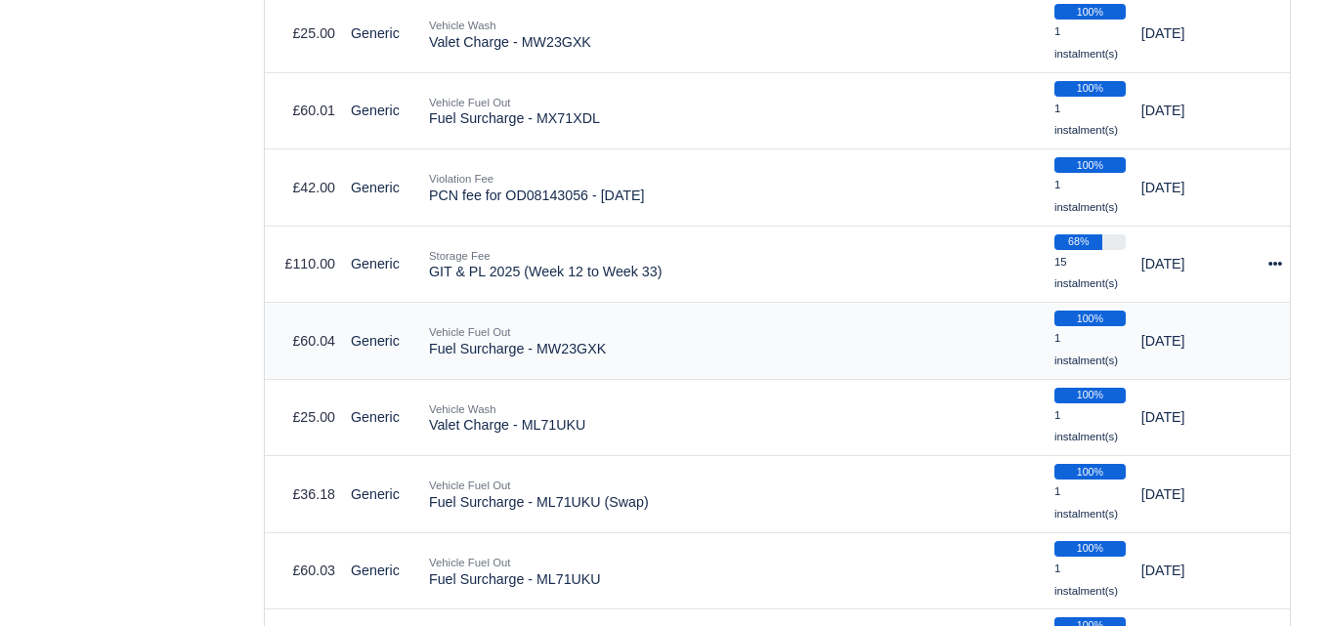
scroll to position [3747, 0]
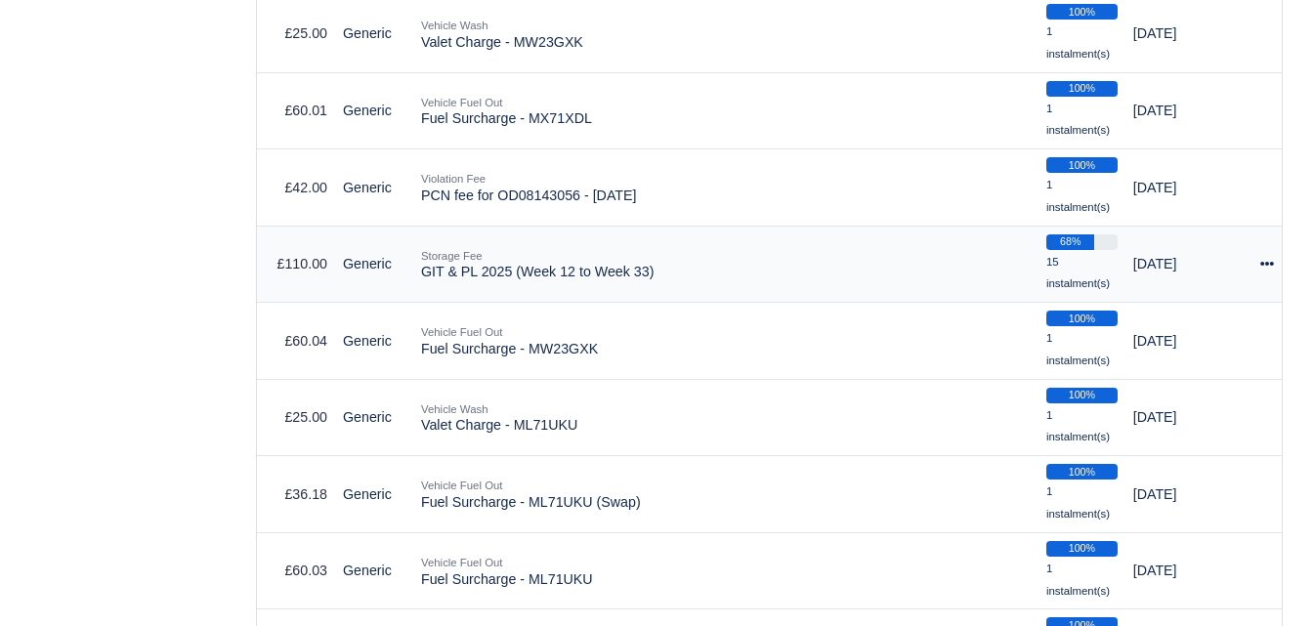
click at [1268, 258] on div at bounding box center [1267, 264] width 14 height 22
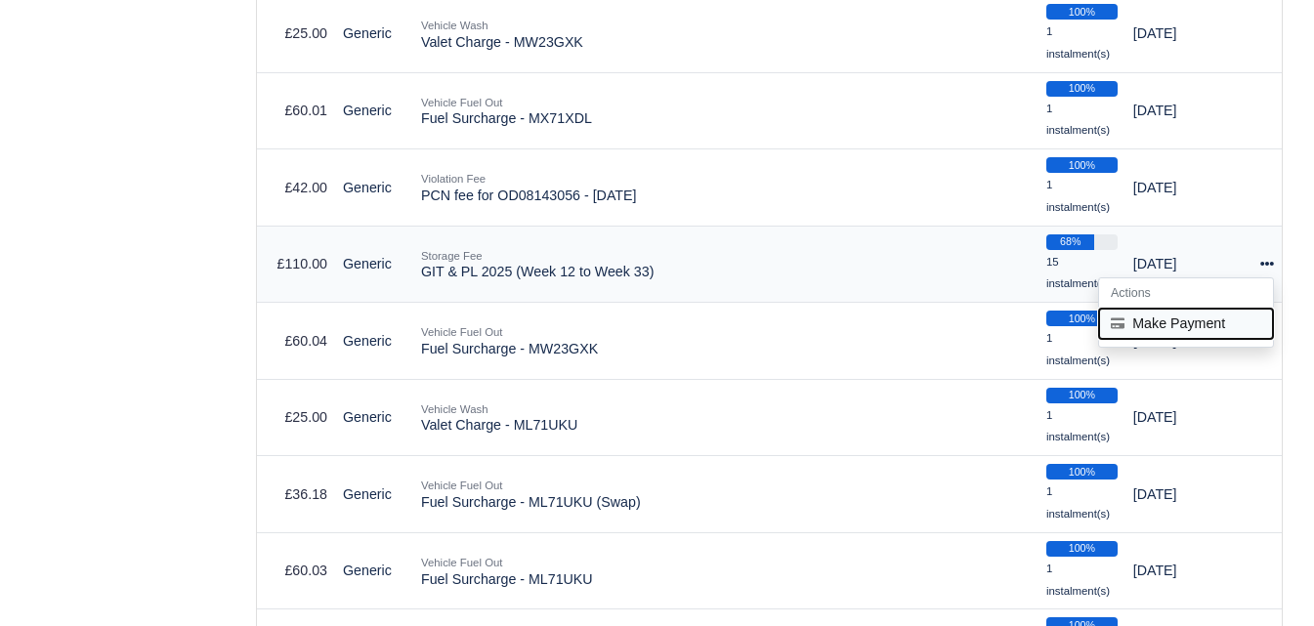
click at [1152, 322] on button "Make Payment" at bounding box center [1186, 324] width 174 height 30
select select "6604"
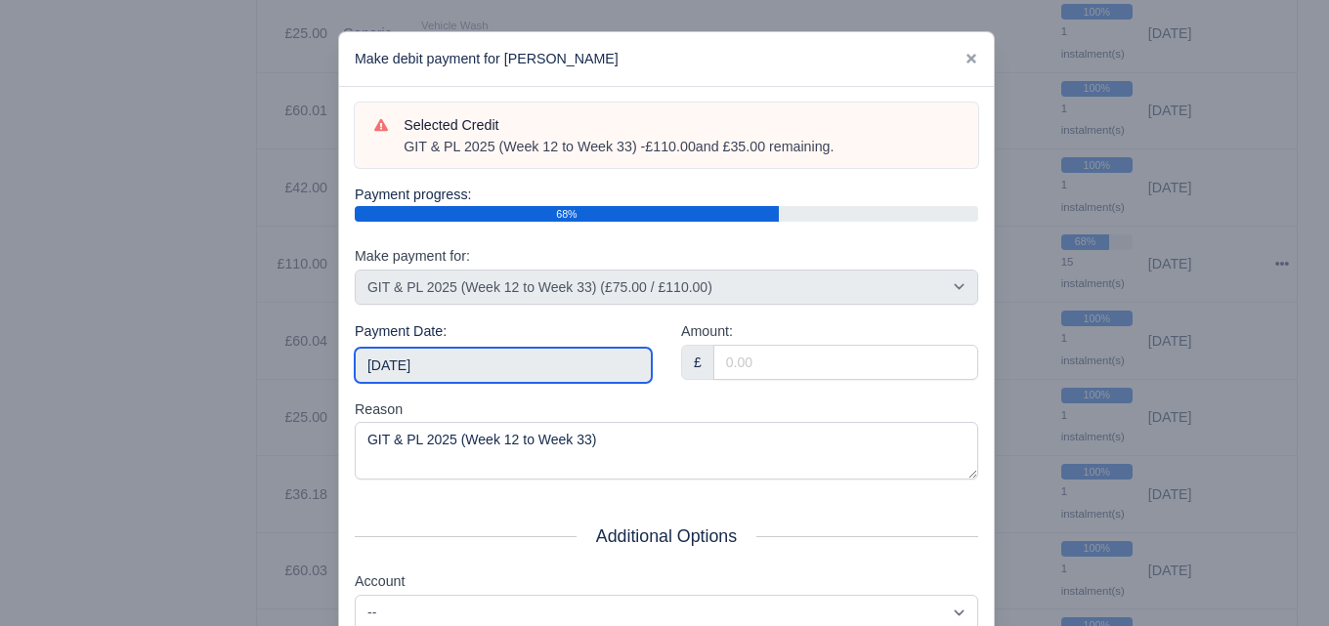
click at [514, 359] on input "[DATE]" at bounding box center [503, 365] width 297 height 35
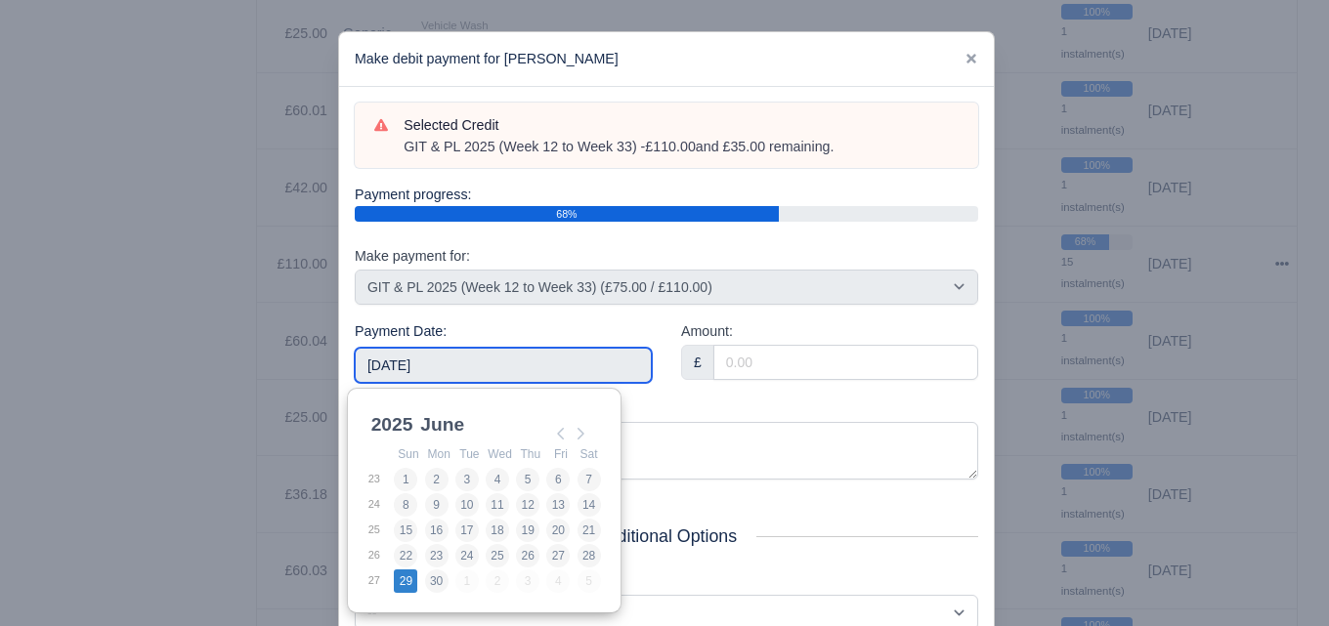
type input "2025-06-29"
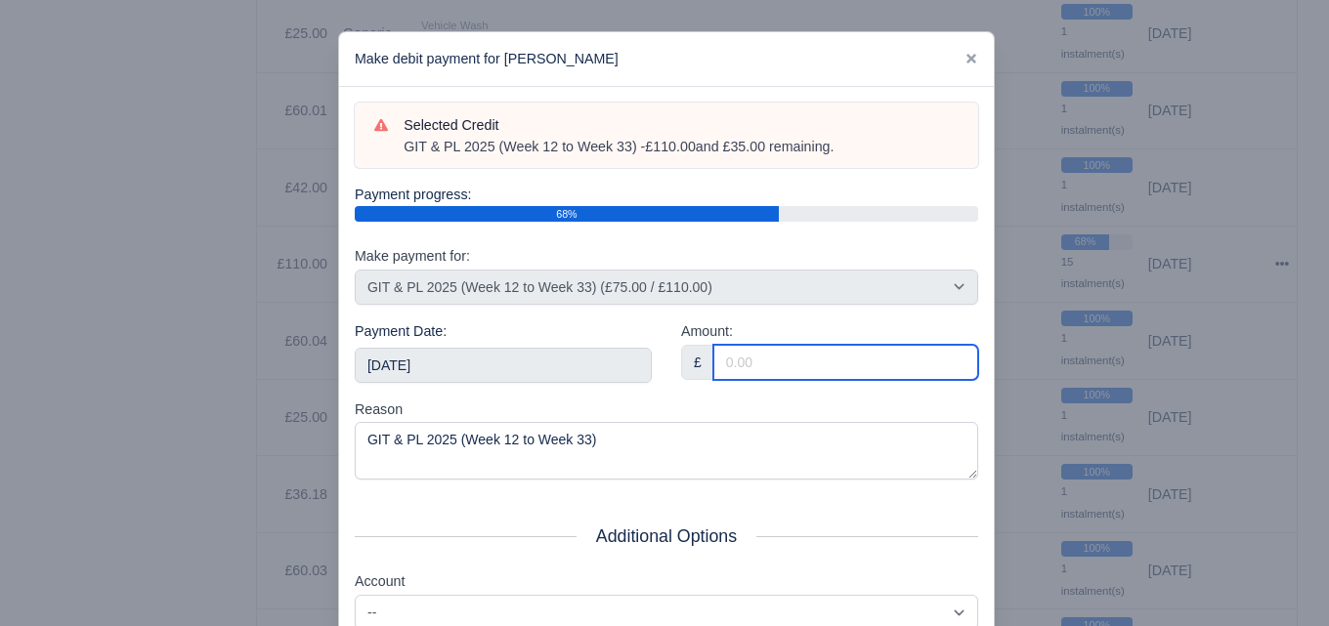
click at [781, 347] on input "Amount:" at bounding box center [845, 362] width 265 height 35
paste input "5"
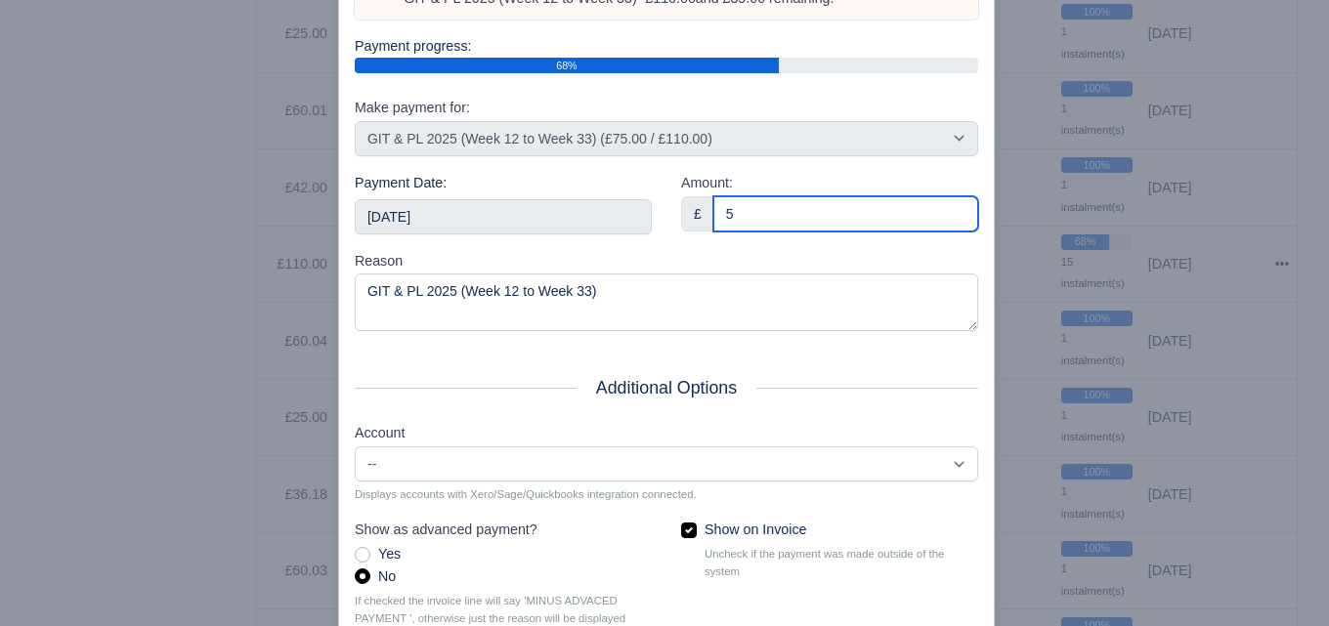
scroll to position [280, 0]
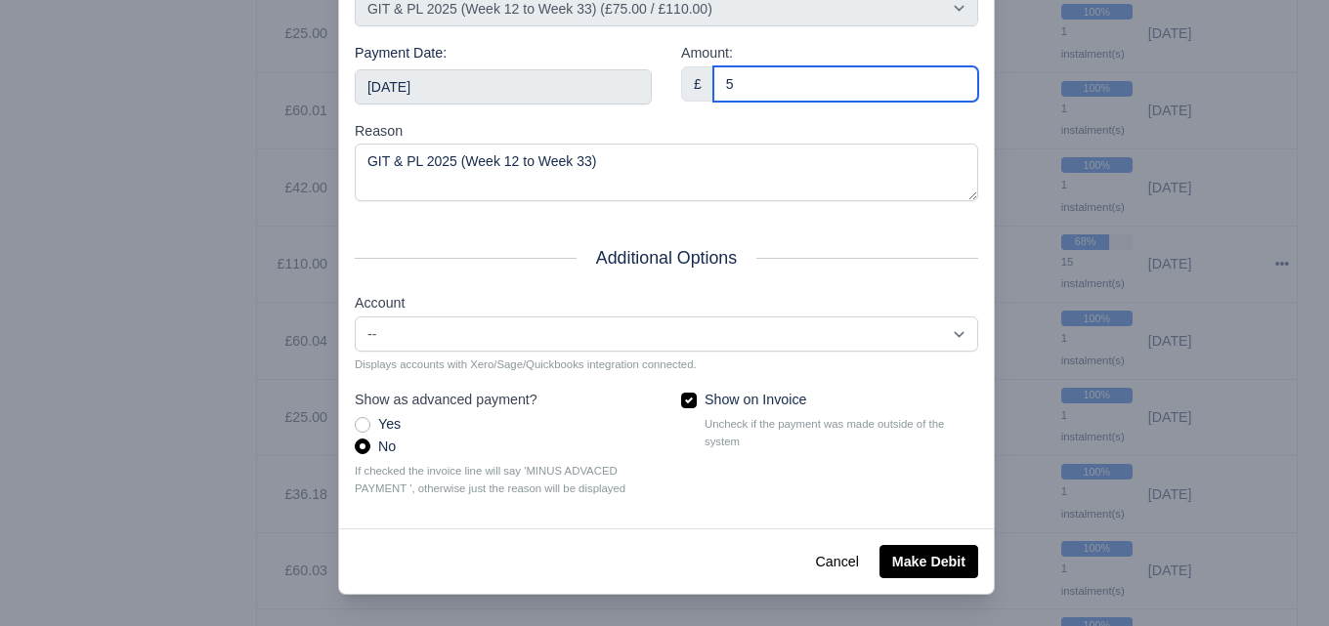
type input "5"
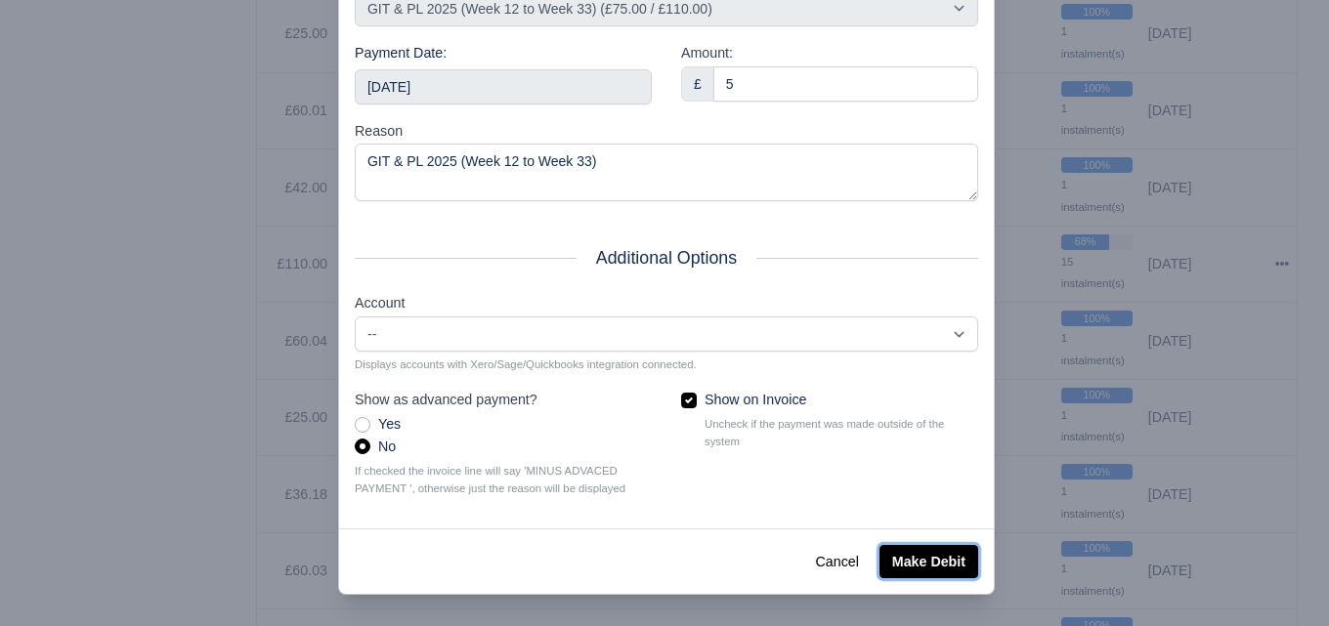
click at [932, 566] on button "Make Debit" at bounding box center [928, 561] width 99 height 33
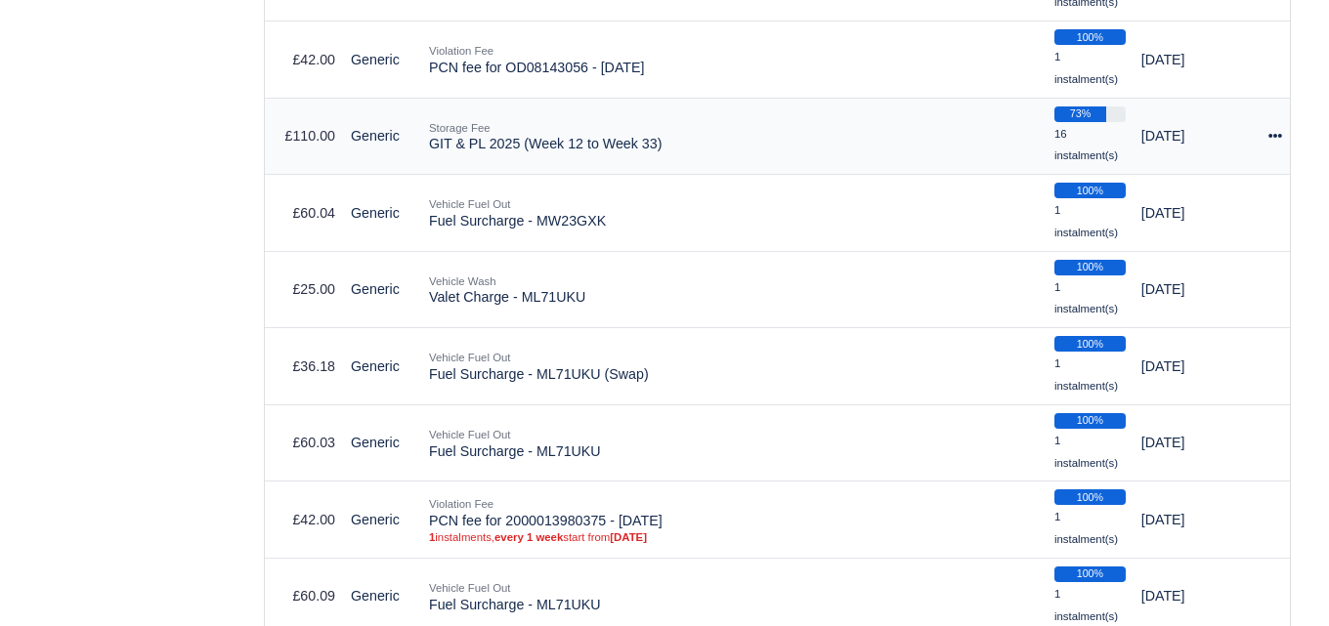
scroll to position [3875, 0]
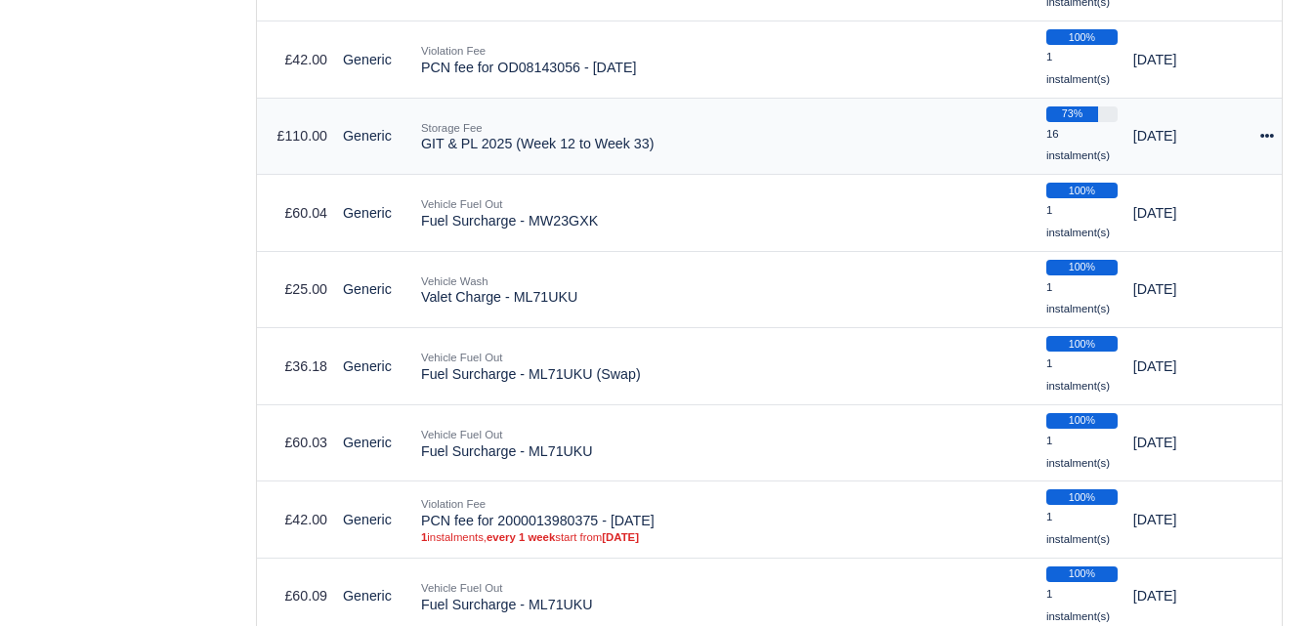
click at [1260, 137] on icon at bounding box center [1267, 136] width 14 height 14
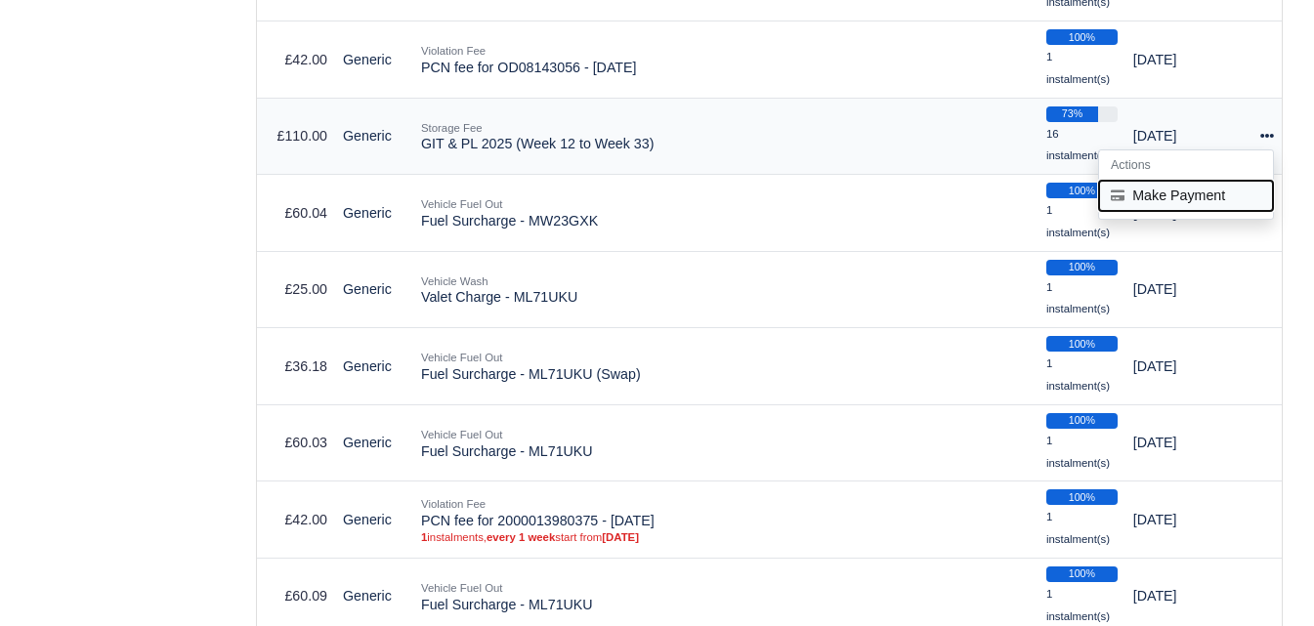
click at [1174, 204] on button "Make Payment" at bounding box center [1186, 196] width 174 height 30
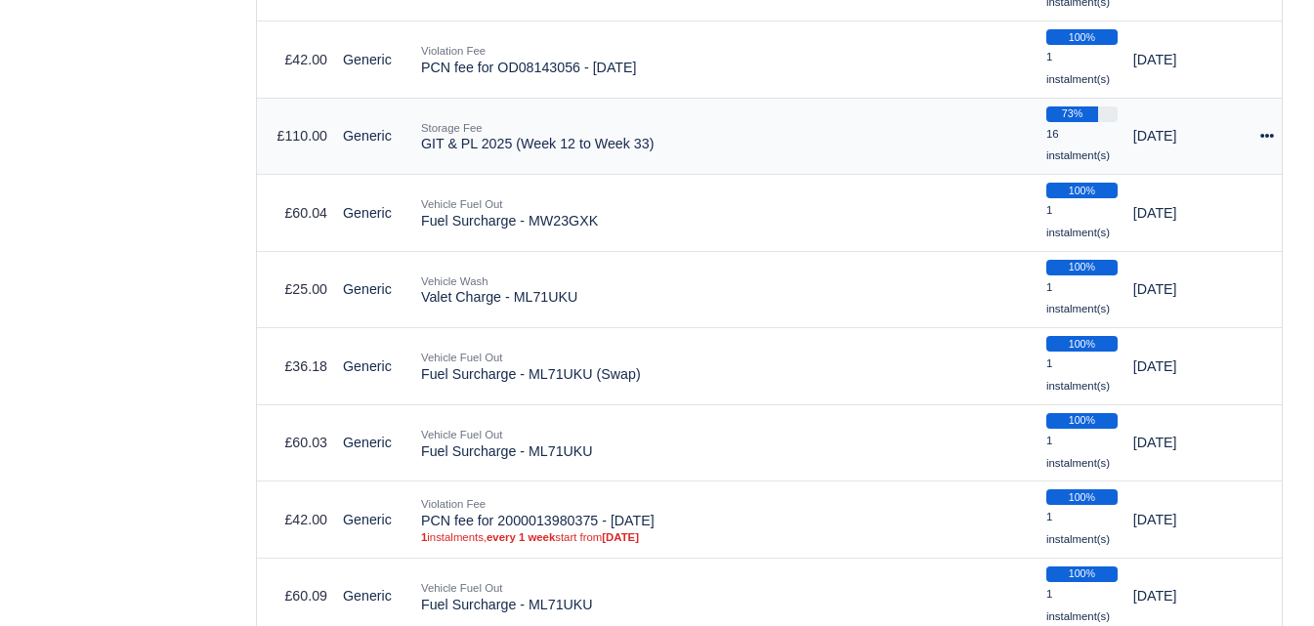
select select "6604"
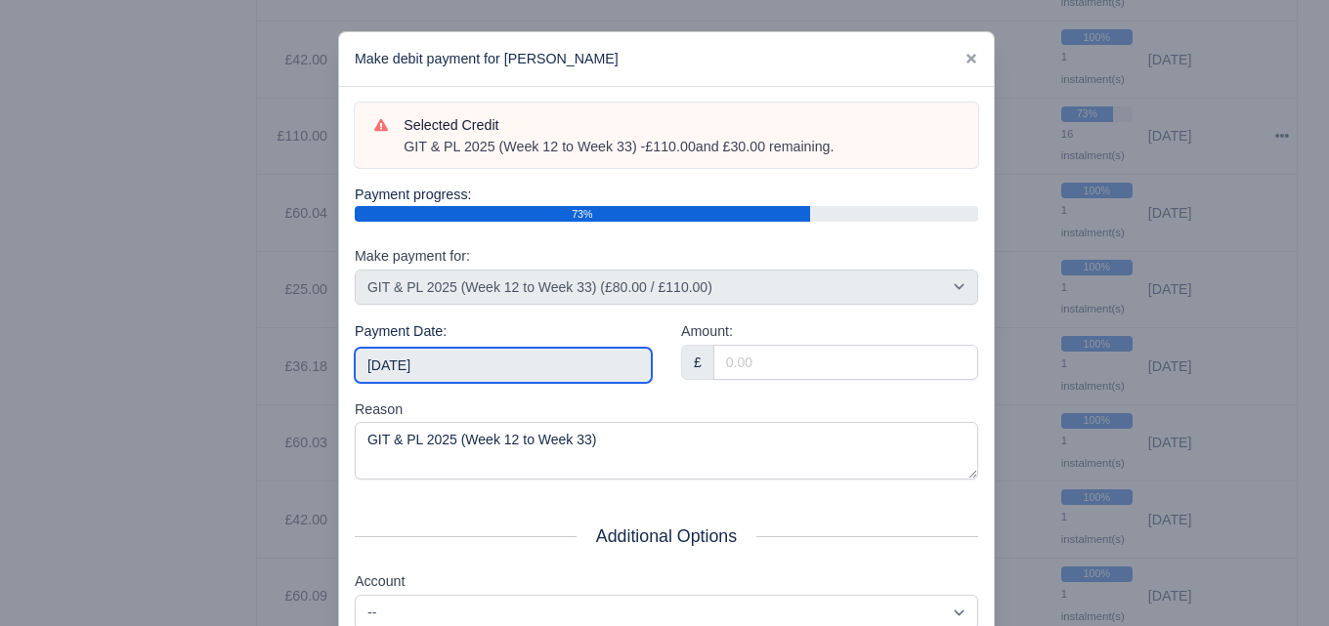
click at [417, 359] on input "[DATE]" at bounding box center [503, 365] width 297 height 35
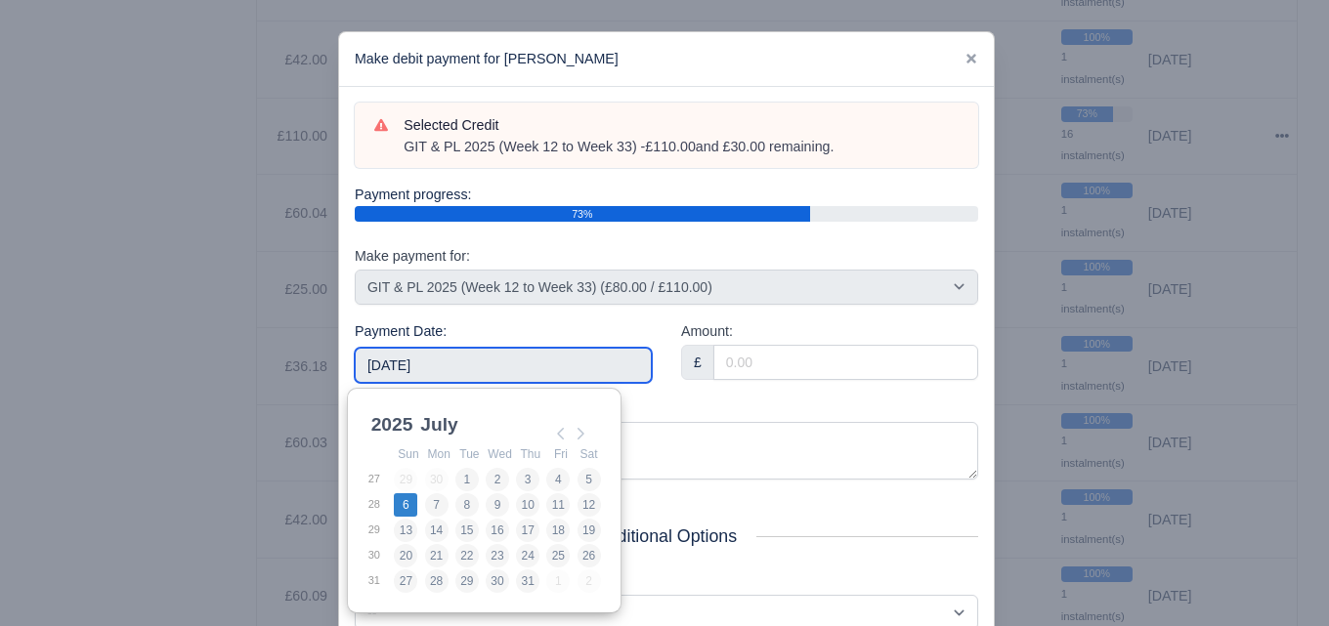
type input "2025-07-06"
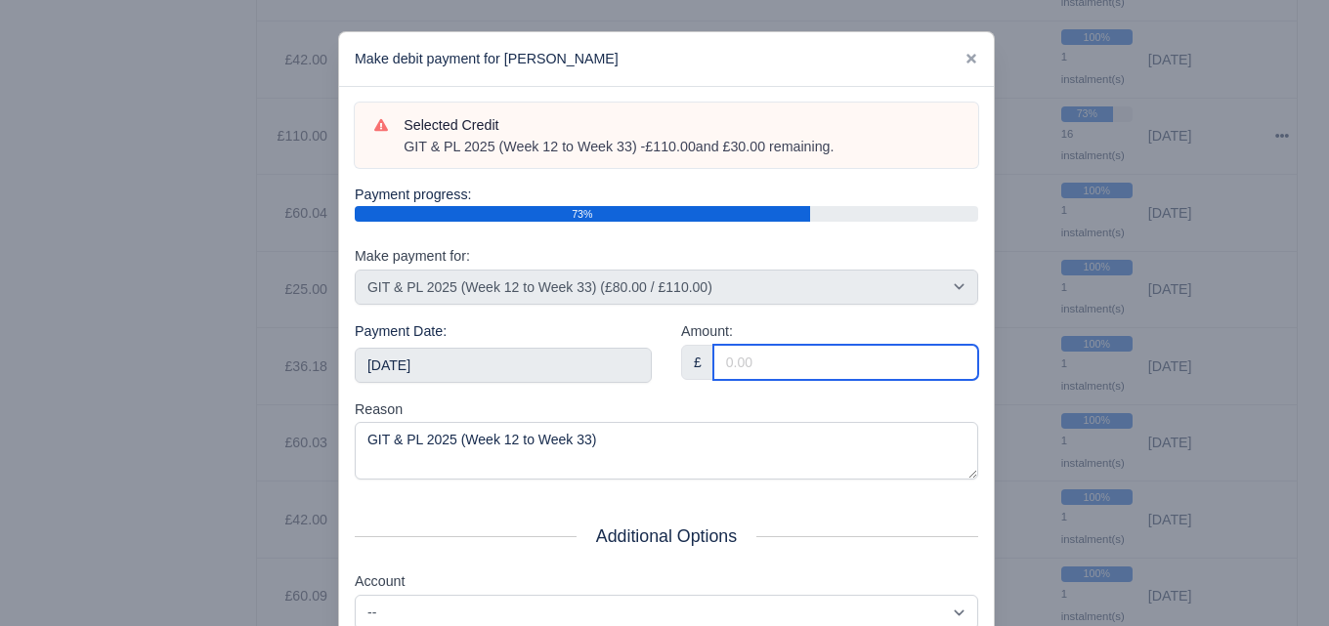
click at [772, 360] on input "Amount:" at bounding box center [845, 362] width 265 height 35
paste input "5"
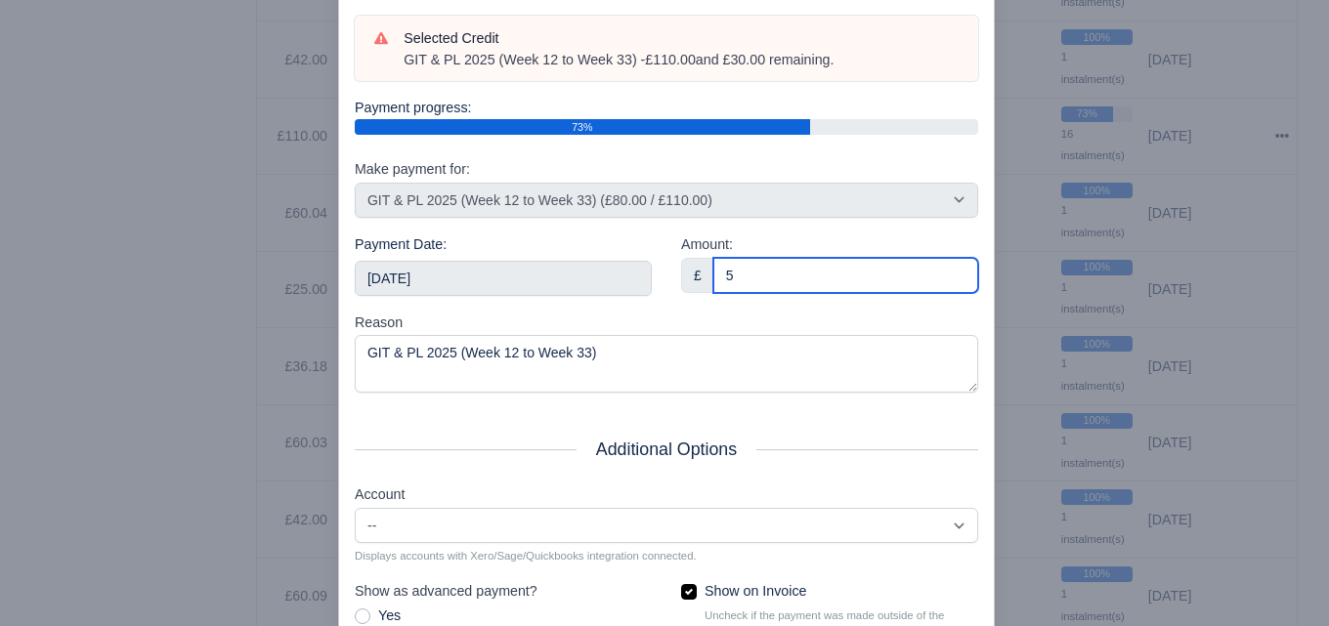
scroll to position [280, 0]
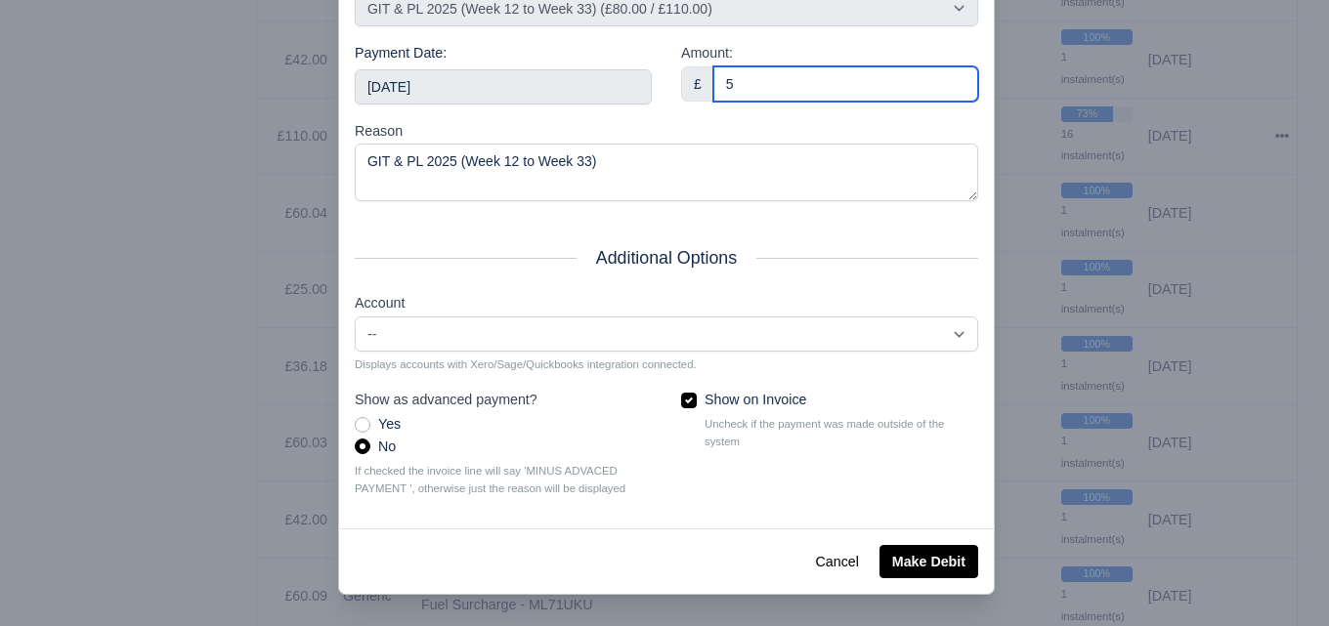
type input "5"
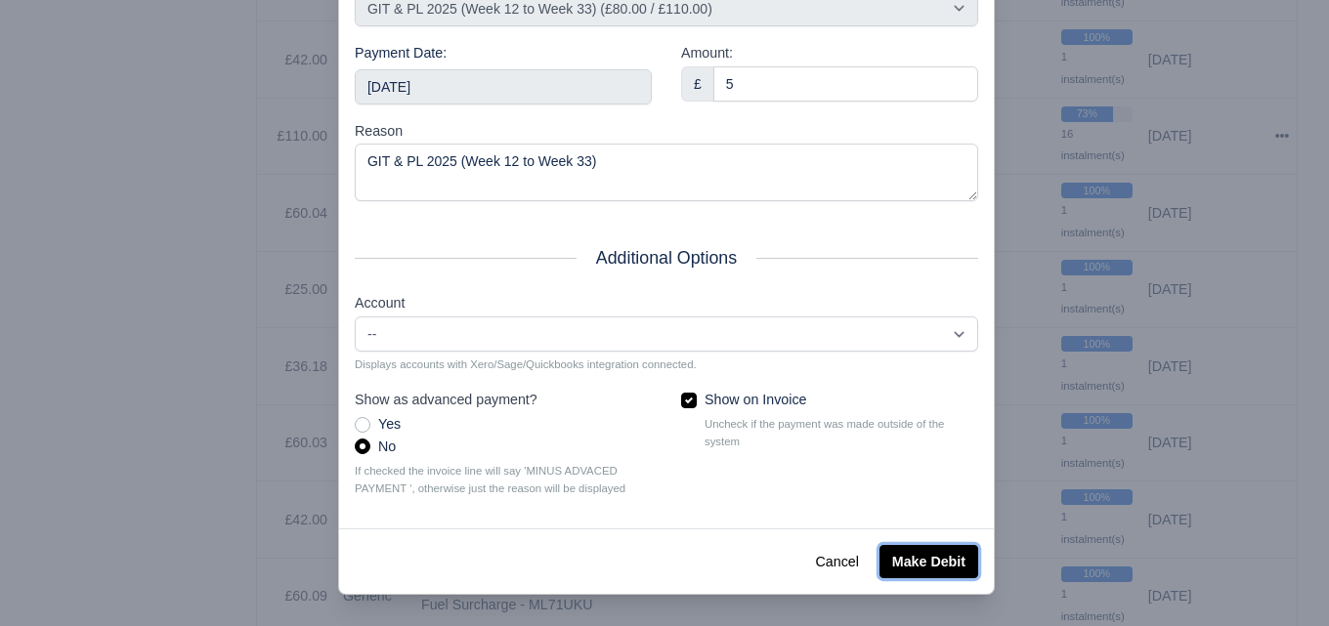
click at [938, 565] on button "Make Debit" at bounding box center [928, 561] width 99 height 33
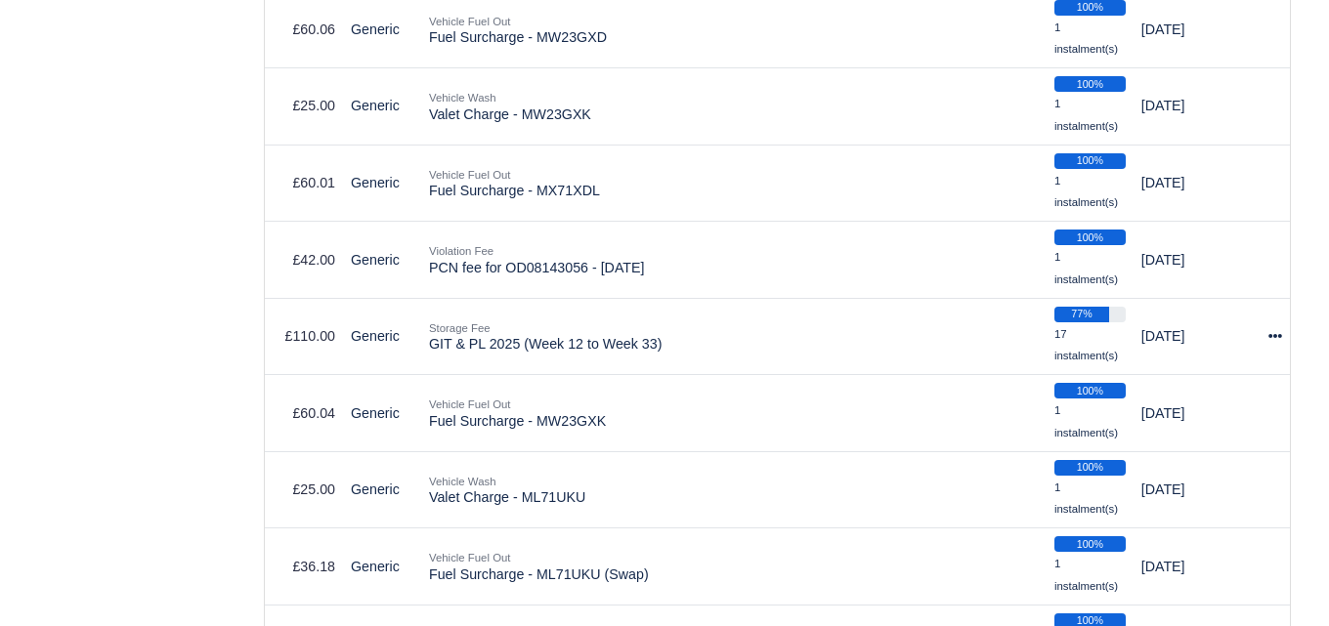
scroll to position [3771, 0]
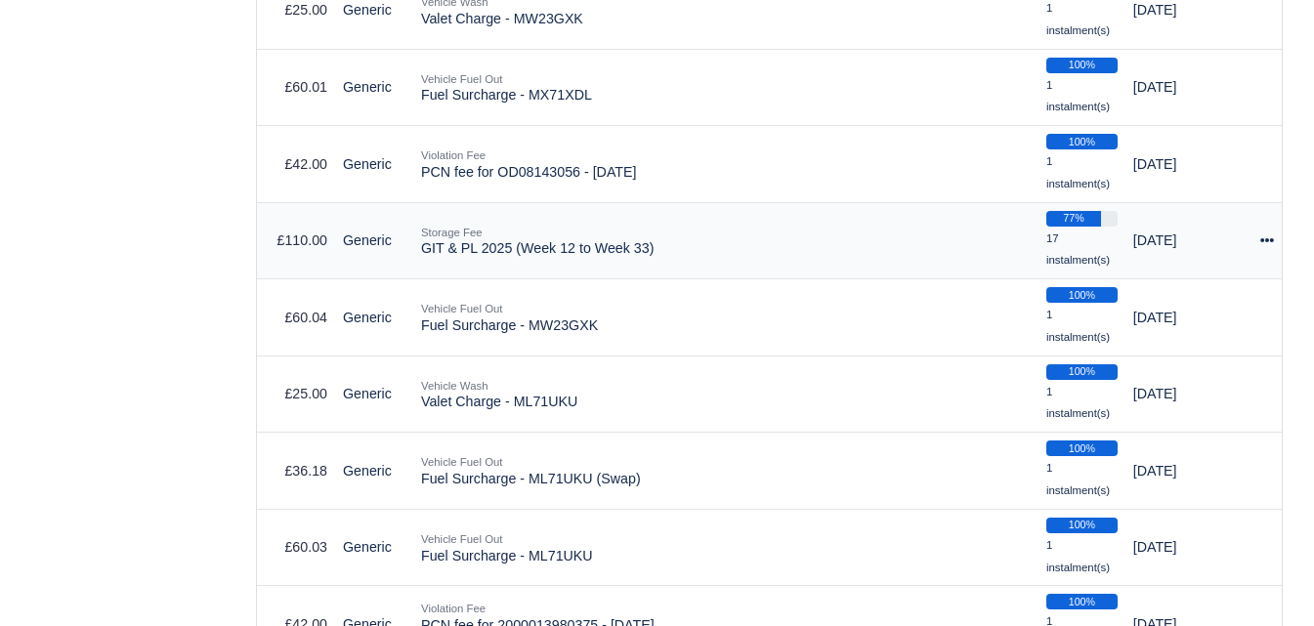
click at [1264, 241] on icon at bounding box center [1267, 240] width 14 height 14
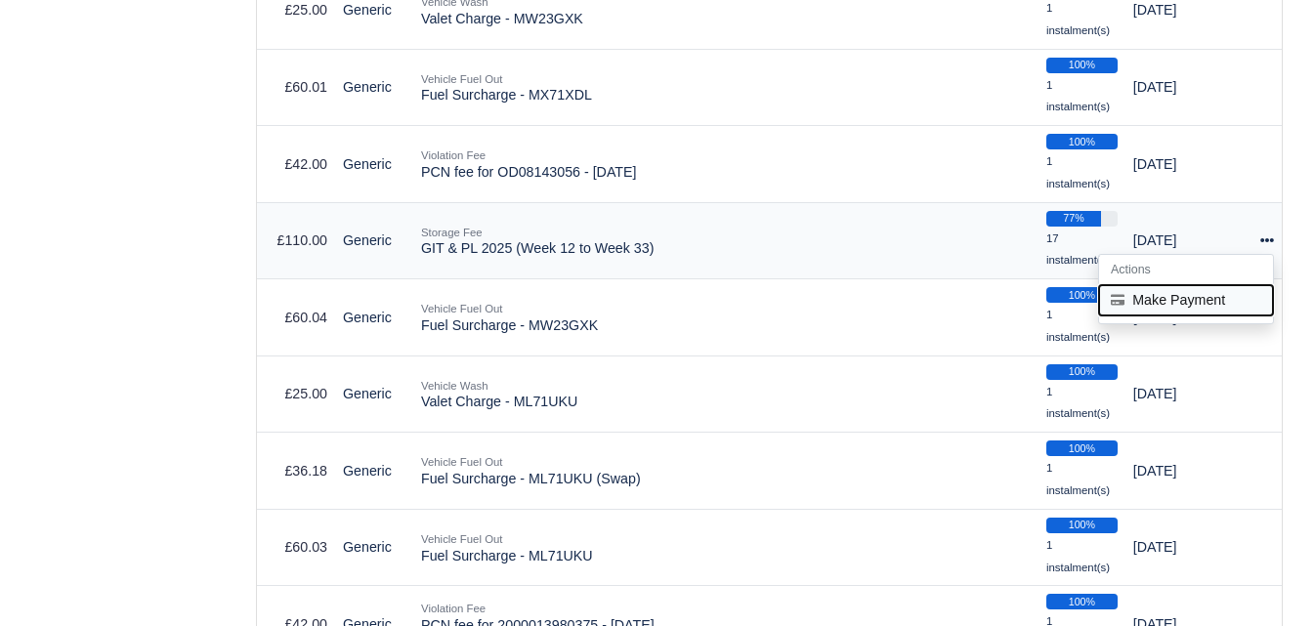
click at [1183, 298] on button "Make Payment" at bounding box center [1186, 300] width 174 height 30
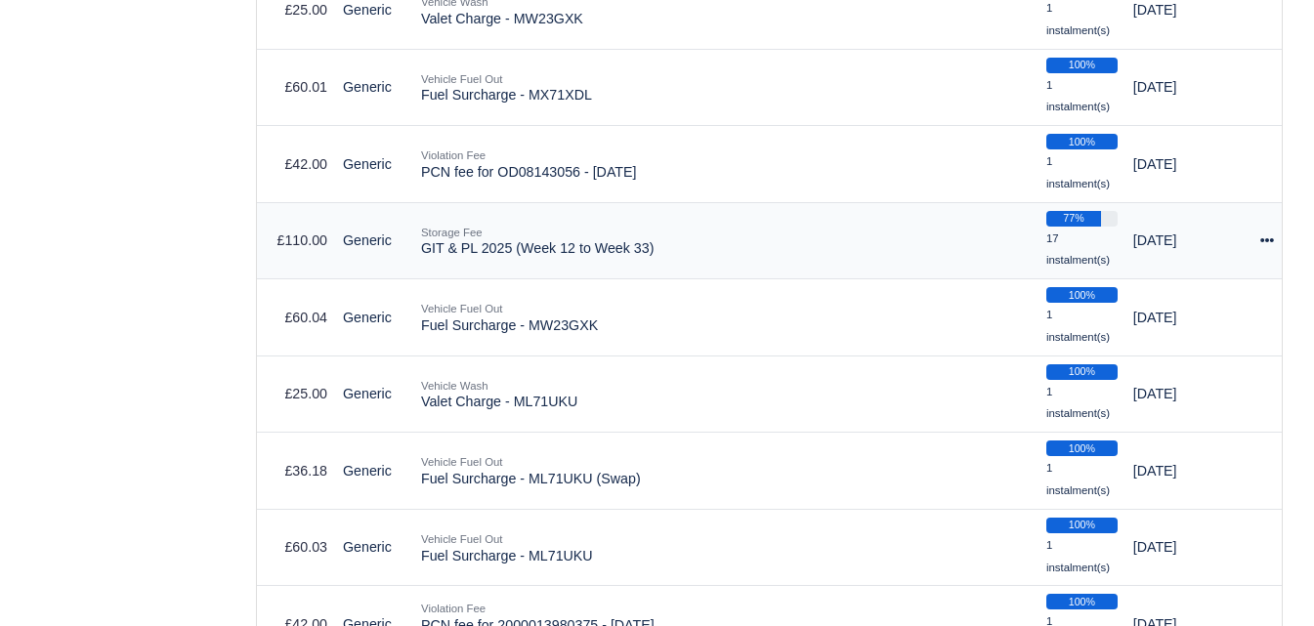
select select "6604"
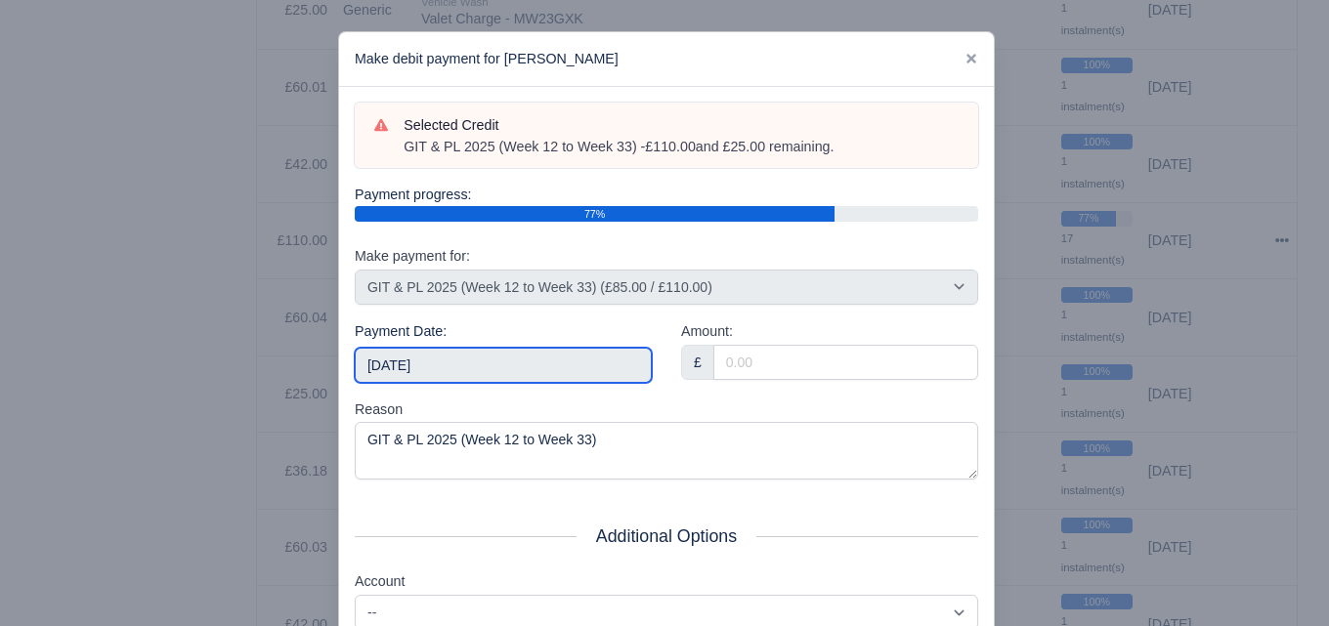
click at [559, 362] on input "[DATE]" at bounding box center [503, 365] width 297 height 35
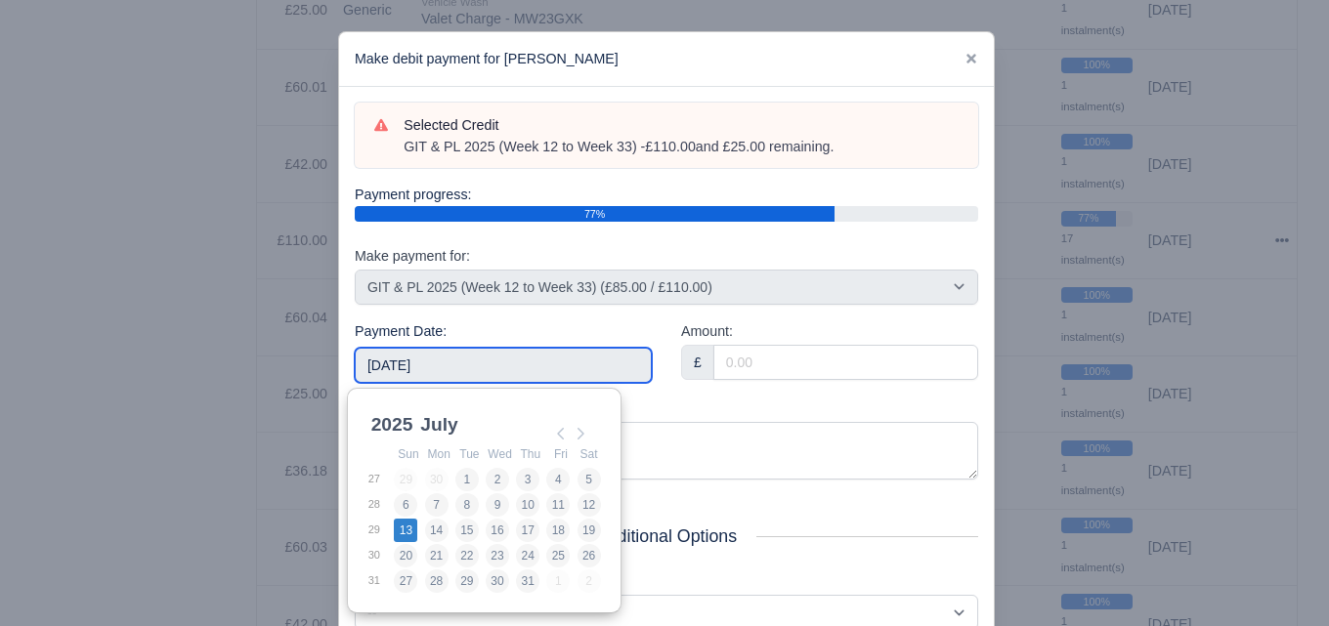
type input "2025-07-13"
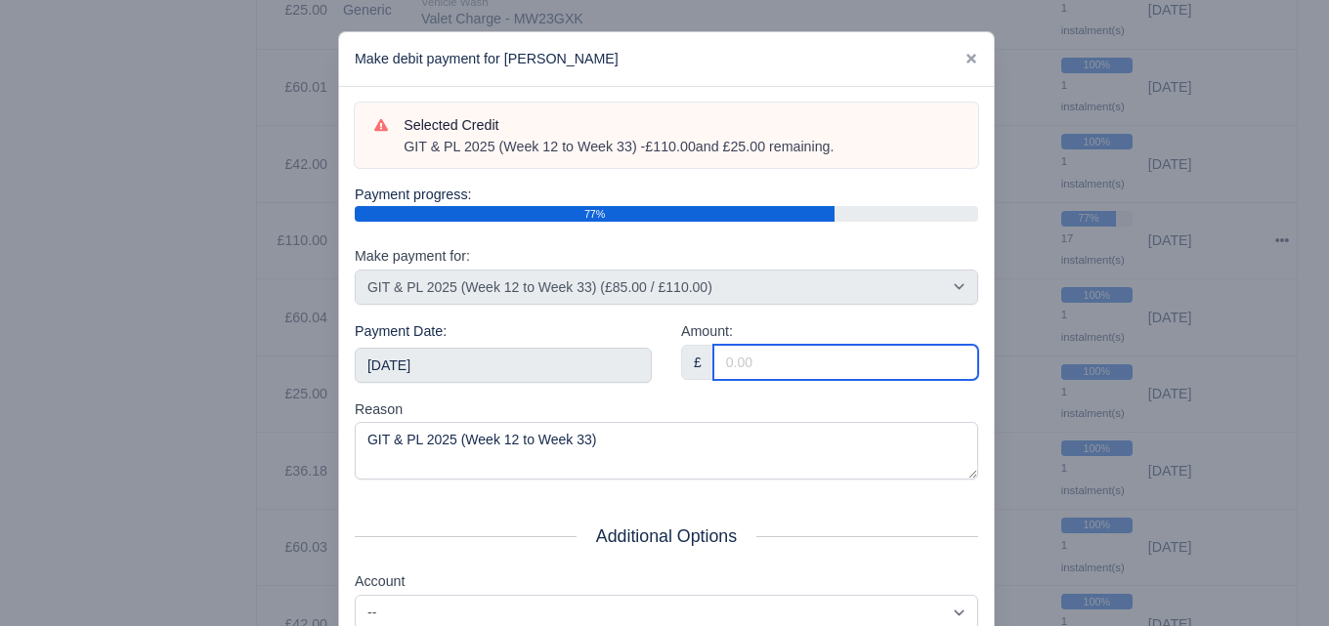
click at [789, 357] on input "Amount:" at bounding box center [845, 362] width 265 height 35
paste input "5"
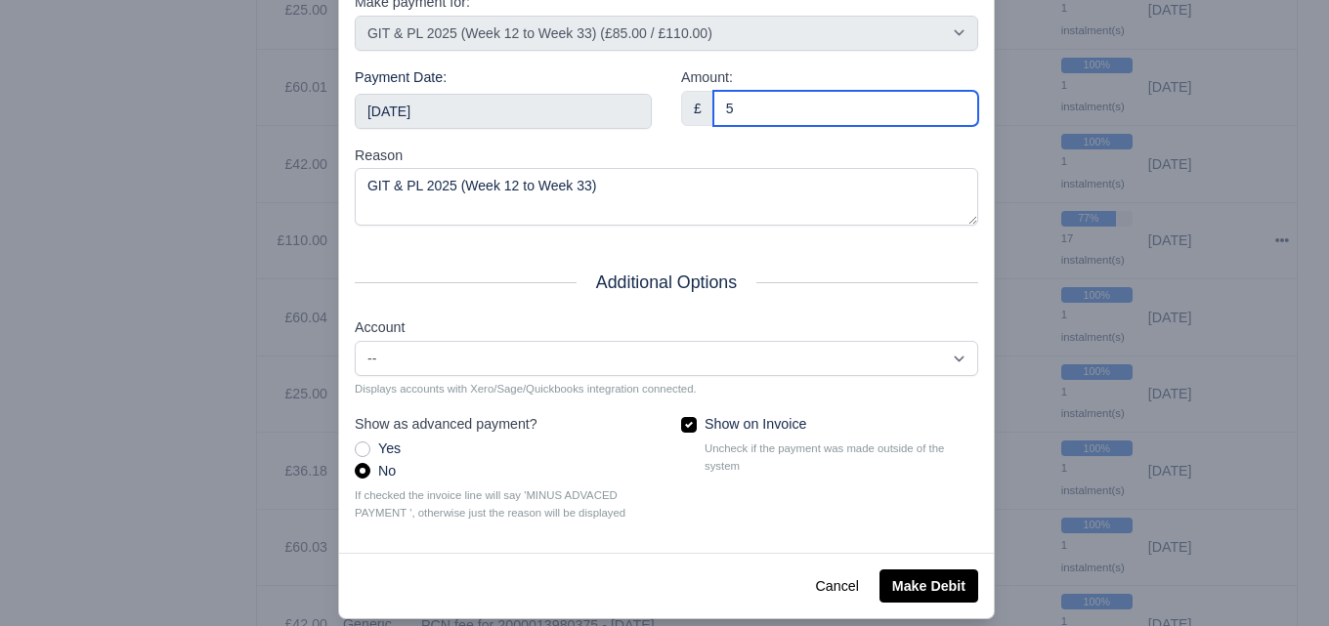
scroll to position [280, 0]
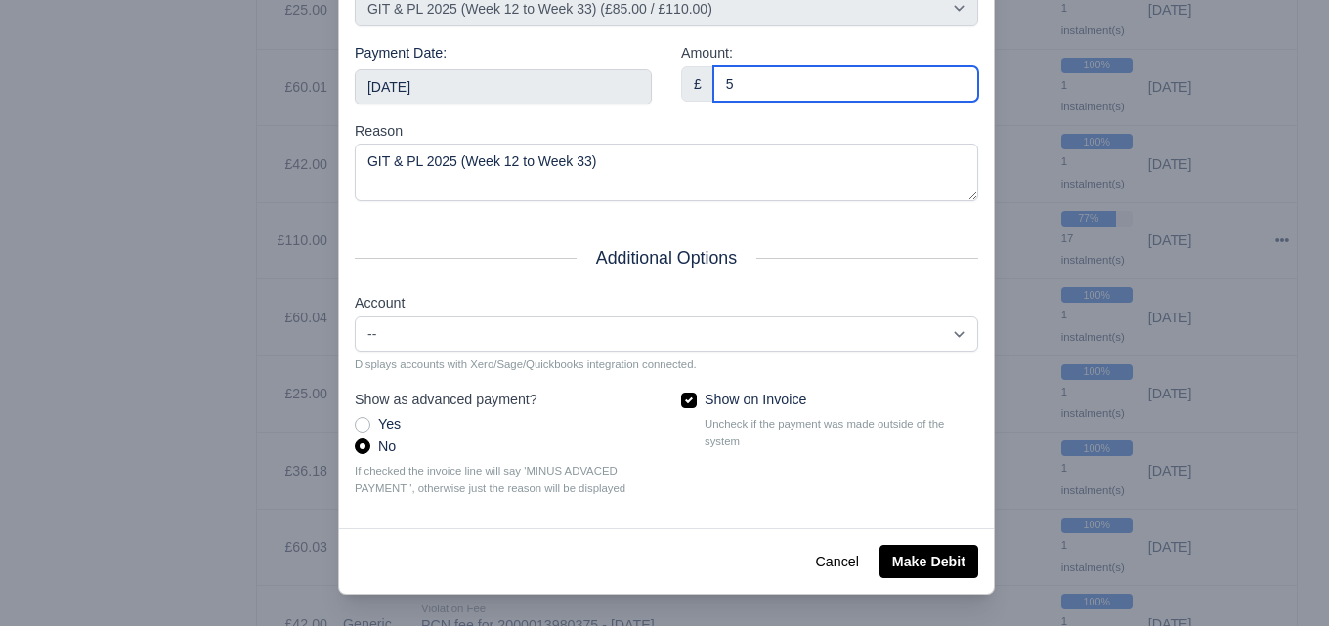
type input "5"
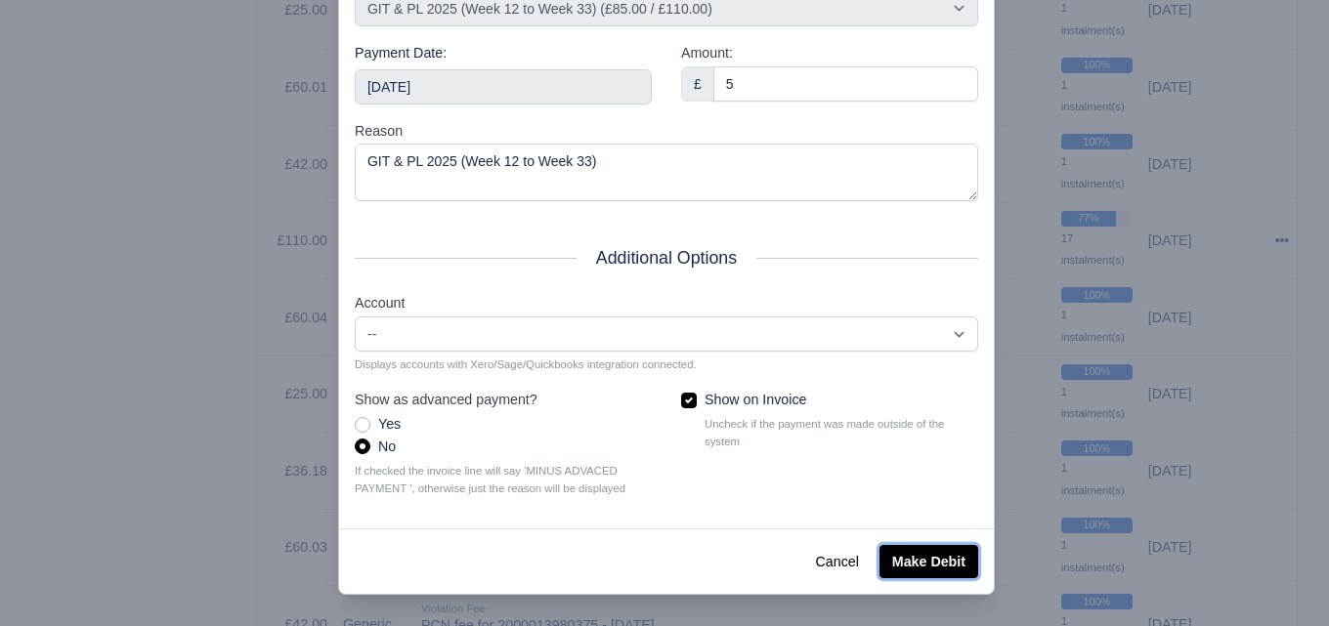
click at [911, 563] on button "Make Debit" at bounding box center [928, 561] width 99 height 33
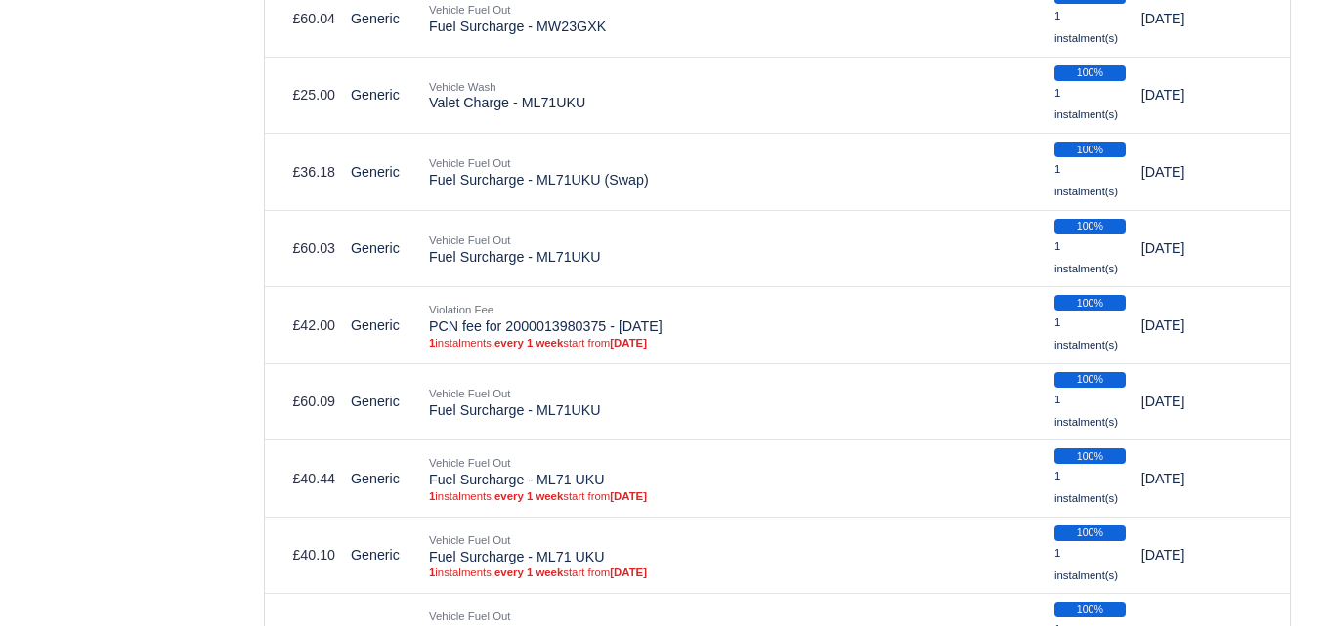
scroll to position [3909, 0]
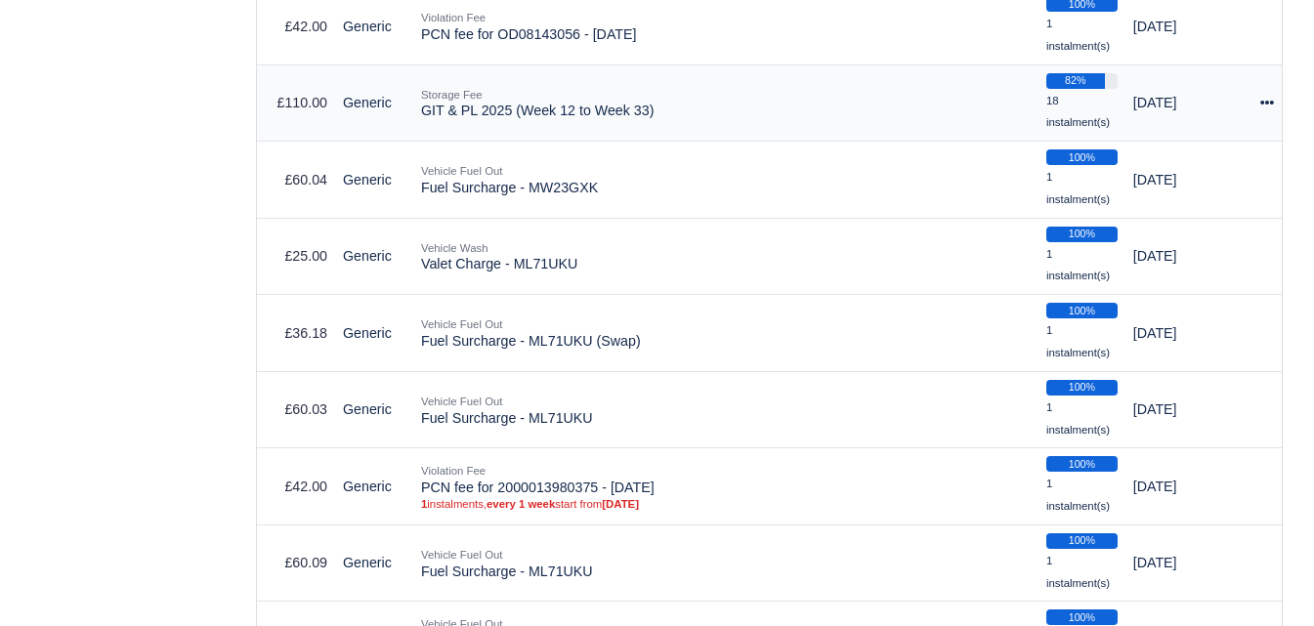
click at [1263, 99] on icon at bounding box center [1267, 103] width 14 height 14
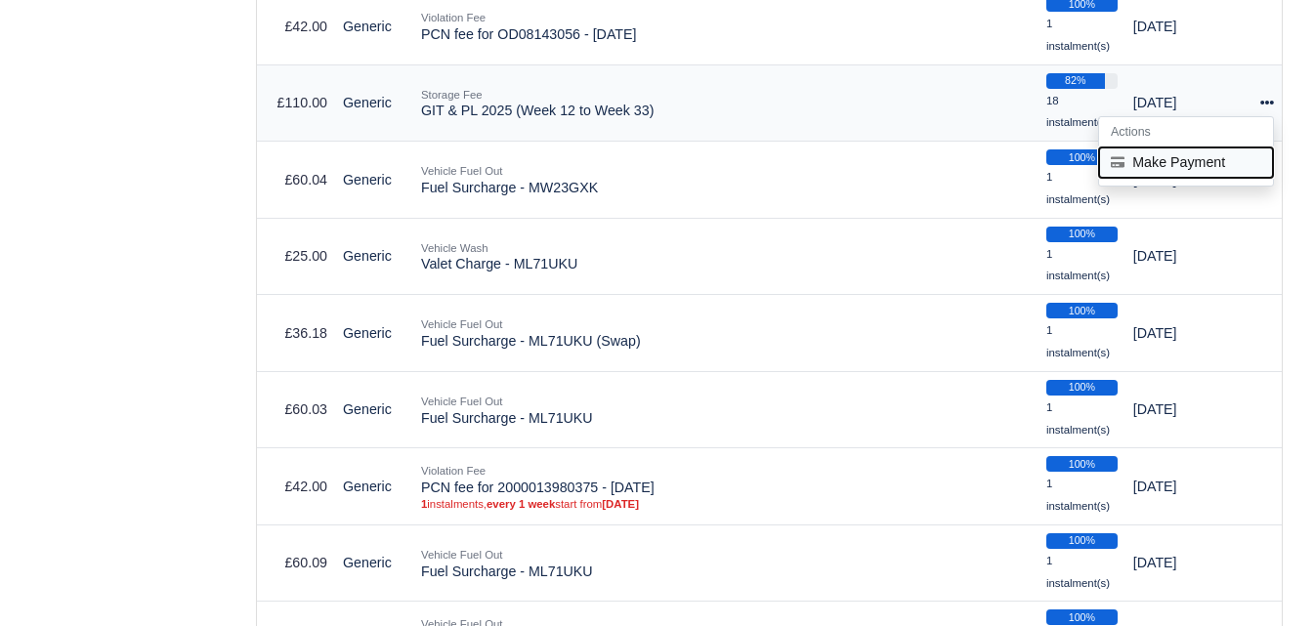
click at [1196, 168] on button "Make Payment" at bounding box center [1186, 163] width 174 height 30
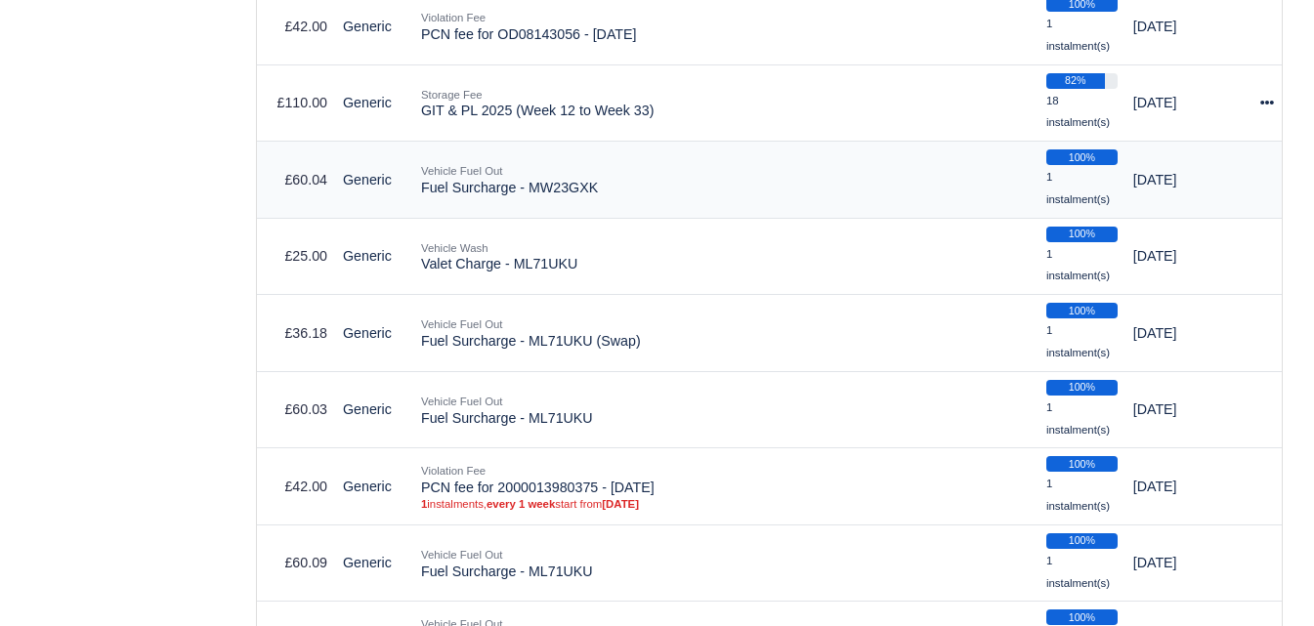
select select "6604"
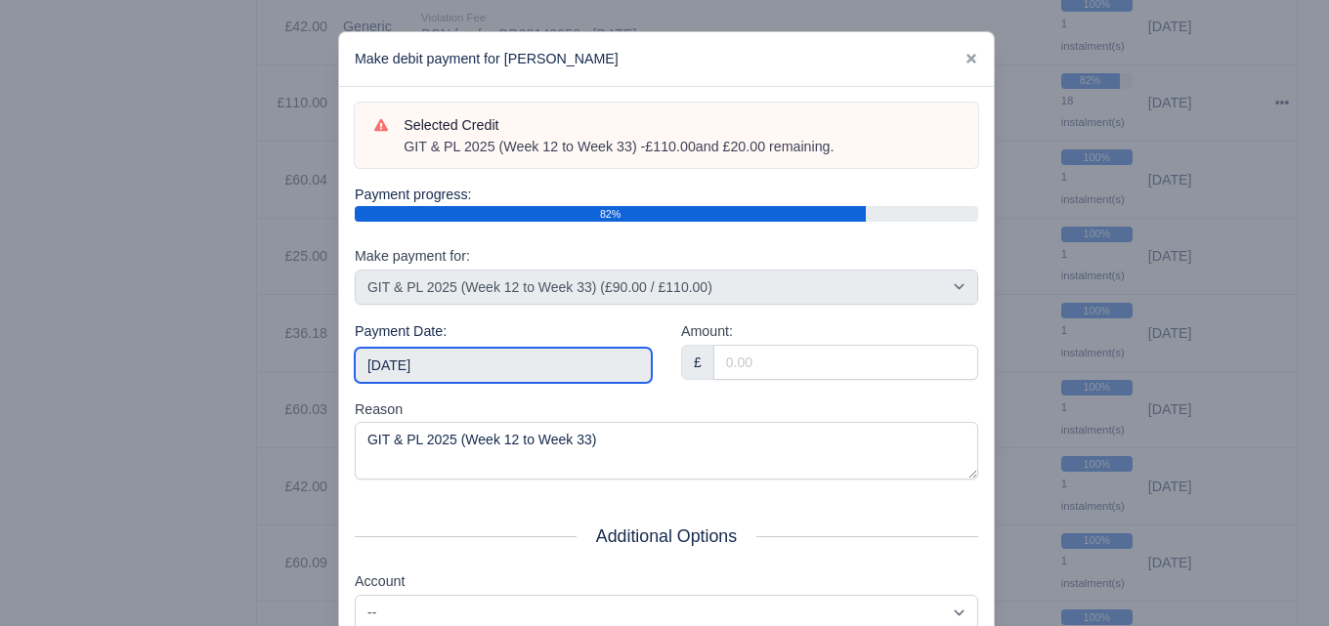
click at [496, 366] on input "[DATE]" at bounding box center [503, 365] width 297 height 35
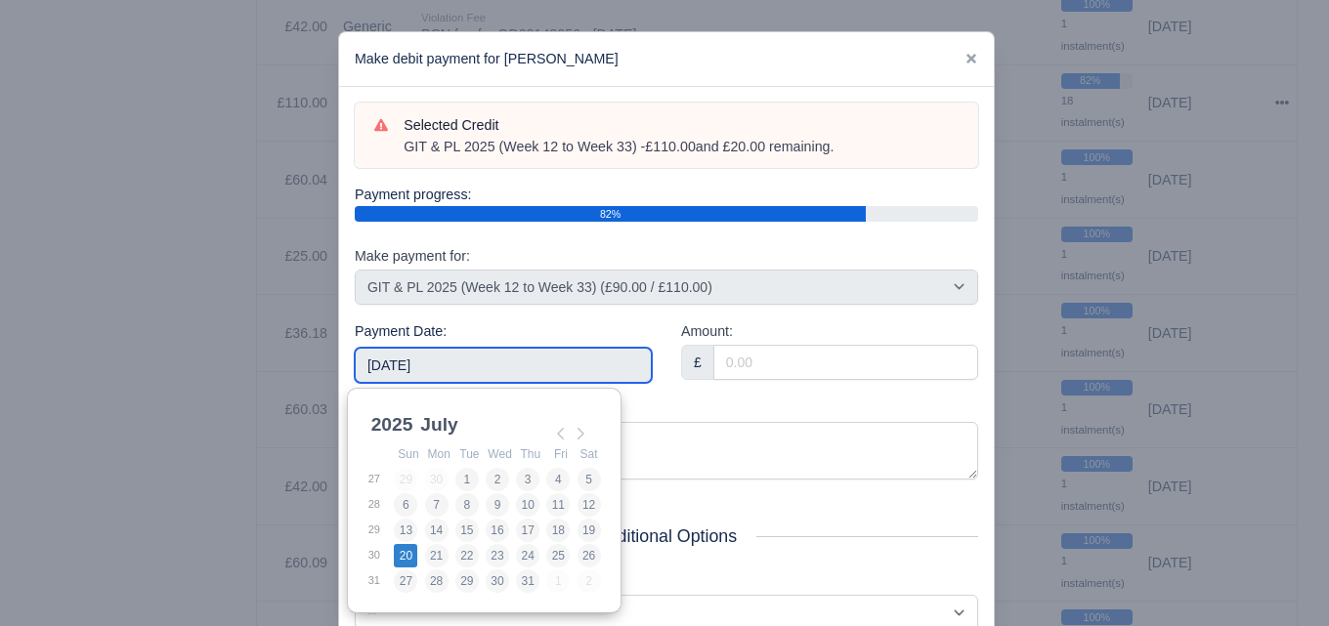
type input "[DATE]"
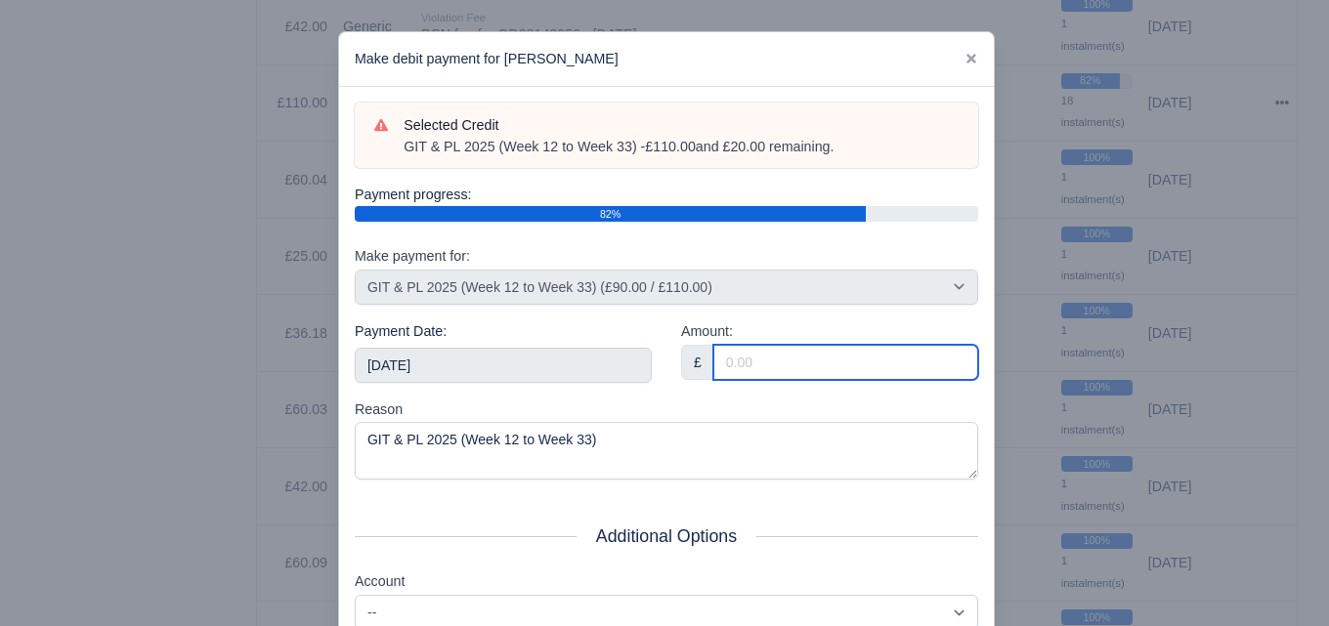
click at [767, 368] on input "Amount:" at bounding box center [845, 362] width 265 height 35
paste input "5"
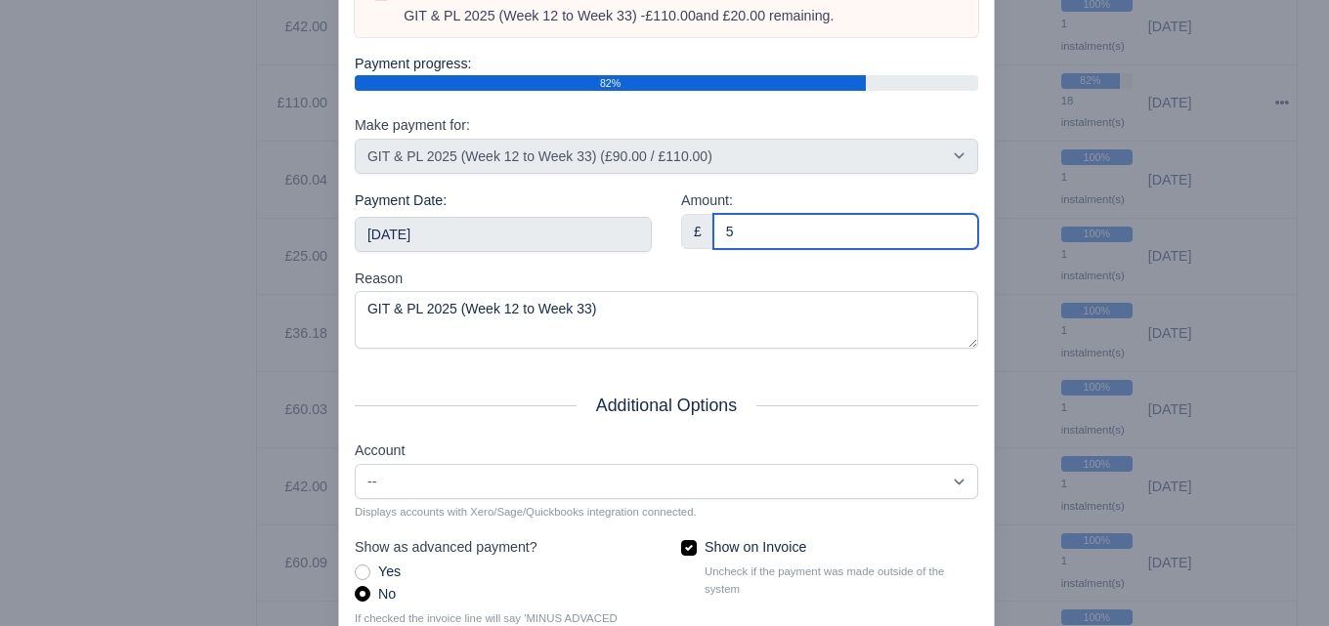
scroll to position [280, 0]
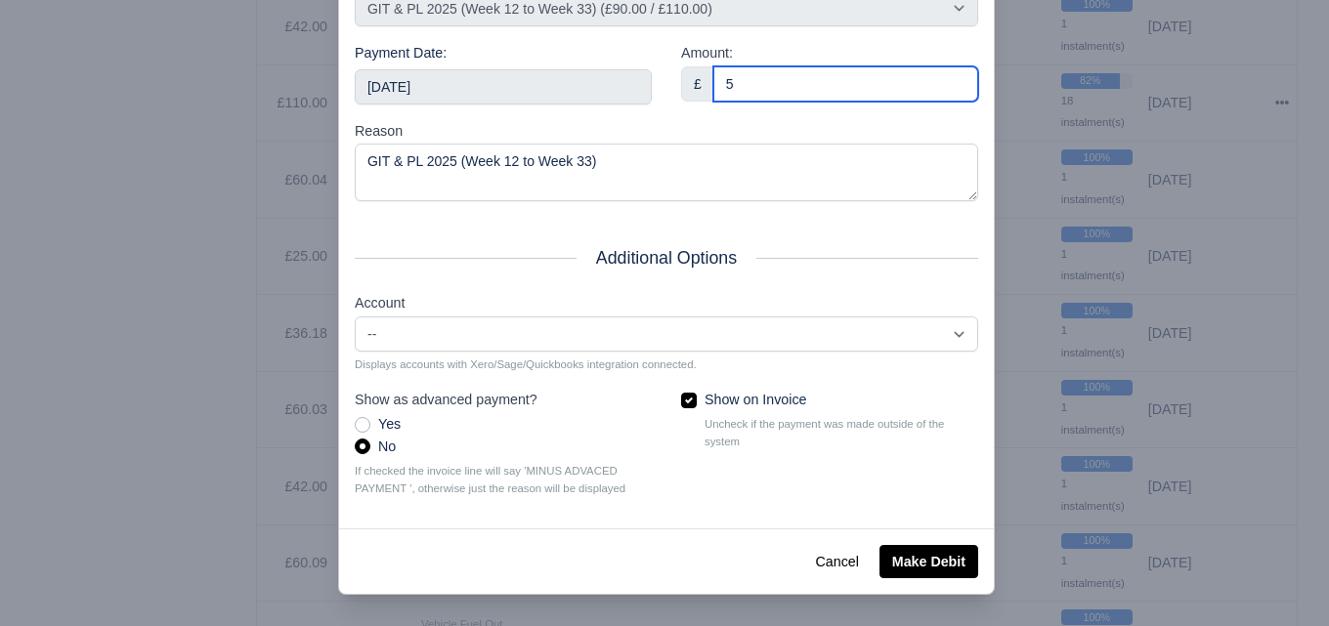
type input "5"
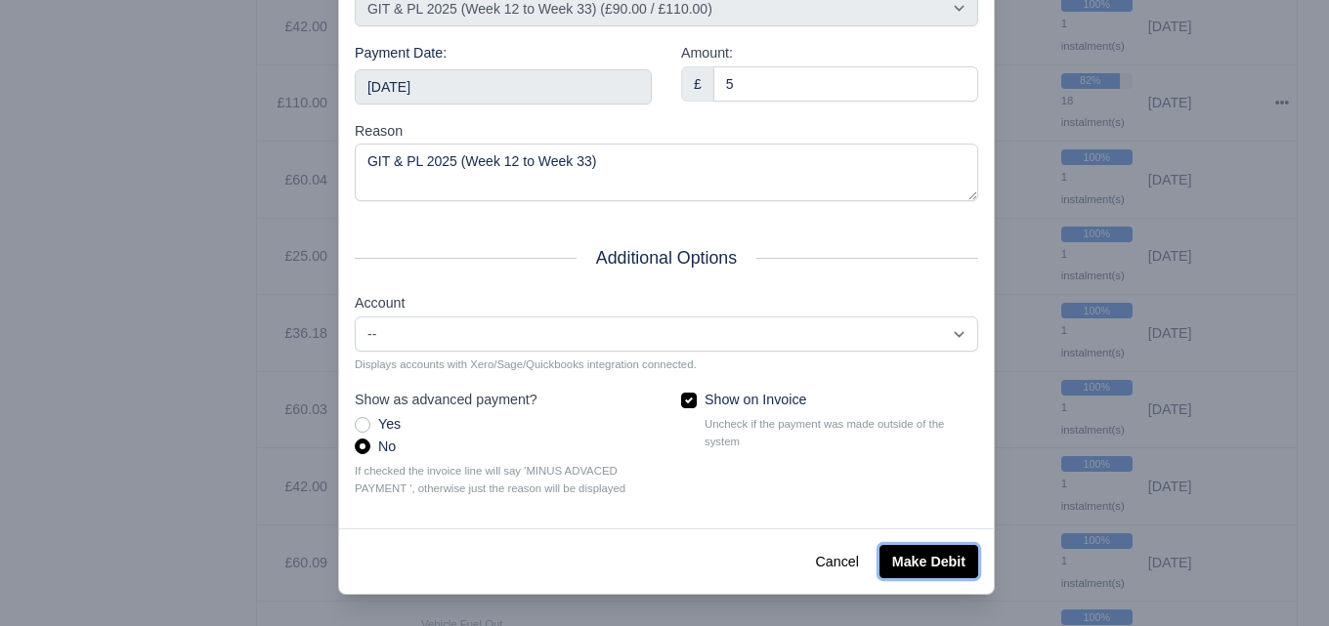
click at [925, 568] on button "Make Debit" at bounding box center [928, 561] width 99 height 33
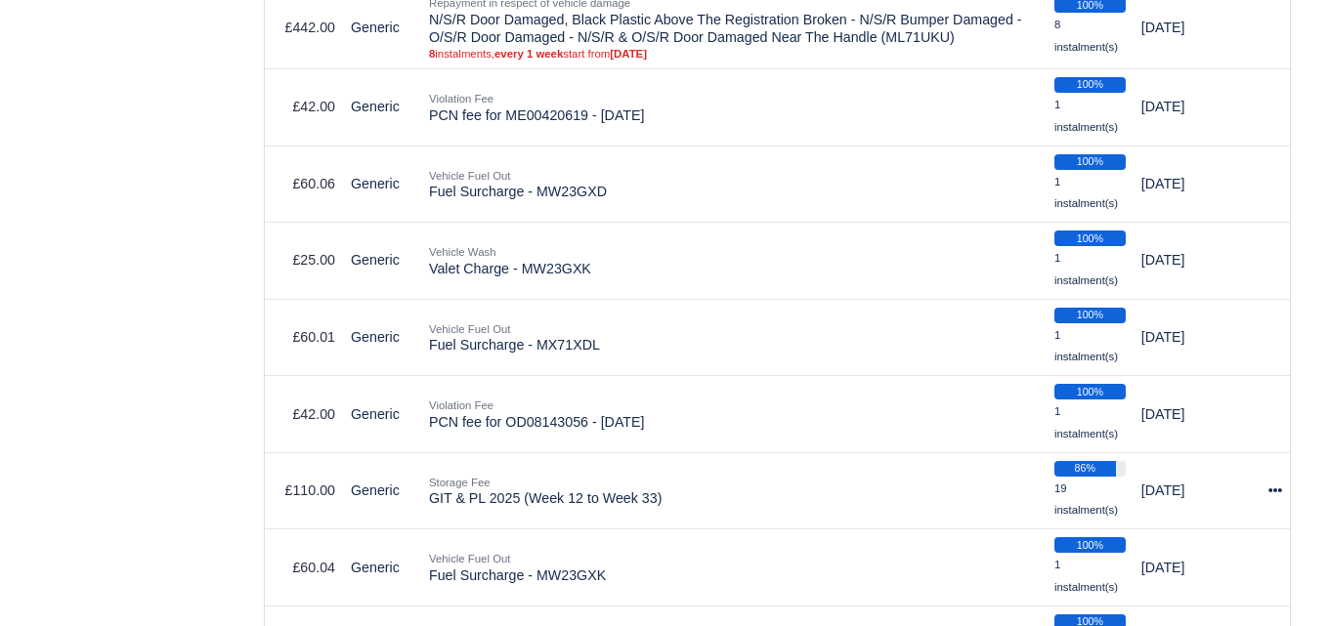
scroll to position [3618, 0]
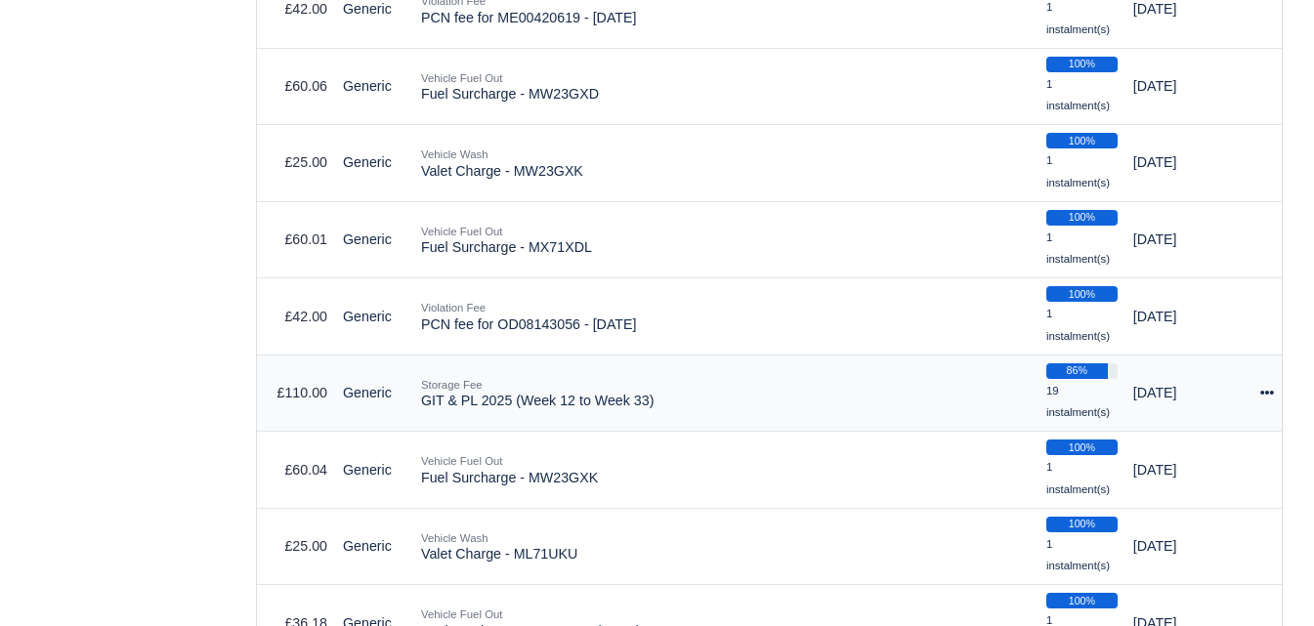
click at [1273, 393] on icon at bounding box center [1267, 393] width 14 height 14
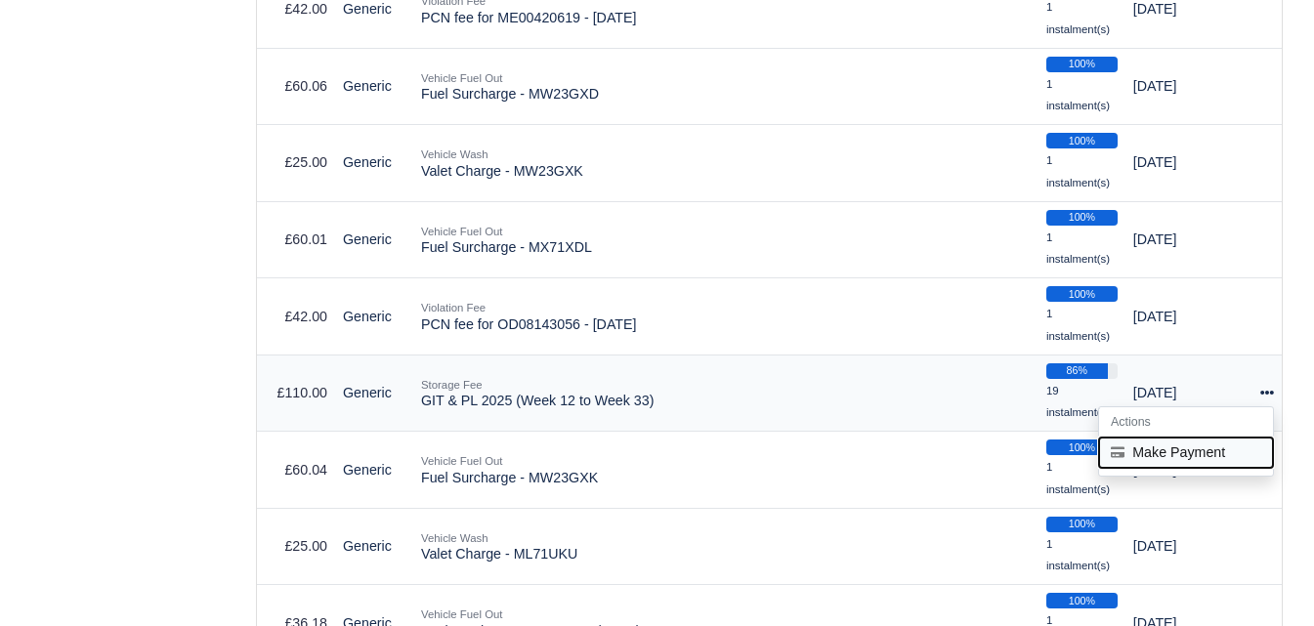
click at [1173, 461] on button "Make Payment" at bounding box center [1186, 453] width 174 height 30
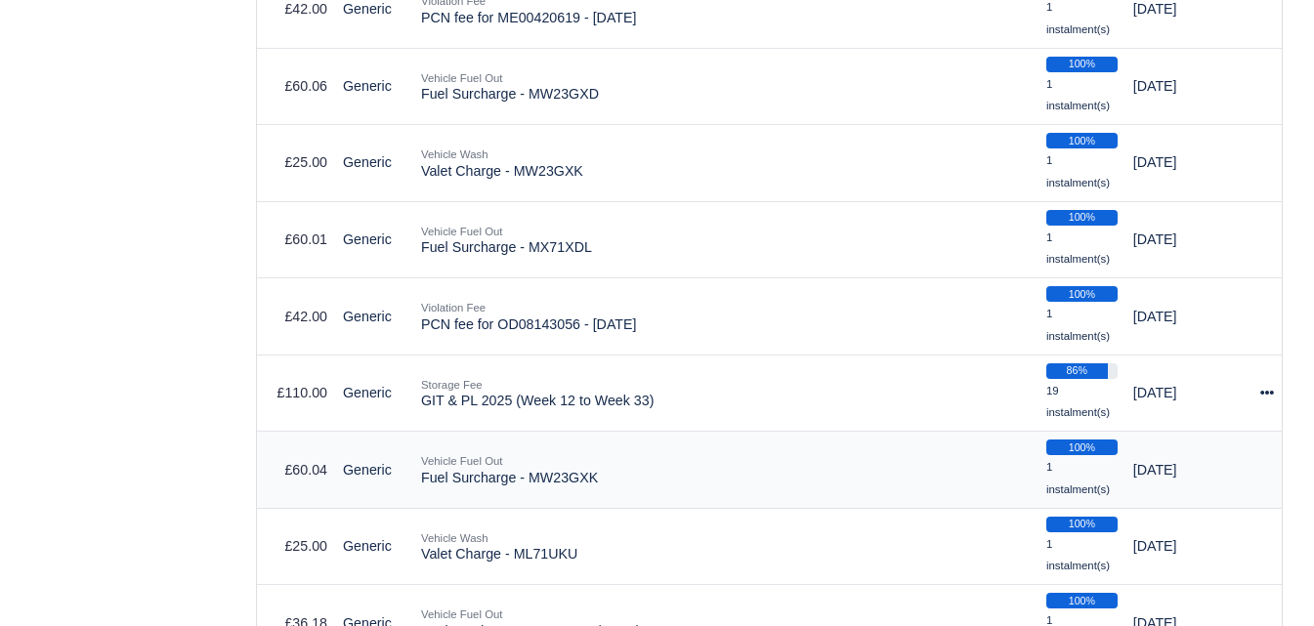
select select "6604"
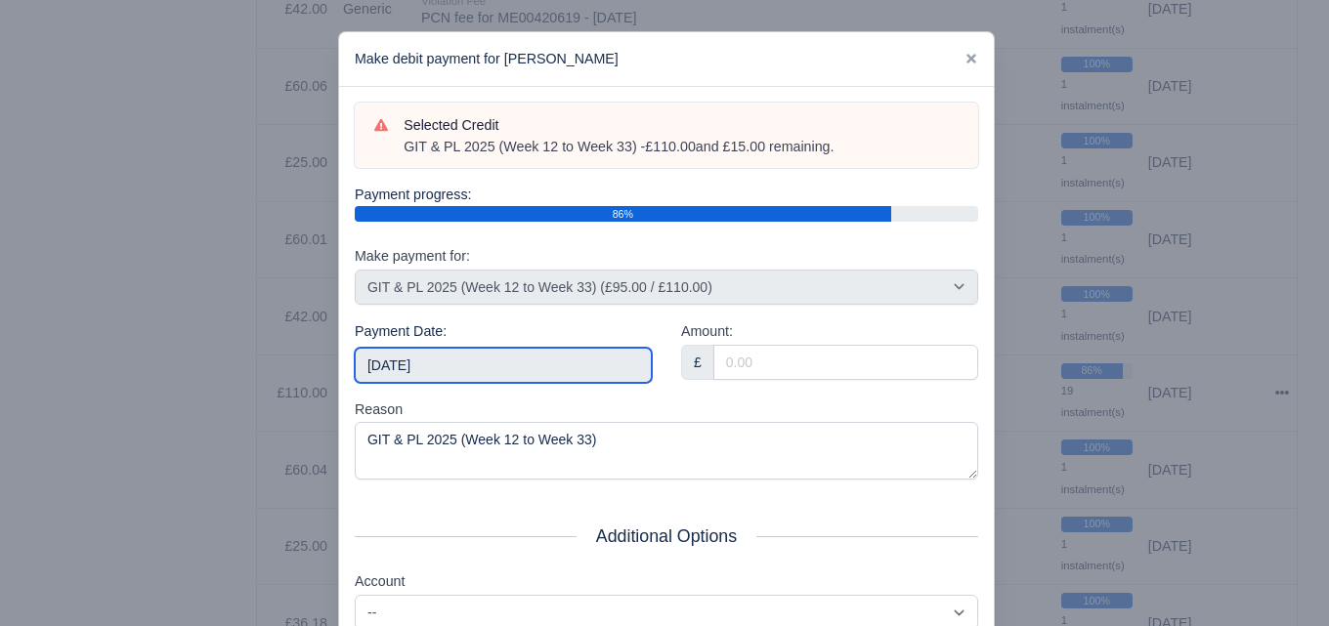
click at [604, 366] on input "2025-09-06" at bounding box center [503, 365] width 297 height 35
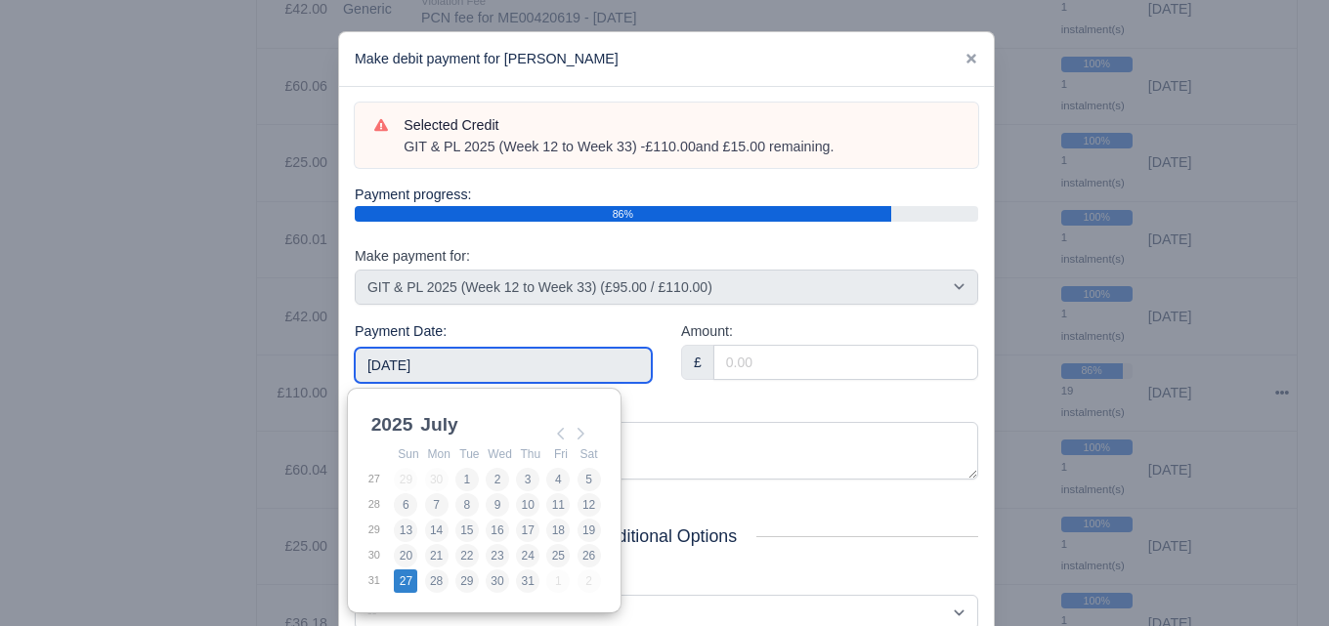
type input "2025-07-27"
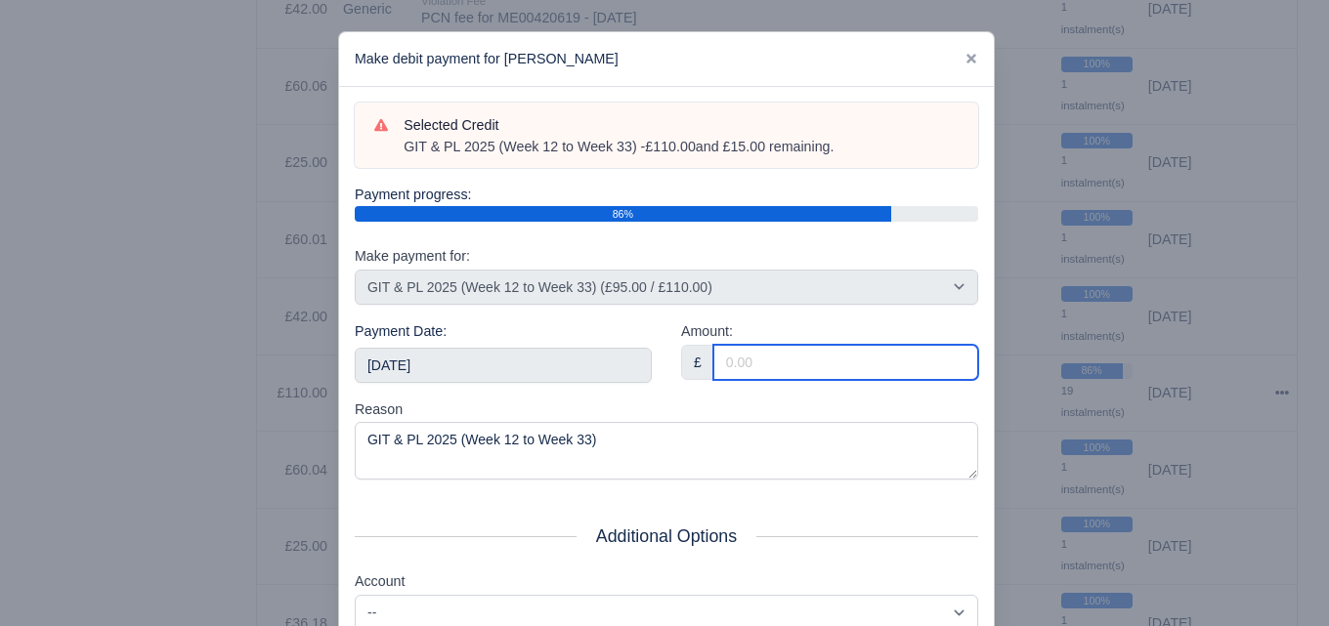
click at [828, 368] on input "Amount:" at bounding box center [845, 362] width 265 height 35
paste input "5"
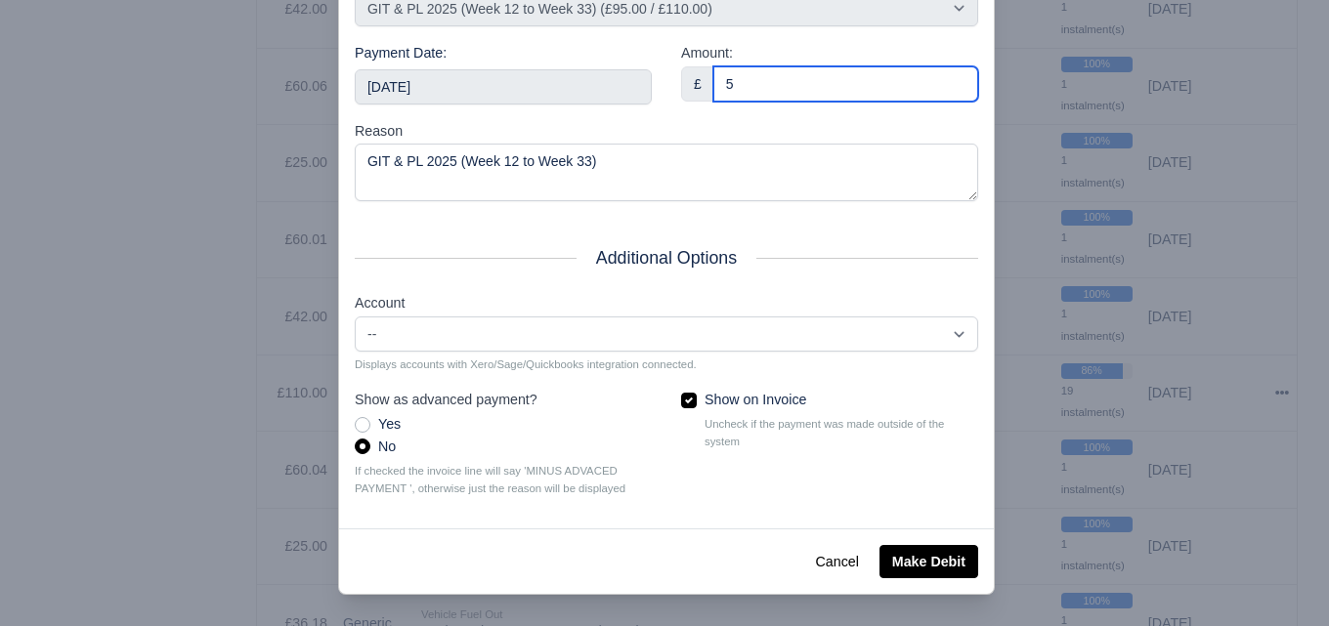
type input "5"
click at [868, 563] on div "Cancel Make Debit" at bounding box center [666, 561] width 655 height 65
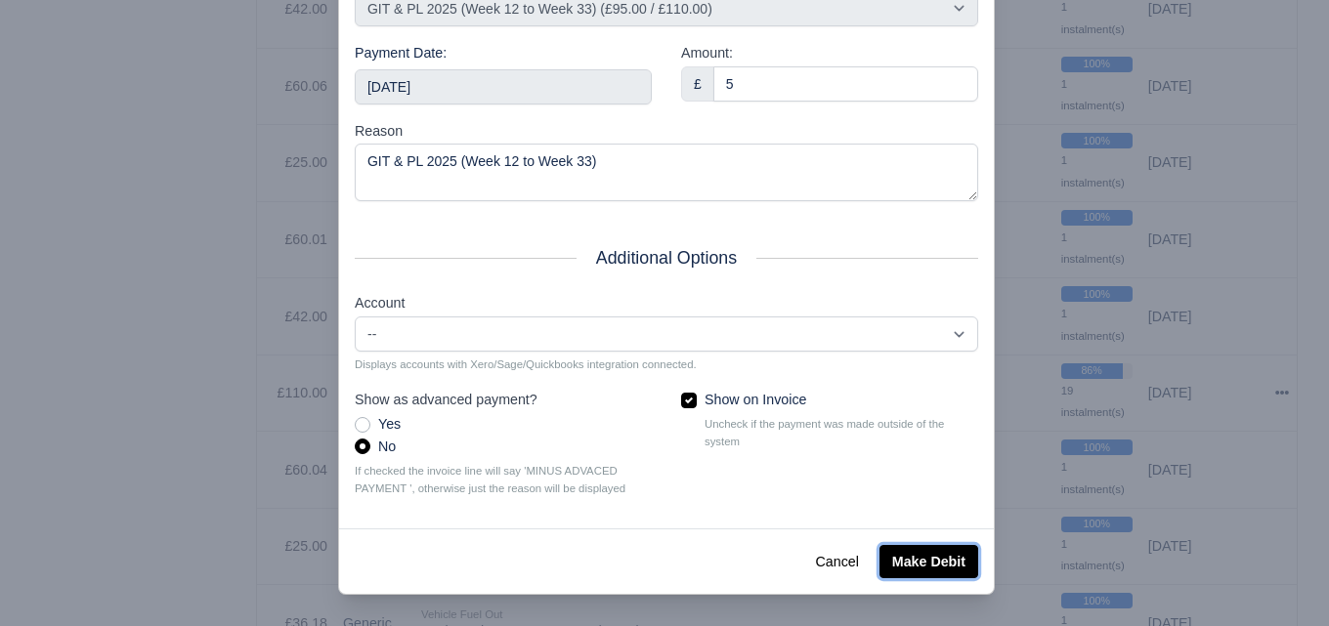
click at [897, 569] on button "Make Debit" at bounding box center [928, 561] width 99 height 33
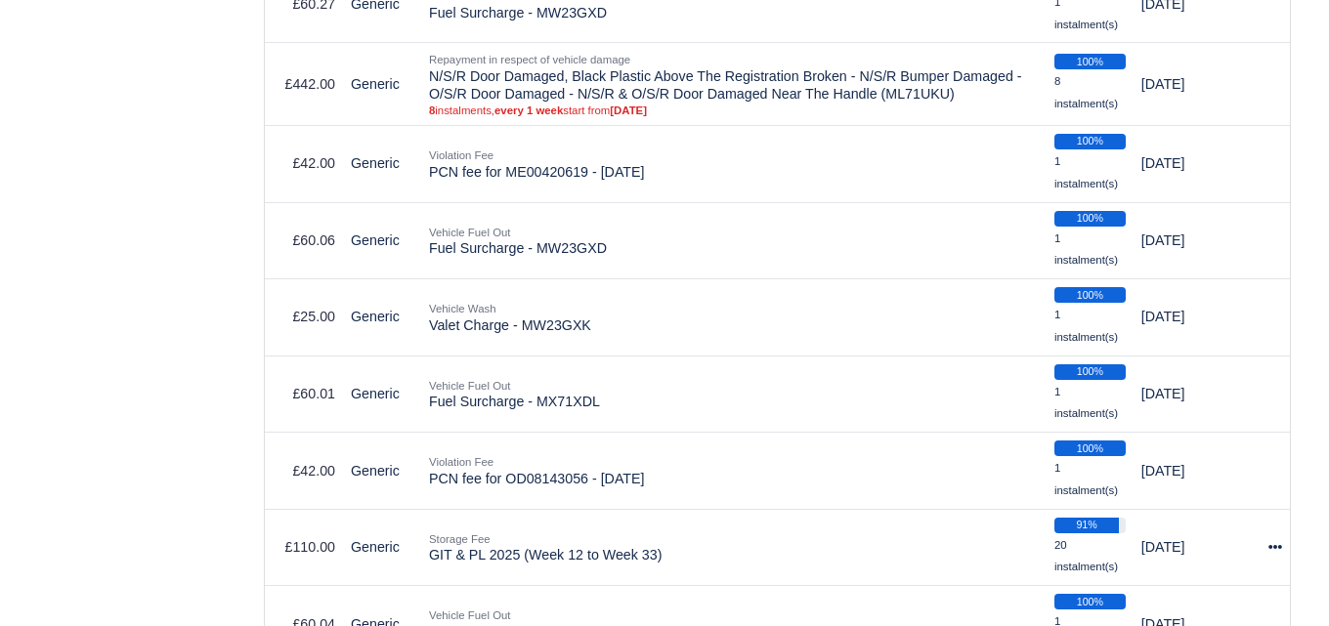
scroll to position [3647, 0]
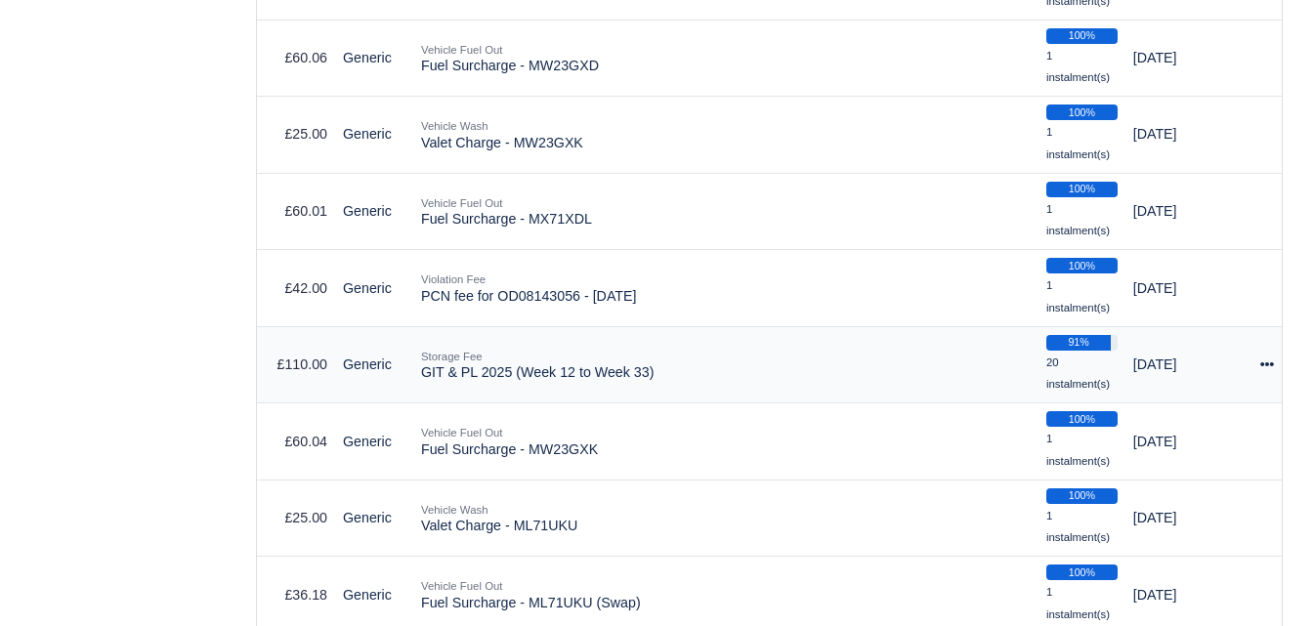
click at [1258, 366] on td "Actions Make Payment" at bounding box center [1266, 364] width 29 height 77
click at [1270, 371] on icon at bounding box center [1267, 365] width 14 height 14
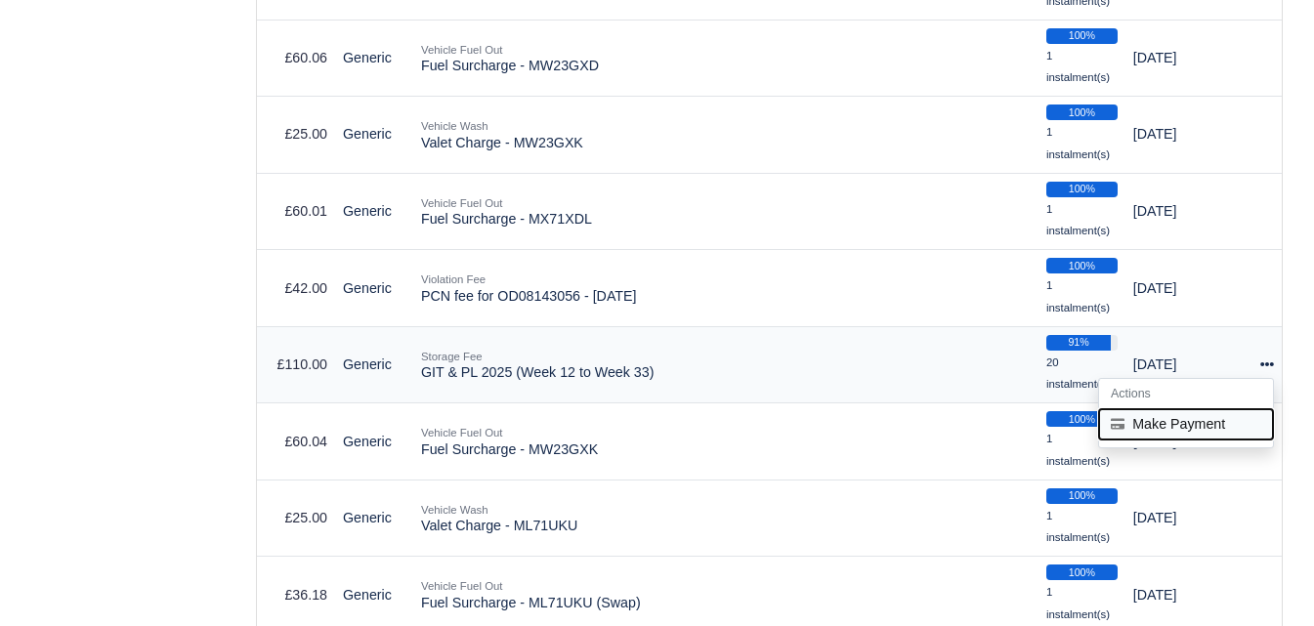
click at [1176, 428] on button "Make Payment" at bounding box center [1186, 424] width 174 height 30
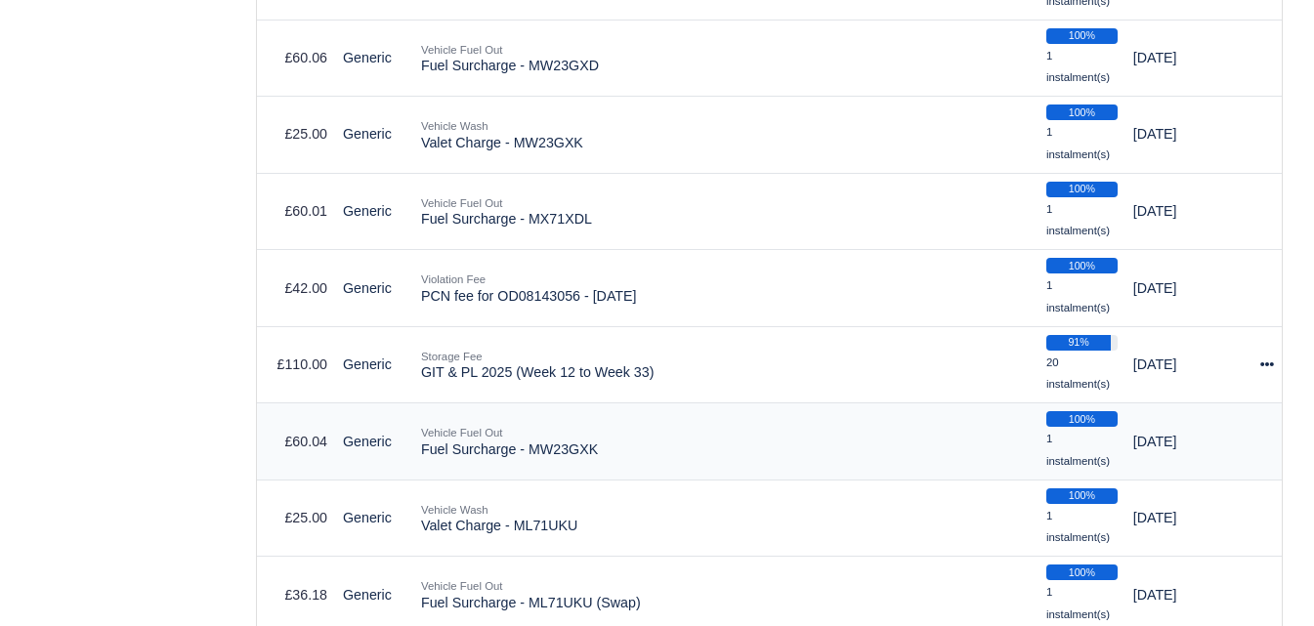
select select "6604"
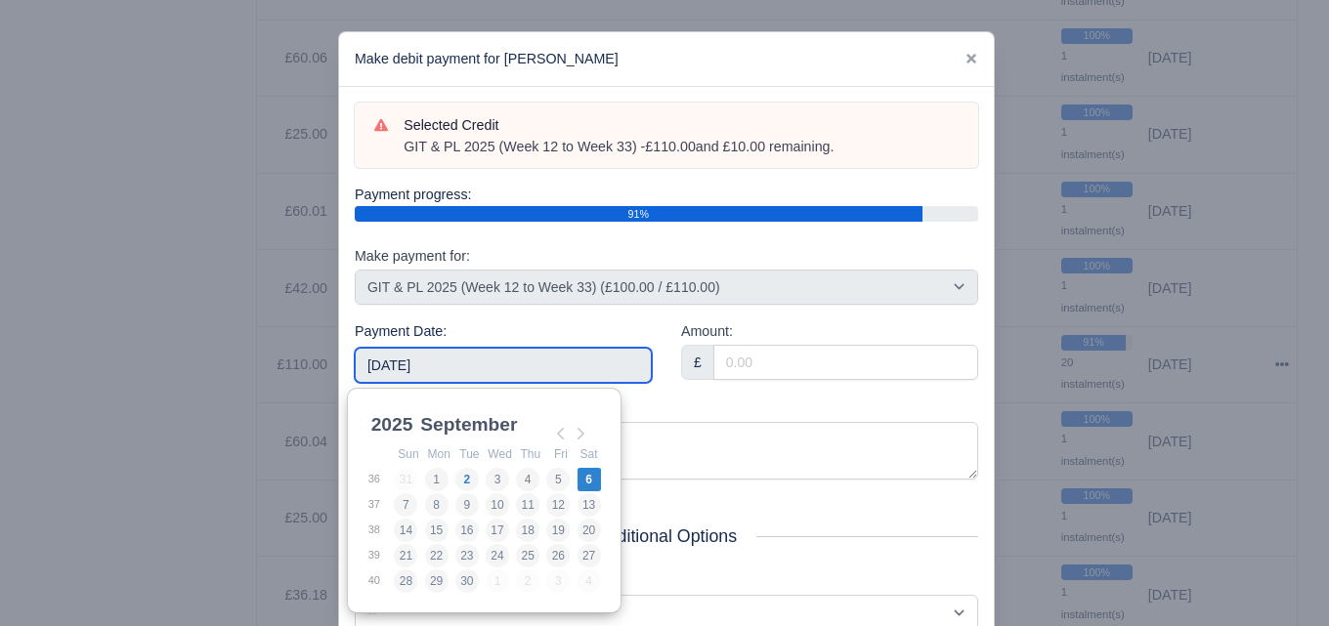
click at [529, 367] on input "2025-09-06" at bounding box center [503, 365] width 297 height 35
type input "2025-08-03"
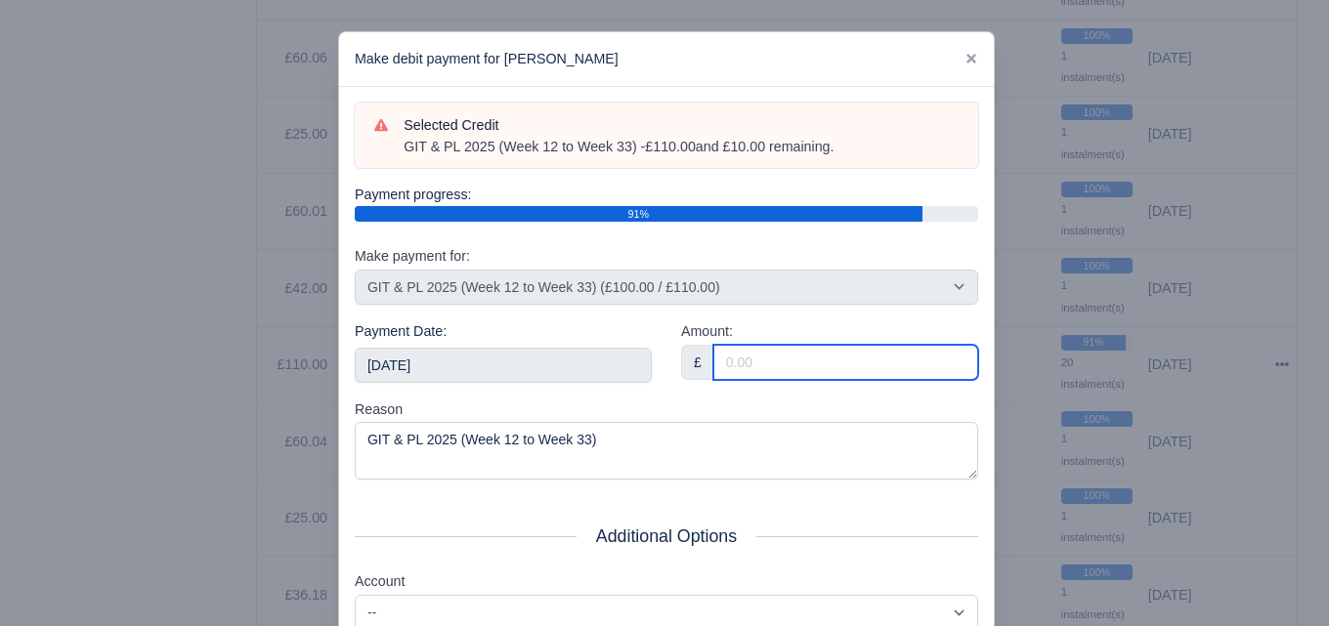
click at [799, 369] on input "Amount:" at bounding box center [845, 362] width 265 height 35
paste input "5"
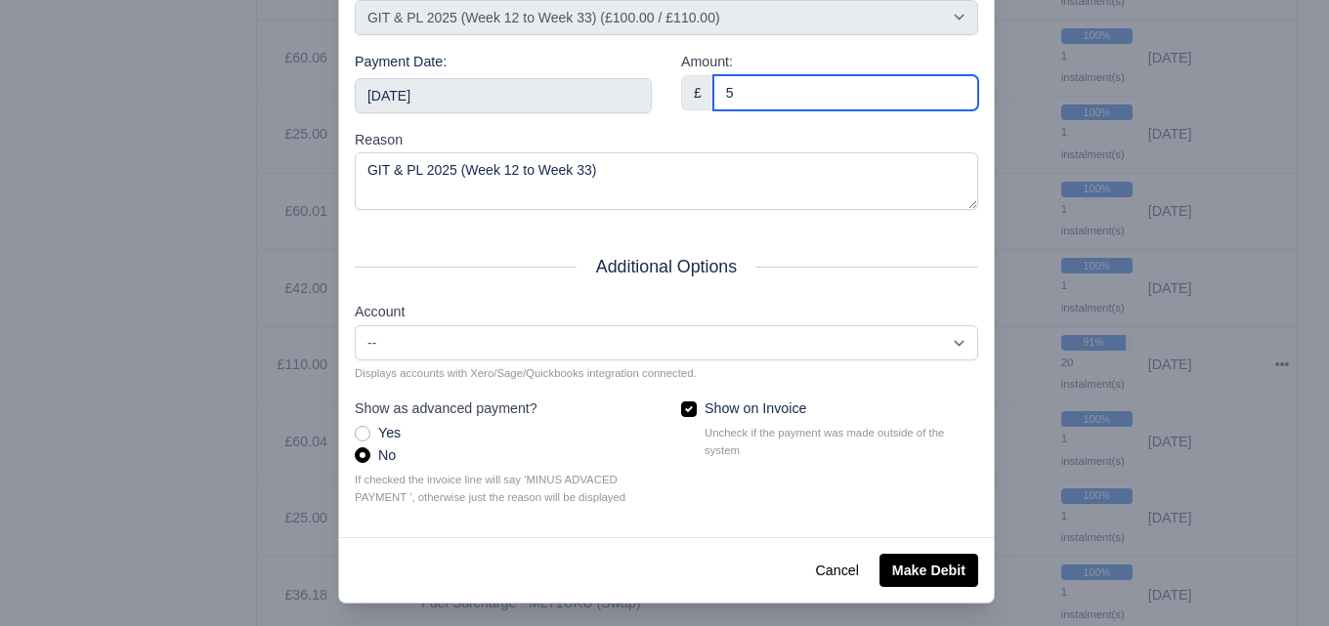
scroll to position [280, 0]
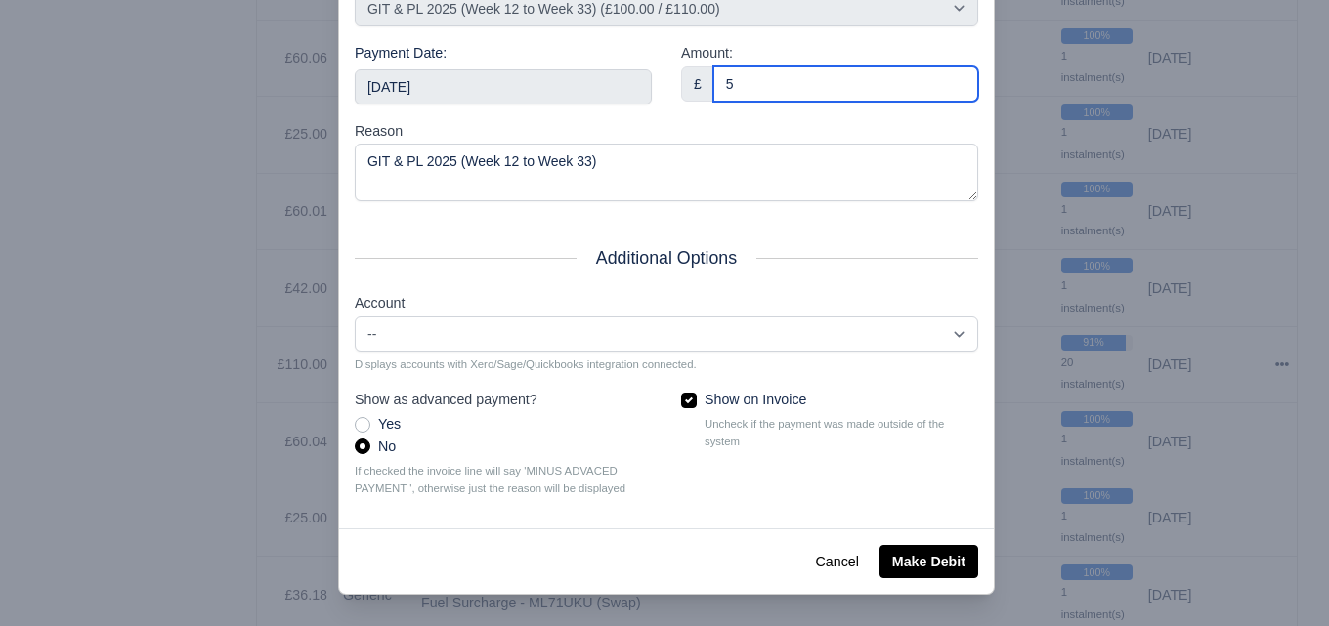
type input "5"
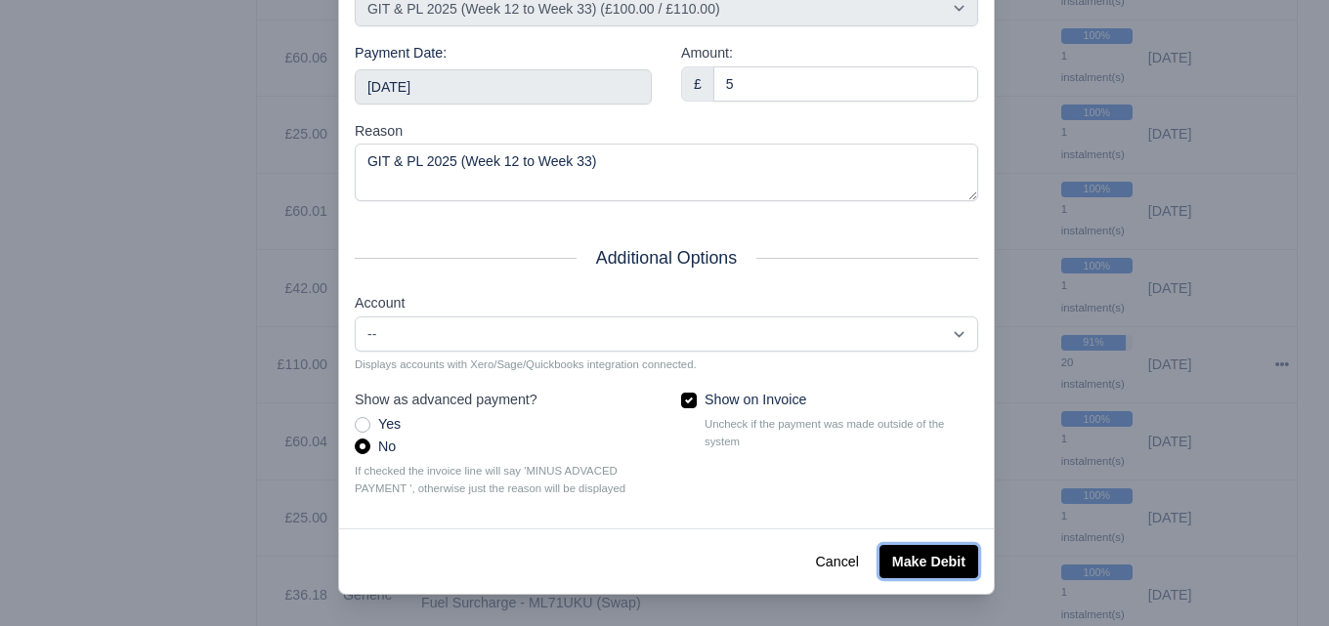
click at [918, 559] on button "Make Debit" at bounding box center [928, 561] width 99 height 33
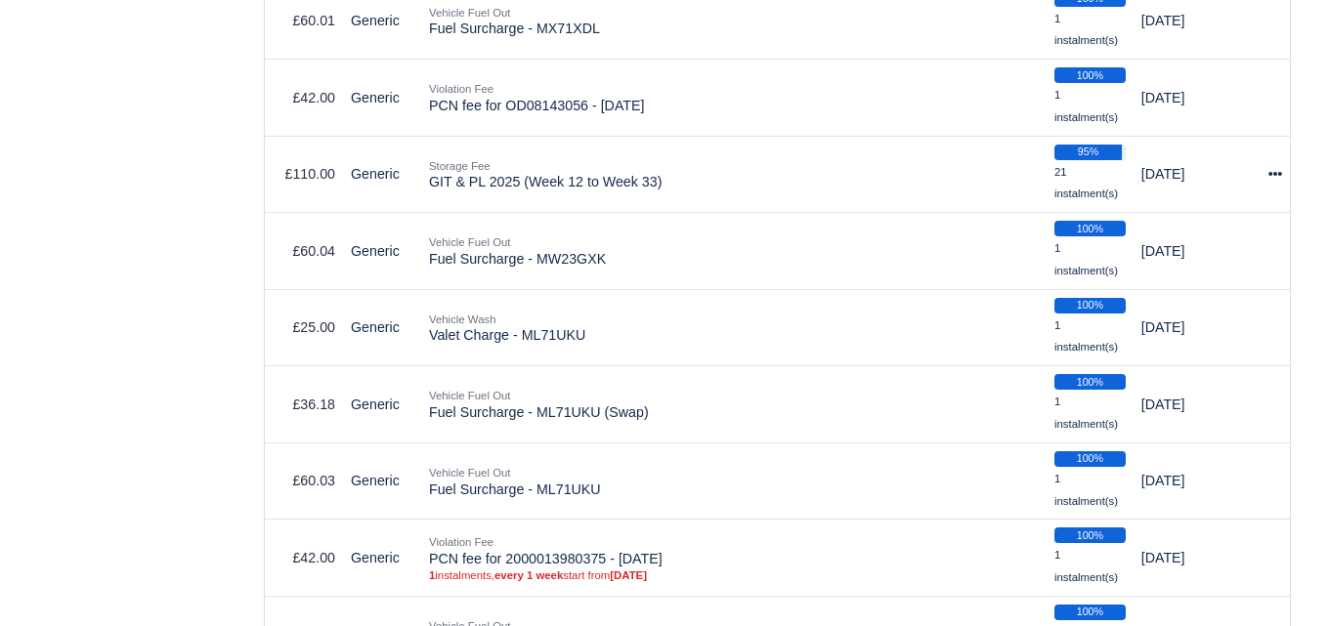
scroll to position [3707, 0]
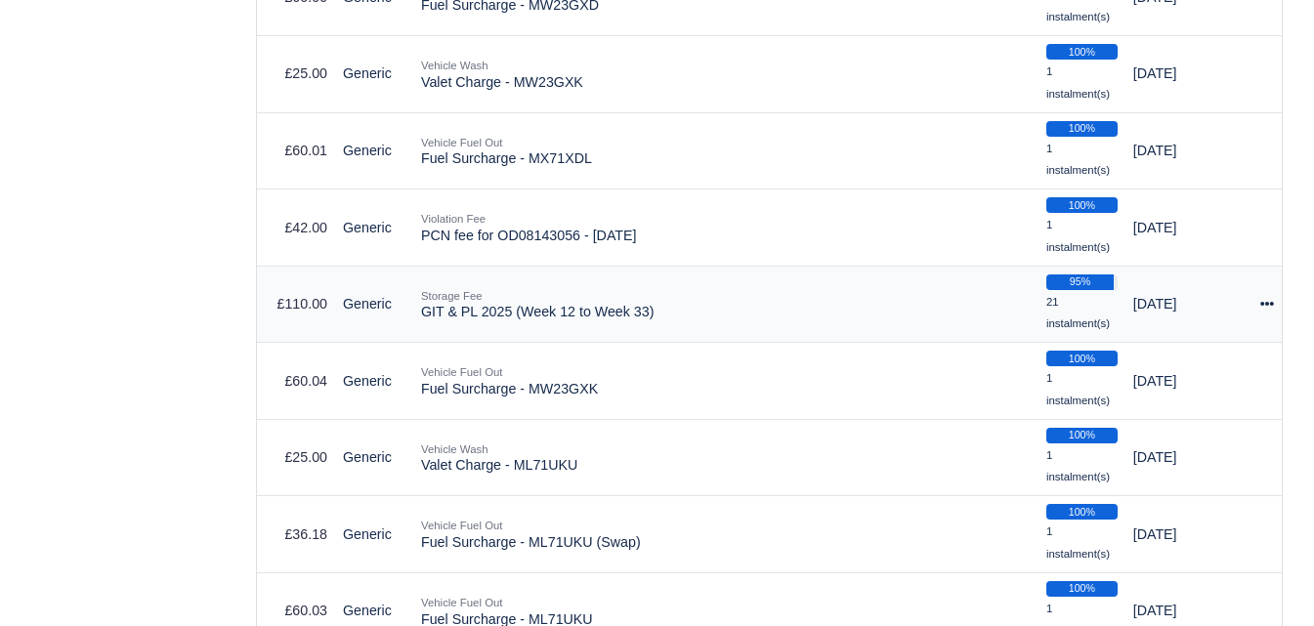
click at [1273, 299] on div at bounding box center [1267, 304] width 14 height 22
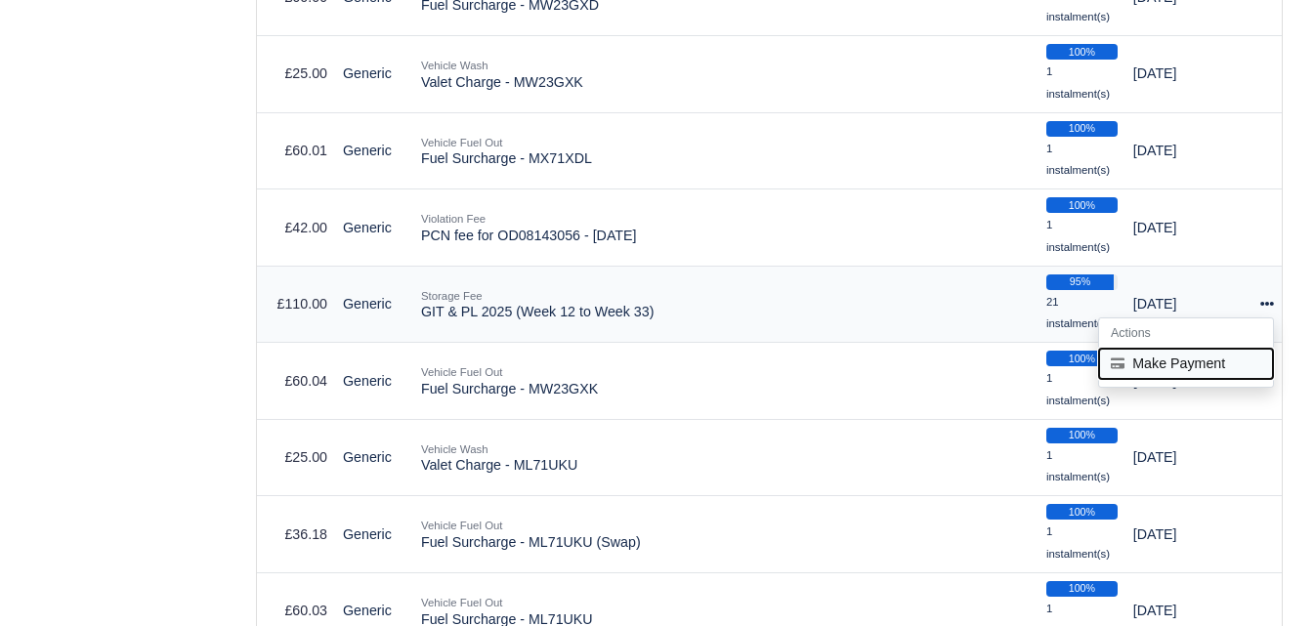
click at [1192, 370] on button "Make Payment" at bounding box center [1186, 364] width 174 height 30
select select "6604"
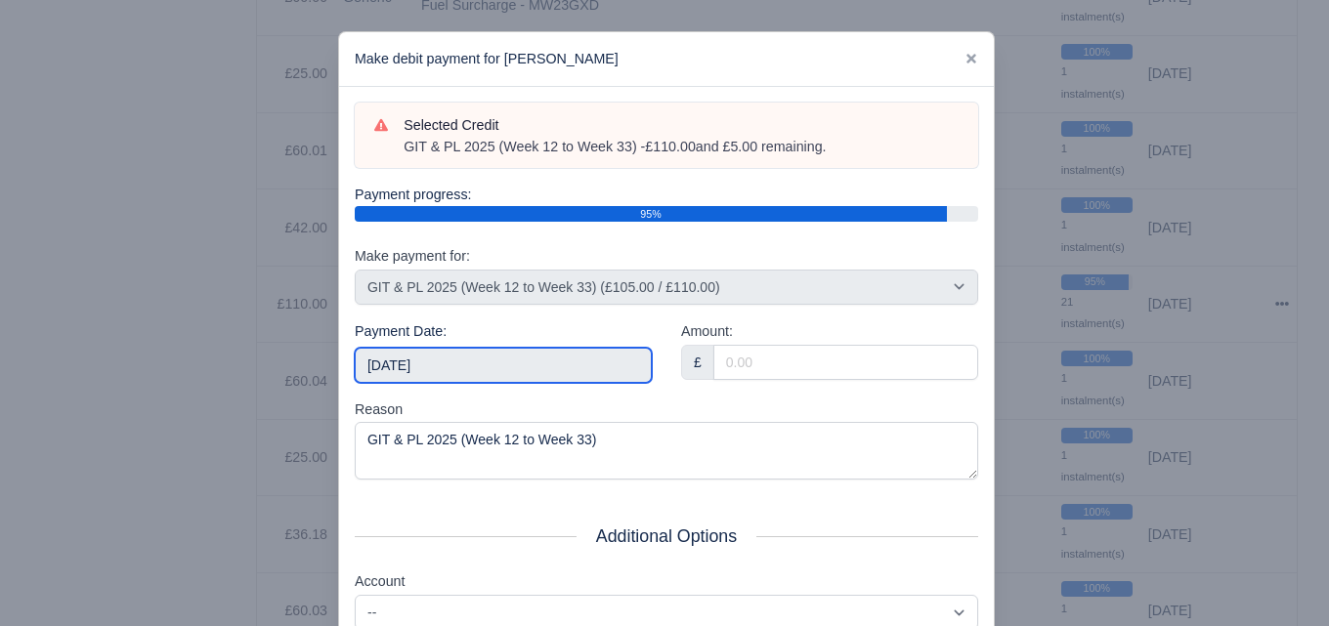
click at [549, 373] on input "2025-09-06" at bounding box center [503, 365] width 297 height 35
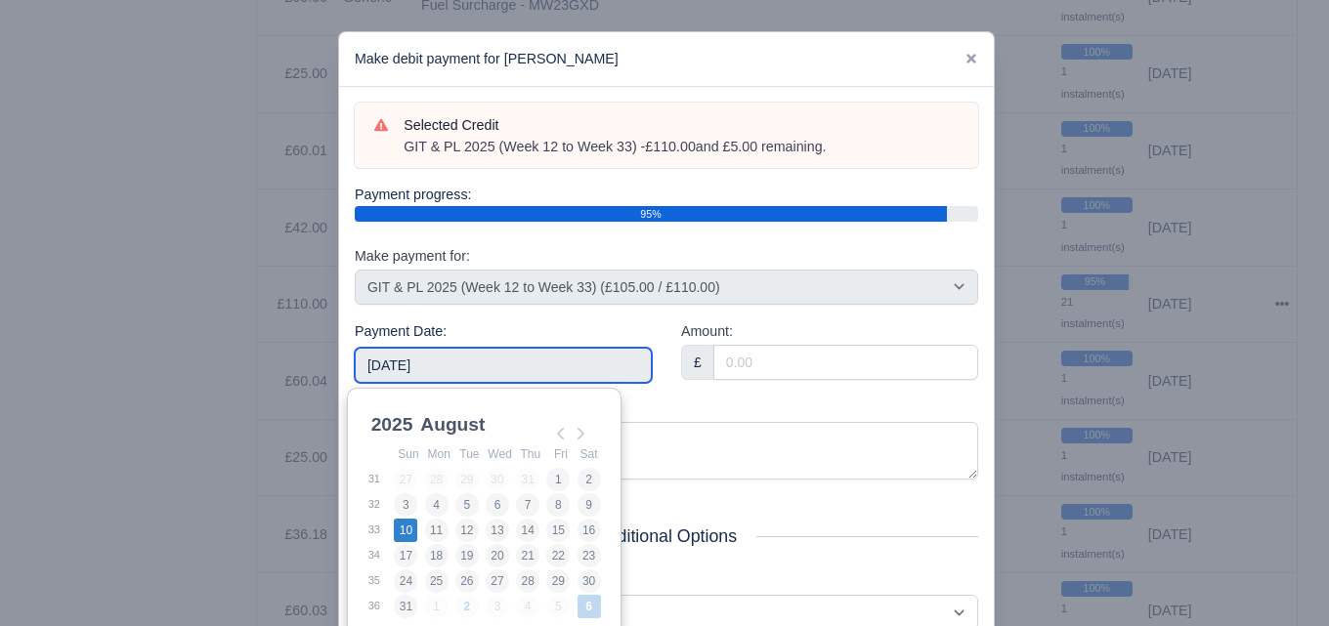
type input "2025-08-10"
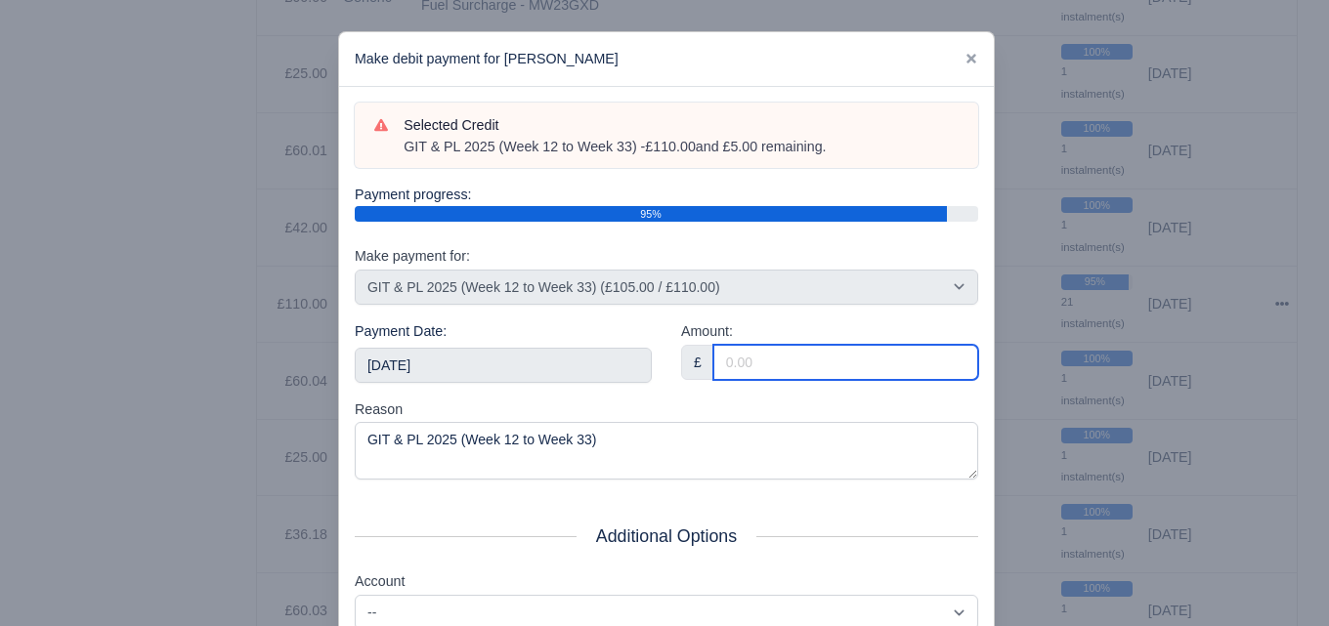
click at [762, 376] on input "Amount:" at bounding box center [845, 362] width 265 height 35
paste input "5"
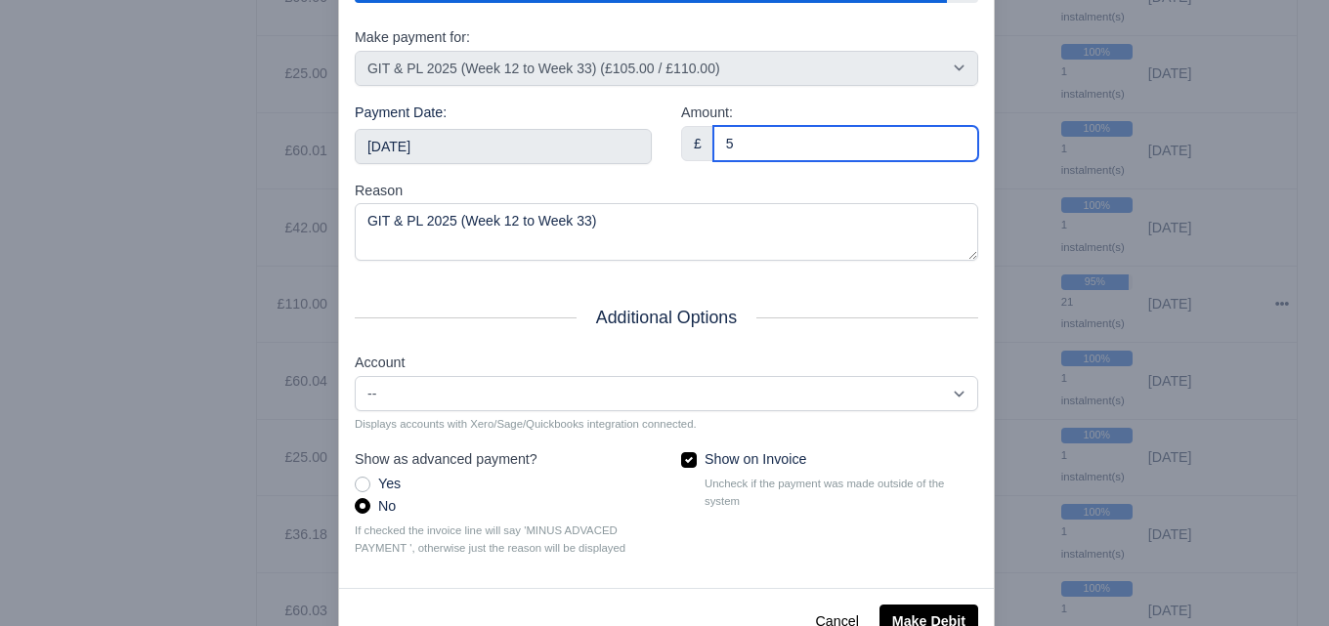
scroll to position [280, 0]
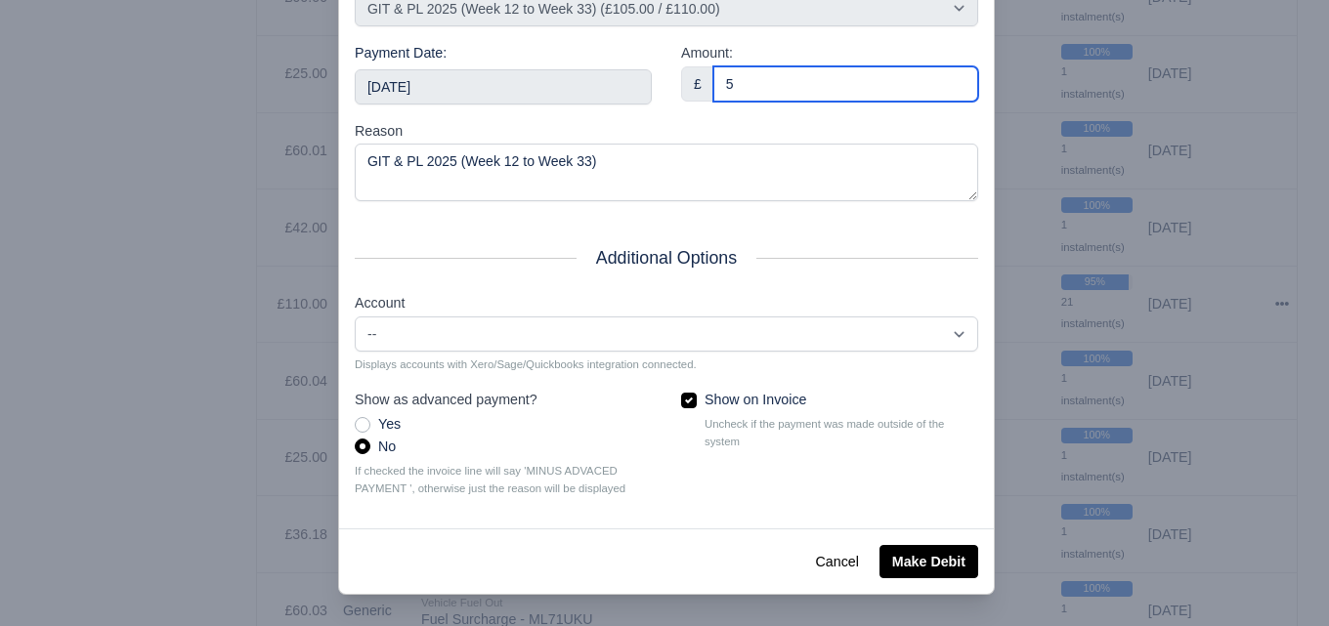
type input "5"
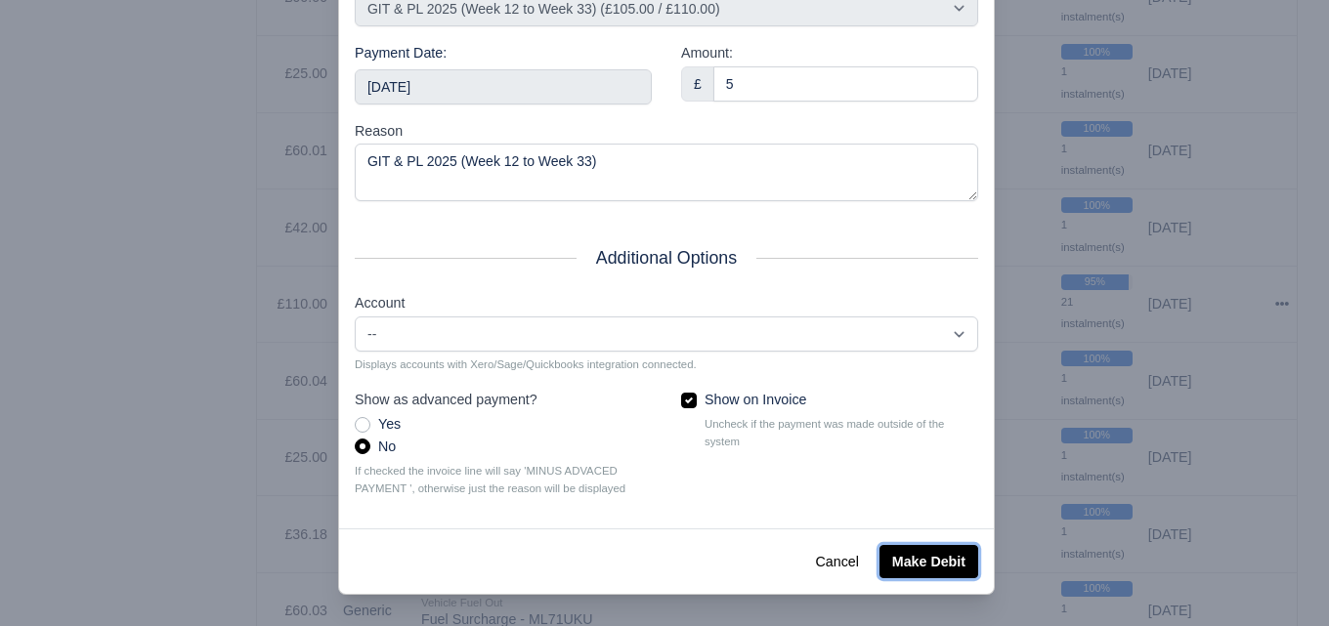
click at [900, 546] on button "Make Debit" at bounding box center [928, 561] width 99 height 33
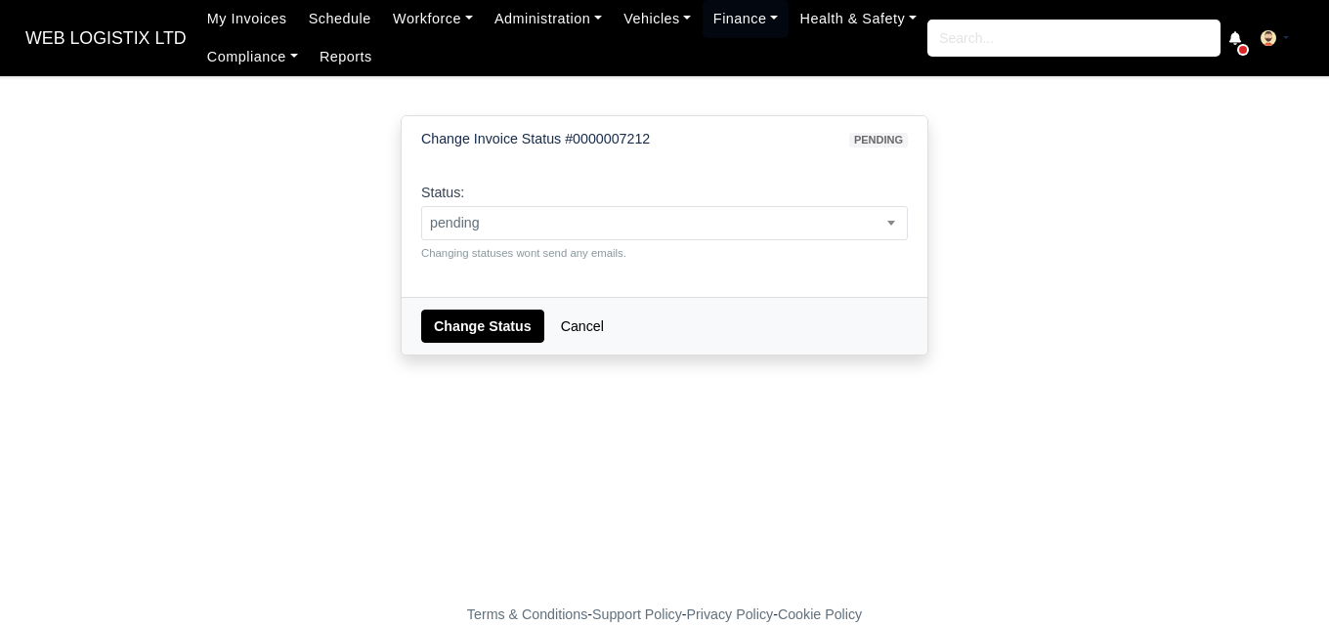
select select "paid"
click at [420, 205] on select "pending approved hold sent paid voided deducted disputed transferred" at bounding box center [420, 205] width 1 height 1
click at [457, 324] on button "Change Status" at bounding box center [482, 326] width 123 height 33
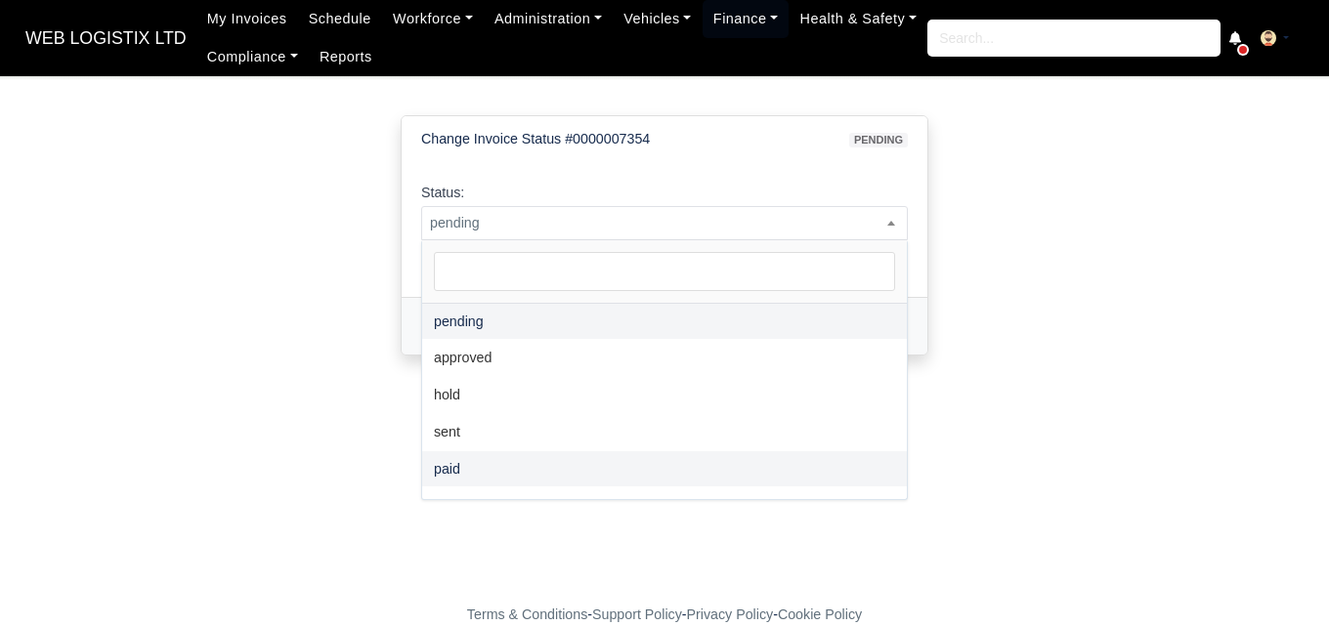
select select "paid"
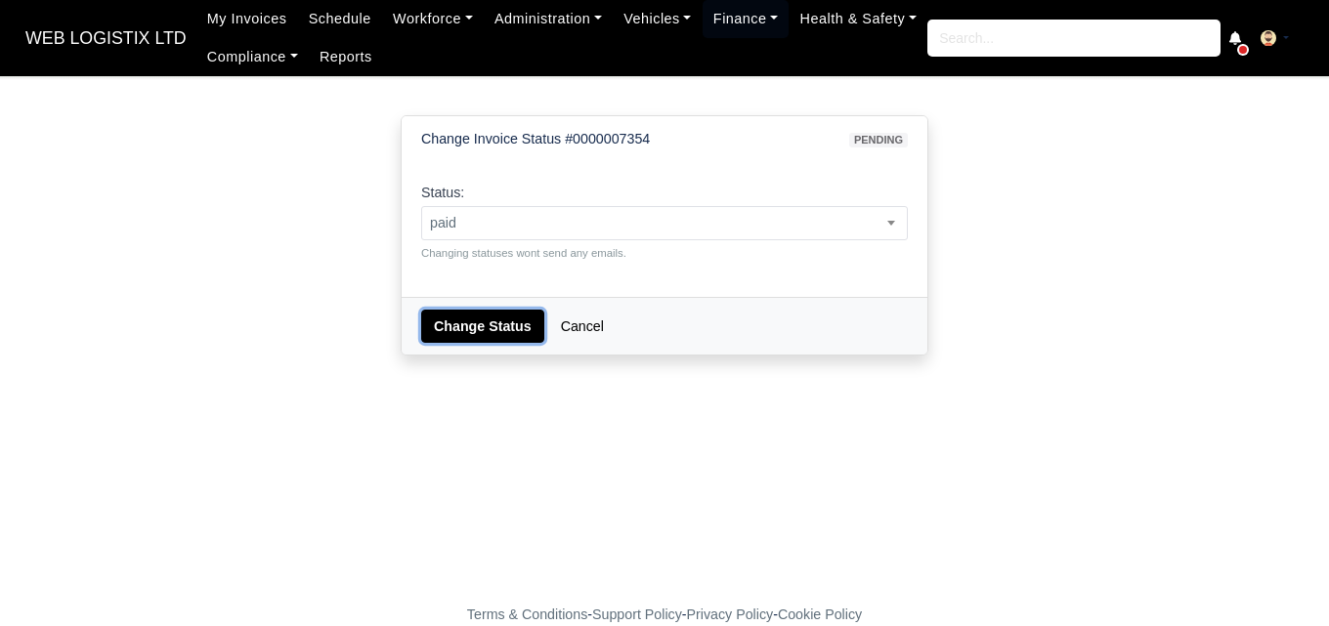
click at [469, 325] on button "Change Status" at bounding box center [482, 326] width 123 height 33
click at [540, 228] on span "pending" at bounding box center [664, 223] width 485 height 24
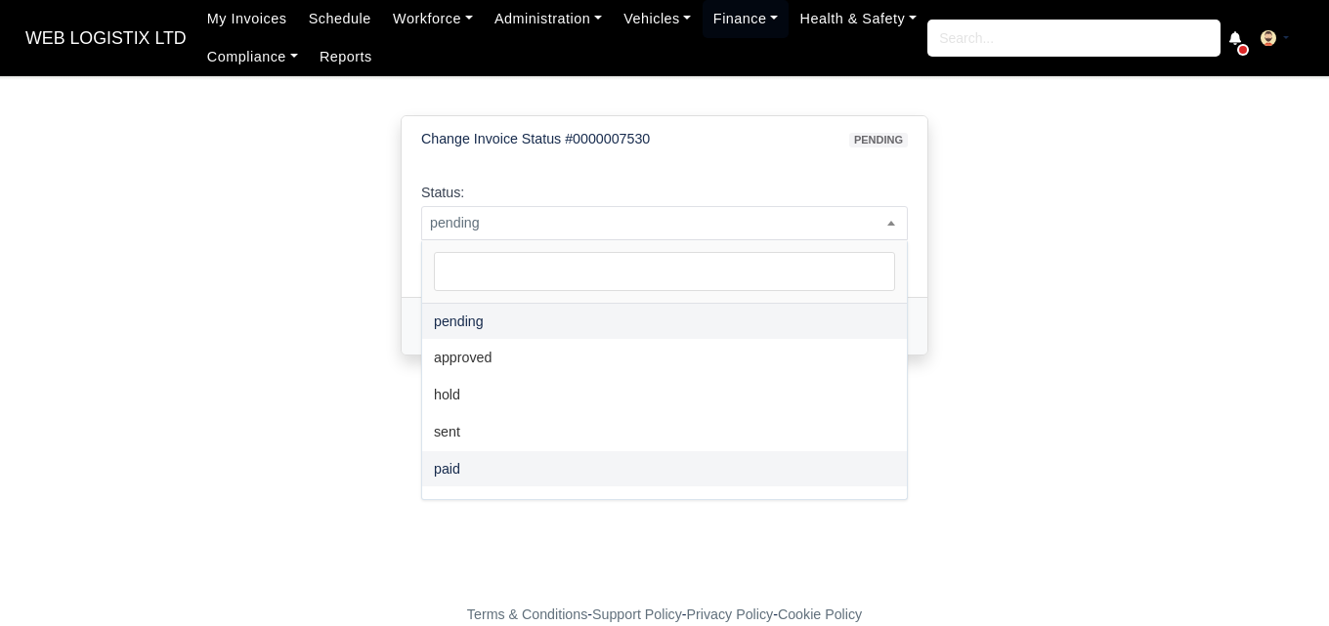
select select "paid"
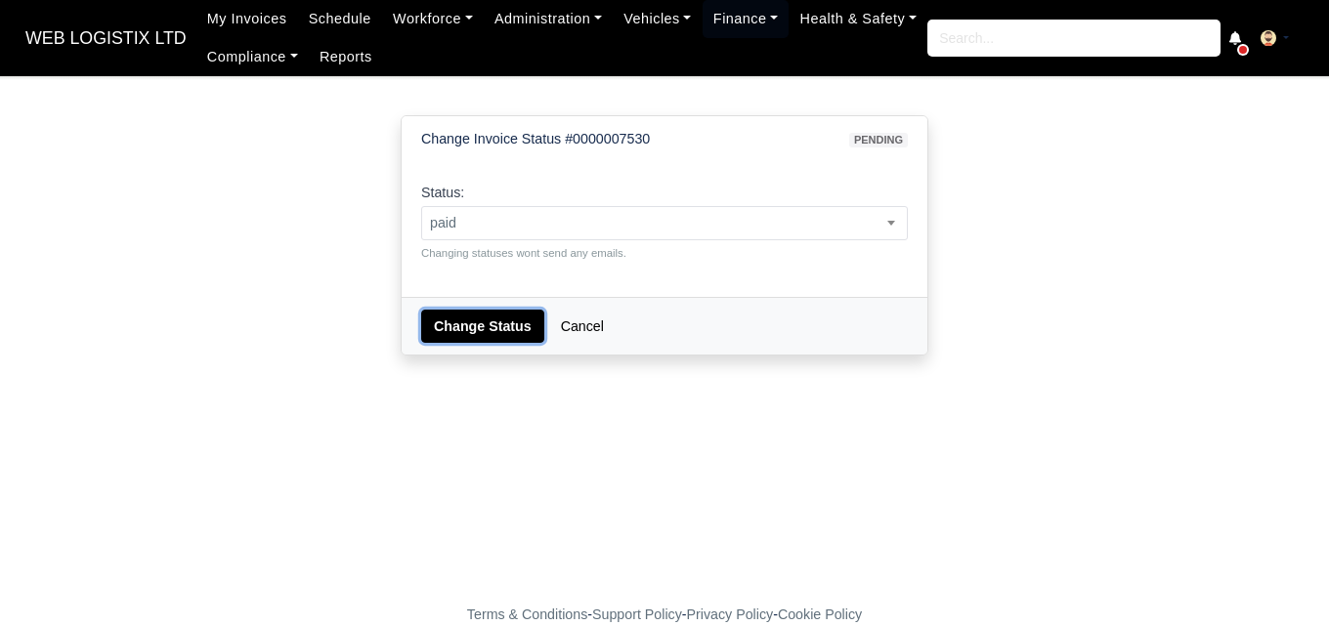
click at [503, 313] on button "Change Status" at bounding box center [482, 326] width 123 height 33
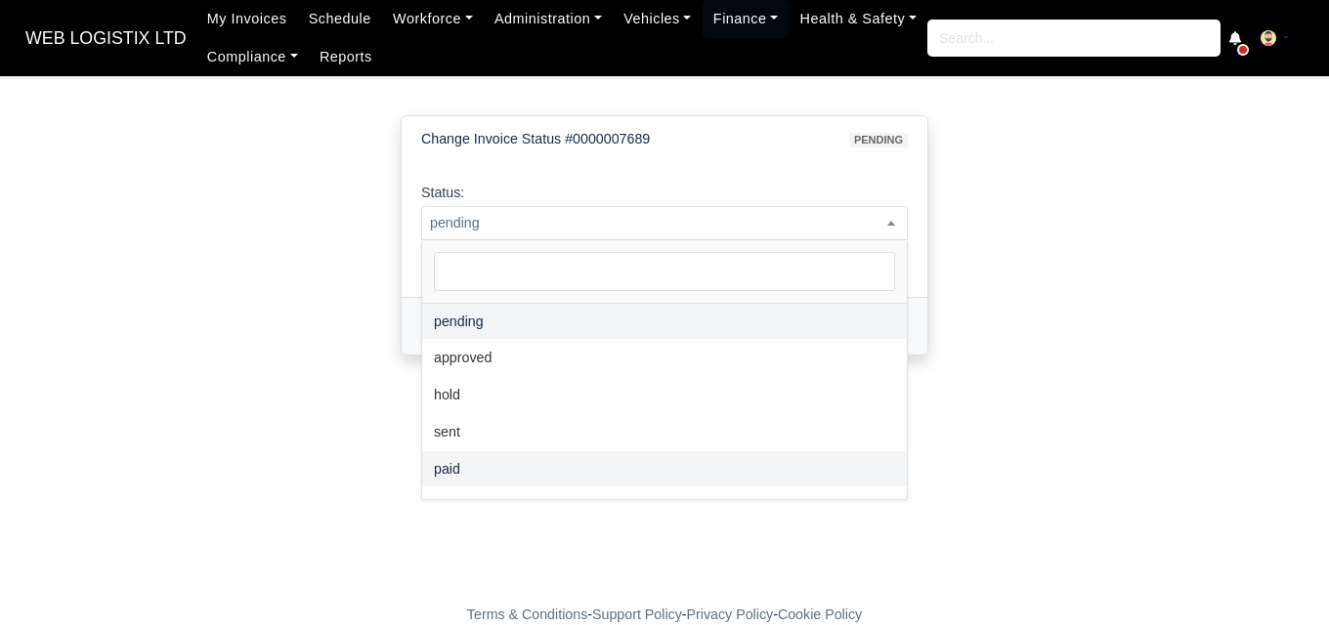
select select "paid"
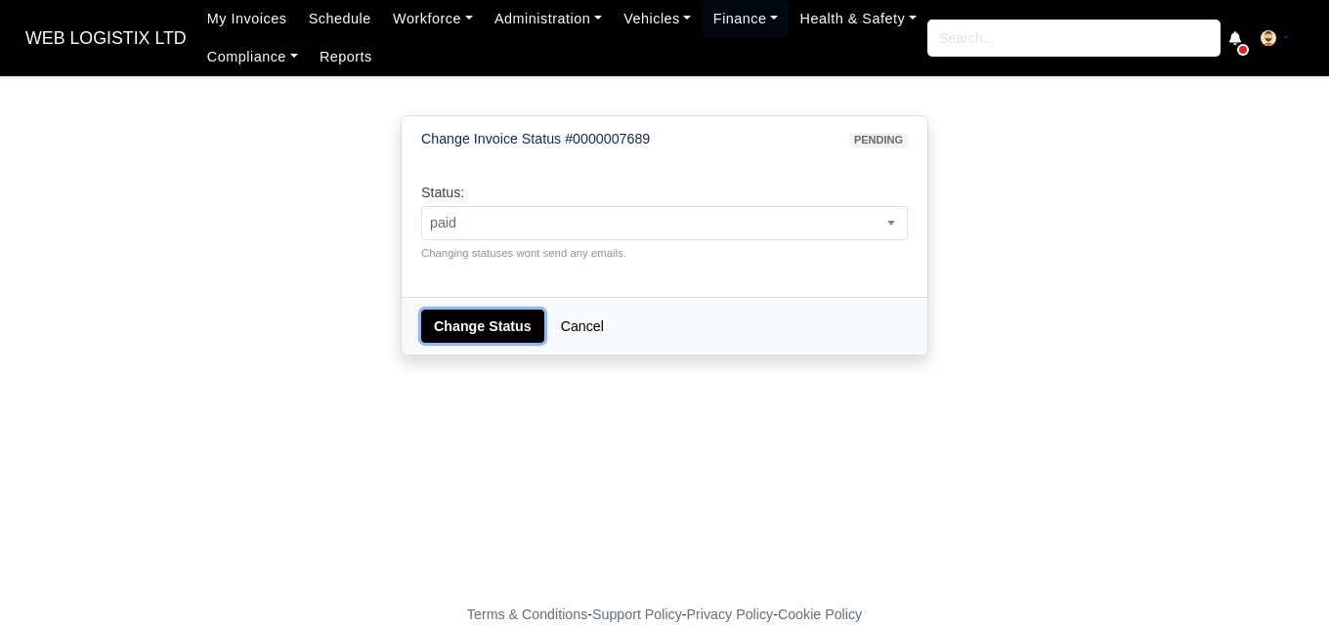
click at [467, 337] on button "Change Status" at bounding box center [482, 326] width 123 height 33
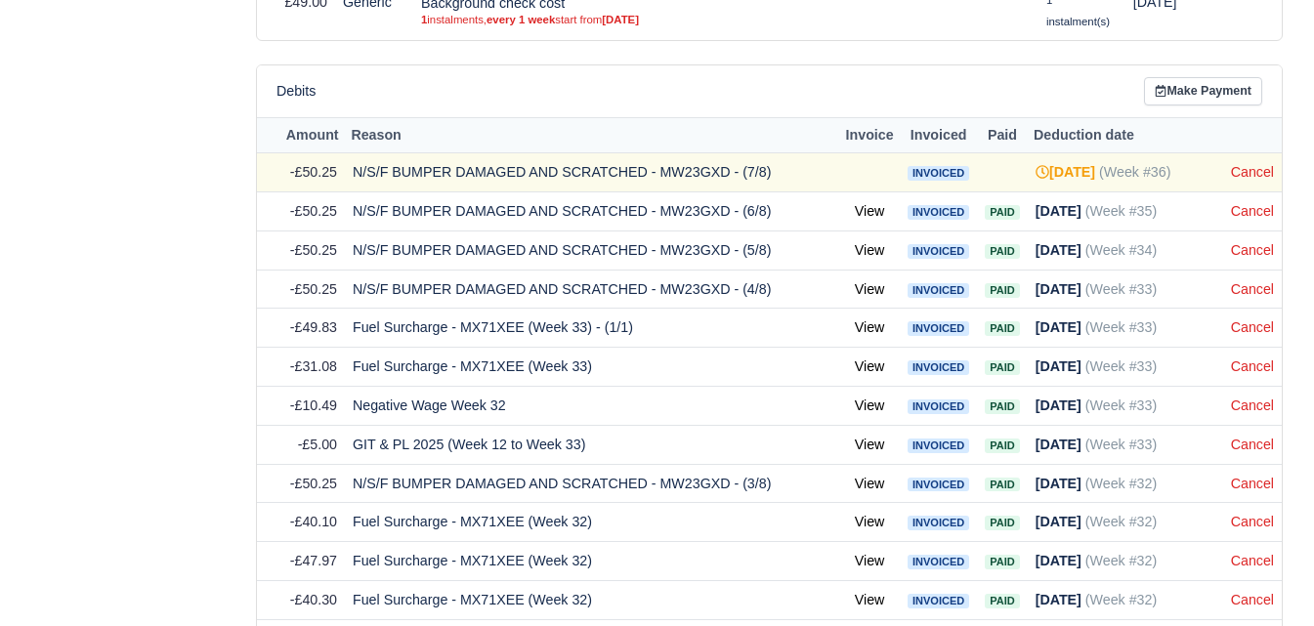
scroll to position [5095, 0]
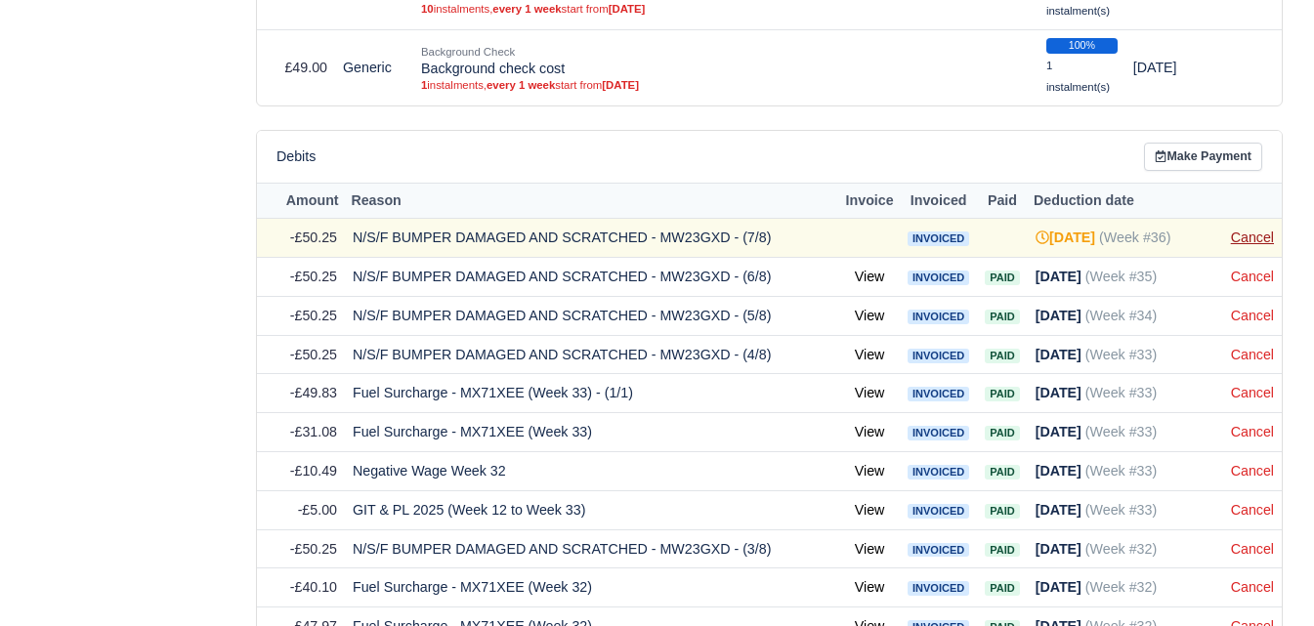
click at [1256, 240] on link "Cancel" at bounding box center [1252, 238] width 43 height 16
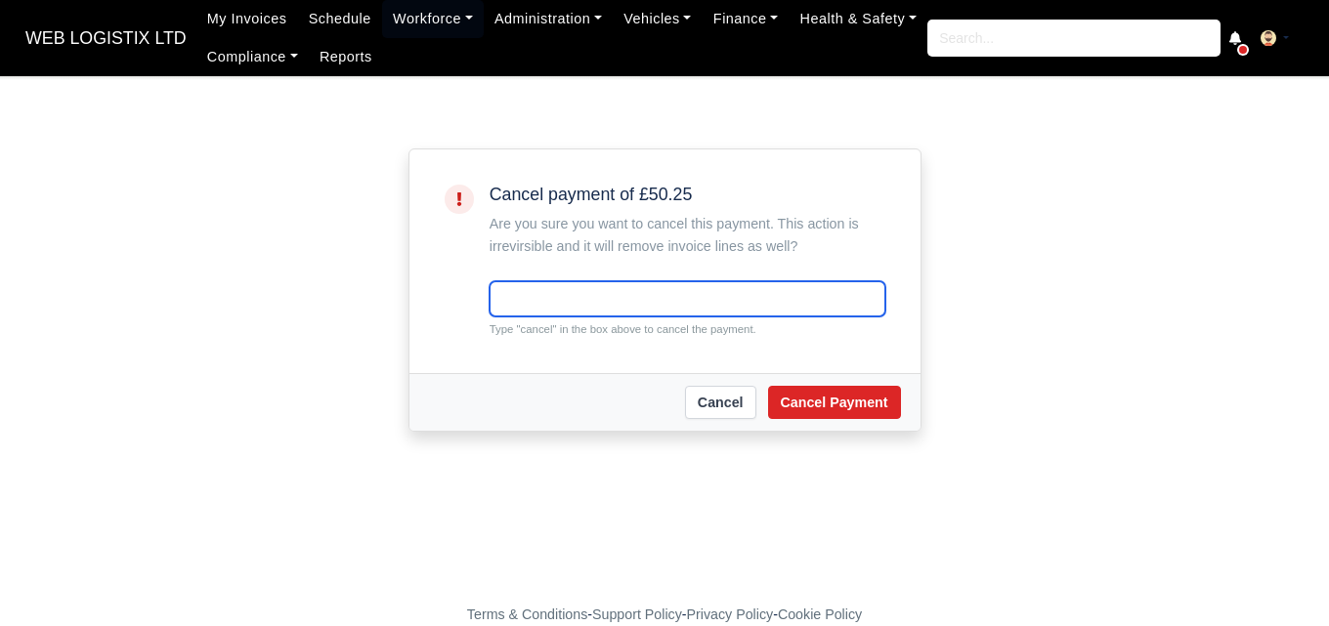
click at [551, 297] on input "text" at bounding box center [687, 298] width 396 height 35
paste input "cancel"
type input "cancel"
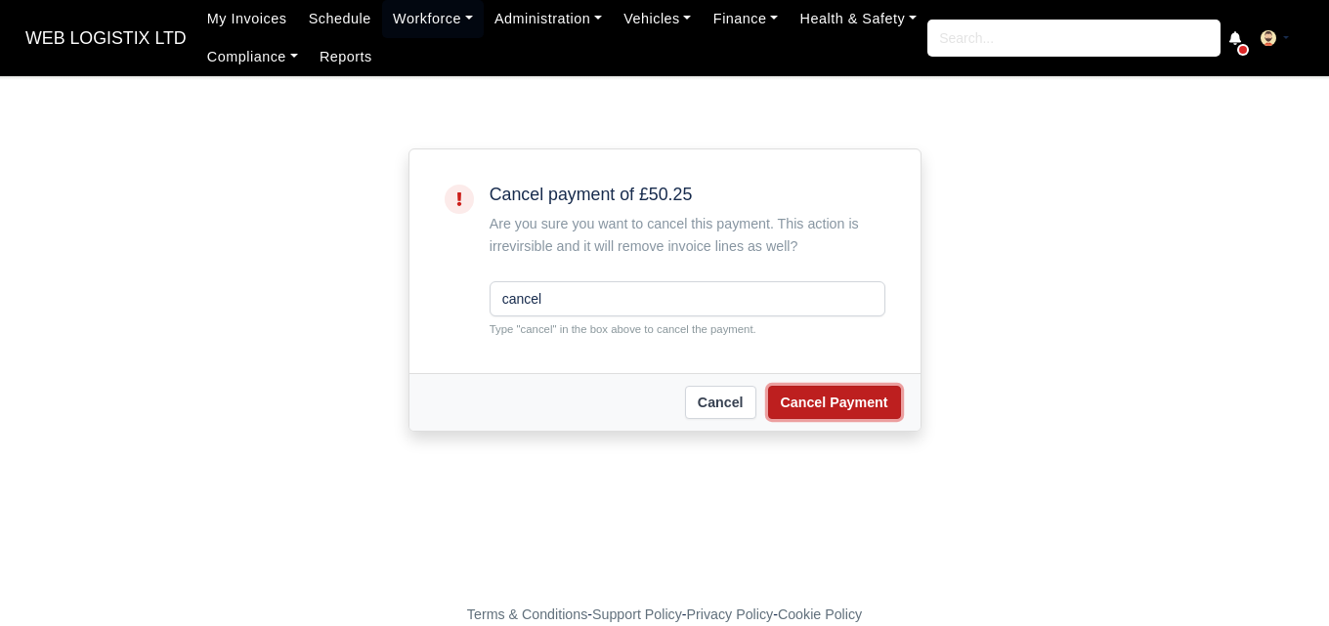
click at [852, 403] on button "Cancel Payment" at bounding box center [834, 402] width 133 height 33
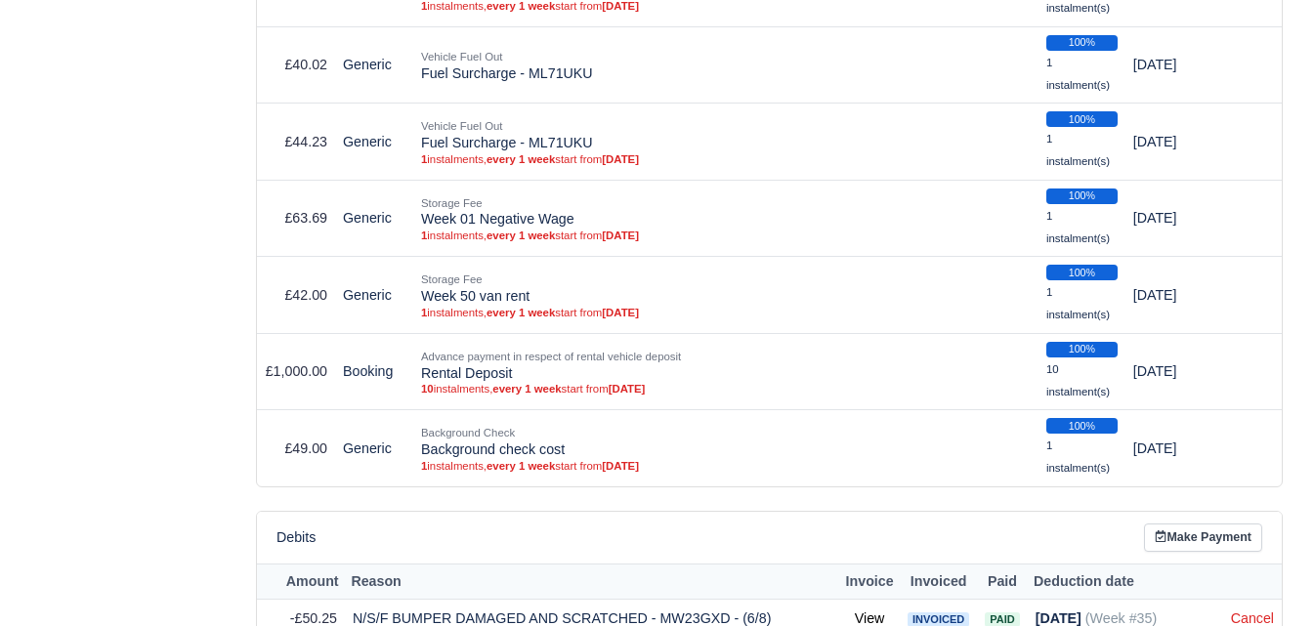
scroll to position [5143, 0]
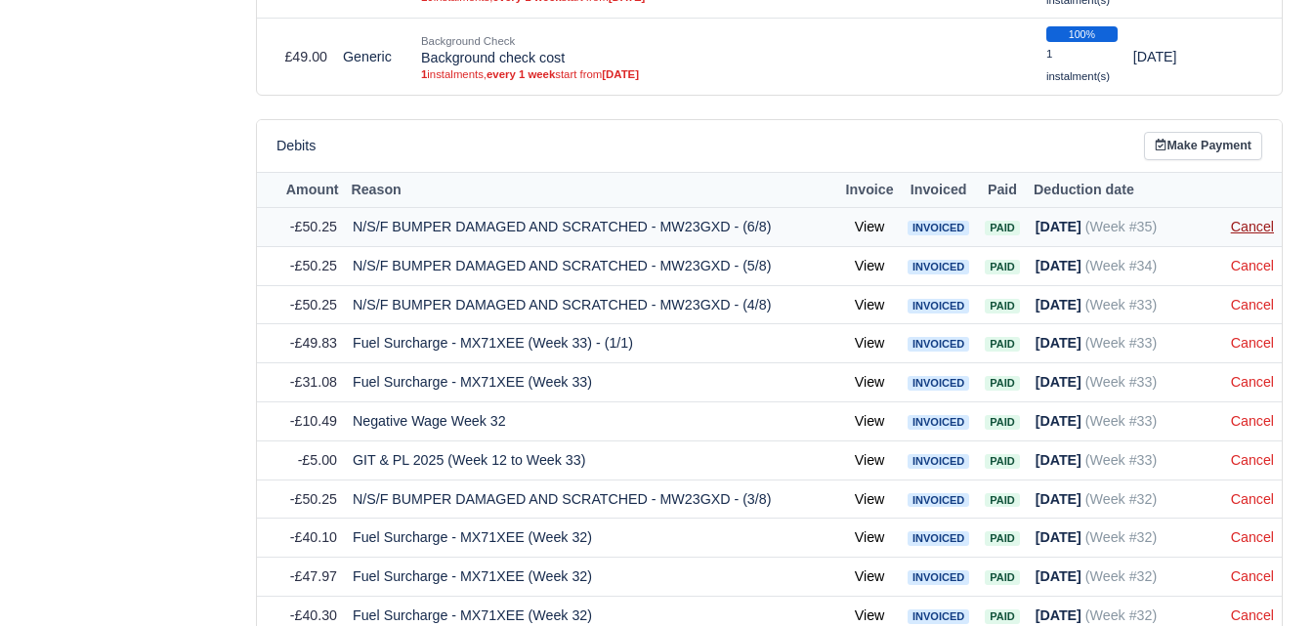
click at [1245, 234] on link "Cancel" at bounding box center [1252, 227] width 43 height 16
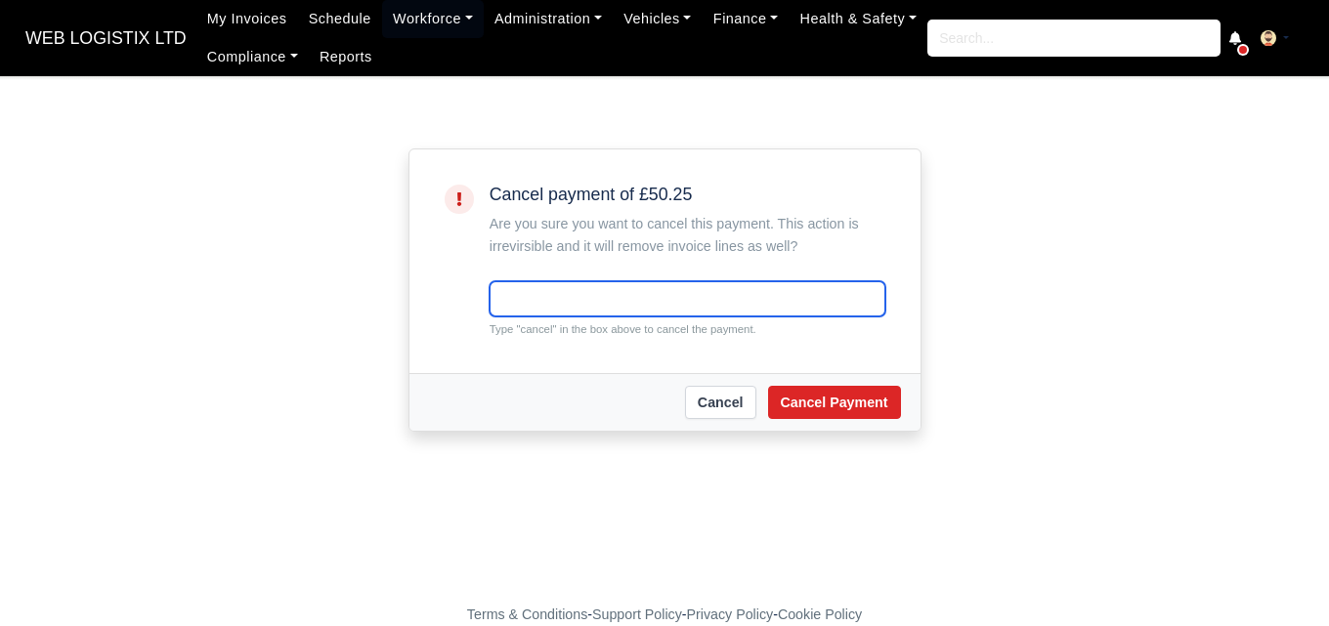
click at [527, 310] on input "text" at bounding box center [687, 298] width 396 height 35
paste input "cancel"
type input "cancel"
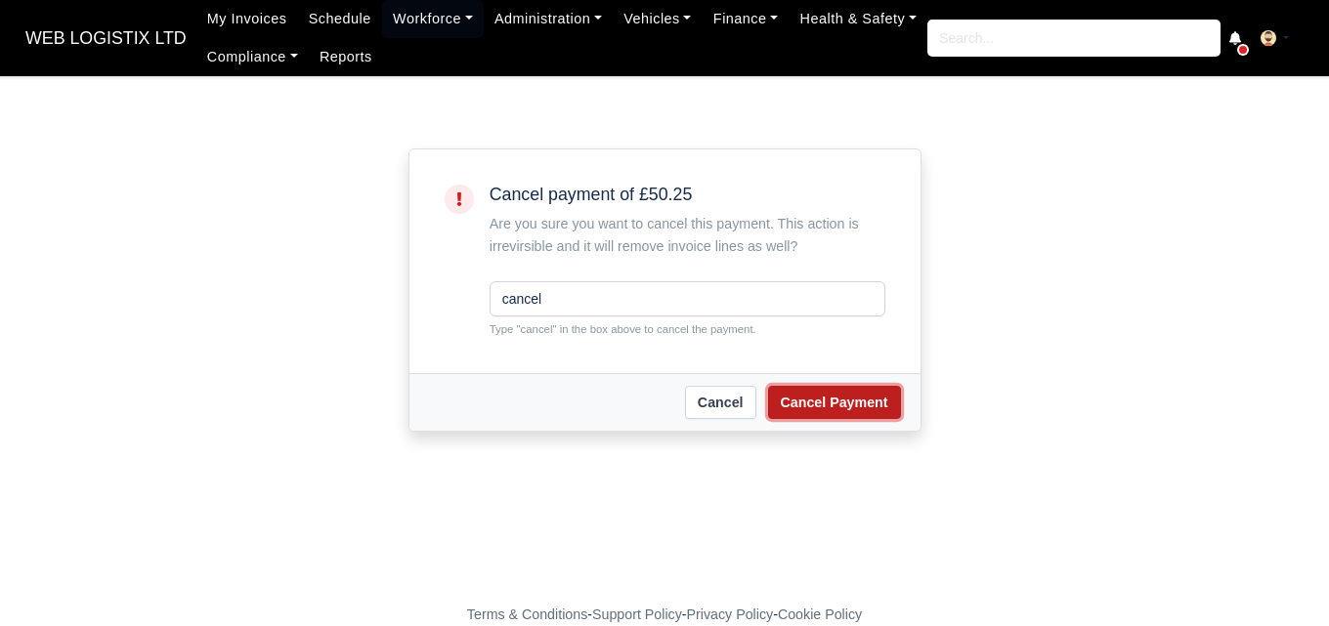
click at [794, 402] on button "Cancel Payment" at bounding box center [834, 402] width 133 height 33
